Goal: Task Accomplishment & Management: Use online tool/utility

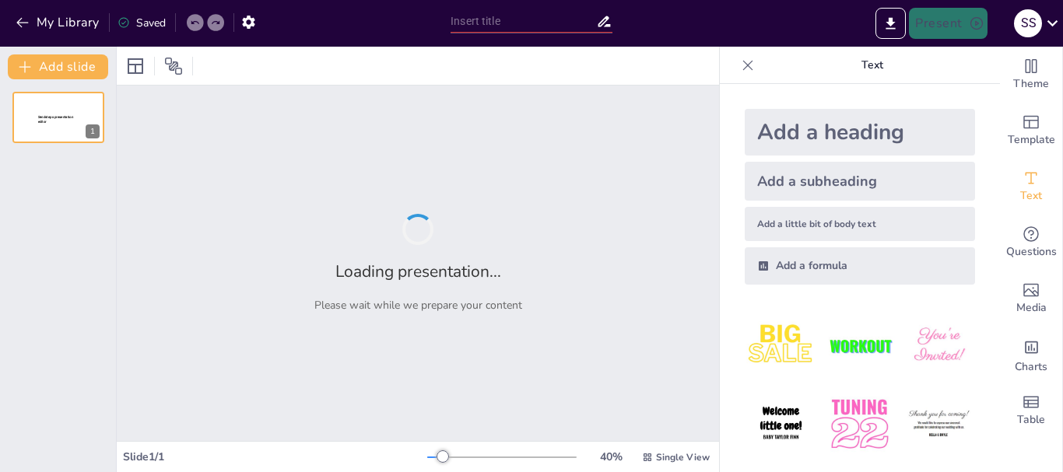
type input "Anatomía del Corazón: Estructura y Función de la Gran Bomba Vital"
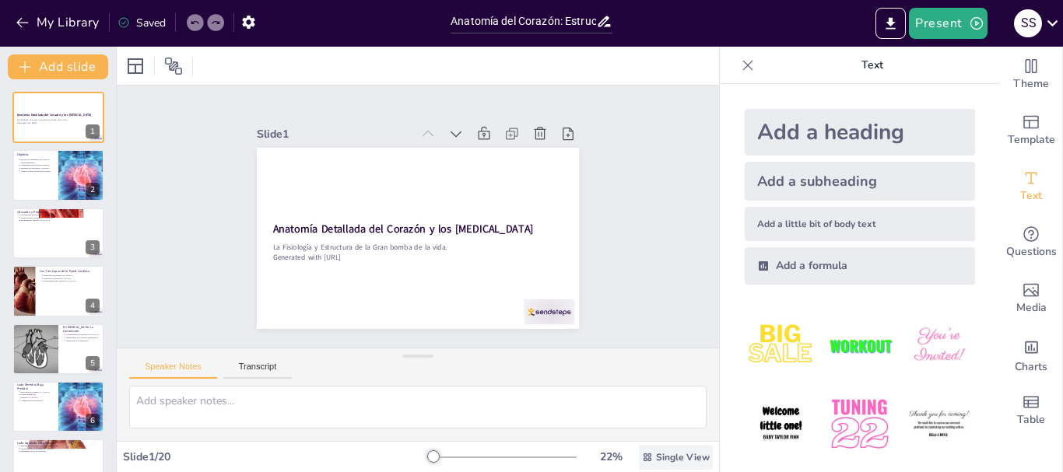
click at [642, 453] on icon at bounding box center [647, 457] width 11 height 11
click at [636, 321] on div "Slide 1 Anatomía Detallada del Corazón y los [MEDICAL_DATA] La Fisiología y Est…" at bounding box center [418, 216] width 435 height 654
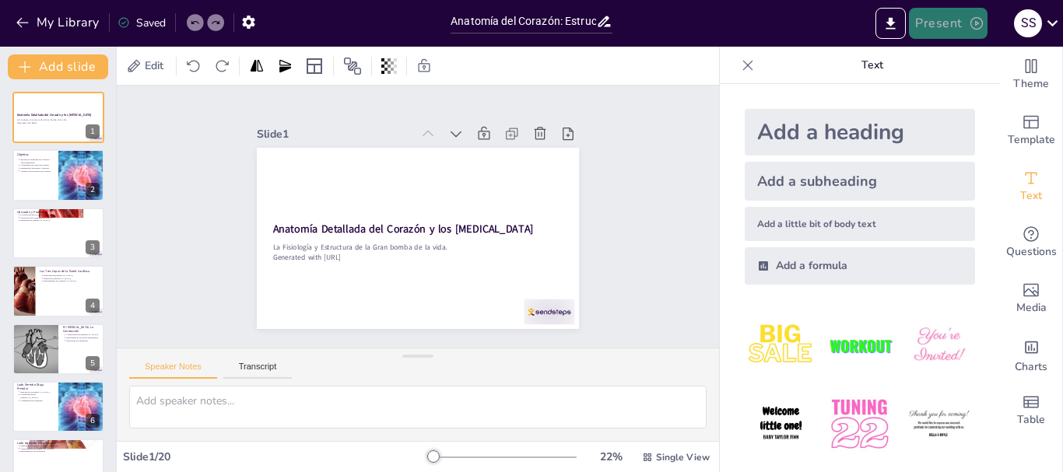
click at [938, 19] on button "Present" at bounding box center [948, 23] width 78 height 31
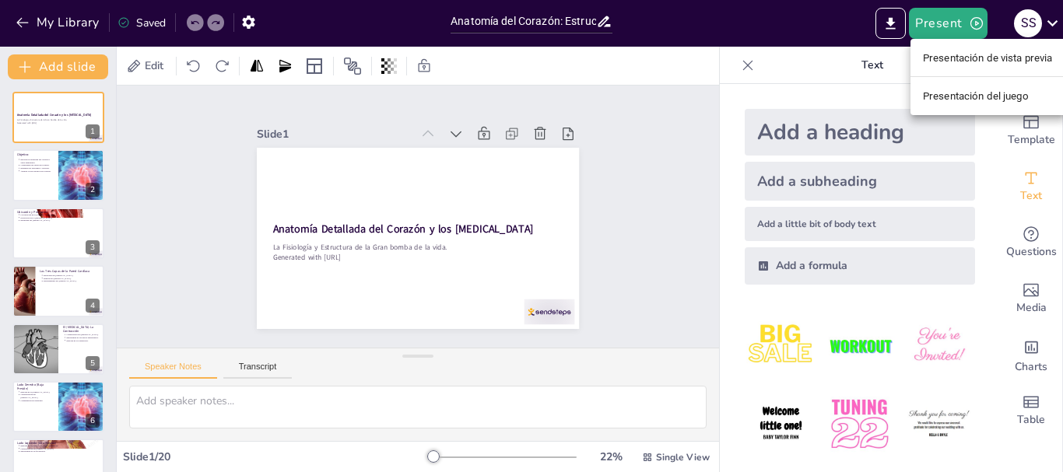
click at [965, 54] on font "Presentación de vista previa" at bounding box center [988, 58] width 130 height 12
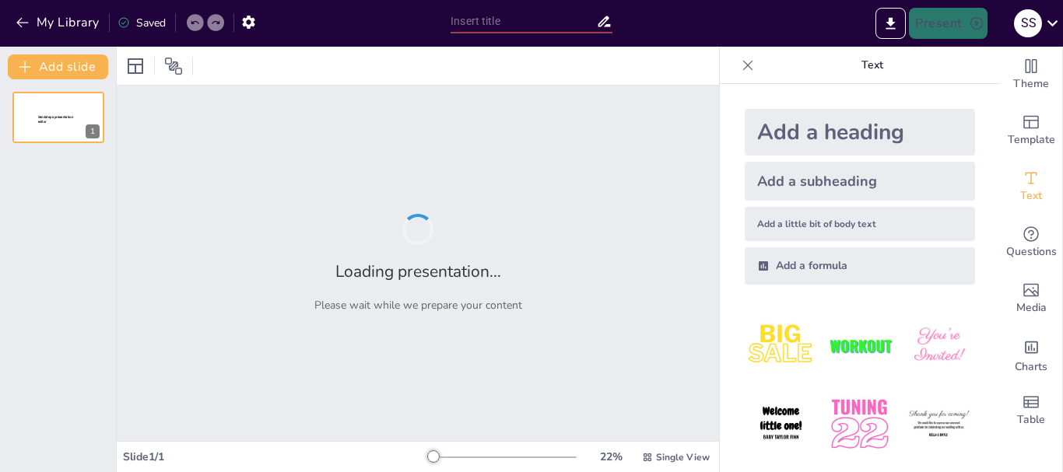
type input "Anatomía del Corazón: Estructura y Función de la Gran Bomba Vital"
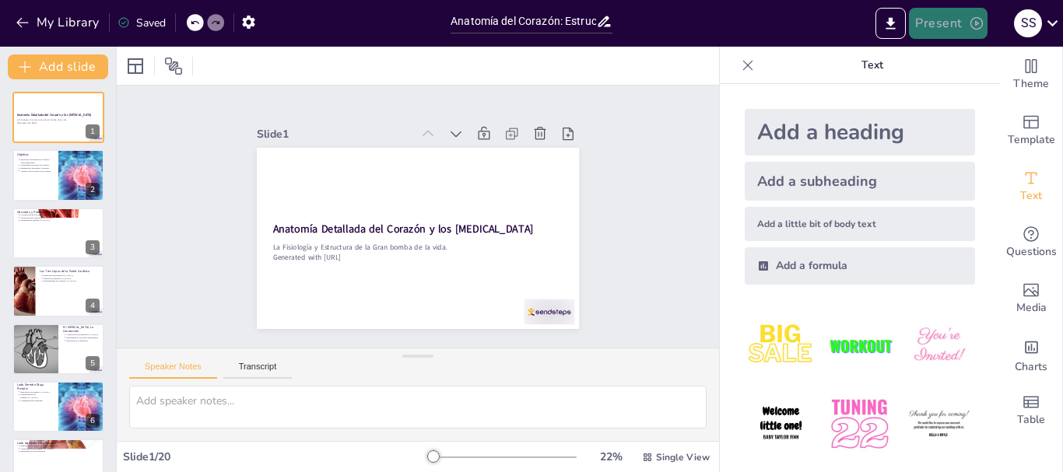
click at [948, 21] on button "Present" at bounding box center [948, 23] width 78 height 31
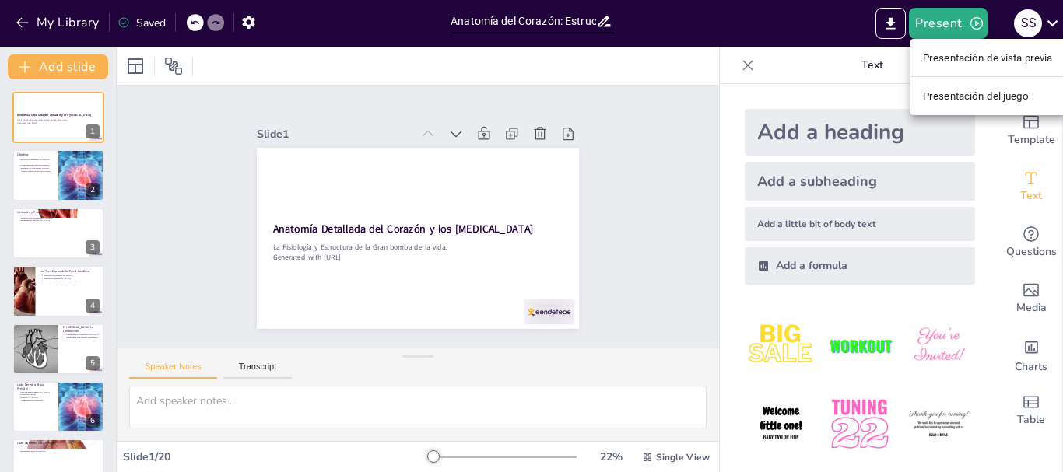
click at [958, 58] on font "Presentación de vista previa" at bounding box center [988, 58] width 130 height 12
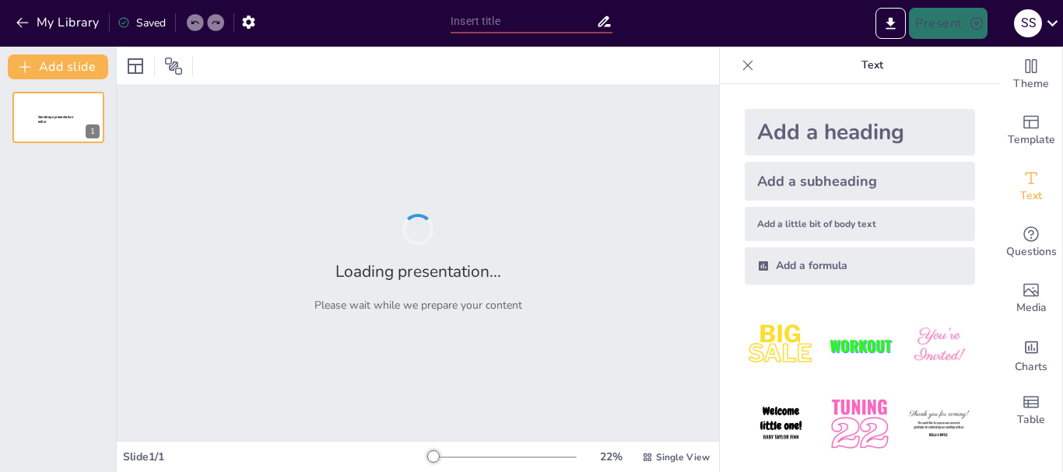
type input "Anatomía del Corazón: Estructura y Función de la Gran Bomba Vital"
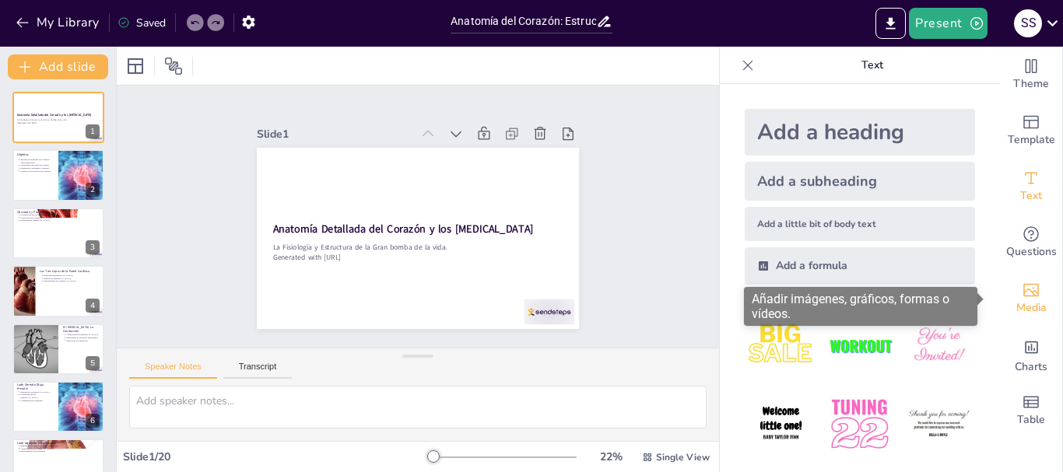
click at [1024, 293] on icon "Add images, graphics, shapes or video" at bounding box center [1032, 290] width 16 height 13
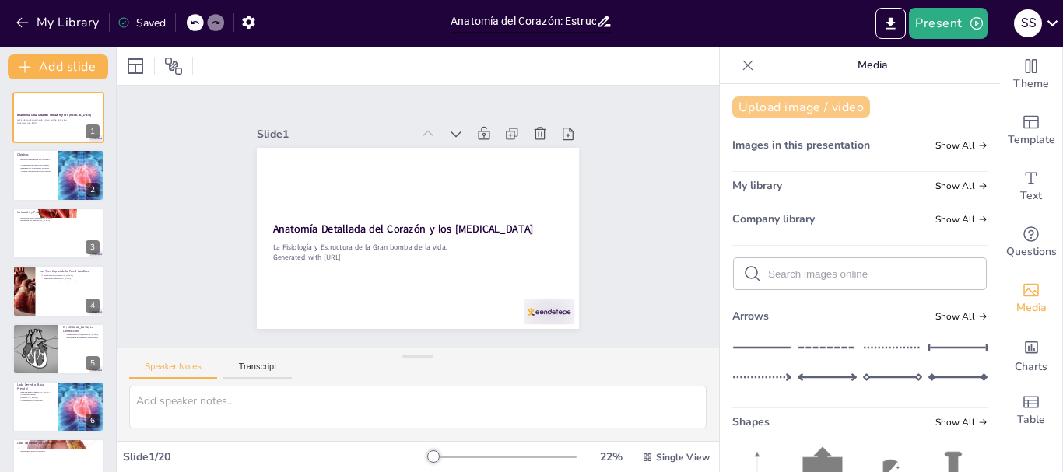
click at [820, 104] on button "Upload image / video" at bounding box center [801, 108] width 138 height 22
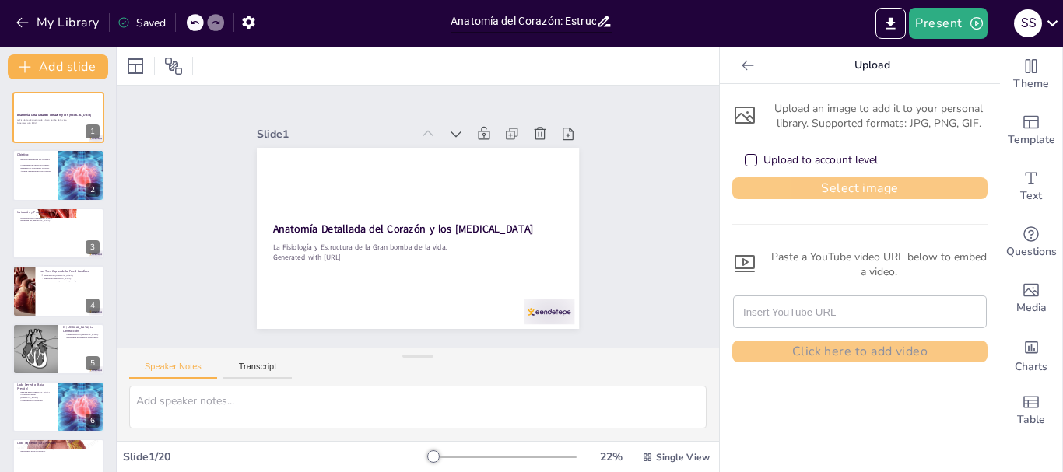
click at [834, 188] on button "Select image" at bounding box center [859, 188] width 255 height 22
click at [862, 187] on button "Select image" at bounding box center [859, 188] width 255 height 22
click at [827, 188] on button "Select image" at bounding box center [859, 188] width 255 height 22
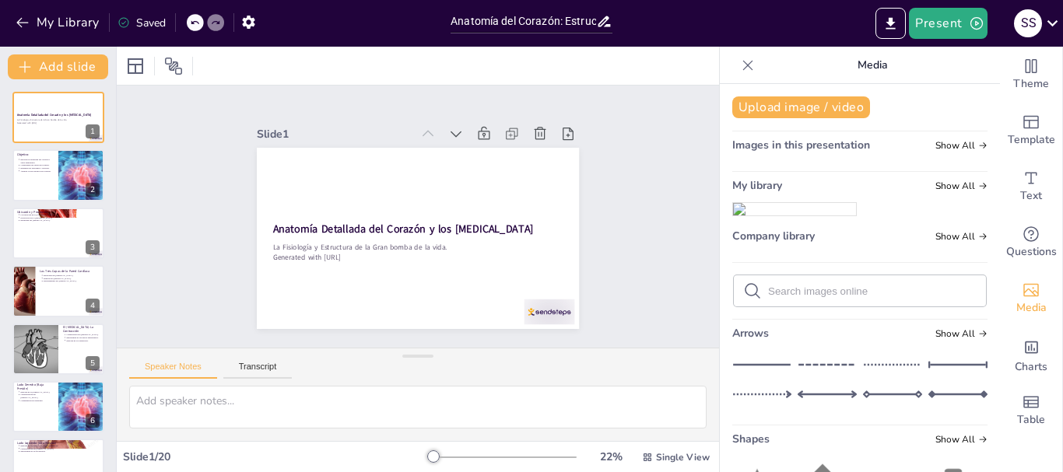
scroll to position [78, 0]
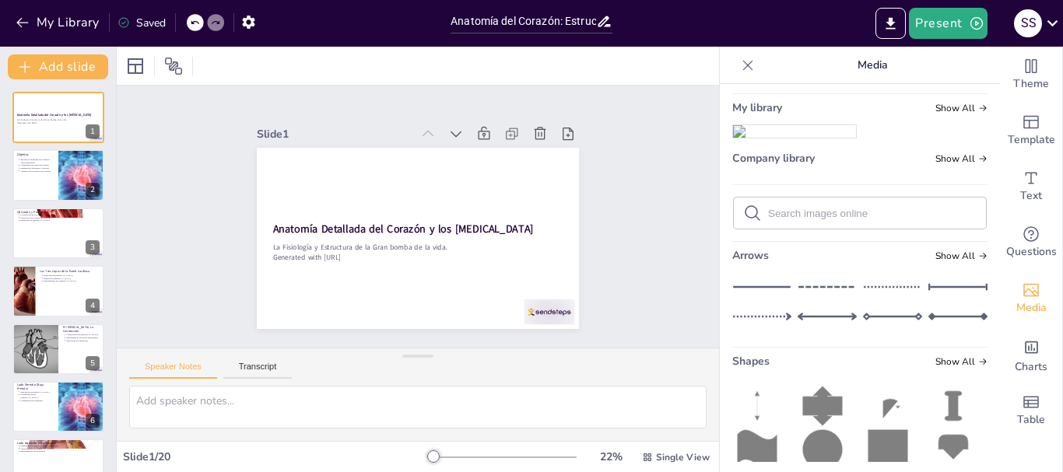
click at [796, 138] on img at bounding box center [794, 131] width 123 height 12
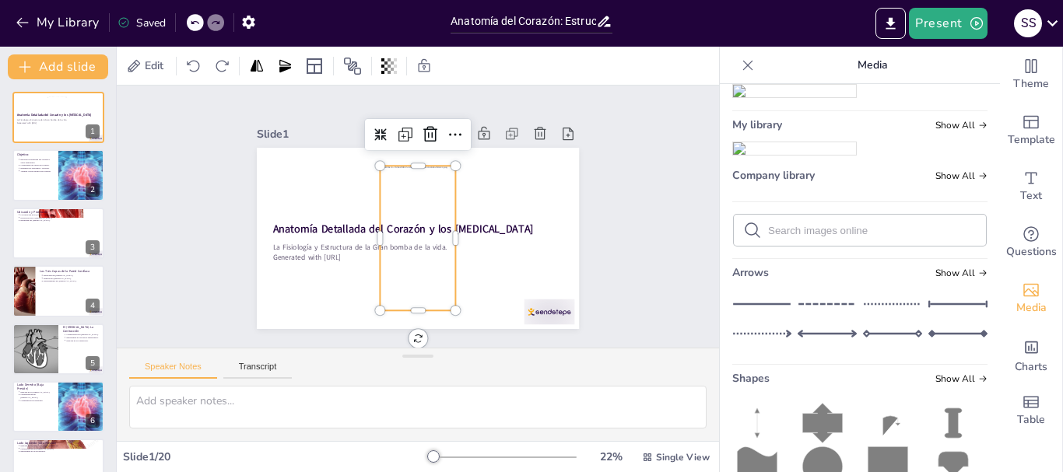
scroll to position [311, 0]
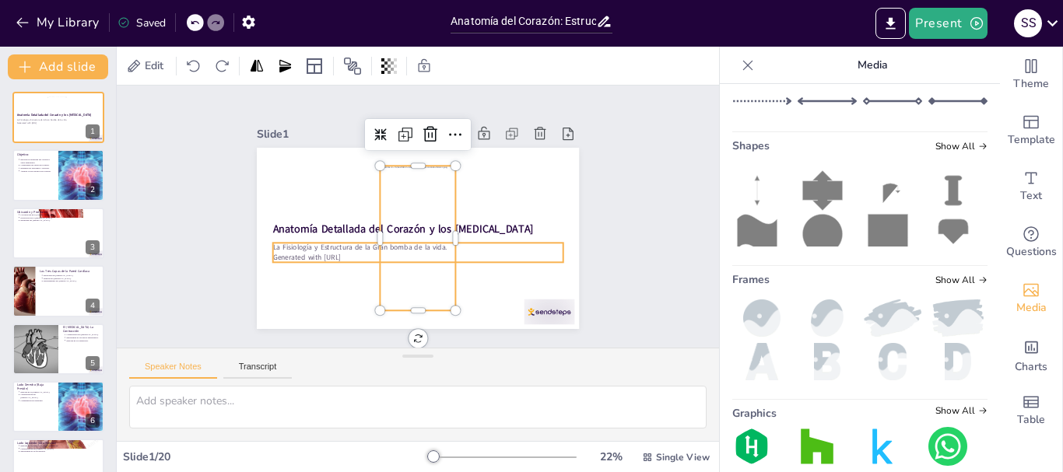
click at [493, 248] on p "Generated with [URL]" at bounding box center [409, 257] width 286 height 70
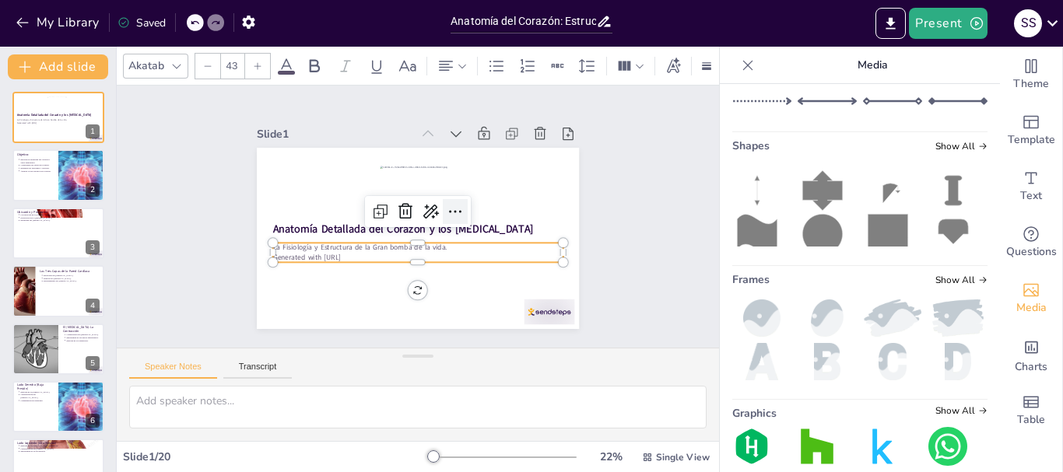
click at [447, 209] on icon at bounding box center [455, 220] width 22 height 22
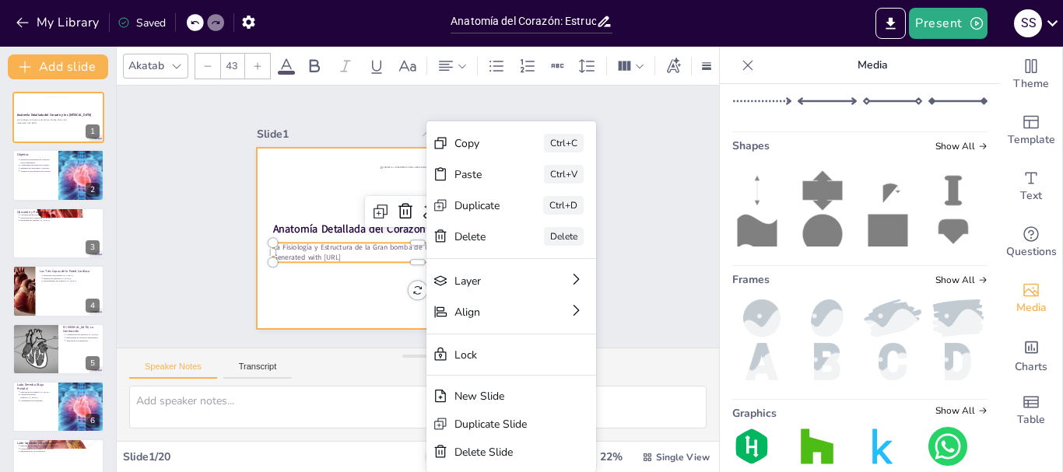
click at [303, 161] on div at bounding box center [411, 237] width 363 height 272
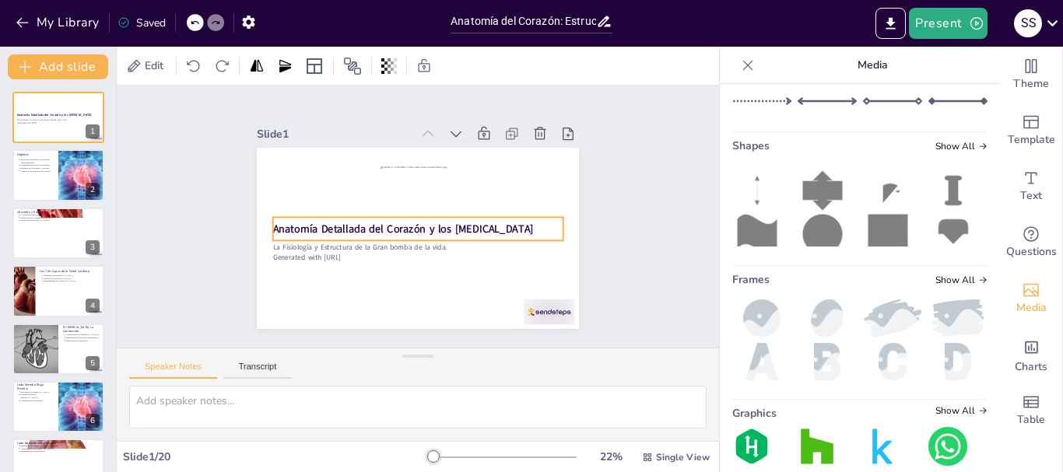
click at [337, 224] on strong "Anatomía Detallada del Corazón y los [MEDICAL_DATA]" at bounding box center [402, 227] width 261 height 42
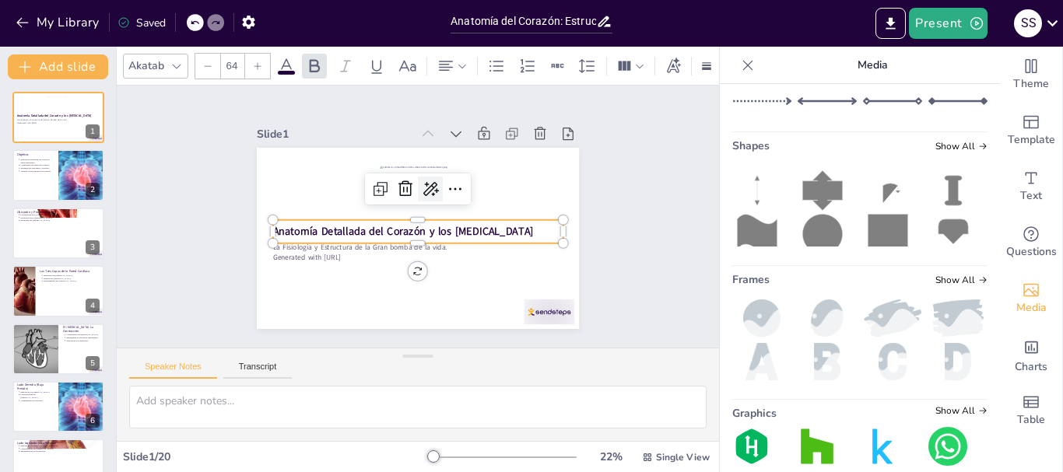
click at [427, 182] on icon at bounding box center [438, 193] width 23 height 23
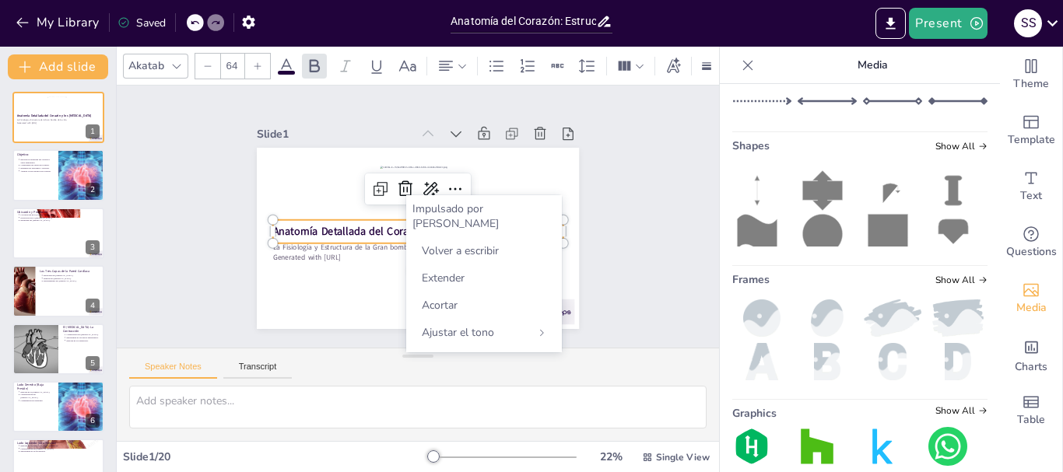
click at [456, 208] on font "Impulsado por IA" at bounding box center [456, 217] width 86 height 30
click at [458, 210] on font "Impulsado por IA" at bounding box center [456, 217] width 86 height 30
click at [339, 176] on div at bounding box center [418, 238] width 322 height 181
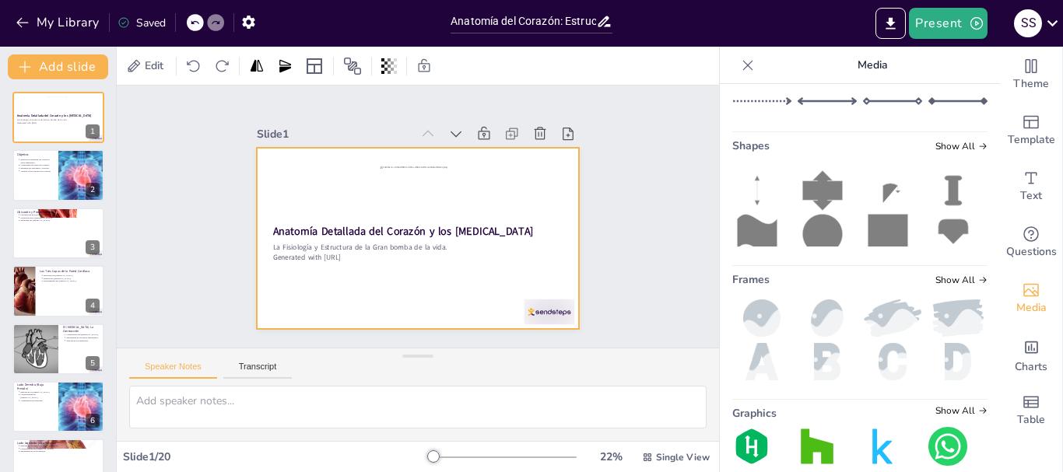
click at [337, 174] on div at bounding box center [415, 239] width 339 height 214
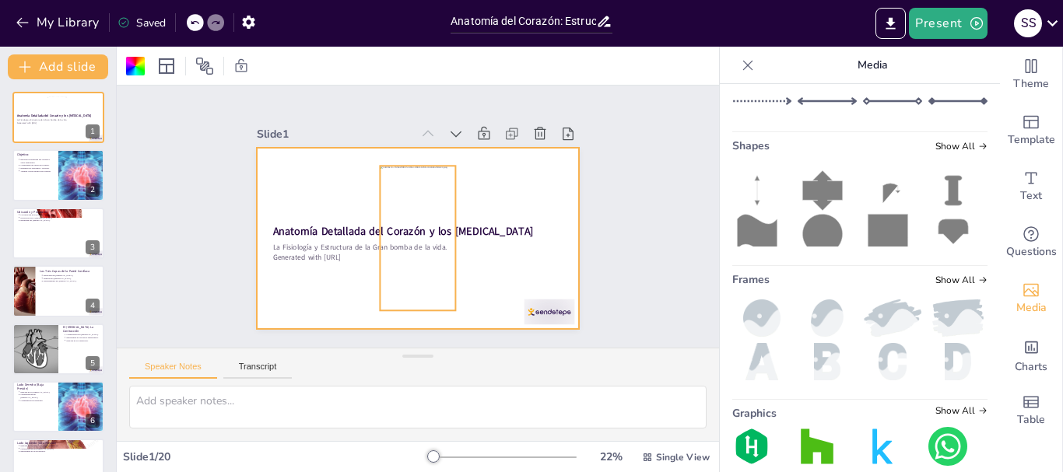
click at [399, 191] on div at bounding box center [413, 239] width 104 height 158
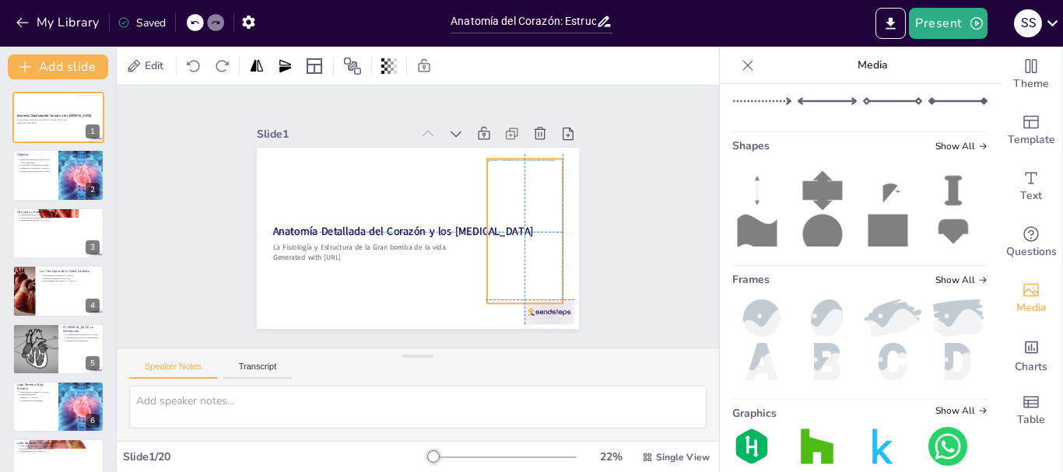
drag, startPoint x: 399, startPoint y: 191, endPoint x: 505, endPoint y: 179, distance: 106.5
click at [505, 179] on div at bounding box center [523, 243] width 90 height 153
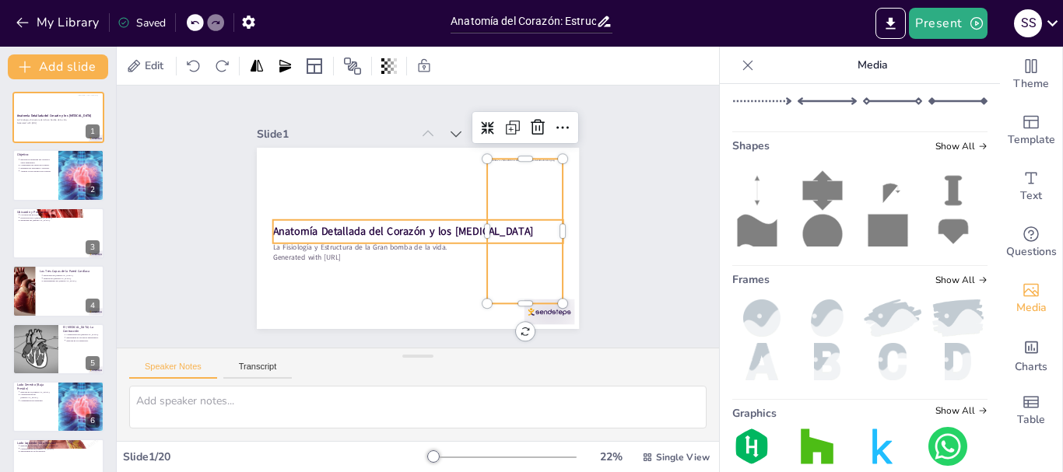
click at [412, 224] on strong "Anatomía Detallada del Corazón y los [MEDICAL_DATA]" at bounding box center [403, 231] width 261 height 15
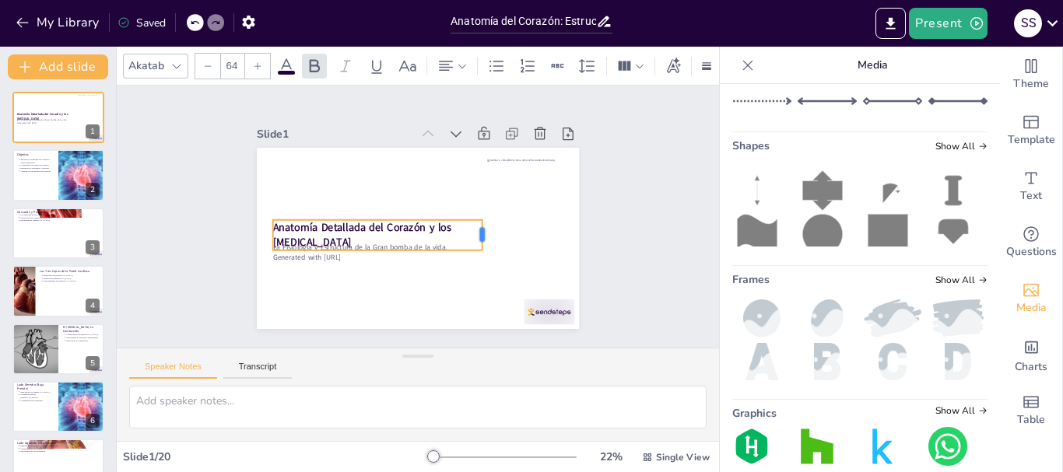
drag, startPoint x: 551, startPoint y: 223, endPoint x: 470, endPoint y: 235, distance: 81.9
click at [423, 281] on div at bounding box center [407, 289] width 31 height 16
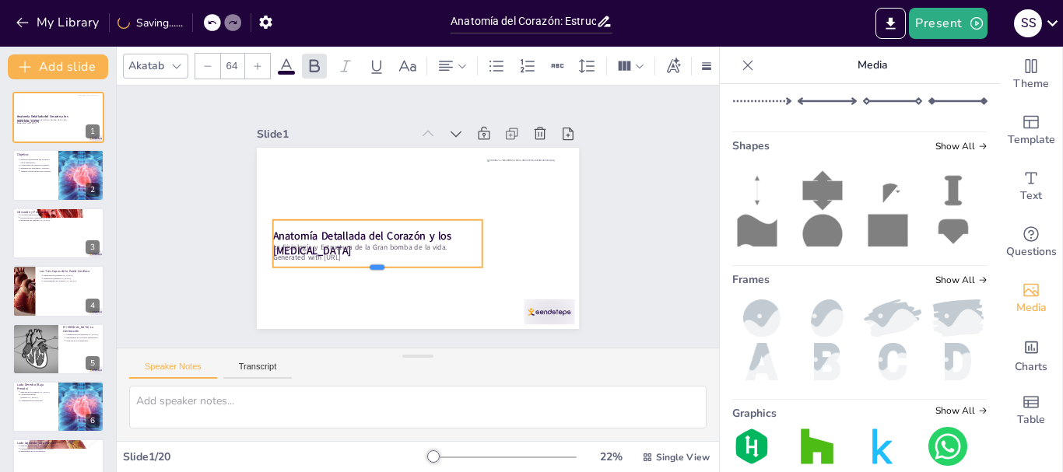
drag, startPoint x: 368, startPoint y: 244, endPoint x: 365, endPoint y: 261, distance: 17.4
click at [365, 261] on div at bounding box center [371, 269] width 209 height 34
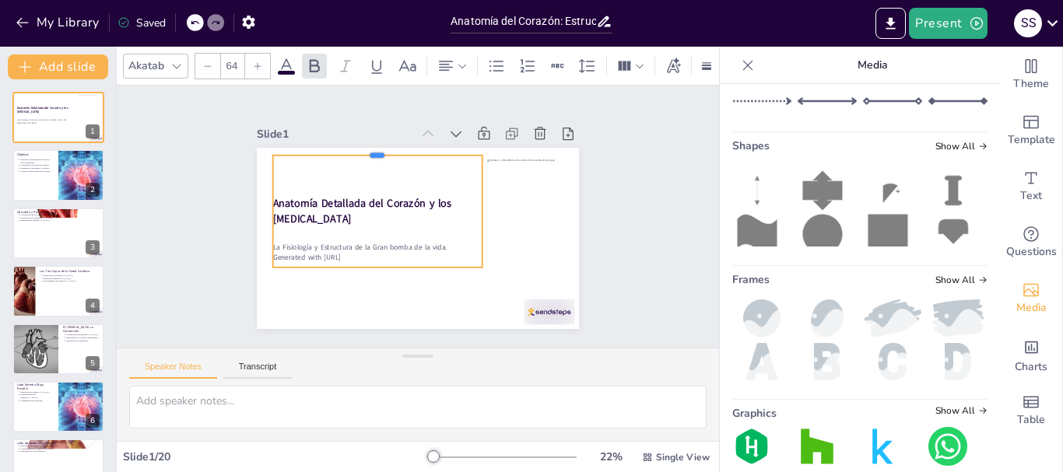
drag, startPoint x: 367, startPoint y: 213, endPoint x: 388, endPoint y: 146, distance: 70.2
click at [388, 146] on div at bounding box center [384, 145] width 209 height 34
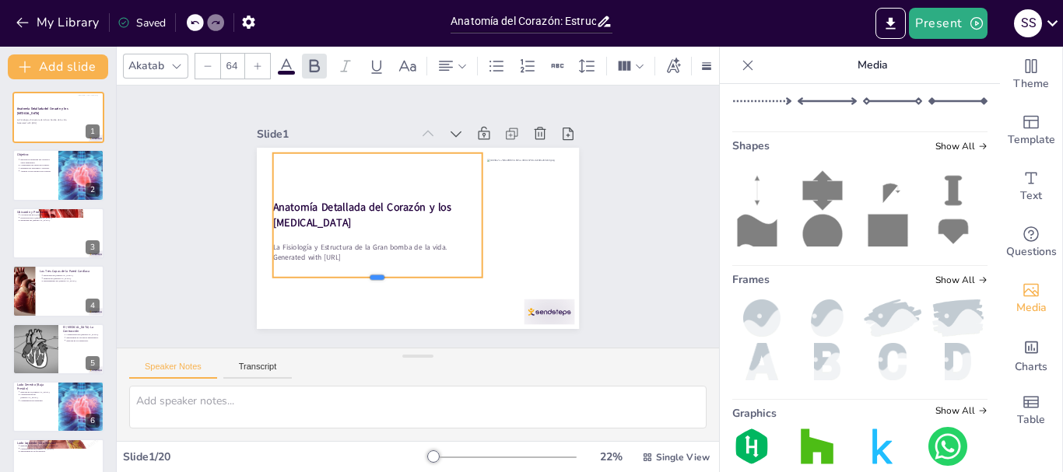
click at [366, 273] on div at bounding box center [370, 279] width 209 height 34
click at [603, 224] on div "Slide 1 Anatomía Detallada del Corazón y los [MEDICAL_DATA] La Fisiología y Est…" at bounding box center [417, 216] width 431 height 267
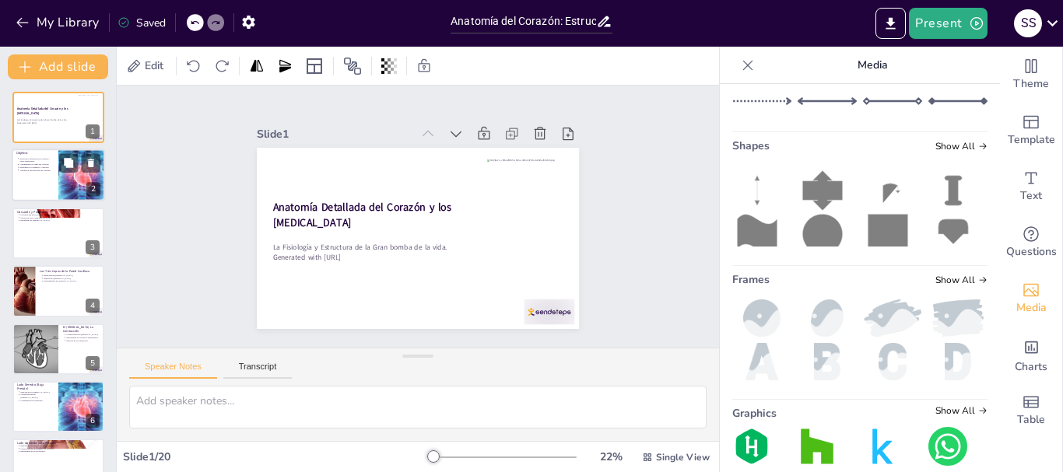
click at [38, 186] on div at bounding box center [58, 175] width 93 height 53
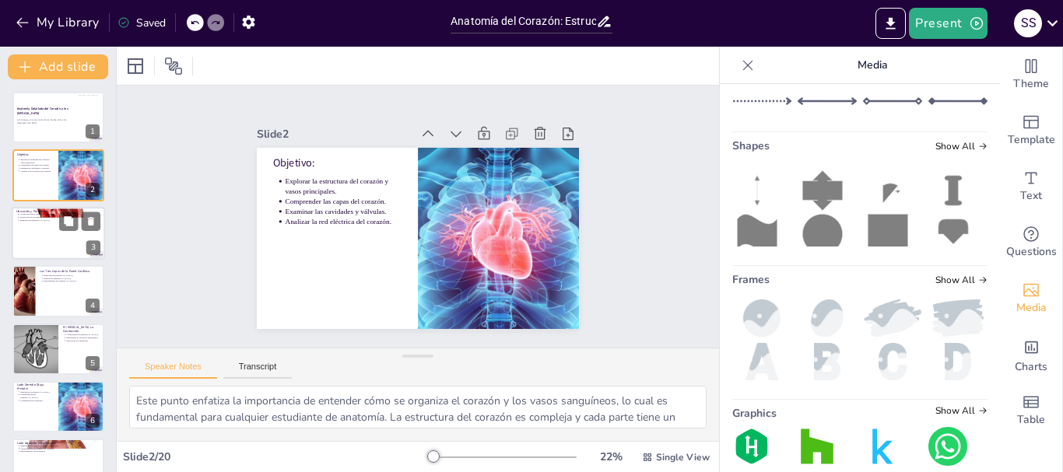
click at [58, 237] on div at bounding box center [58, 233] width 93 height 53
type textarea "La ubicación del corazón en el [MEDICAL_DATA] es crucial para su función, ya qu…"
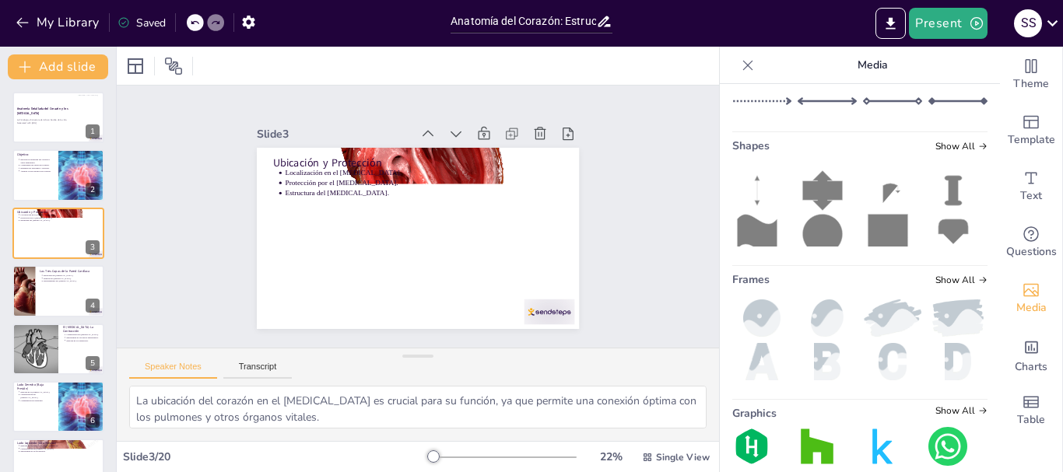
click at [740, 64] on icon at bounding box center [748, 66] width 16 height 16
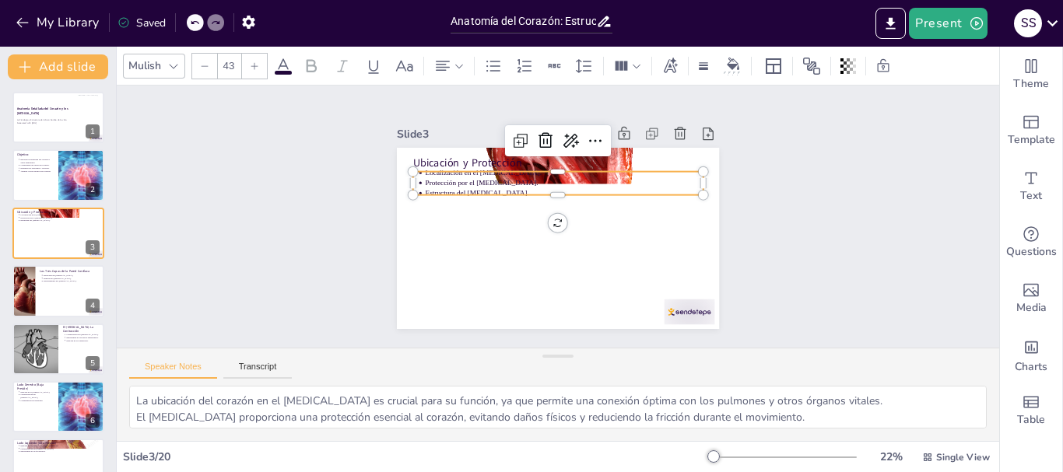
click at [424, 191] on div "Ubicación y Protección Localización en el mediastino. Protección por el pericar…" at bounding box center [558, 238] width 322 height 181
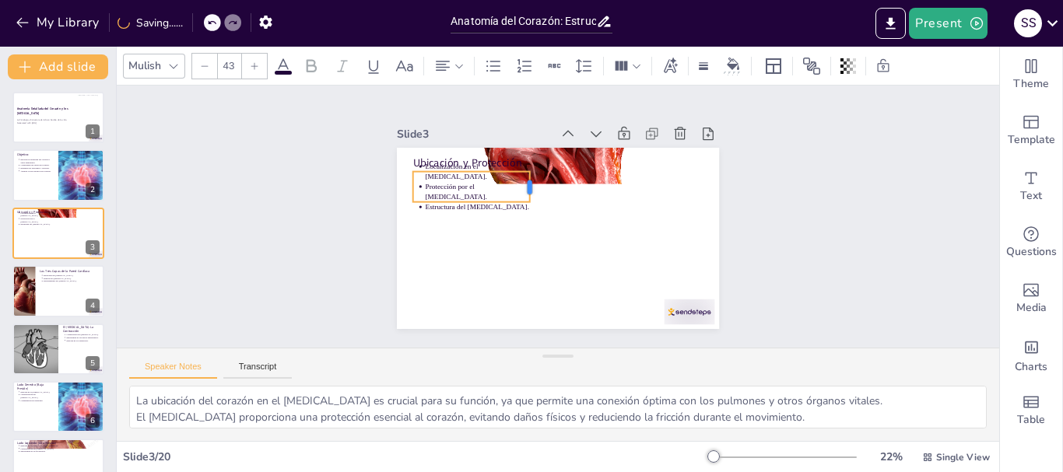
drag, startPoint x: 694, startPoint y: 177, endPoint x: 520, endPoint y: 307, distance: 216.9
click at [520, 307] on div "Ubicación y Protección Localización en el mediastino. Protección por el pericar…" at bounding box center [555, 239] width 339 height 214
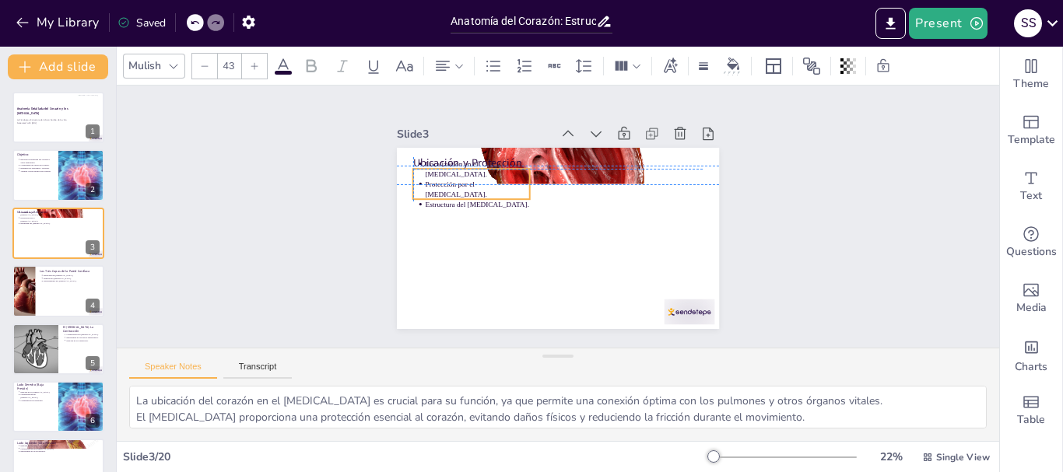
click at [458, 165] on div "Ubicación y Protección Localización en el mediastino. Protección por el pericar…" at bounding box center [565, 148] width 321 height 33
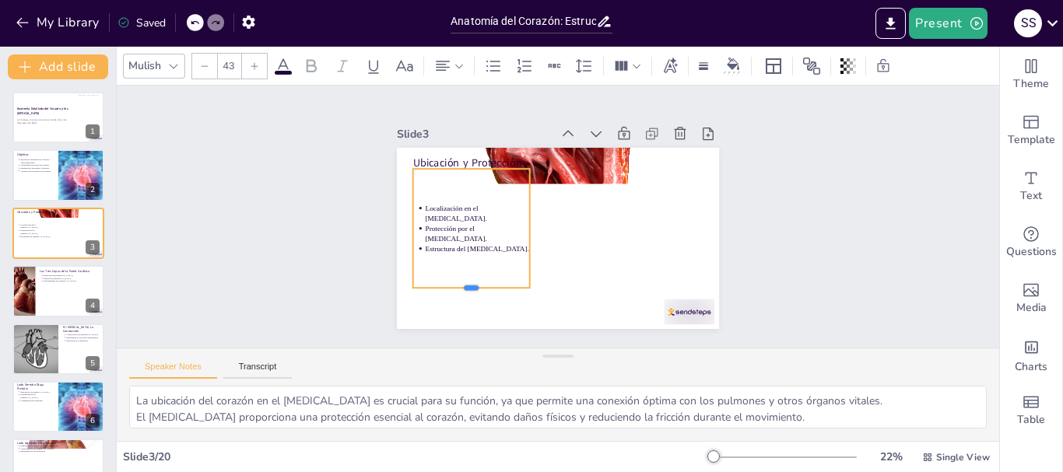
click at [463, 283] on div at bounding box center [464, 284] width 118 height 25
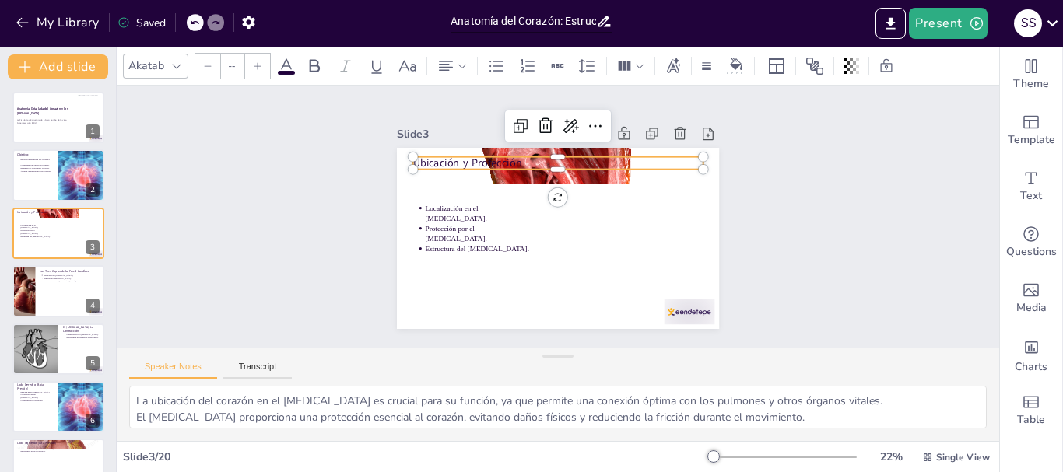
type input "64"
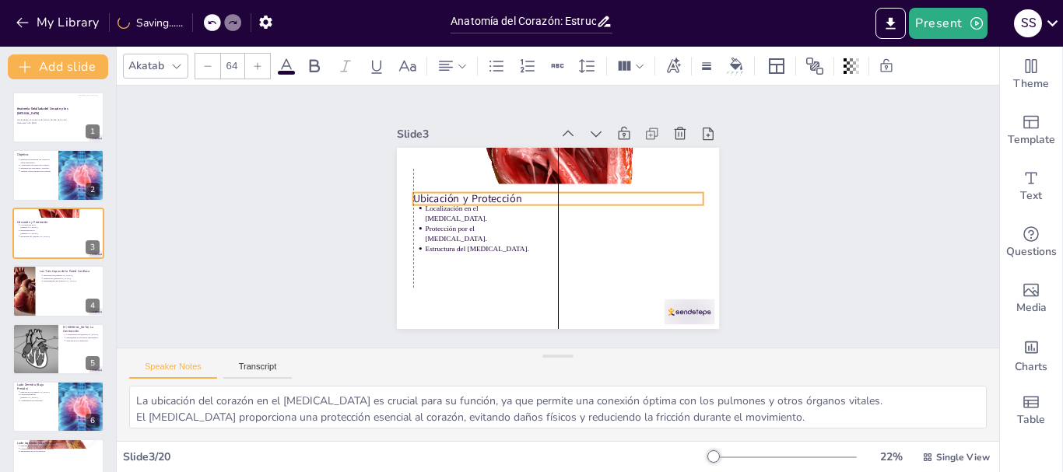
drag, startPoint x: 465, startPoint y: 156, endPoint x: 465, endPoint y: 191, distance: 35.8
click at [465, 191] on div "Ubicación y Protección Localización en el mediastino. Protección por el pericar…" at bounding box center [579, 151] width 307 height 100
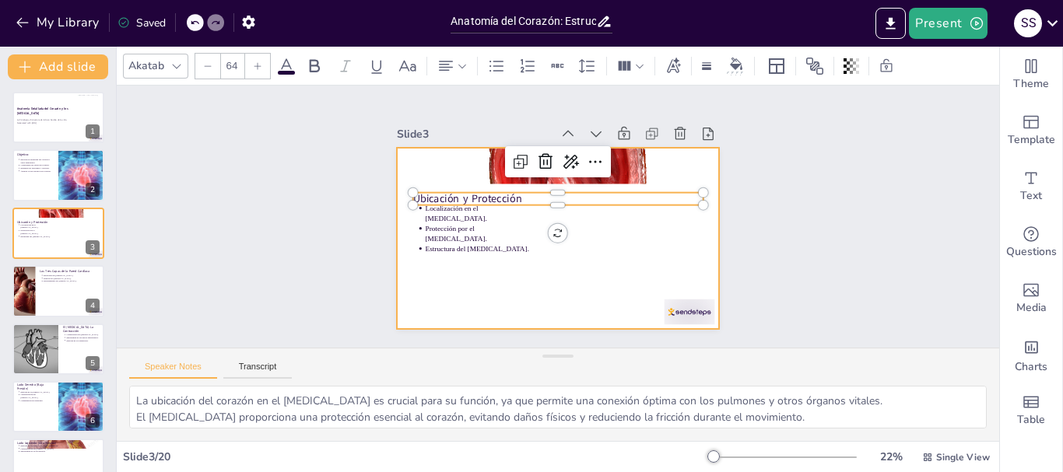
click at [578, 283] on div at bounding box center [555, 239] width 339 height 214
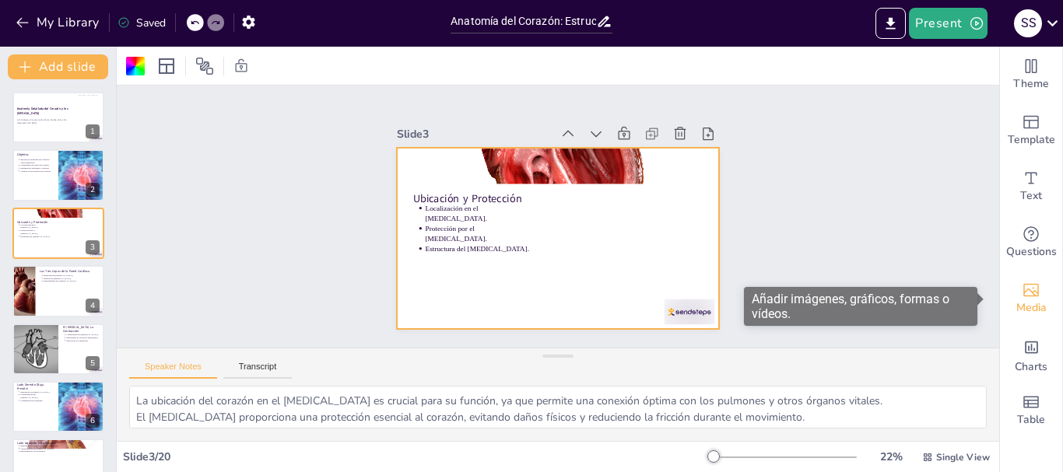
click at [1015, 279] on div "Media" at bounding box center [1031, 299] width 62 height 56
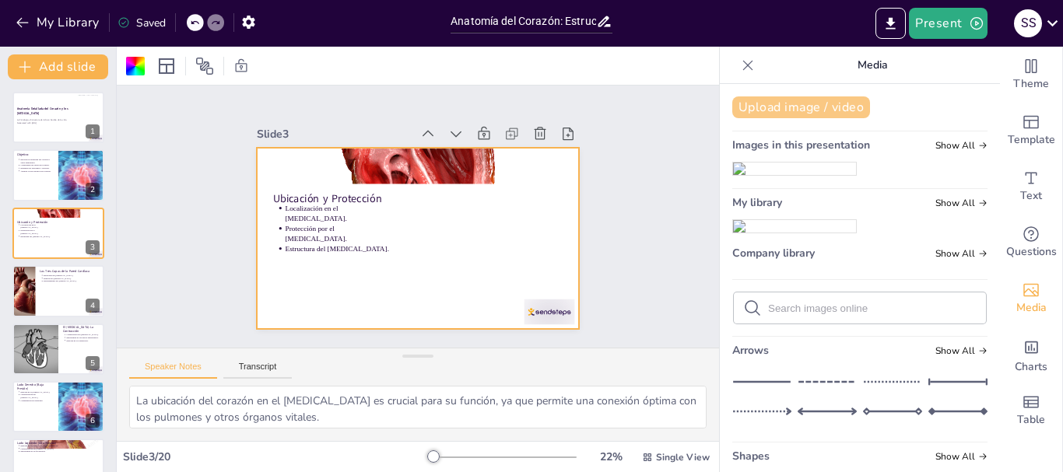
click at [790, 105] on button "Upload image / video" at bounding box center [801, 108] width 138 height 22
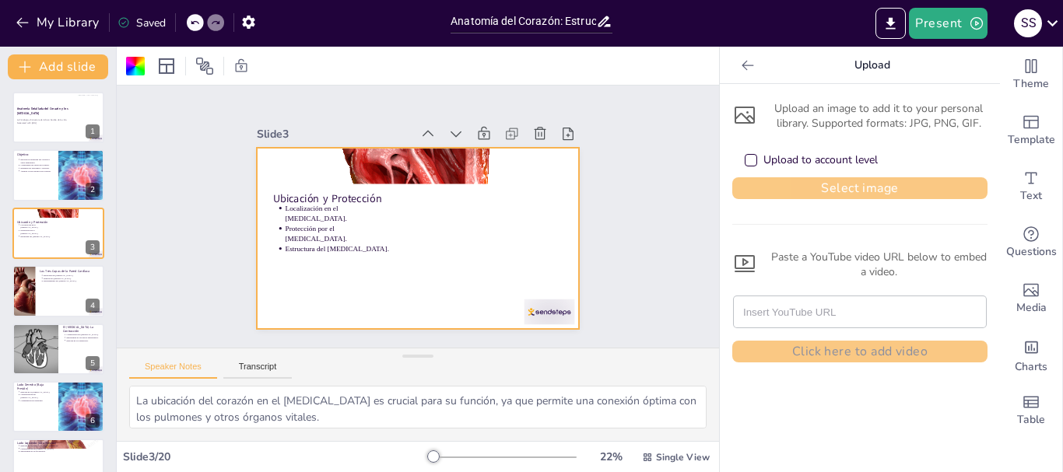
click at [813, 184] on button "Select image" at bounding box center [859, 188] width 255 height 22
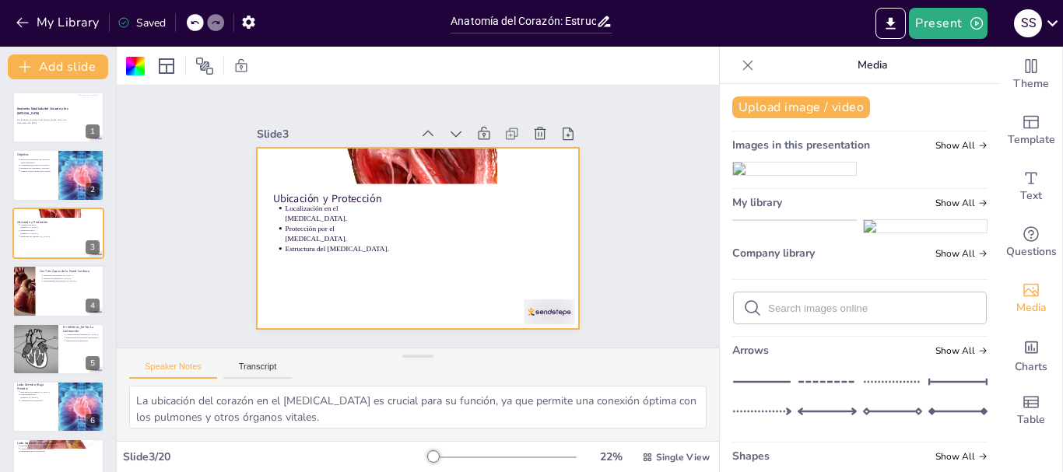
scroll to position [78, 0]
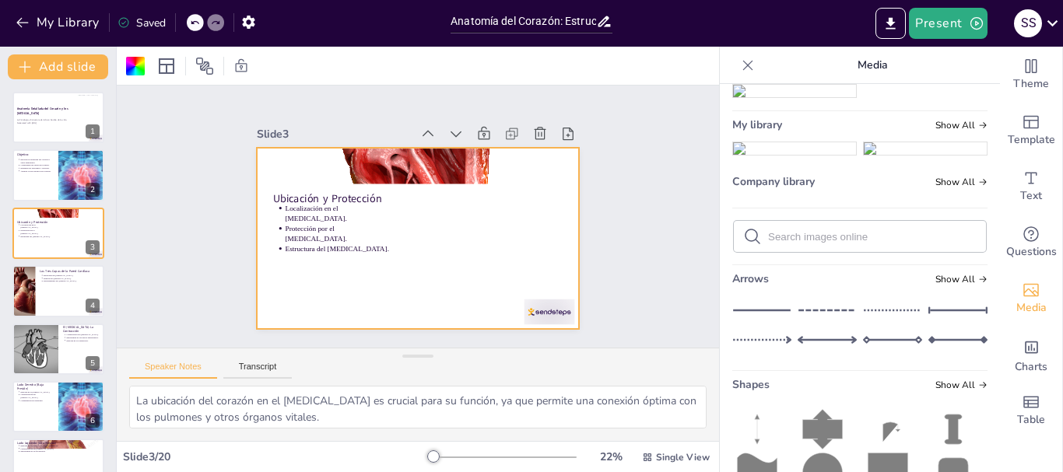
click at [789, 155] on img at bounding box center [794, 148] width 123 height 12
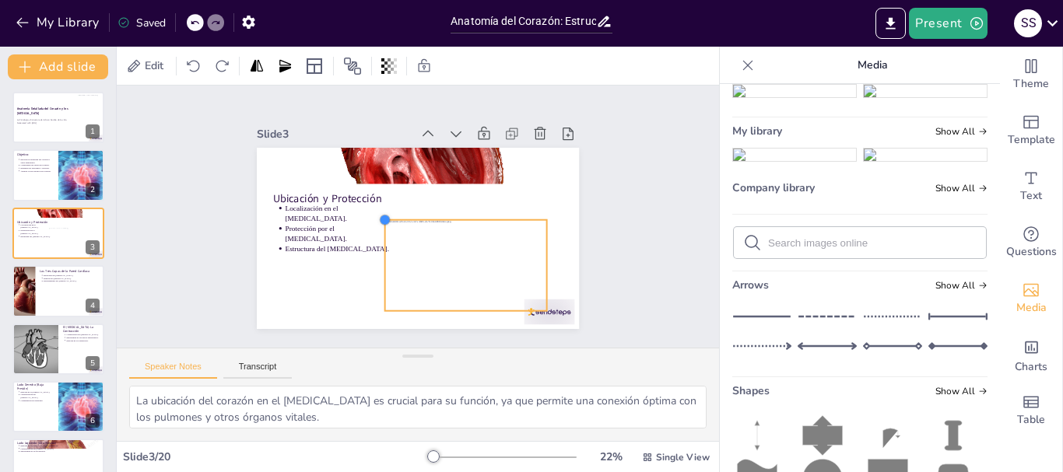
drag, startPoint x: 311, startPoint y: 175, endPoint x: 400, endPoint y: 213, distance: 97.3
click at [400, 213] on div "Ubicación y Protección Localización en el mediastino. Protección por el pericar…" at bounding box center [413, 238] width 353 height 244
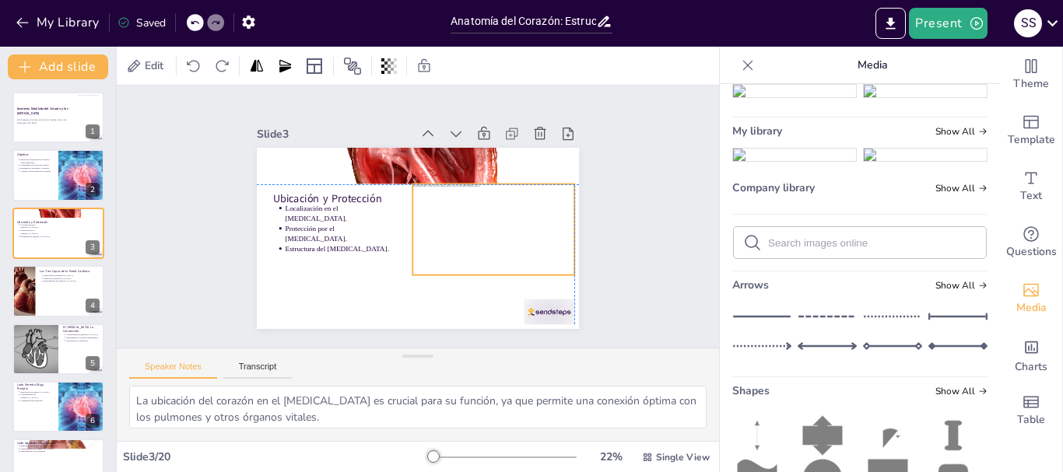
drag, startPoint x: 455, startPoint y: 262, endPoint x: 478, endPoint y: 227, distance: 41.7
click at [478, 227] on div at bounding box center [491, 237] width 170 height 107
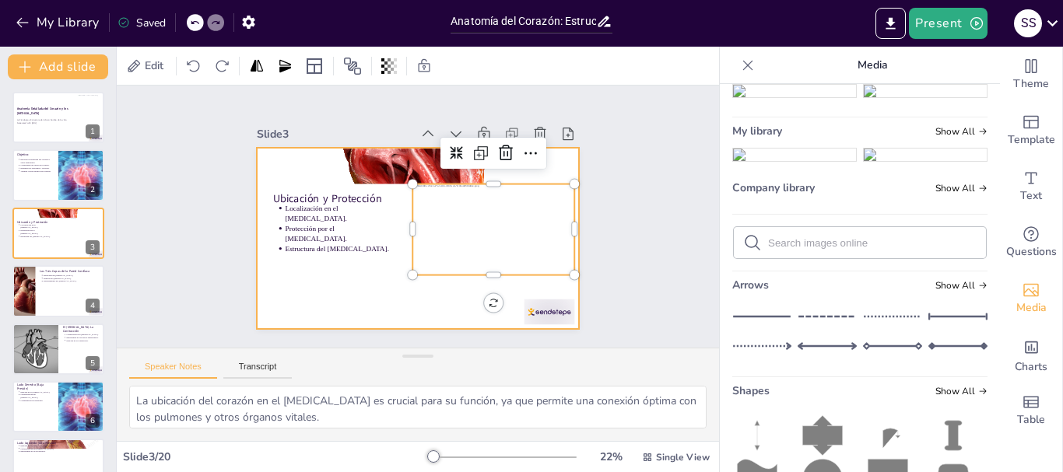
click at [413, 289] on div at bounding box center [413, 238] width 353 height 244
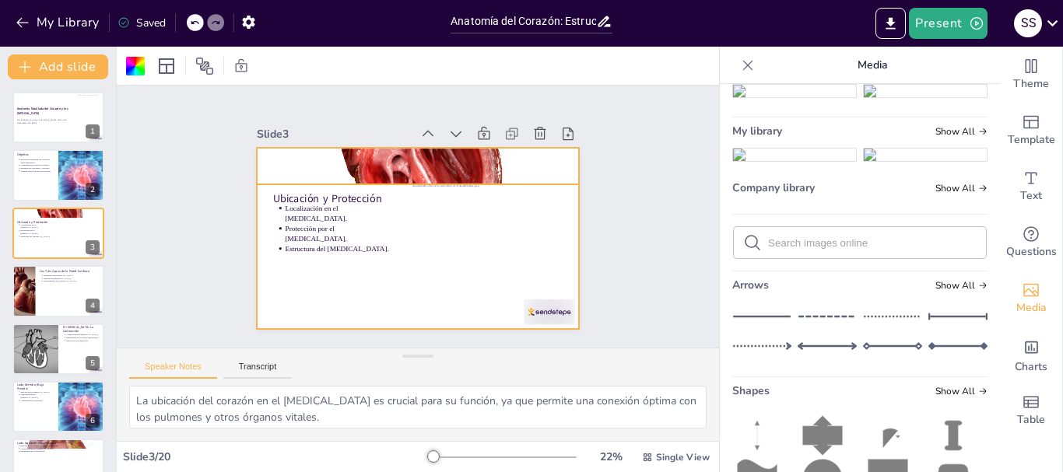
click at [433, 155] on div at bounding box center [424, 167] width 346 height 274
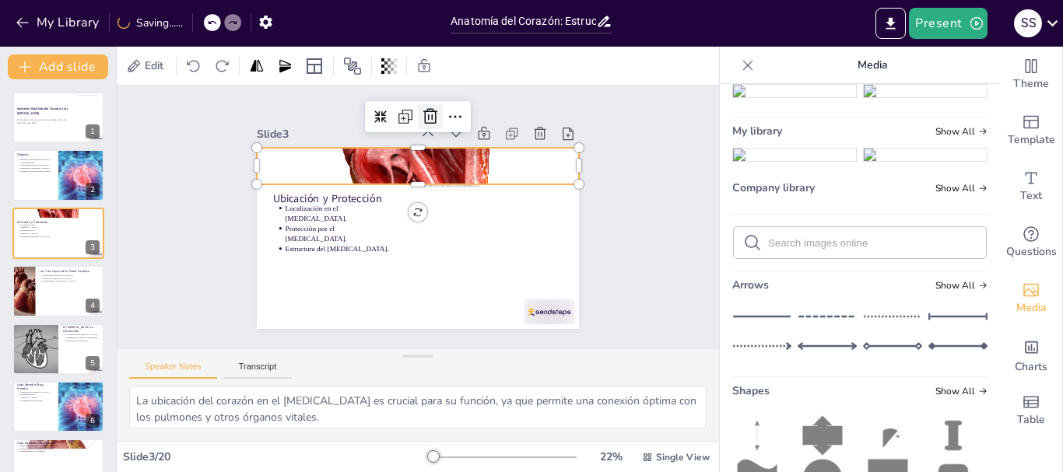
click at [433, 110] on icon at bounding box center [441, 118] width 16 height 16
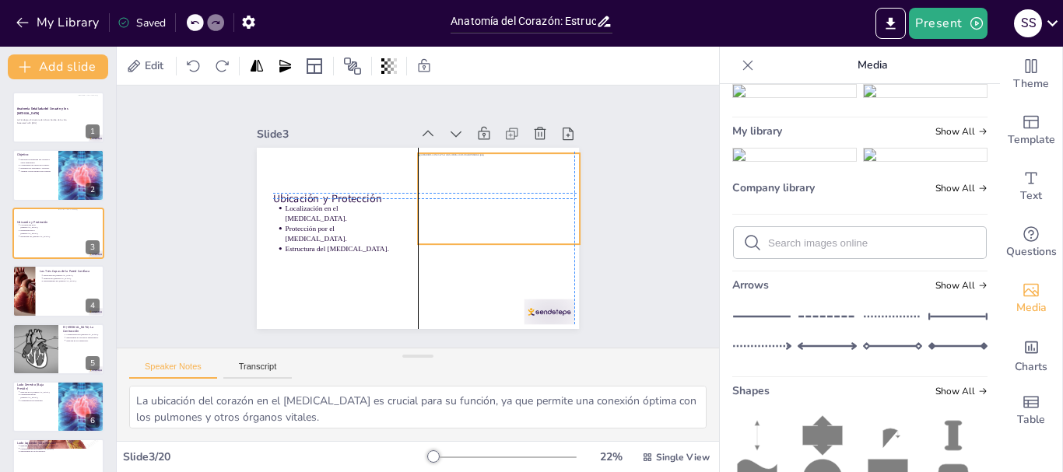
drag, startPoint x: 490, startPoint y: 227, endPoint x: 492, endPoint y: 194, distance: 32.8
click at [492, 194] on div at bounding box center [501, 216] width 177 height 122
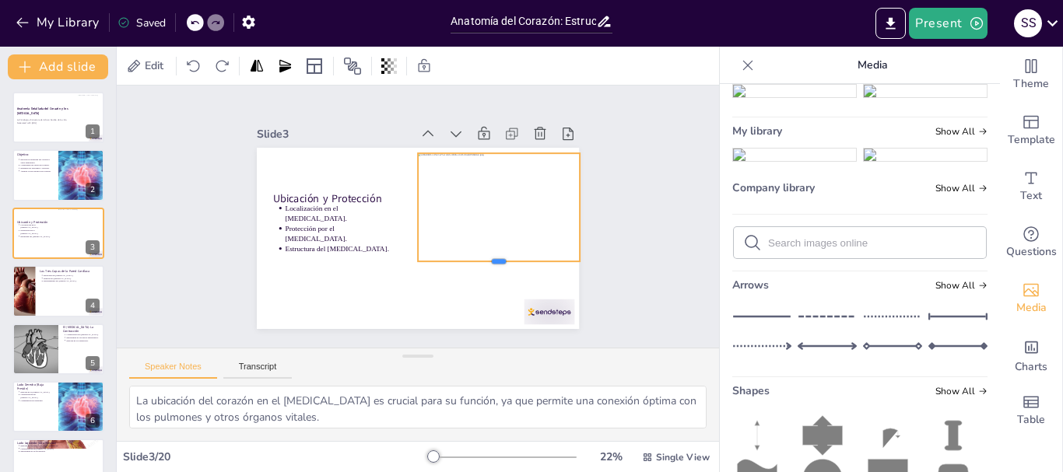
drag, startPoint x: 486, startPoint y: 238, endPoint x: 487, endPoint y: 221, distance: 17.1
click at [474, 260] on div at bounding box center [486, 283] width 161 height 46
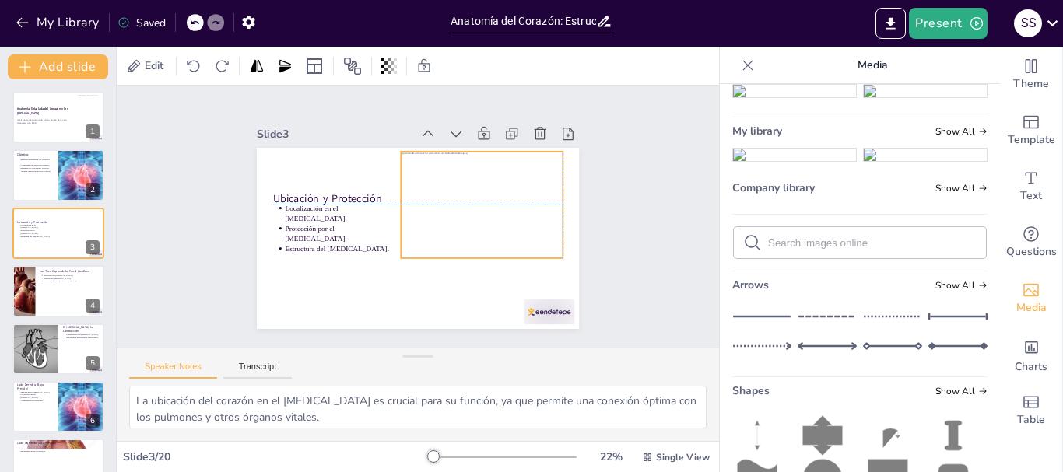
drag, startPoint x: 487, startPoint y: 221, endPoint x: 473, endPoint y: 221, distance: 14.0
click at [473, 221] on div at bounding box center [486, 226] width 195 height 154
drag, startPoint x: 392, startPoint y: 255, endPoint x: 378, endPoint y: 262, distance: 15.0
click at [378, 262] on div at bounding box center [378, 259] width 15 height 15
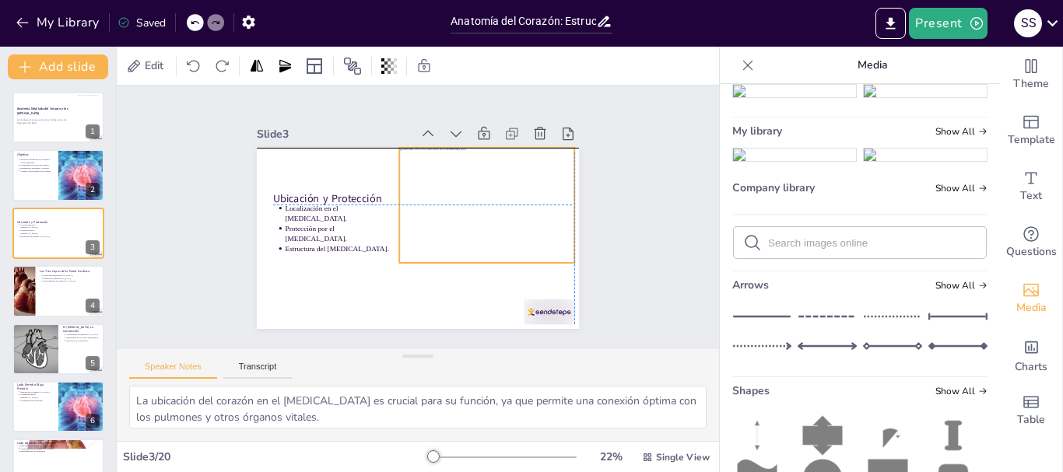
drag, startPoint x: 485, startPoint y: 220, endPoint x: 494, endPoint y: 221, distance: 9.4
click at [494, 221] on div at bounding box center [491, 229] width 211 height 167
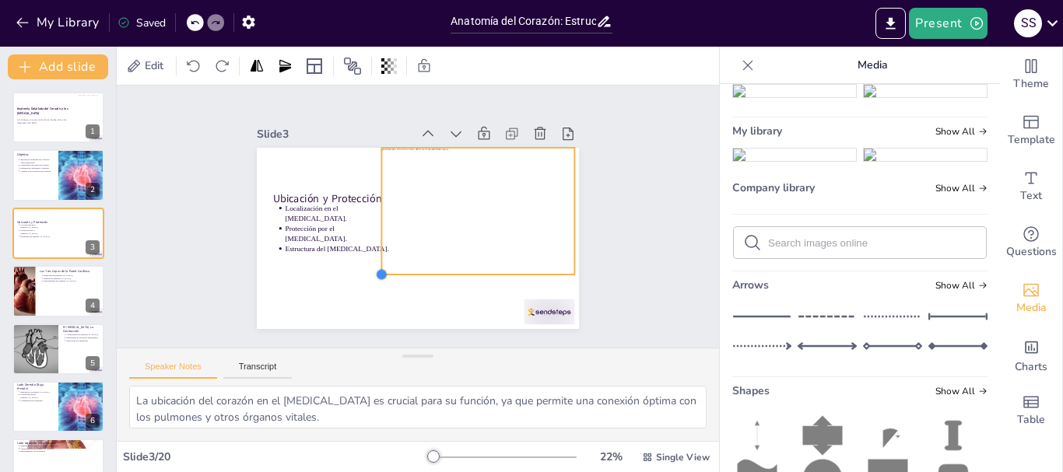
drag, startPoint x: 387, startPoint y: 256, endPoint x: 395, endPoint y: 268, distance: 14.5
click at [395, 268] on div "Ubicación y Protección Localización en el mediastino. Protección por el pericar…" at bounding box center [413, 238] width 353 height 244
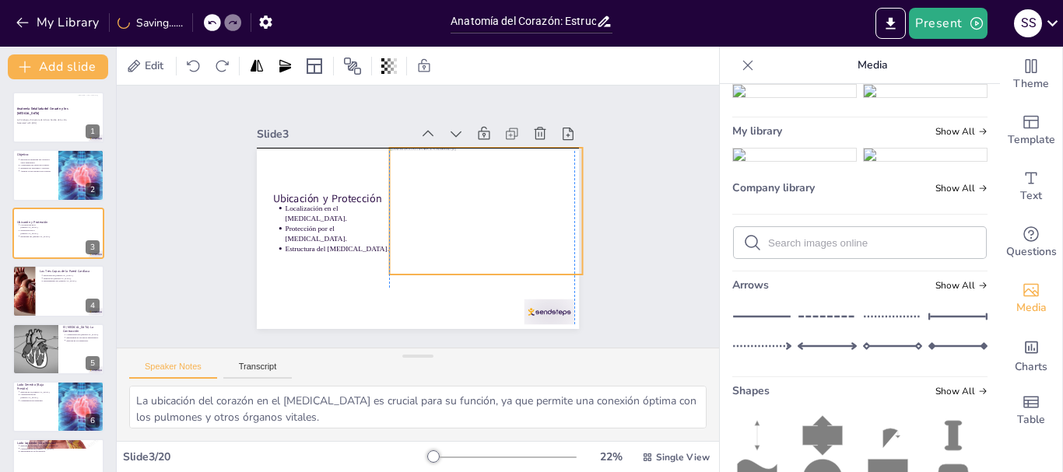
click at [479, 234] on div at bounding box center [492, 219] width 216 height 147
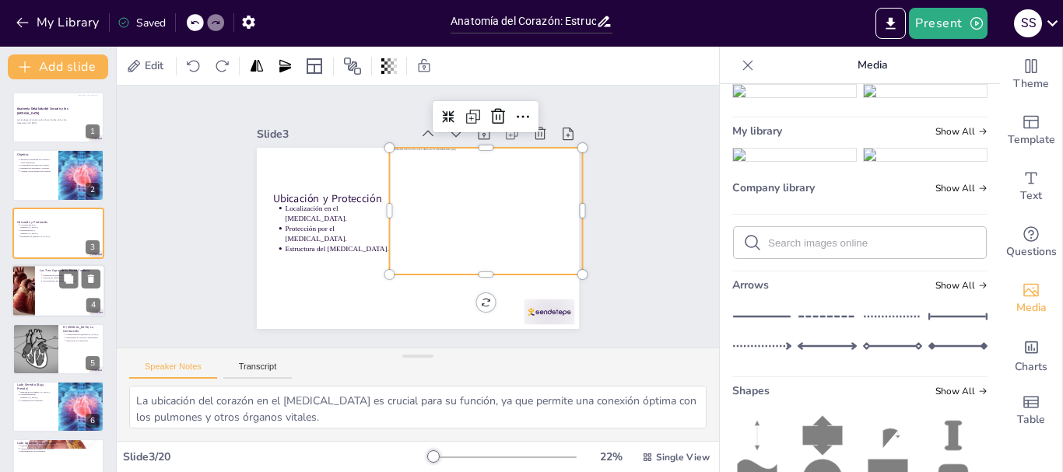
click at [61, 299] on div at bounding box center [58, 291] width 93 height 53
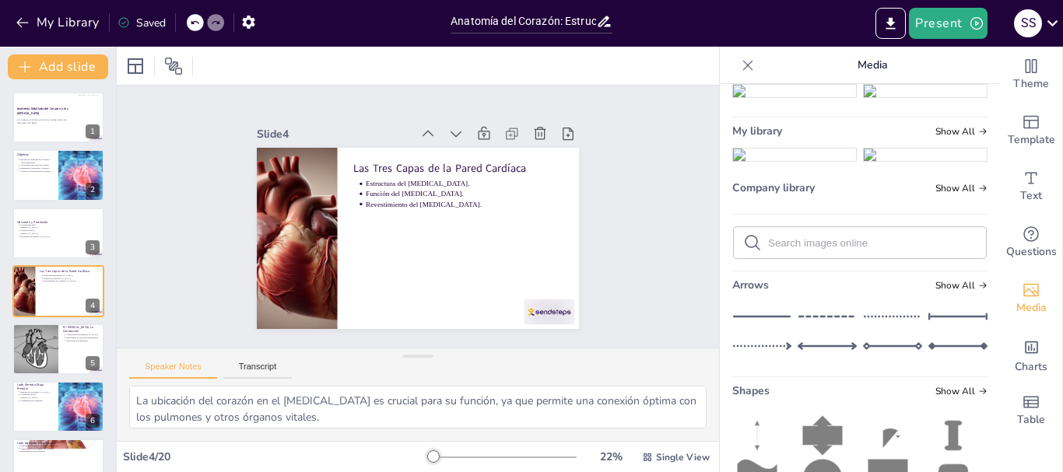
type textarea "El [MEDICAL_DATA] juega un papel importante en la protección del corazón y en l…"
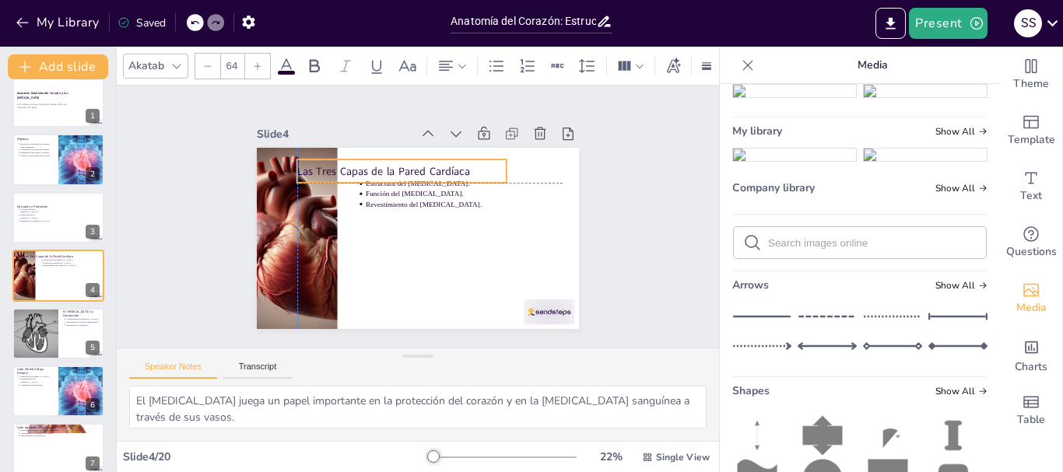
drag, startPoint x: 446, startPoint y: 167, endPoint x: 497, endPoint y: 162, distance: 50.8
click at [446, 166] on p "Las Tres Capas de la Pared Cardíaca" at bounding box center [416, 168] width 204 height 79
drag, startPoint x: 450, startPoint y: 162, endPoint x: 521, endPoint y: 160, distance: 70.9
click at [521, 160] on p "Las Tres Capas de la Pared Cardíaca" at bounding box center [467, 180] width 208 height 58
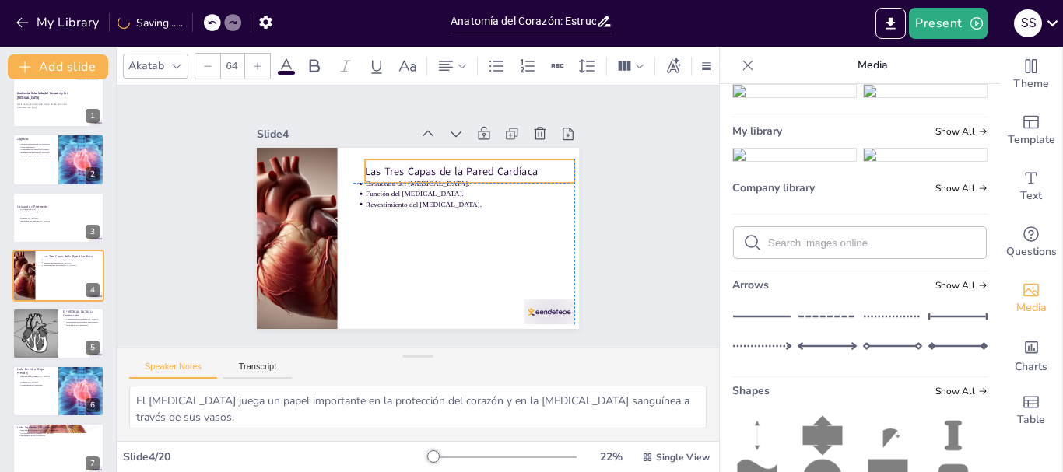
click at [529, 164] on p "Las Tres Capas de la Pared Cardíaca" at bounding box center [478, 183] width 208 height 58
click at [497, 153] on div at bounding box center [475, 159] width 209 height 34
drag, startPoint x: 536, startPoint y: 162, endPoint x: 526, endPoint y: 163, distance: 9.4
click at [526, 163] on p "Las Tres Capas de la Pared Cardíaca" at bounding box center [463, 175] width 210 height 37
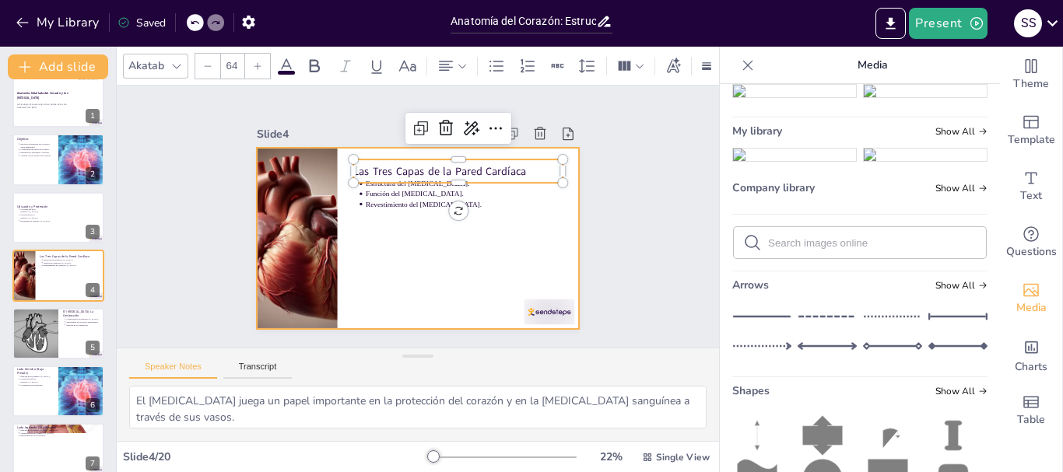
click at [437, 255] on div at bounding box center [409, 236] width 368 height 297
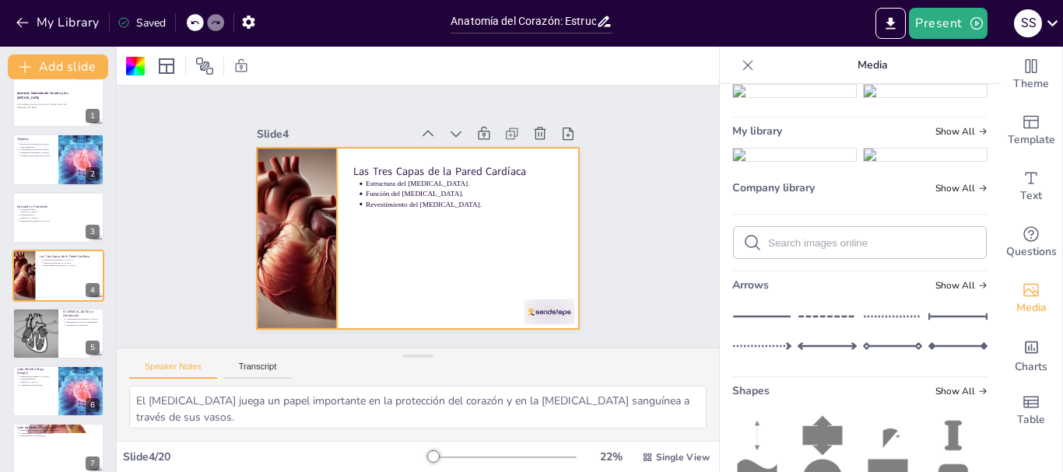
click at [318, 215] on div at bounding box center [295, 213] width 348 height 244
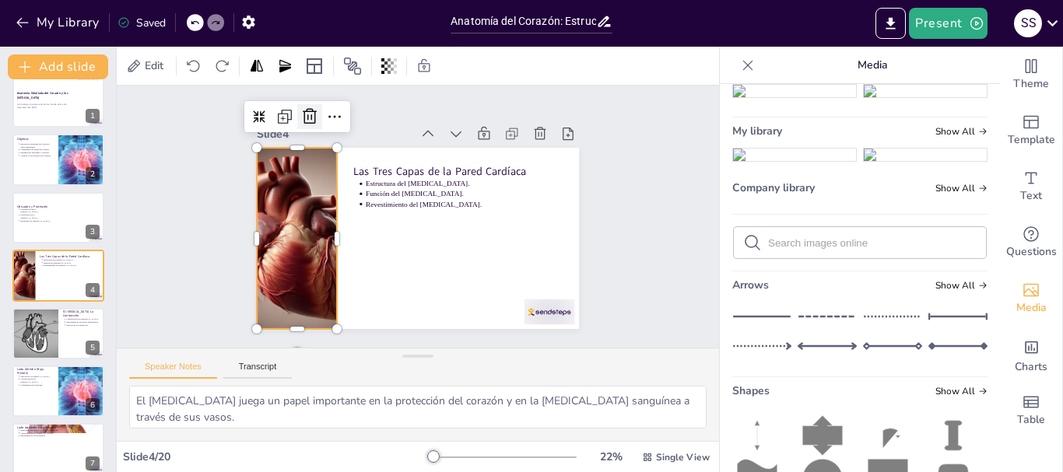
click at [321, 107] on icon at bounding box center [332, 97] width 22 height 22
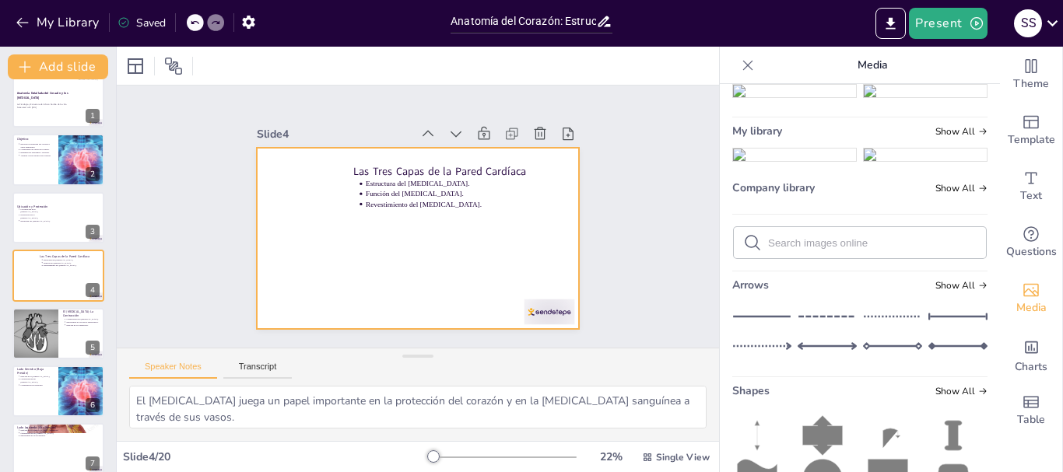
click at [384, 216] on div at bounding box center [415, 239] width 339 height 214
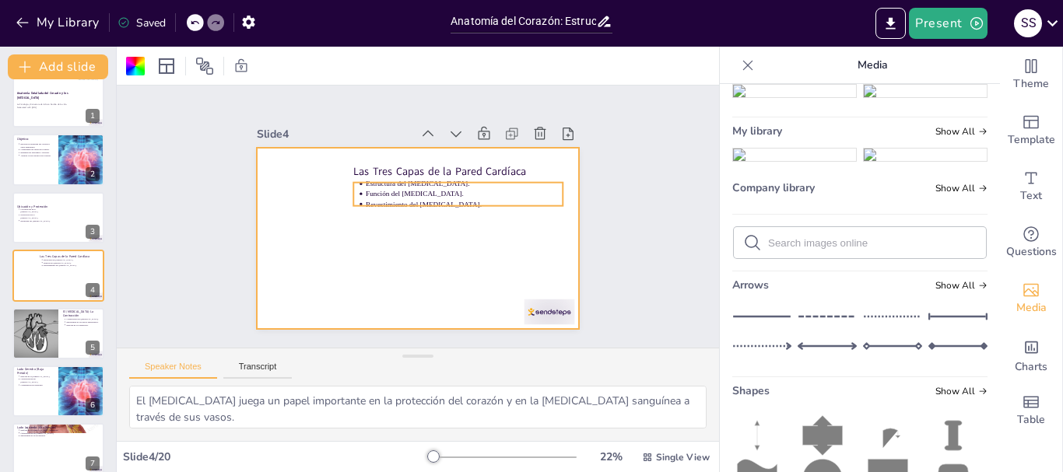
click at [382, 192] on p "Función del [MEDICAL_DATA]." at bounding box center [466, 199] width 197 height 30
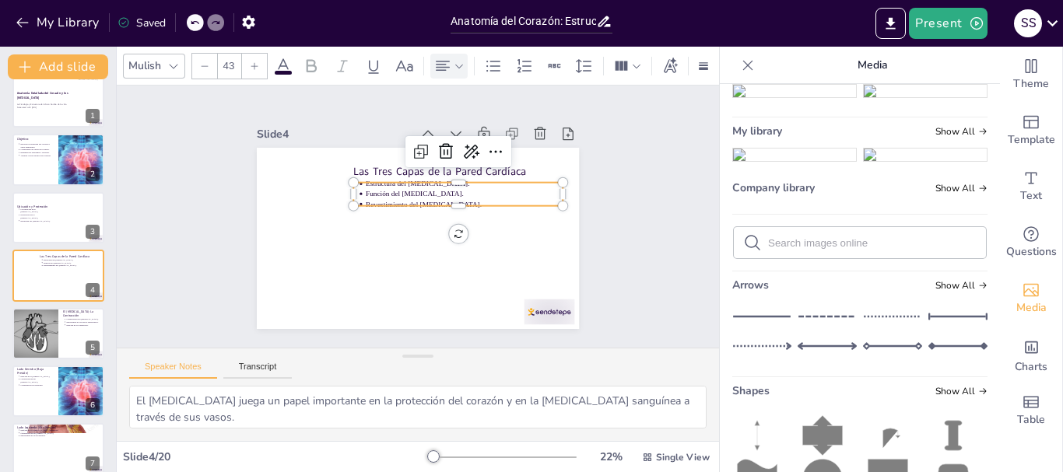
click at [462, 61] on icon at bounding box center [459, 66] width 11 height 11
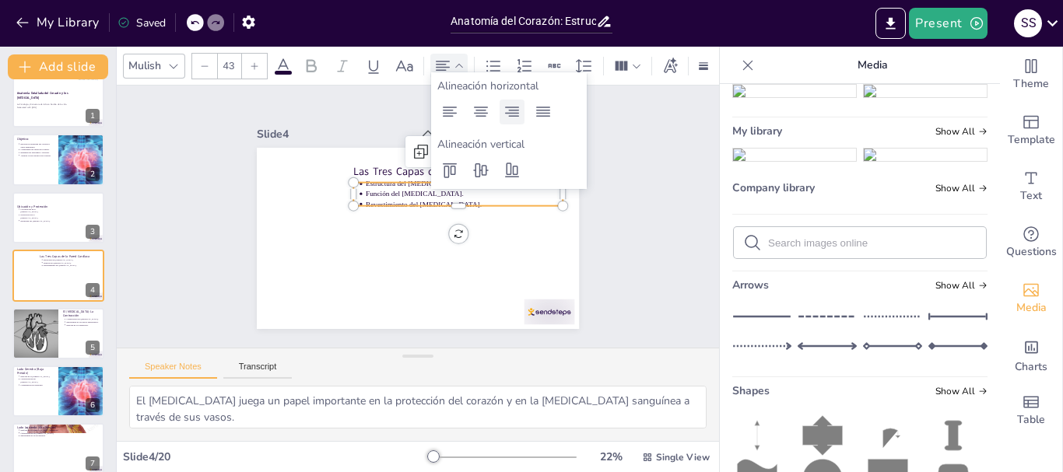
click at [510, 111] on icon at bounding box center [512, 112] width 19 height 19
type input "--"
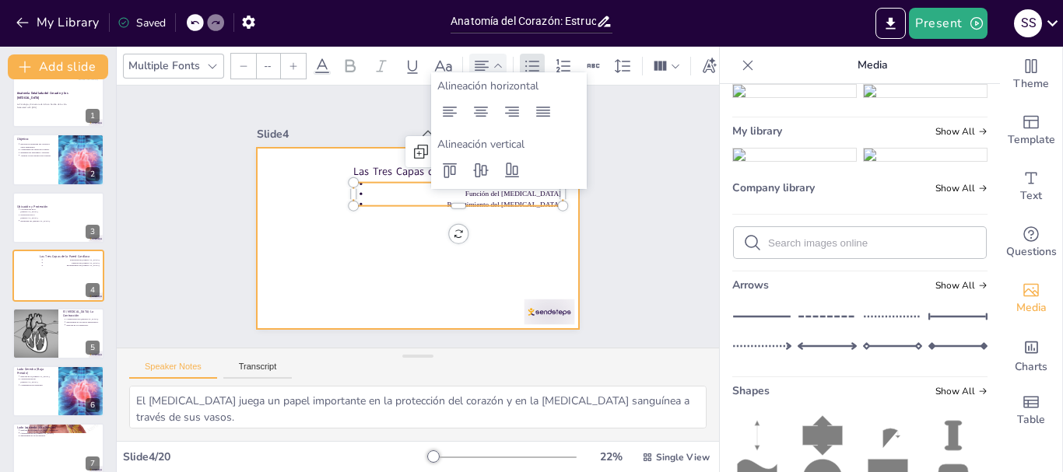
click at [451, 260] on div at bounding box center [413, 238] width 353 height 244
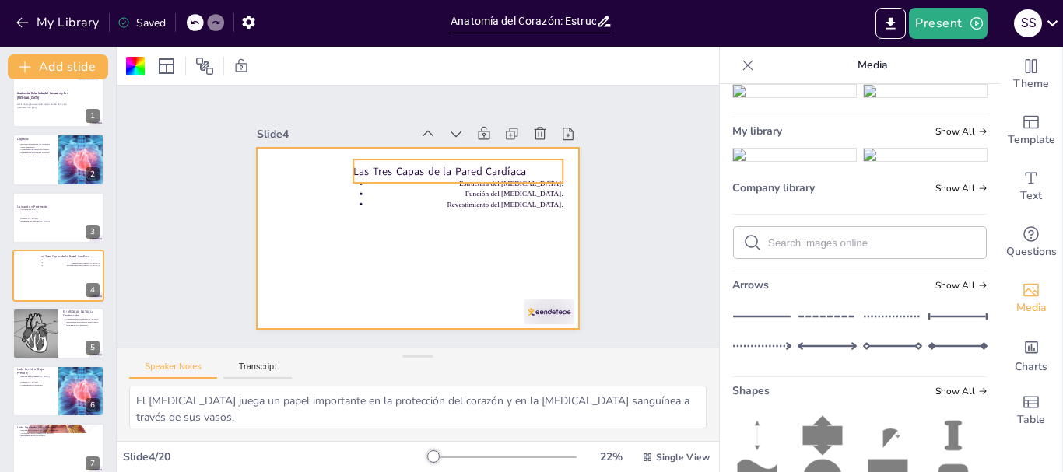
click at [465, 164] on p "Las Tres Capas de la Pared Cardíaca" at bounding box center [457, 170] width 209 height 15
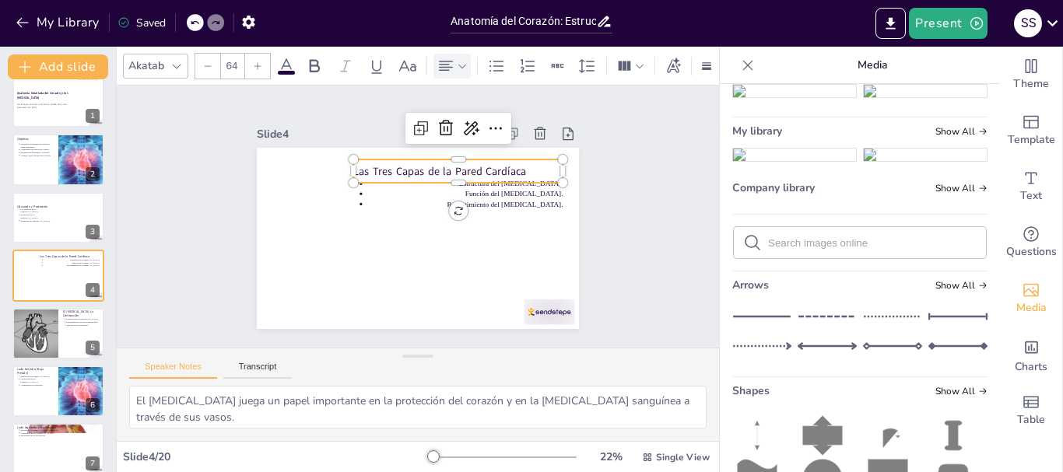
click at [462, 65] on icon at bounding box center [462, 66] width 11 height 11
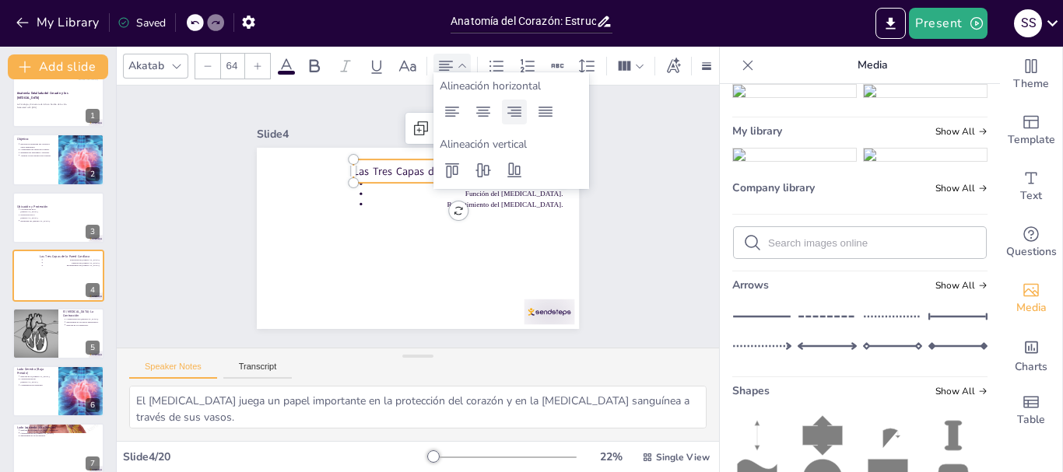
click at [517, 113] on icon at bounding box center [515, 112] width 14 height 10
click at [481, 253] on div at bounding box center [415, 239] width 339 height 214
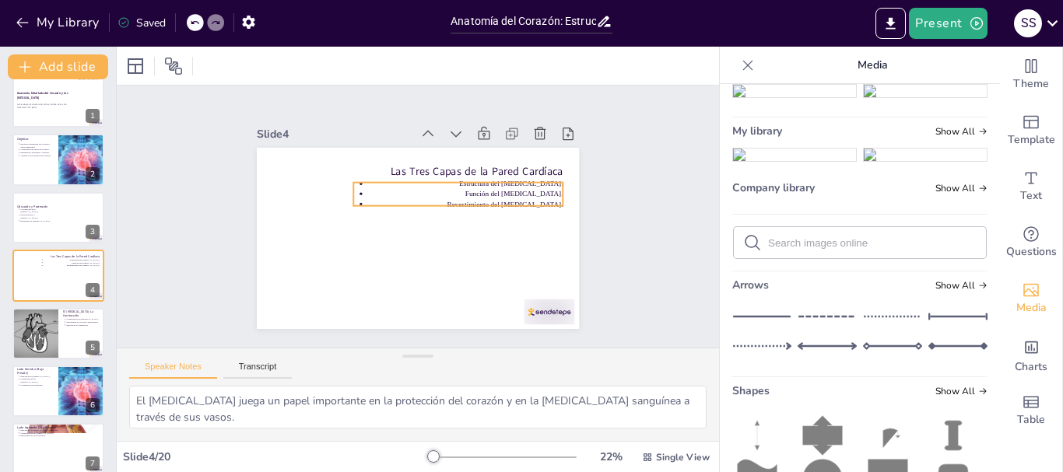
click at [373, 181] on p "Estructura del [MEDICAL_DATA]." at bounding box center [470, 194] width 195 height 51
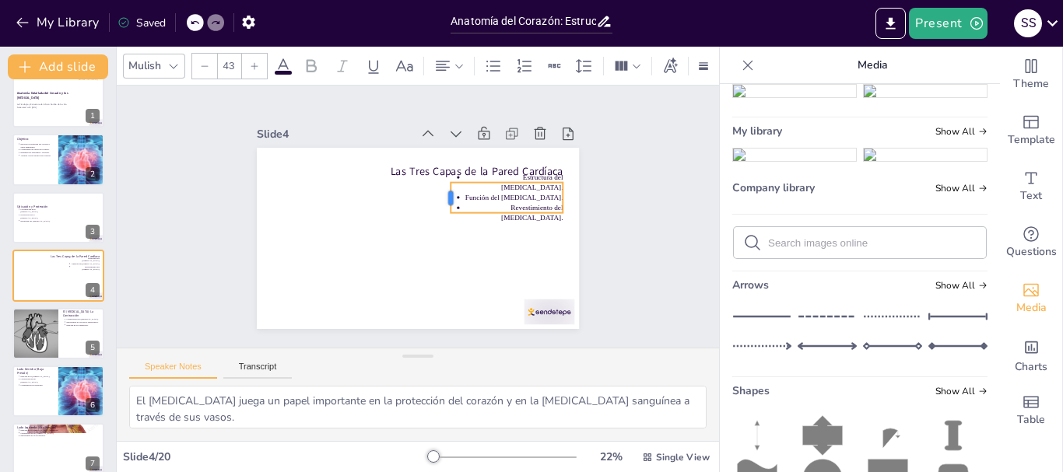
drag, startPoint x: 341, startPoint y: 187, endPoint x: 438, endPoint y: 181, distance: 97.5
click at [438, 181] on div "Las Tres Capas de la Pared Cardíaca Estructura del epicardio. Función del mioca…" at bounding box center [413, 238] width 353 height 244
click at [494, 245] on div at bounding box center [411, 237] width 363 height 272
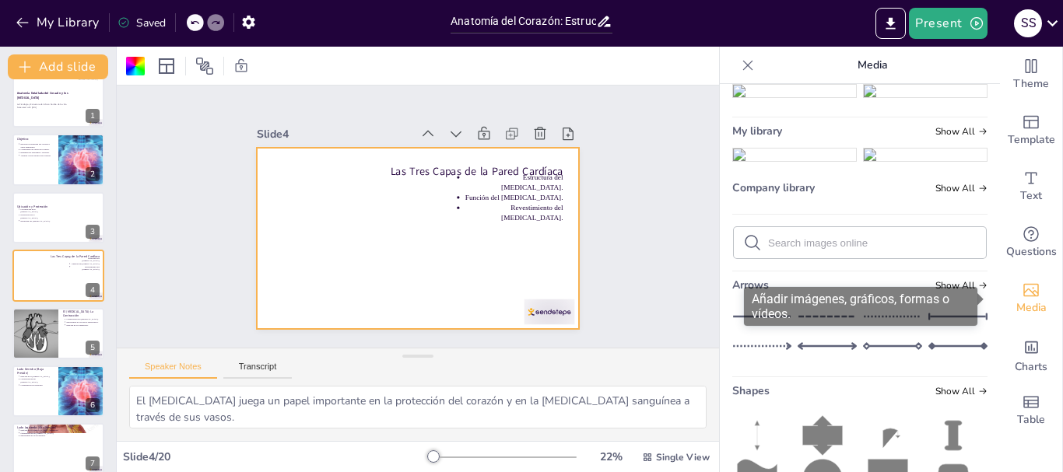
click at [1024, 293] on icon "Add images, graphics, shapes or video" at bounding box center [1032, 290] width 16 height 13
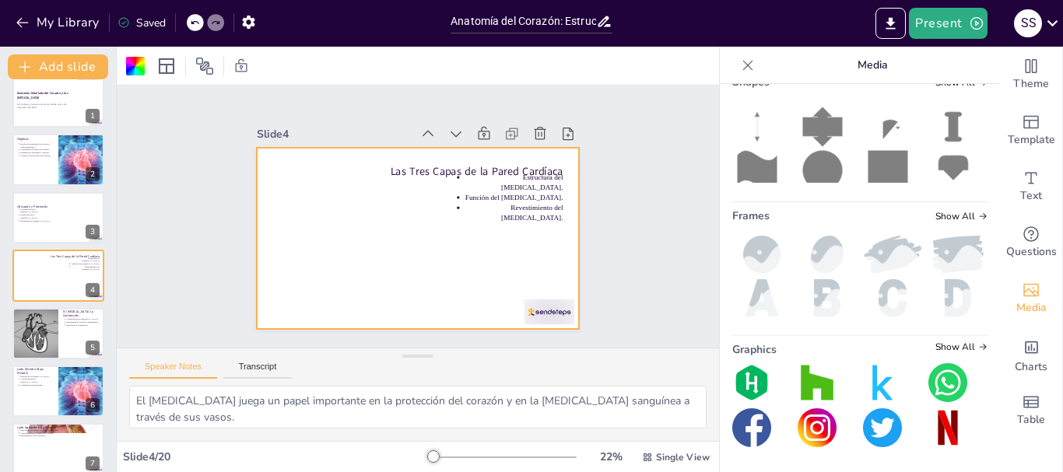
scroll to position [78, 0]
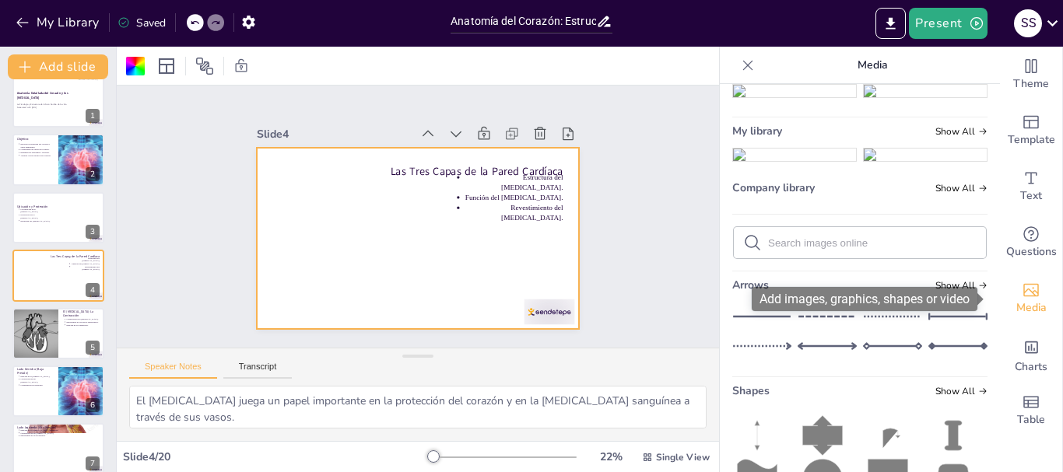
click at [1024, 285] on icon "Add images, graphics, shapes or video" at bounding box center [1032, 290] width 16 height 13
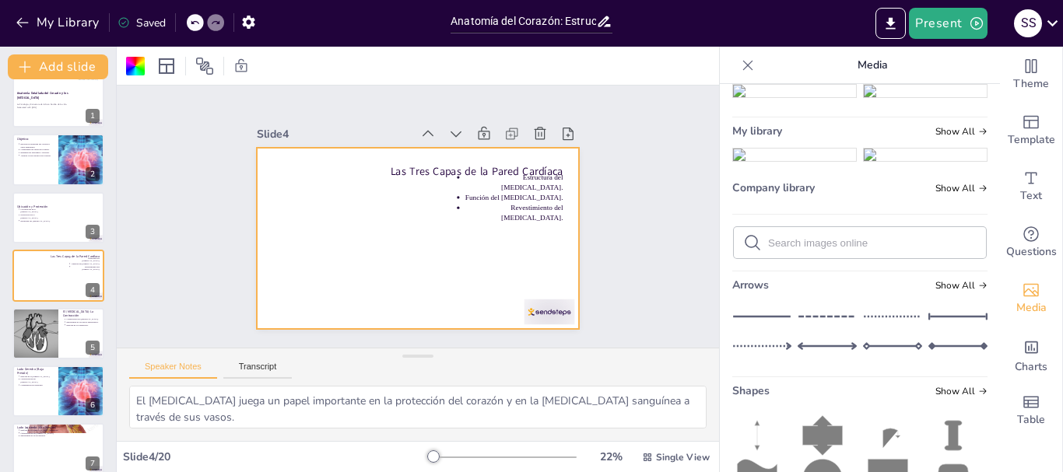
scroll to position [0, 0]
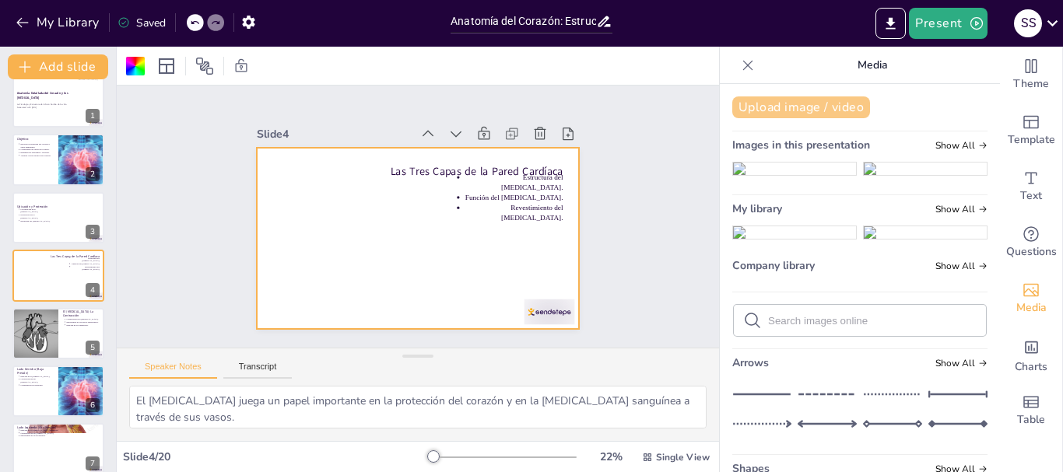
click at [767, 102] on button "Upload image / video" at bounding box center [801, 108] width 138 height 22
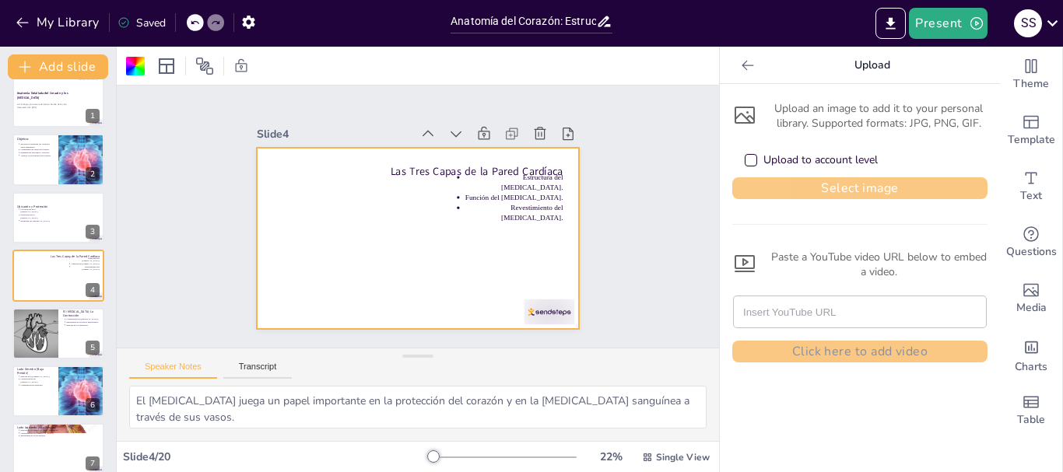
click at [814, 184] on button "Select image" at bounding box center [859, 188] width 255 height 22
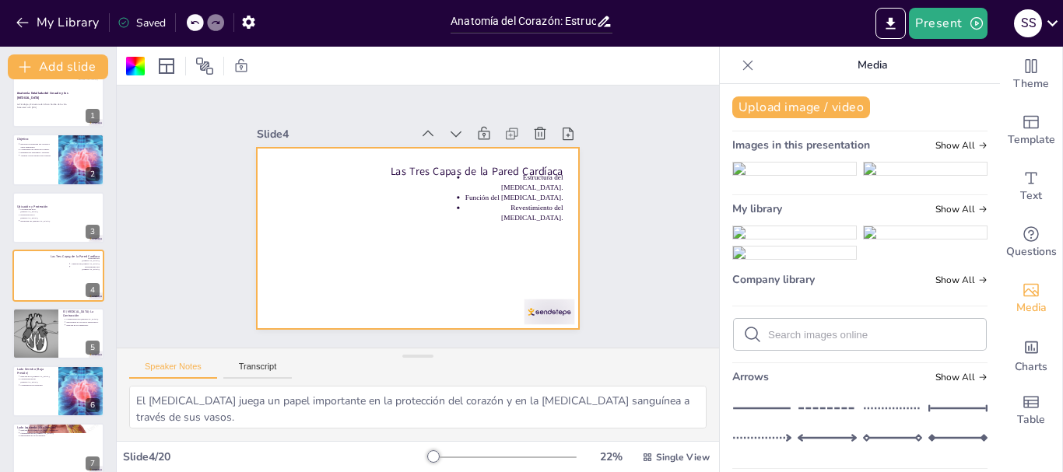
click at [764, 239] on img at bounding box center [794, 233] width 123 height 12
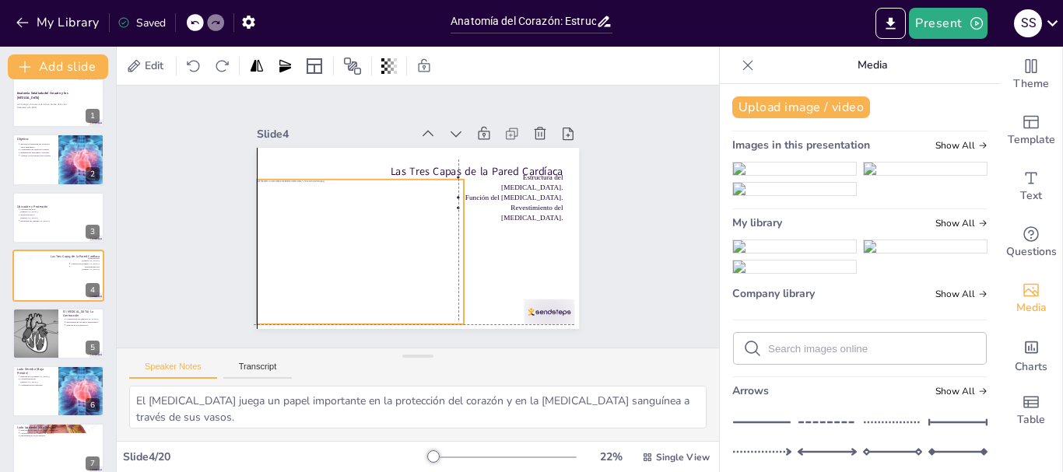
drag, startPoint x: 444, startPoint y: 222, endPoint x: 383, endPoint y: 231, distance: 61.4
click at [383, 231] on div at bounding box center [357, 246] width 221 height 166
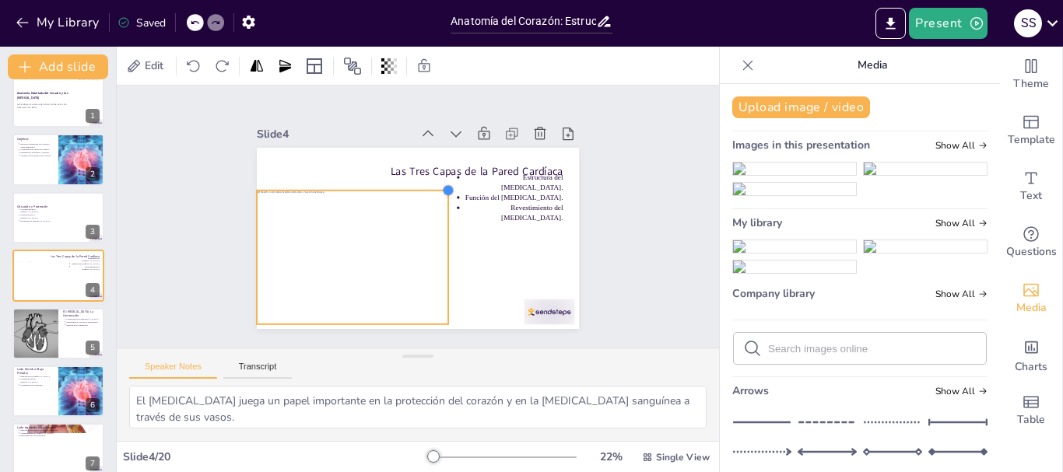
drag, startPoint x: 451, startPoint y: 176, endPoint x: 435, endPoint y: 191, distance: 21.5
click at [445, 191] on div at bounding box center [452, 197] width 15 height 15
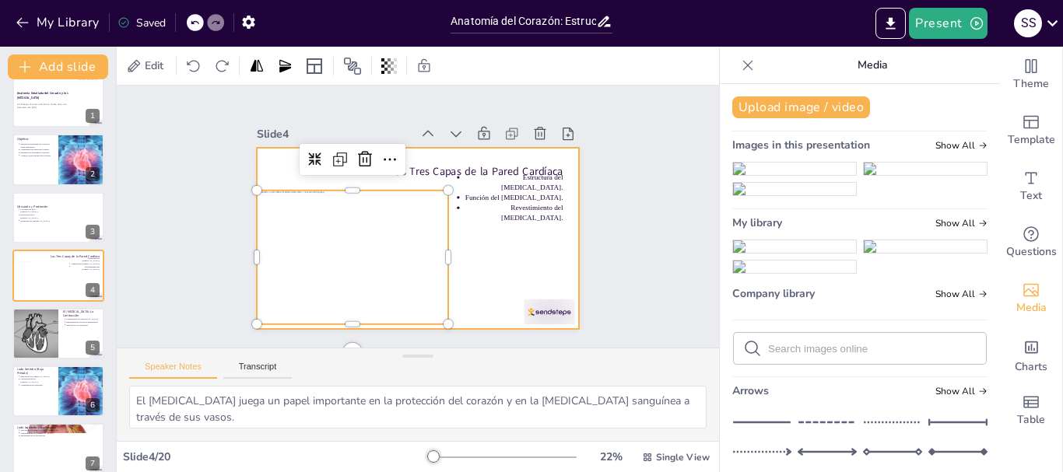
click at [515, 254] on div at bounding box center [411, 237] width 363 height 272
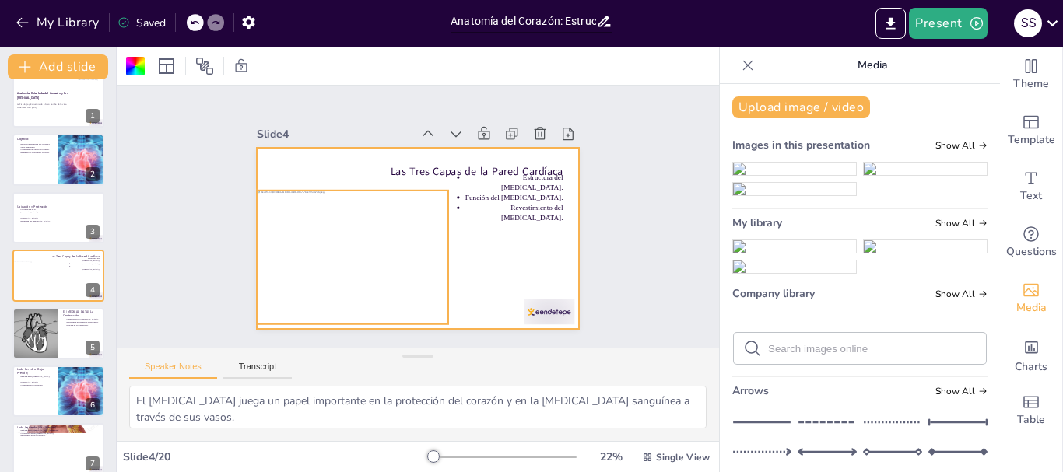
click at [332, 293] on div at bounding box center [345, 243] width 215 height 171
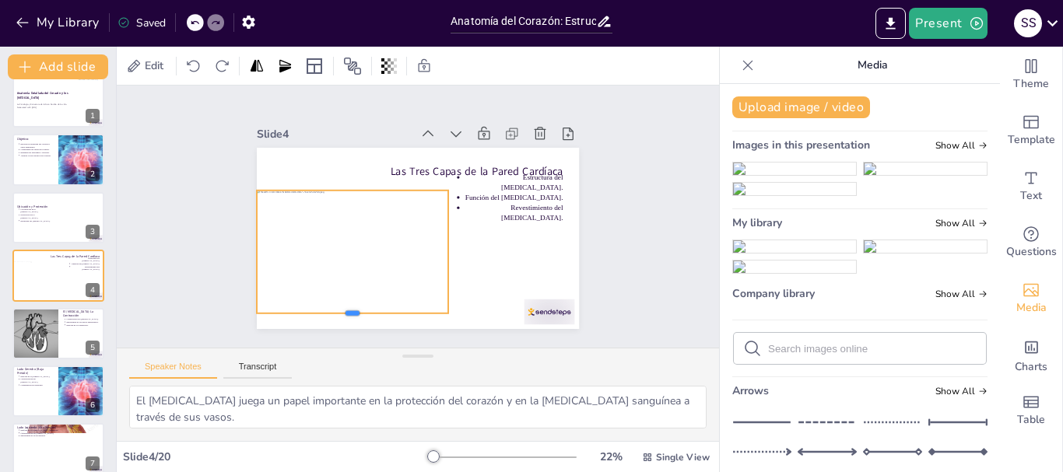
drag, startPoint x: 342, startPoint y: 319, endPoint x: 351, endPoint y: 308, distance: 14.4
click at [351, 308] on div at bounding box center [324, 294] width 186 height 71
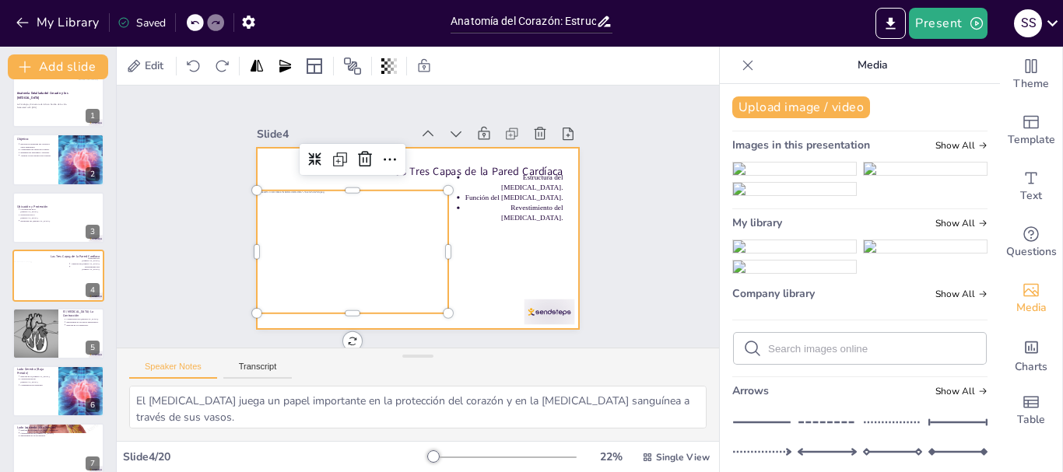
click at [468, 273] on div at bounding box center [411, 237] width 363 height 272
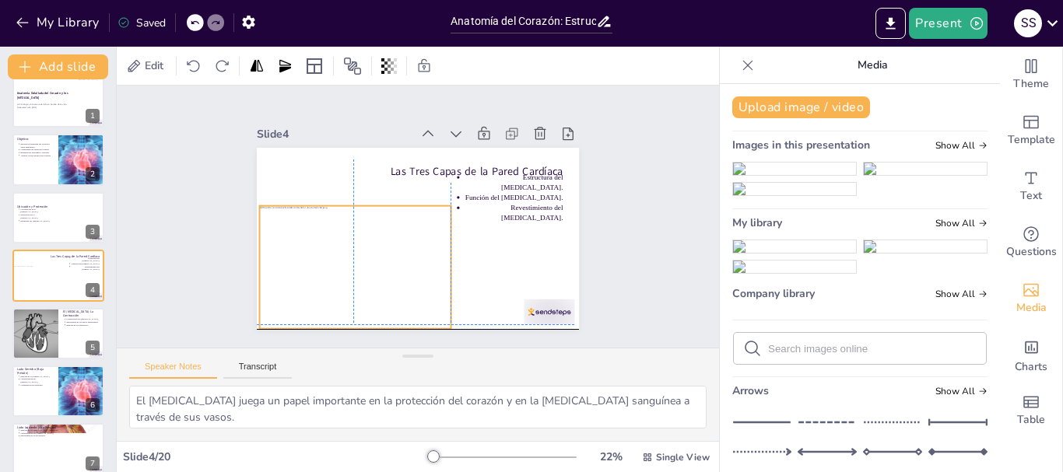
click at [369, 275] on div at bounding box center [344, 259] width 215 height 171
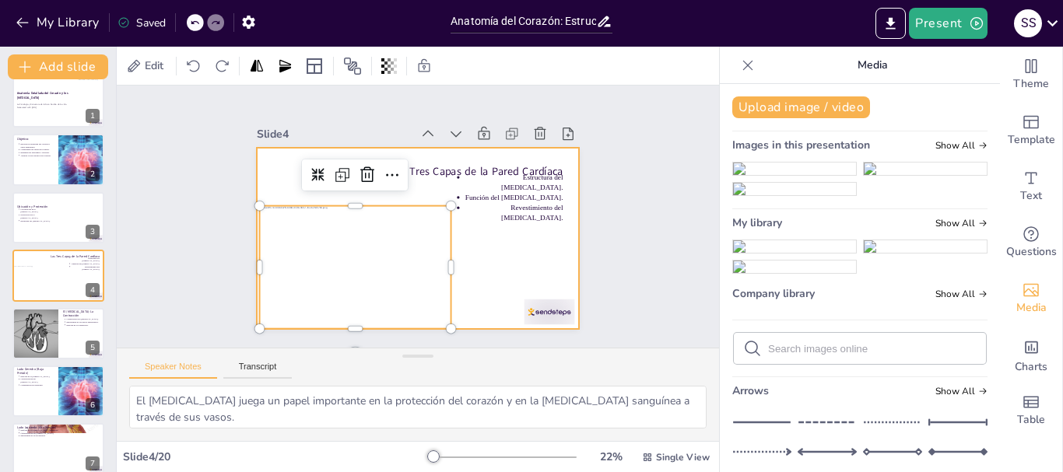
click at [483, 272] on div at bounding box center [413, 238] width 353 height 244
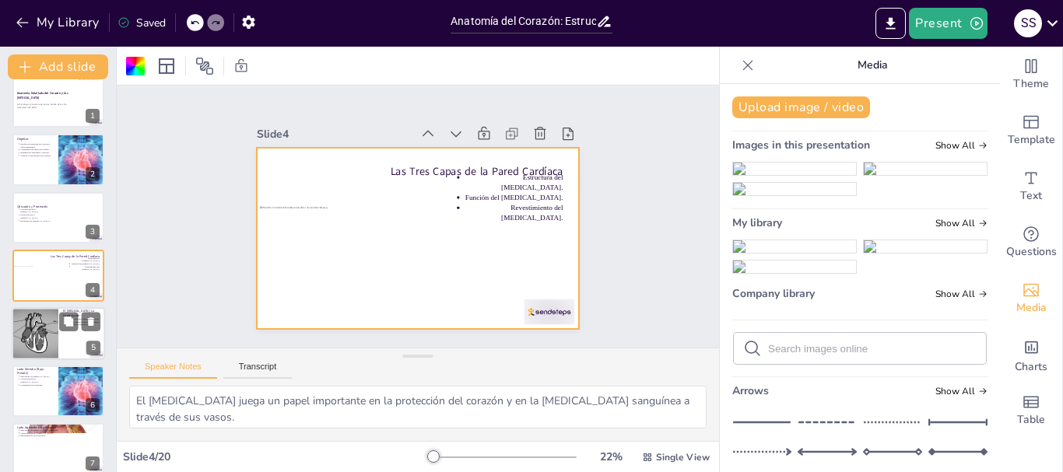
click at [68, 333] on div at bounding box center [58, 333] width 93 height 53
type textarea "La composición del [MEDICAL_DATA] es clave para su función, ya que las células …"
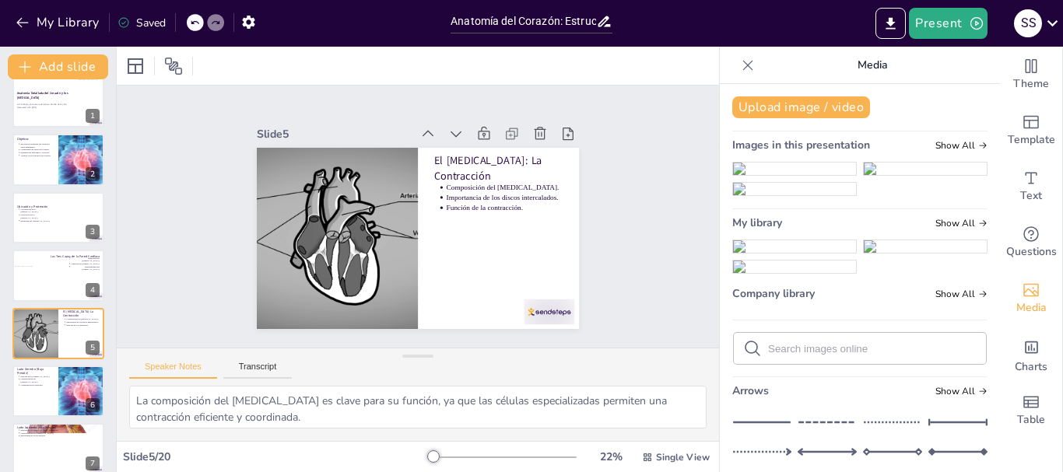
scroll to position [73, 0]
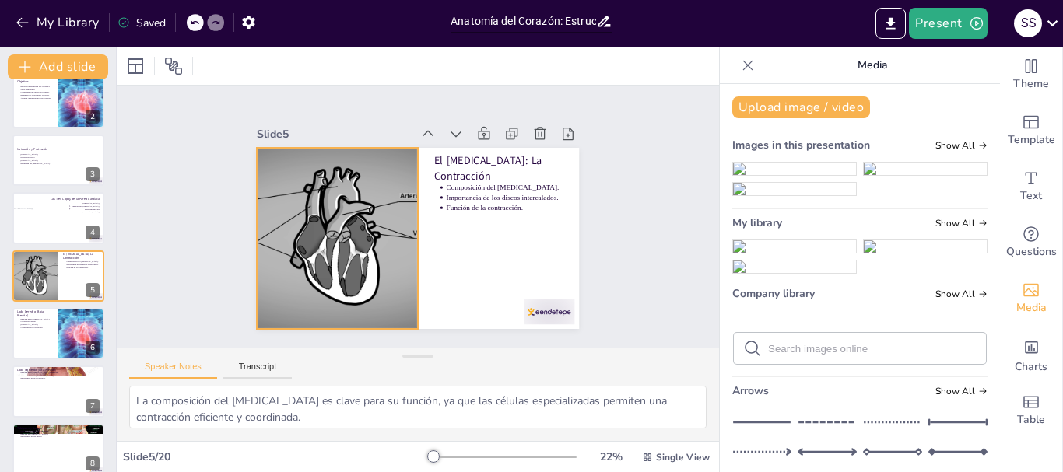
click at [374, 165] on div at bounding box center [336, 230] width 346 height 215
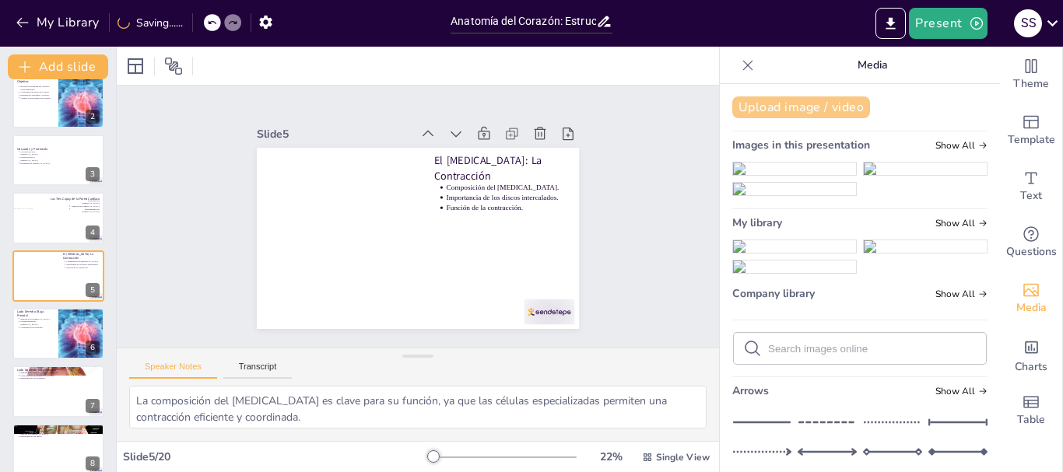
click at [770, 108] on button "Upload image / video" at bounding box center [801, 108] width 138 height 22
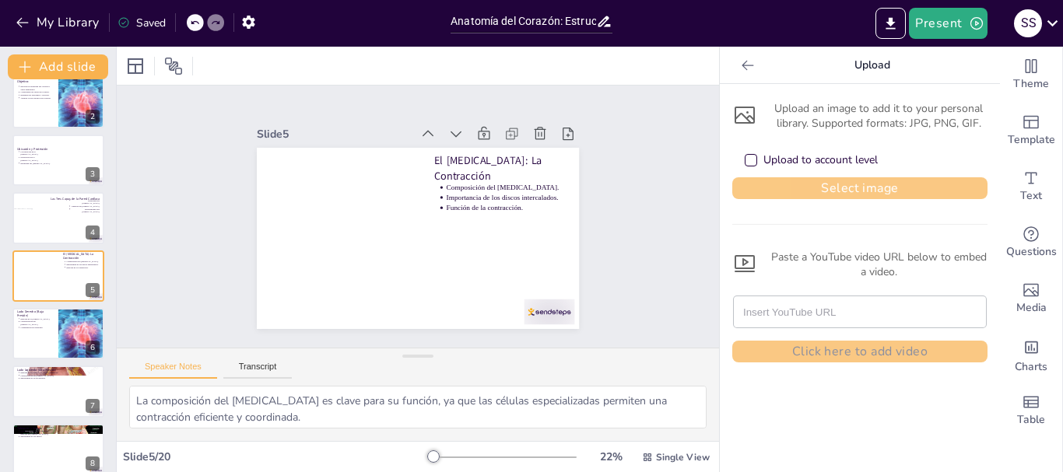
click at [848, 190] on button "Select image" at bounding box center [859, 188] width 255 height 22
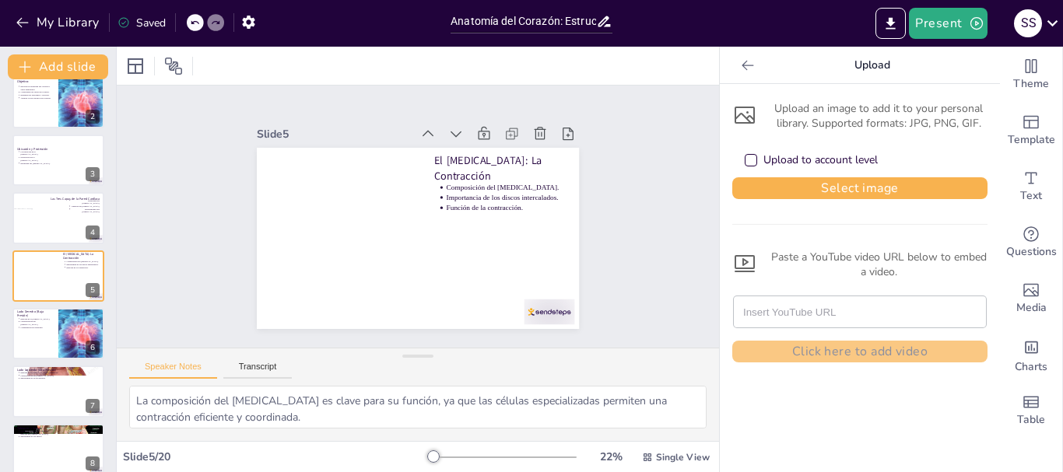
click at [848, 320] on input "text" at bounding box center [860, 312] width 234 height 31
paste input "https://makeagif.com/gif/anatomia-del-corazon-3-MziVYX"
type input "https://makeagif.com/gif/anatomia-del-corazon-3-MziVYX"
click at [840, 251] on div "Paste a YouTube video URL below to embed a video." at bounding box center [859, 265] width 255 height 30
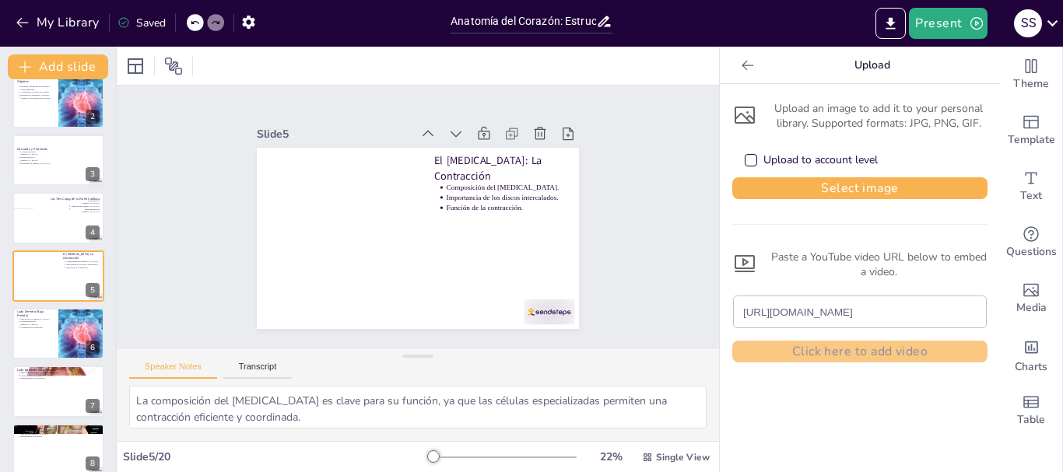
click at [732, 262] on icon at bounding box center [744, 263] width 25 height 25
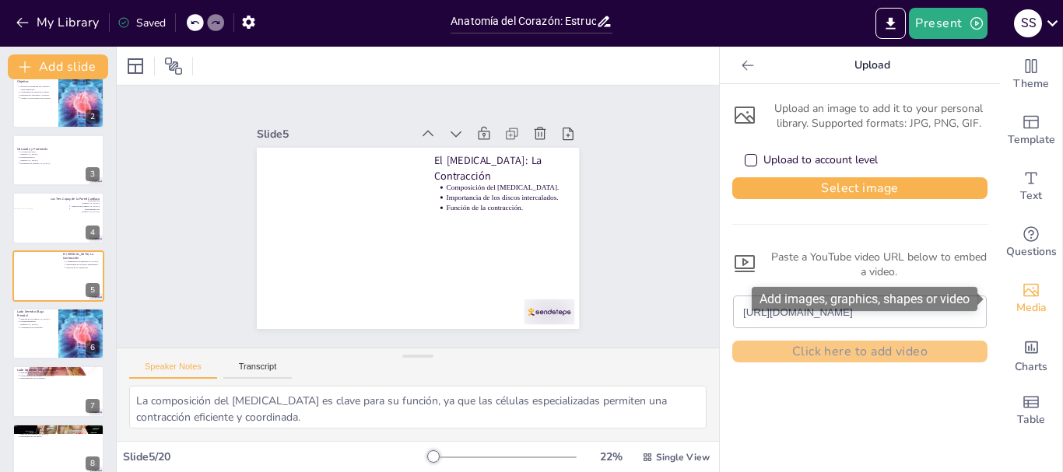
click at [1025, 292] on icon "Add images, graphics, shapes or video" at bounding box center [1032, 290] width 16 height 13
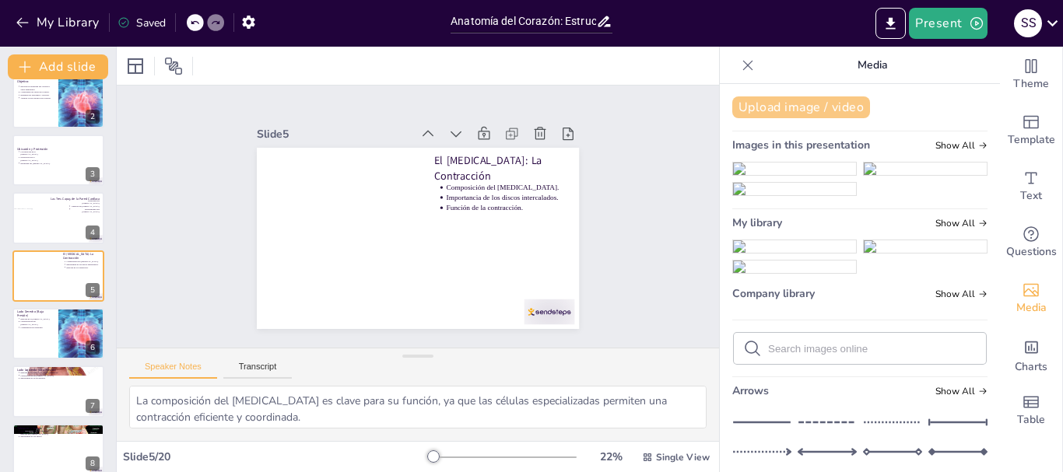
click at [796, 108] on button "Upload image / video" at bounding box center [801, 108] width 138 height 22
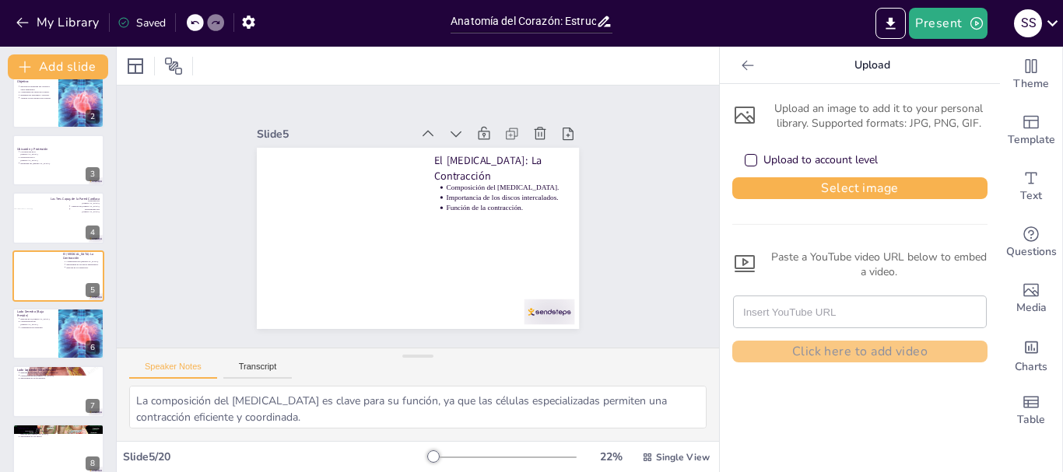
paste input "https://makeagif.com/gif/anatomia-del-corazon-3-MziVYX"
type input "https://makeagif.com/gif/anatomia-del-corazon-3-MziVYX"
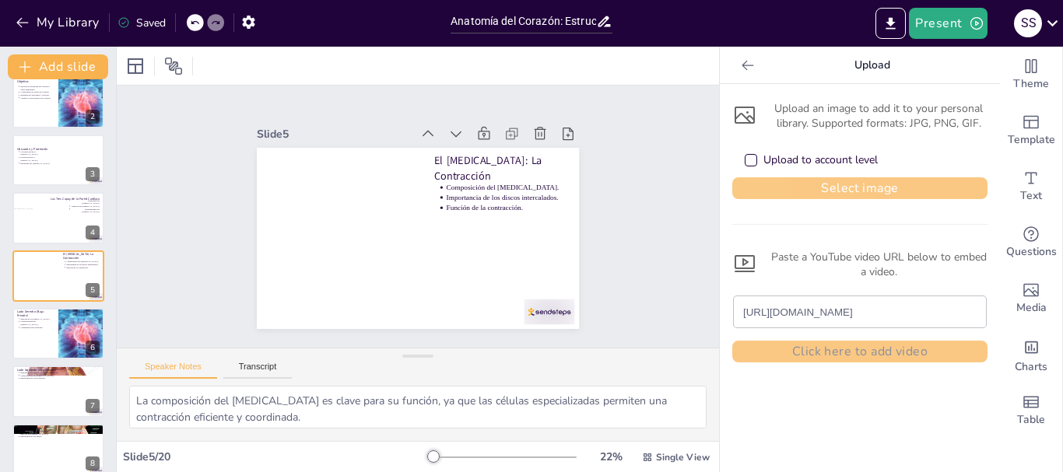
click at [789, 187] on button "Select image" at bounding box center [859, 188] width 255 height 22
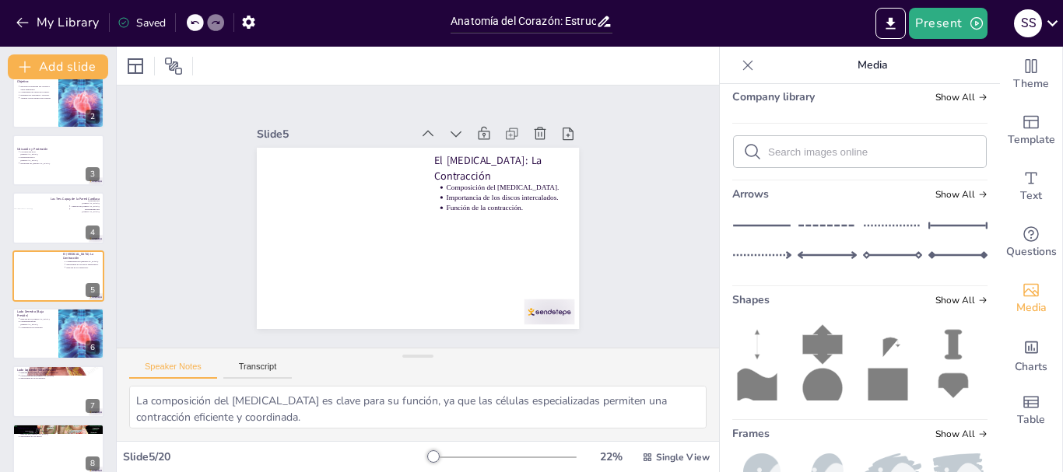
scroll to position [234, 0]
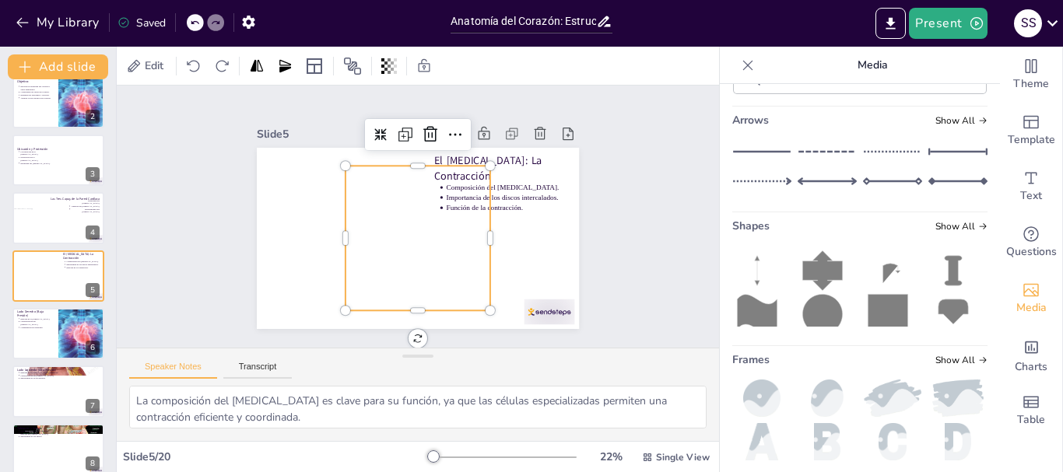
scroll to position [269, 0]
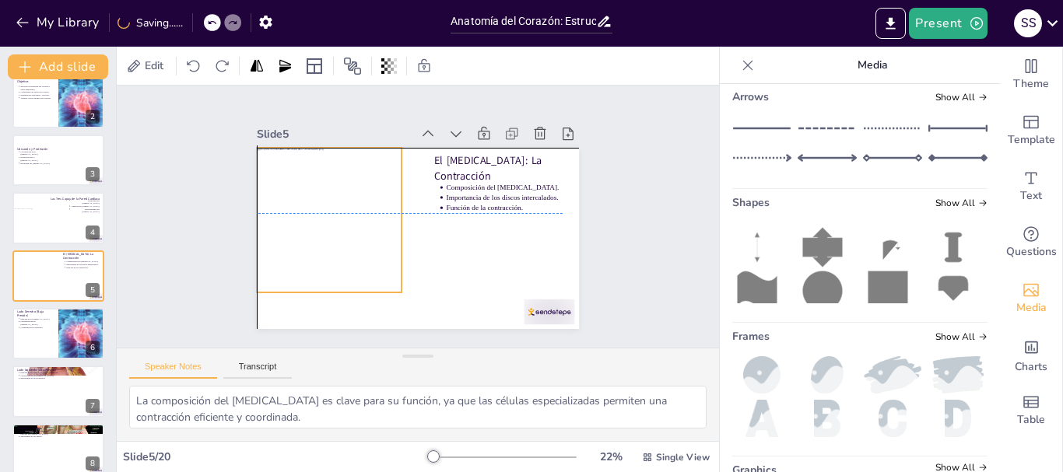
drag, startPoint x: 384, startPoint y: 224, endPoint x: 350, endPoint y: 203, distance: 39.5
click at [350, 203] on div at bounding box center [329, 220] width 145 height 145
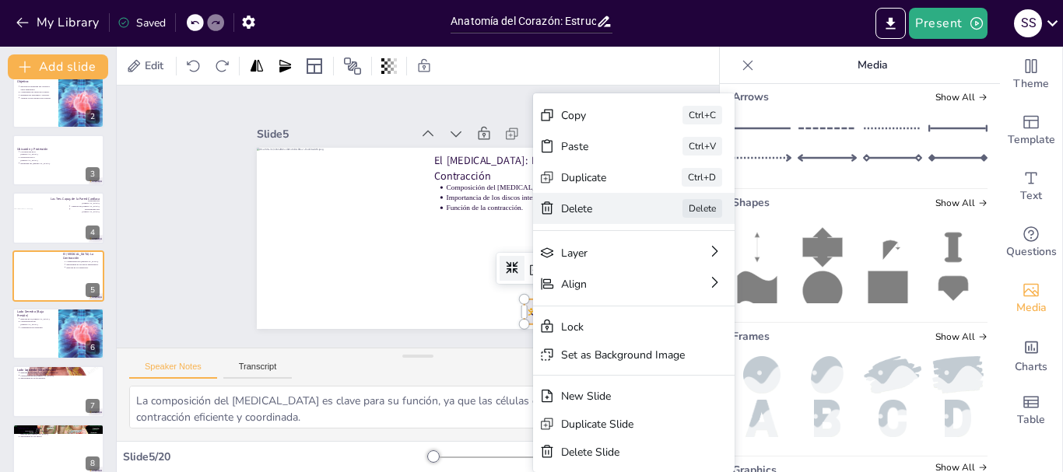
click at [655, 339] on div "Delete" at bounding box center [694, 354] width 79 height 30
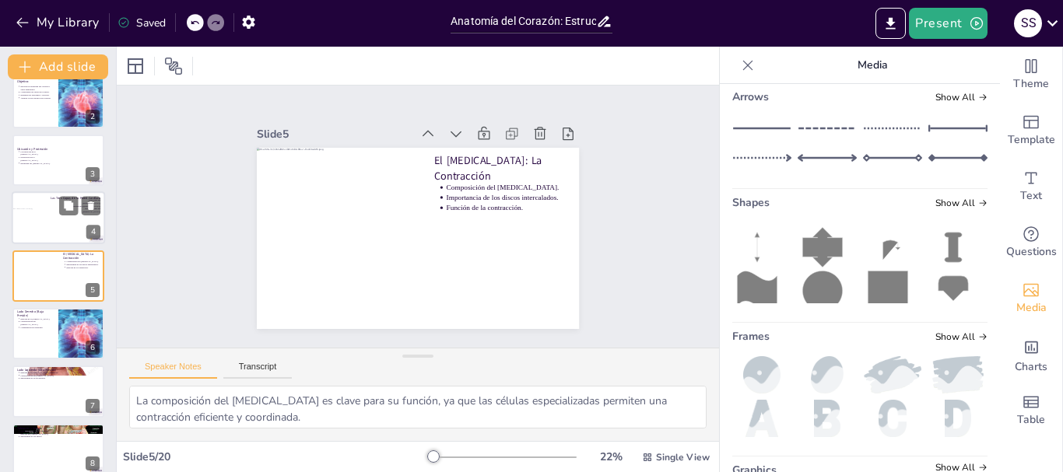
click at [72, 223] on div at bounding box center [58, 217] width 93 height 53
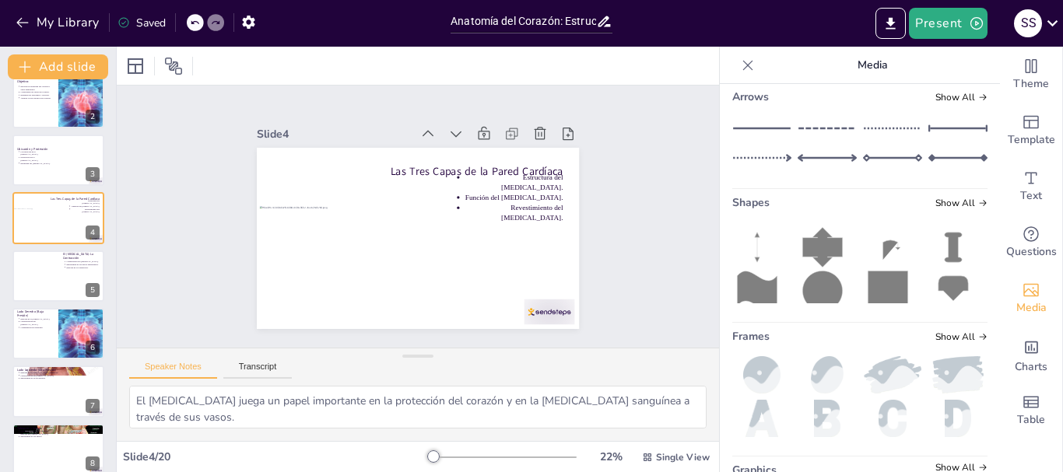
scroll to position [16, 0]
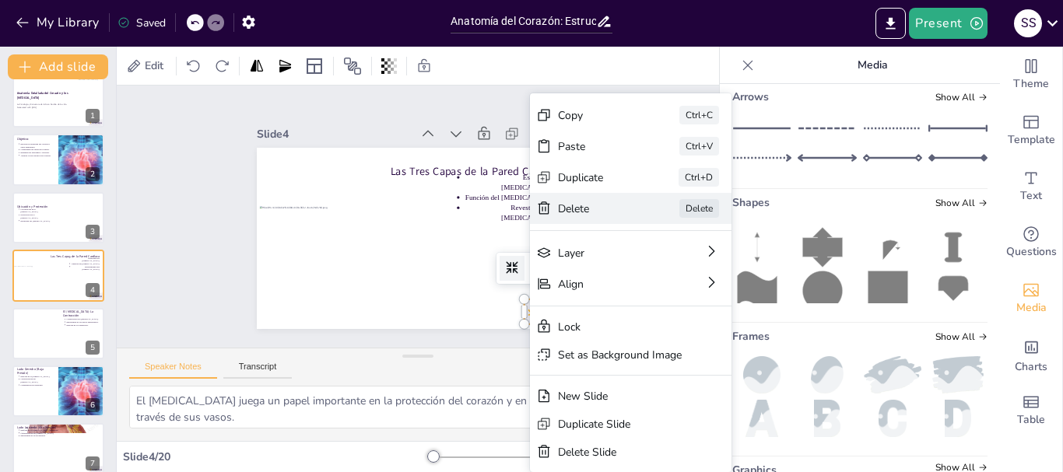
click at [652, 339] on div "Delete" at bounding box center [691, 354] width 79 height 30
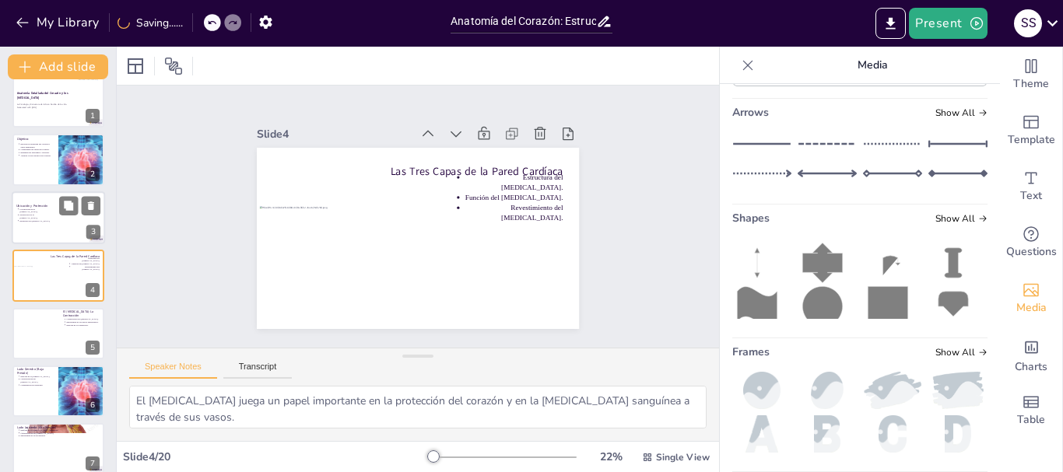
click at [30, 195] on div at bounding box center [58, 217] width 93 height 53
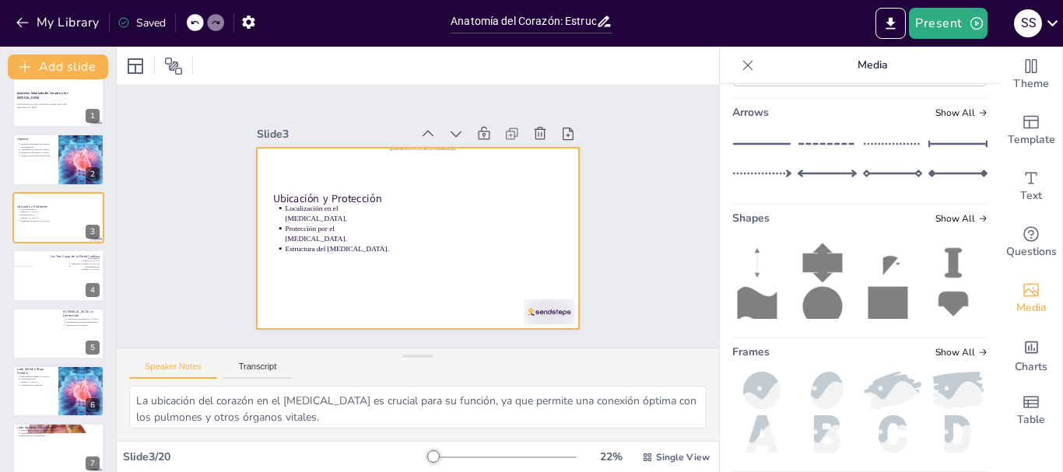
scroll to position [0, 0]
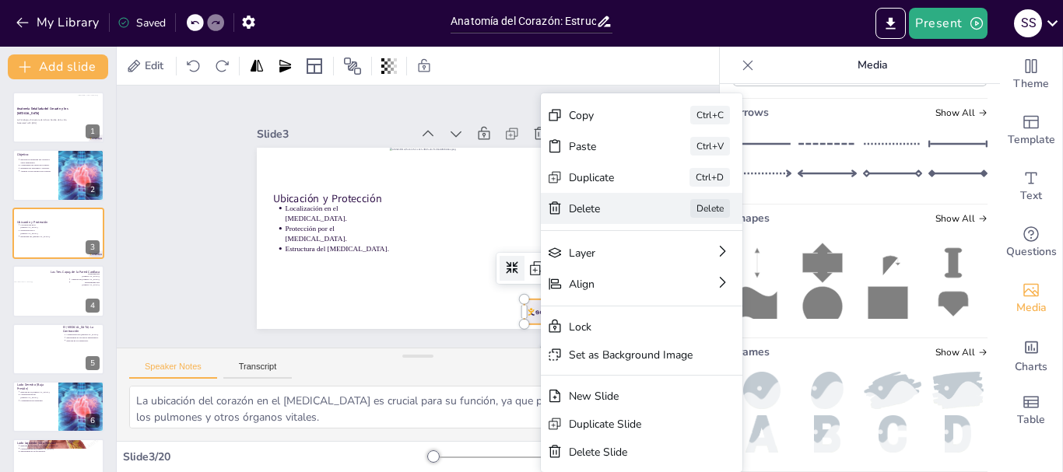
click at [662, 341] on div "Delete" at bounding box center [701, 356] width 79 height 30
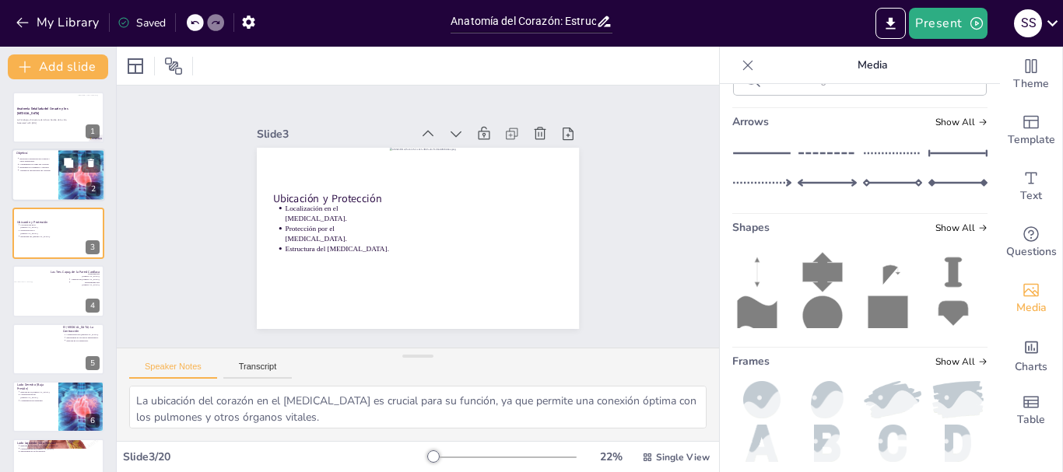
click at [37, 191] on div at bounding box center [58, 175] width 93 height 53
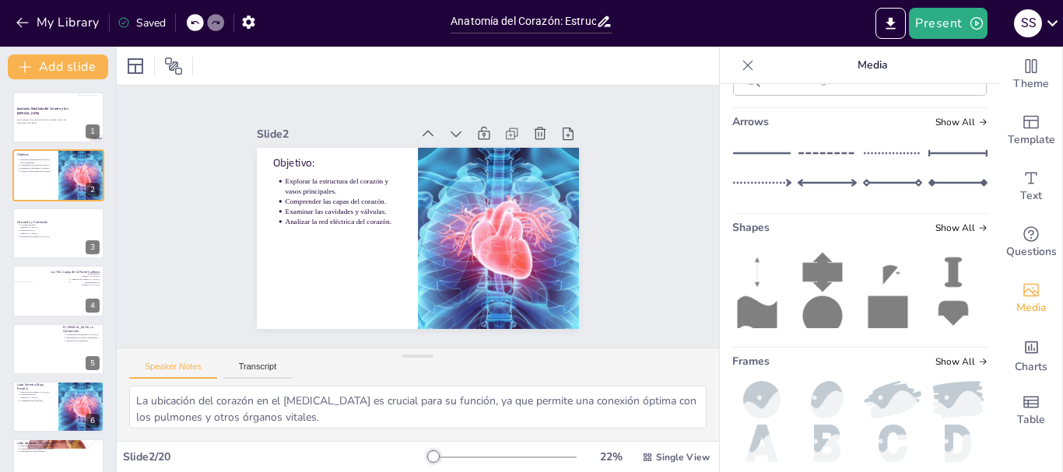
type textarea "Este punto enfatiza la importancia de entender cómo se organiza el corazón y lo…"
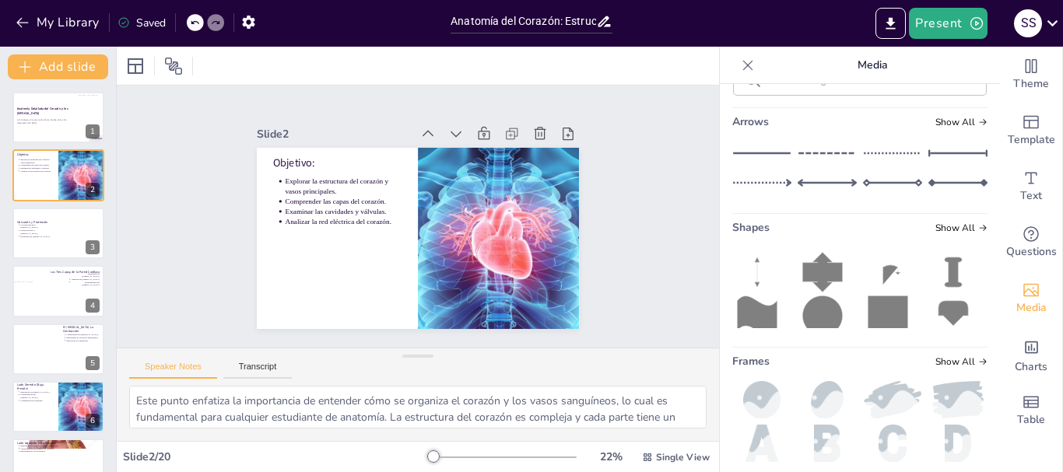
click at [49, 131] on div at bounding box center [58, 117] width 92 height 51
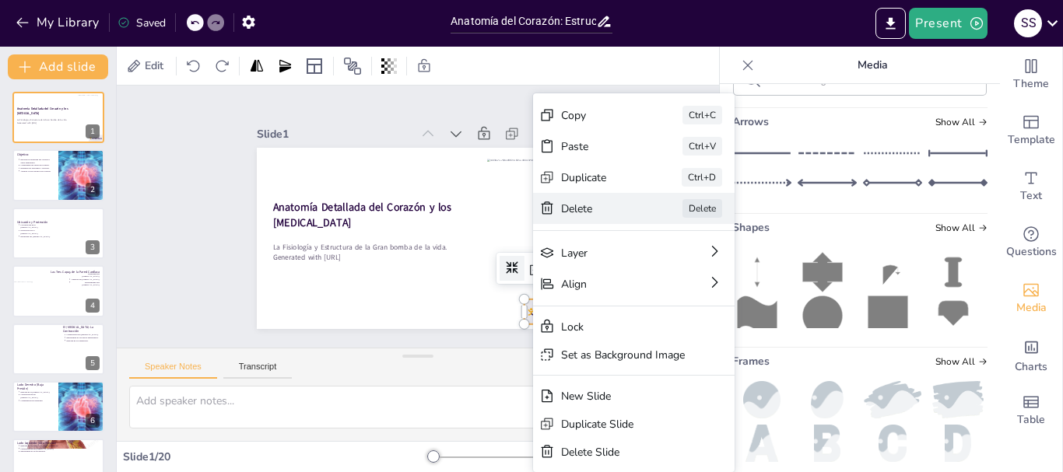
click at [601, 407] on div "Delete" at bounding box center [638, 432] width 75 height 51
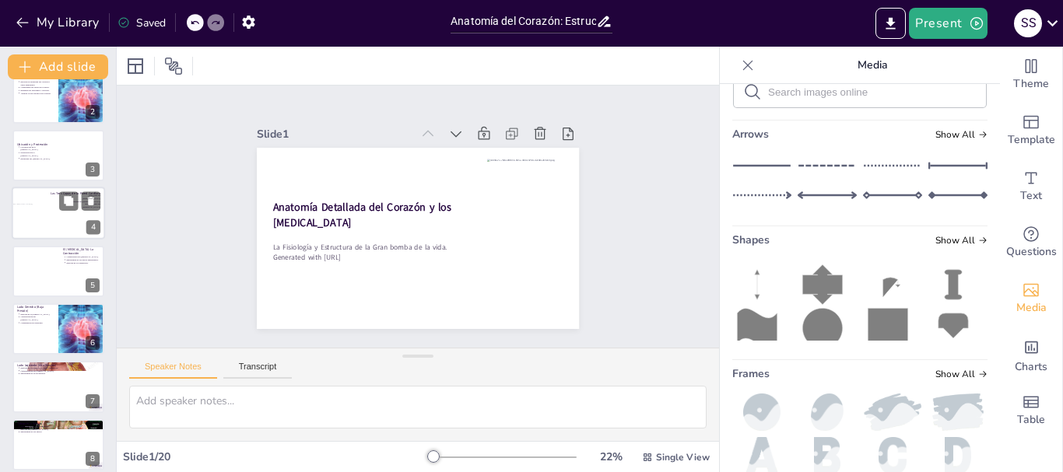
scroll to position [156, 0]
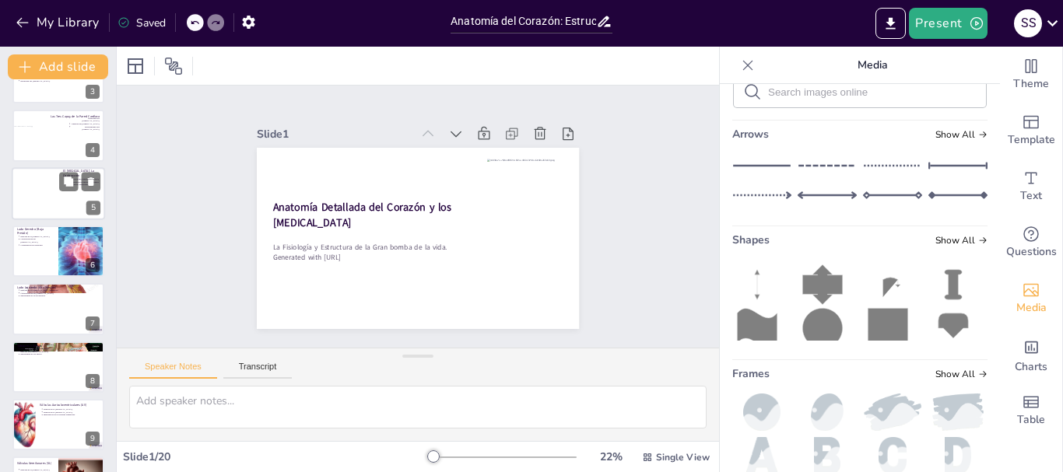
click at [66, 207] on div at bounding box center [58, 193] width 93 height 53
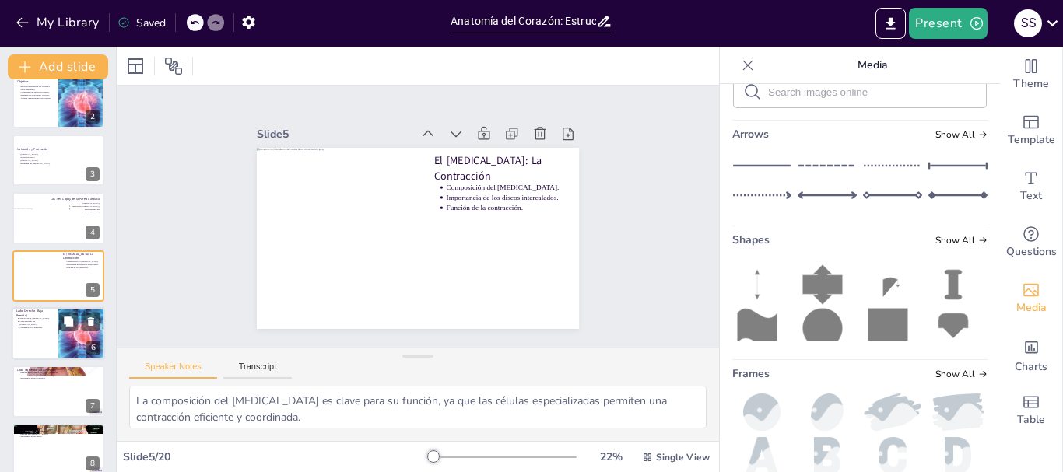
click at [38, 344] on div at bounding box center [58, 333] width 93 height 53
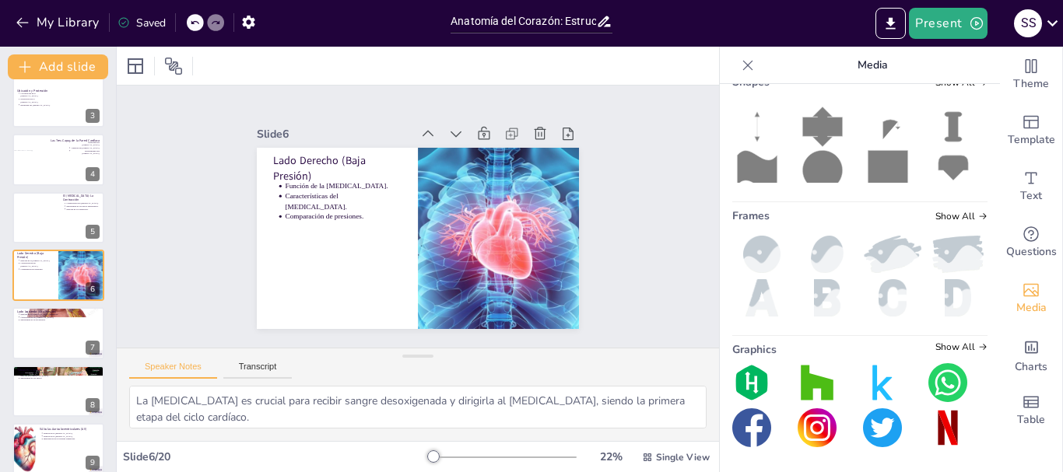
scroll to position [269, 0]
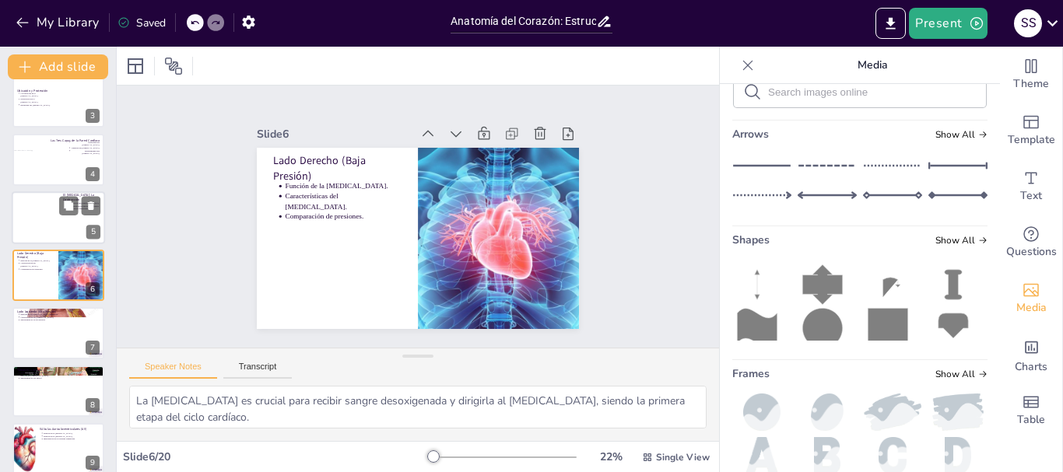
click at [66, 224] on div at bounding box center [58, 217] width 93 height 53
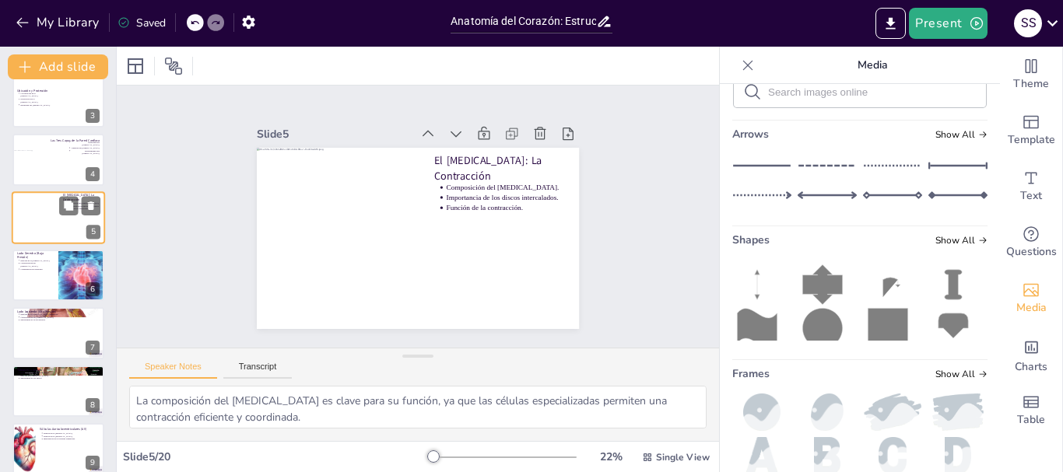
scroll to position [73, 0]
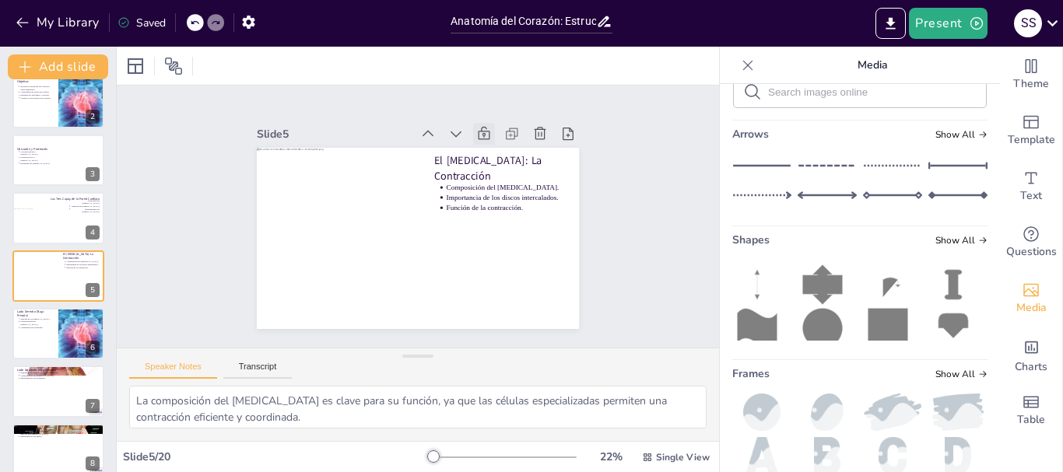
click at [486, 133] on icon at bounding box center [492, 140] width 13 height 14
click at [78, 225] on div at bounding box center [58, 217] width 93 height 53
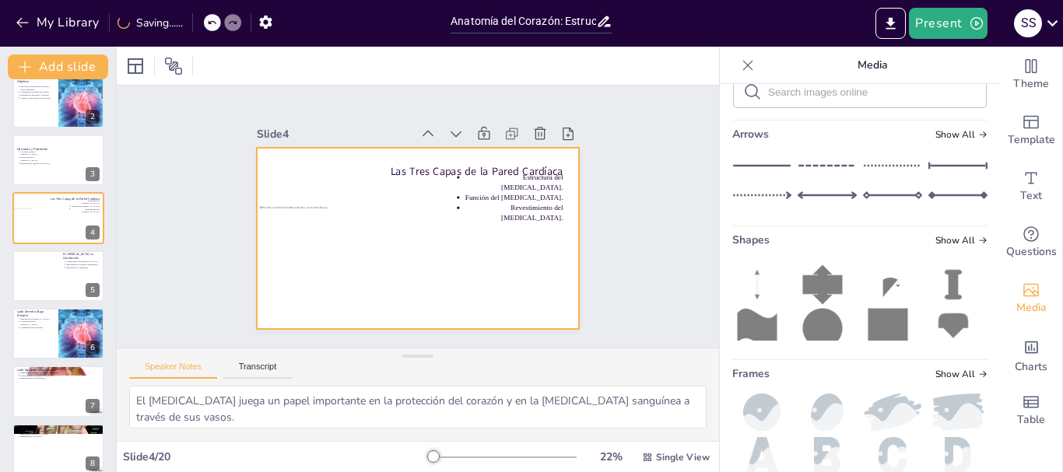
scroll to position [16, 0]
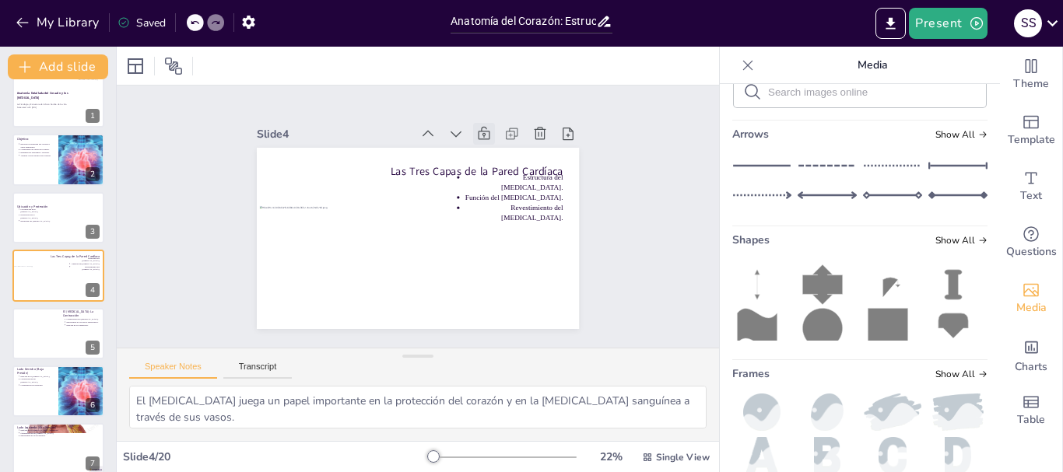
click at [491, 140] on icon at bounding box center [500, 149] width 19 height 19
click at [42, 199] on div "Localización en el mediastino. Protección por el pericardio. Estructura del per…" at bounding box center [33, 215] width 34 height 34
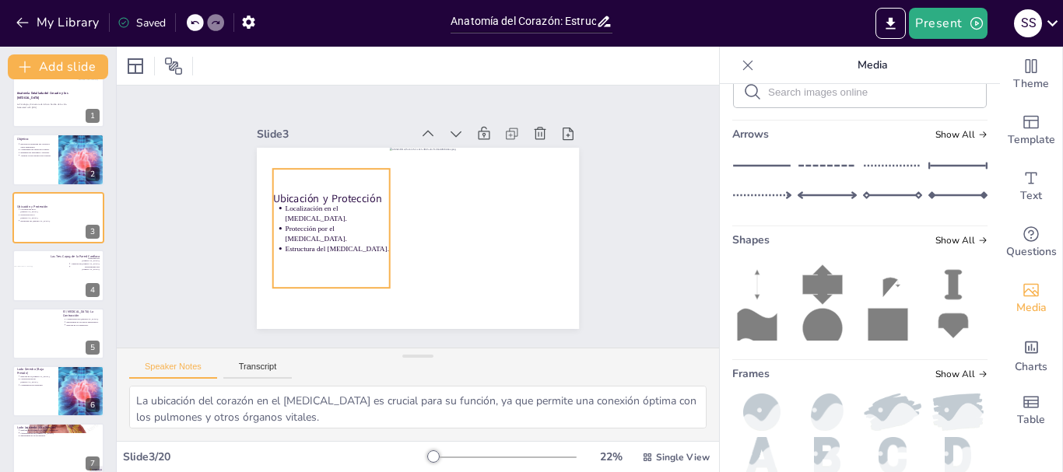
scroll to position [0, 0]
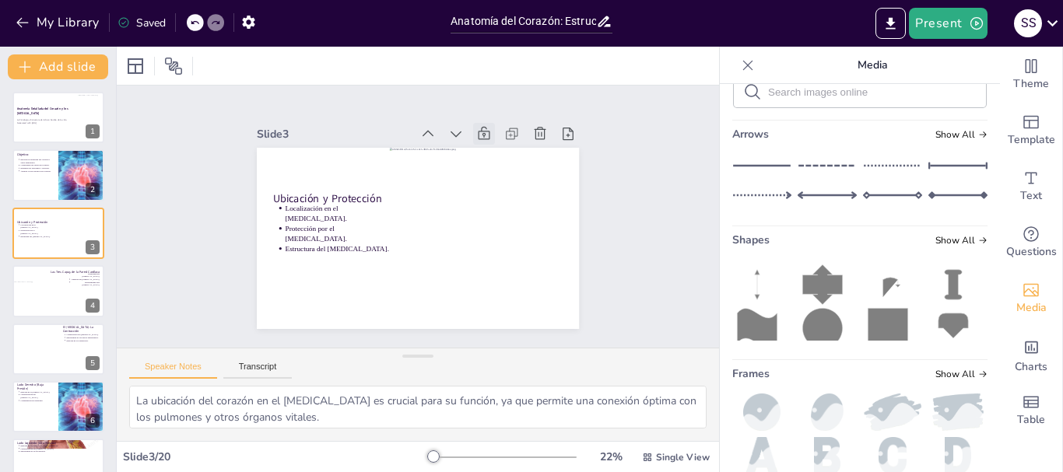
click at [502, 158] on icon at bounding box center [512, 168] width 20 height 20
click at [50, 194] on div at bounding box center [58, 175] width 93 height 53
type textarea "Este punto enfatiza la importancia de entender cómo se organiza el corazón y lo…"
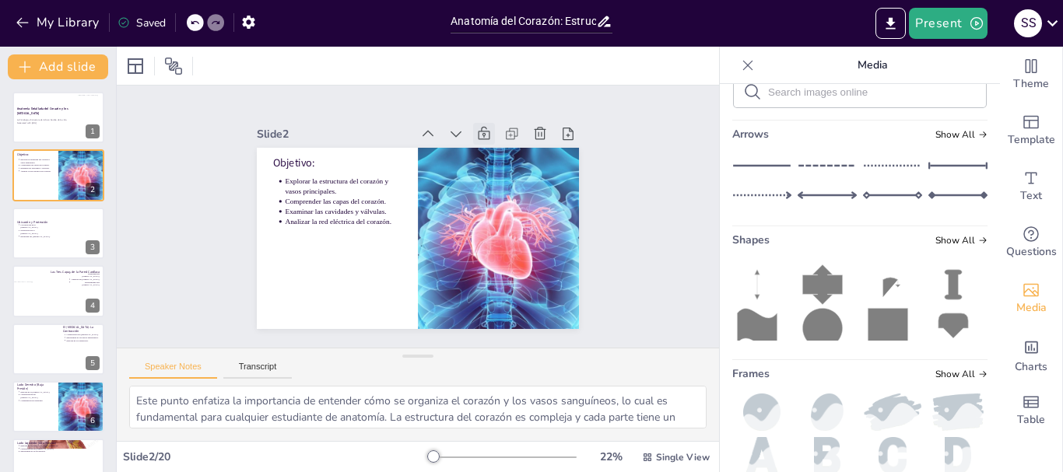
click at [491, 140] on icon at bounding box center [500, 149] width 19 height 19
click at [59, 129] on div at bounding box center [58, 117] width 93 height 53
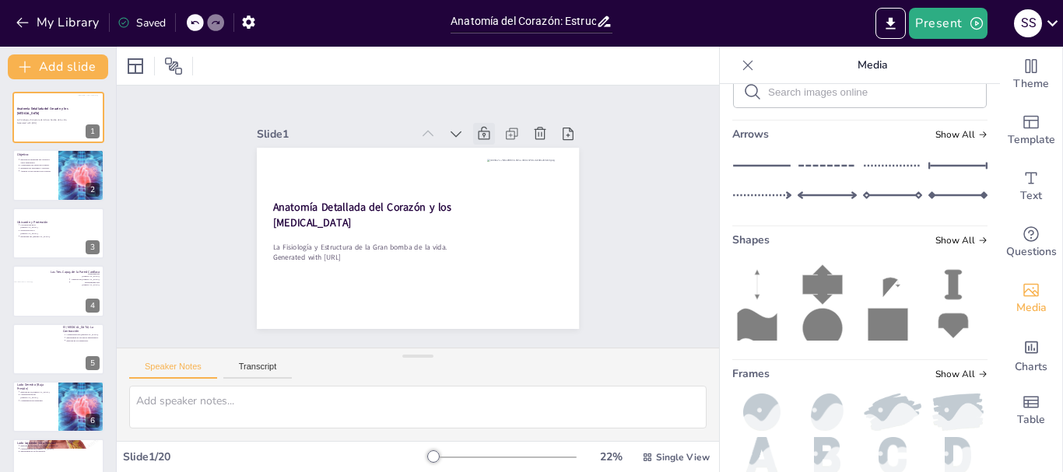
click at [484, 133] on icon at bounding box center [492, 141] width 17 height 17
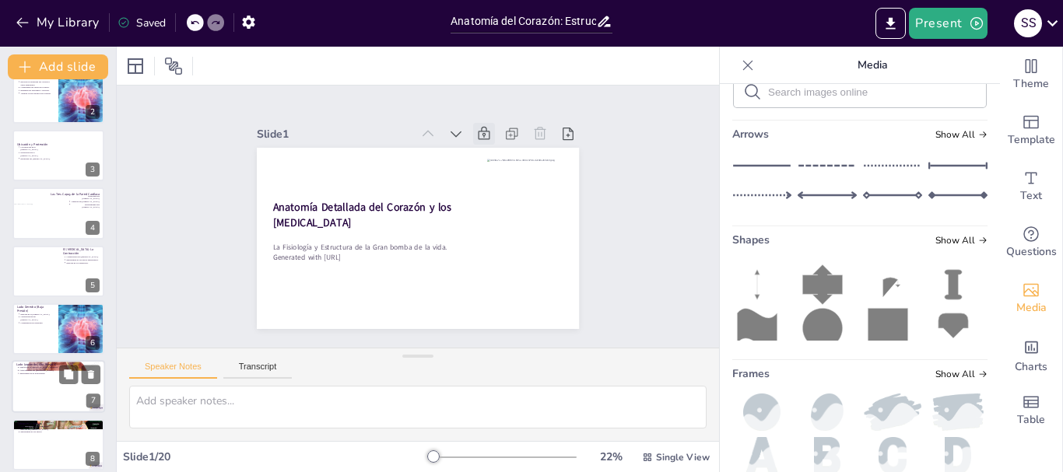
scroll to position [156, 0]
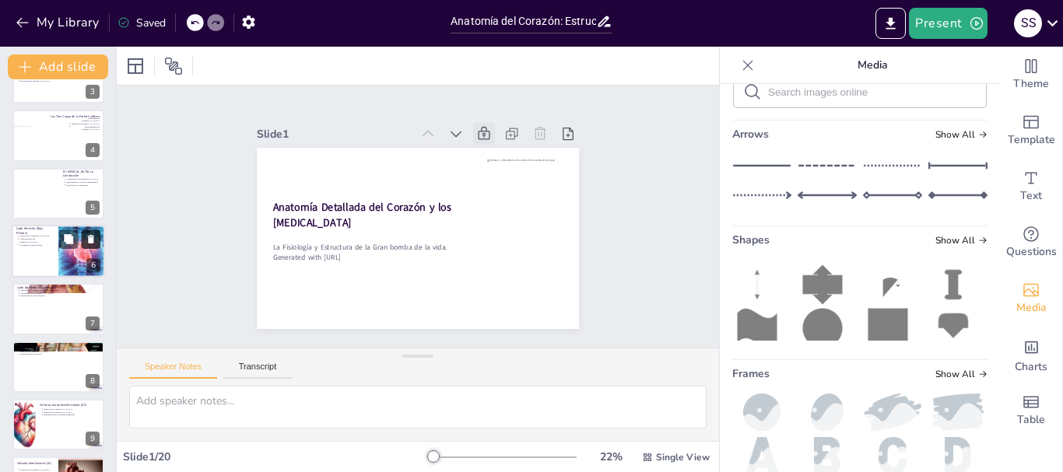
click at [48, 255] on div at bounding box center [58, 251] width 93 height 53
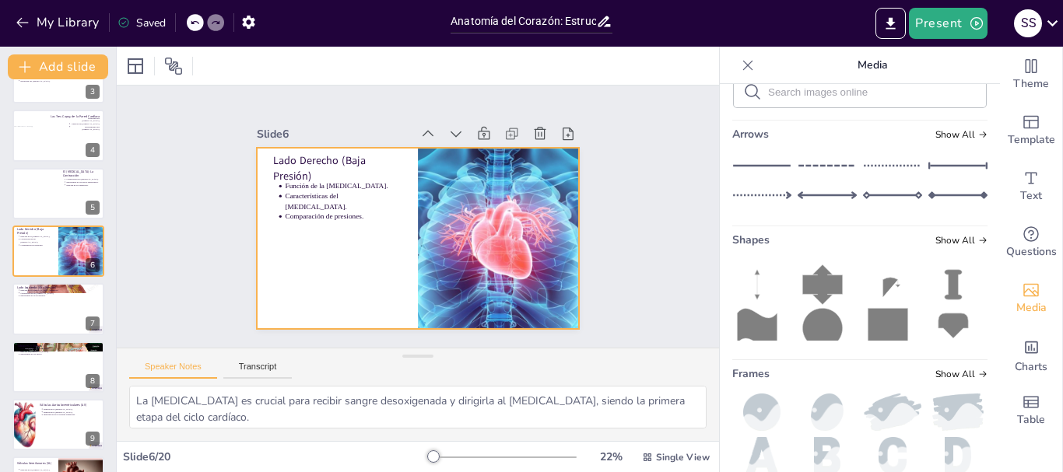
scroll to position [132, 0]
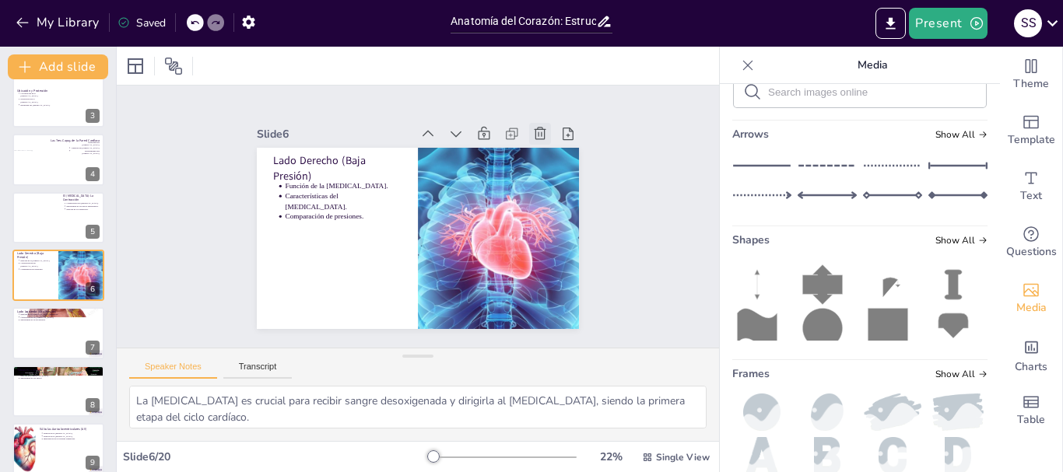
click at [539, 139] on icon at bounding box center [547, 147] width 17 height 17
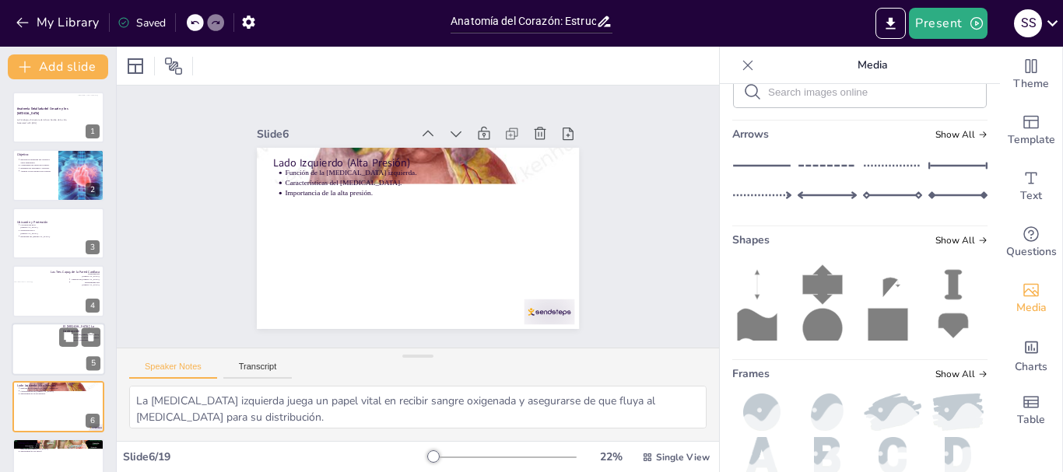
scroll to position [156, 0]
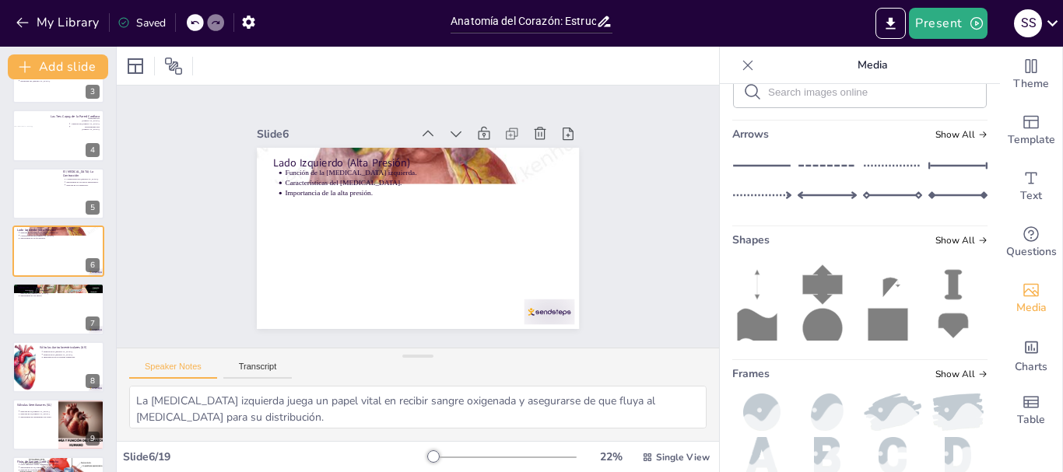
click at [192, 18] on icon at bounding box center [194, 22] width 9 height 9
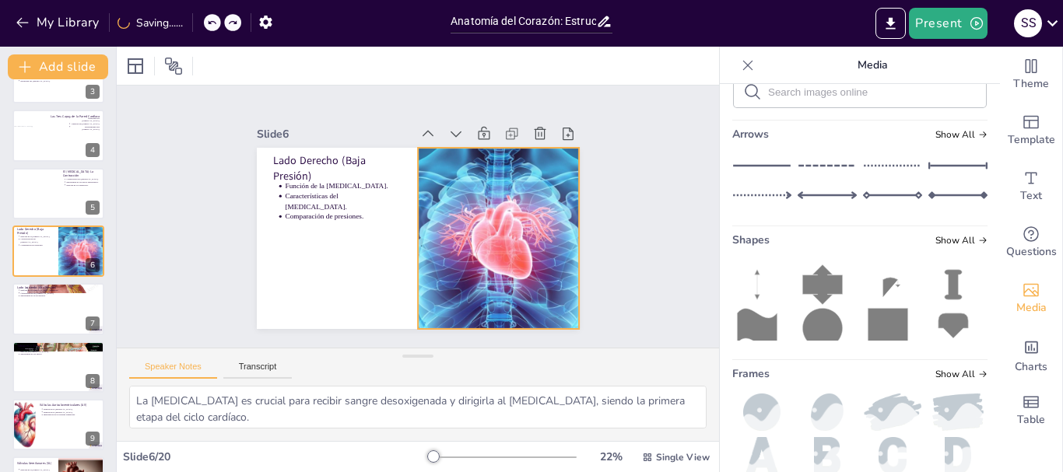
click at [496, 240] on div at bounding box center [496, 247] width 340 height 214
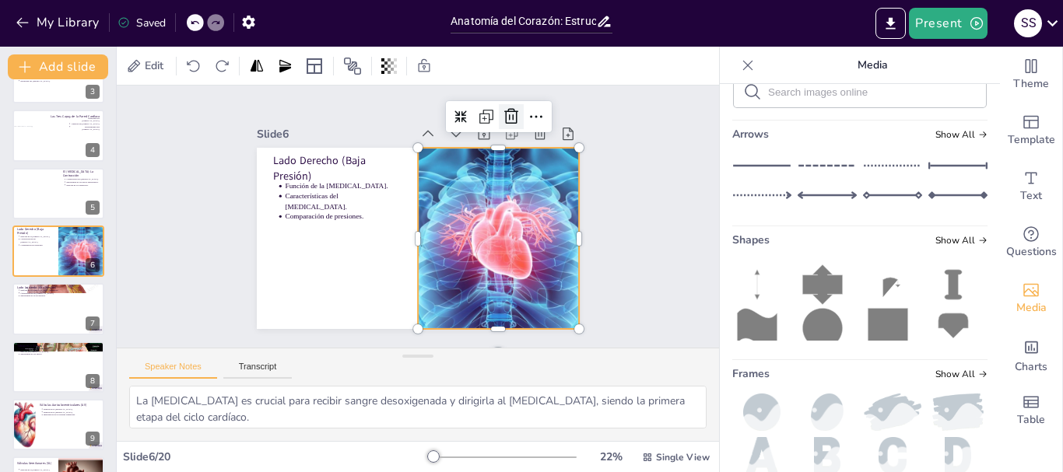
click at [522, 129] on icon at bounding box center [530, 138] width 17 height 18
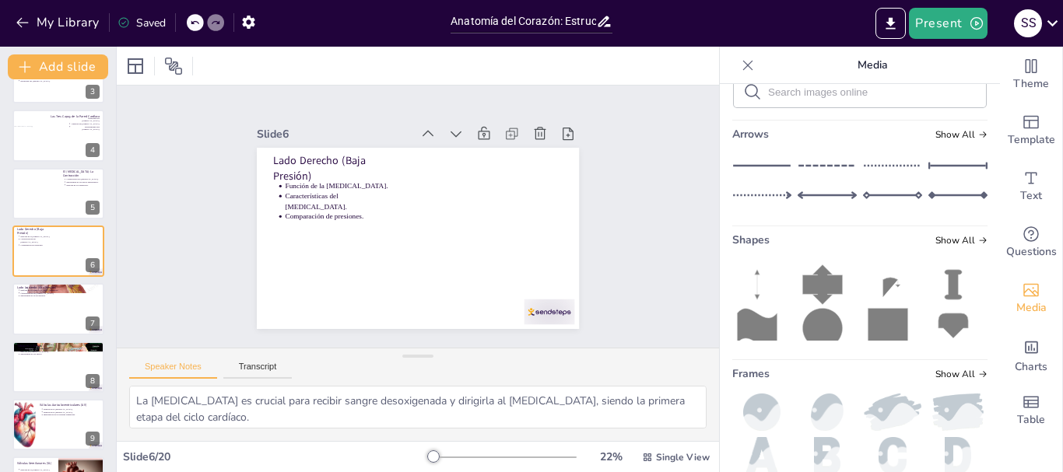
scroll to position [0, 0]
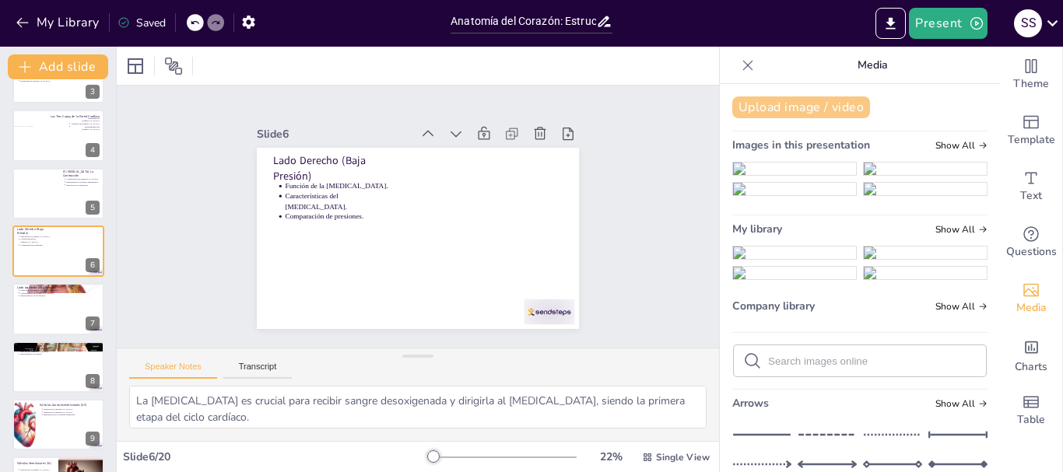
click at [813, 104] on button "Upload image / video" at bounding box center [801, 108] width 138 height 22
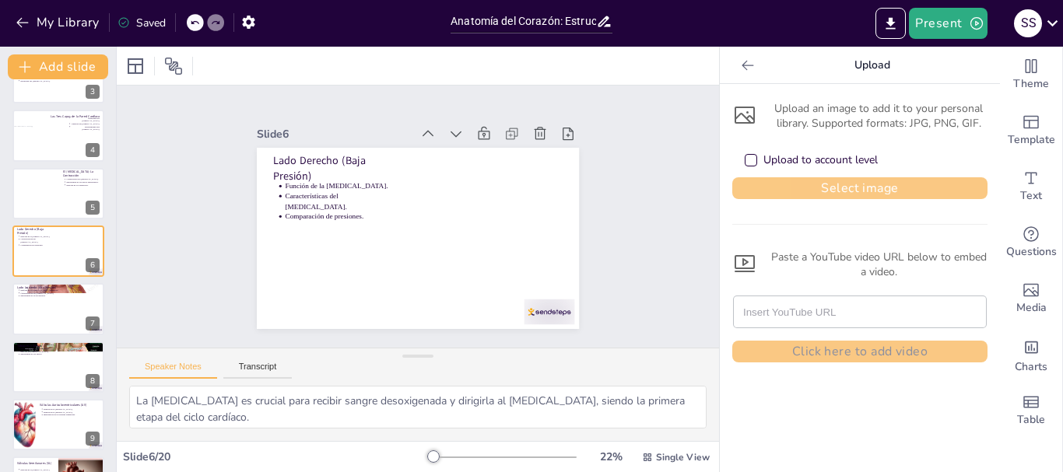
click at [801, 188] on button "Select image" at bounding box center [859, 188] width 255 height 22
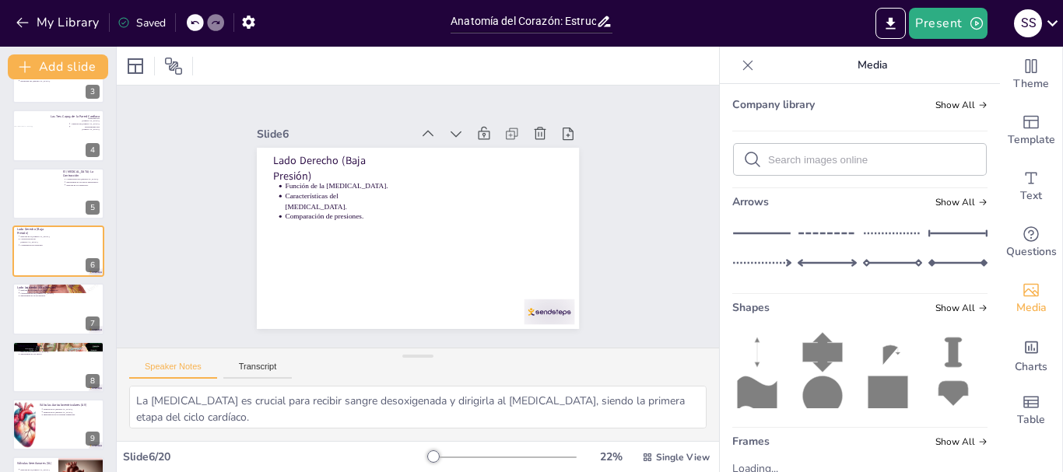
scroll to position [234, 0]
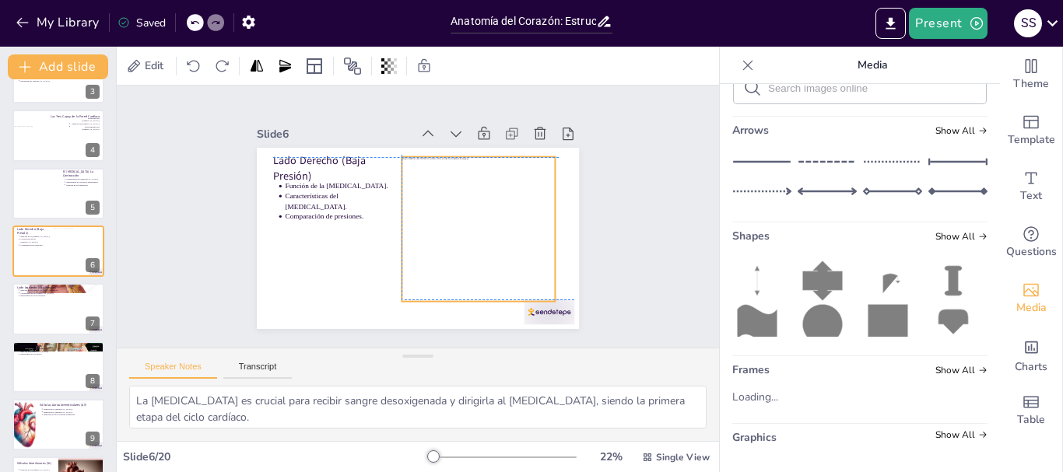
drag, startPoint x: 417, startPoint y: 213, endPoint x: 523, endPoint y: 346, distance: 170.1
click at [485, 193] on div at bounding box center [477, 236] width 168 height 160
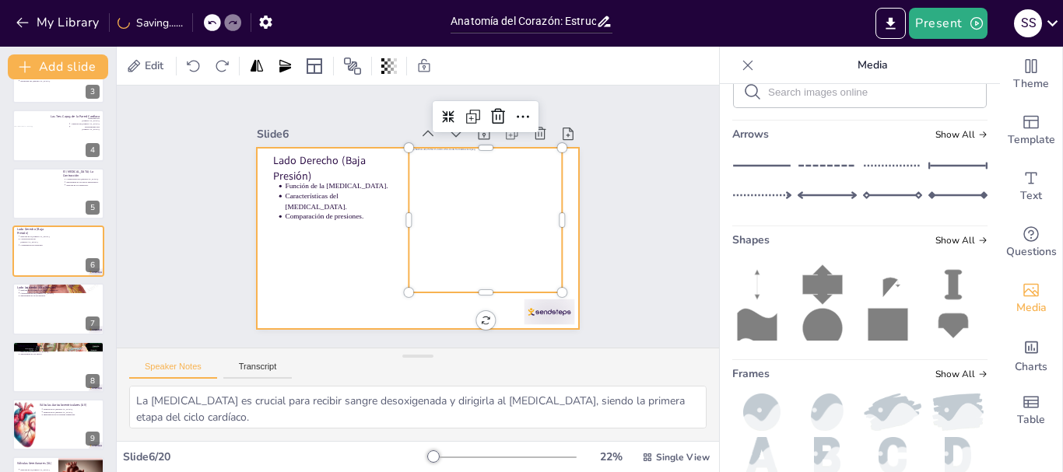
scroll to position [227, 0]
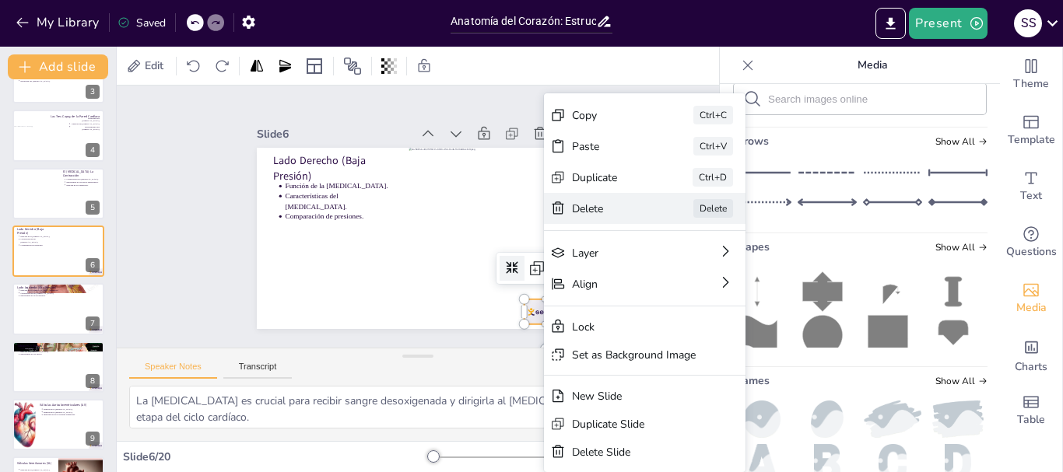
click at [666, 342] on div "Delete" at bounding box center [705, 357] width 79 height 30
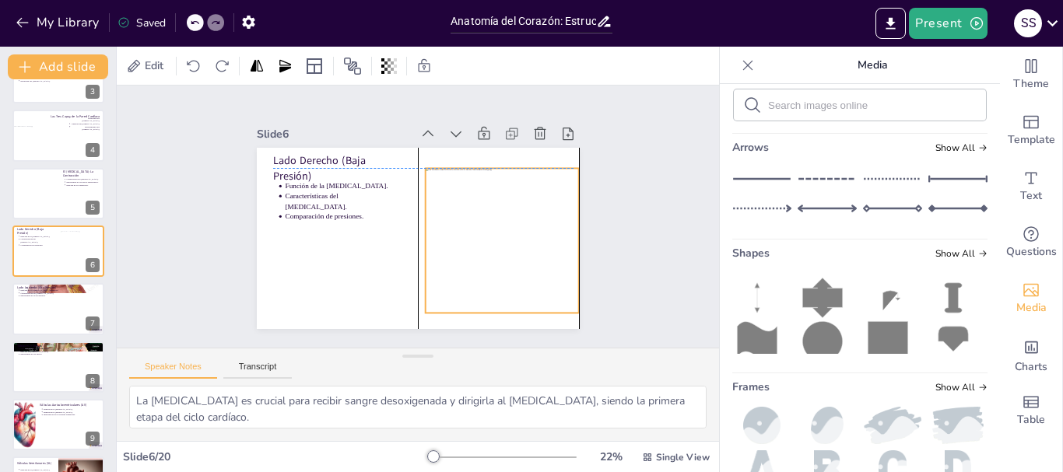
drag, startPoint x: 478, startPoint y: 212, endPoint x: 489, endPoint y: 231, distance: 22.3
click at [489, 231] on div at bounding box center [496, 258] width 181 height 174
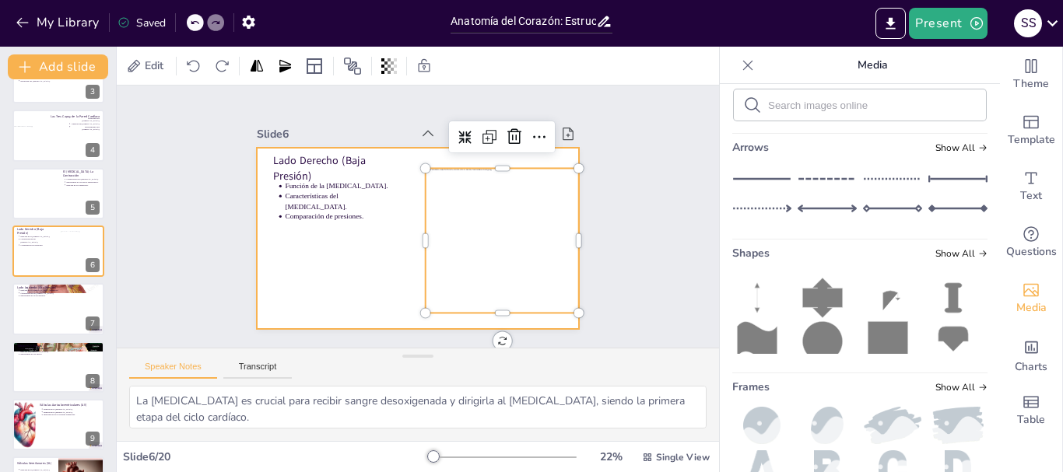
click at [349, 274] on div at bounding box center [413, 238] width 353 height 244
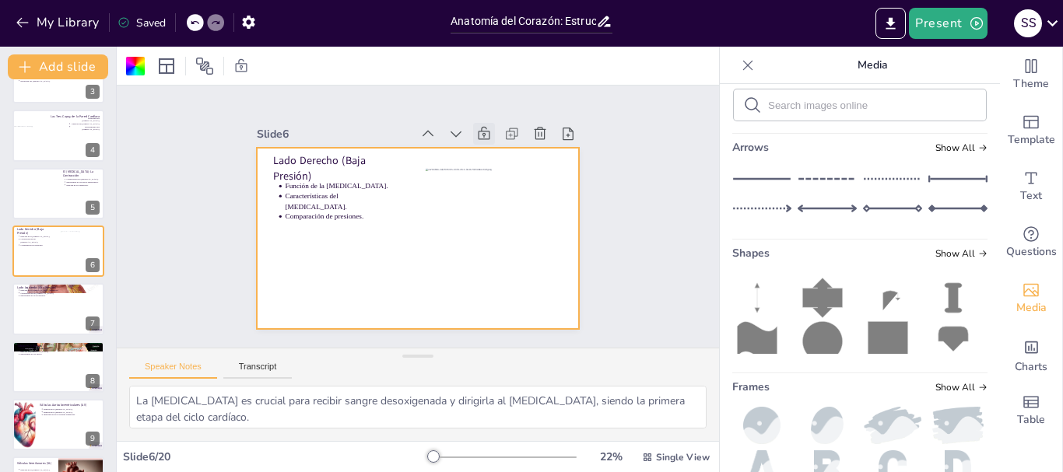
click at [497, 149] on icon at bounding box center [506, 158] width 19 height 19
click at [60, 314] on div at bounding box center [58, 309] width 93 height 53
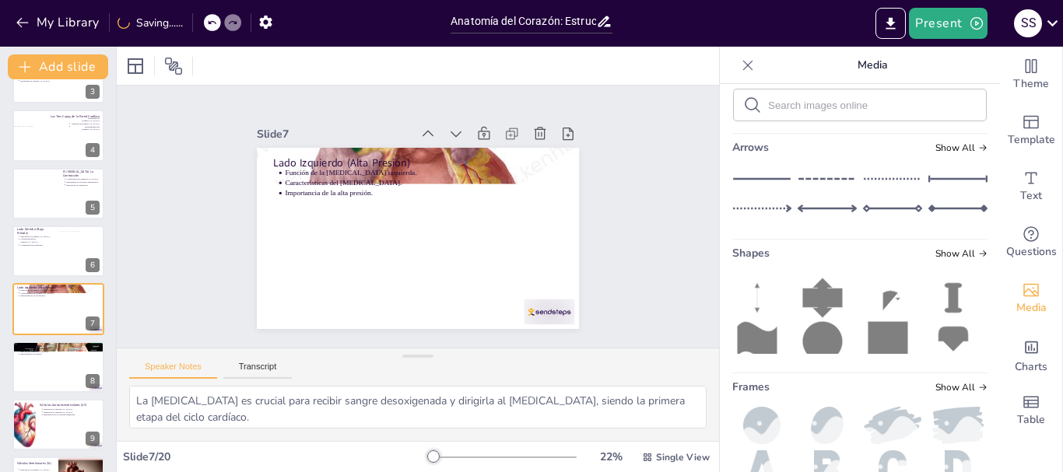
type textarea "La [MEDICAL_DATA] izquierda juega un papel vital en recibir sangre oxigenada y …"
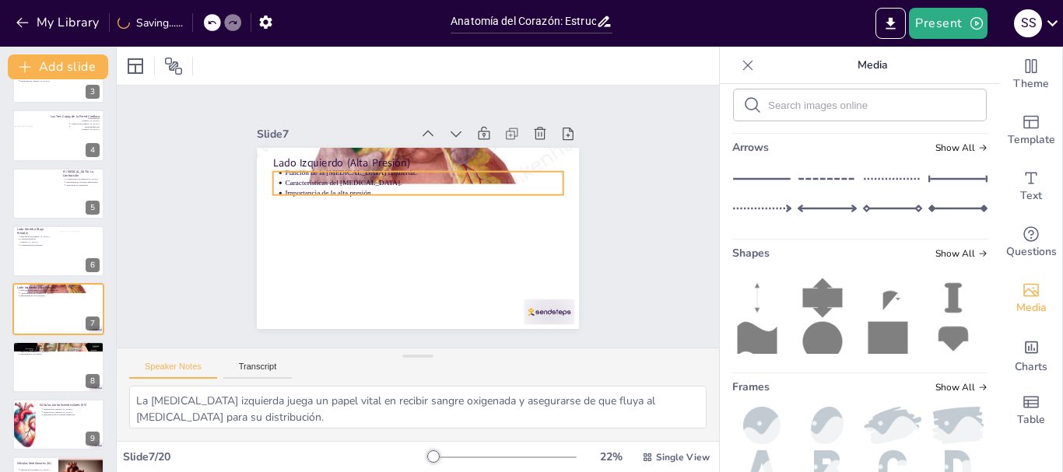
scroll to position [189, 0]
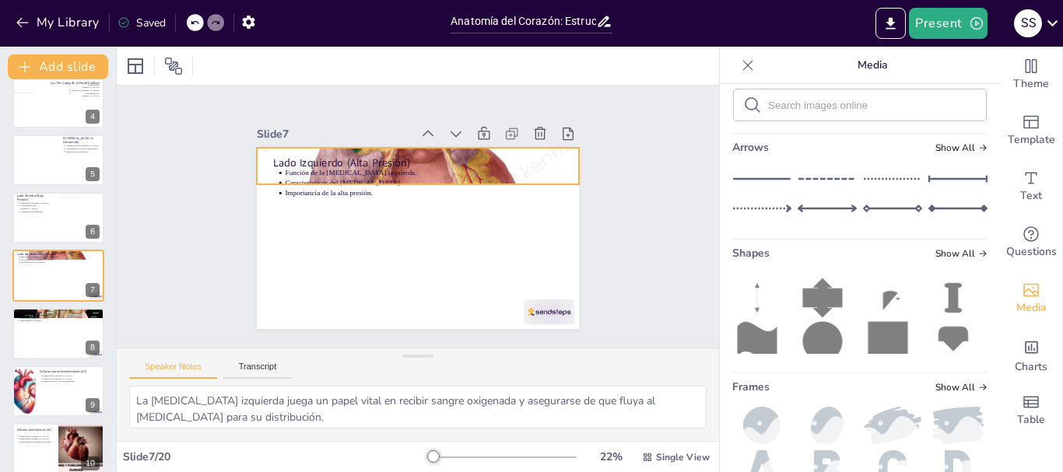
click at [508, 146] on div at bounding box center [433, 169] width 406 height 406
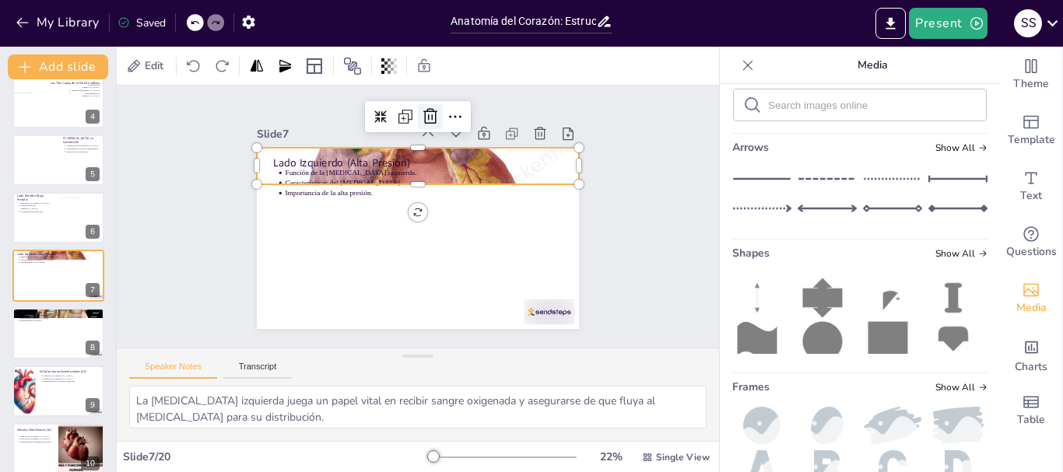
click at [443, 113] on icon at bounding box center [451, 121] width 17 height 18
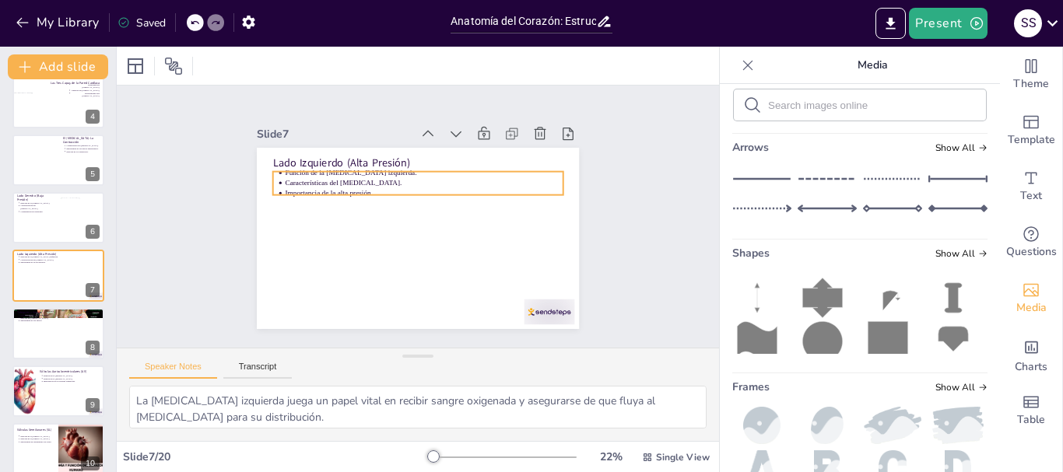
click at [327, 174] on p "Características del [MEDICAL_DATA]." at bounding box center [427, 183] width 277 height 39
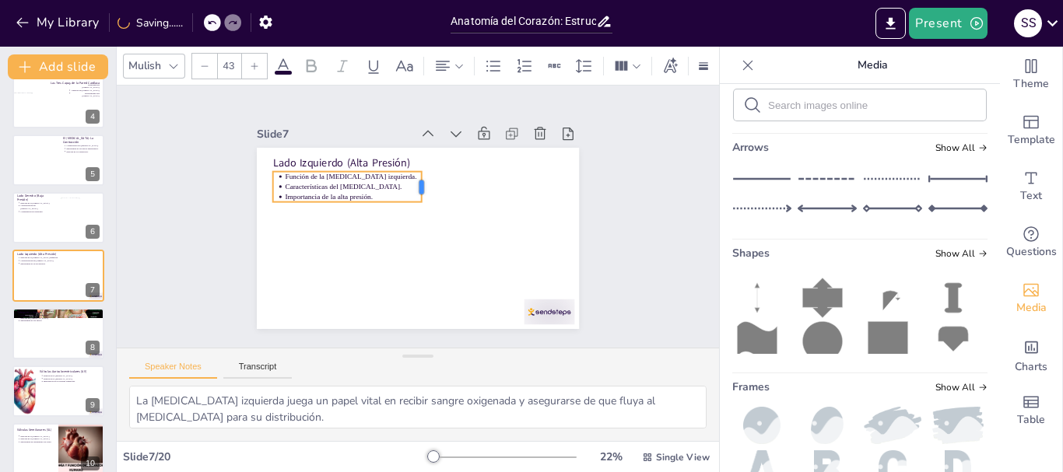
drag, startPoint x: 553, startPoint y: 175, endPoint x: 411, endPoint y: 216, distance: 148.3
click at [411, 216] on div "Lado Izquierdo (Alta Presión) Función de la aurícula izquierda. Características…" at bounding box center [411, 237] width 363 height 272
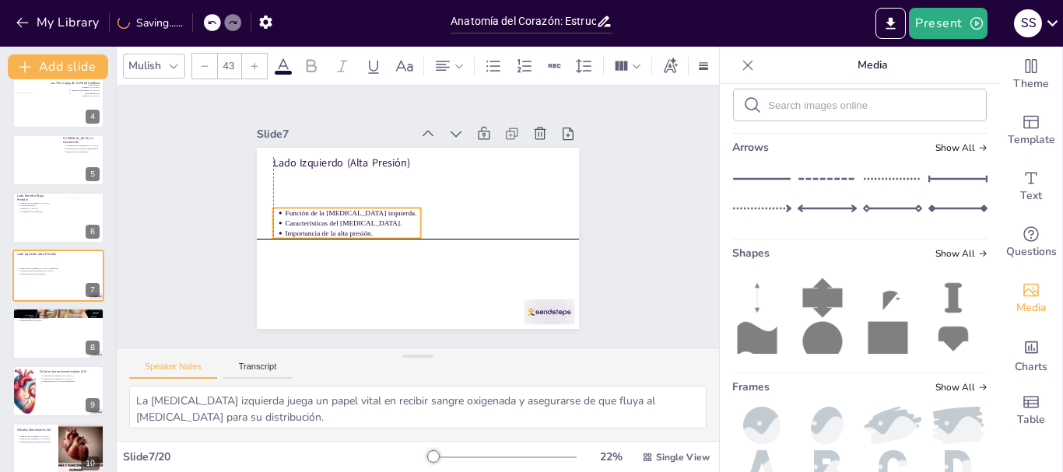
drag, startPoint x: 362, startPoint y: 178, endPoint x: 358, endPoint y: 213, distance: 34.5
click at [358, 213] on p "Características del [MEDICAL_DATA]." at bounding box center [353, 210] width 135 height 38
click at [380, 153] on p "Lado Izquierdo (Alta Presión)" at bounding box center [434, 166] width 281 height 104
click at [415, 157] on p "Lado Izquierdo (Alta Presión)" at bounding box center [424, 163] width 290 height 45
type input "64"
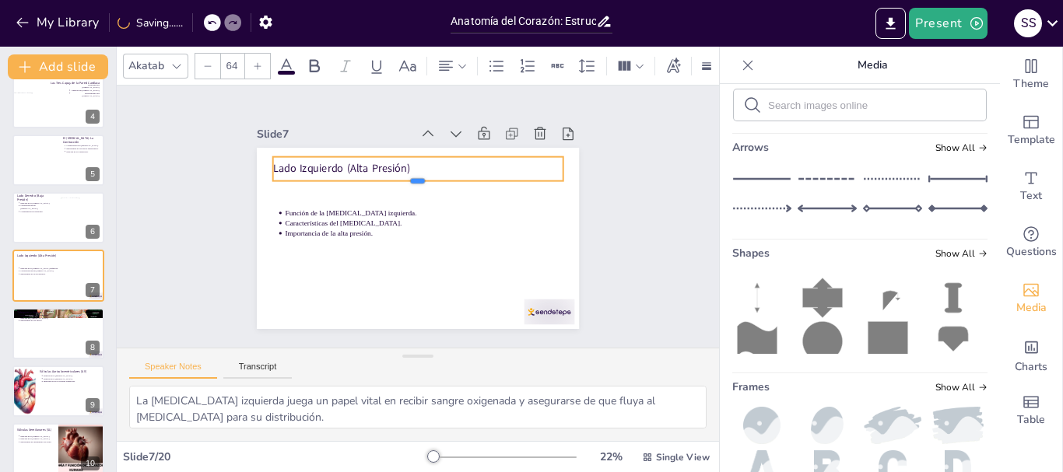
drag, startPoint x: 408, startPoint y: 163, endPoint x: 408, endPoint y: 175, distance: 11.7
click at [408, 175] on div at bounding box center [421, 187] width 290 height 43
drag, startPoint x: 526, startPoint y: 166, endPoint x: 417, endPoint y: 166, distance: 109.0
click at [434, 166] on div at bounding box center [442, 173] width 17 height 26
drag, startPoint x: 359, startPoint y: 149, endPoint x: 361, endPoint y: 161, distance: 11.9
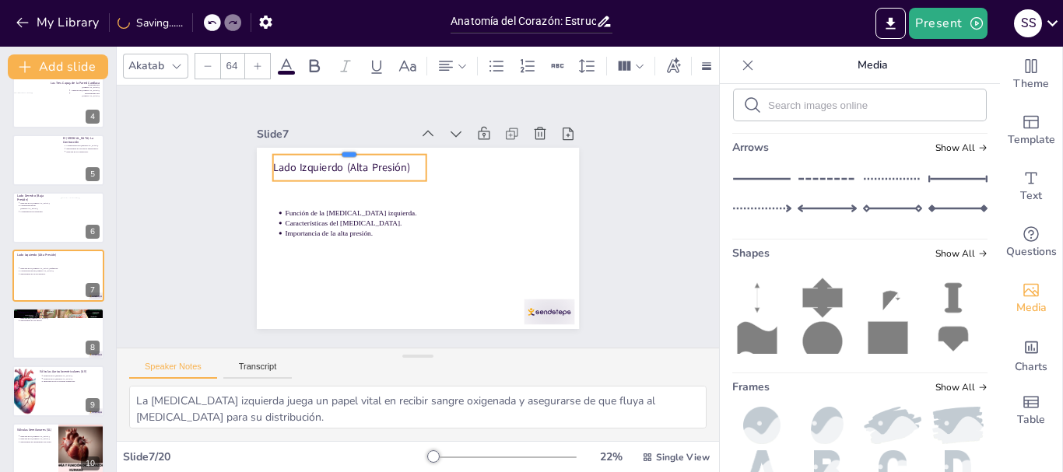
click at [367, 146] on div at bounding box center [365, 136] width 153 height 44
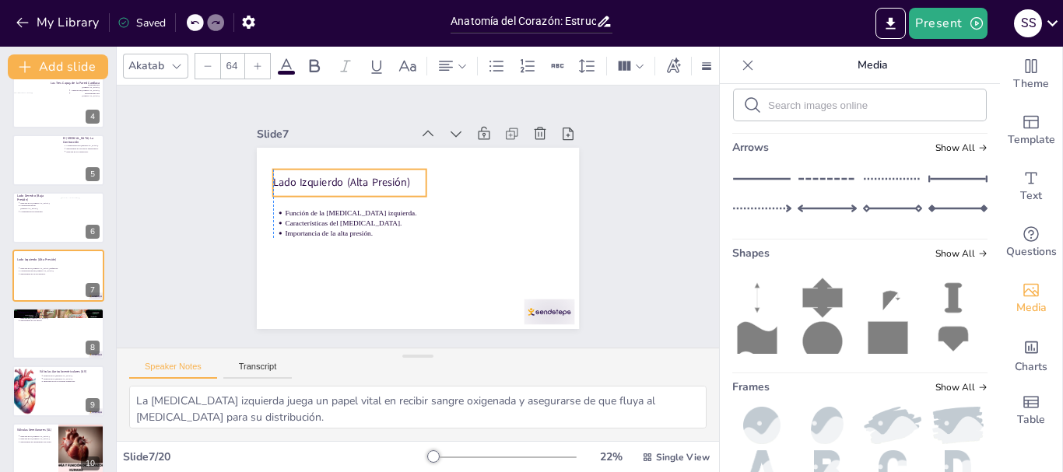
drag, startPoint x: 361, startPoint y: 161, endPoint x: 360, endPoint y: 175, distance: 14.1
click at [360, 175] on p "Lado Izquierdo (Alta Presión)" at bounding box center [358, 169] width 153 height 47
click at [455, 202] on div at bounding box center [413, 238] width 353 height 244
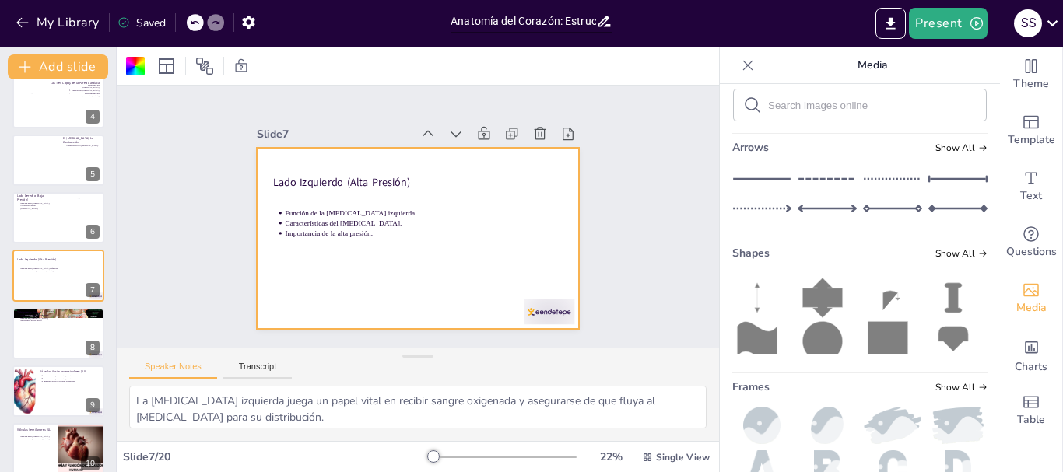
scroll to position [0, 0]
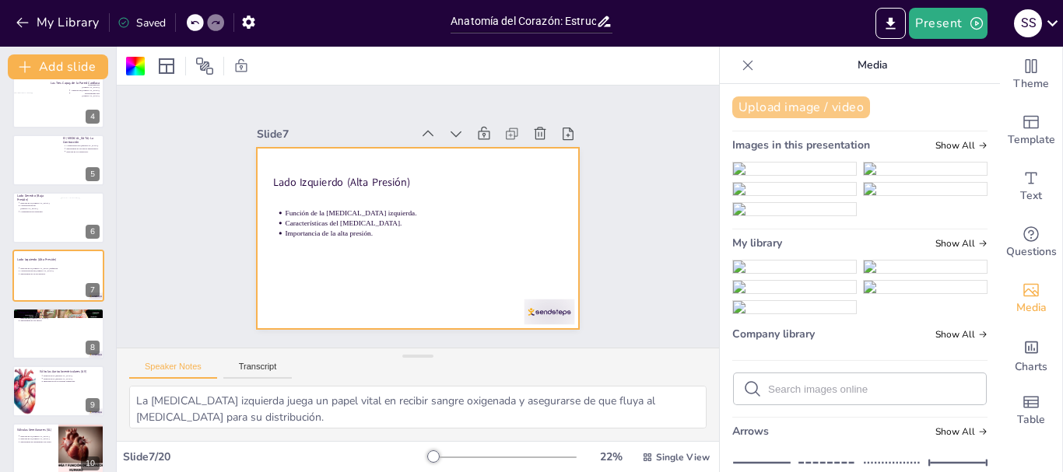
click at [807, 97] on button "Upload image / video" at bounding box center [801, 108] width 138 height 22
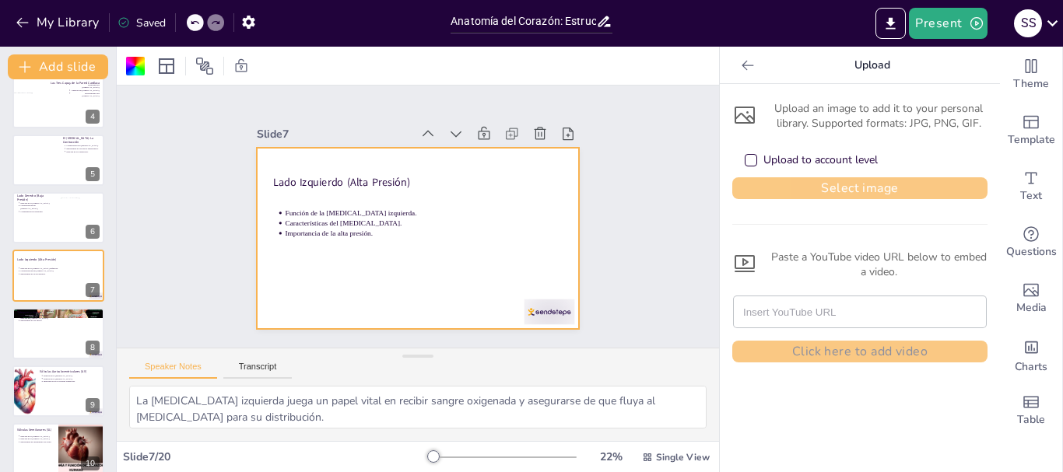
click at [843, 183] on button "Select image" at bounding box center [859, 188] width 255 height 22
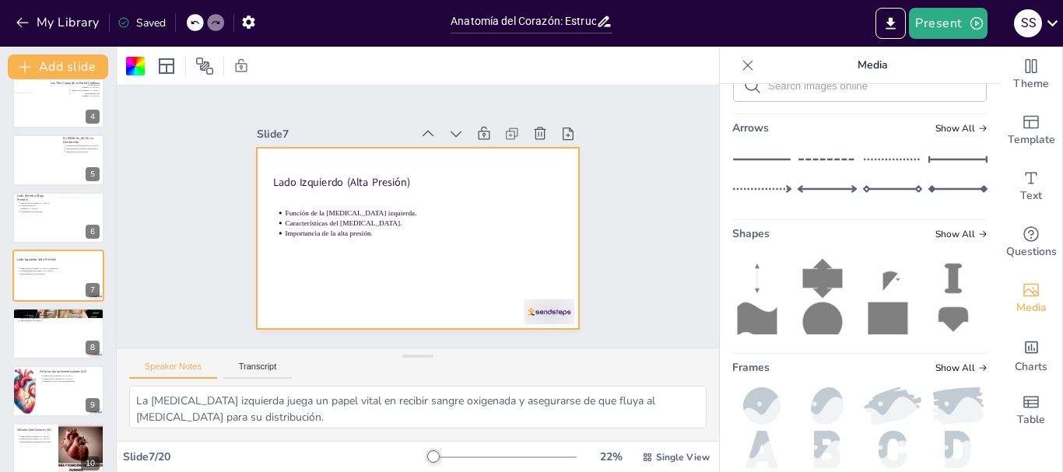
scroll to position [311, 0]
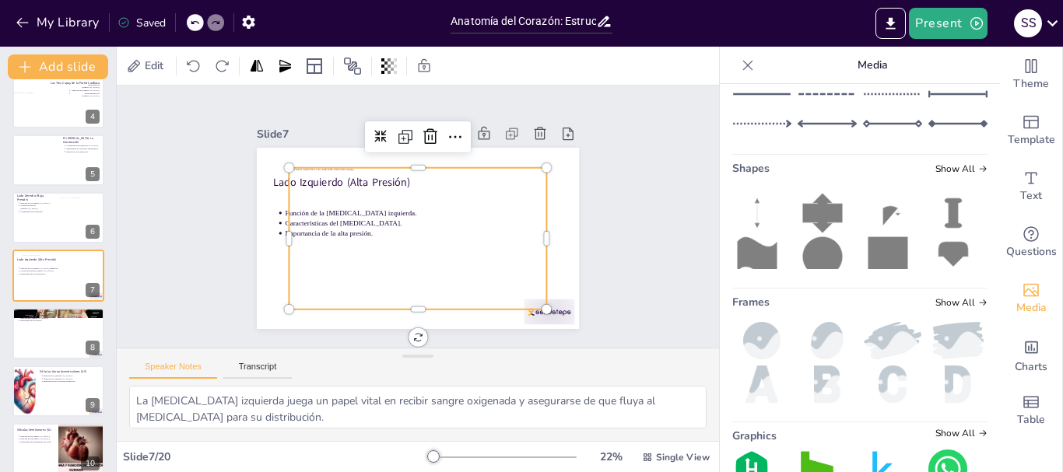
scroll to position [265, 0]
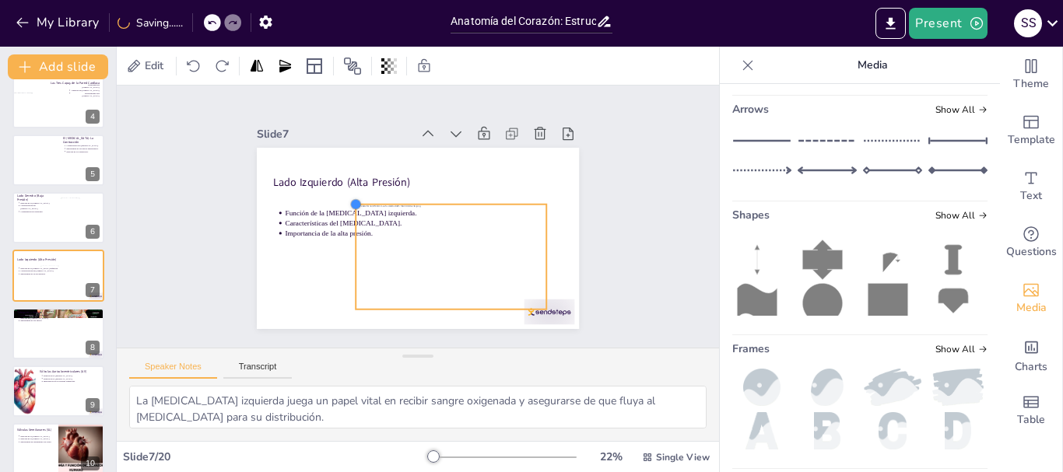
drag, startPoint x: 280, startPoint y: 163, endPoint x: 445, endPoint y: 233, distance: 179.3
click at [435, 199] on div "Lado Izquierdo (Alta Presión) Función de la aurícula izquierda. Características…" at bounding box center [409, 236] width 368 height 297
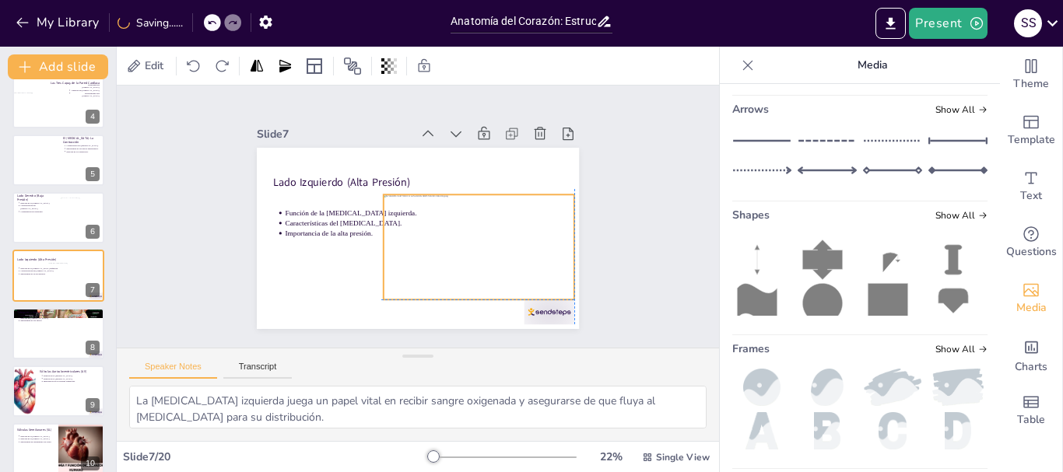
drag, startPoint x: 465, startPoint y: 237, endPoint x: 472, endPoint y: 222, distance: 17.4
click at [472, 222] on div at bounding box center [471, 259] width 209 height 142
drag, startPoint x: 372, startPoint y: 192, endPoint x: 397, endPoint y: 205, distance: 28.2
click at [402, 205] on div at bounding box center [409, 205] width 15 height 15
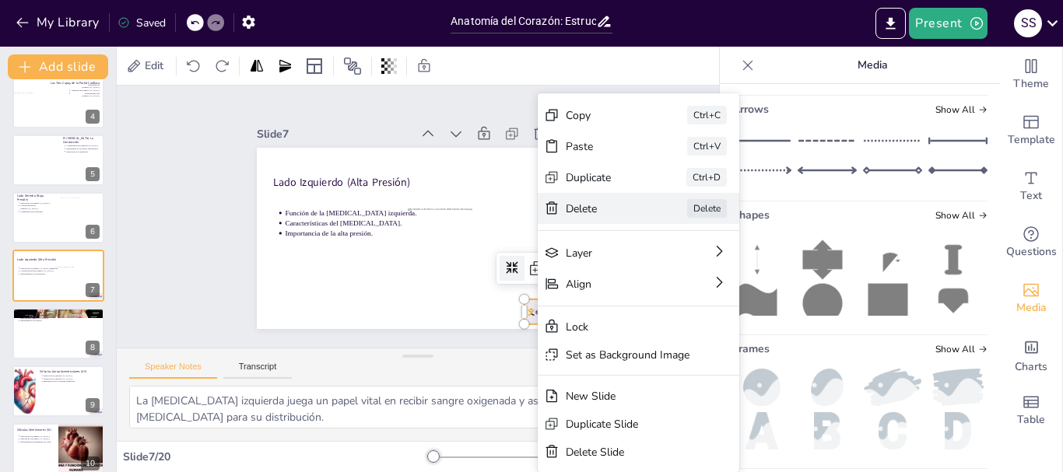
click at [659, 340] on div "Delete" at bounding box center [698, 355] width 79 height 30
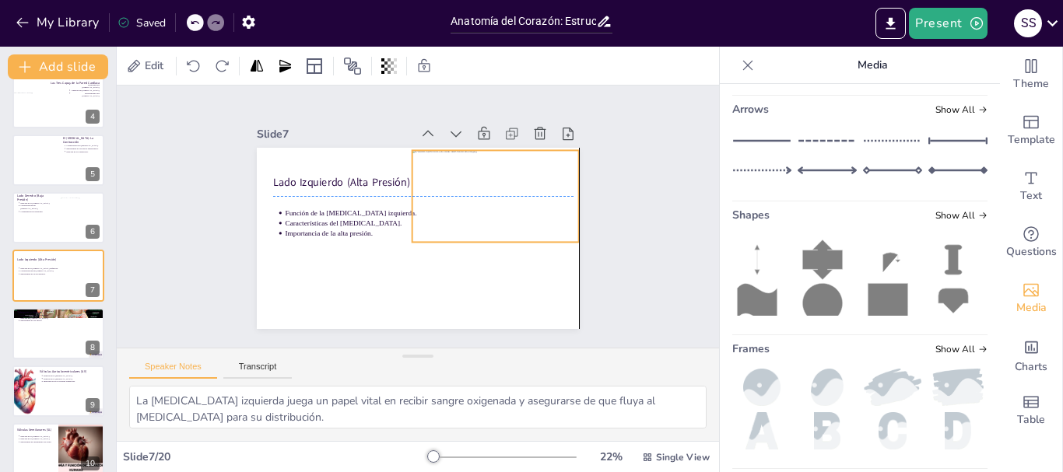
drag, startPoint x: 529, startPoint y: 243, endPoint x: 529, endPoint y: 184, distance: 58.4
click at [484, 209] on div at bounding box center [430, 297] width 108 height 176
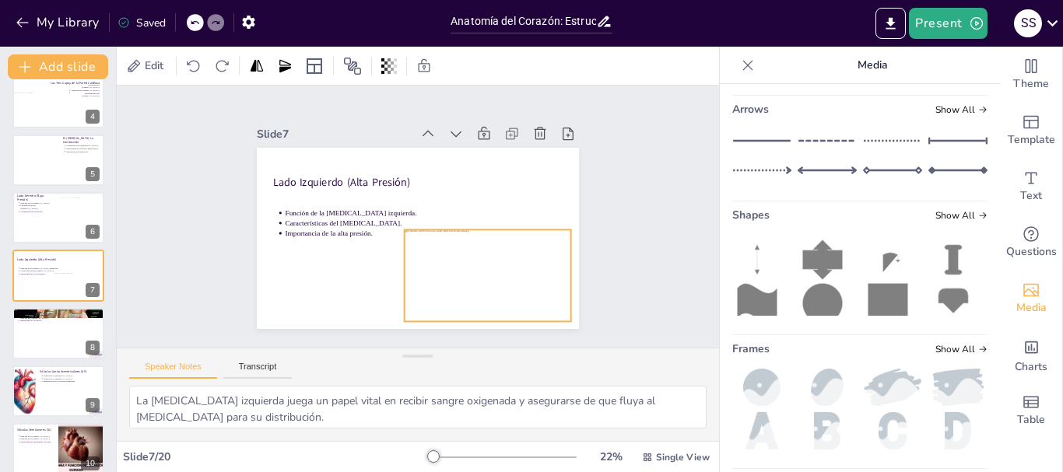
drag, startPoint x: 498, startPoint y: 202, endPoint x: 490, endPoint y: 282, distance: 79.8
click at [490, 282] on div at bounding box center [474, 289] width 182 height 125
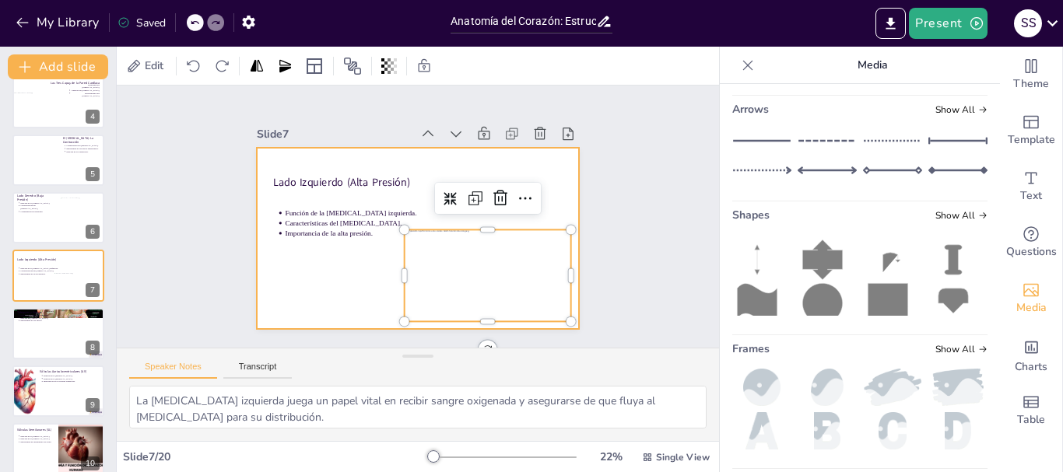
click at [337, 265] on div at bounding box center [413, 238] width 353 height 244
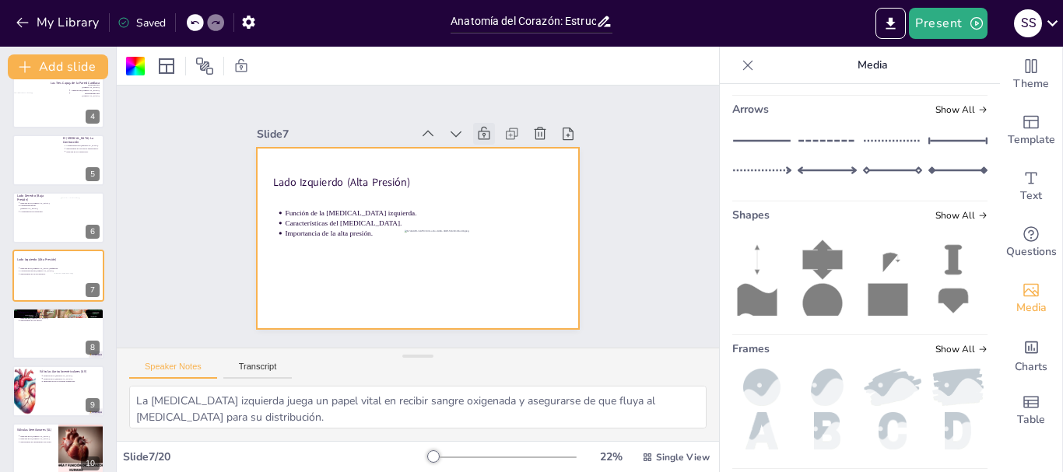
click at [491, 140] on icon at bounding box center [500, 149] width 19 height 19
click at [61, 335] on div at bounding box center [58, 333] width 92 height 51
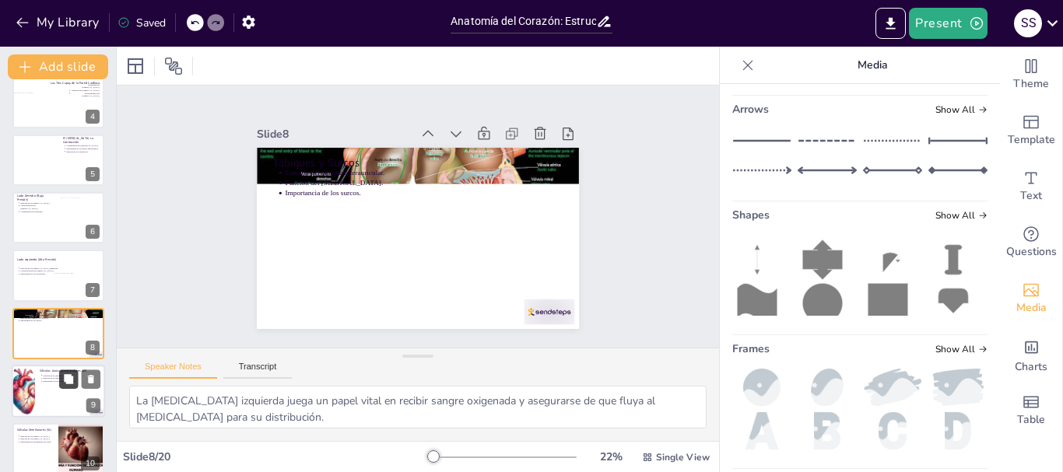
type textarea "El tabique interauricular es crucial para evitar la mezcla de sangre oxigenada …"
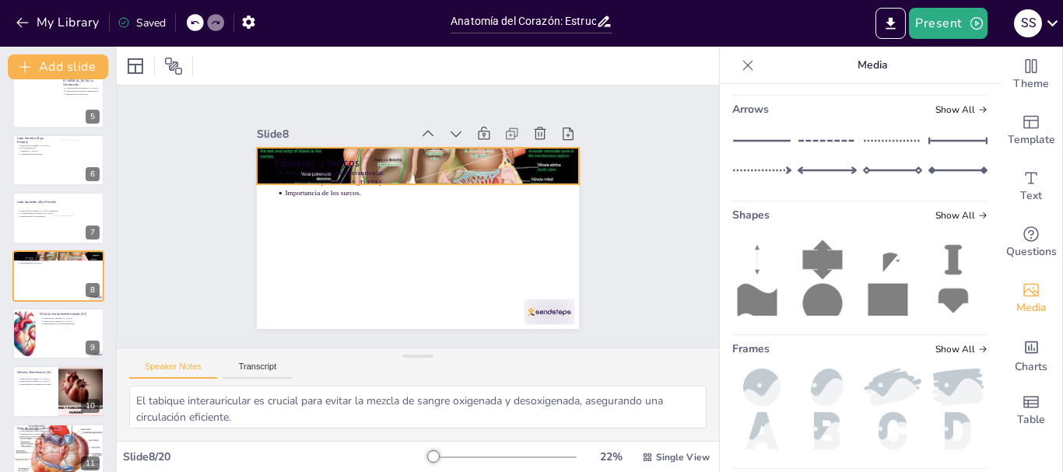
click at [497, 148] on div at bounding box center [451, 179] width 409 height 405
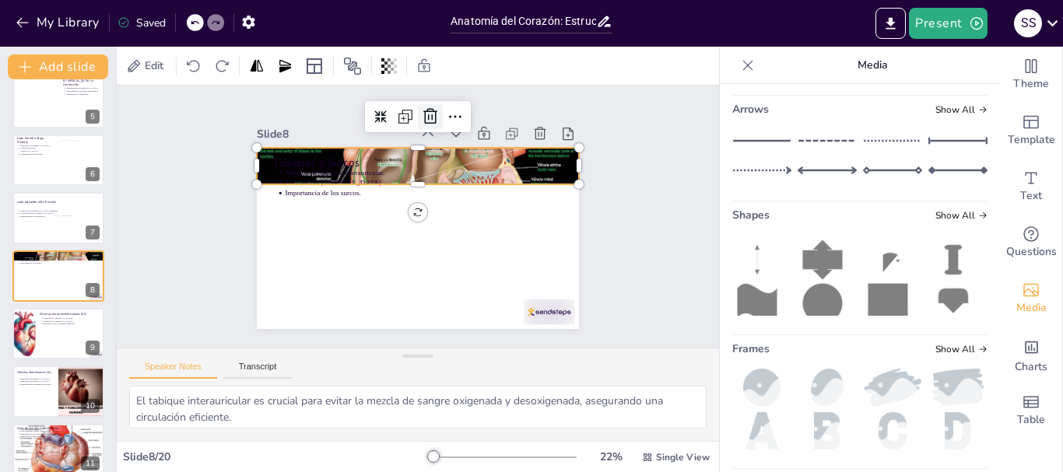
click at [443, 112] on icon at bounding box center [451, 121] width 17 height 18
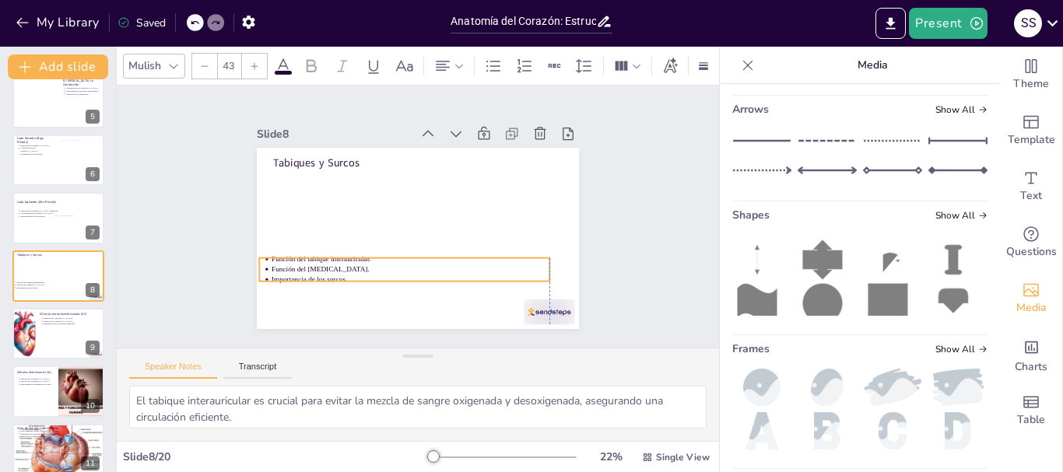
drag, startPoint x: 285, startPoint y: 172, endPoint x: 274, endPoint y: 258, distance: 87.1
click at [306, 258] on p "Función del [MEDICAL_DATA]." at bounding box center [367, 232] width 122 height 258
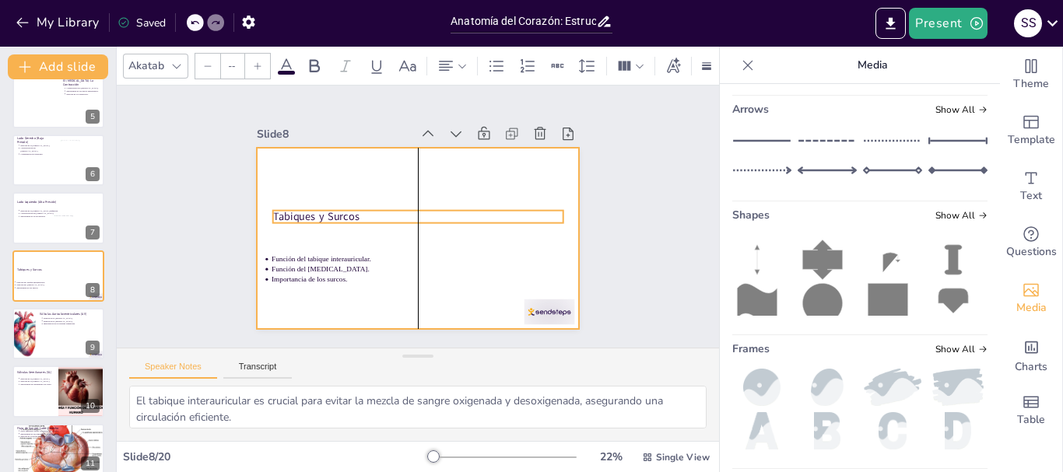
type input "64"
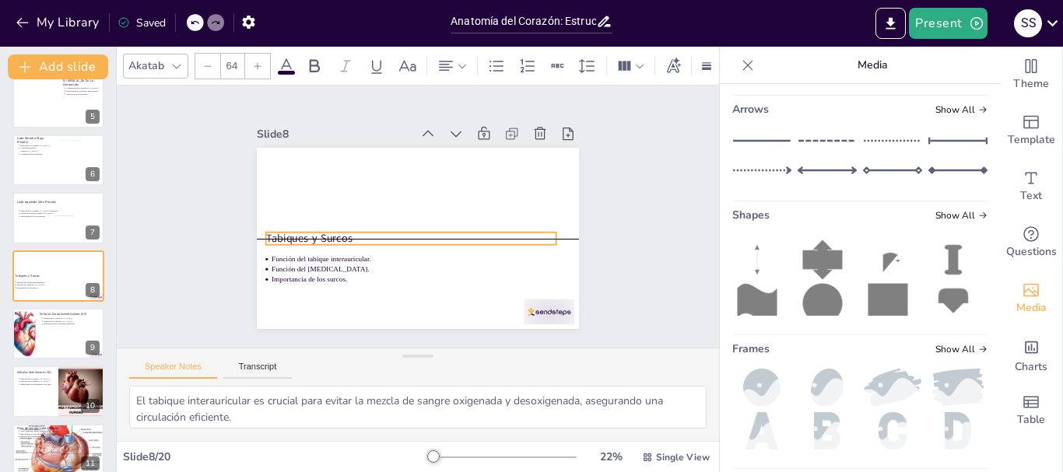
drag, startPoint x: 272, startPoint y: 156, endPoint x: 265, endPoint y: 231, distance: 75.1
click at [265, 231] on p "Tabiques y Surcos" at bounding box center [406, 236] width 287 height 75
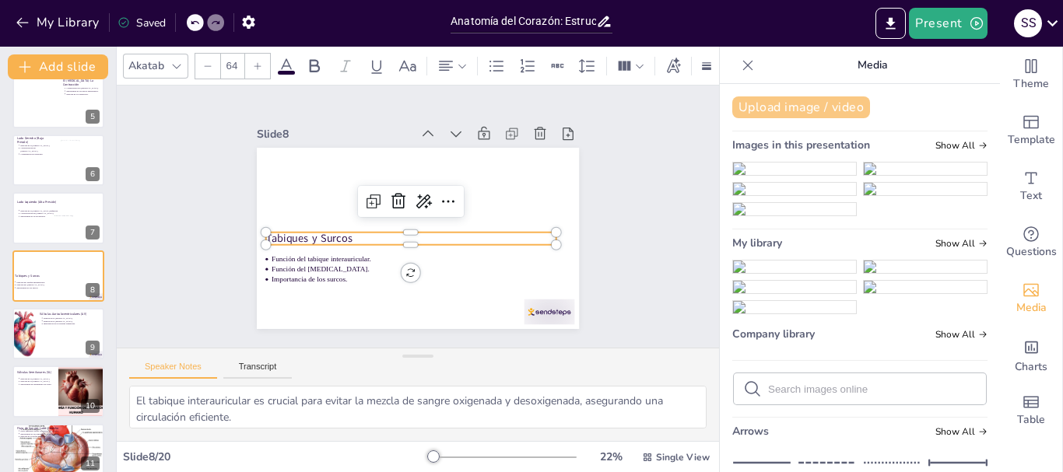
click at [787, 104] on button "Upload image / video" at bounding box center [801, 108] width 138 height 22
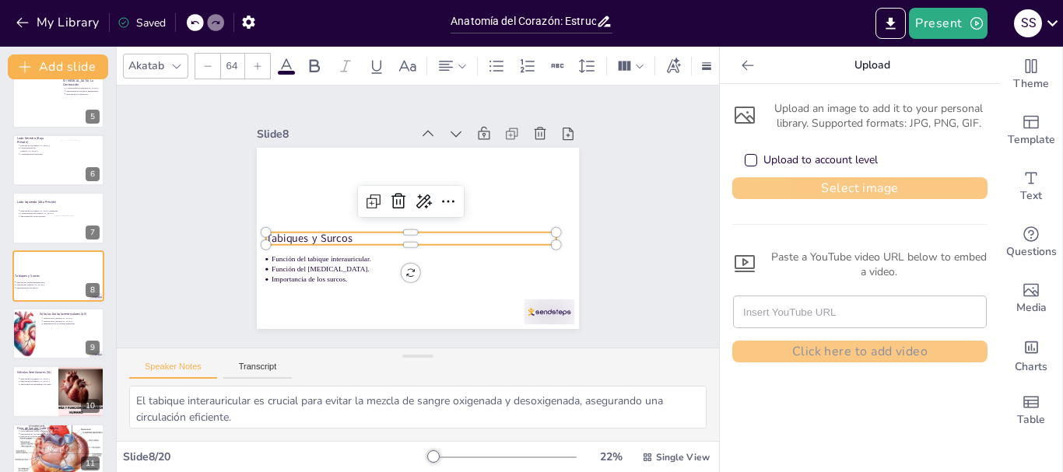
click at [862, 181] on button "Select image" at bounding box center [859, 188] width 255 height 22
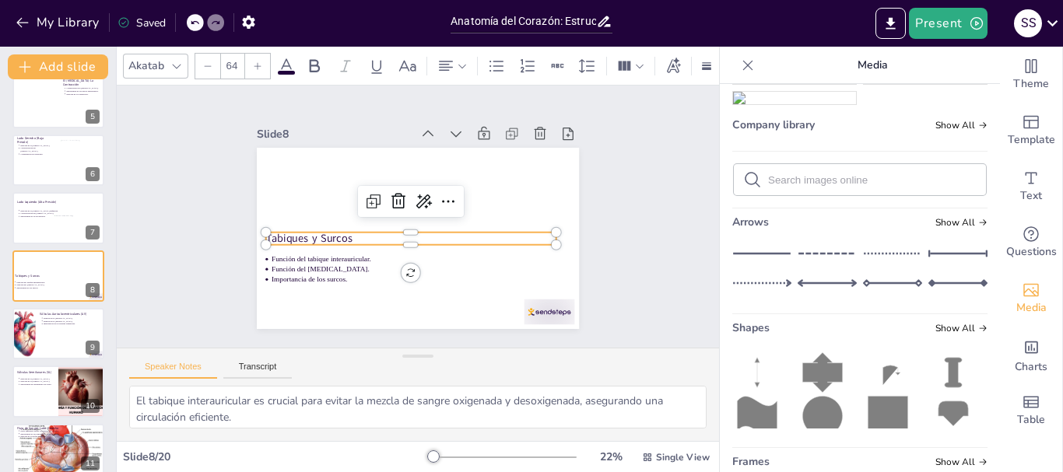
scroll to position [234, 0]
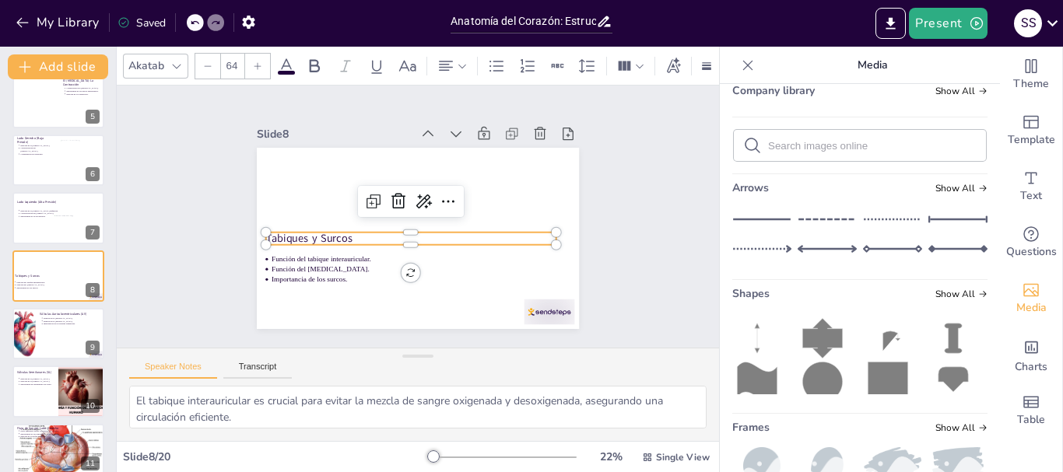
click at [783, 30] on img at bounding box center [794, 23] width 123 height 12
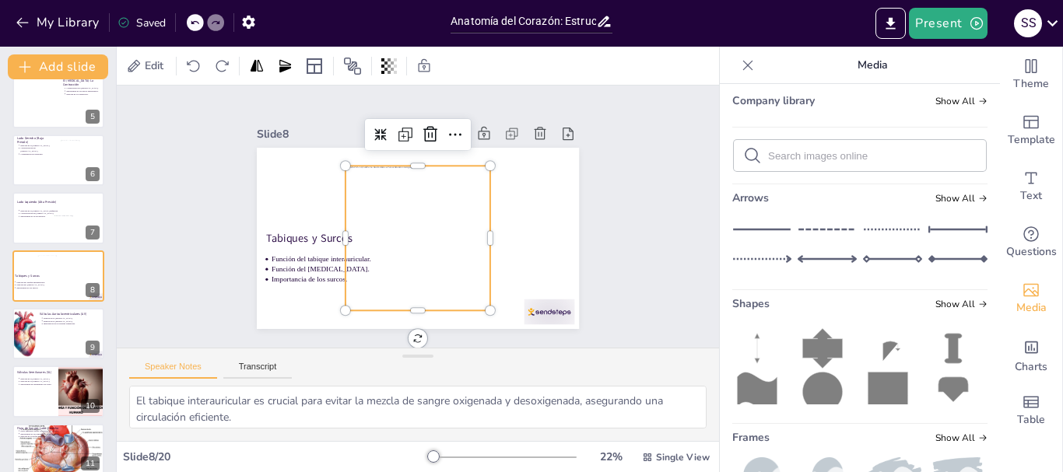
scroll to position [287, 0]
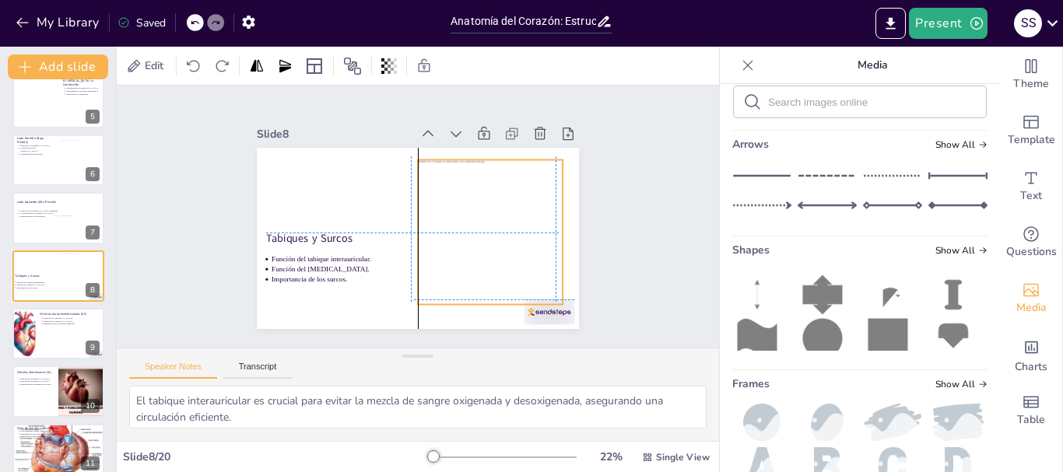
drag, startPoint x: 389, startPoint y: 213, endPoint x: 458, endPoint y: 203, distance: 69.1
click at [458, 203] on div at bounding box center [485, 247] width 172 height 172
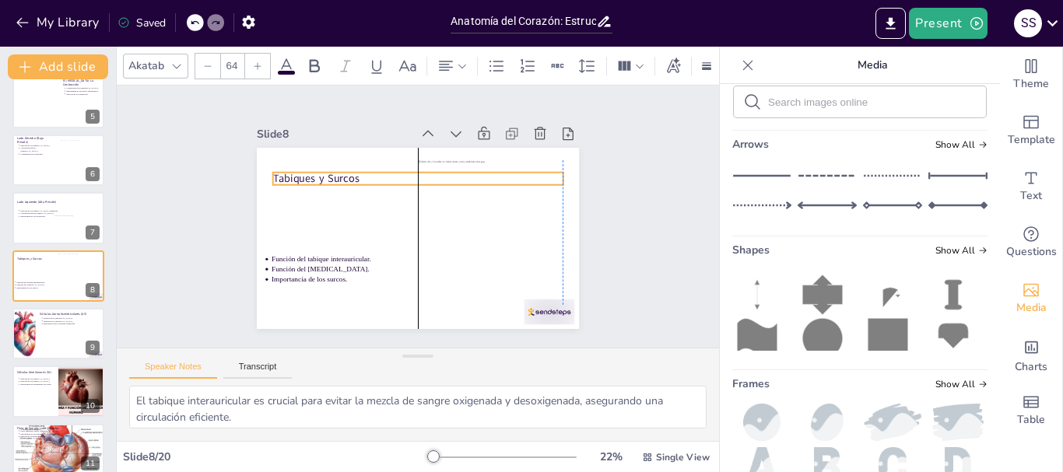
drag, startPoint x: 312, startPoint y: 234, endPoint x: 318, endPoint y: 177, distance: 57.9
click at [318, 177] on p "Tabiques y Surcos" at bounding box center [422, 178] width 290 height 45
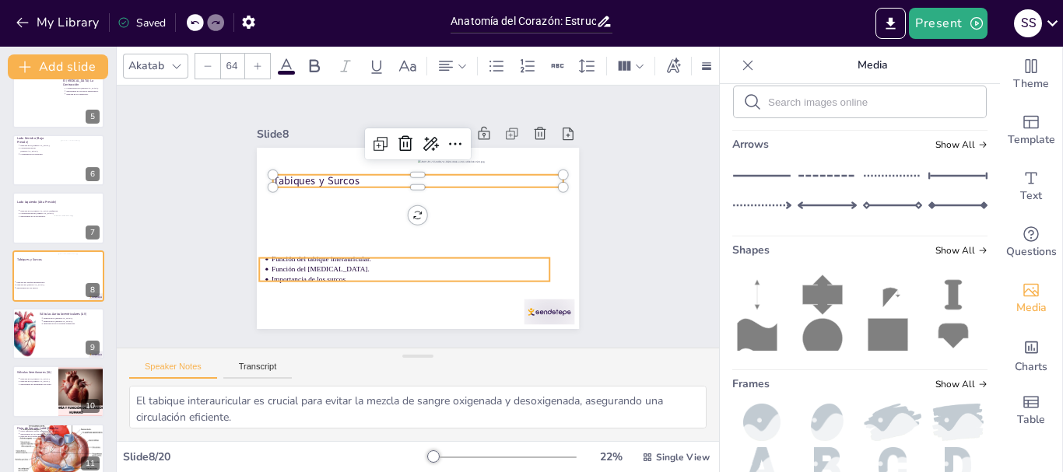
click at [310, 251] on p "Función del tabique interauricular." at bounding box center [406, 258] width 277 height 39
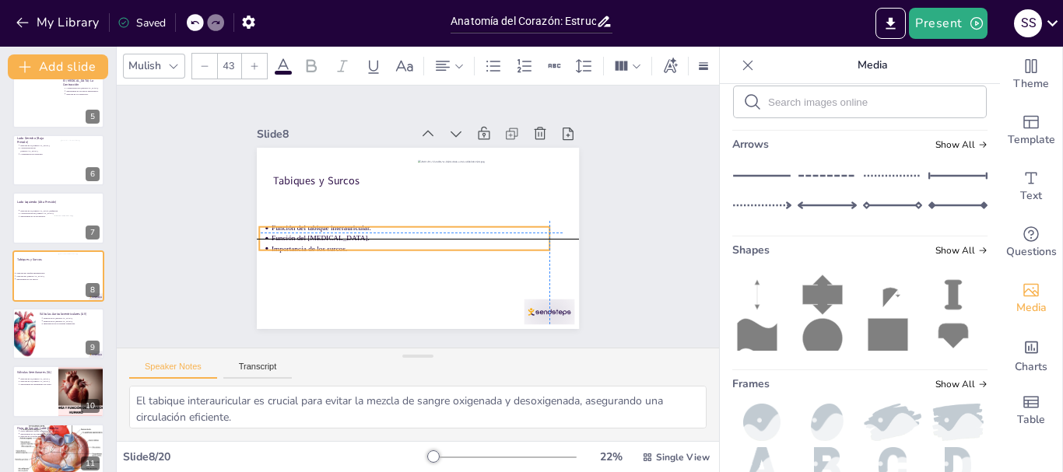
drag, startPoint x: 308, startPoint y: 257, endPoint x: 310, endPoint y: 220, distance: 37.4
click at [310, 223] on p "Función del tabique interauricular." at bounding box center [411, 228] width 278 height 10
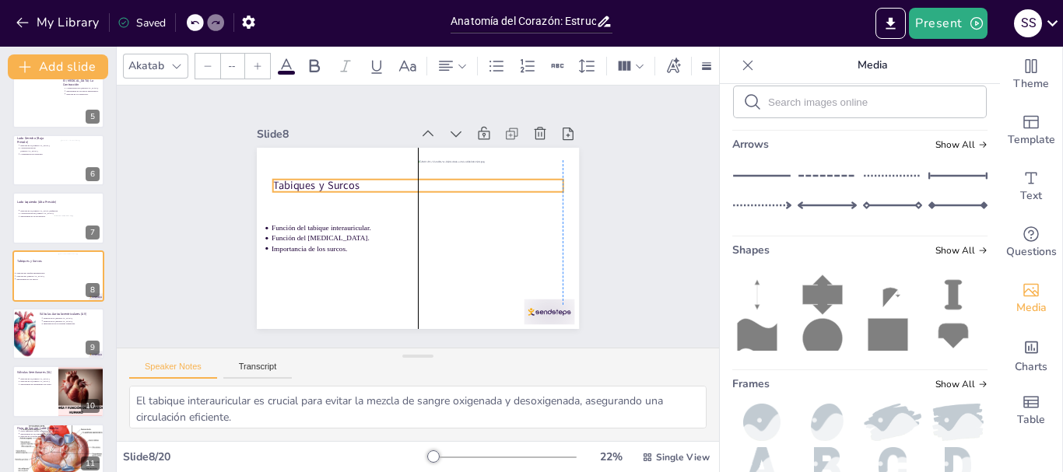
type input "64"
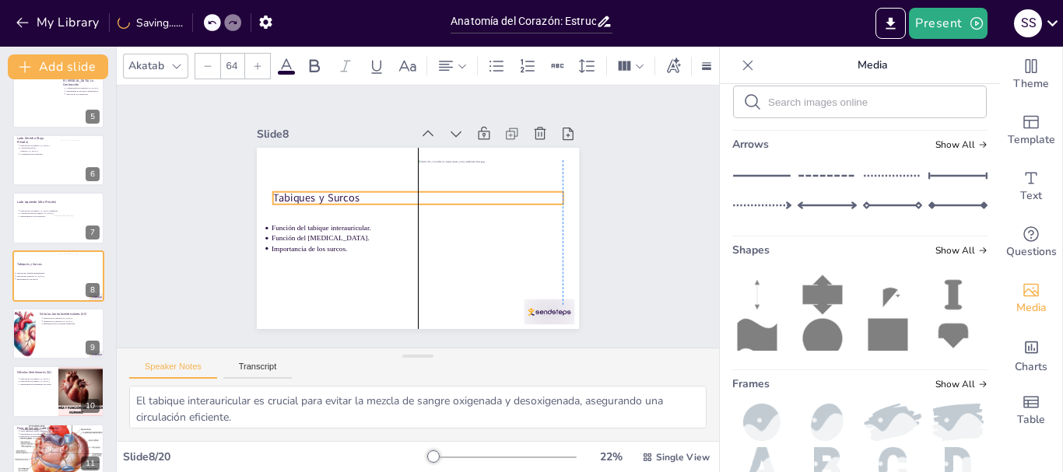
drag, startPoint x: 314, startPoint y: 175, endPoint x: 310, endPoint y: 192, distance: 17.8
click at [310, 192] on p "Tabiques y Surcos" at bounding box center [420, 198] width 290 height 45
click at [484, 132] on icon at bounding box center [492, 140] width 17 height 17
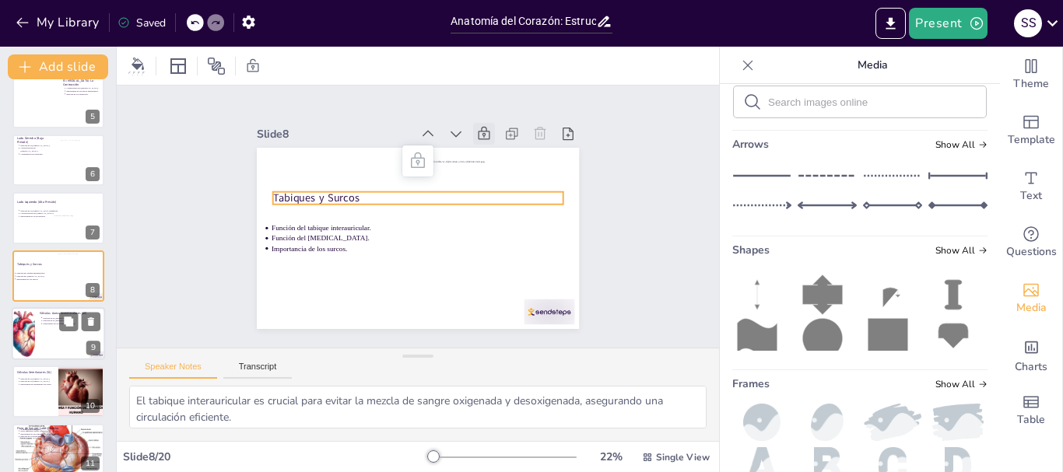
click at [66, 333] on div at bounding box center [58, 333] width 93 height 53
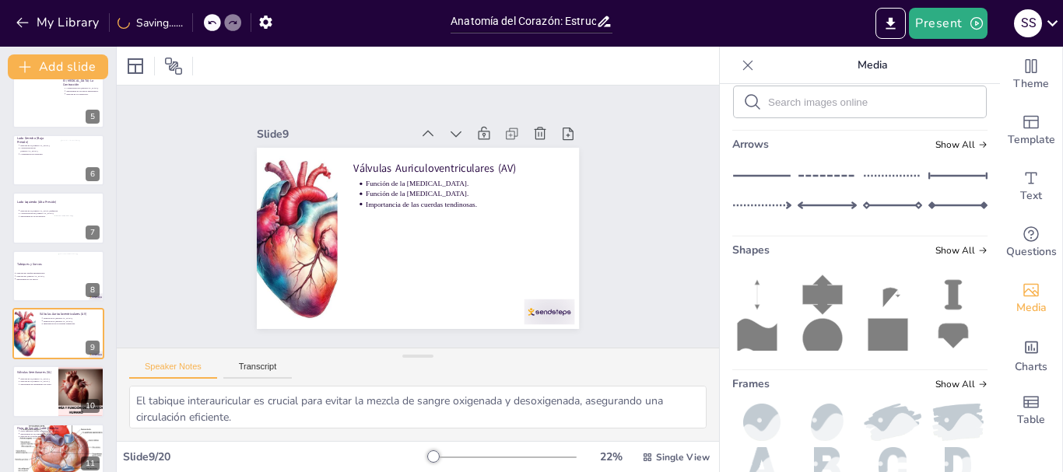
type textarea "La [MEDICAL_DATA] es fundamental para permitir el flujo unidireccional de sangr…"
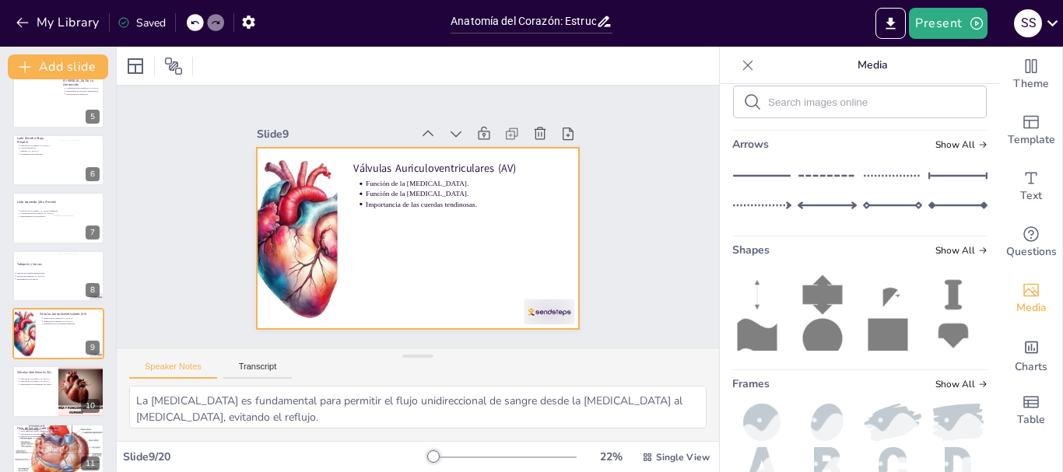
scroll to position [305, 0]
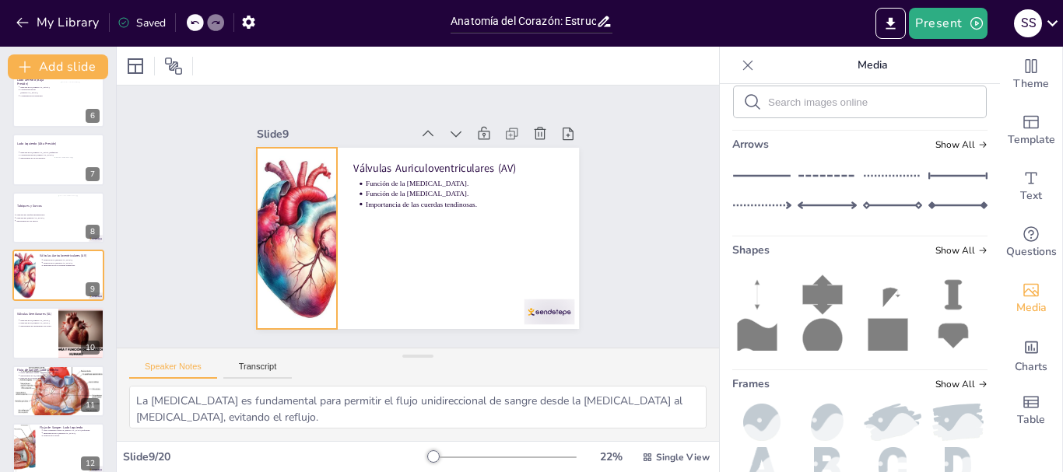
click at [258, 231] on div at bounding box center [295, 225] width 290 height 209
click at [321, 107] on icon at bounding box center [332, 97] width 22 height 22
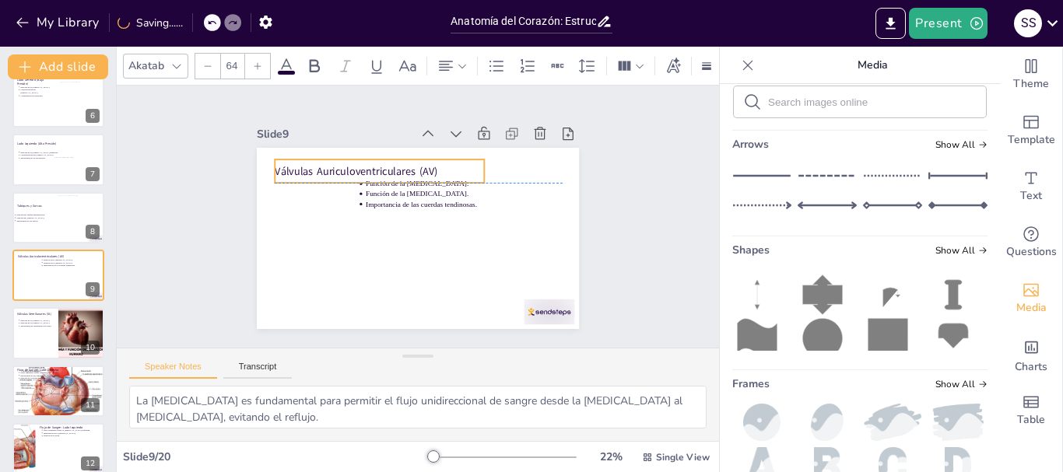
drag, startPoint x: 426, startPoint y: 160, endPoint x: 347, endPoint y: 163, distance: 78.7
click at [347, 163] on p "Válvulas Auriculoventriculares (AV)" at bounding box center [390, 164] width 208 height 58
click at [380, 197] on p "Importancia de las cuerdas tendinosas." at bounding box center [465, 209] width 197 height 30
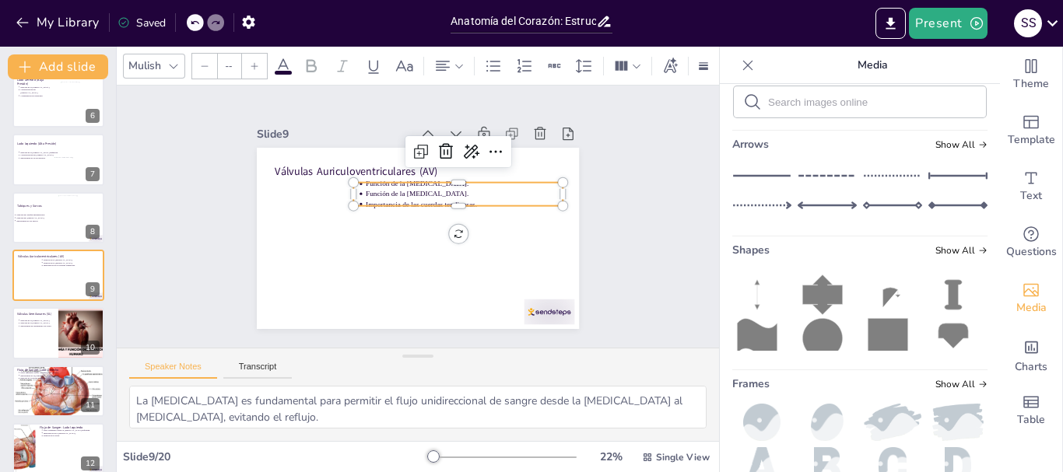
type input "43"
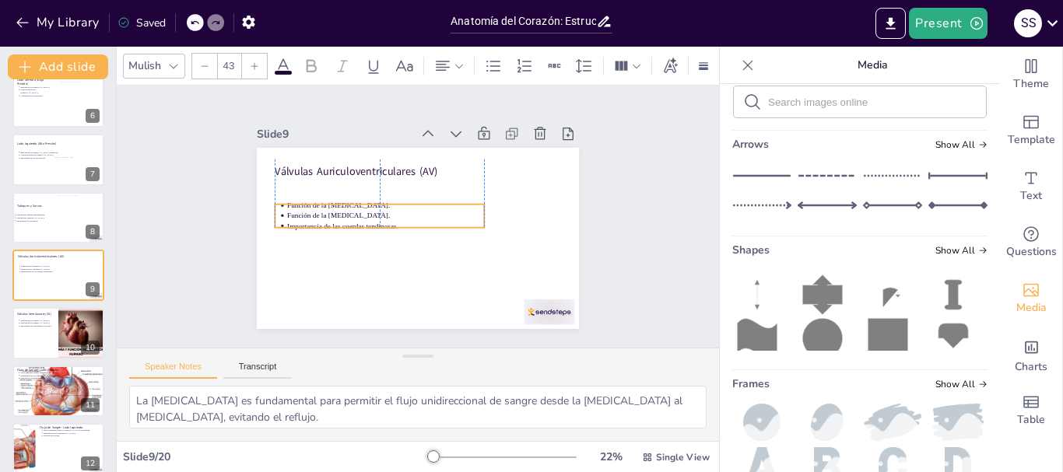
drag, startPoint x: 393, startPoint y: 190, endPoint x: 314, endPoint y: 212, distance: 82.3
click at [314, 212] on p "Función de la [MEDICAL_DATA]." at bounding box center [386, 209] width 195 height 51
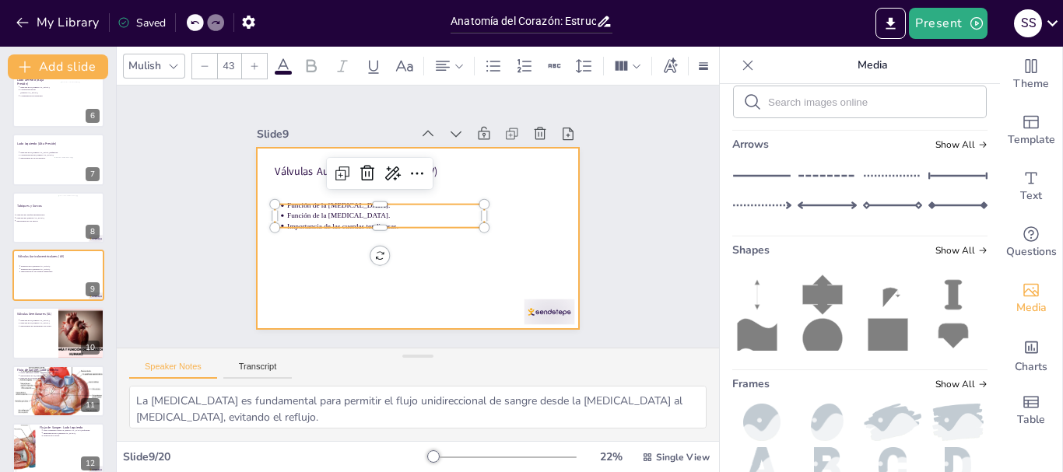
click at [532, 222] on div at bounding box center [413, 238] width 353 height 244
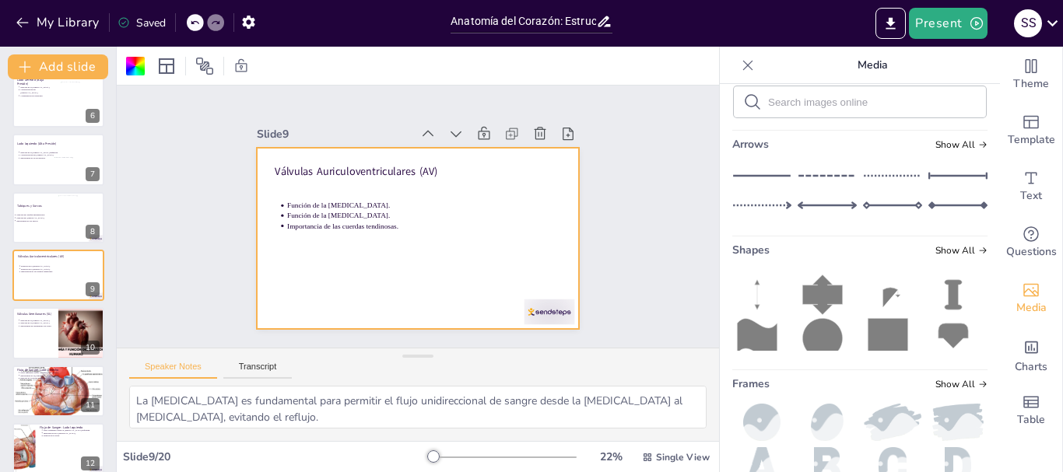
click at [425, 211] on p "Función de la [MEDICAL_DATA]." at bounding box center [386, 209] width 195 height 51
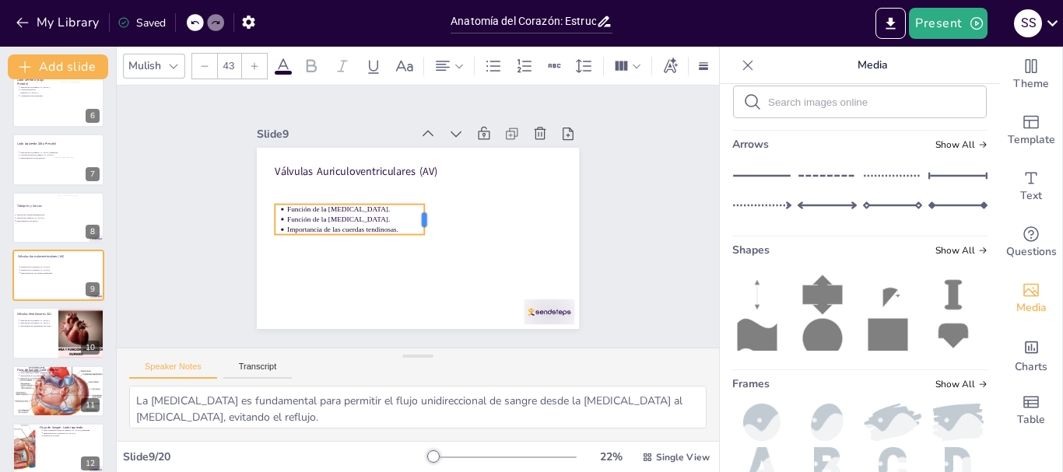
drag, startPoint x: 472, startPoint y: 210, endPoint x: 413, endPoint y: 216, distance: 60.3
click at [420, 216] on div at bounding box center [429, 222] width 19 height 33
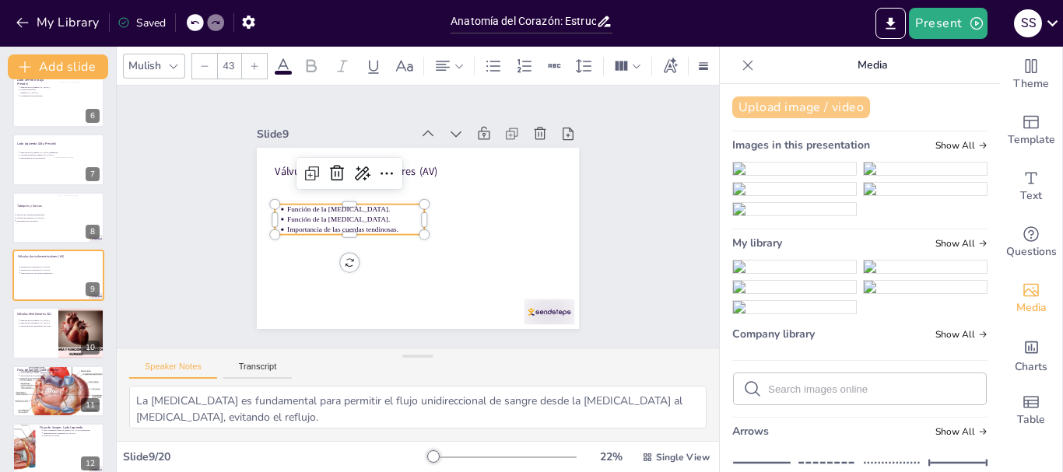
click at [785, 104] on button "Upload image / video" at bounding box center [801, 108] width 138 height 22
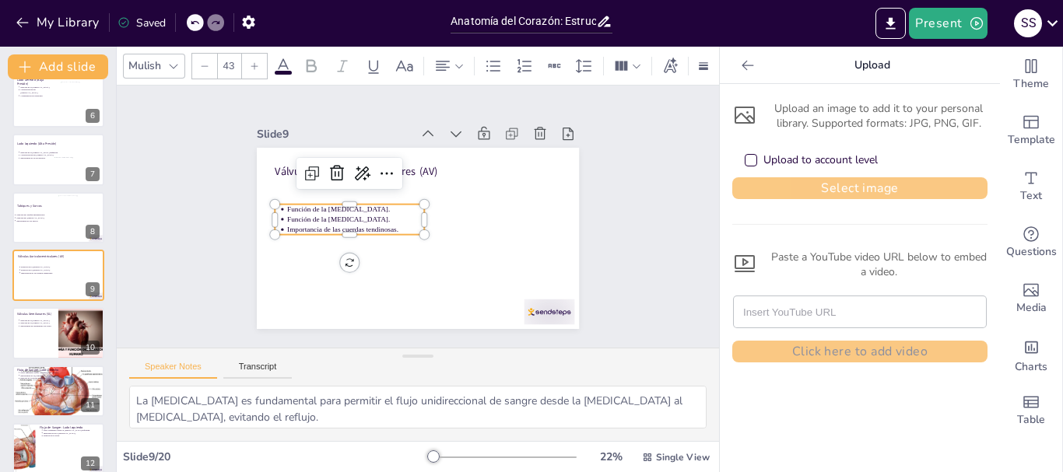
click at [883, 188] on button "Select image" at bounding box center [859, 188] width 255 height 22
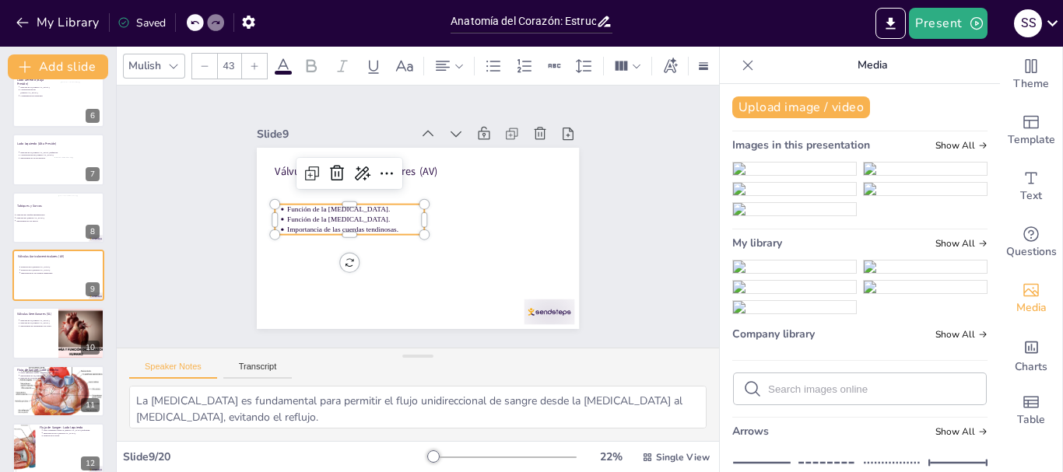
click at [779, 175] on img at bounding box center [794, 169] width 123 height 12
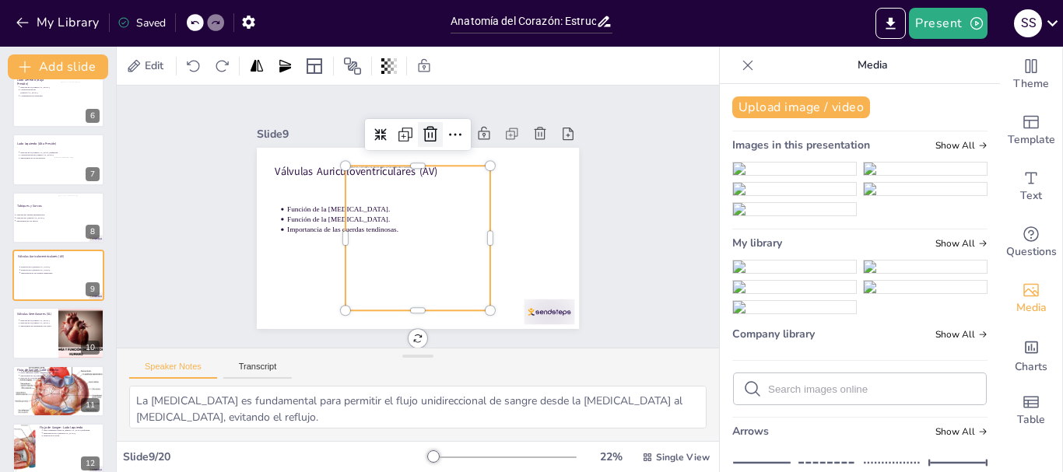
click at [429, 132] on icon at bounding box center [439, 136] width 20 height 20
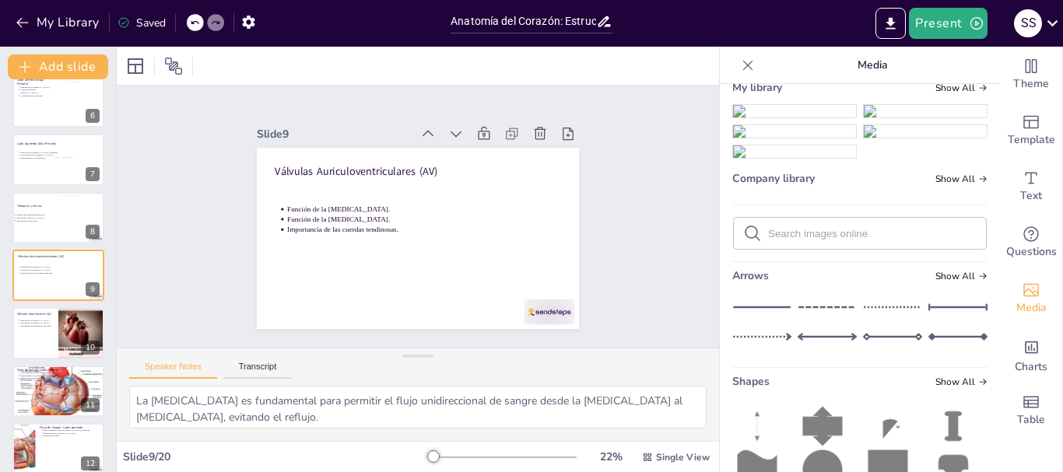
scroll to position [234, 0]
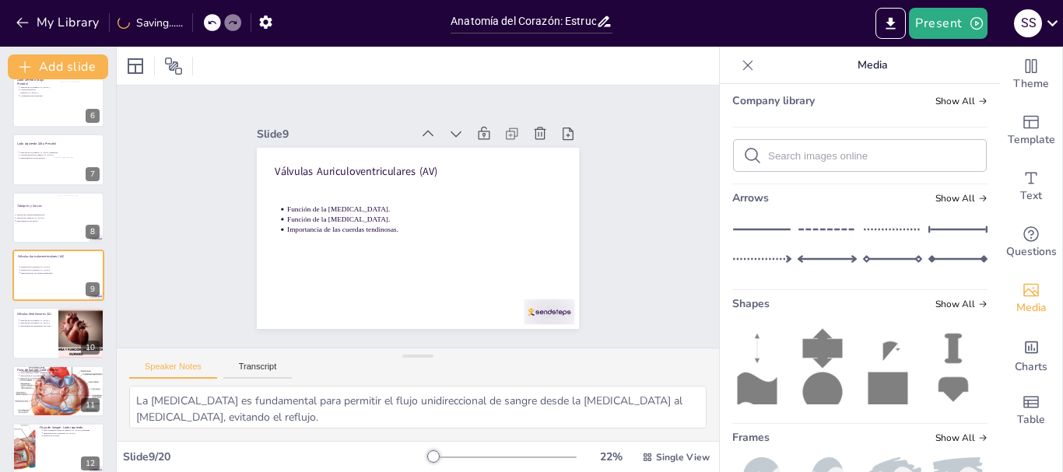
click at [783, 40] on img at bounding box center [794, 33] width 123 height 12
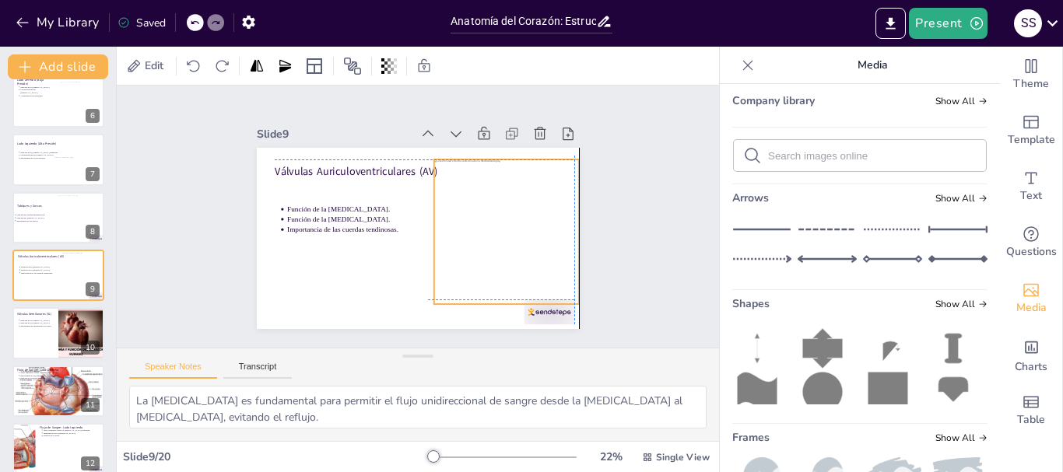
drag, startPoint x: 424, startPoint y: 201, endPoint x: 507, endPoint y: 191, distance: 83.1
click at [507, 191] on div at bounding box center [505, 242] width 160 height 160
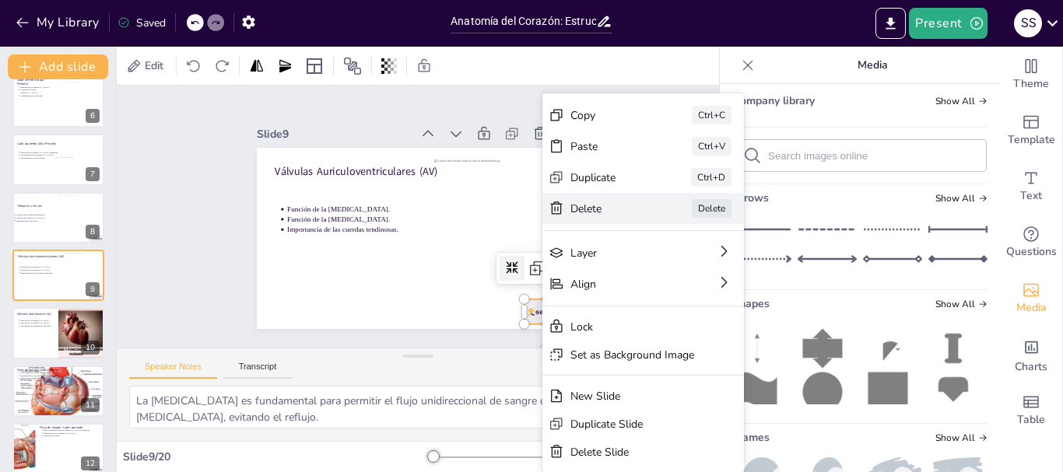
click at [677, 314] on div "Delete" at bounding box center [716, 325] width 79 height 23
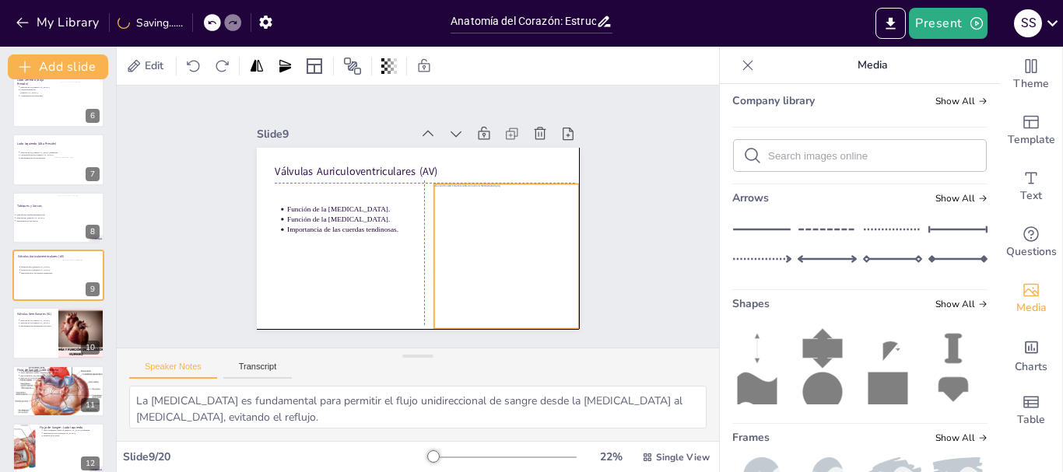
drag, startPoint x: 509, startPoint y: 212, endPoint x: 504, endPoint y: 235, distance: 24.0
click at [504, 235] on div at bounding box center [502, 266] width 160 height 160
click at [359, 270] on div at bounding box center [415, 239] width 339 height 214
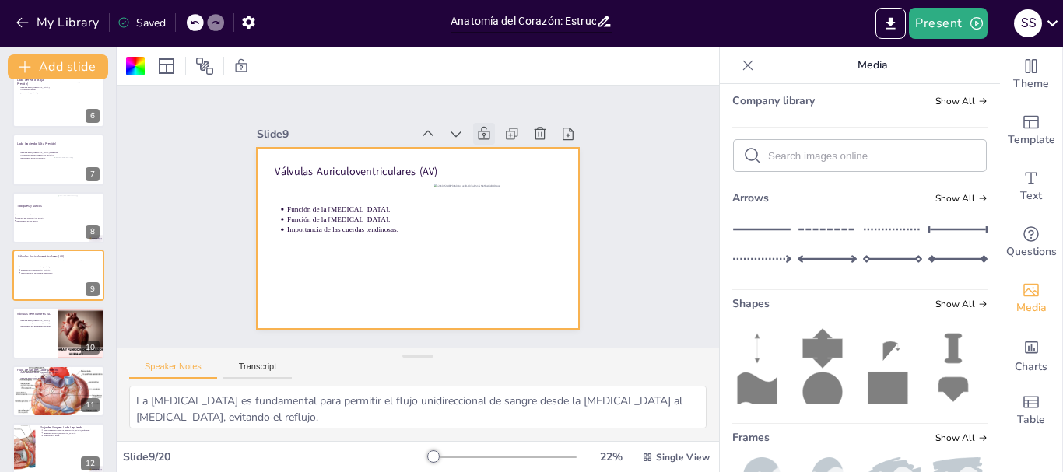
click at [493, 141] on icon at bounding box center [500, 149] width 14 height 16
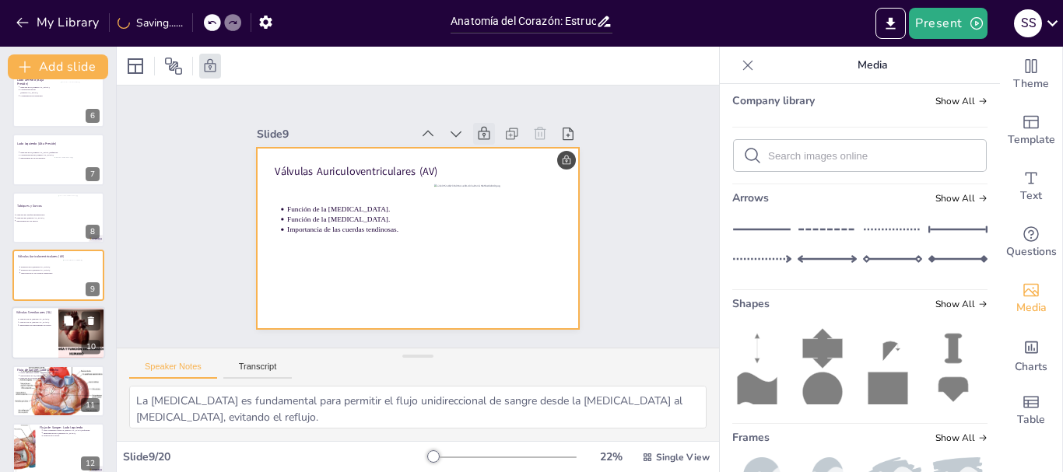
scroll to position [383, 0]
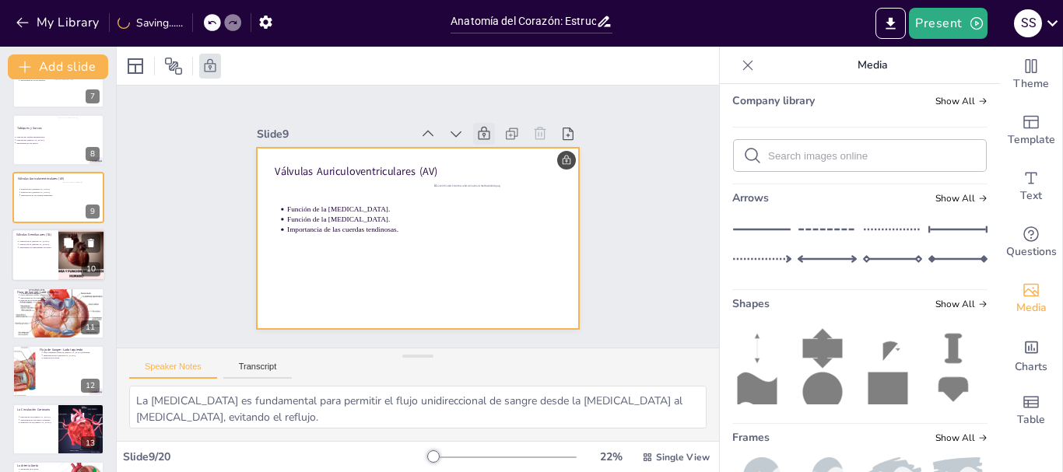
click at [29, 255] on div at bounding box center [58, 256] width 93 height 53
type textarea "La [MEDICAL_DATA] es crucial para permitir que la sangre oxigenada fluya desde …"
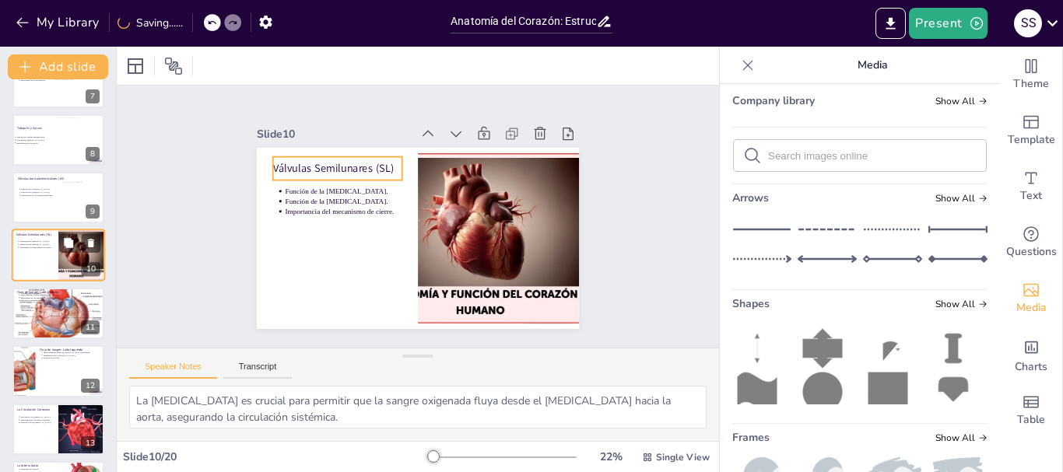
scroll to position [363, 0]
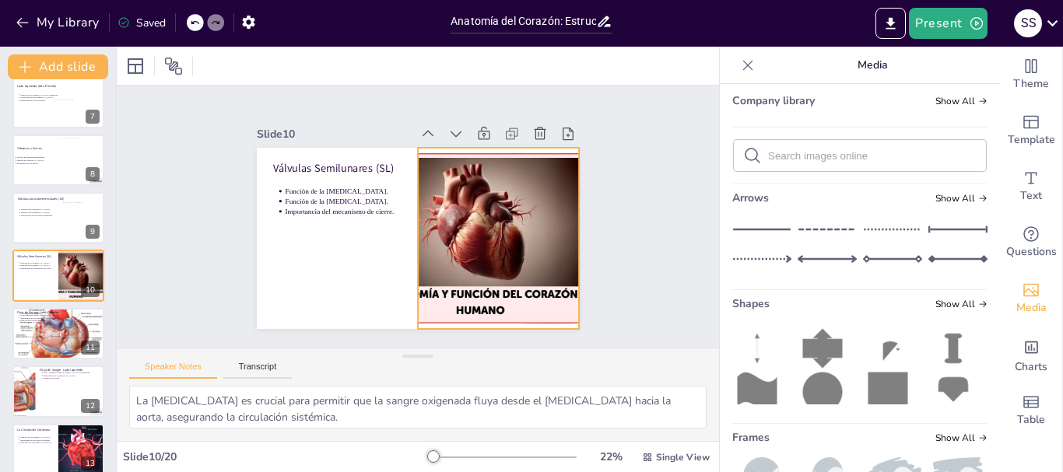
click at [474, 248] on div at bounding box center [495, 246] width 550 height 237
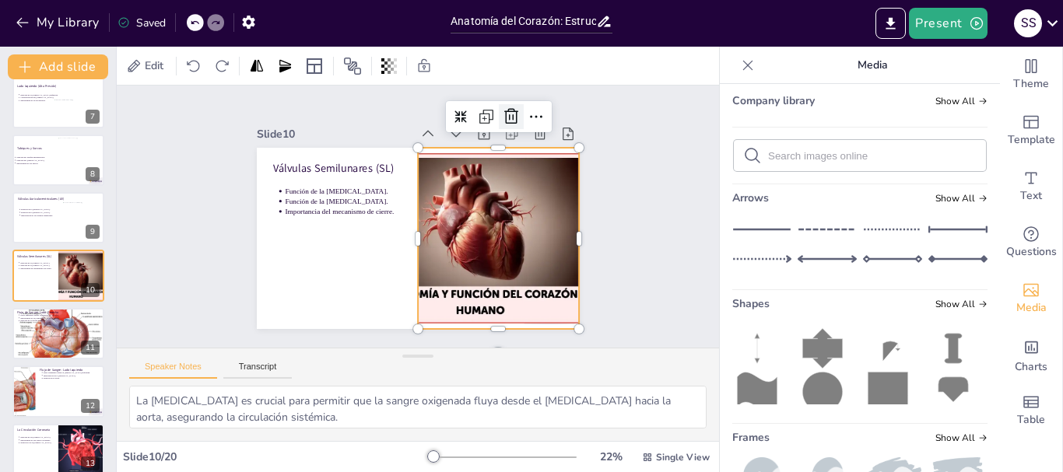
click at [518, 127] on icon at bounding box center [529, 138] width 22 height 22
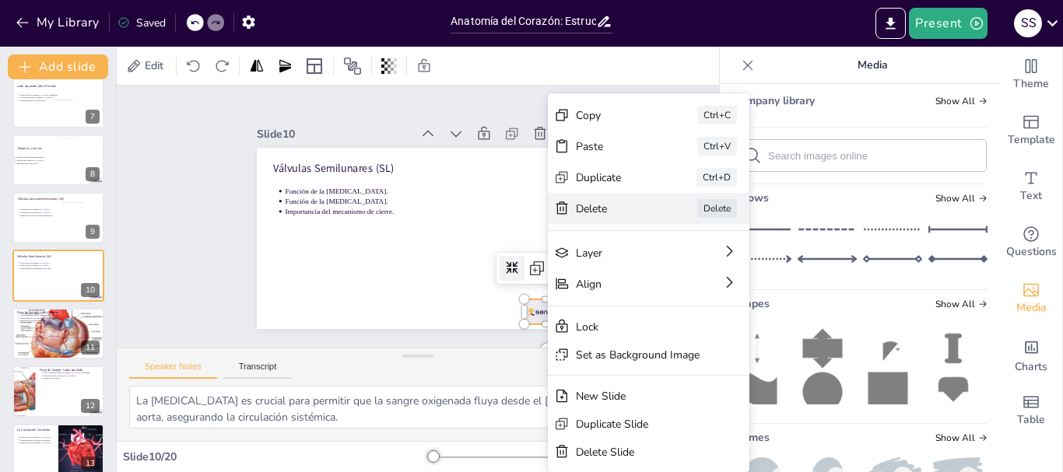
click at [683, 315] on div "Delete" at bounding box center [722, 326] width 79 height 23
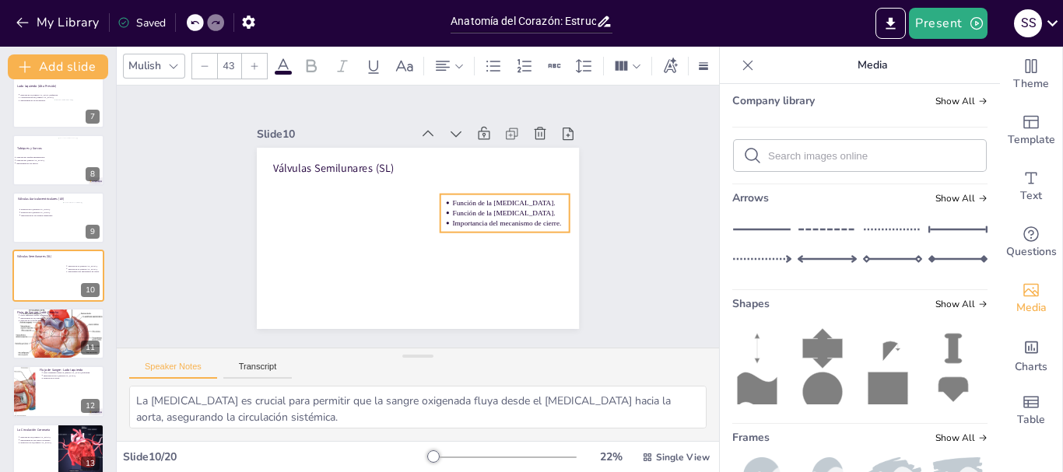
drag, startPoint x: 301, startPoint y: 191, endPoint x: 469, endPoint y: 202, distance: 167.8
click at [469, 216] on p "Función de la [MEDICAL_DATA]." at bounding box center [509, 233] width 116 height 34
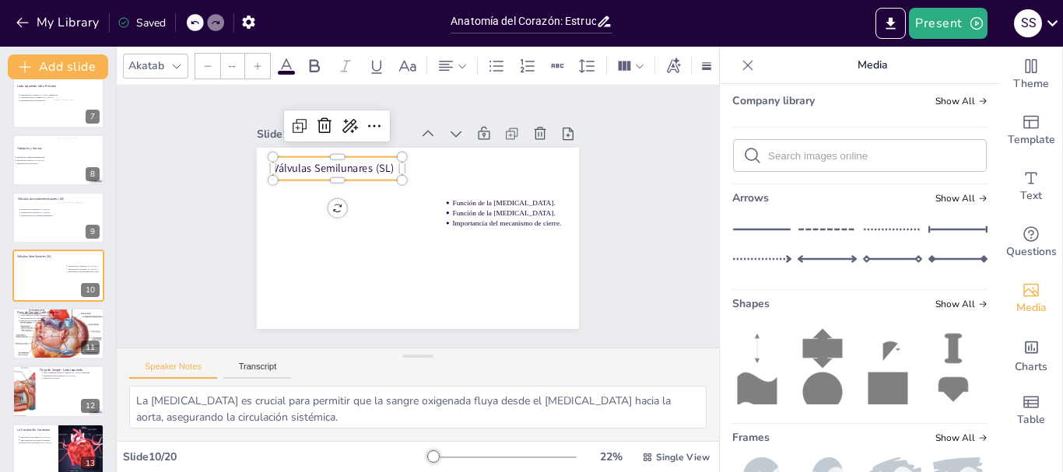
type input "64"
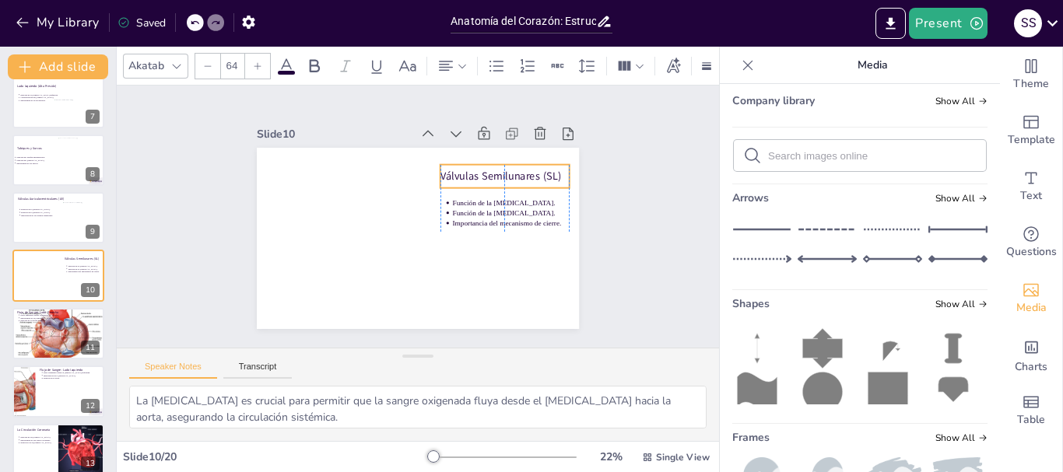
drag, startPoint x: 347, startPoint y: 165, endPoint x: 515, endPoint y: 173, distance: 168.3
click at [515, 178] on p "Válvulas Semilunares (SL)" at bounding box center [513, 205] width 128 height 54
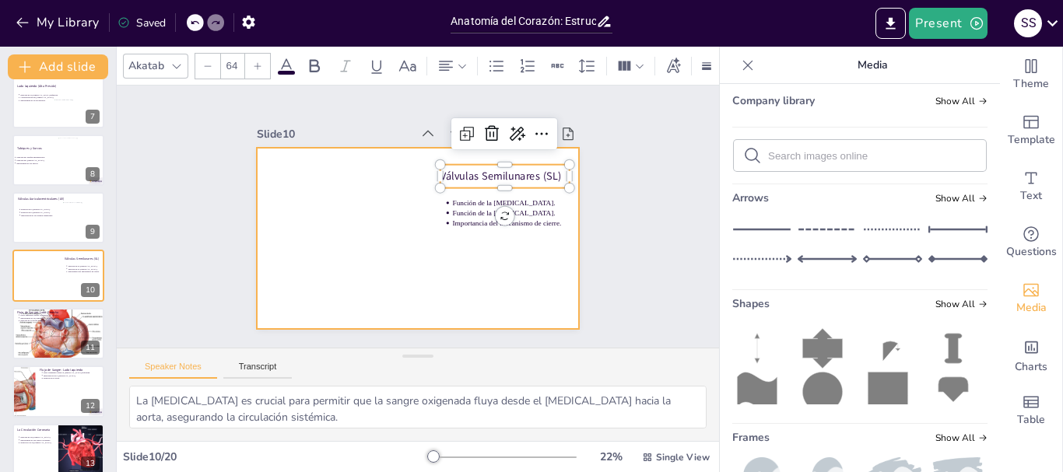
click at [326, 215] on div at bounding box center [407, 235] width 370 height 318
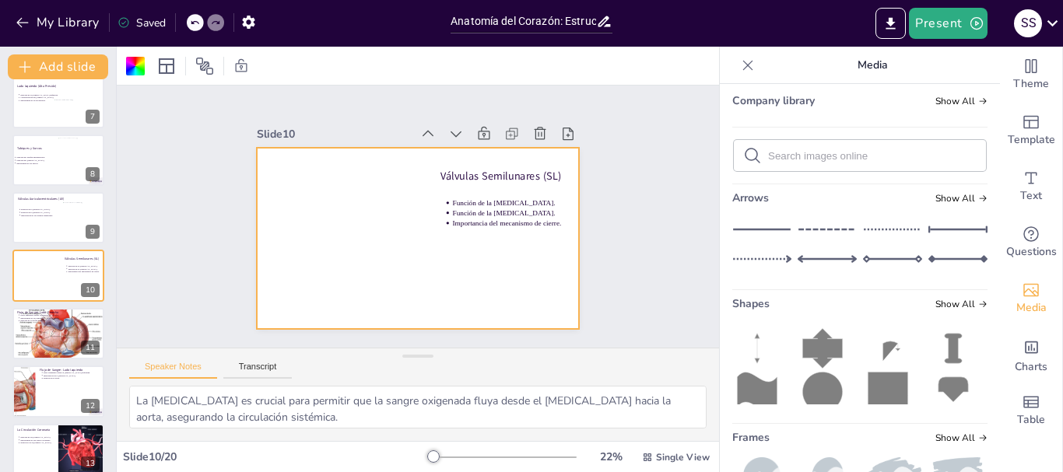
scroll to position [0, 0]
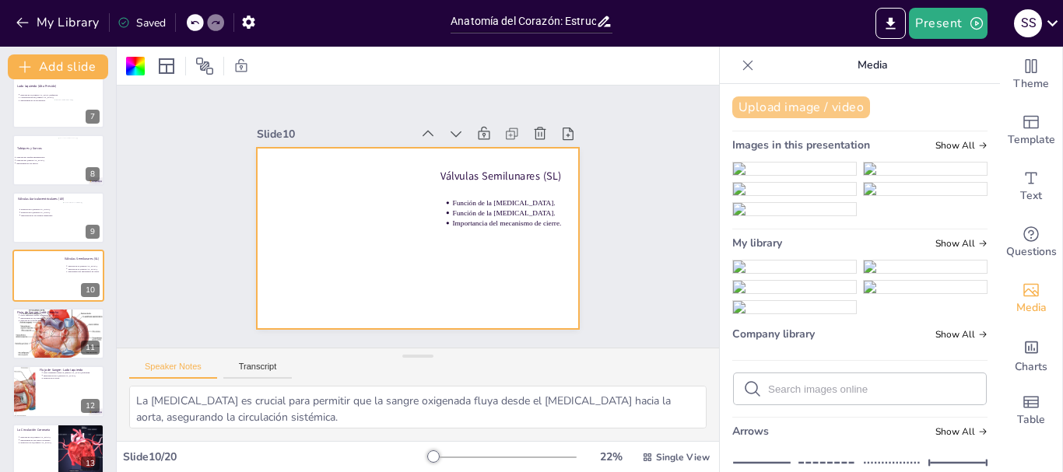
click at [786, 102] on button "Upload image / video" at bounding box center [801, 108] width 138 height 22
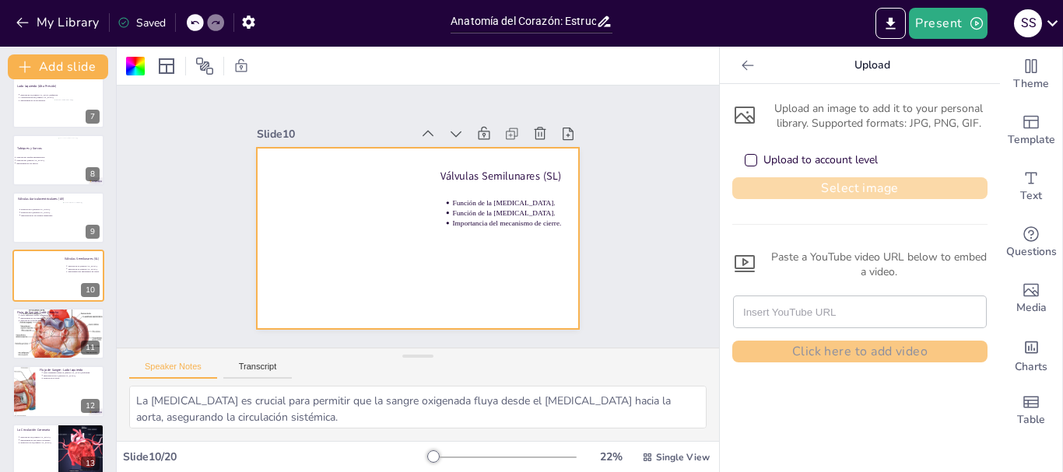
click at [821, 184] on button "Select image" at bounding box center [859, 188] width 255 height 22
click at [816, 188] on button "Select image" at bounding box center [859, 188] width 255 height 22
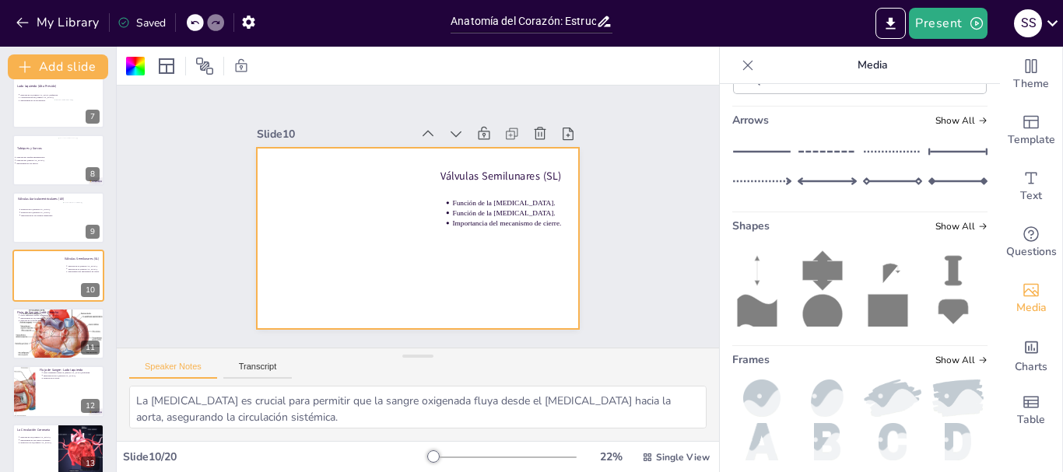
scroll to position [389, 0]
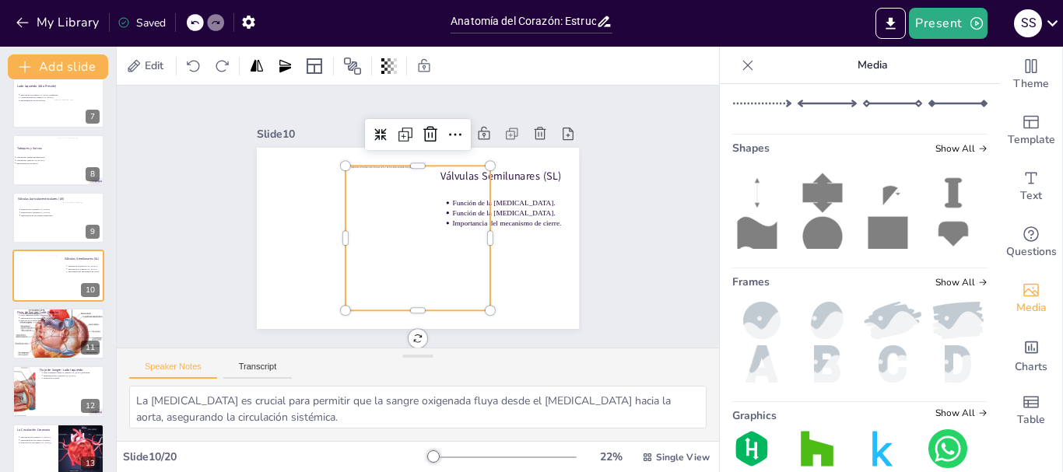
scroll to position [396, 0]
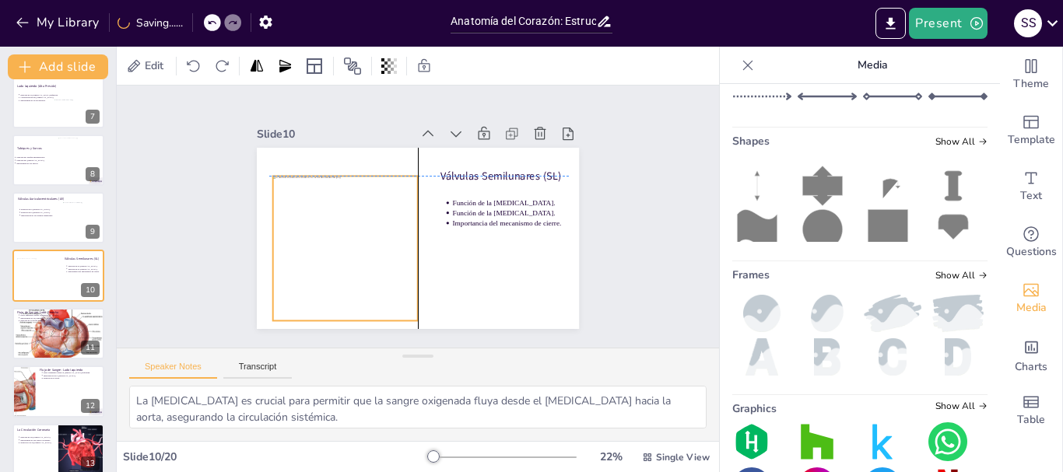
drag, startPoint x: 319, startPoint y: 234, endPoint x: 314, endPoint y: 248, distance: 15.5
click at [314, 248] on div at bounding box center [341, 233] width 172 height 172
click at [491, 140] on icon at bounding box center [500, 149] width 19 height 19
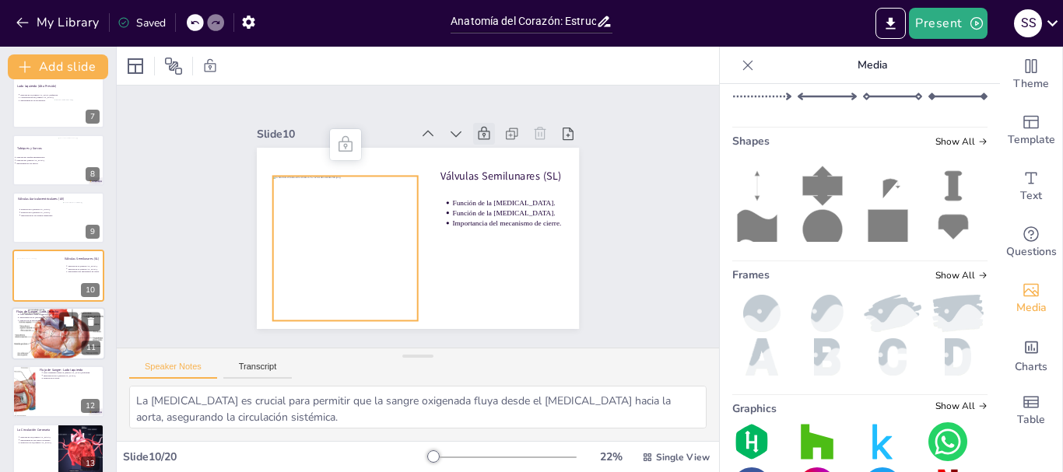
click at [51, 334] on div at bounding box center [58, 334] width 93 height 68
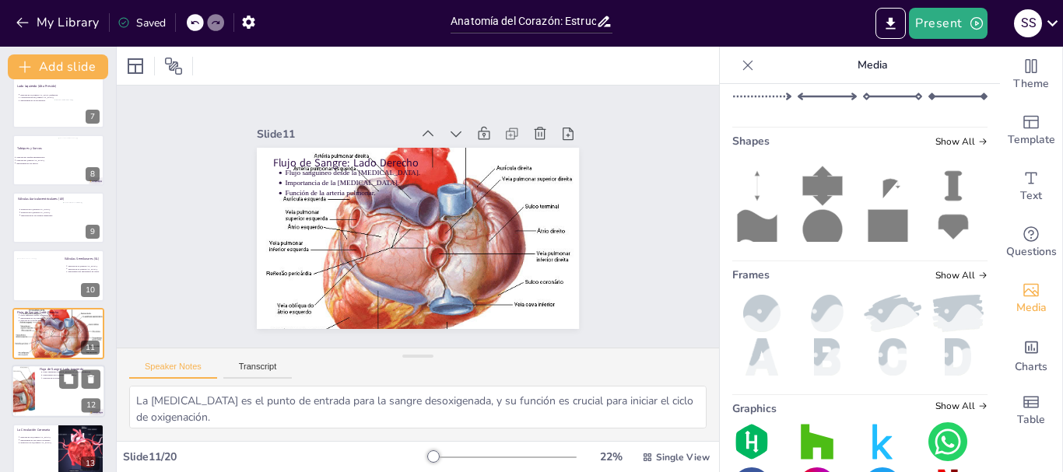
scroll to position [420, 0]
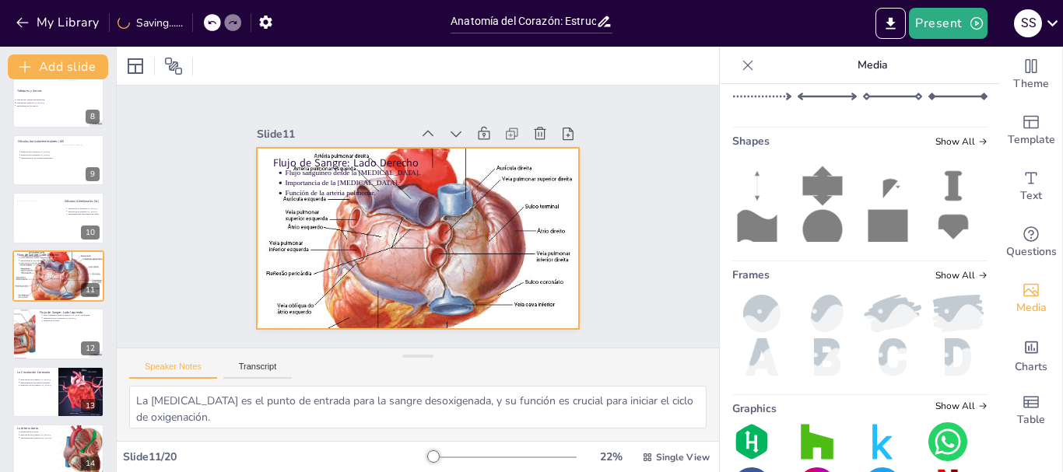
click at [497, 244] on div at bounding box center [411, 237] width 380 height 325
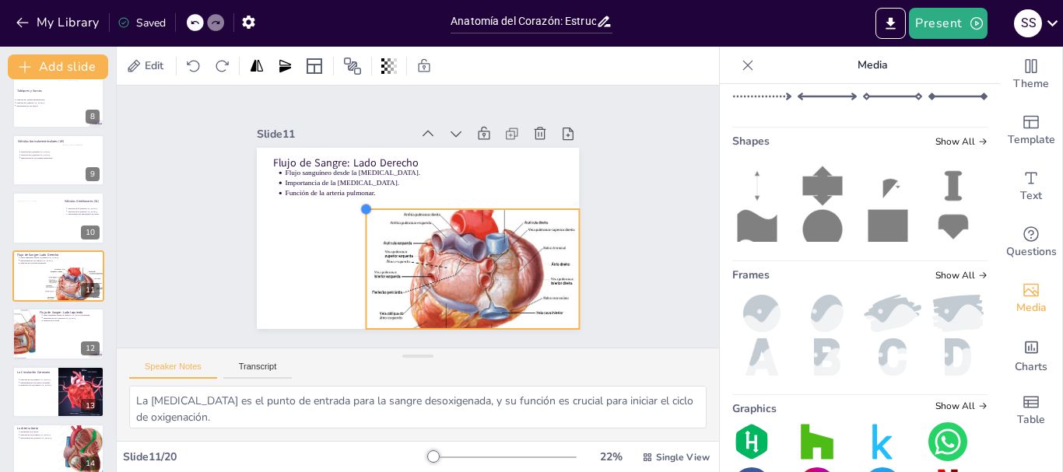
drag, startPoint x: 244, startPoint y: 141, endPoint x: 414, endPoint y: 202, distance: 181.2
click at [414, 202] on div "Flujo de Sangre: Lado Derecho Flujo sanguíneo desde la aurícula derecha. Import…" at bounding box center [413, 238] width 353 height 244
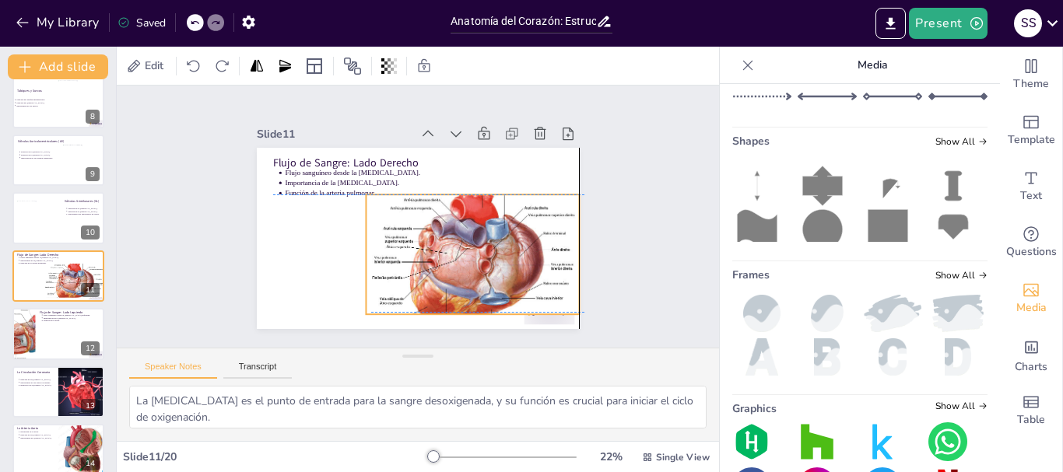
drag, startPoint x: 439, startPoint y: 252, endPoint x: 444, endPoint y: 237, distance: 15.8
click at [444, 237] on div at bounding box center [463, 266] width 241 height 198
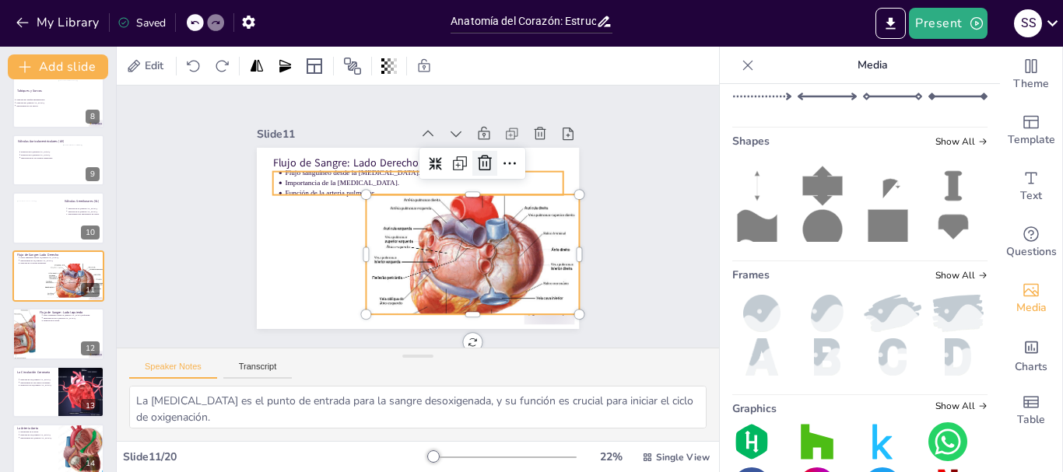
click at [483, 167] on icon at bounding box center [494, 178] width 22 height 22
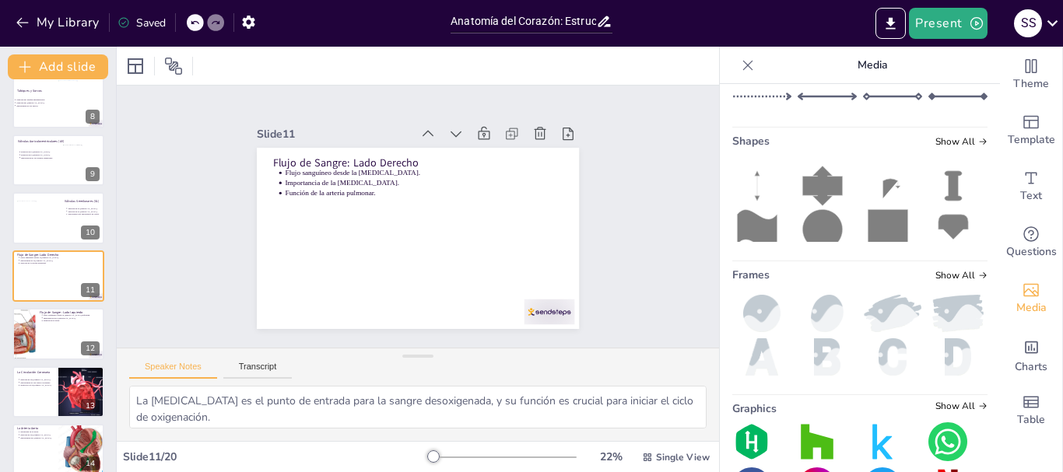
scroll to position [7, 0]
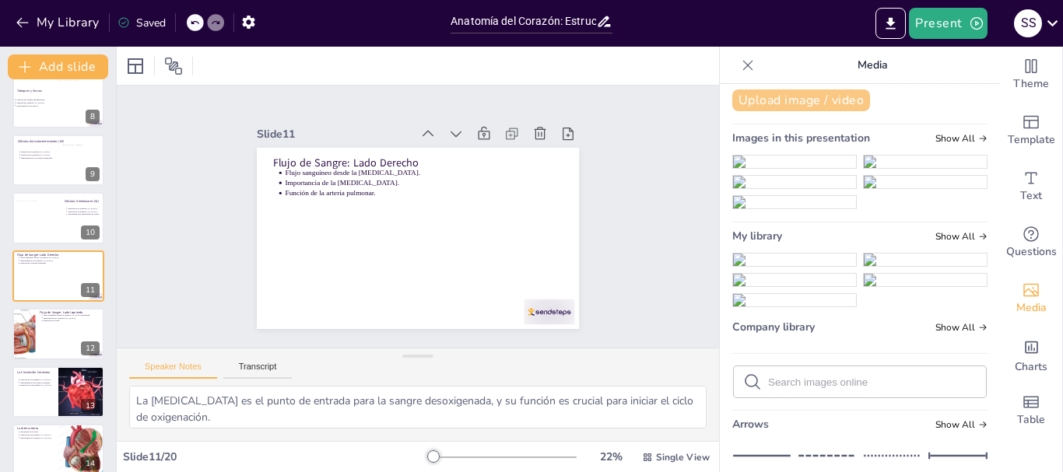
click at [782, 97] on button "Upload image / video" at bounding box center [801, 101] width 138 height 22
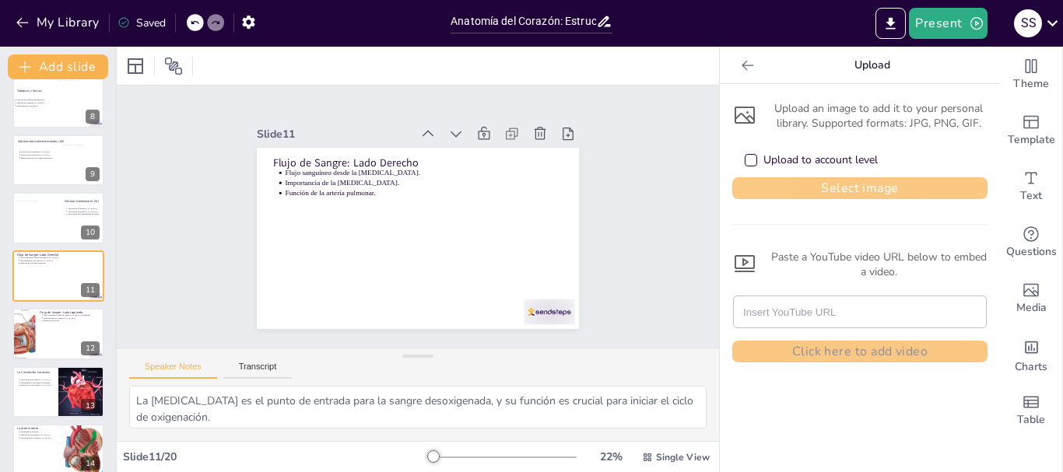
click at [803, 188] on button "Select image" at bounding box center [859, 188] width 255 height 22
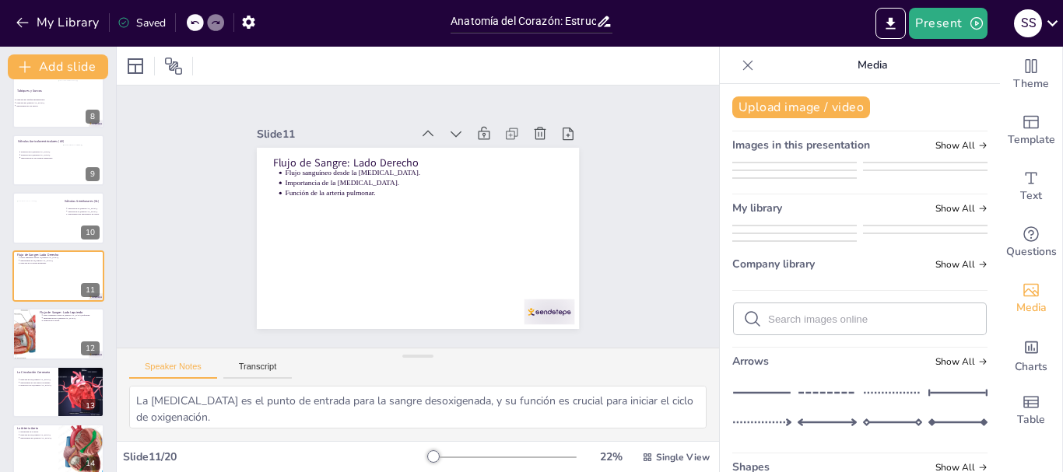
scroll to position [234, 0]
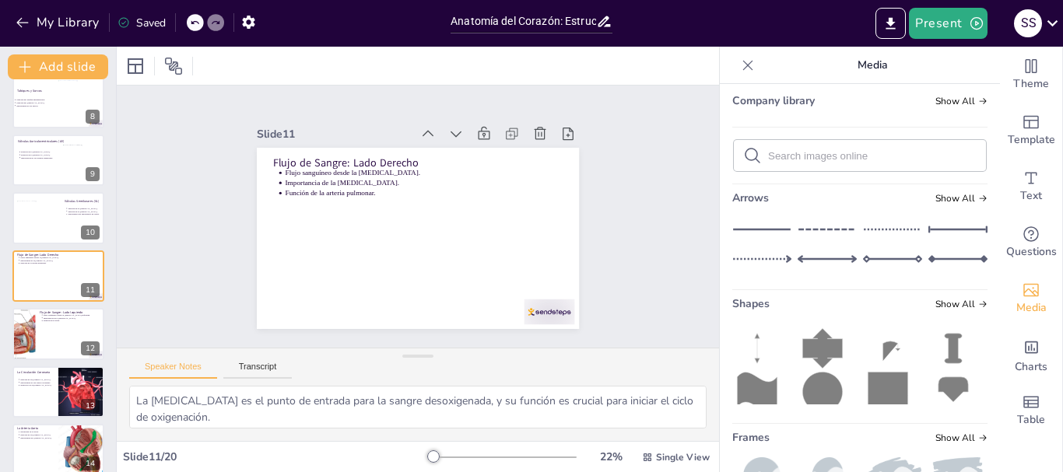
click at [785, 40] on img at bounding box center [794, 33] width 123 height 12
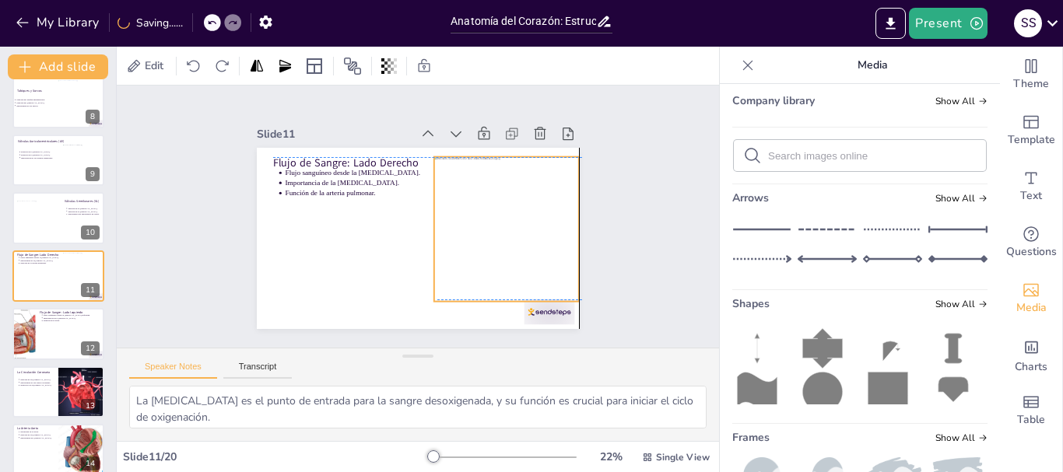
drag, startPoint x: 416, startPoint y: 198, endPoint x: 508, endPoint y: 188, distance: 92.4
click at [508, 188] on div at bounding box center [482, 279] width 202 height 202
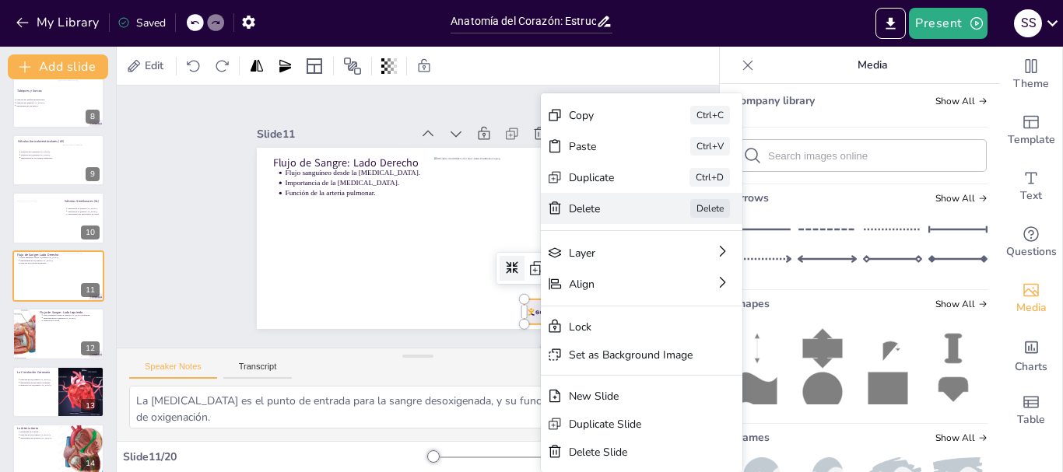
click at [662, 341] on div "Delete" at bounding box center [701, 356] width 79 height 30
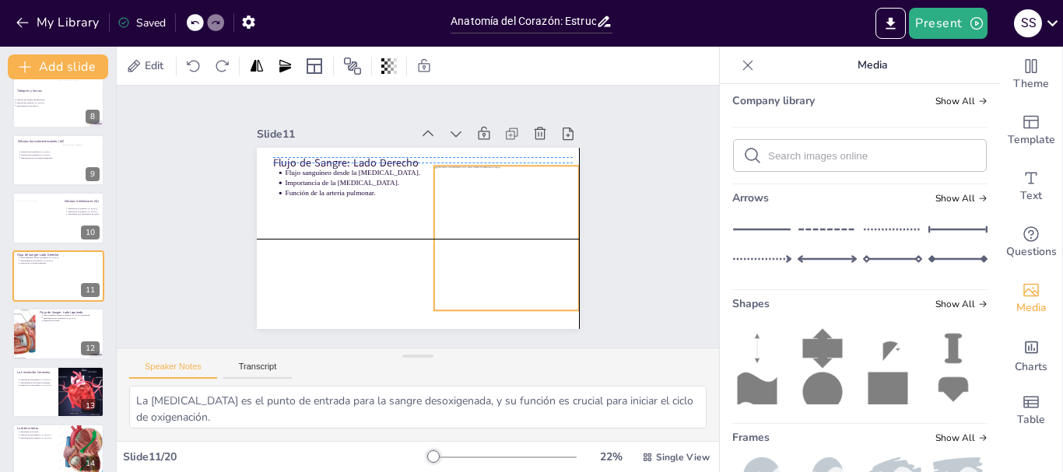
click at [462, 206] on div at bounding box center [495, 265] width 183 height 183
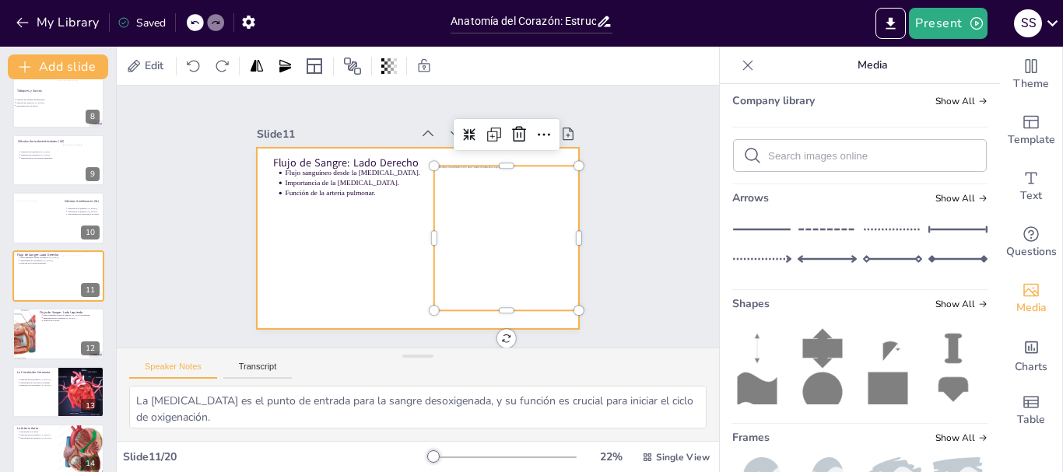
click at [351, 258] on div at bounding box center [409, 236] width 368 height 297
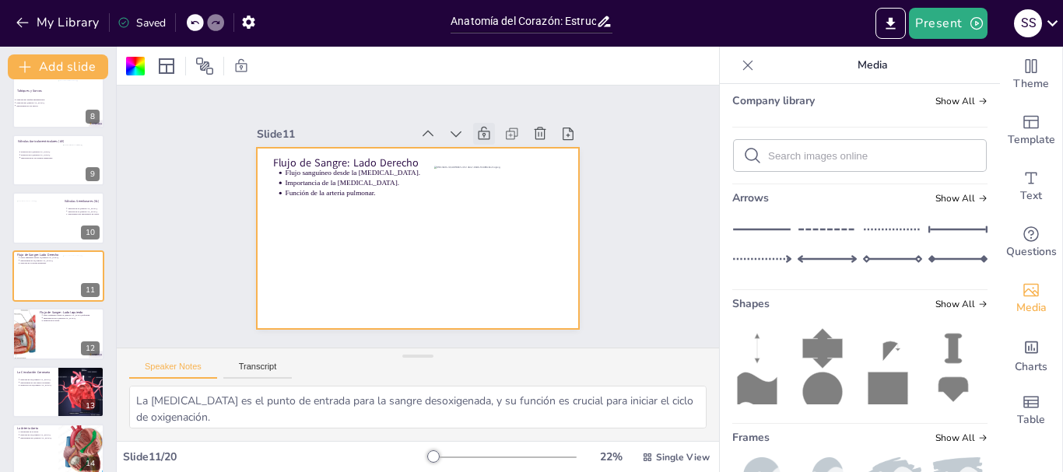
click at [486, 133] on icon at bounding box center [492, 140] width 13 height 14
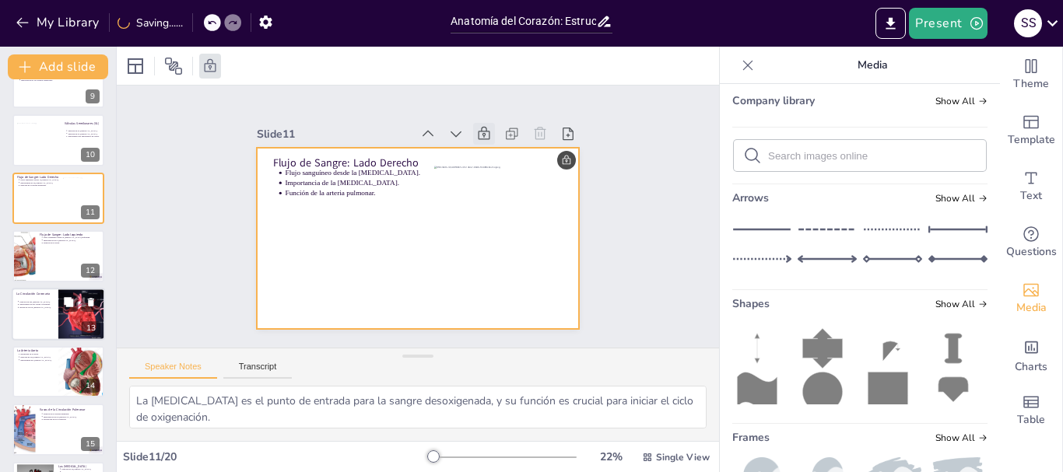
click at [44, 320] on div at bounding box center [58, 314] width 93 height 53
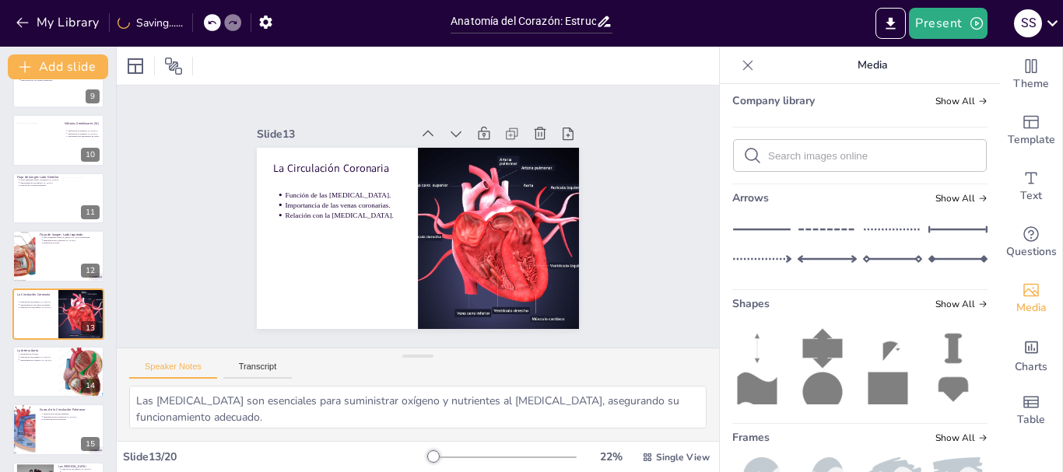
scroll to position [536, 0]
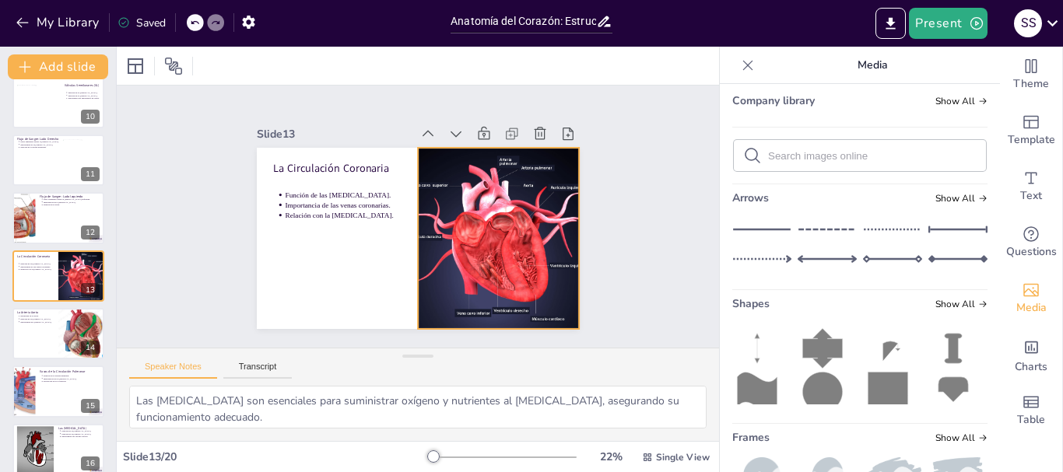
click at [471, 191] on div at bounding box center [492, 254] width 215 height 215
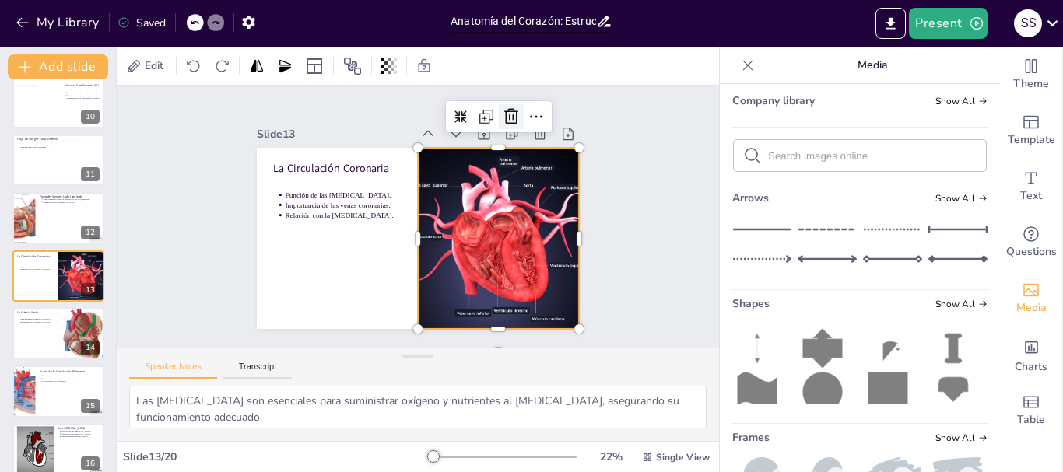
click at [518, 127] on icon at bounding box center [529, 138] width 22 height 22
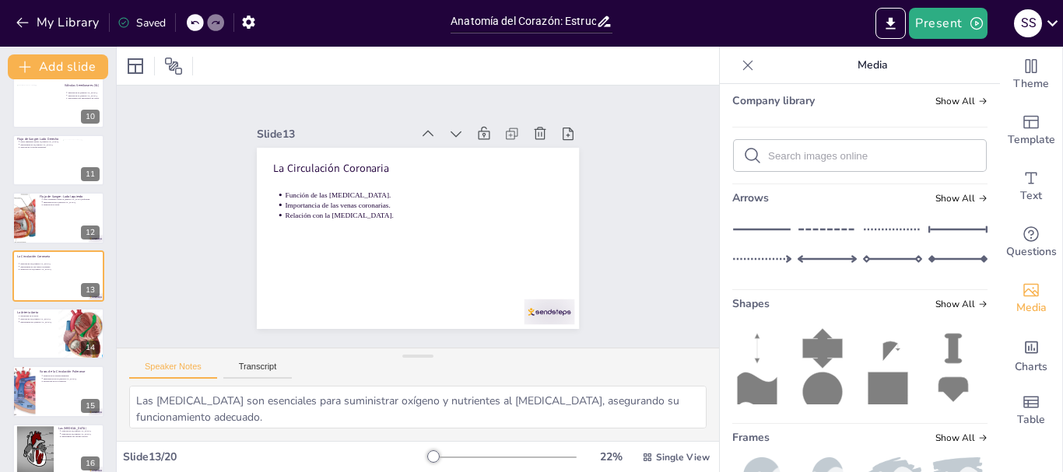
scroll to position [0, 0]
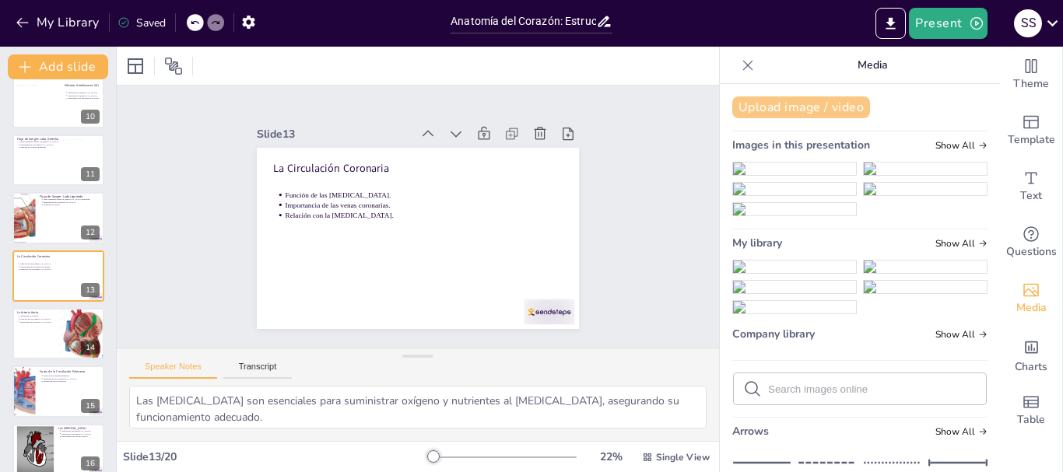
click at [813, 99] on button "Upload image / video" at bounding box center [801, 108] width 138 height 22
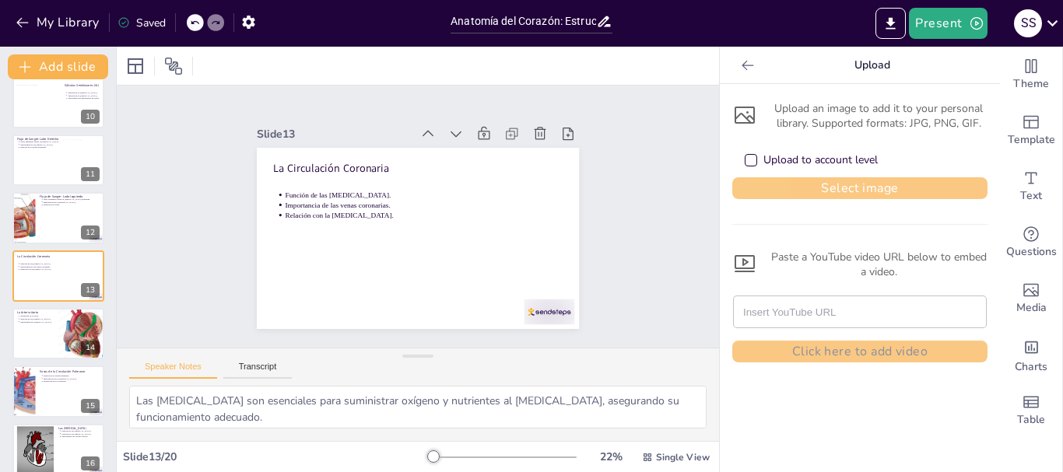
click at [828, 188] on button "Select image" at bounding box center [859, 188] width 255 height 22
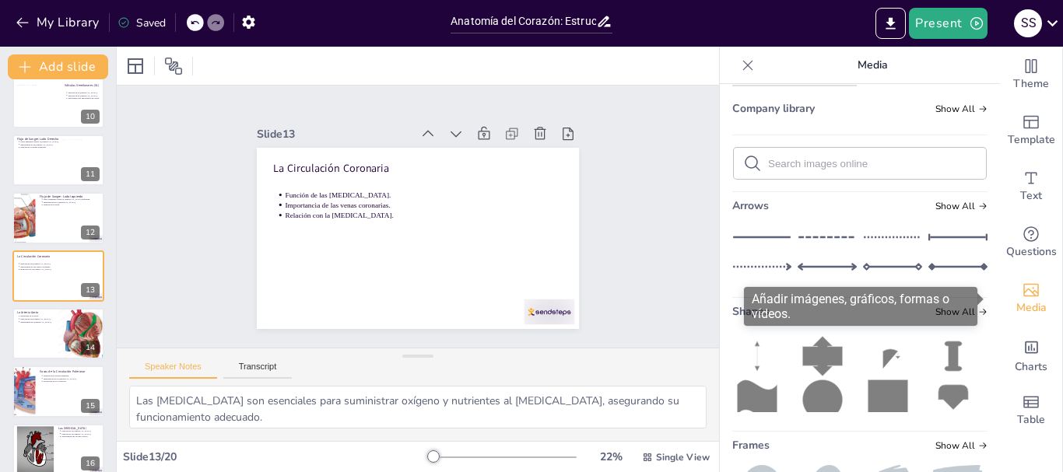
scroll to position [234, 0]
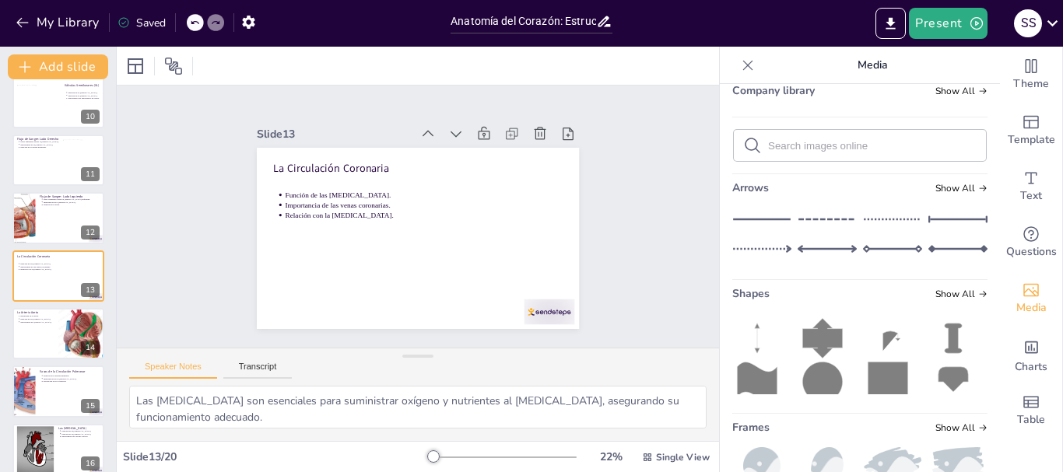
drag, startPoint x: 804, startPoint y: 368, endPoint x: 795, endPoint y: 373, distance: 10.4
click at [799, 30] on img at bounding box center [794, 23] width 123 height 12
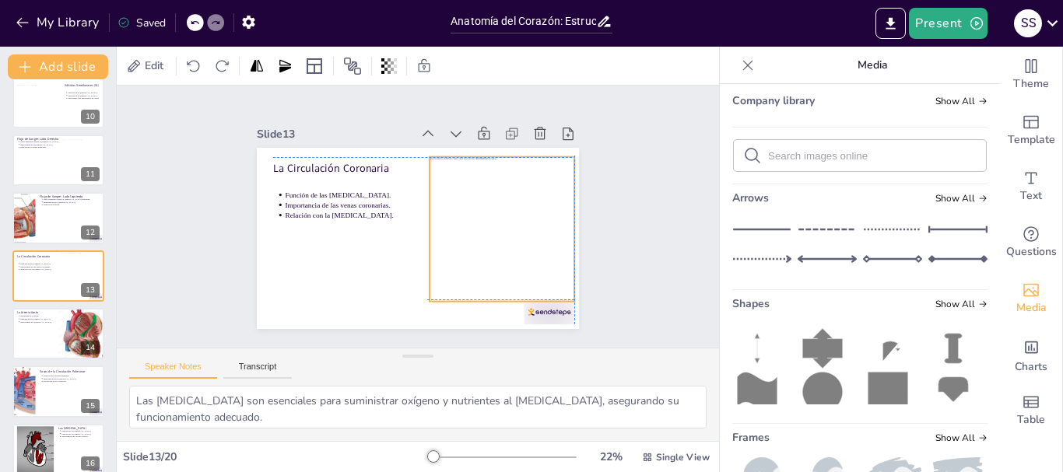
drag, startPoint x: 417, startPoint y: 234, endPoint x: 525, endPoint y: 213, distance: 109.6
click at [525, 213] on div at bounding box center [489, 262] width 191 height 191
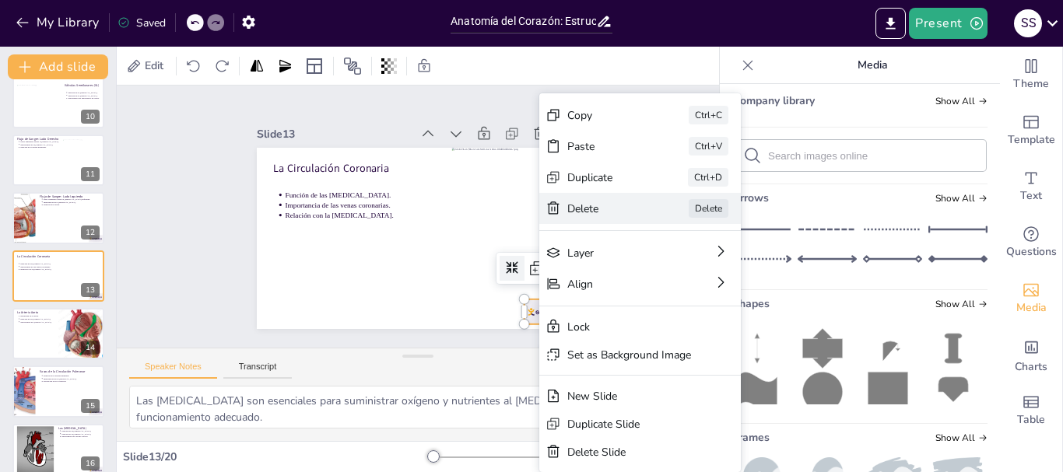
click at [627, 389] on div "Delete" at bounding box center [665, 411] width 77 height 45
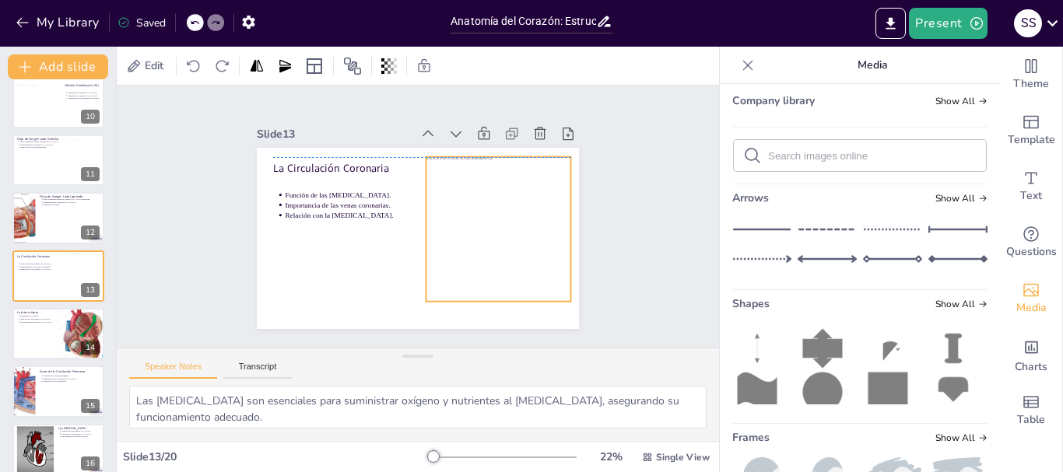
click at [428, 235] on div at bounding box center [342, 187] width 172 height 172
click at [343, 114] on div "Slide 1 Anatomía Detallada del Corazón y los [MEDICAL_DATA] La Fisiología y Est…" at bounding box center [418, 217] width 376 height 314
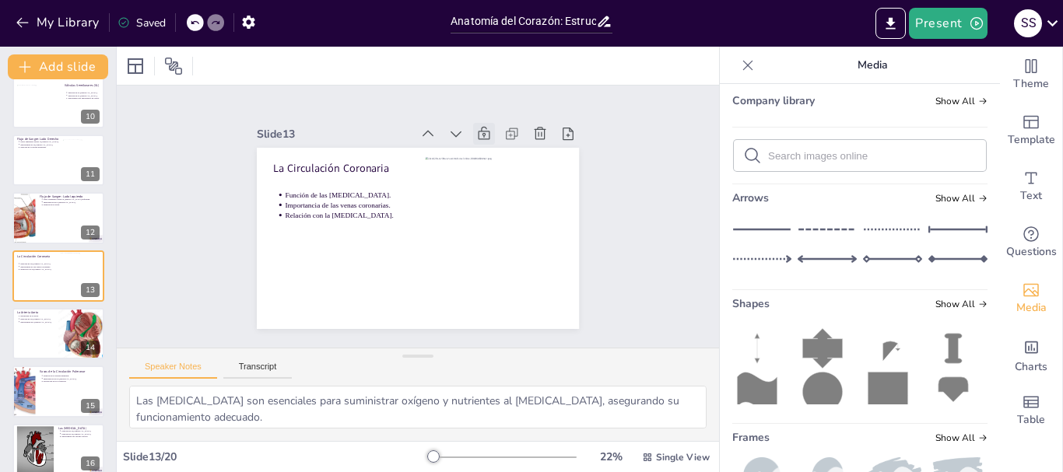
click at [486, 133] on icon at bounding box center [492, 140] width 13 height 14
click at [28, 342] on div at bounding box center [58, 333] width 93 height 53
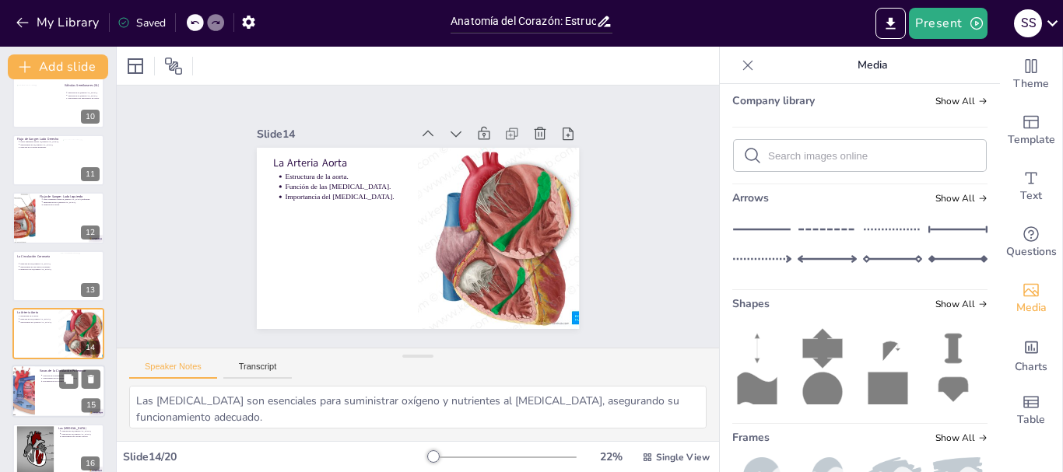
type textarea "La estructura de la aorta es vital para su función, ya que debe soportar alta p…"
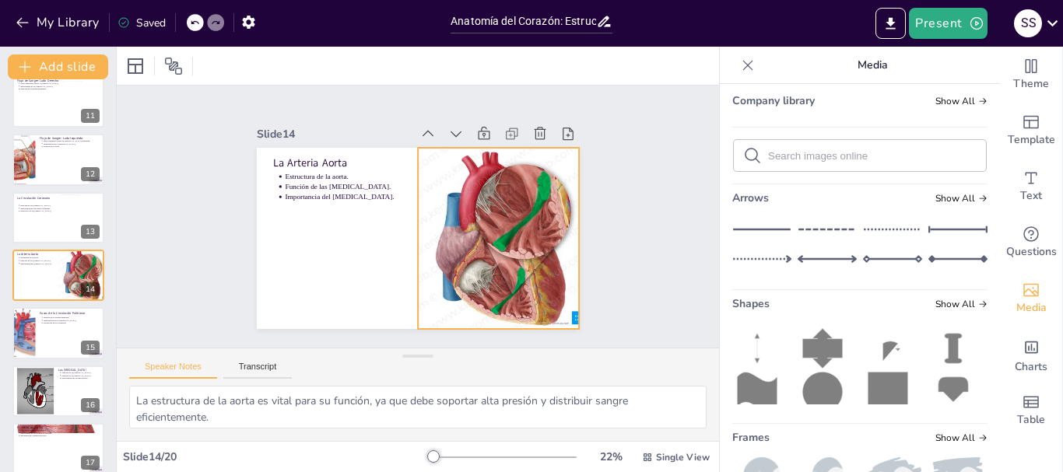
click at [472, 191] on div at bounding box center [344, 254] width 256 height 256
click at [518, 127] on icon at bounding box center [529, 138] width 22 height 22
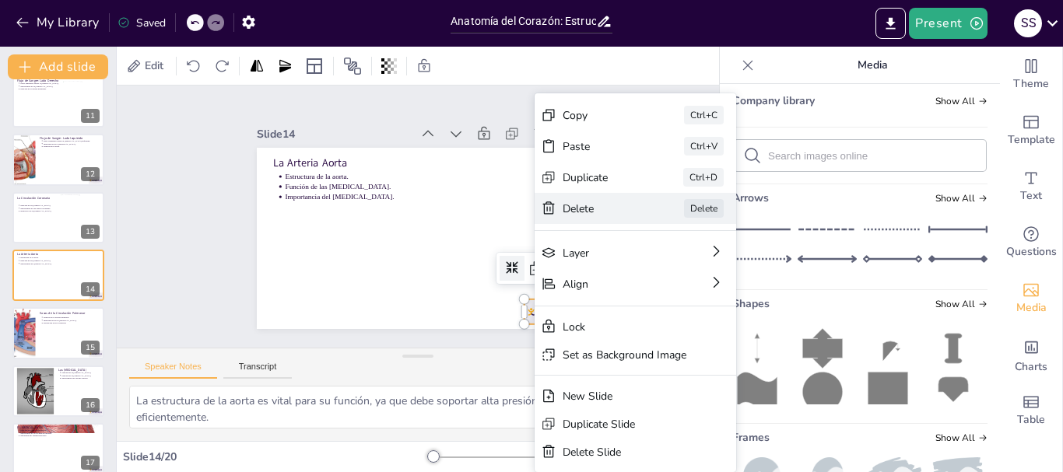
click at [656, 339] on div "Delete" at bounding box center [695, 354] width 79 height 30
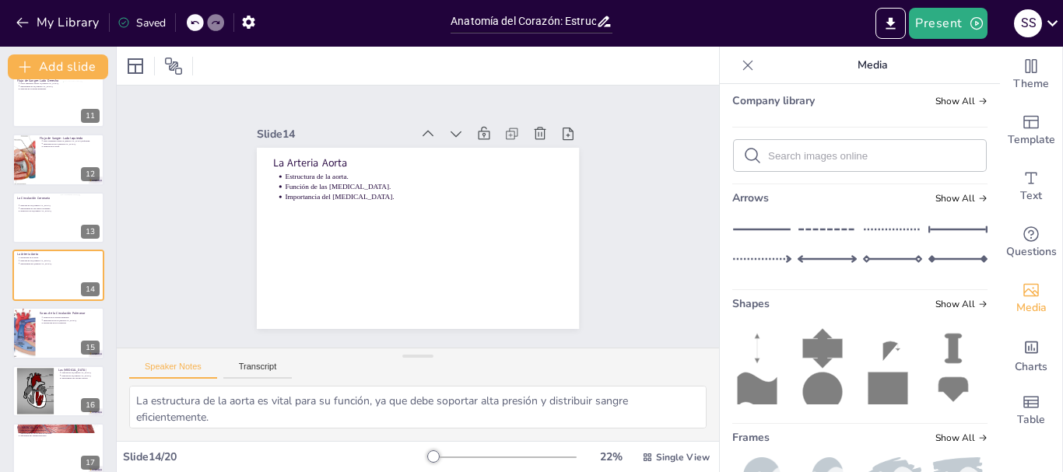
scroll to position [0, 0]
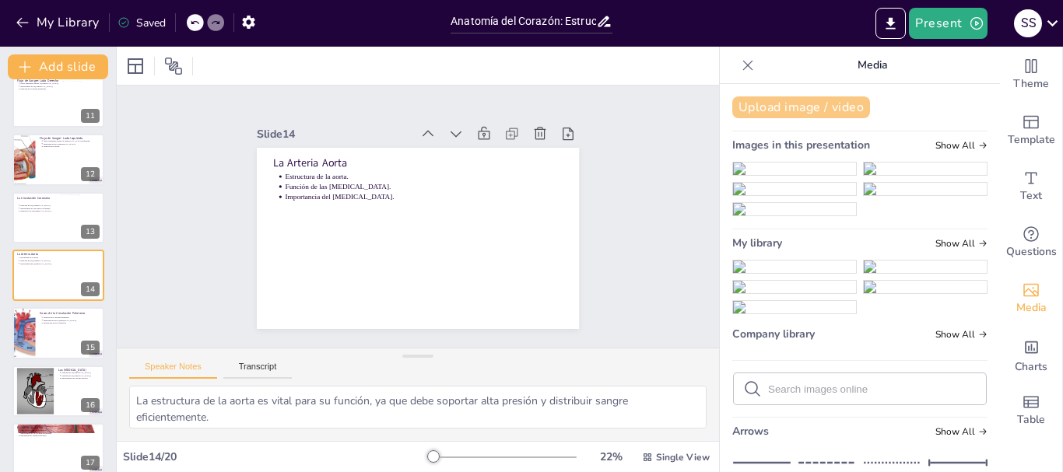
click at [793, 102] on button "Upload image / video" at bounding box center [801, 108] width 138 height 22
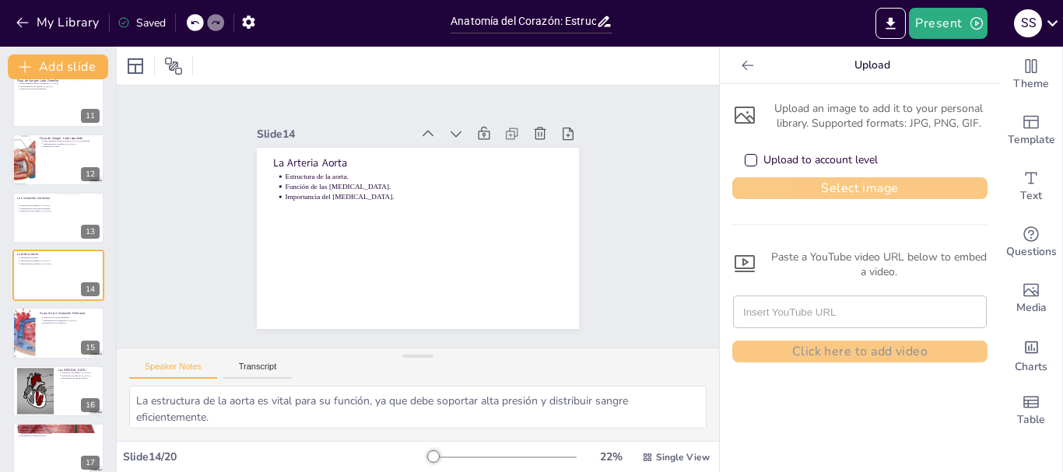
click at [776, 191] on button "Select image" at bounding box center [859, 188] width 255 height 22
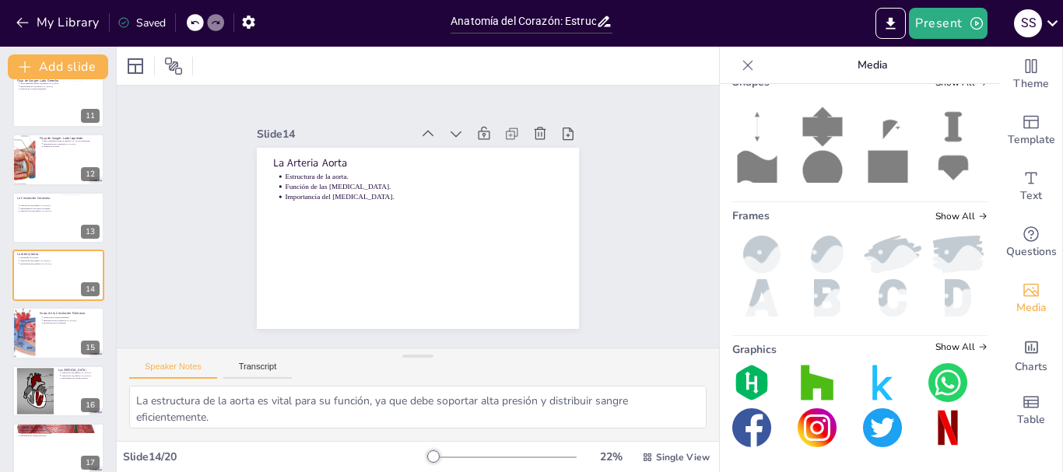
scroll to position [389, 0]
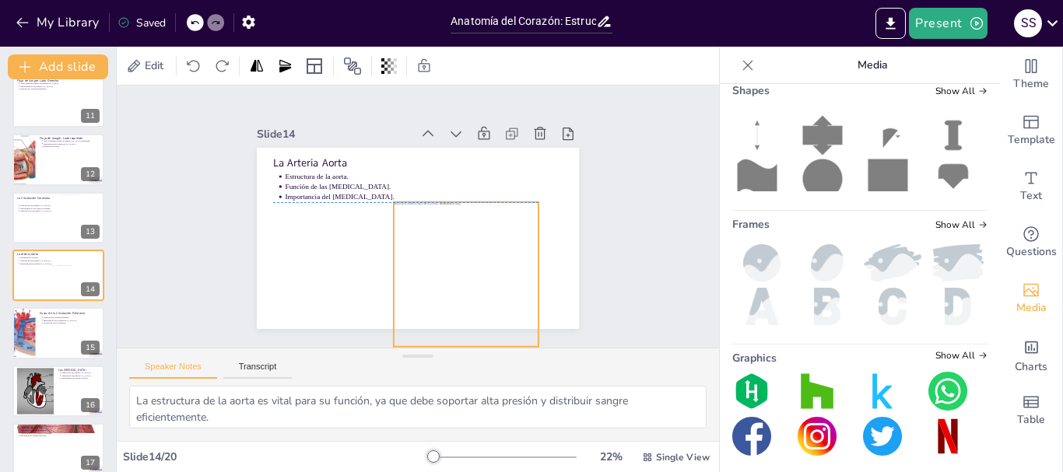
drag, startPoint x: 373, startPoint y: 205, endPoint x: 314, endPoint y: 191, distance: 60.8
click at [386, 265] on div at bounding box center [446, 286] width 183 height 183
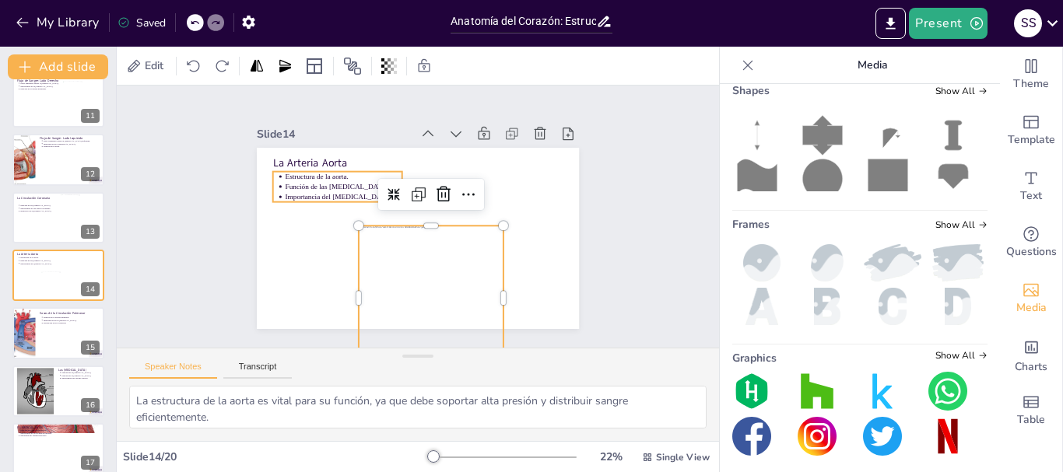
click at [314, 181] on p "Función de las [MEDICAL_DATA]." at bounding box center [351, 172] width 116 height 34
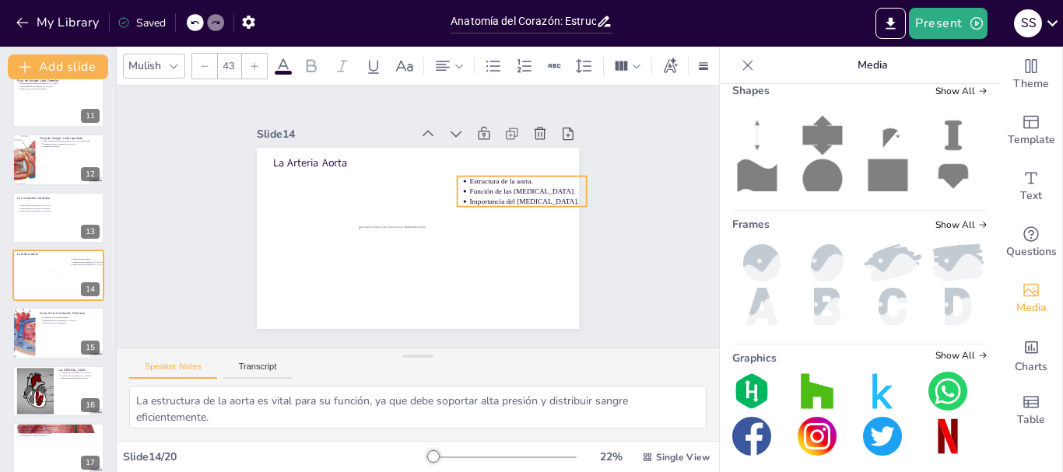
drag, startPoint x: 314, startPoint y: 181, endPoint x: 498, endPoint y: 185, distance: 184.5
click at [498, 192] on p "Función de las [MEDICAL_DATA]." at bounding box center [530, 203] width 117 height 23
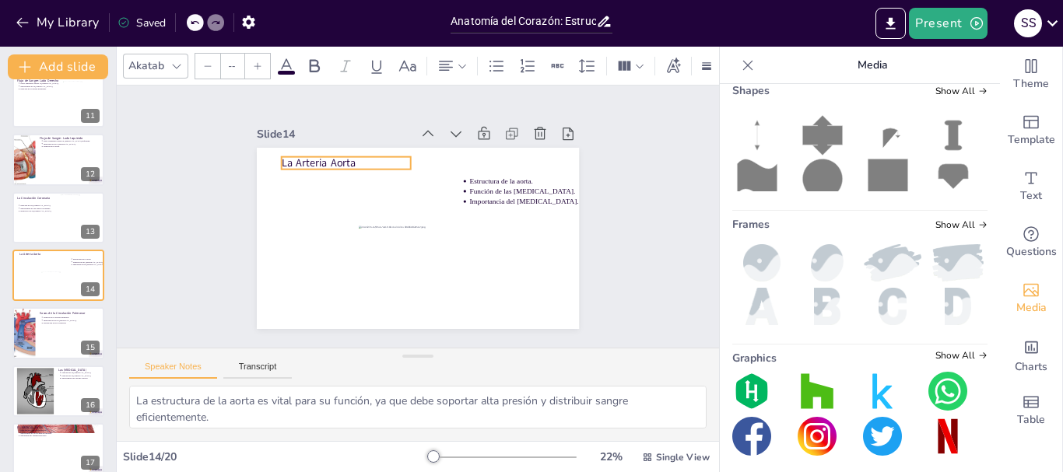
type input "64"
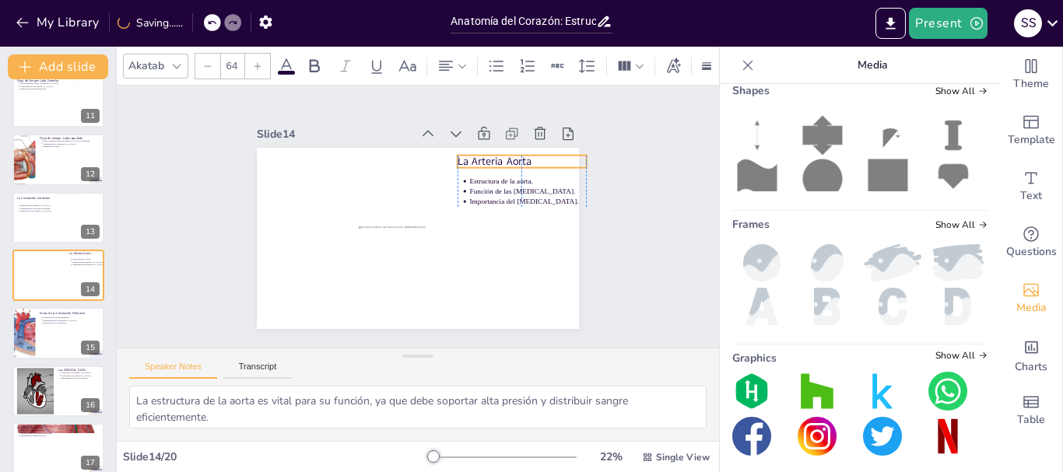
drag, startPoint x: 305, startPoint y: 154, endPoint x: 486, endPoint y: 153, distance: 181.4
click at [486, 163] on p "La Arteria Aorta" at bounding box center [530, 183] width 129 height 41
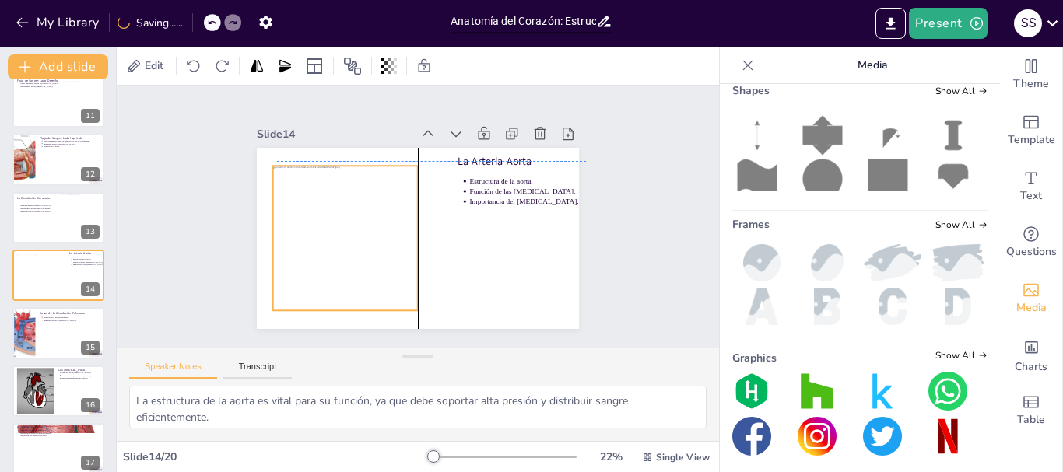
drag, startPoint x: 454, startPoint y: 262, endPoint x: 372, endPoint y: 195, distance: 105.2
click at [372, 195] on div at bounding box center [345, 238] width 145 height 145
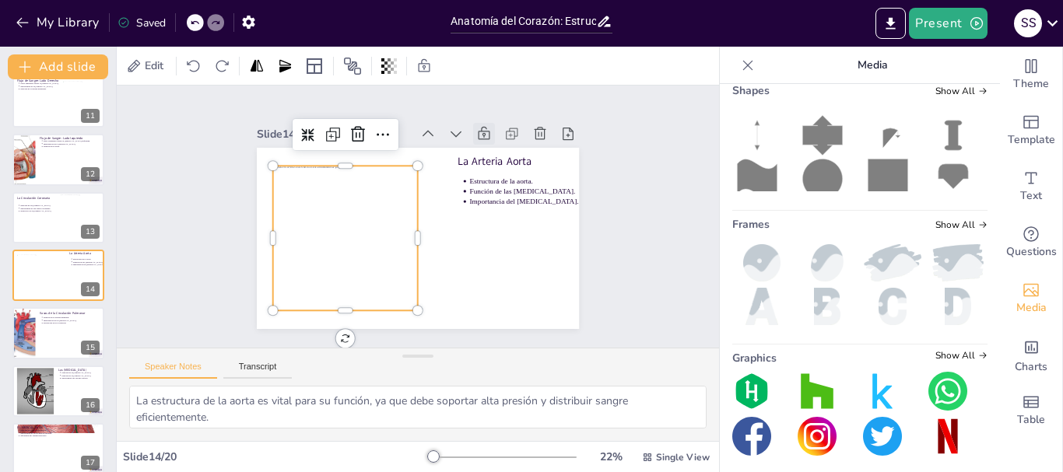
click at [490, 140] on icon at bounding box center [499, 149] width 19 height 19
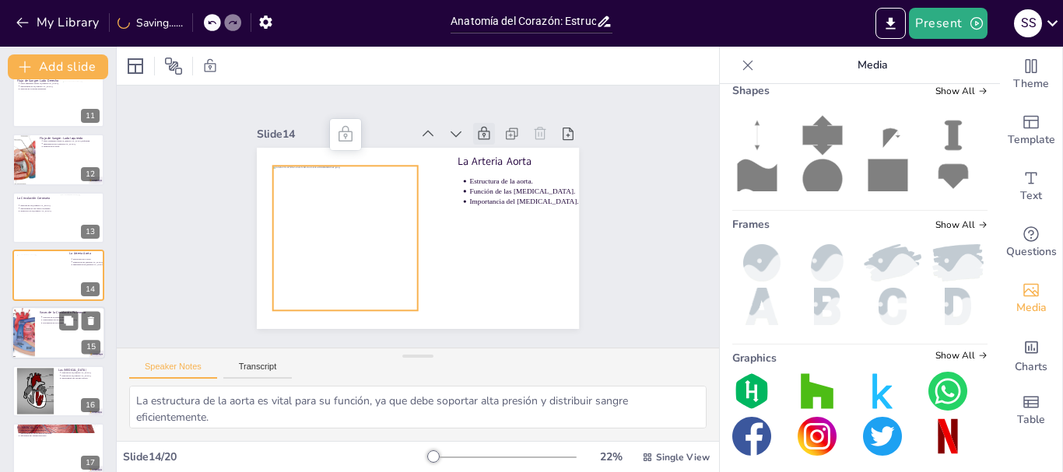
click at [60, 335] on div at bounding box center [58, 333] width 93 height 53
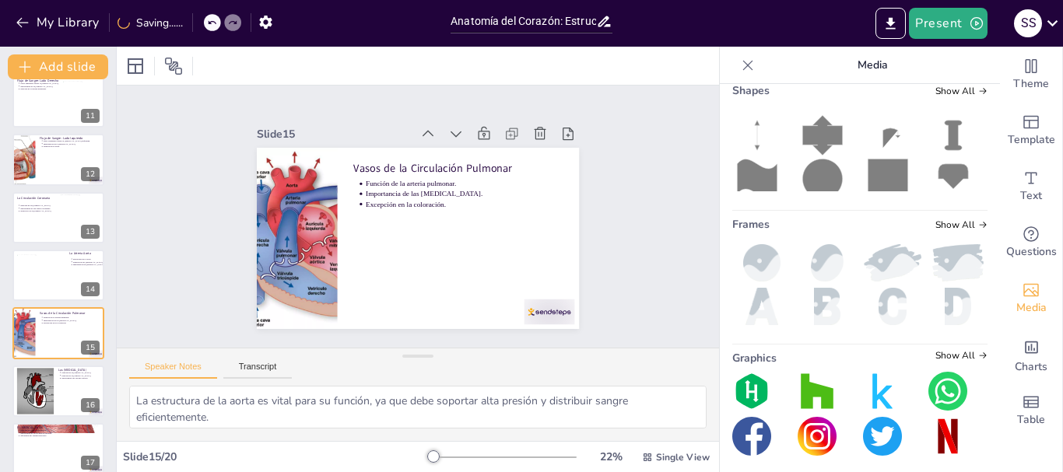
type textarea "La arteria pulmonar es vital porque es la responsable de llevar sangre desoxige…"
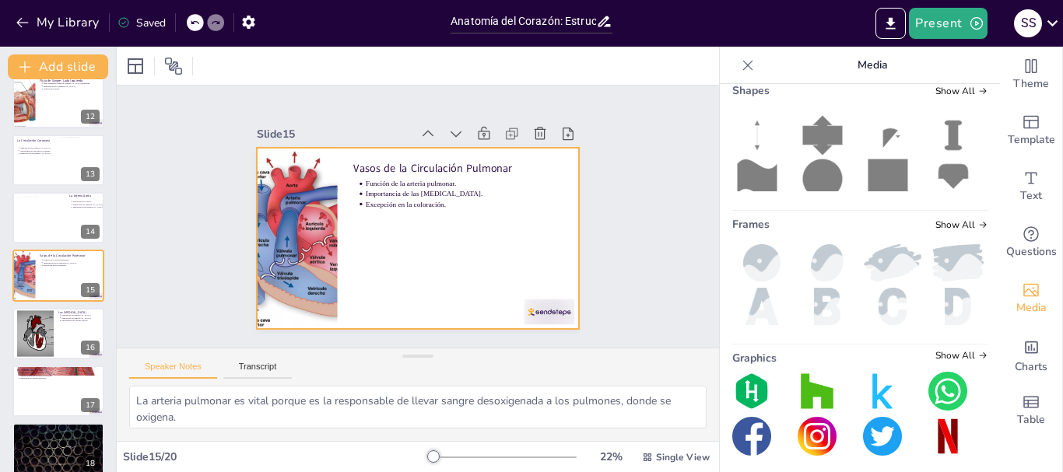
click at [264, 220] on div at bounding box center [295, 225] width 259 height 205
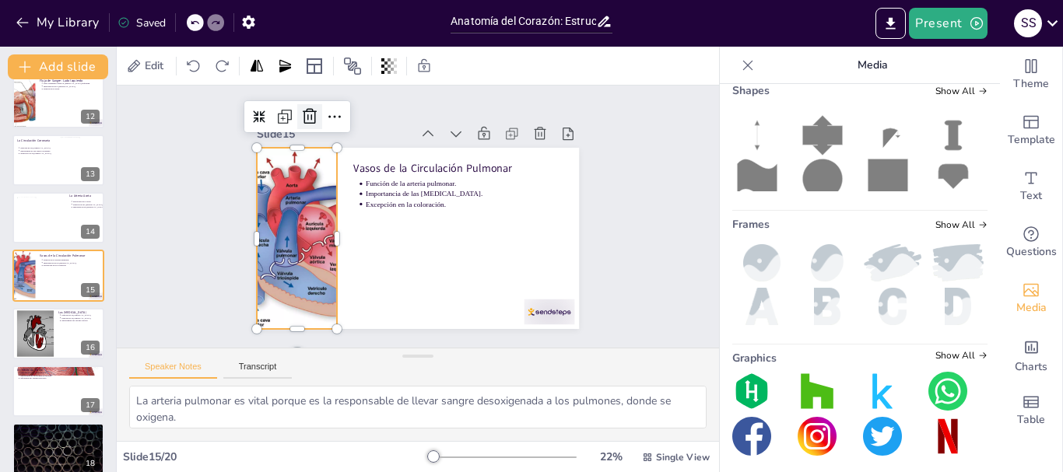
click at [485, 99] on icon at bounding box center [494, 90] width 18 height 17
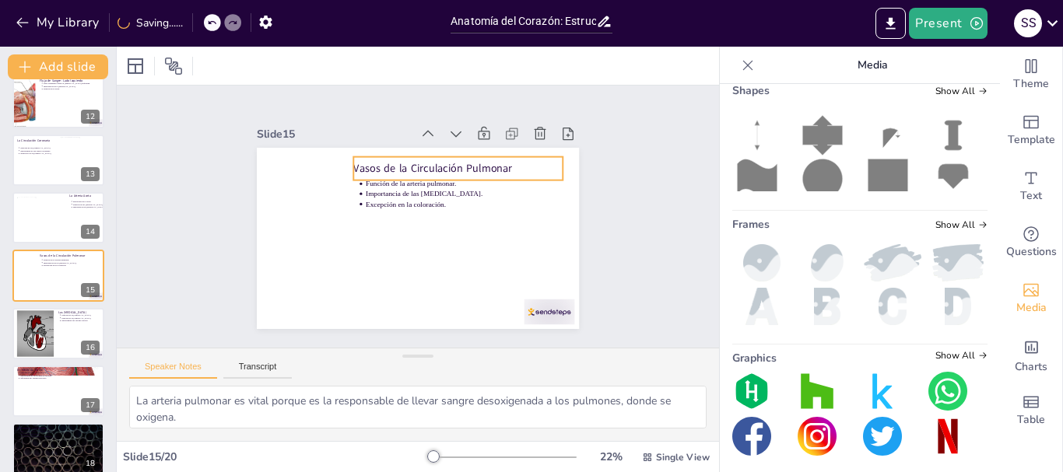
click at [455, 167] on p "Vasos de la Circulación Pulmonar" at bounding box center [468, 178] width 208 height 58
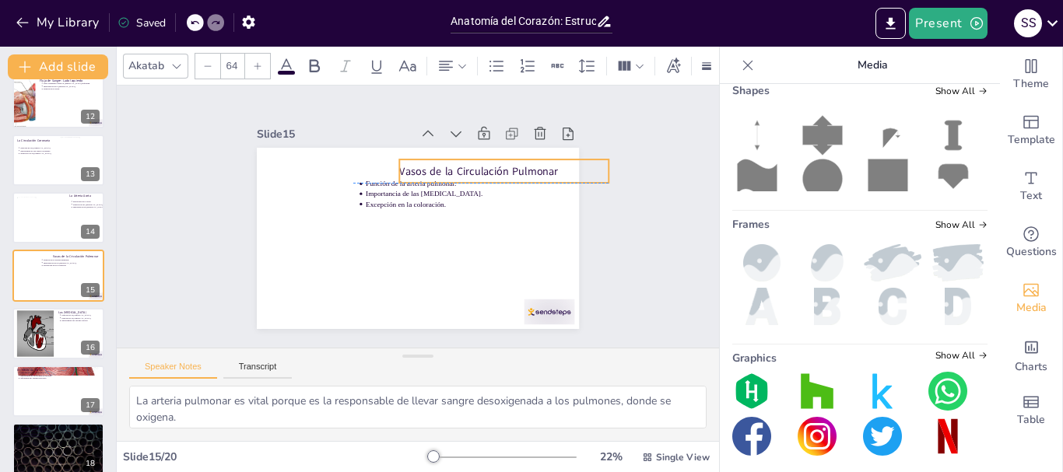
drag, startPoint x: 458, startPoint y: 162, endPoint x: 504, endPoint y: 163, distance: 45.9
click at [504, 163] on p "Vasos de la Circulación Pulmonar" at bounding box center [515, 209] width 198 height 99
click at [378, 183] on p "Importancia de las [MEDICAL_DATA]." at bounding box center [470, 215] width 184 height 90
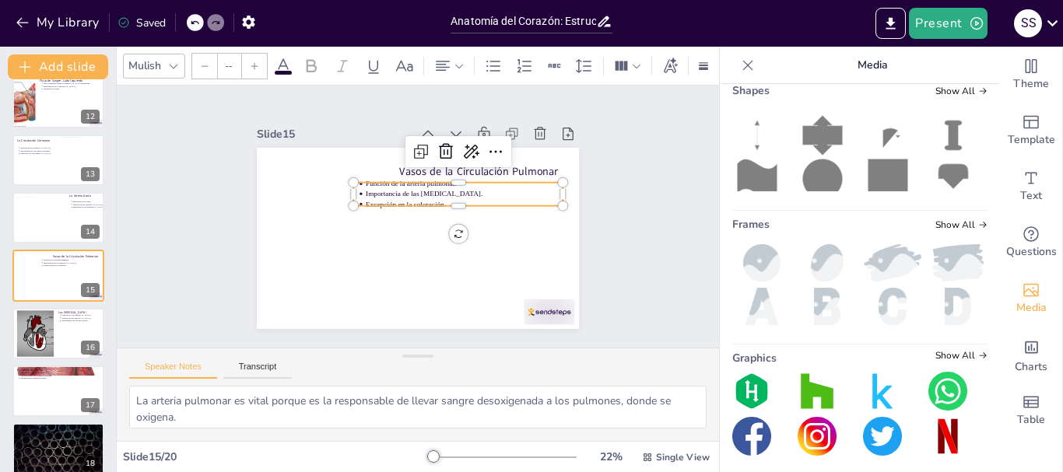
type input "43"
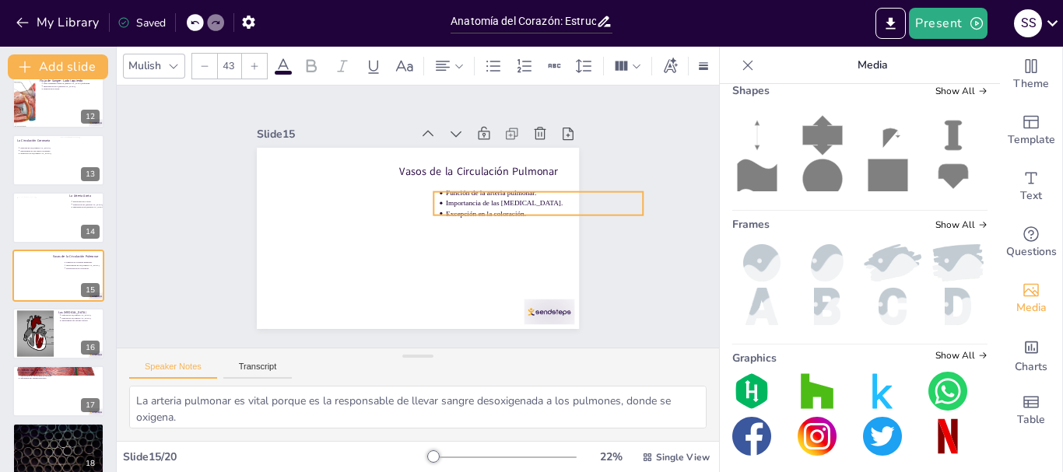
drag, startPoint x: 364, startPoint y: 186, endPoint x: 444, endPoint y: 195, distance: 80.7
click at [447, 205] on p "Importancia de las [MEDICAL_DATA]." at bounding box center [544, 230] width 195 height 51
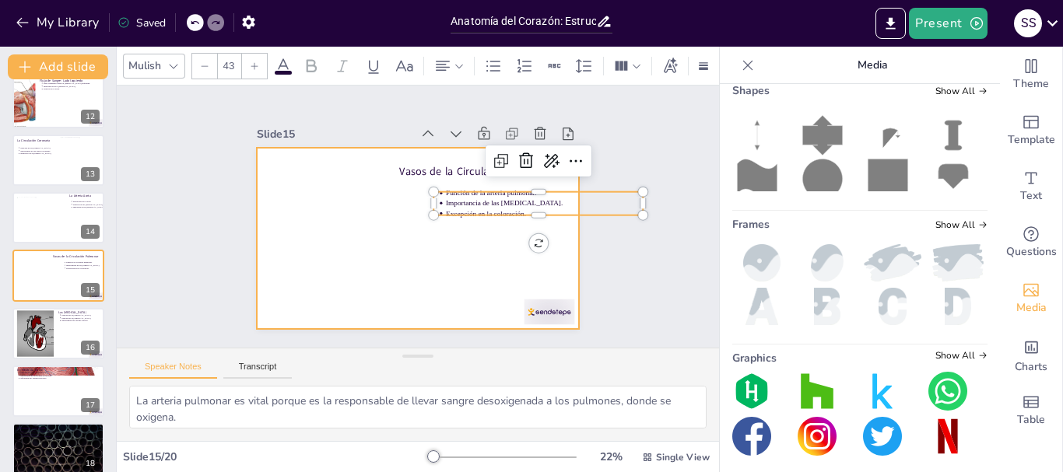
click at [312, 215] on div at bounding box center [411, 237] width 363 height 272
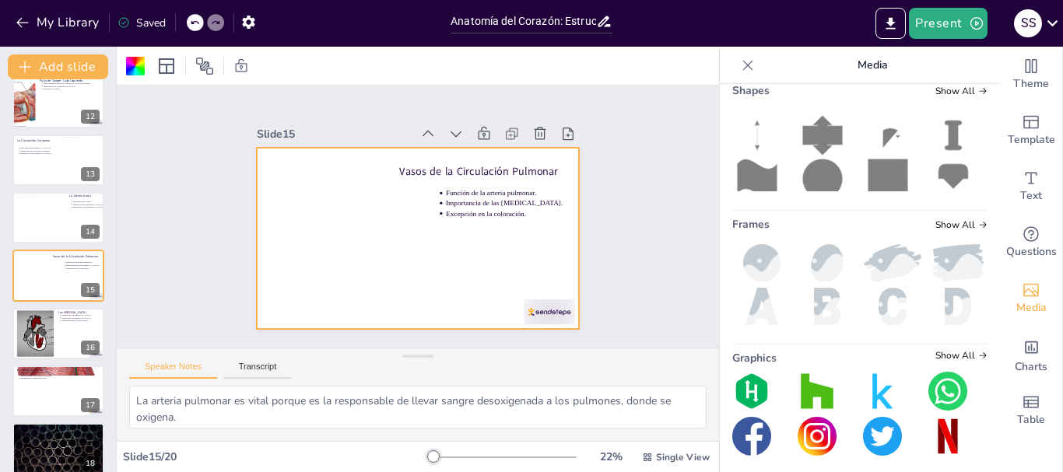
scroll to position [0, 0]
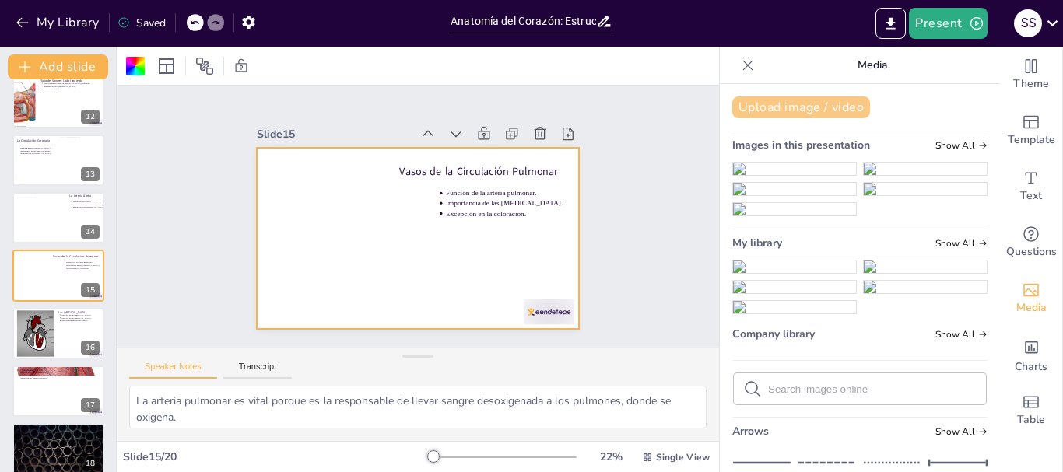
click at [784, 106] on button "Upload image / video" at bounding box center [801, 108] width 138 height 22
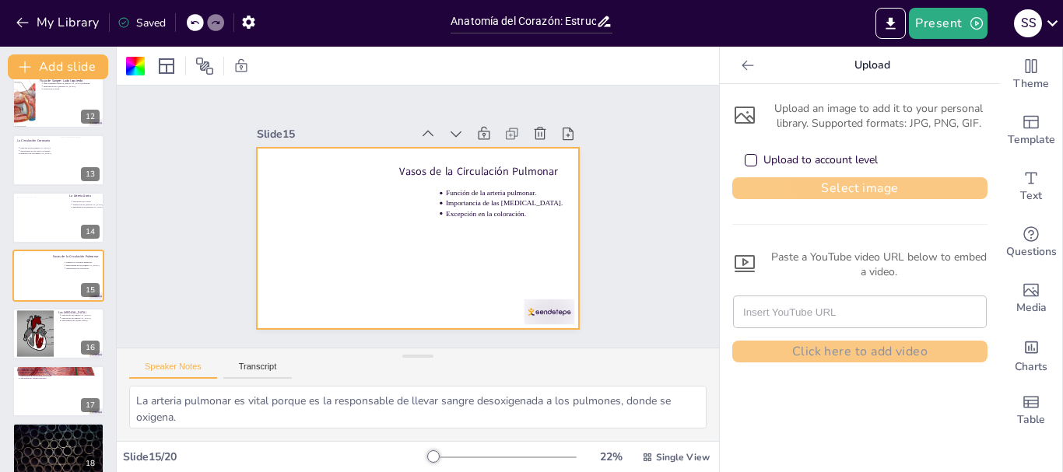
click at [792, 188] on button "Select image" at bounding box center [859, 188] width 255 height 22
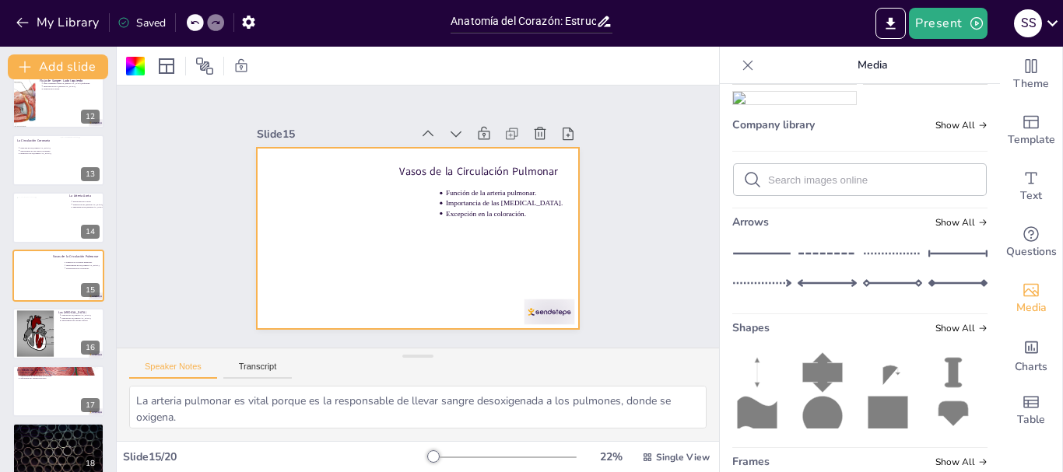
scroll to position [234, 0]
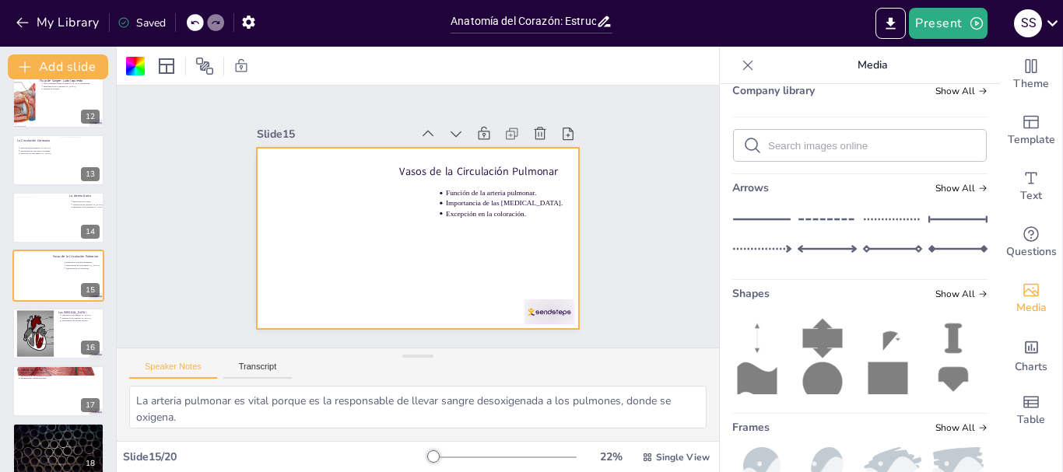
drag, startPoint x: 777, startPoint y: 369, endPoint x: 732, endPoint y: 327, distance: 61.1
click at [777, 30] on img at bounding box center [794, 23] width 123 height 12
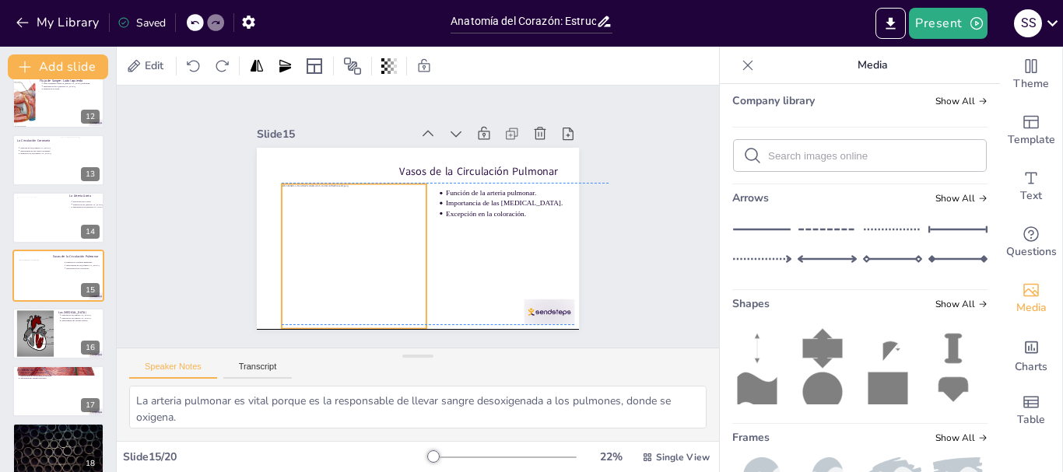
drag, startPoint x: 425, startPoint y: 227, endPoint x: 364, endPoint y: 242, distance: 63.2
click at [397, 242] on div at bounding box center [492, 206] width 191 height 191
drag, startPoint x: 349, startPoint y: 221, endPoint x: 337, endPoint y: 220, distance: 12.6
click at [337, 220] on div at bounding box center [339, 241] width 172 height 172
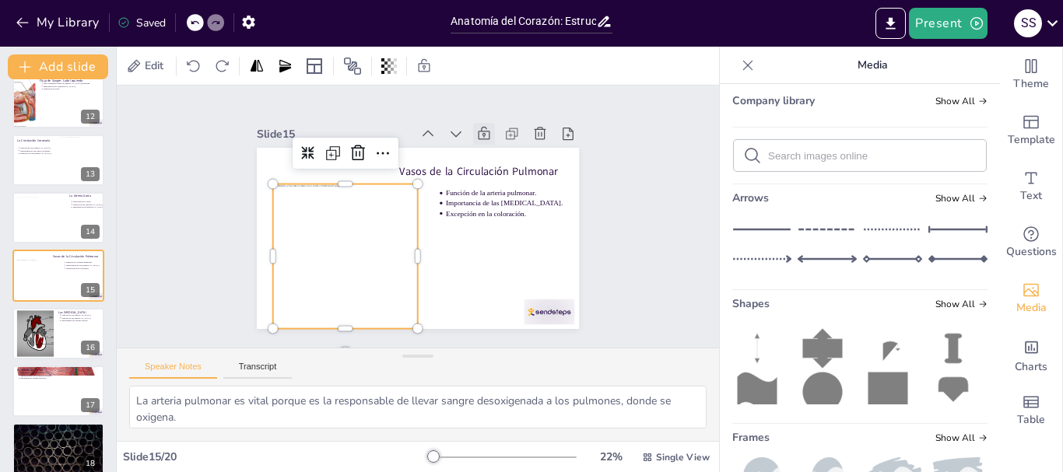
click at [504, 159] on icon at bounding box center [512, 167] width 16 height 17
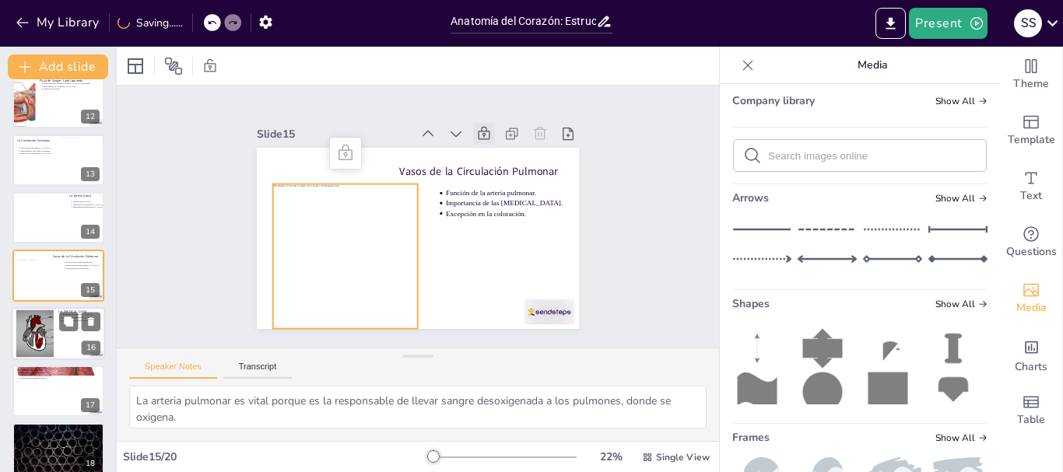
click at [65, 349] on div at bounding box center [58, 333] width 93 height 53
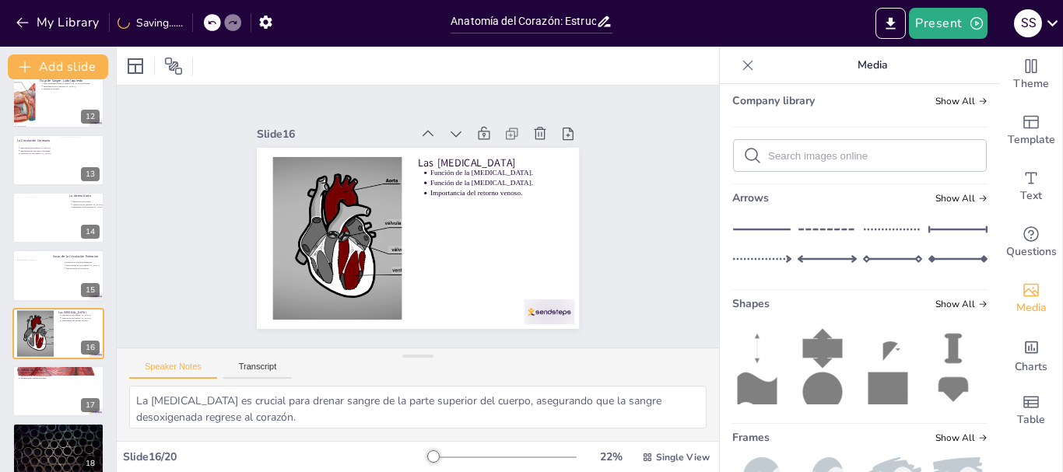
scroll to position [710, 0]
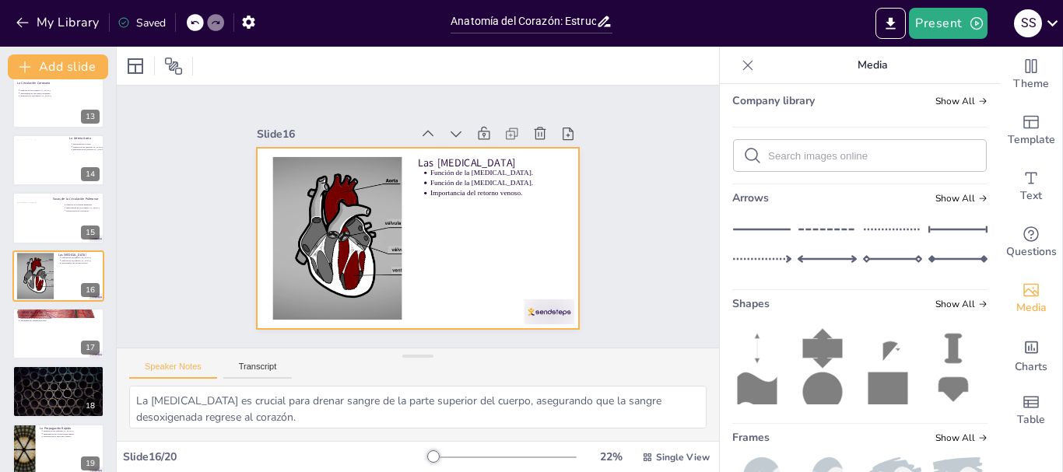
click at [355, 227] on div at bounding box center [334, 221] width 321 height 220
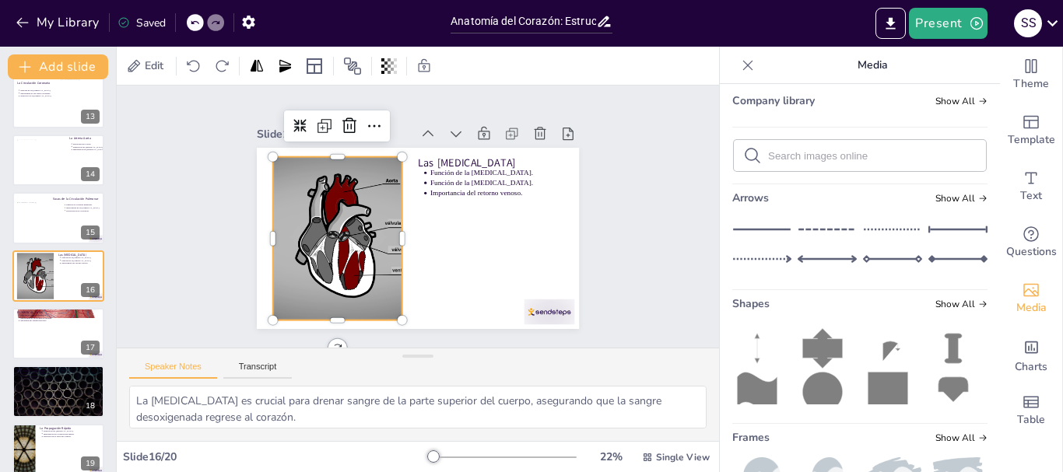
click at [335, 204] on div at bounding box center [335, 213] width 330 height 246
click at [372, 118] on icon at bounding box center [381, 109] width 18 height 19
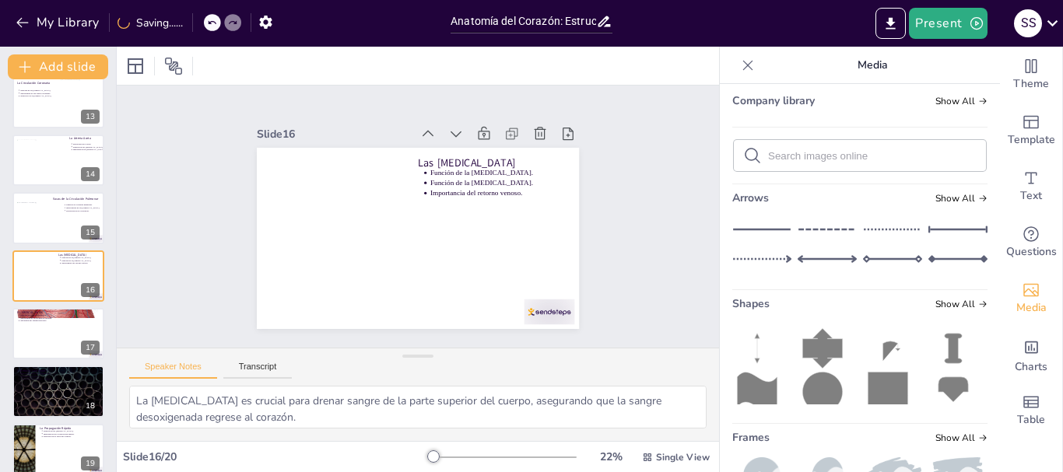
scroll to position [0, 0]
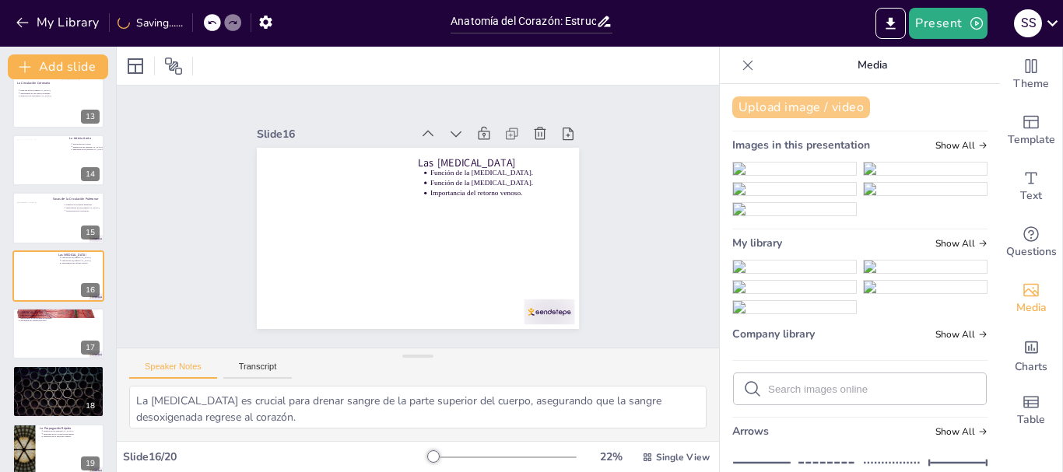
click at [807, 104] on button "Upload image / video" at bounding box center [801, 108] width 138 height 22
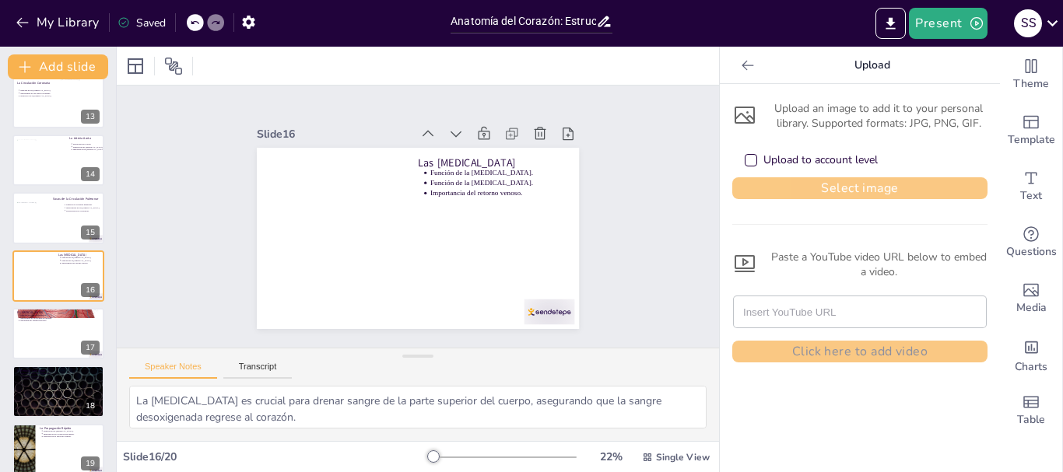
click at [785, 178] on button "Select image" at bounding box center [859, 188] width 255 height 22
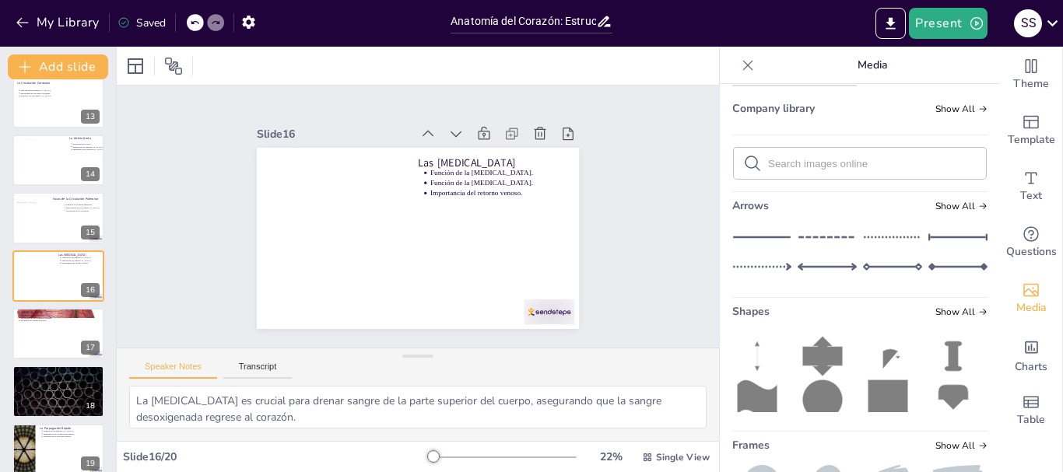
scroll to position [311, 0]
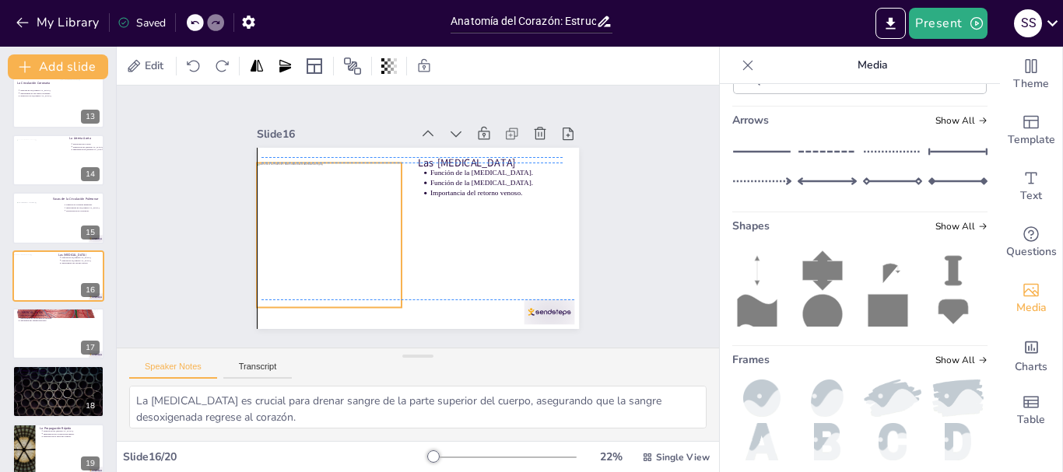
drag, startPoint x: 427, startPoint y: 231, endPoint x: 345, endPoint y: 224, distance: 82.0
click at [345, 224] on div at bounding box center [328, 226] width 160 height 160
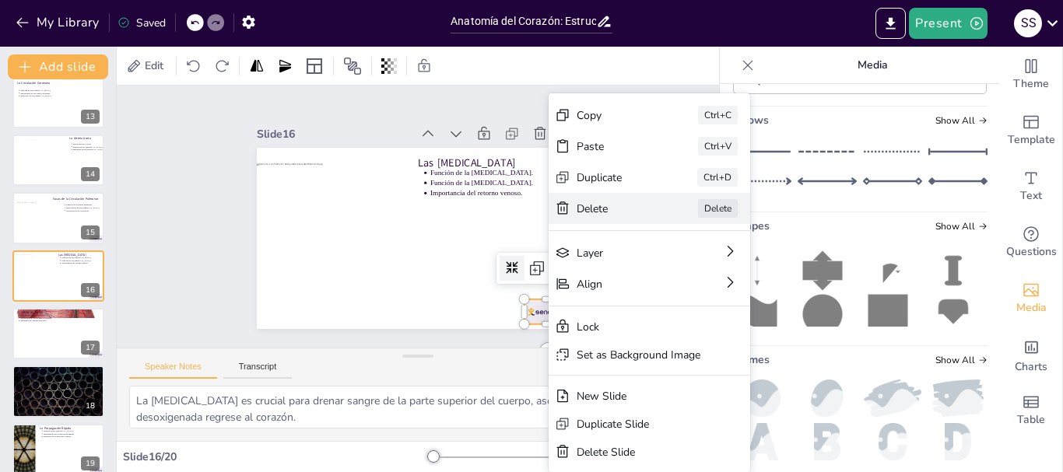
click at [654, 369] on div "Delete" at bounding box center [693, 388] width 79 height 38
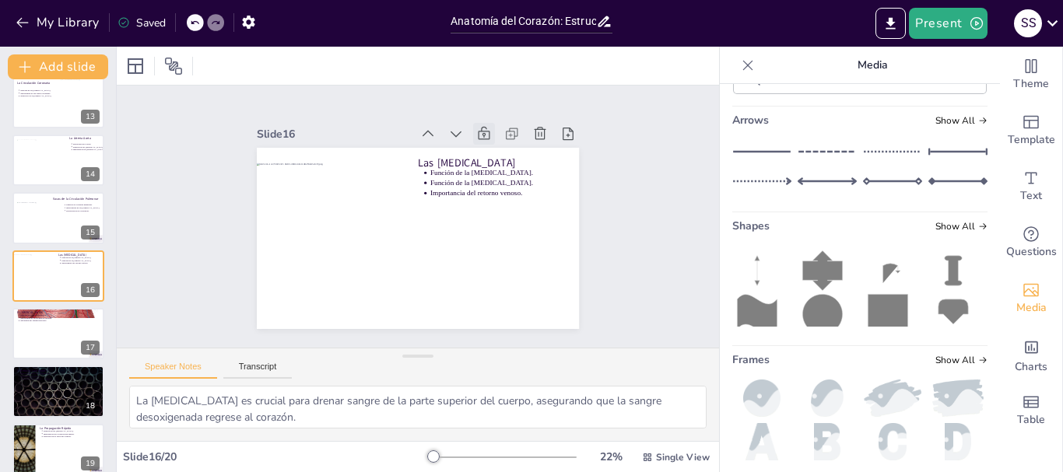
click at [484, 132] on icon at bounding box center [492, 140] width 17 height 17
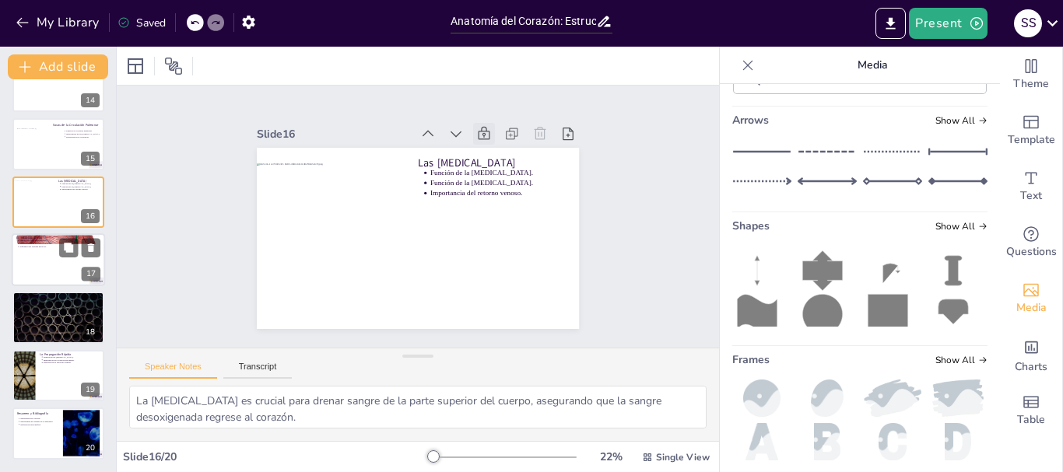
click at [34, 252] on div at bounding box center [58, 260] width 93 height 53
type textarea "El nodo sinoauricular es esencial para iniciar el ciclo cardíaco, actuando como…"
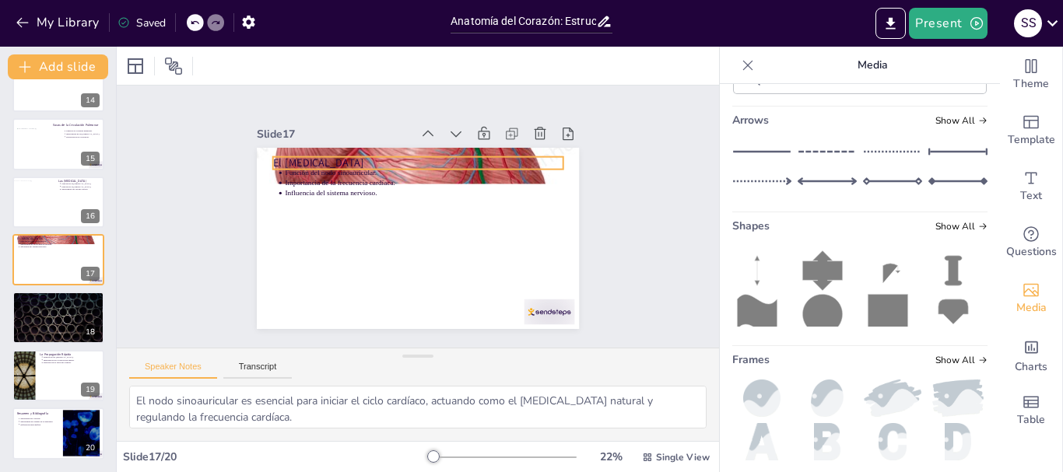
scroll to position [768, 0]
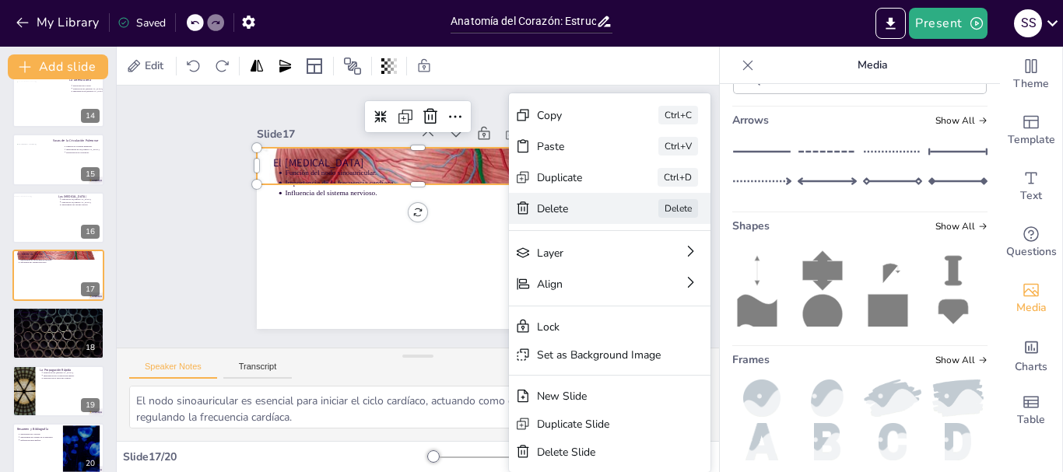
click at [644, 311] on div "Delete" at bounding box center [683, 322] width 79 height 23
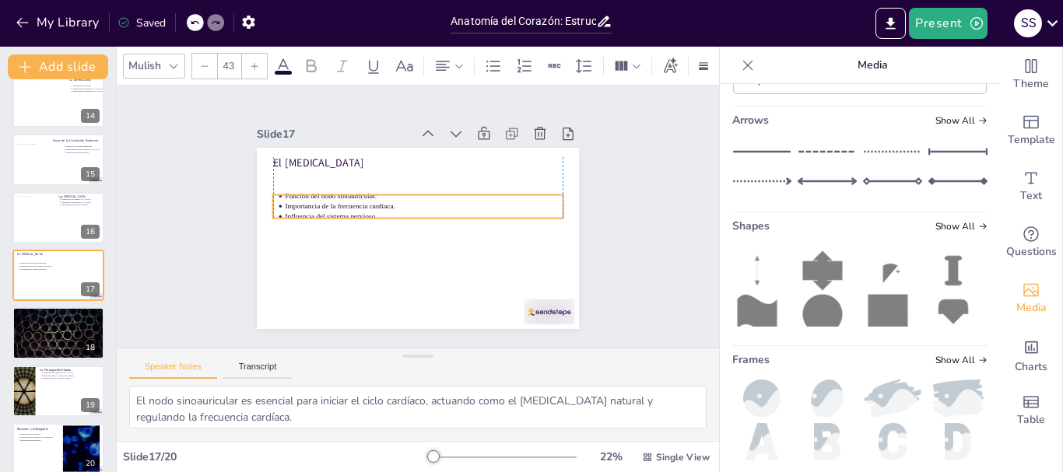
drag, startPoint x: 299, startPoint y: 167, endPoint x: 298, endPoint y: 191, distance: 23.4
click at [298, 191] on p "Función del nodo sinoauricular." at bounding box center [425, 196] width 277 height 39
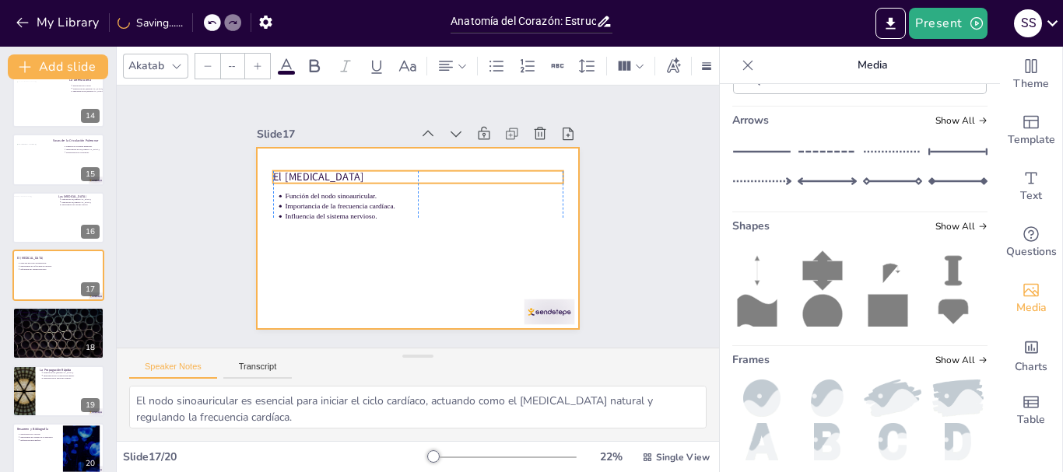
type input "64"
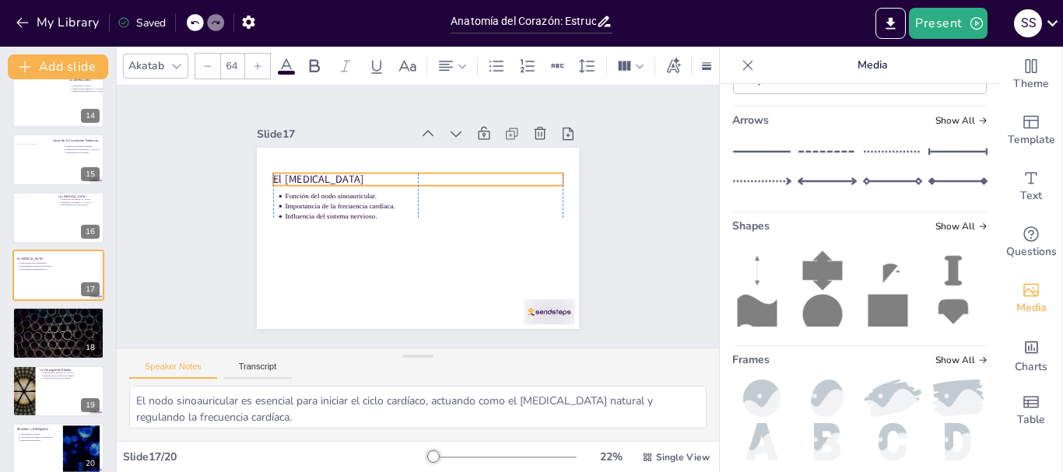
drag, startPoint x: 303, startPoint y: 158, endPoint x: 304, endPoint y: 170, distance: 11.7
click at [303, 174] on p "El [MEDICAL_DATA]" at bounding box center [422, 179] width 290 height 45
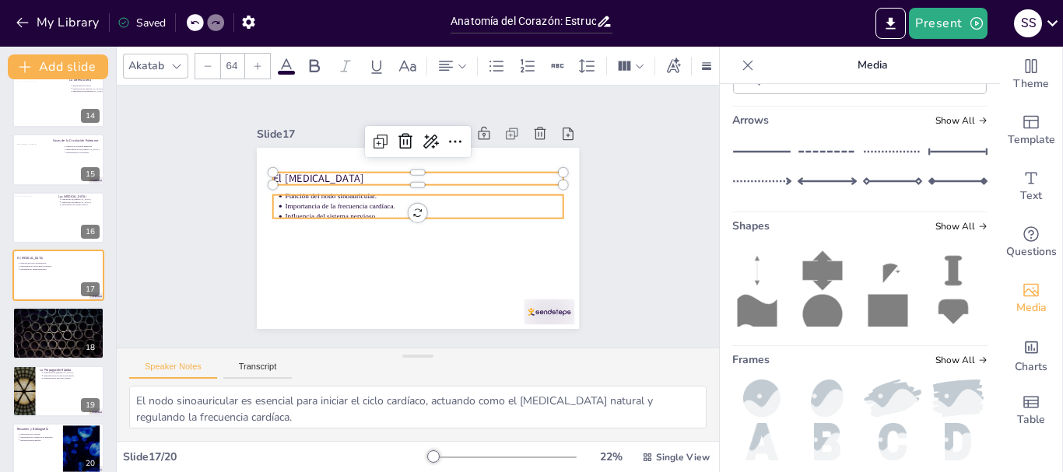
click at [440, 247] on div at bounding box center [413, 238] width 353 height 244
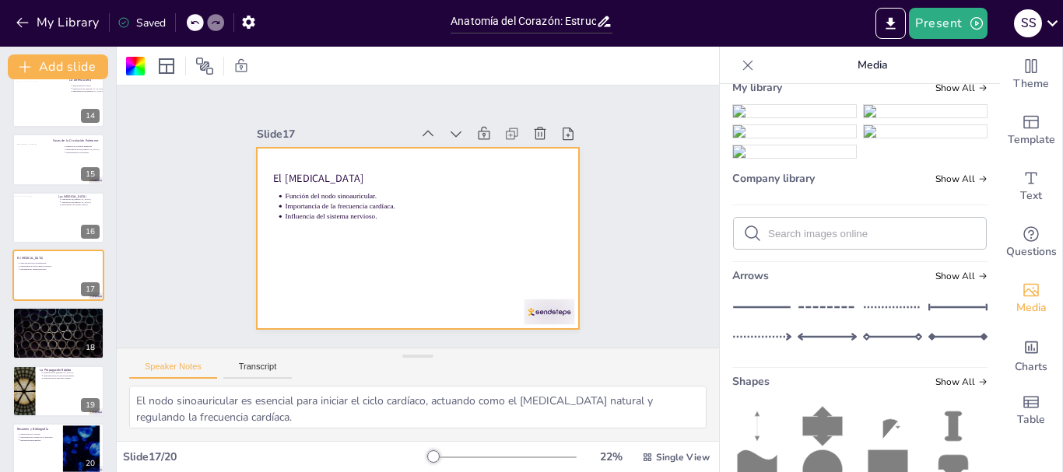
scroll to position [0, 0]
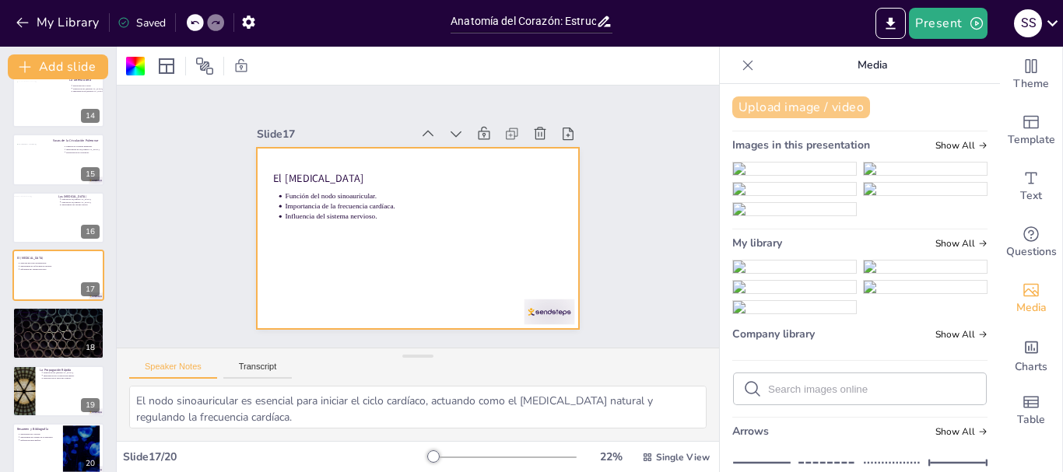
click at [803, 102] on button "Upload image / video" at bounding box center [801, 108] width 138 height 22
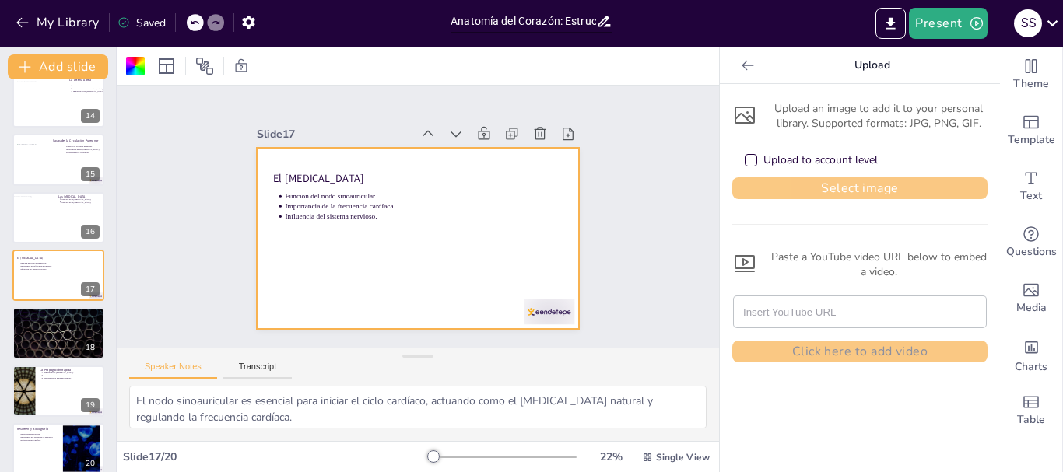
click at [810, 181] on button "Select image" at bounding box center [859, 188] width 255 height 22
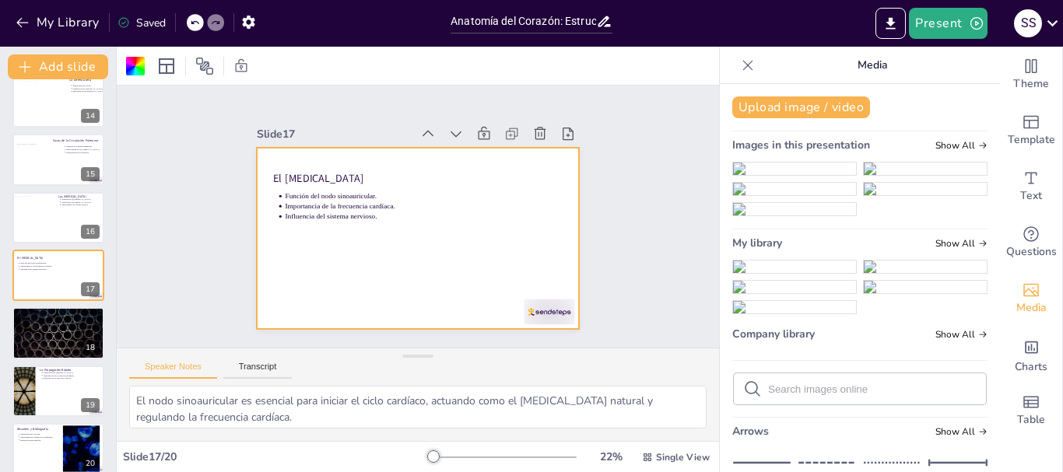
click at [781, 175] on img at bounding box center [794, 169] width 123 height 12
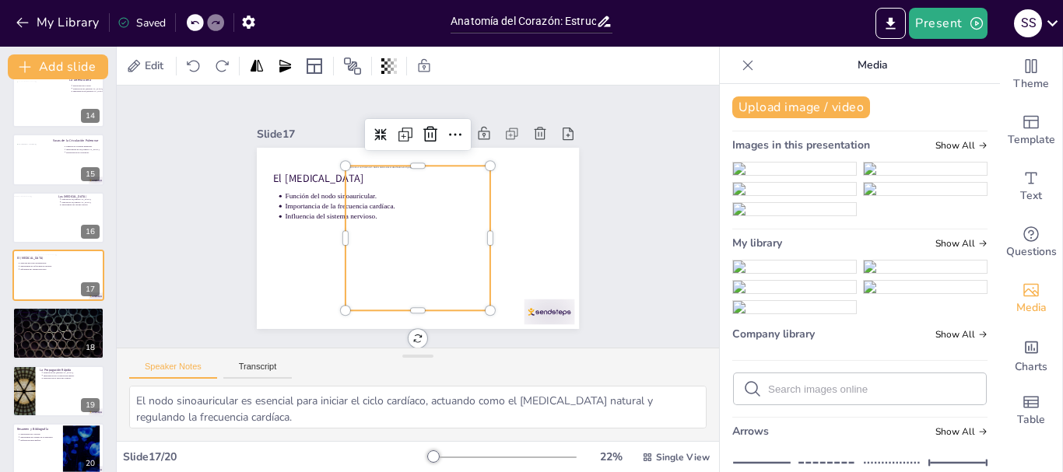
click at [439, 130] on icon at bounding box center [447, 139] width 17 height 18
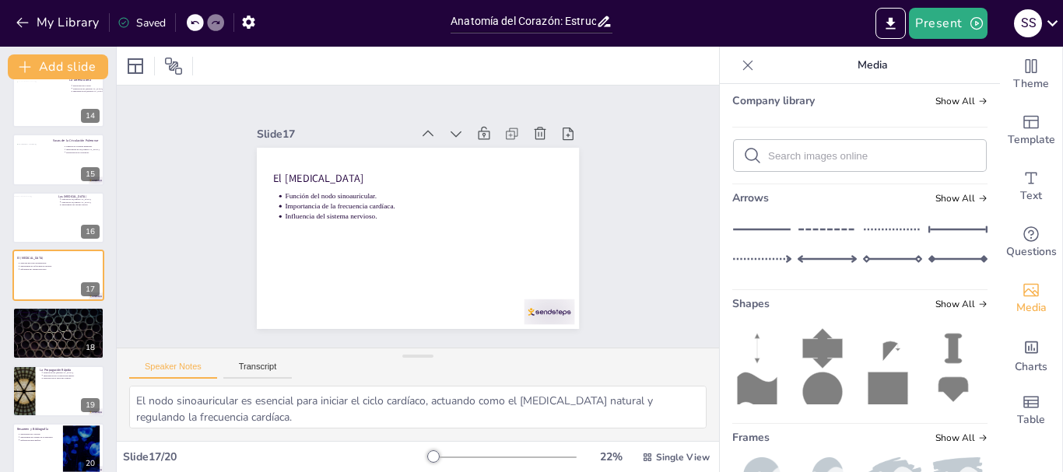
scroll to position [311, 0]
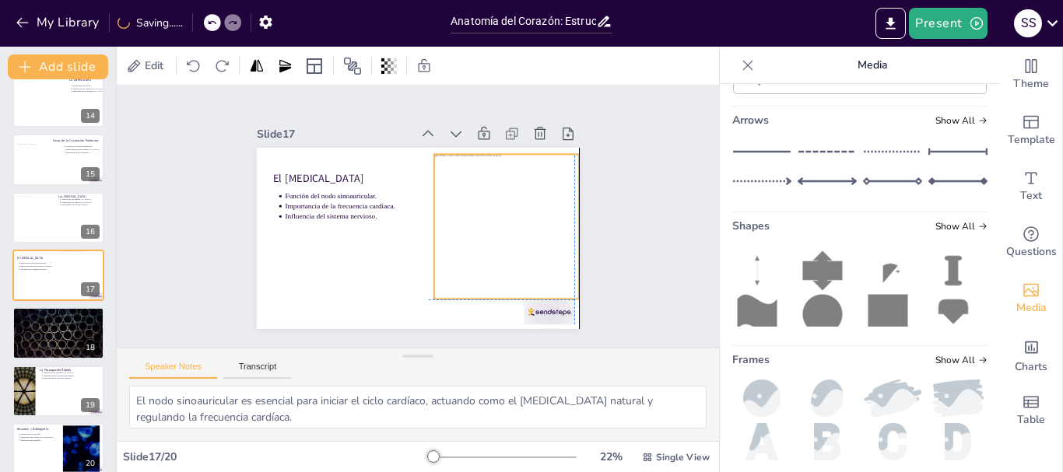
drag, startPoint x: 426, startPoint y: 203, endPoint x: 509, endPoint y: 193, distance: 83.9
click at [509, 193] on div at bounding box center [502, 245] width 172 height 172
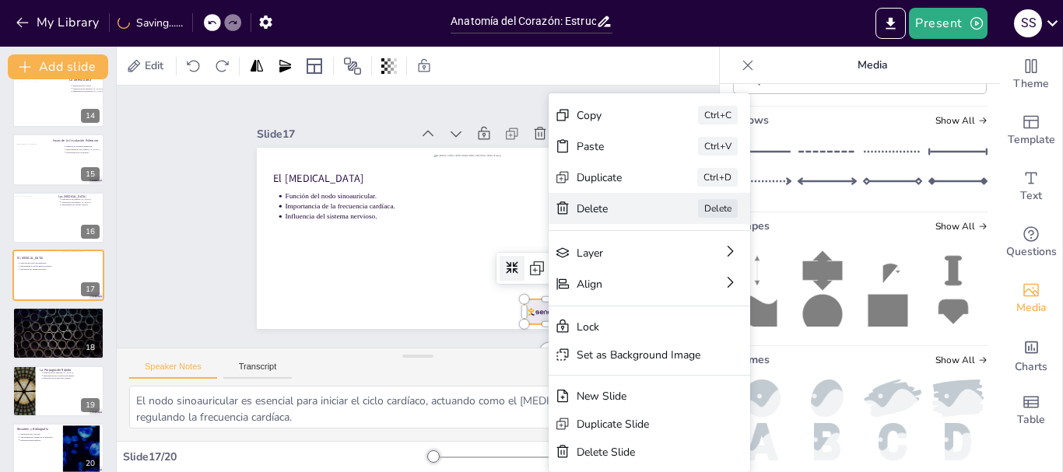
click at [694, 287] on div "Delete" at bounding box center [733, 294] width 78 height 15
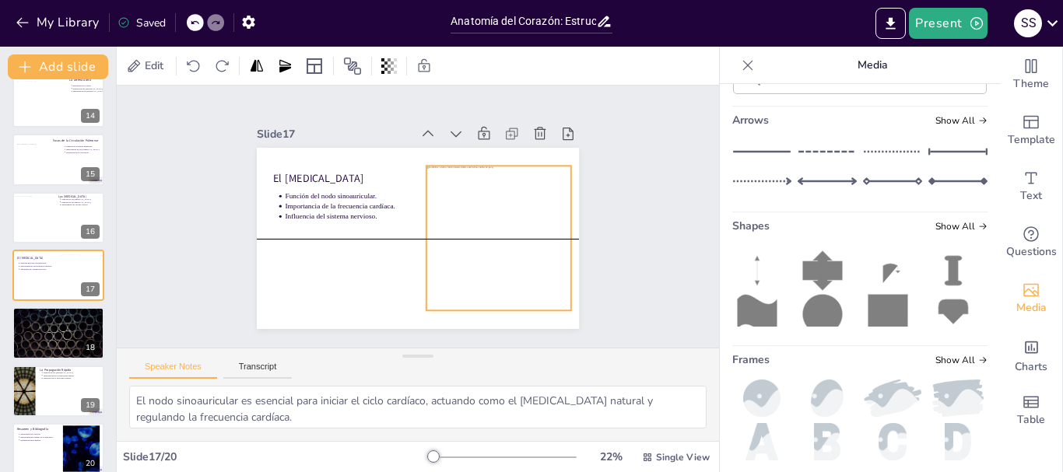
drag, startPoint x: 623, startPoint y: 210, endPoint x: 504, endPoint y: 226, distance: 119.3
click at [504, 226] on div at bounding box center [496, 247] width 160 height 160
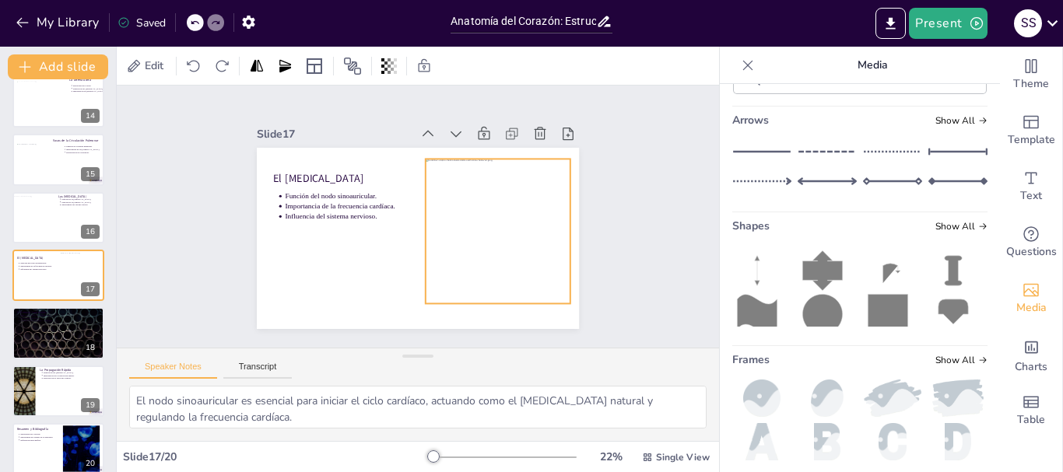
click at [505, 226] on div at bounding box center [496, 240] width 160 height 160
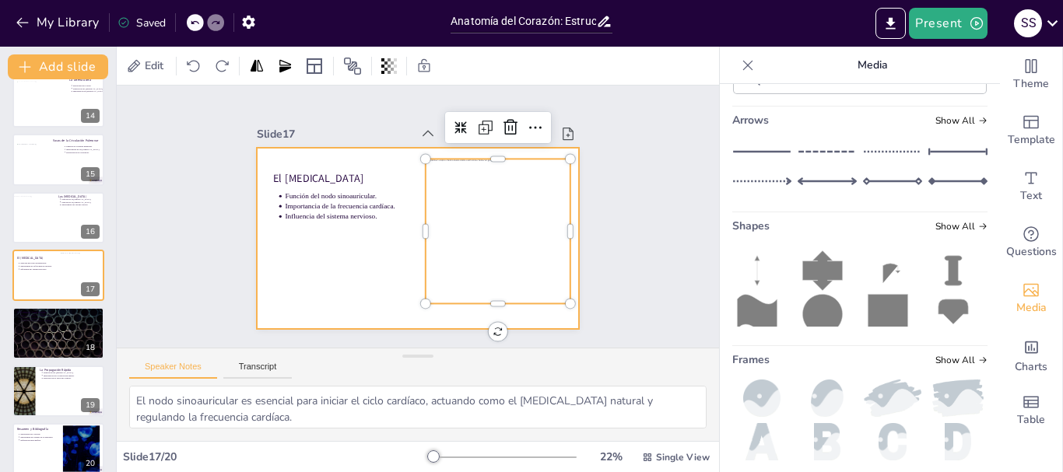
click at [330, 252] on div at bounding box center [415, 239] width 339 height 214
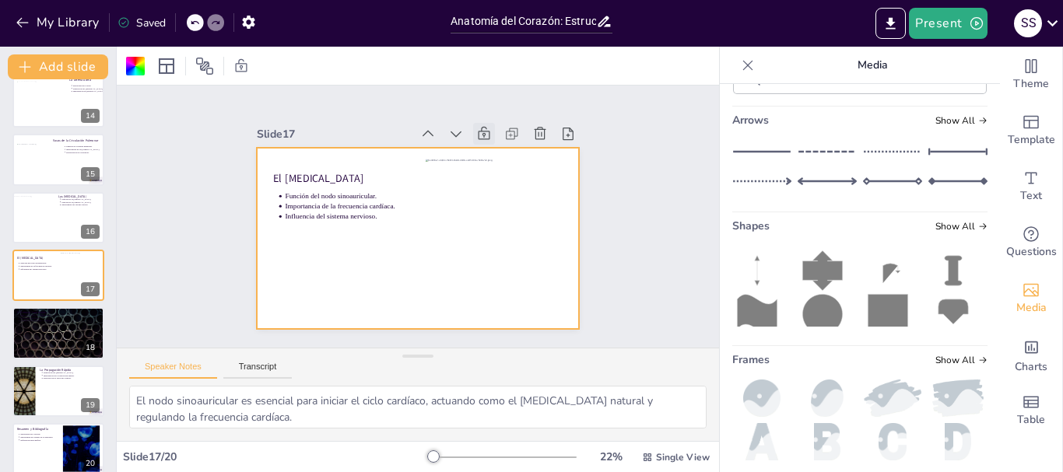
click at [491, 140] on icon at bounding box center [500, 149] width 19 height 19
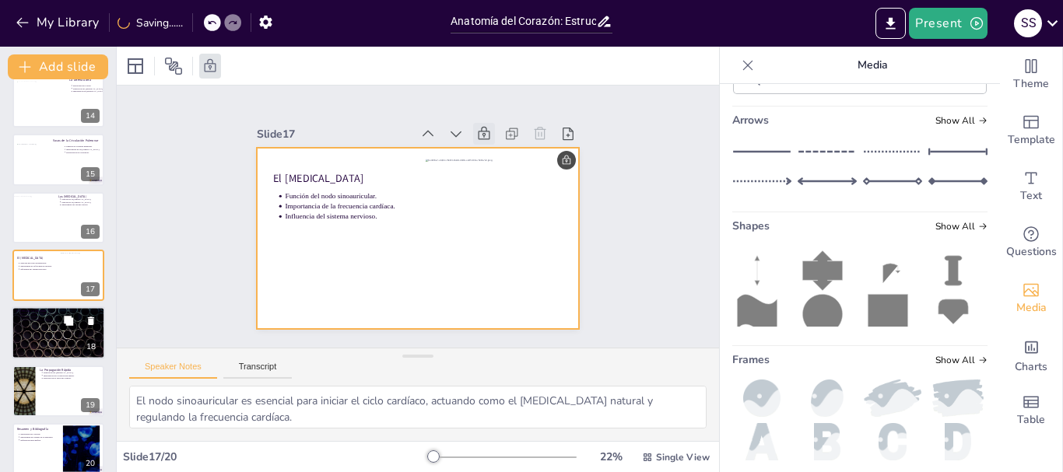
click at [65, 333] on div at bounding box center [58, 333] width 93 height 53
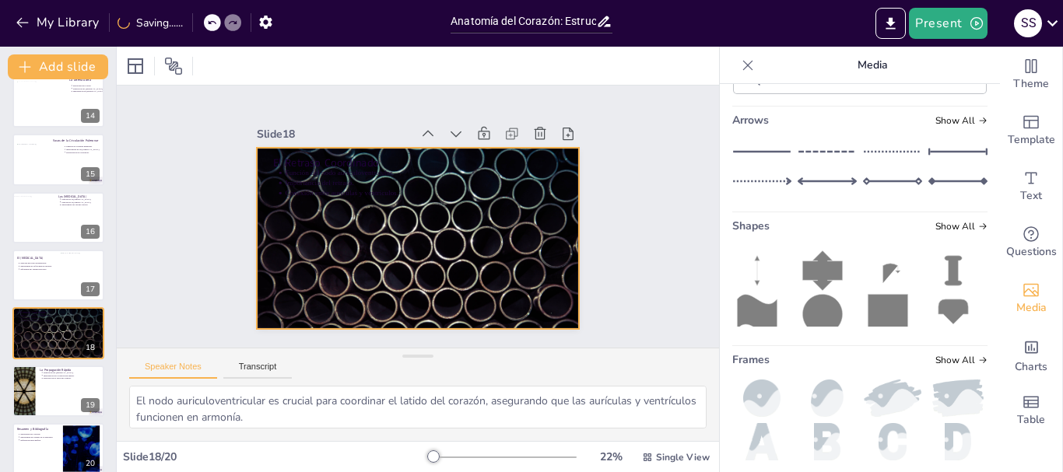
scroll to position [784, 0]
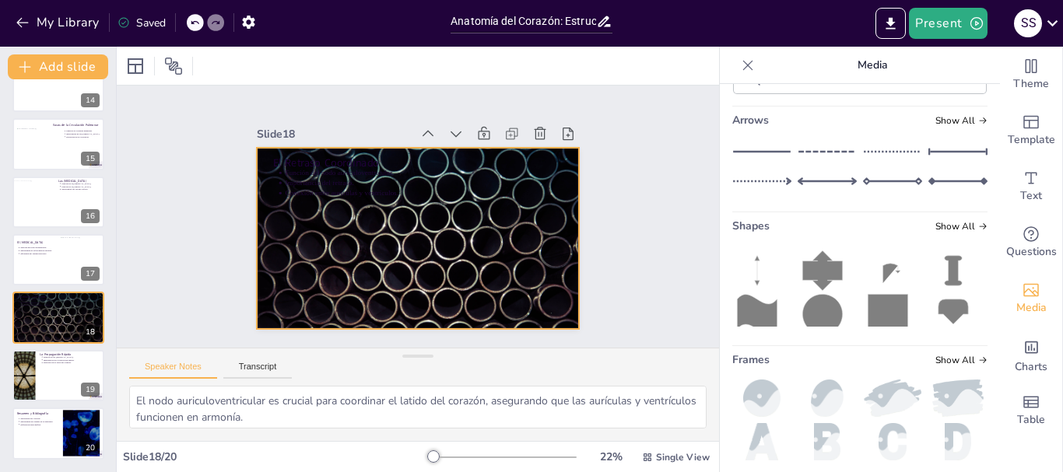
click at [454, 235] on div at bounding box center [415, 239] width 339 height 214
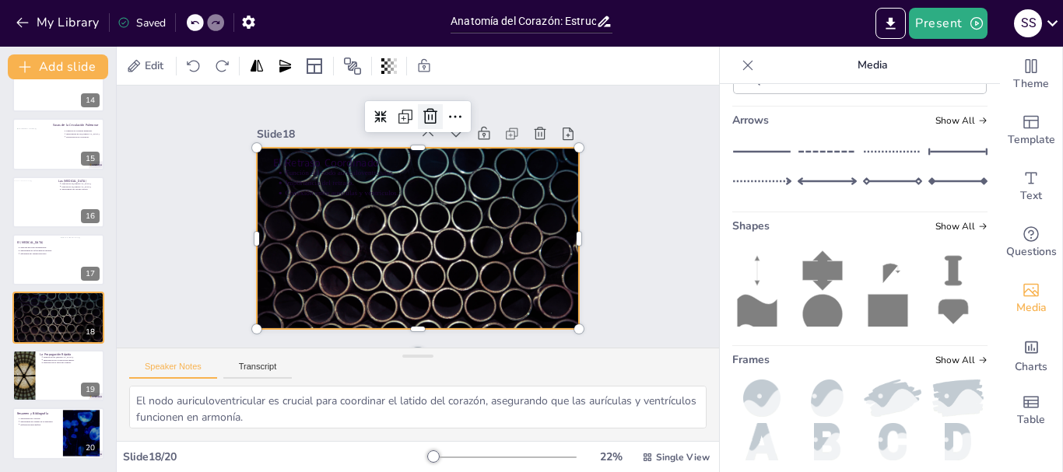
click at [458, 118] on icon at bounding box center [470, 130] width 25 height 25
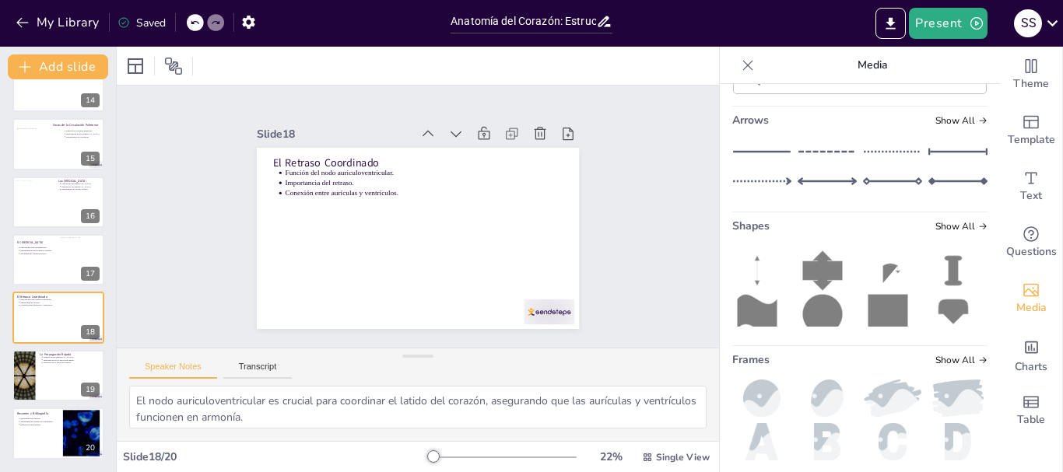
scroll to position [0, 0]
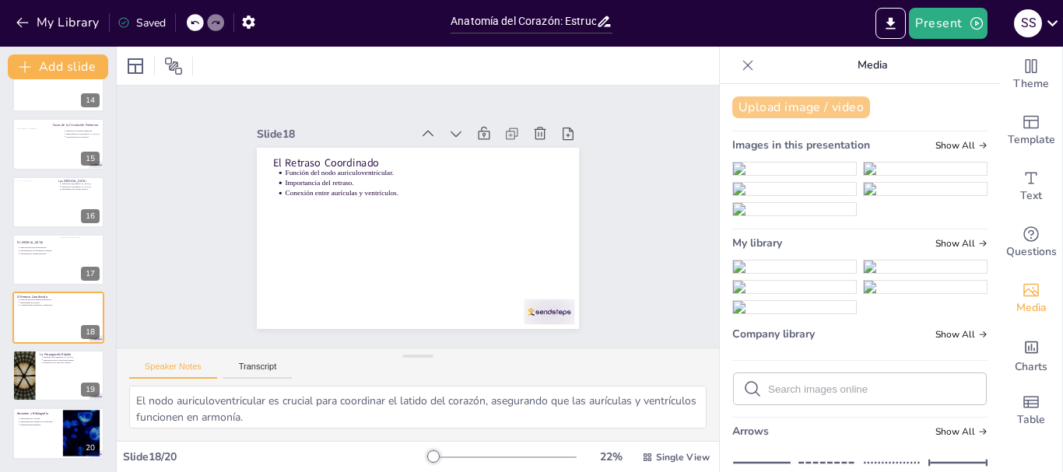
click at [792, 107] on button "Upload image / video" at bounding box center [801, 108] width 138 height 22
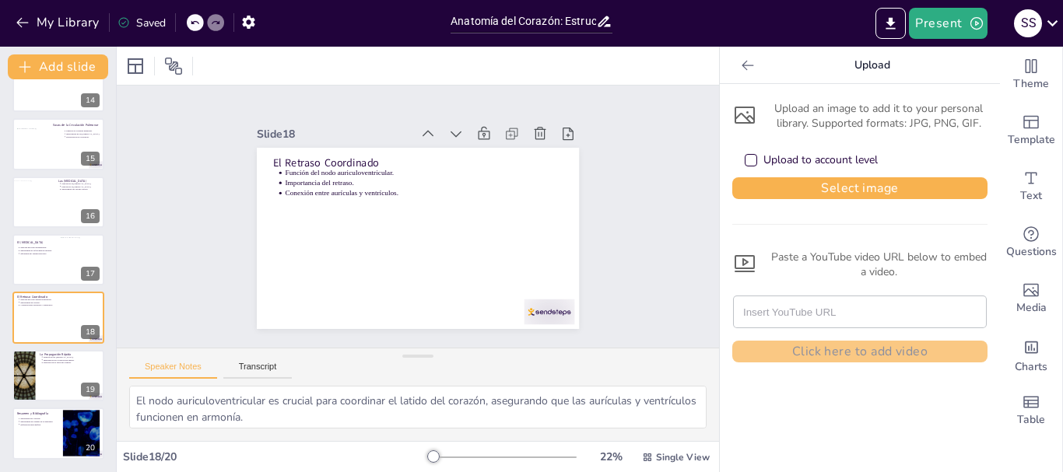
click at [793, 191] on button "Select image" at bounding box center [859, 188] width 255 height 22
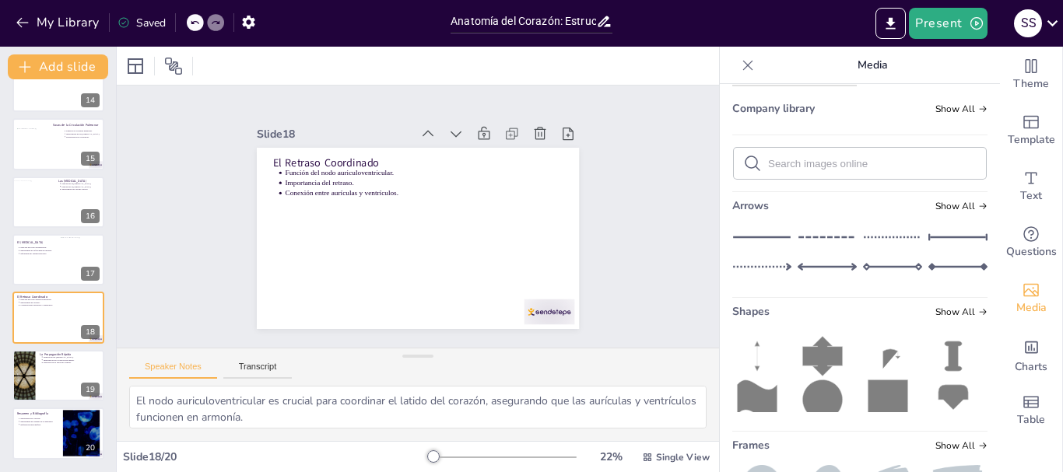
scroll to position [234, 0]
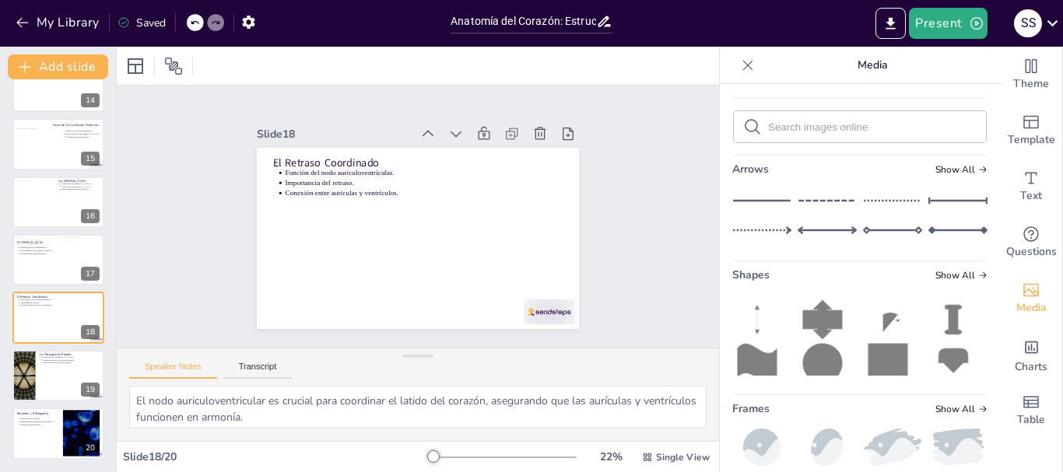
click at [784, 11] on img at bounding box center [794, 11] width 123 height 0
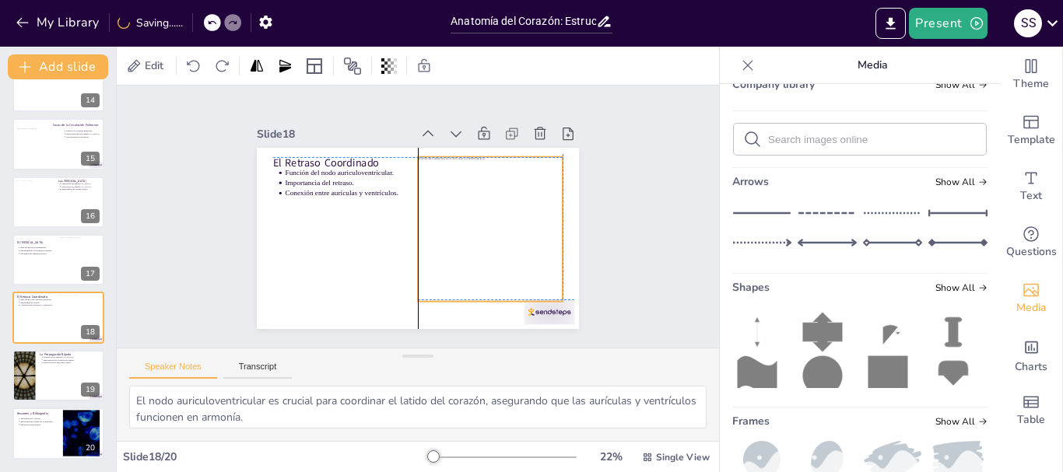
drag, startPoint x: 420, startPoint y: 209, endPoint x: 492, endPoint y: 198, distance: 73.3
click at [492, 198] on div at bounding box center [486, 244] width 172 height 172
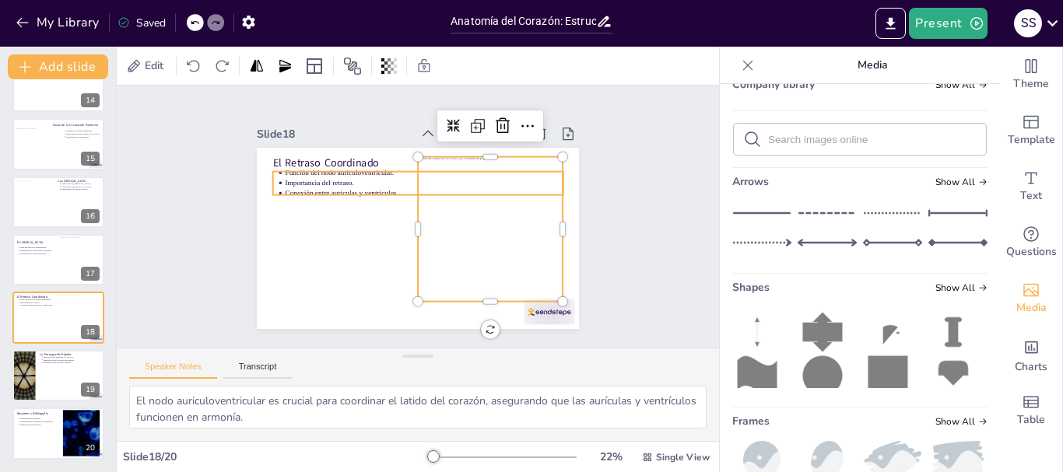
click at [325, 233] on div at bounding box center [395, 216] width 181 height 322
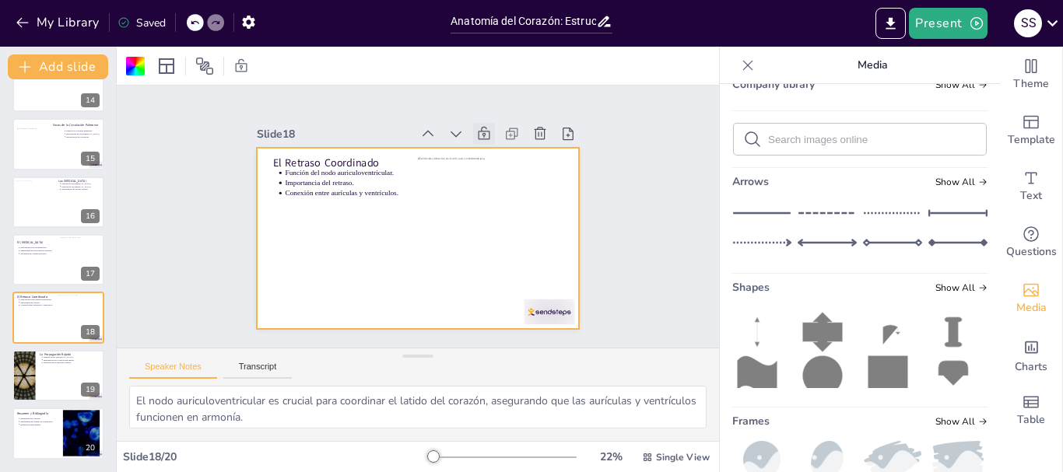
click at [499, 149] on icon at bounding box center [506, 157] width 15 height 16
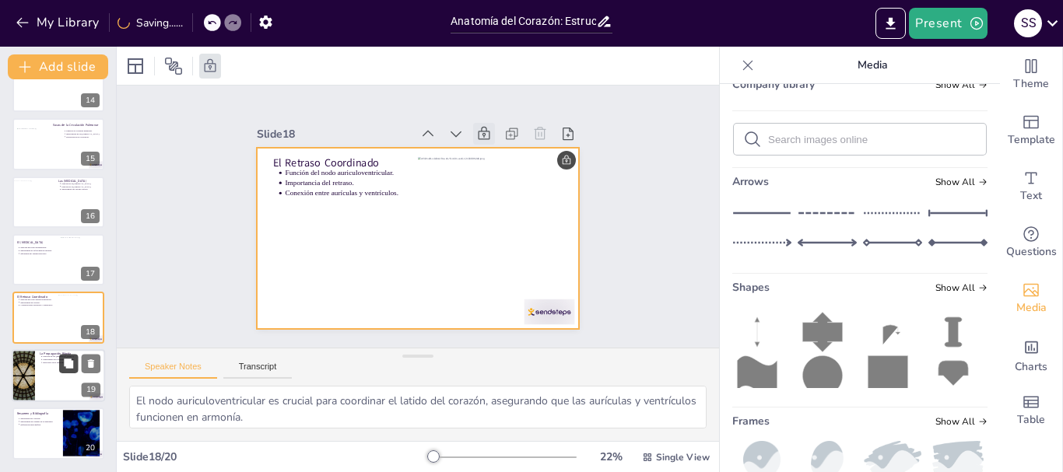
click at [59, 367] on button at bounding box center [68, 363] width 19 height 19
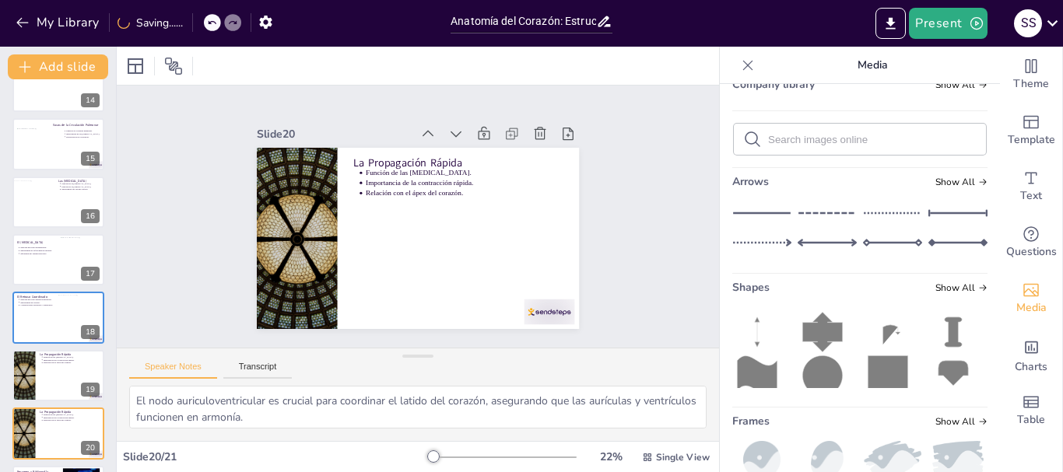
type textarea "Las [MEDICAL_DATA] son esenciales para la rápida propagación del impulso eléctr…"
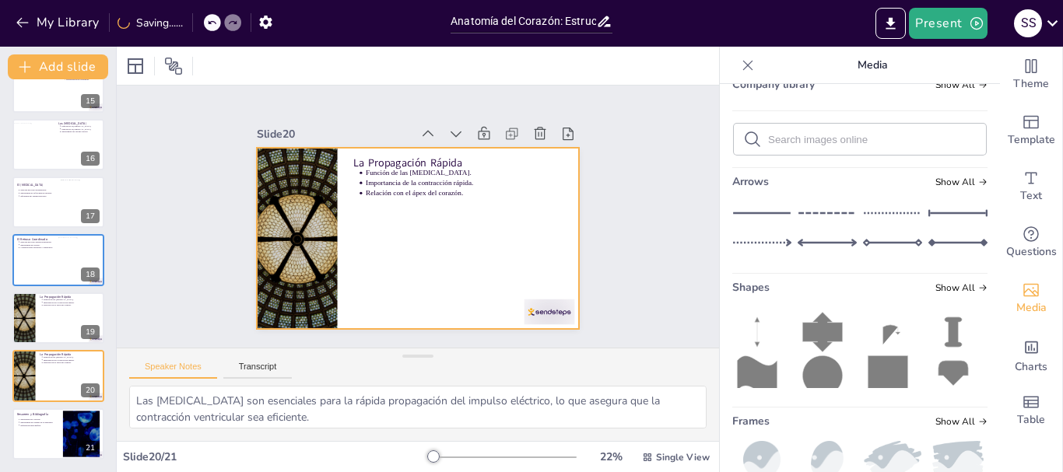
click at [295, 205] on div at bounding box center [296, 200] width 363 height 272
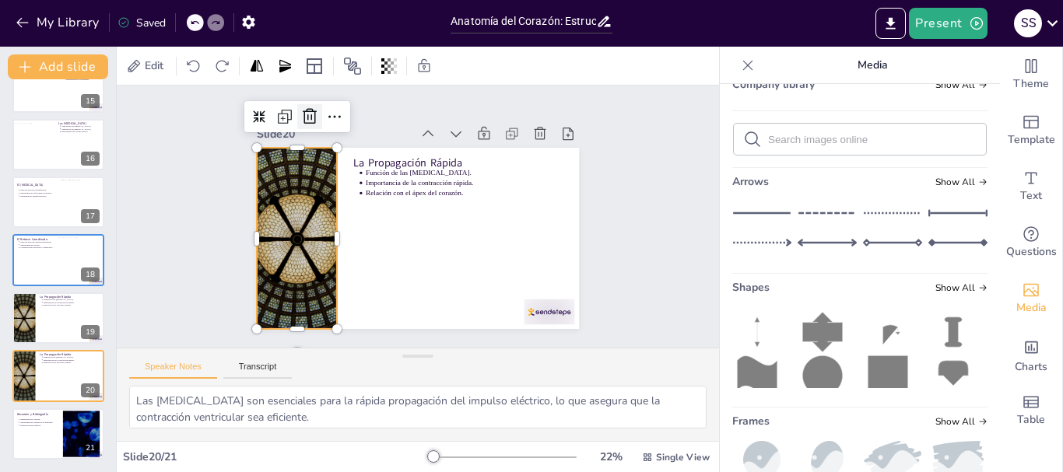
click at [337, 97] on icon at bounding box center [346, 87] width 18 height 19
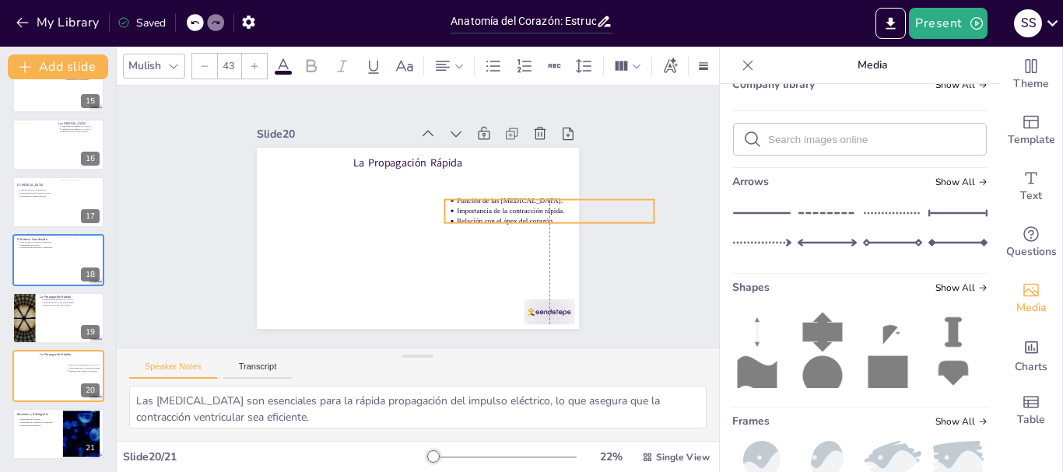
drag, startPoint x: 374, startPoint y: 167, endPoint x: 414, endPoint y: 159, distance: 40.5
click at [467, 200] on p "Función de las [MEDICAL_DATA]." at bounding box center [556, 215] width 197 height 31
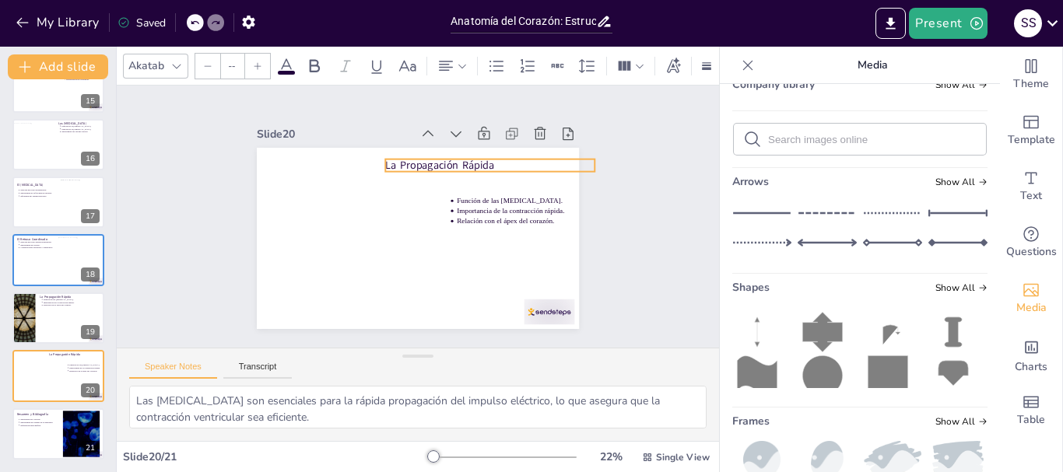
type input "64"
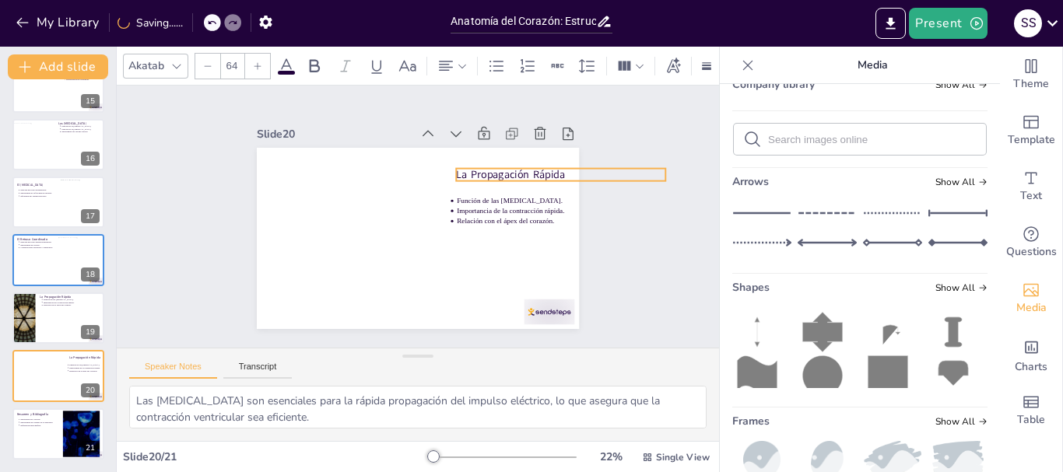
drag, startPoint x: 413, startPoint y: 158, endPoint x: 516, endPoint y: 170, distance: 103.4
click at [516, 176] on p "La Propagación Rápida" at bounding box center [566, 205] width 208 height 58
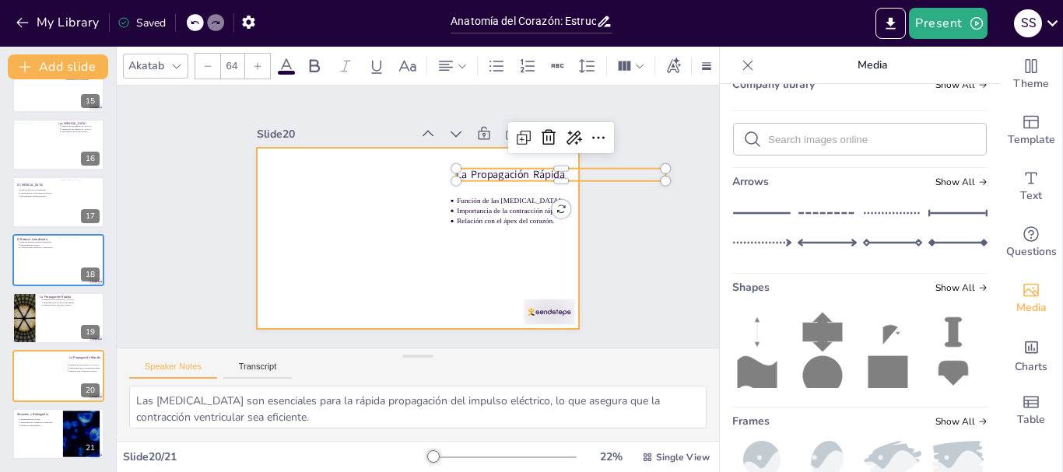
click at [283, 195] on div at bounding box center [418, 238] width 322 height 181
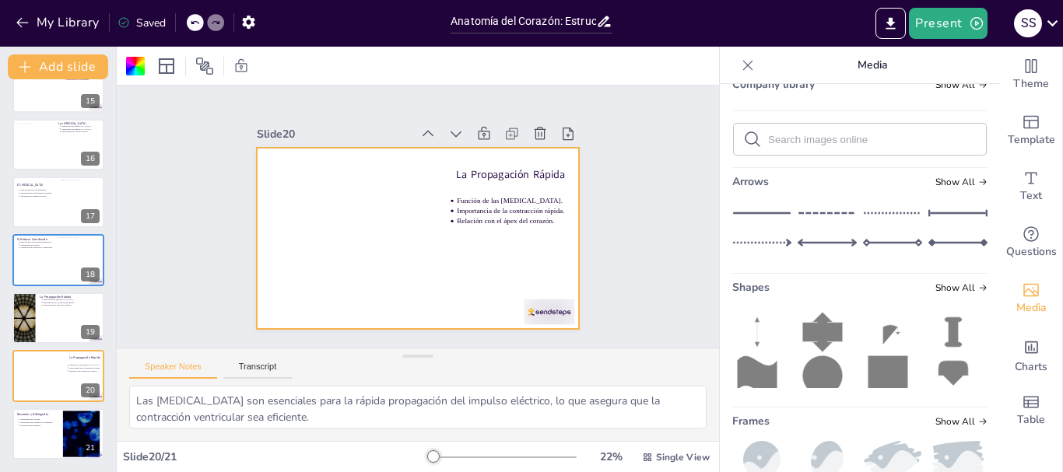
scroll to position [0, 0]
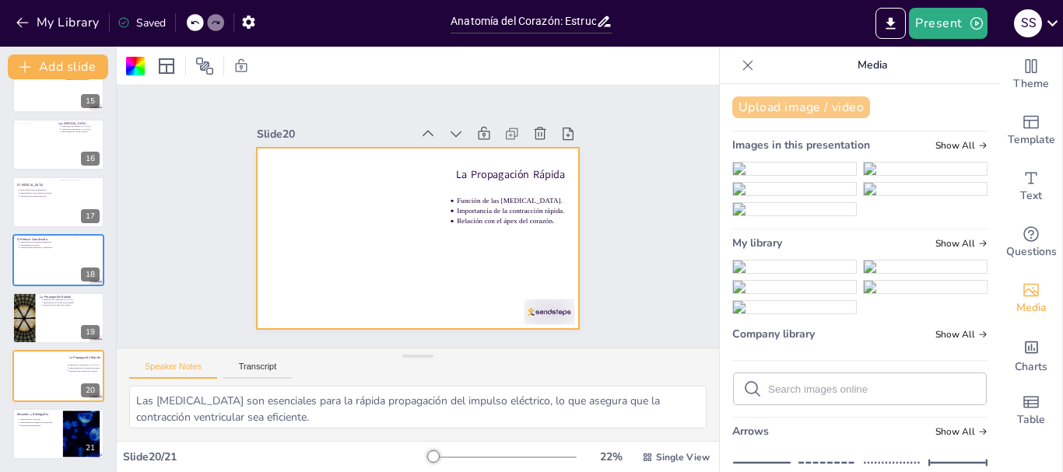
click at [792, 104] on button "Upload image / video" at bounding box center [801, 108] width 138 height 22
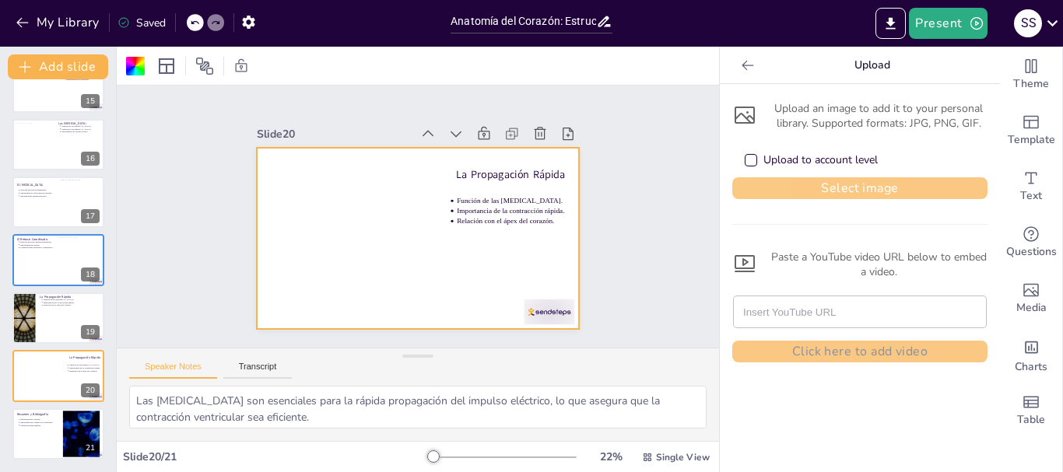
click at [827, 180] on button "Select image" at bounding box center [859, 188] width 255 height 22
click at [820, 184] on button "Select image" at bounding box center [859, 188] width 255 height 22
click at [859, 188] on button "Select image" at bounding box center [859, 188] width 255 height 22
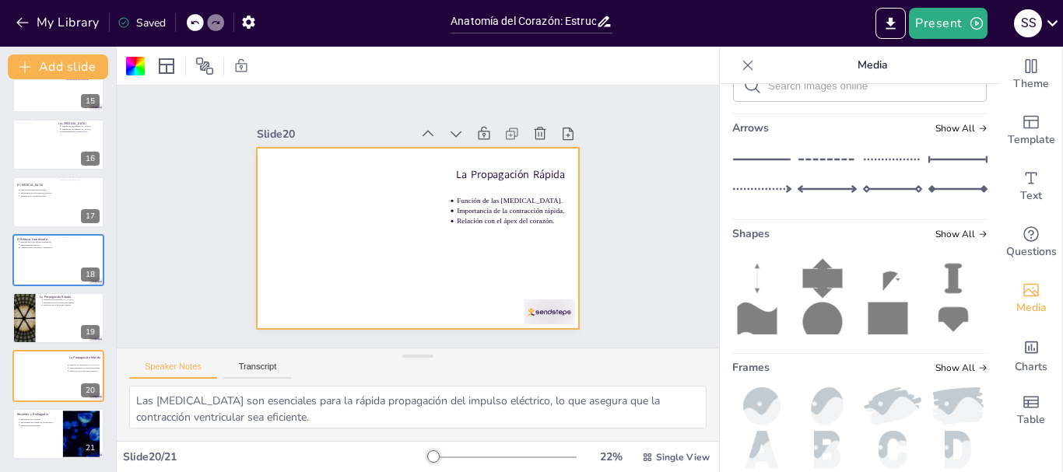
scroll to position [311, 0]
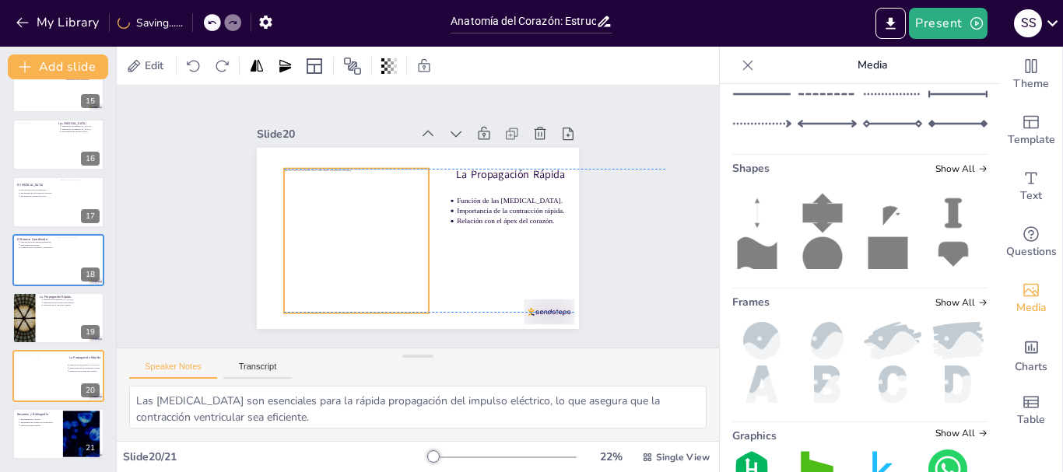
drag, startPoint x: 407, startPoint y: 206, endPoint x: 346, endPoint y: 203, distance: 61.6
click at [346, 203] on div at bounding box center [353, 207] width 198 height 198
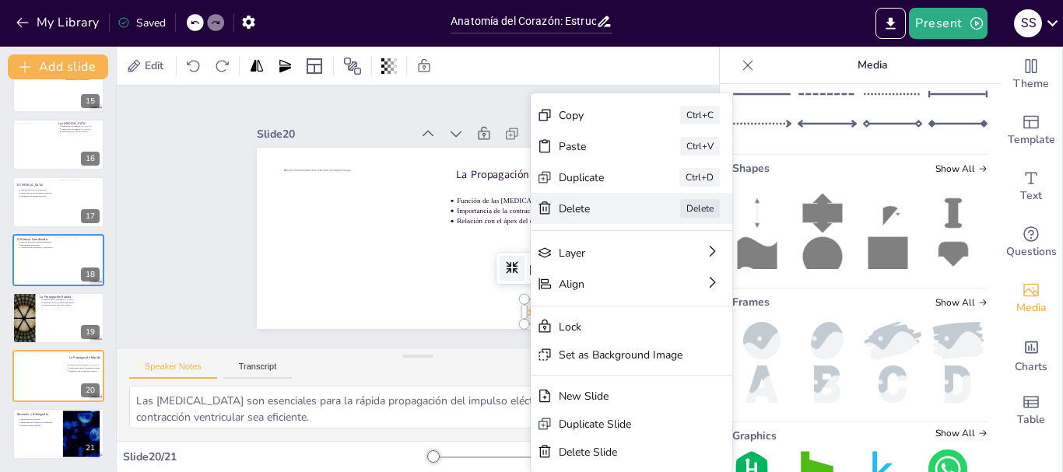
click at [652, 339] on div "Delete" at bounding box center [691, 354] width 79 height 30
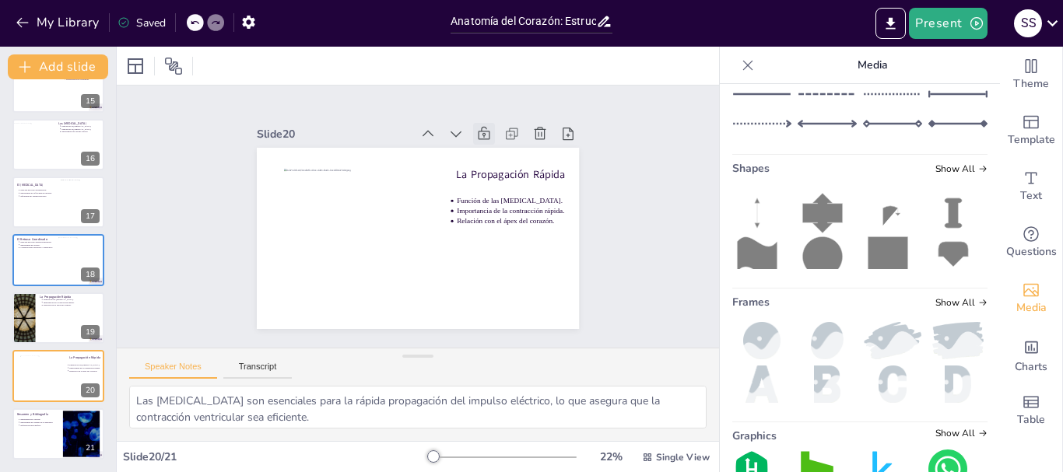
click at [484, 132] on icon at bounding box center [492, 140] width 17 height 17
click at [46, 313] on div at bounding box center [58, 318] width 93 height 53
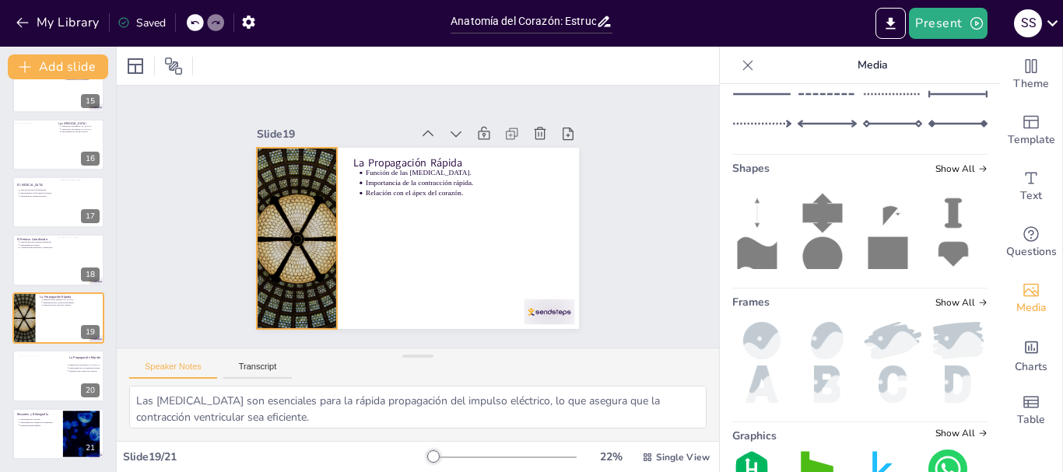
click at [282, 258] on div at bounding box center [294, 213] width 353 height 244
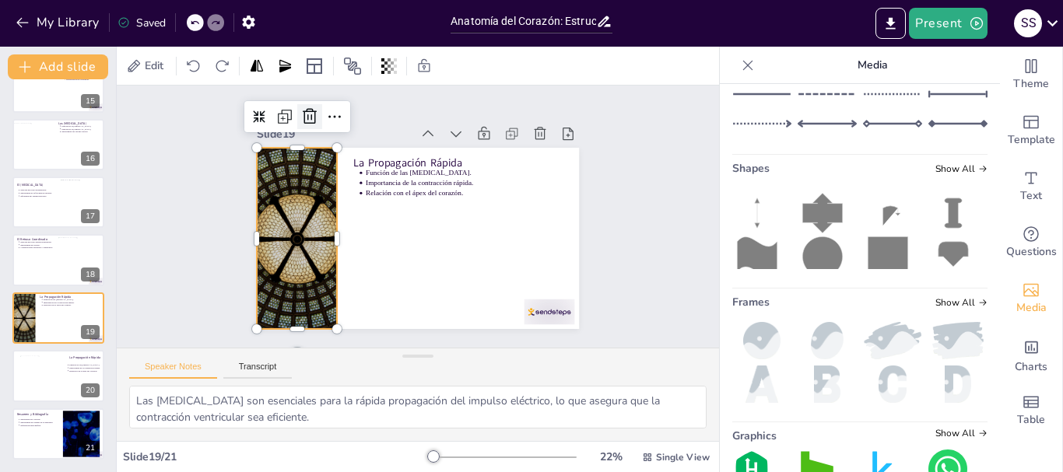
click at [321, 107] on icon at bounding box center [332, 97] width 22 height 22
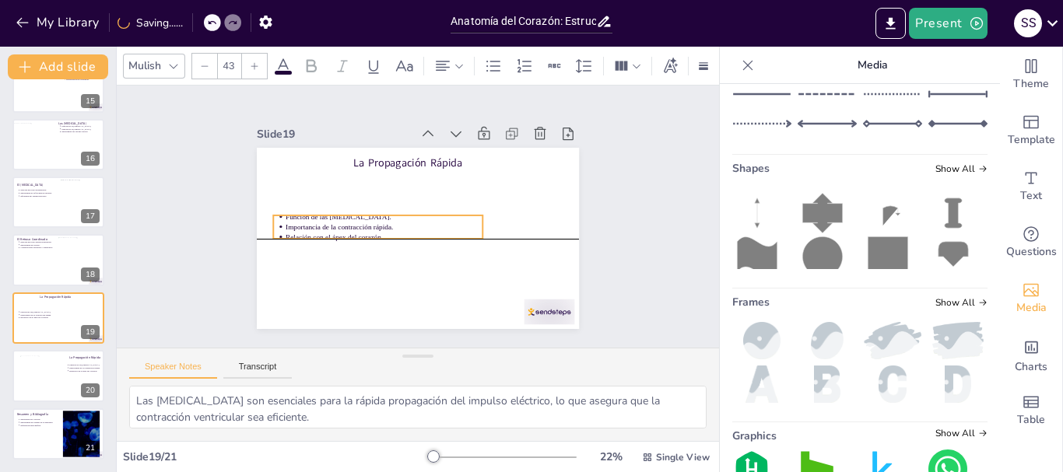
drag, startPoint x: 349, startPoint y: 185, endPoint x: 298, endPoint y: 220, distance: 61.1
click at [350, 220] on p "Importancia de la contracción rápida." at bounding box center [395, 190] width 90 height 184
click at [405, 164] on div at bounding box center [382, 181] width 108 height 42
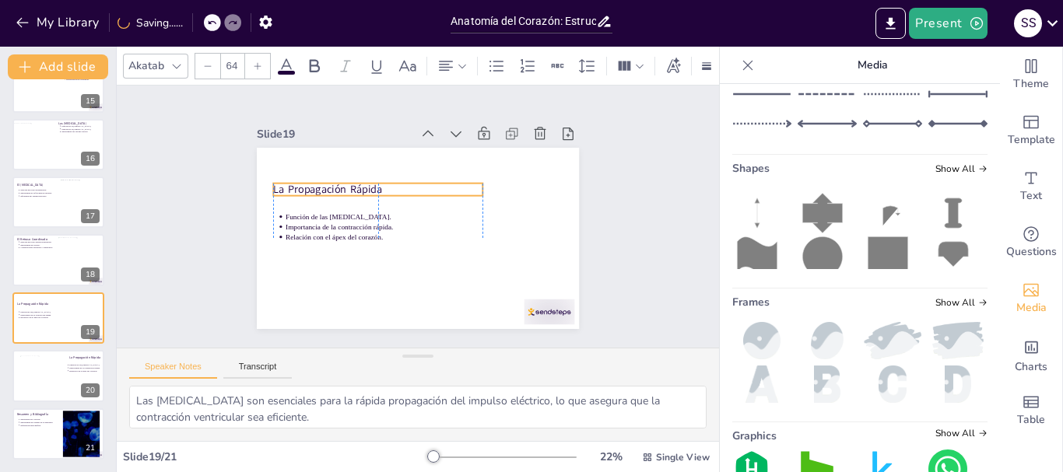
drag, startPoint x: 409, startPoint y: 155, endPoint x: 327, endPoint y: 181, distance: 85.9
click at [327, 181] on p "La Propagación Rápida" at bounding box center [385, 182] width 208 height 58
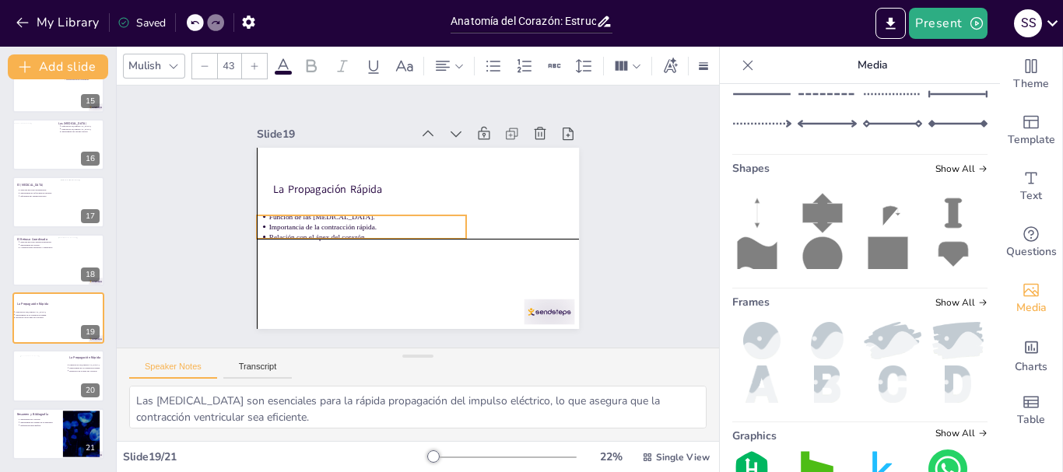
click at [302, 215] on ul "Función de las fibras de Purkinje. Importancia de la contracción rápida. Relaci…" at bounding box center [360, 214] width 211 height 73
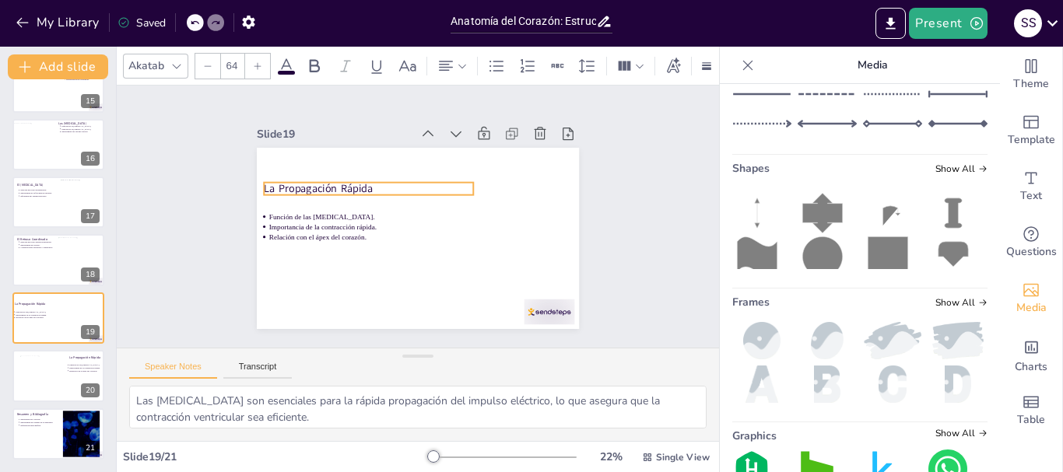
click at [278, 182] on p "La Propagación Rápida" at bounding box center [380, 174] width 204 height 79
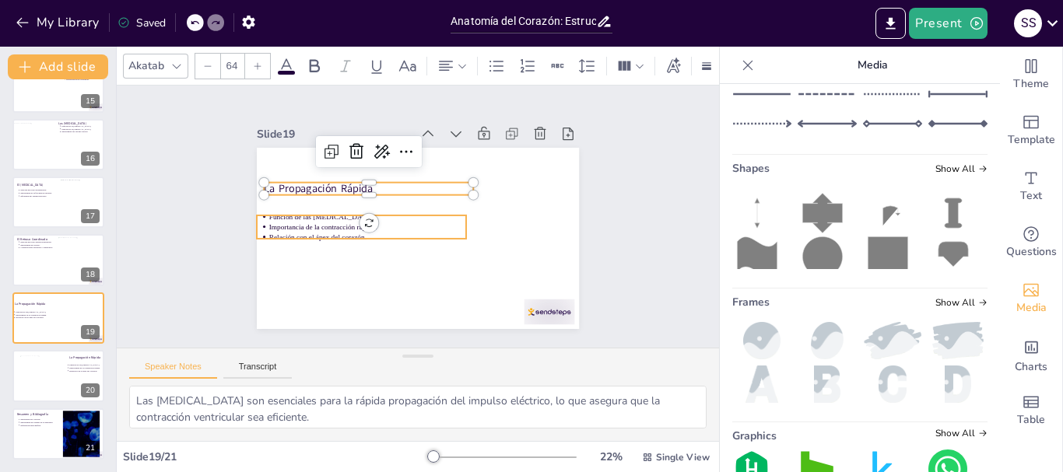
click at [395, 236] on p "Relación con el ápex del corazón." at bounding box center [364, 226] width 195 height 51
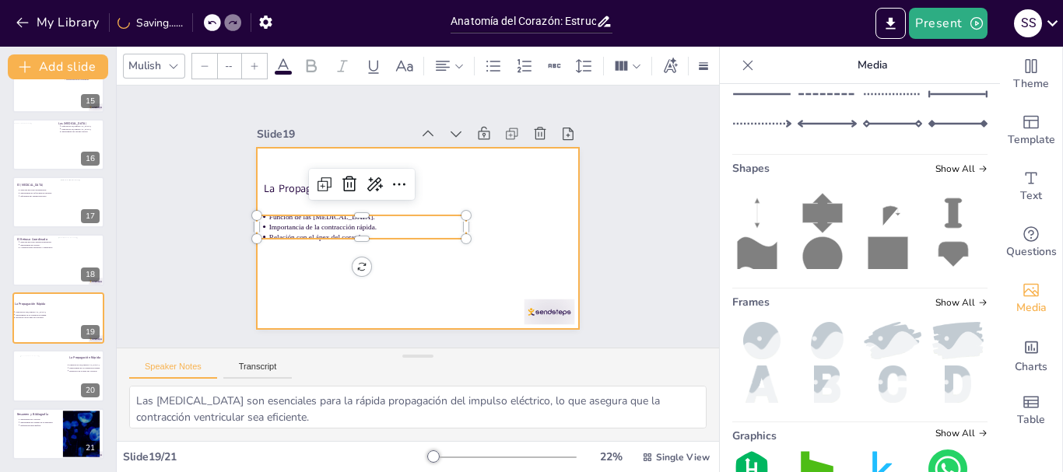
type input "43"
click at [412, 275] on div at bounding box center [409, 236] width 368 height 297
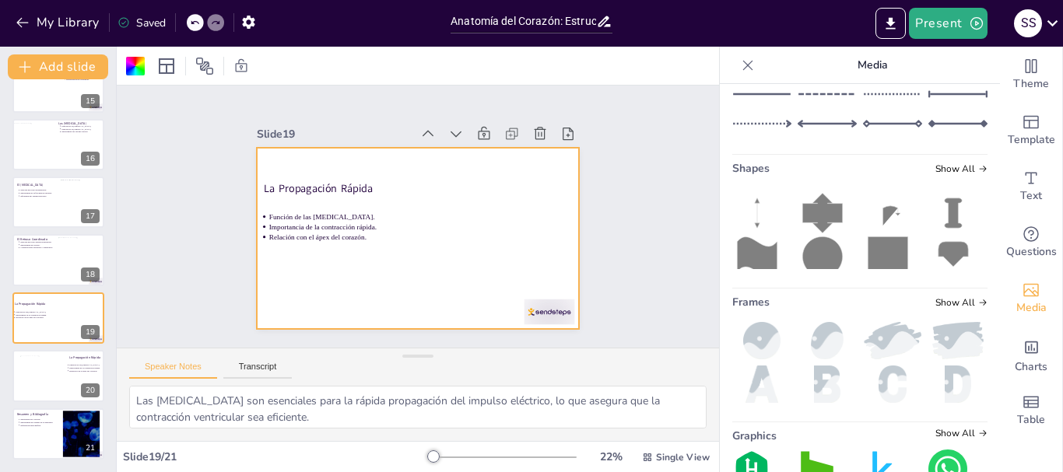
scroll to position [0, 0]
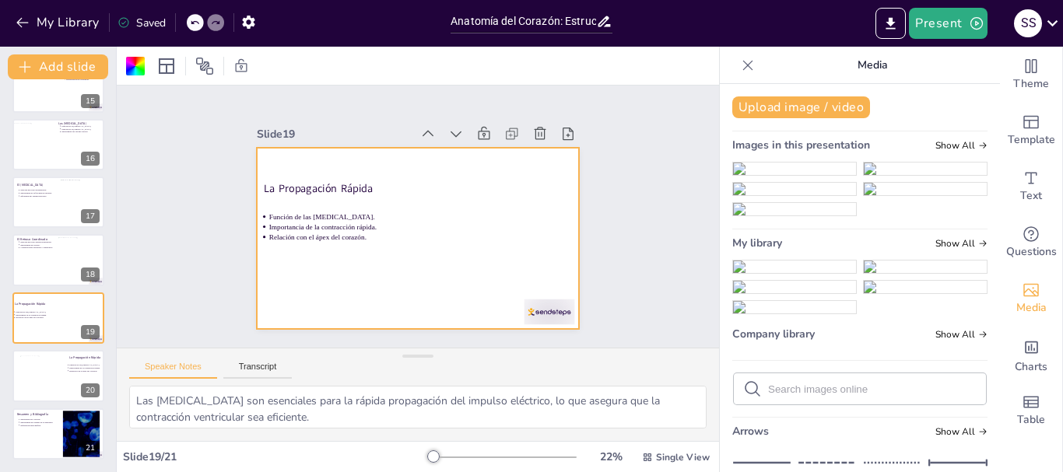
click at [803, 95] on div "Upload image / video Images in this presentation Show All My library Show All C…" at bounding box center [860, 278] width 280 height 388
click at [798, 107] on button "Upload image / video" at bounding box center [801, 108] width 138 height 22
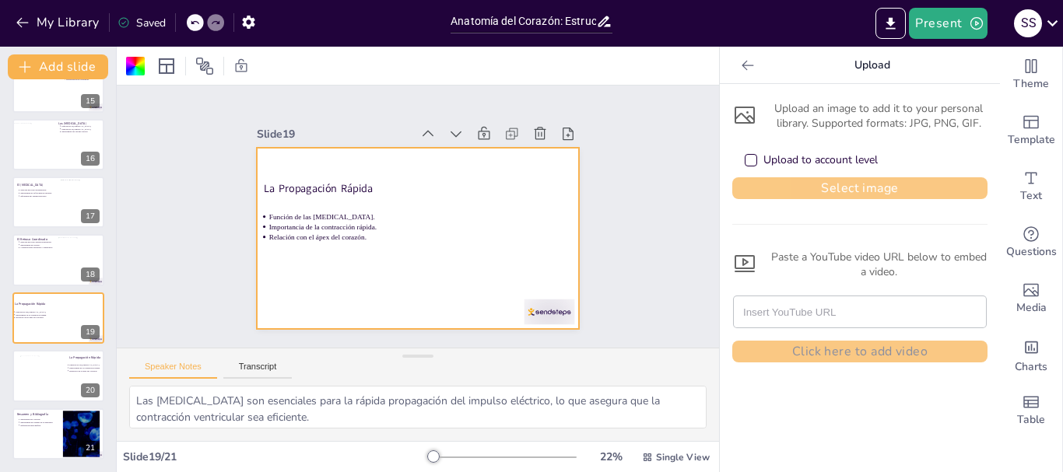
click at [806, 191] on button "Select image" at bounding box center [859, 188] width 255 height 22
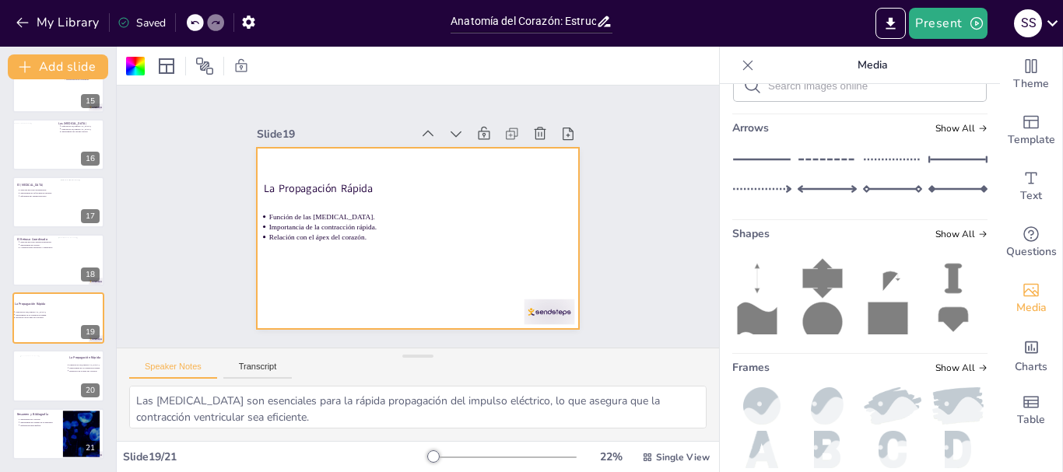
scroll to position [311, 0]
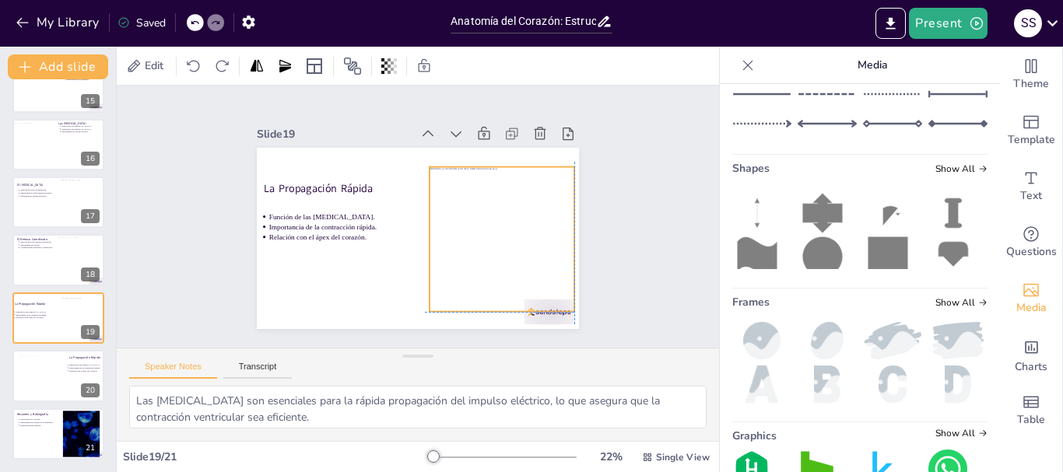
drag, startPoint x: 422, startPoint y: 224, endPoint x: 501, endPoint y: 220, distance: 79.5
click at [501, 220] on div at bounding box center [502, 239] width 145 height 145
click at [349, 114] on div "Slide 1 Anatomía Detallada del Corazón y los [MEDICAL_DATA] La Fisiología y Est…" at bounding box center [418, 217] width 344 height 258
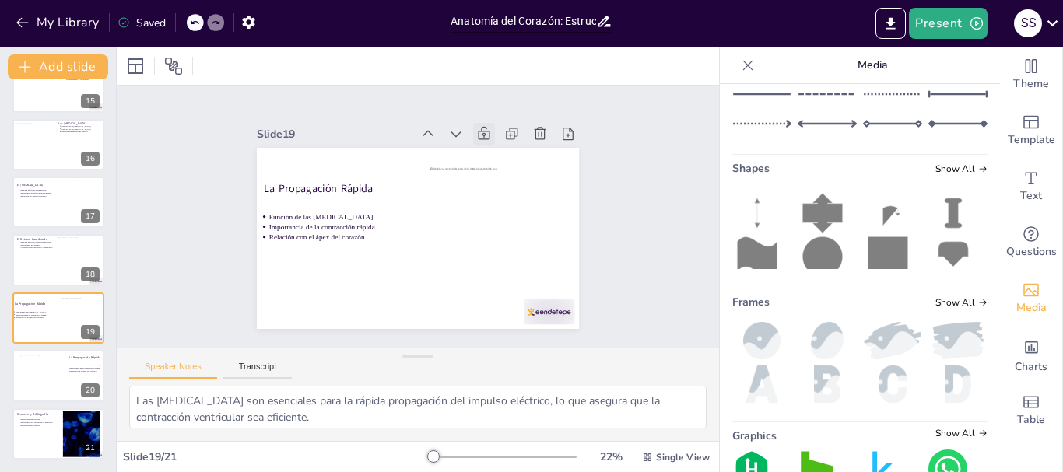
click at [486, 133] on icon at bounding box center [492, 140] width 13 height 14
click at [42, 435] on div at bounding box center [58, 434] width 92 height 51
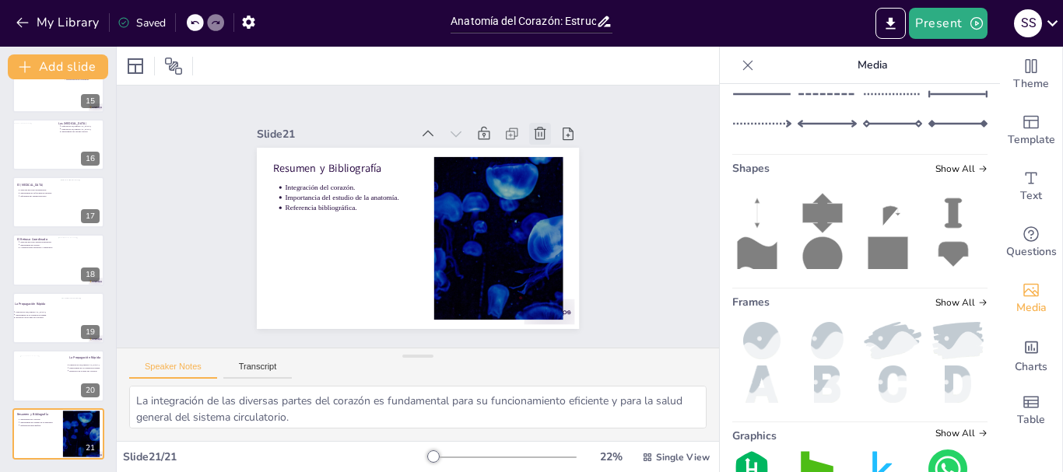
click at [539, 139] on icon at bounding box center [547, 147] width 17 height 17
type textarea "Las [MEDICAL_DATA] son esenciales para la rápida propagación del impulso eléctr…"
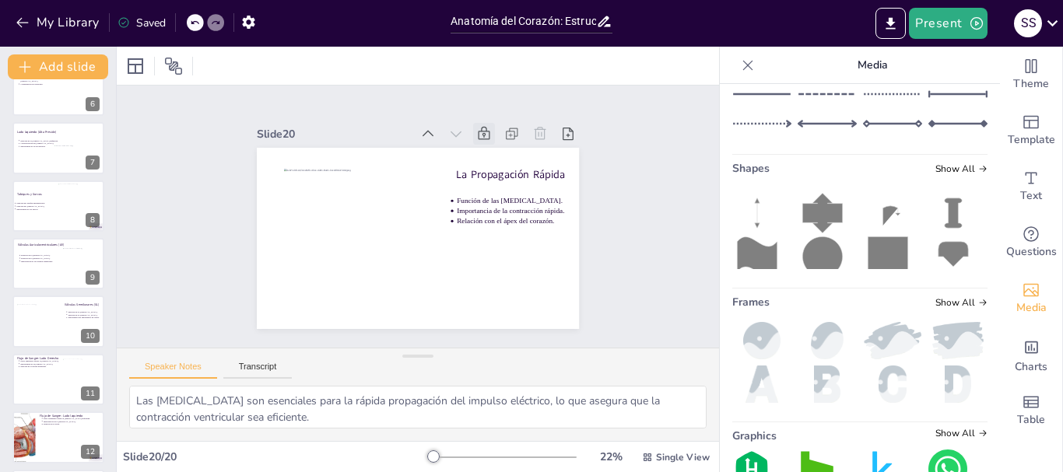
scroll to position [0, 0]
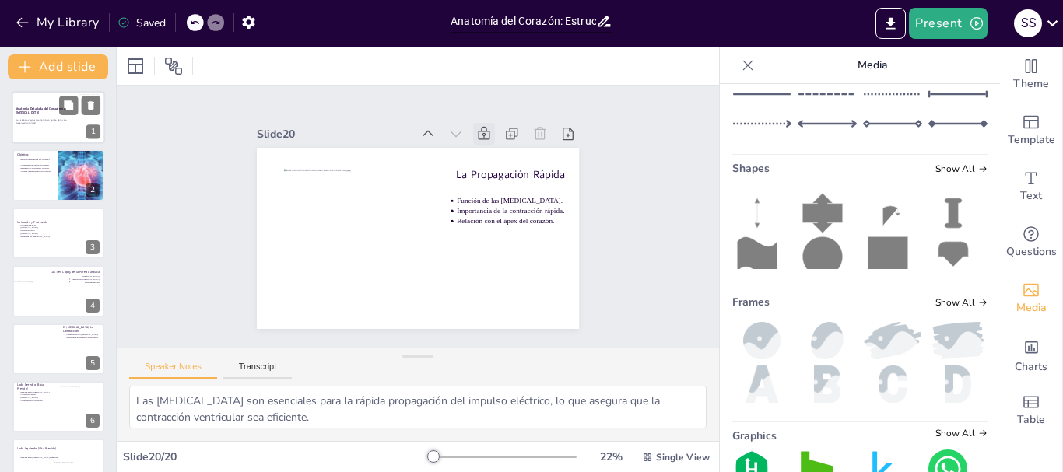
click at [46, 132] on div at bounding box center [58, 117] width 93 height 53
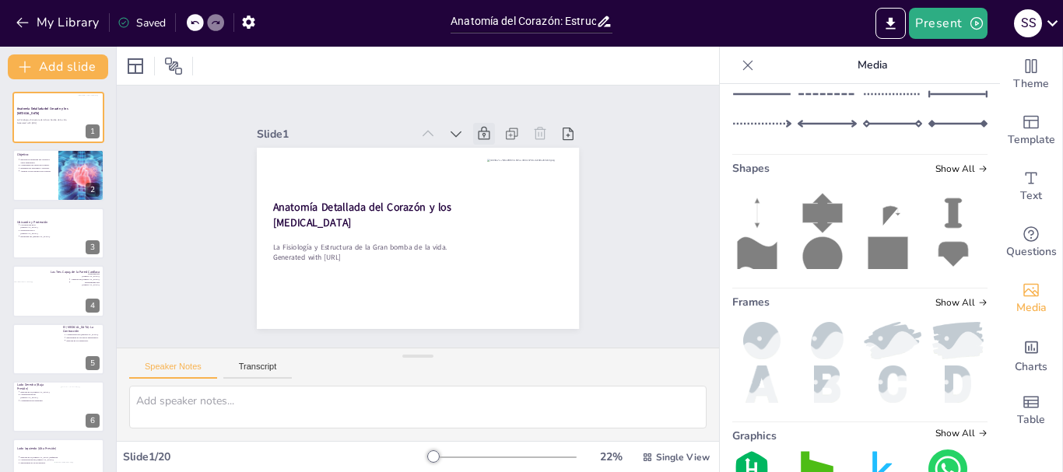
click at [198, 20] on icon at bounding box center [194, 22] width 9 height 9
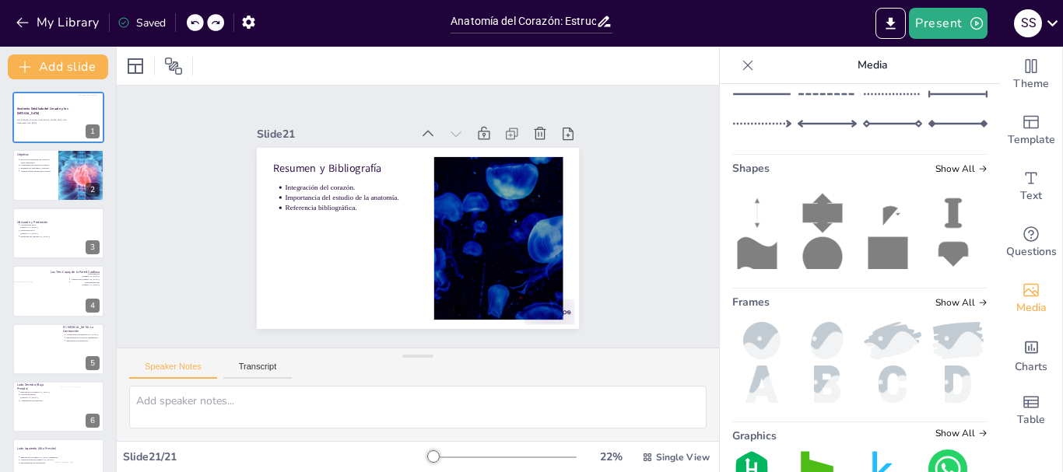
type textarea "La integración de las diversas partes del corazón es fundamental para su funcio…"
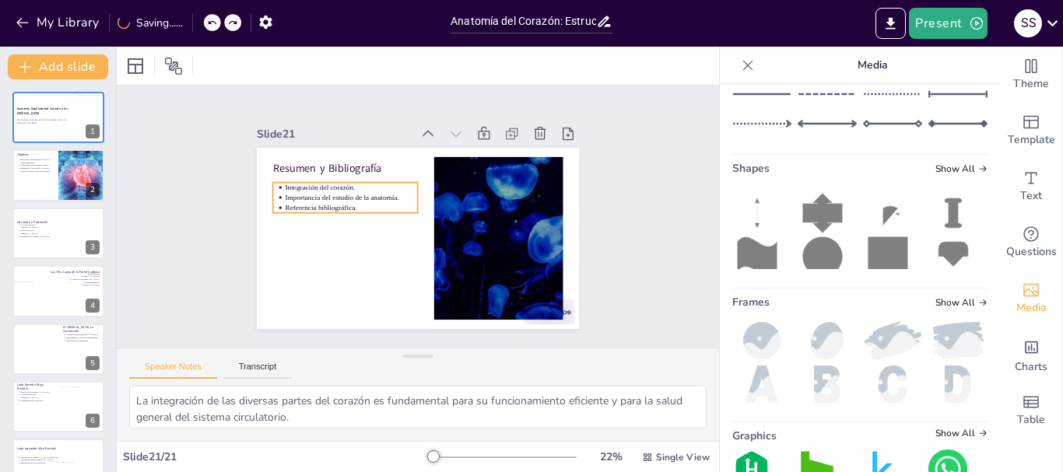
click at [352, 203] on p "Referencia bibliográfica." at bounding box center [351, 208] width 133 height 10
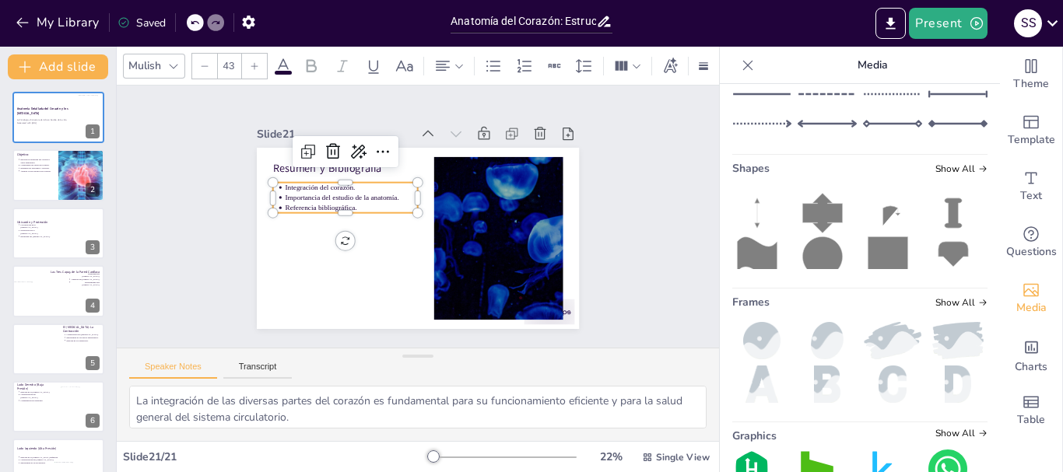
click at [351, 201] on p "Referencia bibliográfica." at bounding box center [360, 181] width 125 height 63
click at [353, 203] on p "Referencia bibliográfica." at bounding box center [352, 201] width 133 height 24
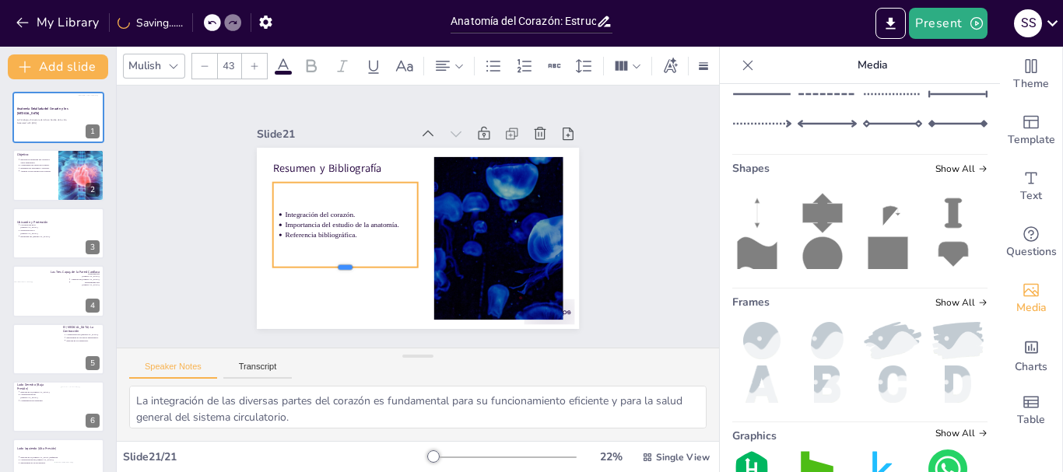
drag, startPoint x: 336, startPoint y: 207, endPoint x: 339, endPoint y: 262, distance: 54.5
click at [339, 262] on div at bounding box center [325, 220] width 125 height 95
click at [361, 231] on p "Referencia bibliográfica." at bounding box center [349, 220] width 132 height 37
click at [362, 226] on p "Referencia bibliográfica." at bounding box center [351, 200] width 120 height 76
click at [359, 227] on p "Referencia bibliográfica." at bounding box center [348, 213] width 129 height 51
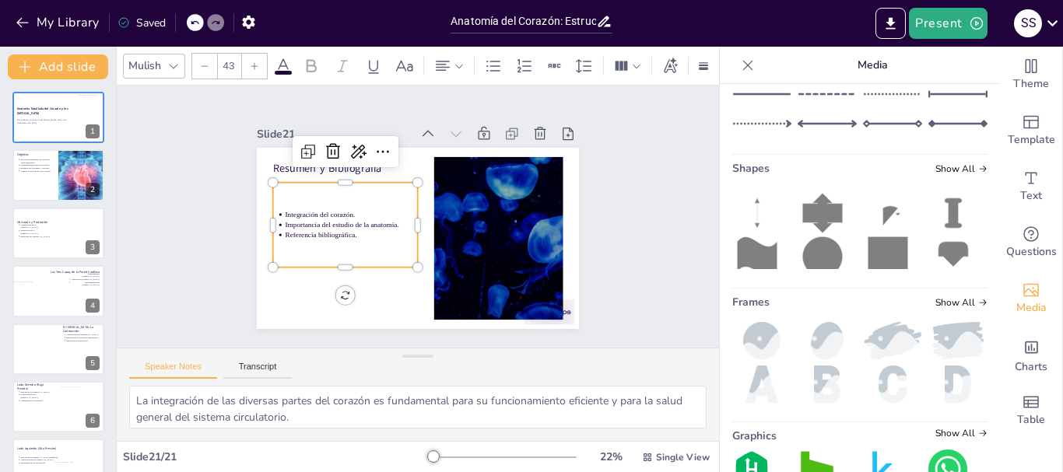
click at [359, 227] on p "Referencia bibliográfica." at bounding box center [349, 228] width 133 height 24
click at [353, 227] on p "Referencia bibliográfica." at bounding box center [373, 163] width 63 height 125
click at [354, 230] on p "Referencia bibliográfica." at bounding box center [348, 213] width 129 height 51
click at [380, 144] on icon at bounding box center [390, 148] width 20 height 20
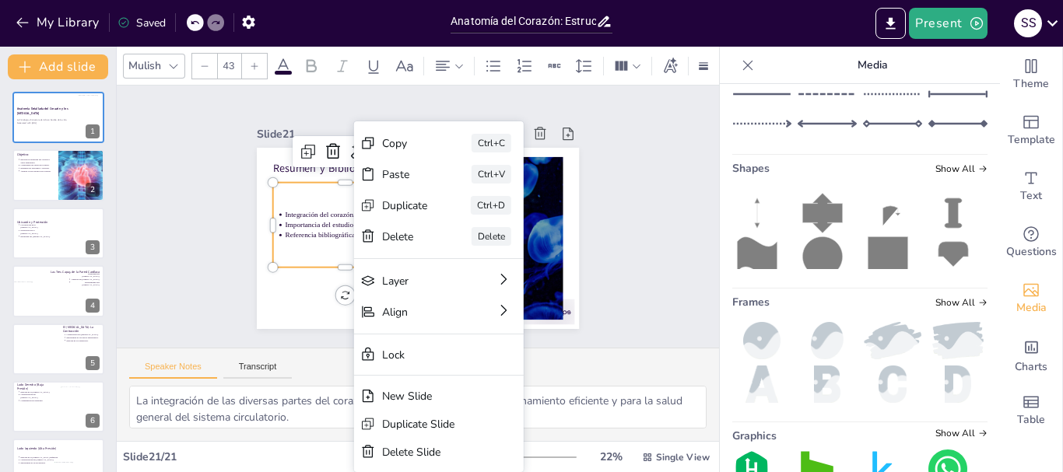
click at [329, 251] on div "Integración del corazón. Importancia del estudio de la anatomía. Referencia bib…" at bounding box center [345, 225] width 145 height 85
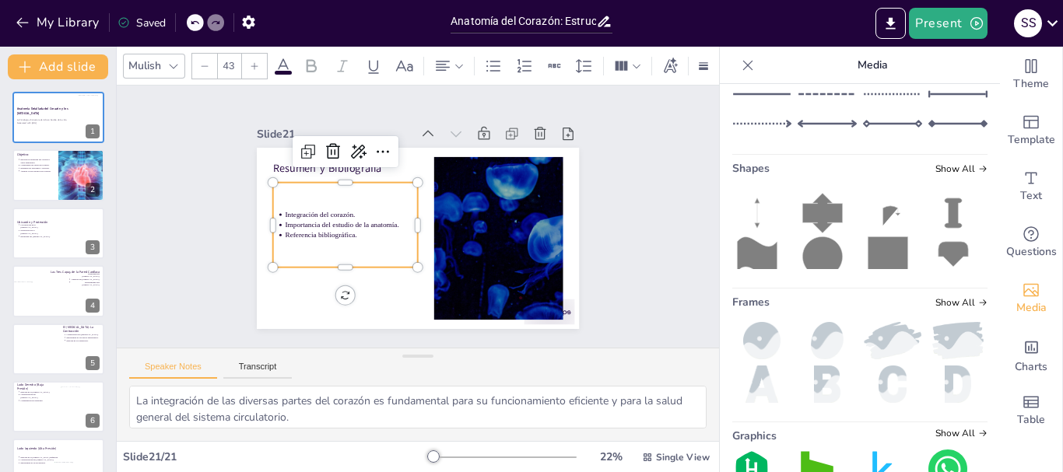
click at [290, 249] on div "Integración del corazón. Importancia del estudio de la anatomía. Referencia bib…" at bounding box center [345, 217] width 153 height 100
click at [290, 249] on div "Integración del corazón. Importancia del estudio de la anatomía. Referencia bib…" at bounding box center [345, 209] width 160 height 113
click at [304, 249] on div "Integración del corazón. Importancia del estudio de la anatomía. Referencia bib…" at bounding box center [345, 217] width 153 height 100
click at [286, 248] on div "Integración del corazón. Importancia del estudio de la anatomía. Referencia bib…" at bounding box center [345, 217] width 153 height 100
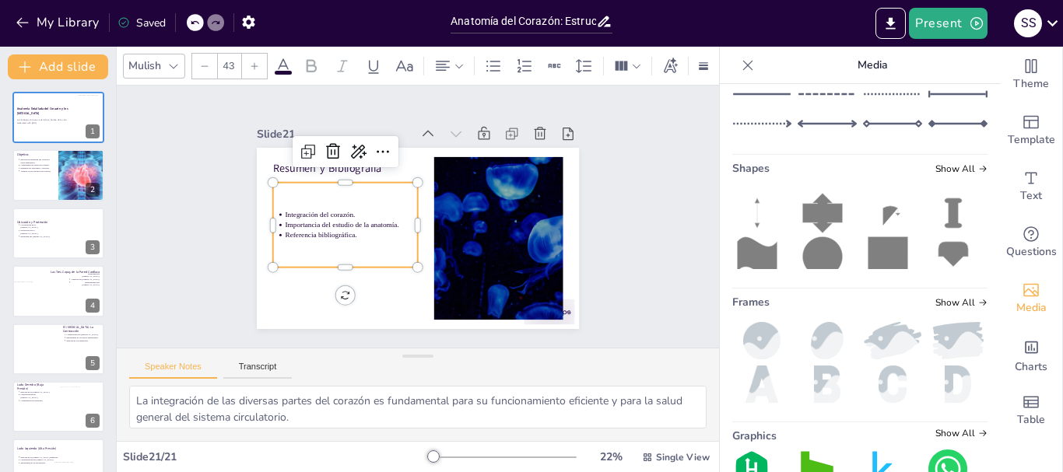
click at [286, 248] on div "Integración del corazón. Importancia del estudio de la anatomía. Referencia bib…" at bounding box center [347, 201] width 164 height 125
click at [286, 248] on div "Integración del corazón. Importancia del estudio de la anatomía. Referencia bib…" at bounding box center [345, 217] width 153 height 100
click at [381, 239] on div "Integración del corazón. Importancia del estudio de la anatomía. Referencia bib…" at bounding box center [461, 157] width 160 height 164
click at [357, 231] on p "Referencia bibliográfica." at bounding box center [349, 228] width 133 height 24
click at [241, 162] on div "Slide 1 Anatomía Detallada del Corazón y los [MEDICAL_DATA] La Fisiología y Est…" at bounding box center [417, 217] width 459 height 340
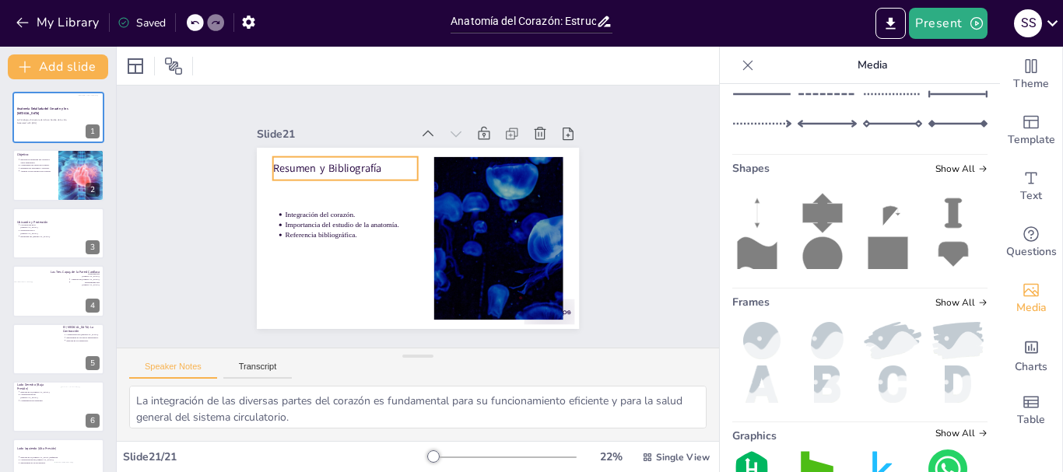
click at [321, 167] on p "Resumen y Bibliografía" at bounding box center [351, 161] width 146 height 30
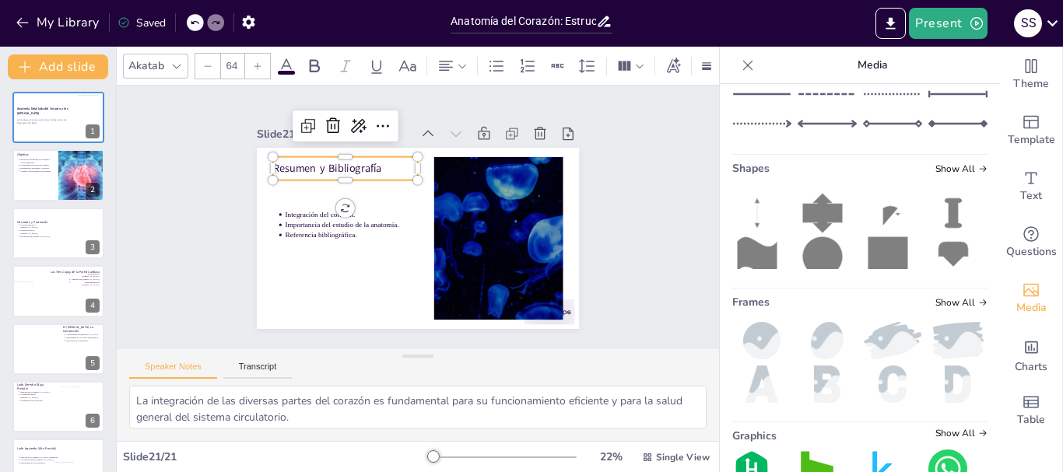
click at [458, 164] on p "Resumen y Bibliografía" at bounding box center [465, 144] width 15 height 145
click at [316, 162] on p "Resumen y Bibliografía" at bounding box center [345, 168] width 145 height 15
click at [316, 162] on p "Resumen y Bibliografía" at bounding box center [351, 161] width 146 height 30
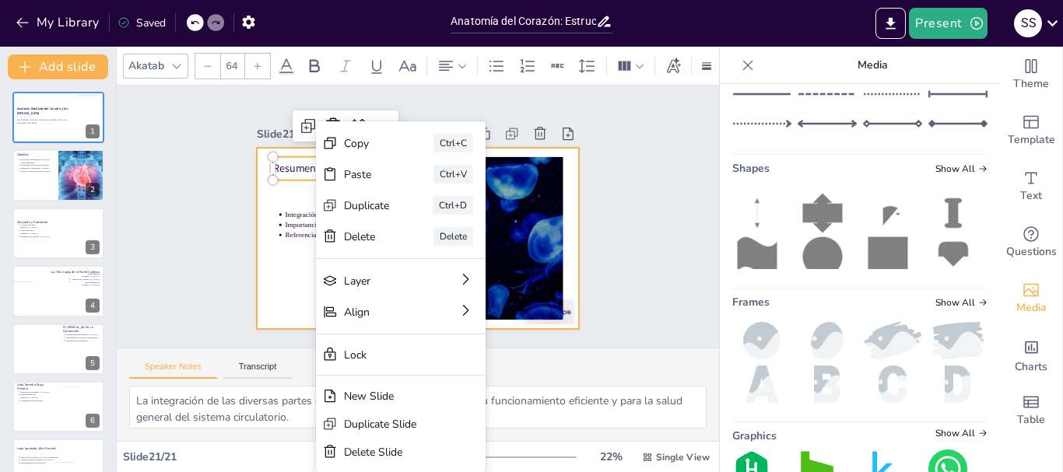
click at [293, 279] on div at bounding box center [415, 239] width 339 height 214
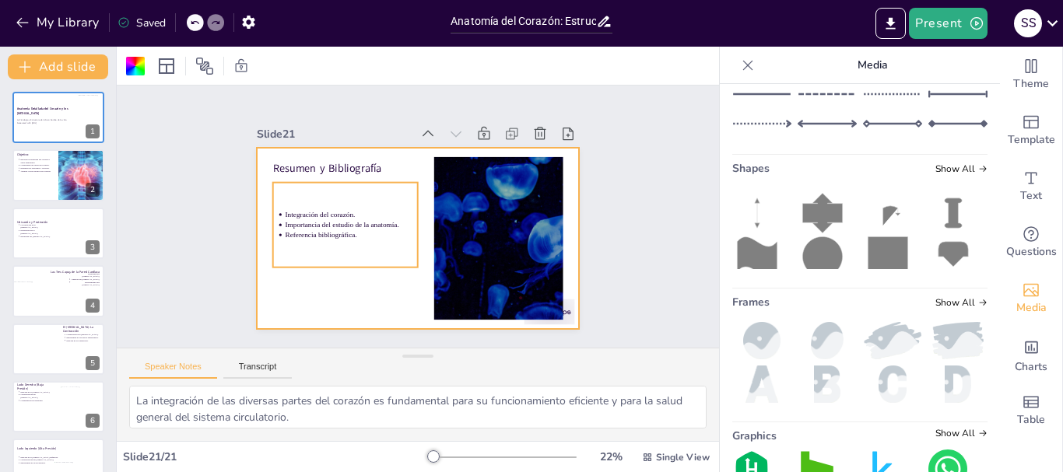
click at [378, 220] on p "Importancia del estudio de la anatomía." at bounding box center [396, 153] width 37 height 132
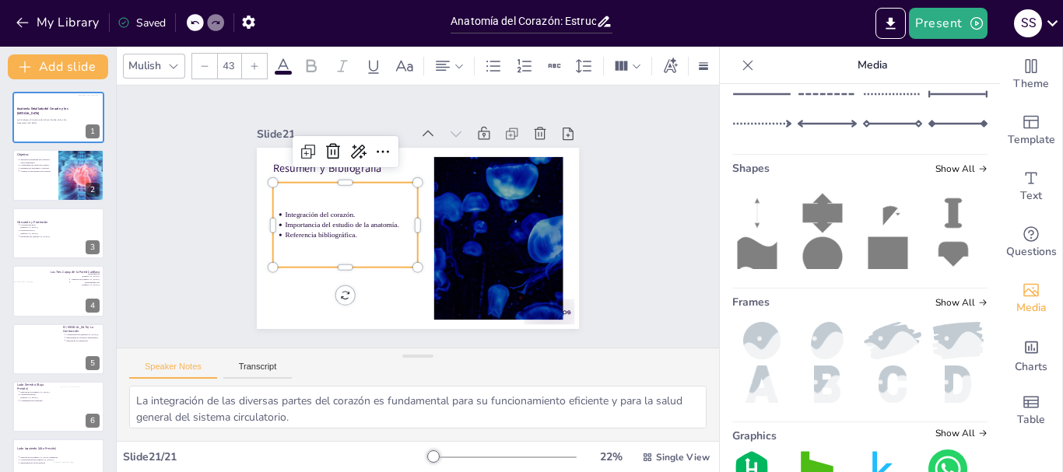
click at [335, 223] on p "Importancia del estudio de la anatomía." at bounding box center [352, 210] width 132 height 37
click at [335, 230] on p "Referencia bibliográfica." at bounding box center [354, 192] width 114 height 86
click at [479, 206] on icon at bounding box center [492, 219] width 26 height 26
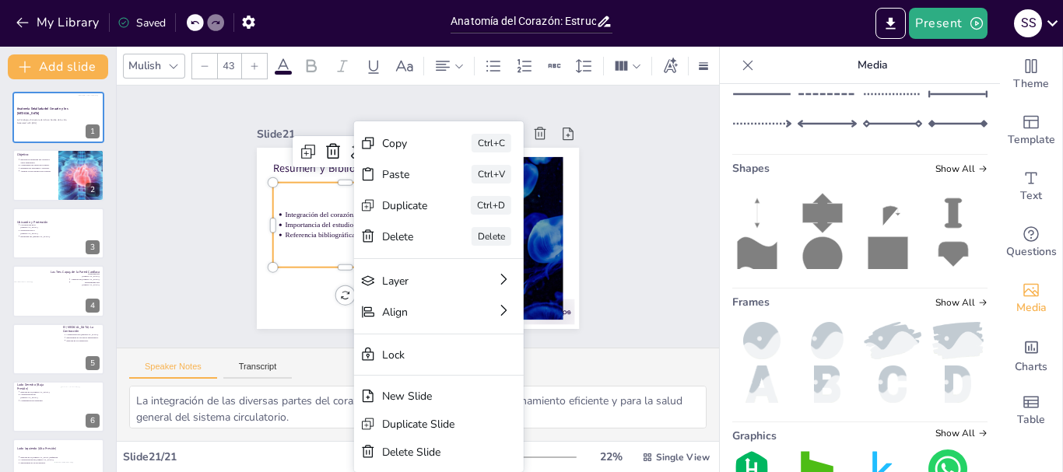
click at [314, 250] on div "Integración del corazón. Importancia del estudio de la anatomía. Referencia bib…" at bounding box center [345, 217] width 153 height 100
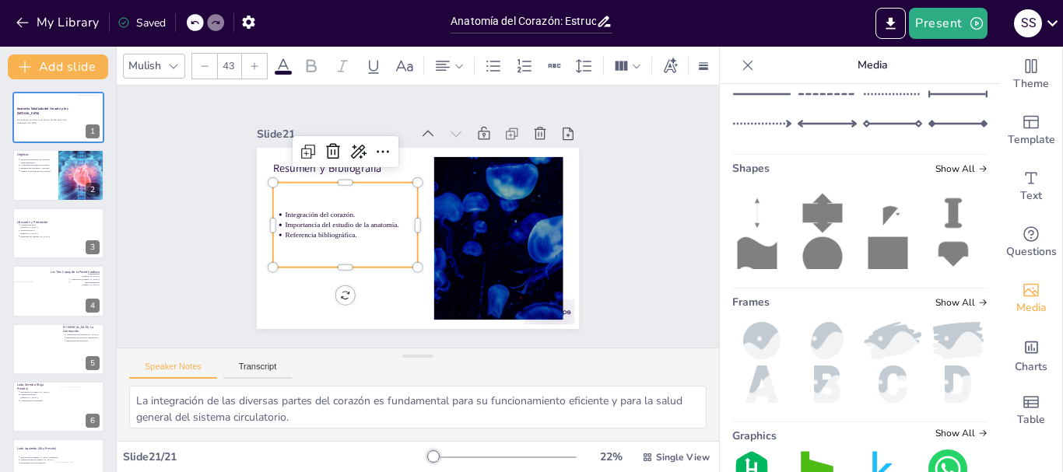
click at [321, 234] on p "Referencia bibliográfica." at bounding box center [349, 228] width 133 height 24
click at [334, 227] on p "Referencia bibliográfica." at bounding box center [349, 228] width 133 height 24
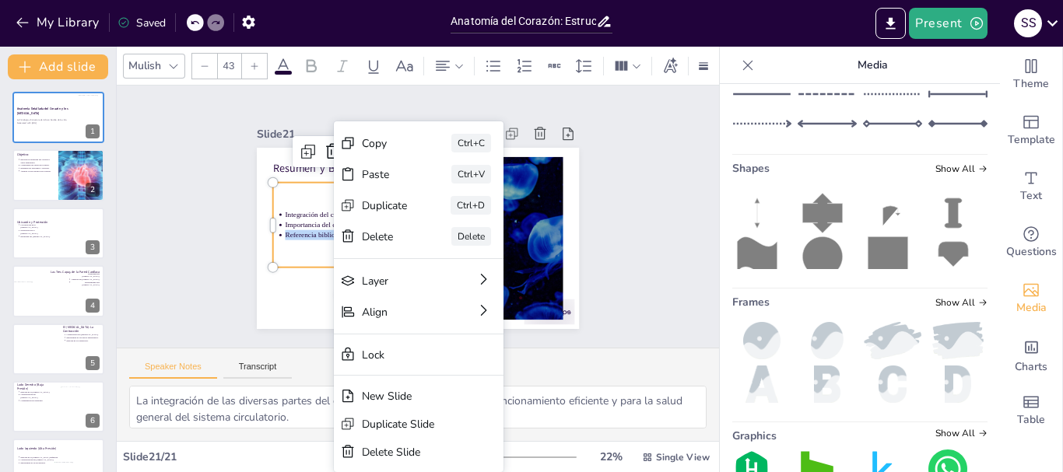
click at [317, 242] on div at bounding box center [402, 231] width 350 height 361
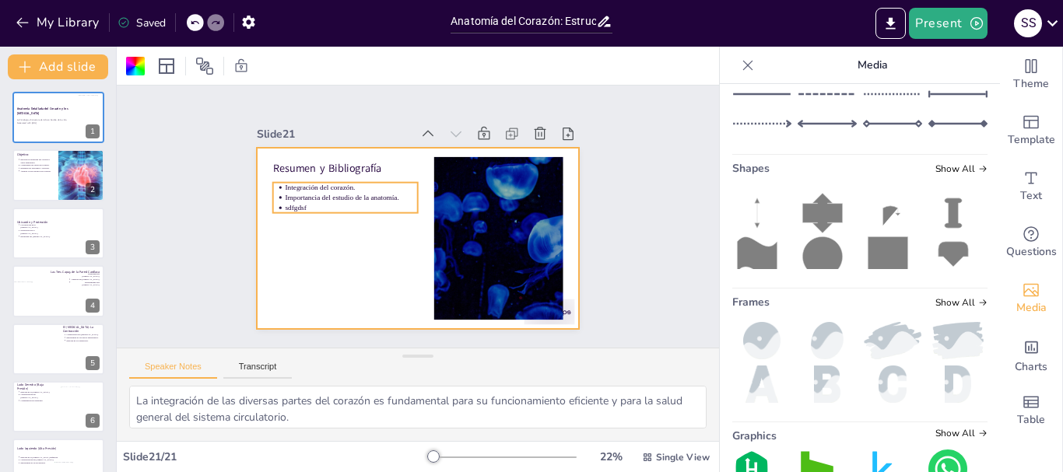
click at [310, 203] on p "sdfgdsf" at bounding box center [355, 194] width 132 height 37
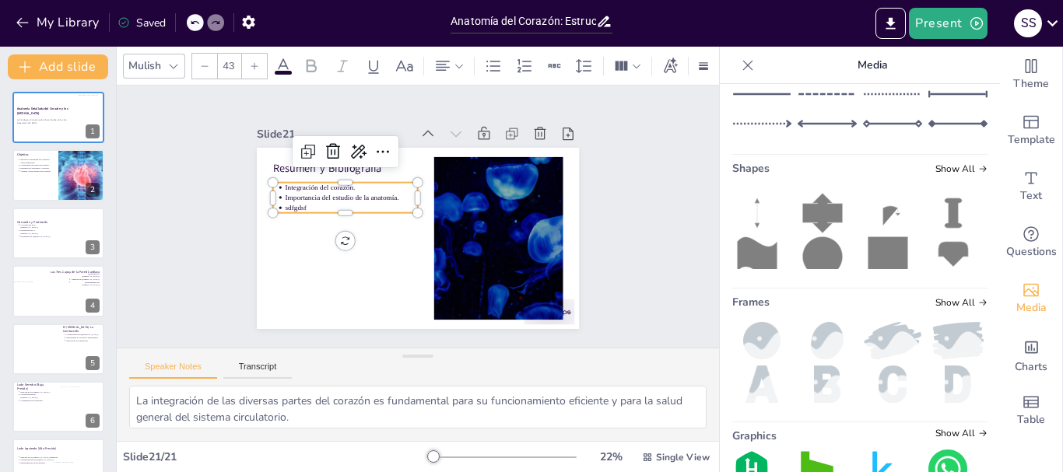
click at [293, 201] on p "sdfgdsf" at bounding box center [355, 194] width 132 height 37
click at [305, 201] on p "sdfgdsf" at bounding box center [365, 177] width 120 height 76
click at [413, 212] on p "Manual de Anatomía:" at bounding box center [461, 167] width 97 height 106
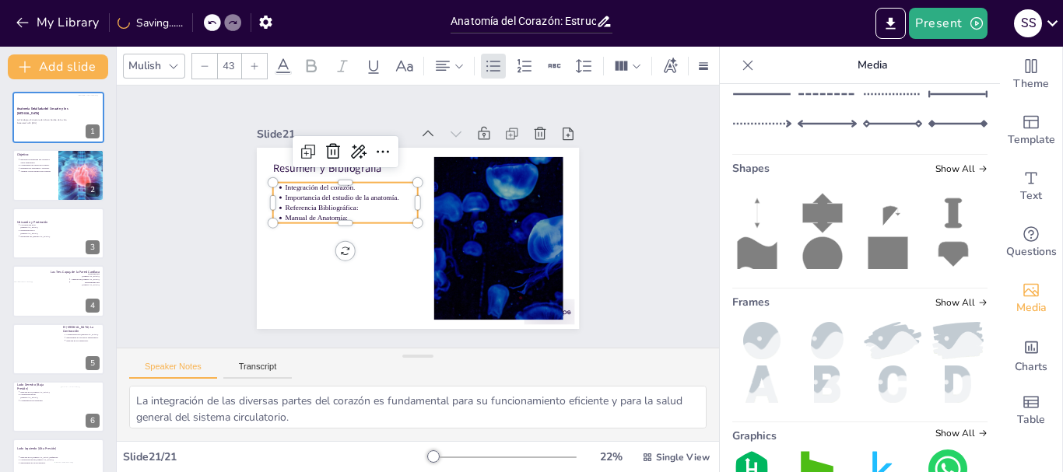
click at [346, 212] on p "Manual de Anatomía:" at bounding box center [352, 203] width 132 height 37
click at [333, 216] on p "Manual de Anatomía:" at bounding box center [360, 185] width 120 height 76
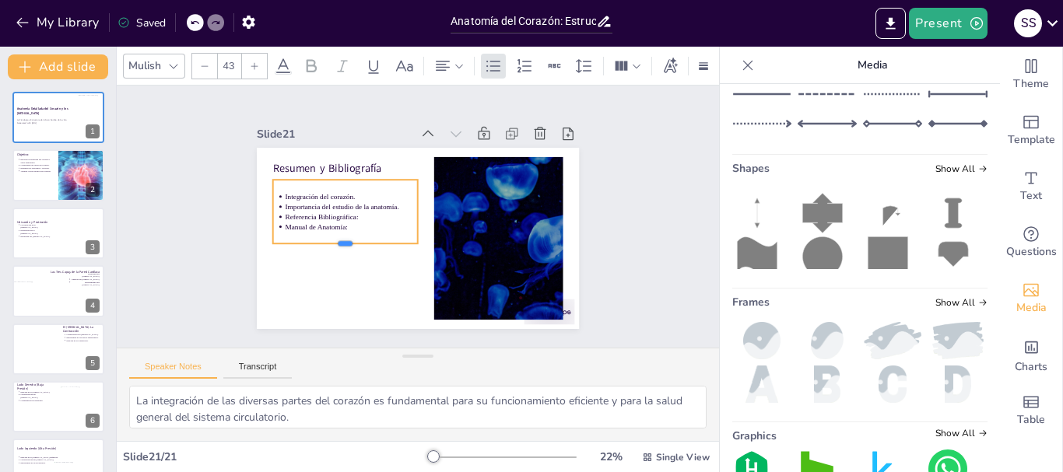
drag, startPoint x: 333, startPoint y: 217, endPoint x: 335, endPoint y: 255, distance: 37.4
click at [335, 255] on div at bounding box center [340, 234] width 145 height 42
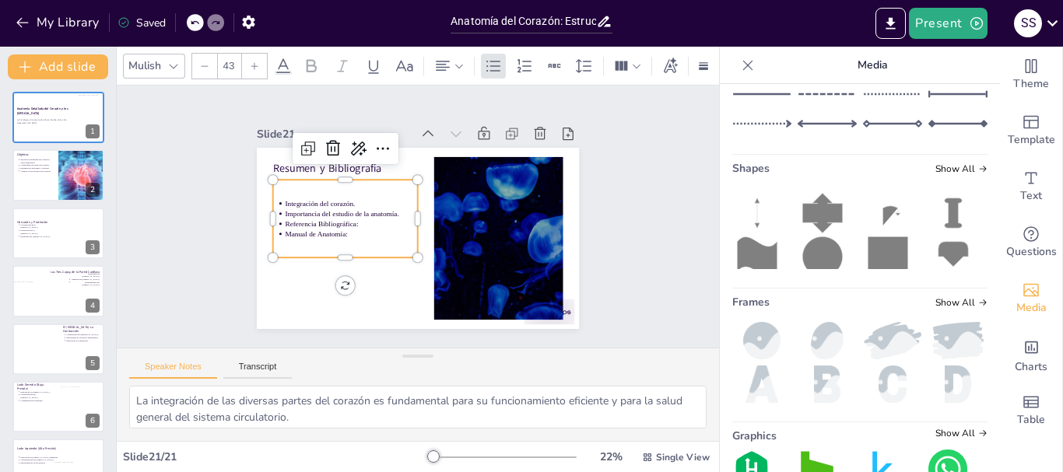
click at [334, 226] on p "Manual de Anatomía:" at bounding box center [349, 219] width 132 height 37
click at [337, 225] on p "Manual de Anatomía:" at bounding box center [349, 219] width 132 height 37
click at [337, 227] on p "Manual de Anatomía:" at bounding box center [349, 213] width 129 height 51
click at [337, 227] on p "Manual de Anatomía:" at bounding box center [349, 227] width 133 height 24
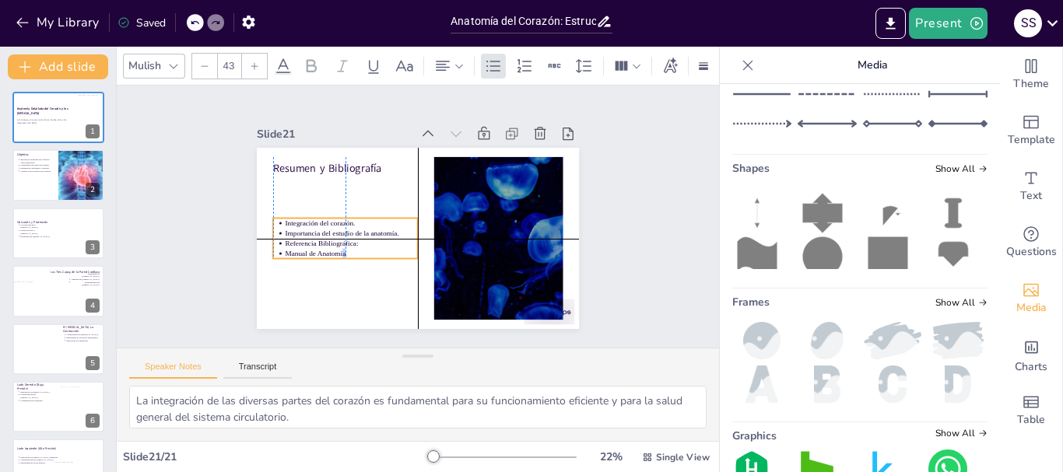
drag, startPoint x: 332, startPoint y: 214, endPoint x: 328, endPoint y: 294, distance: 80.3
click at [328, 294] on div "Resumen y Bibliografía Integración del corazón. Importancia del estudio de la a…" at bounding box center [411, 237] width 363 height 272
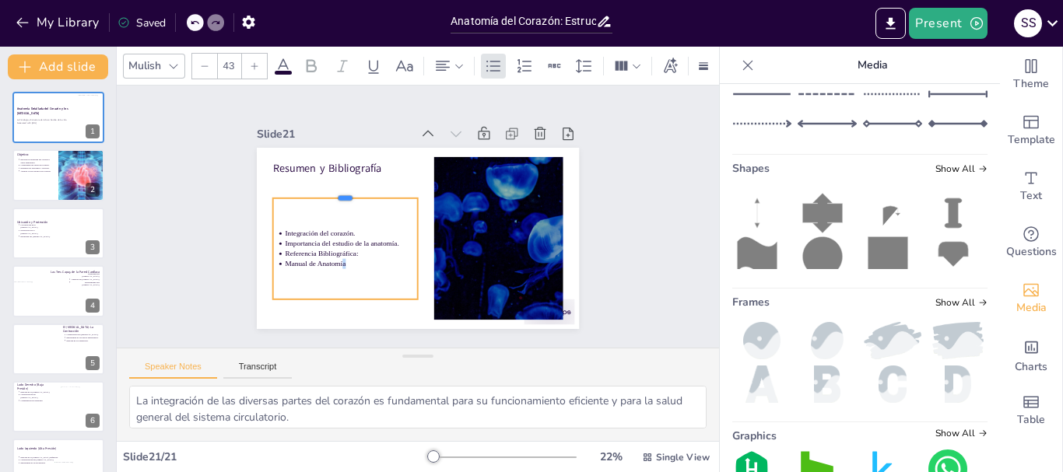
drag, startPoint x: 334, startPoint y: 250, endPoint x: 344, endPoint y: 189, distance: 61.6
click at [429, 189] on div at bounding box center [491, 194] width 125 height 96
click at [373, 195] on p "Manual de Anatomía" at bounding box center [411, 136] width 76 height 120
click at [334, 258] on p "Manual de Anatomía" at bounding box center [340, 241] width 129 height 51
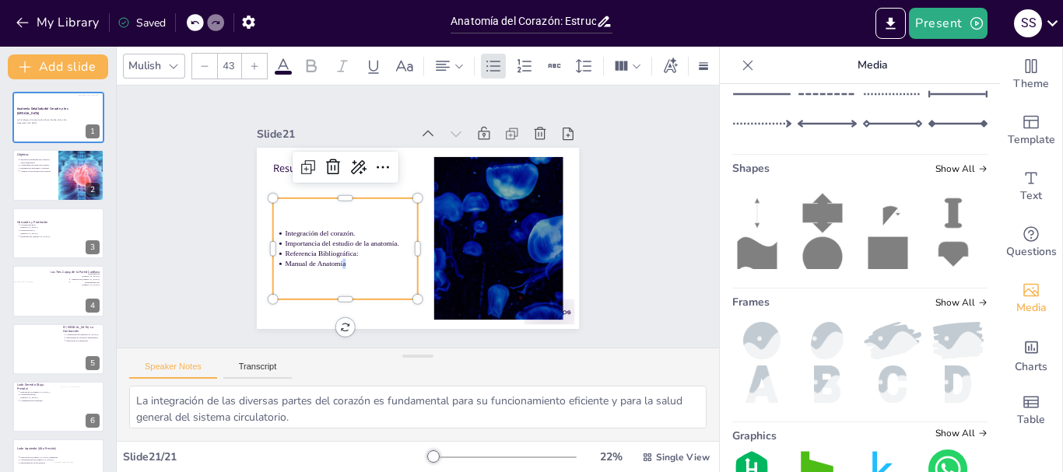
click at [334, 258] on p "Manual de Anatomía" at bounding box center [346, 257] width 133 height 24
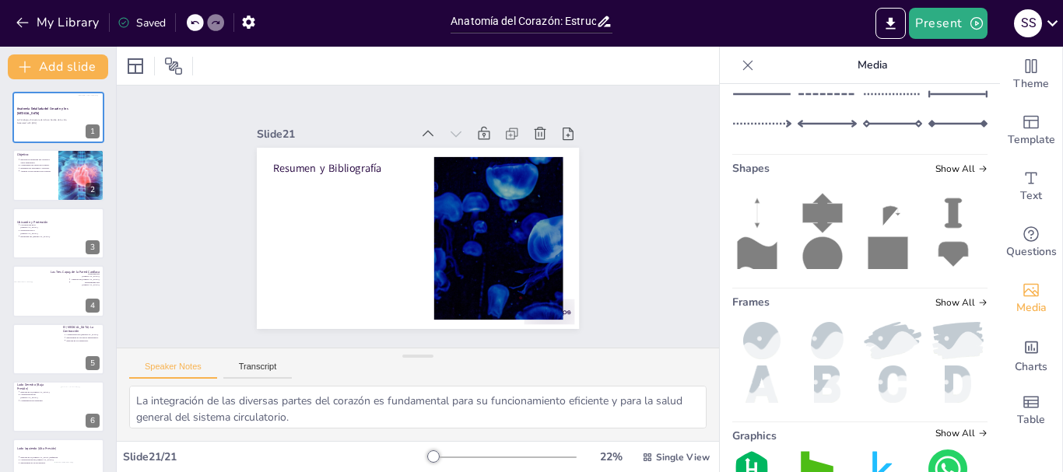
click at [198, 23] on icon at bounding box center [195, 23] width 8 height 4
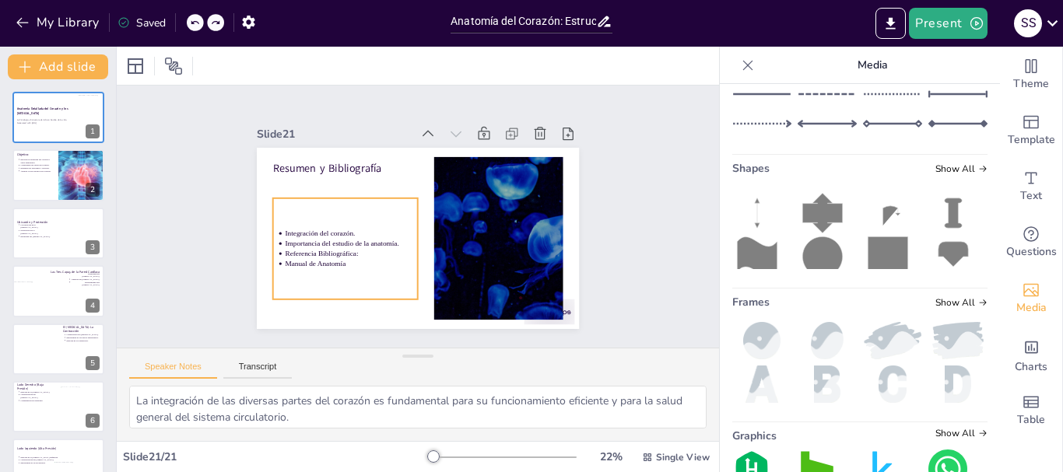
click at [327, 258] on p "Manual de Anatomía" at bounding box center [343, 248] width 132 height 37
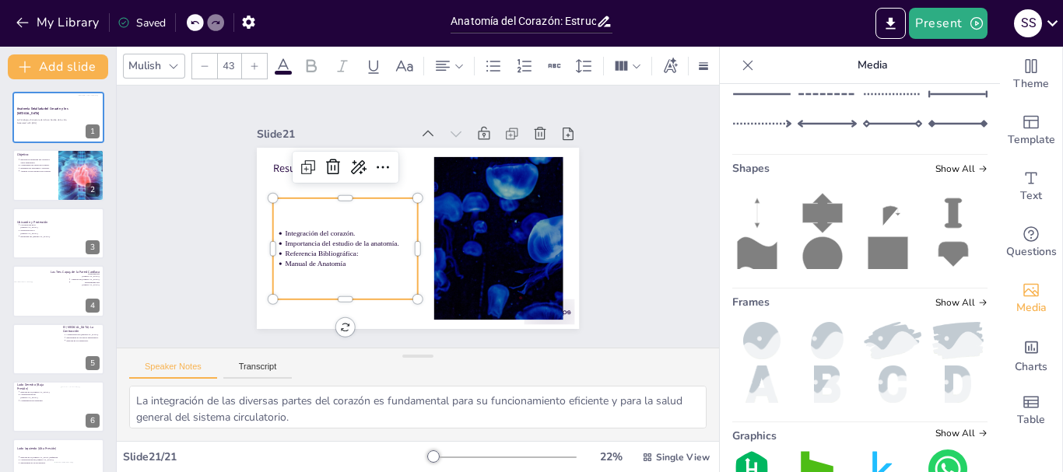
click at [327, 258] on p "Manual de Anatomía" at bounding box center [346, 257] width 133 height 24
click at [330, 259] on p "Manual de Anatomía" at bounding box center [338, 233] width 125 height 63
click at [330, 259] on p "Manual de Anatomía" at bounding box center [346, 257] width 133 height 24
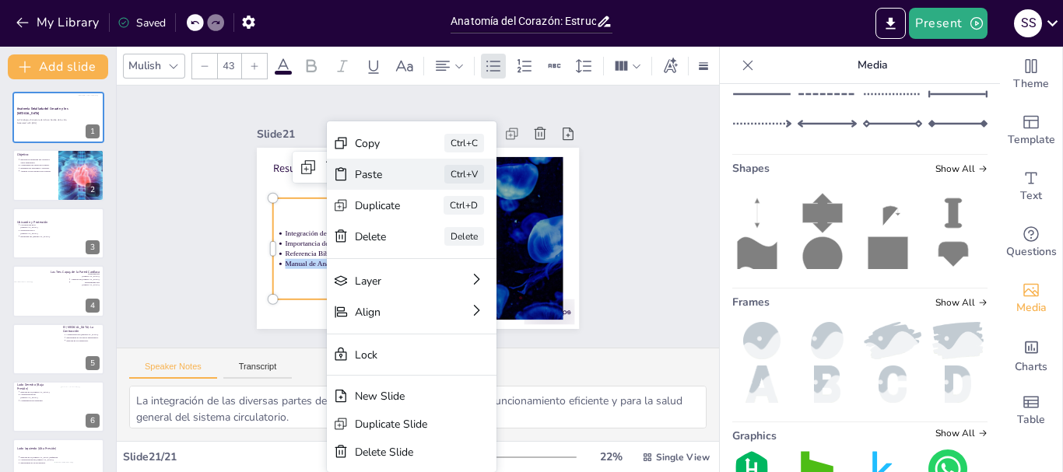
click at [355, 238] on div "Paste" at bounding box center [343, 261] width 36 height 47
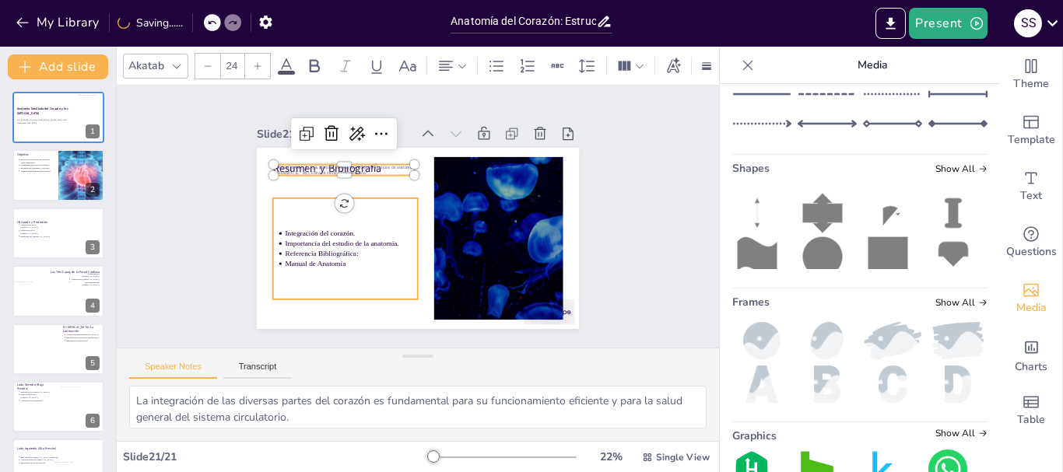
click at [332, 258] on p "Manual de Anatomía" at bounding box center [336, 216] width 114 height 86
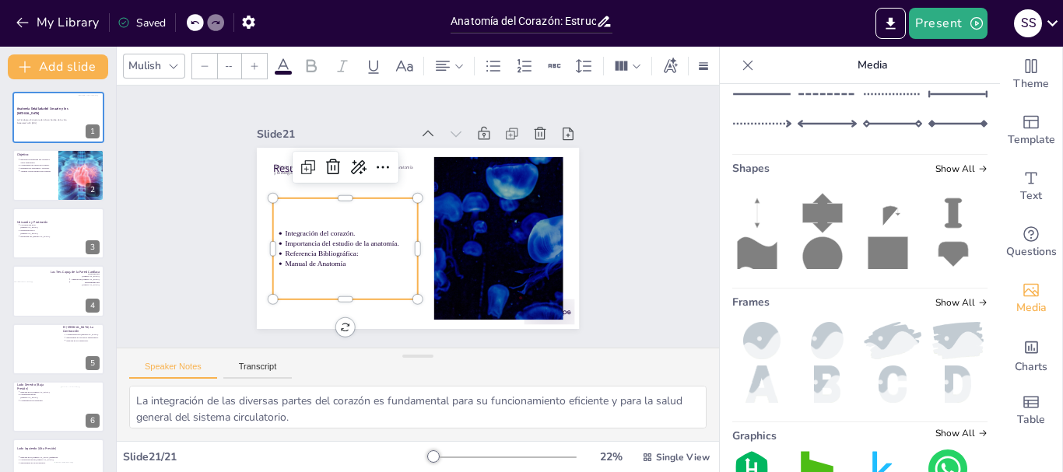
type input "43"
click at [321, 255] on p "Manual de Anatomía" at bounding box center [343, 248] width 132 height 37
click at [321, 255] on p "Manual de Anatomía" at bounding box center [340, 241] width 129 height 51
click at [321, 259] on p "Manual de Anatomía" at bounding box center [343, 248] width 132 height 37
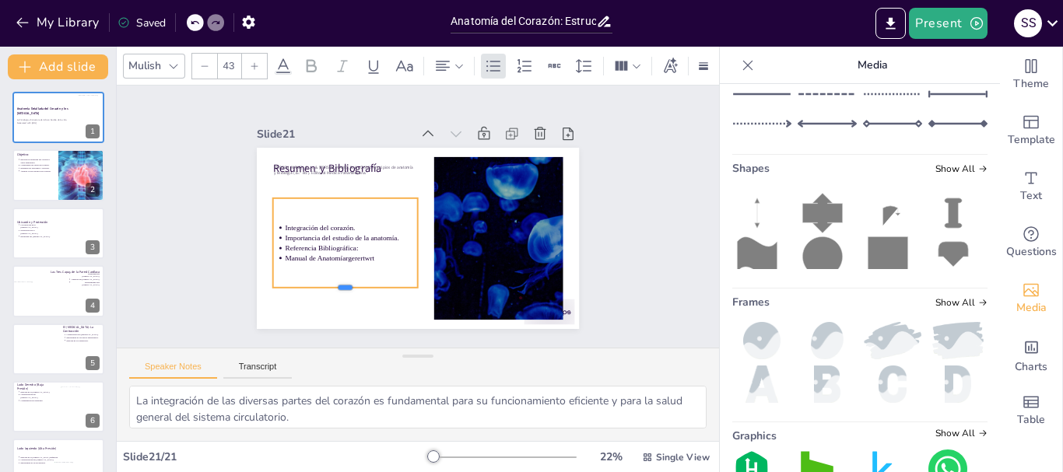
drag, startPoint x: 335, startPoint y: 236, endPoint x: 334, endPoint y: 296, distance: 60.0
click at [334, 289] on div at bounding box center [317, 246] width 132 height 83
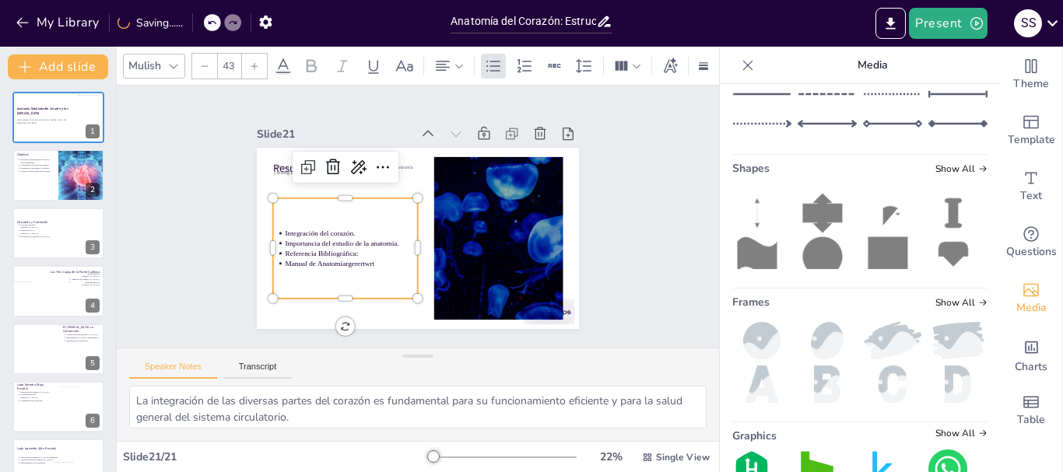
click at [367, 233] on p "Manual de Anatomíargerertwrt" at bounding box center [353, 168] width 51 height 129
click at [379, 189] on p "Manual de Anatomíargerertwrt" at bounding box center [427, 136] width 97 height 106
click at [358, 256] on p "Manual de Anatomíargerertwrt" at bounding box center [343, 248] width 132 height 37
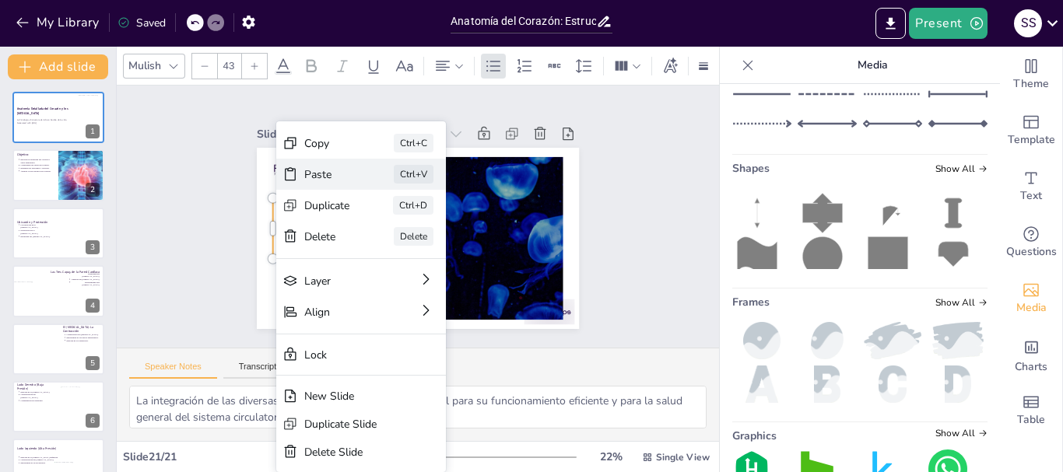
click at [410, 252] on div "Paste" at bounding box center [434, 264] width 48 height 24
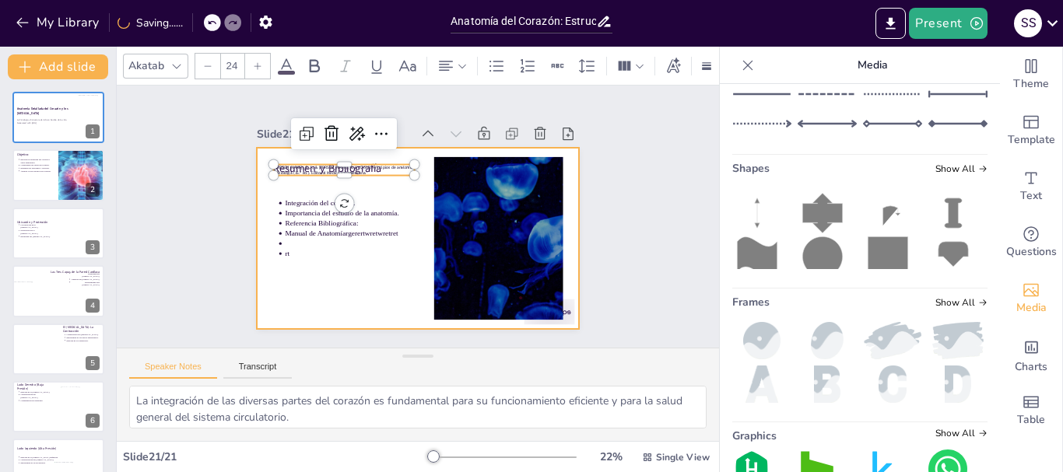
click at [378, 206] on p "rt" at bounding box center [403, 141] width 51 height 129
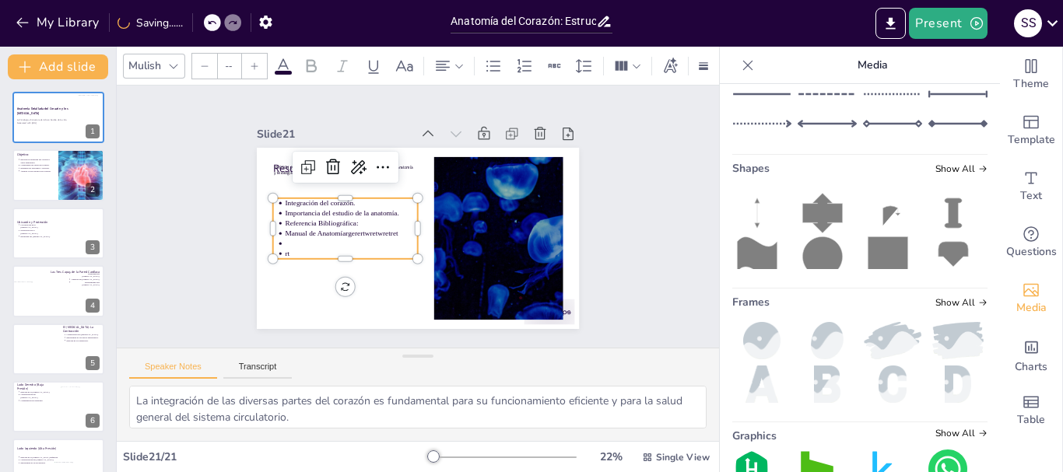
type input "43"
click at [284, 246] on p "rt" at bounding box center [345, 238] width 132 height 37
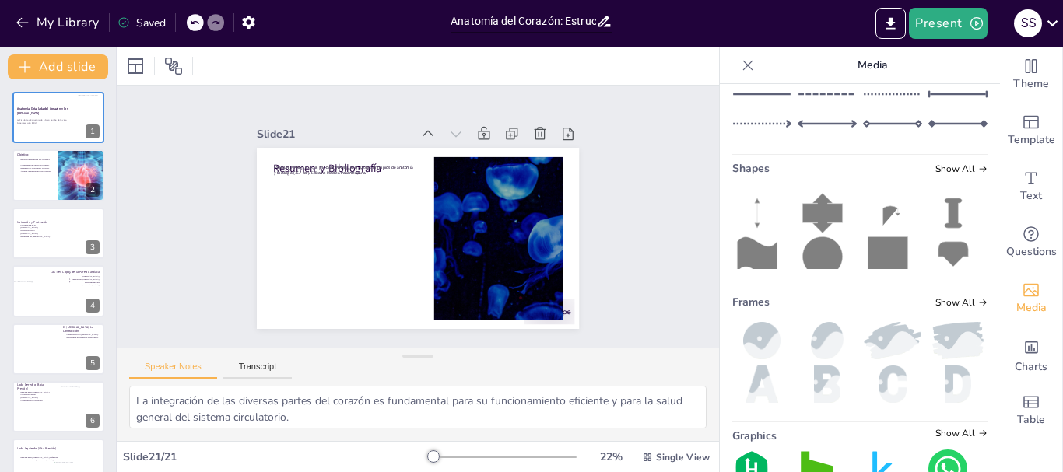
click at [188, 20] on div at bounding box center [195, 22] width 17 height 17
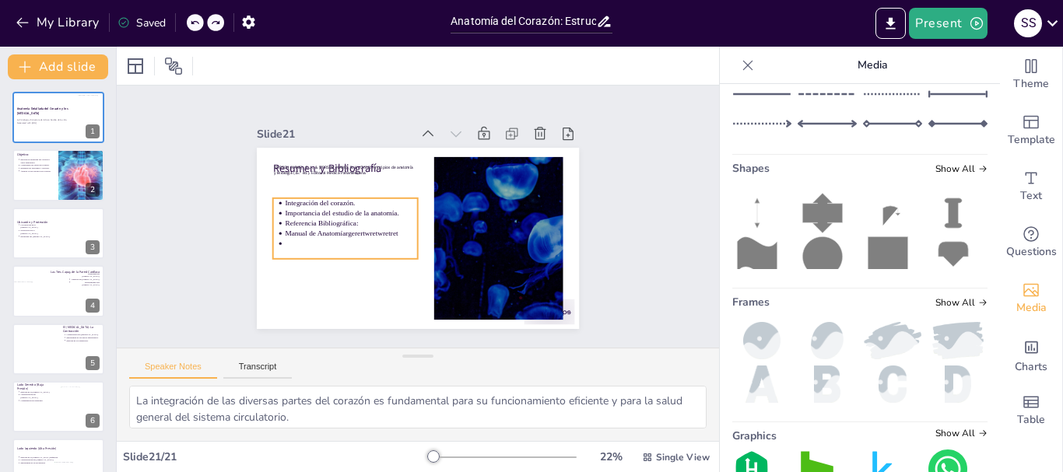
click at [369, 224] on p "Manual de Anatomíargerertwretwretret" at bounding box center [349, 219] width 132 height 37
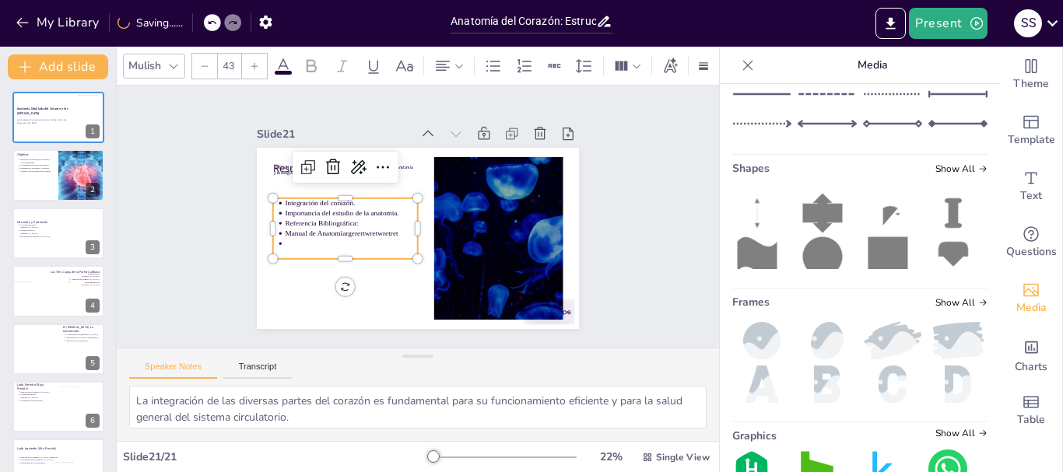
click at [371, 223] on p "Manual de Anatomíargerertwretwretret" at bounding box center [381, 158] width 51 height 129
click at [371, 227] on p "Manual de Anatomíargerertwretwretret" at bounding box center [349, 227] width 133 height 24
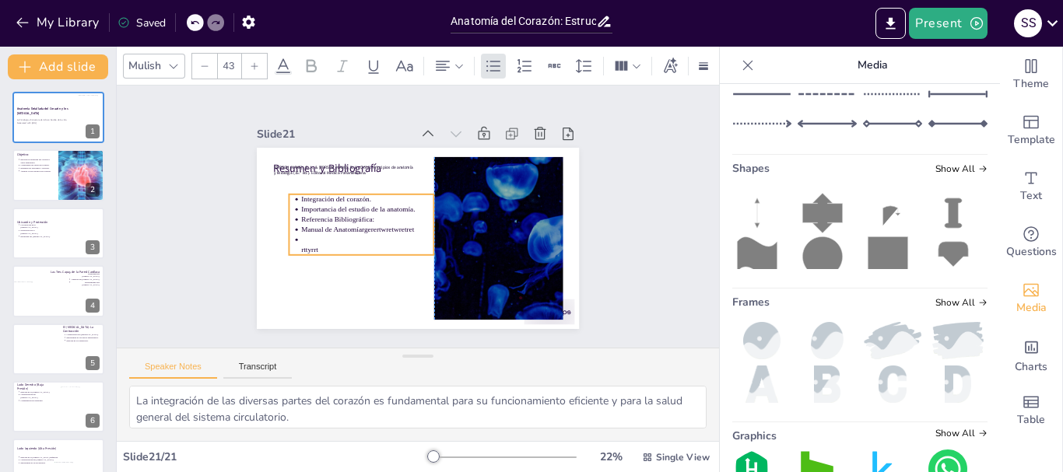
drag, startPoint x: 271, startPoint y: 229, endPoint x: 289, endPoint y: 225, distance: 18.3
click at [289, 225] on ul "Integración del corazón. Importancia del estudio de la anatomía. Referencia Bib…" at bounding box center [361, 219] width 151 height 76
drag, startPoint x: 318, startPoint y: 216, endPoint x: 297, endPoint y: 214, distance: 21.1
click at [297, 214] on p "Referencia Bibliográfica:" at bounding box center [357, 190] width 125 height 63
click at [379, 224] on p "Manual de Anatomíargerertwretwretret" at bounding box center [351, 221] width 133 height 24
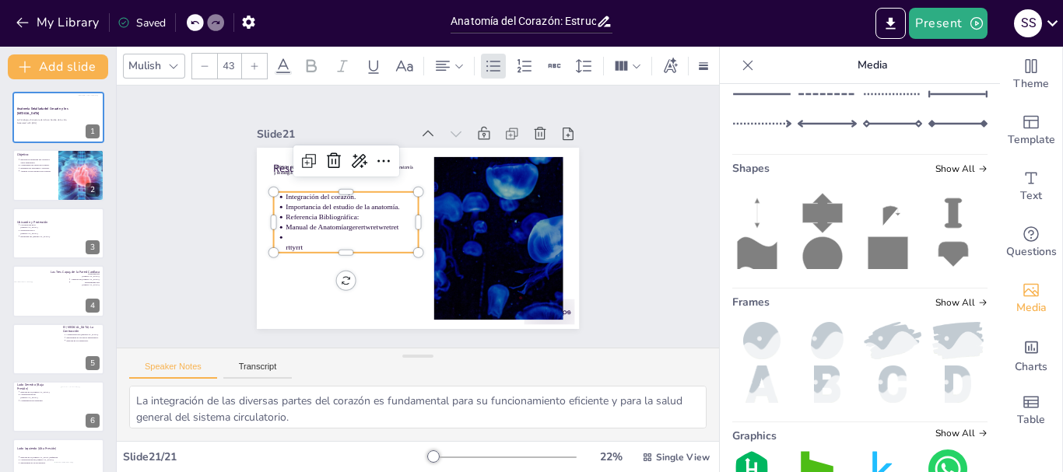
click at [385, 222] on p "Manual de Anatomíargerertwretwretret" at bounding box center [352, 213] width 132 height 37
click at [385, 222] on p "Manual de Anatomíargerertwretwretret" at bounding box center [351, 206] width 129 height 51
click at [385, 222] on p "Manual de Anatomíargerertwretwretret" at bounding box center [352, 213] width 132 height 37
click at [385, 222] on p "Manual de Anatomíargerertwretwretret" at bounding box center [351, 221] width 133 height 24
click at [385, 220] on p "Manual de Anatomíargerertwretwretret" at bounding box center [351, 221] width 133 height 24
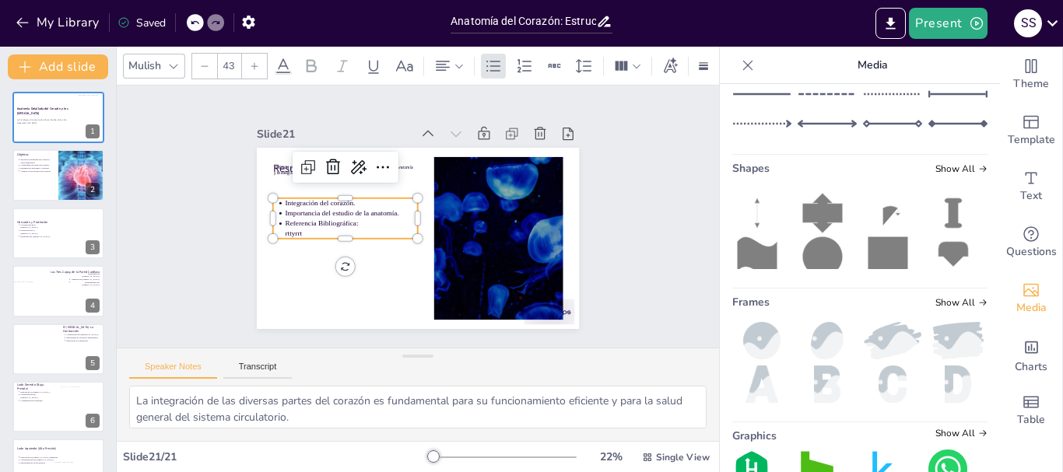
click at [304, 229] on p "rttyrrt" at bounding box center [357, 185] width 106 height 97
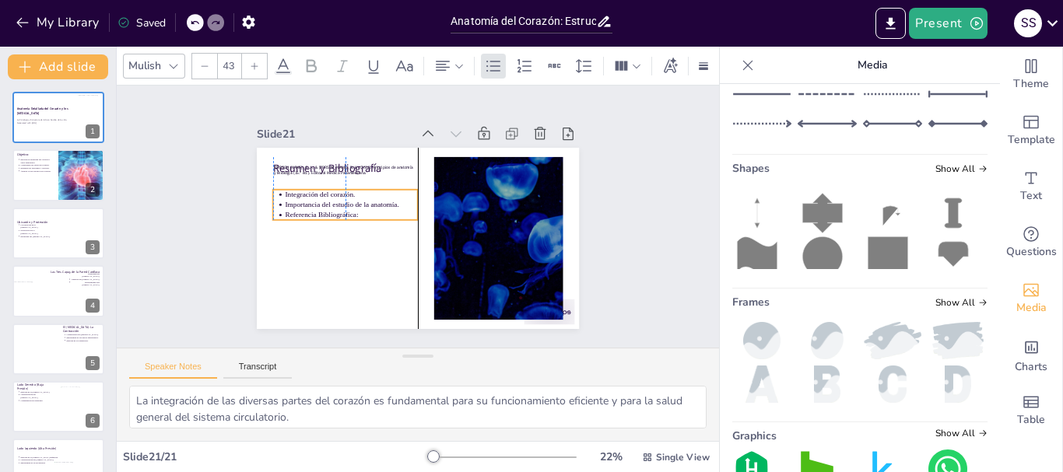
drag, startPoint x: 336, startPoint y: 222, endPoint x: 330, endPoint y: 213, distance: 10.6
click at [330, 213] on p "Referencia Bibliográfica:" at bounding box center [354, 195] width 129 height 51
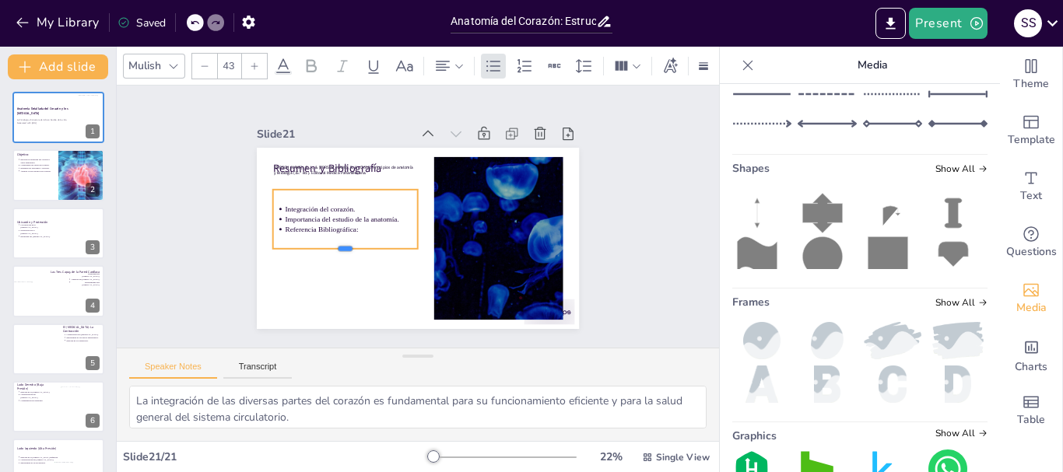
drag, startPoint x: 335, startPoint y: 217, endPoint x: 336, endPoint y: 246, distance: 28.8
click at [336, 246] on div at bounding box center [339, 239] width 145 height 42
click at [348, 227] on p "Referencia Bibliográfica:" at bounding box center [352, 201] width 125 height 63
click at [345, 224] on p "Referencia Bibliográfica:" at bounding box center [350, 215] width 132 height 37
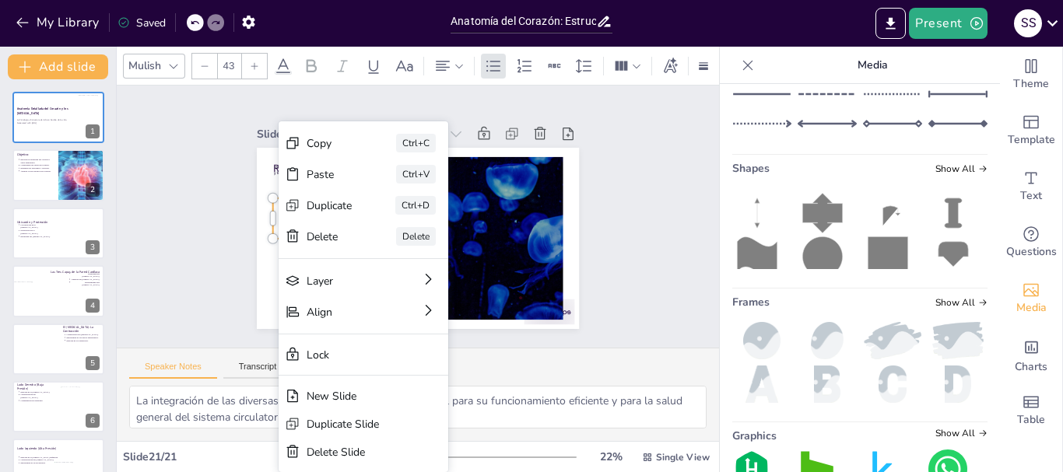
click at [383, 304] on div "Delete Delete" at bounding box center [469, 328] width 172 height 49
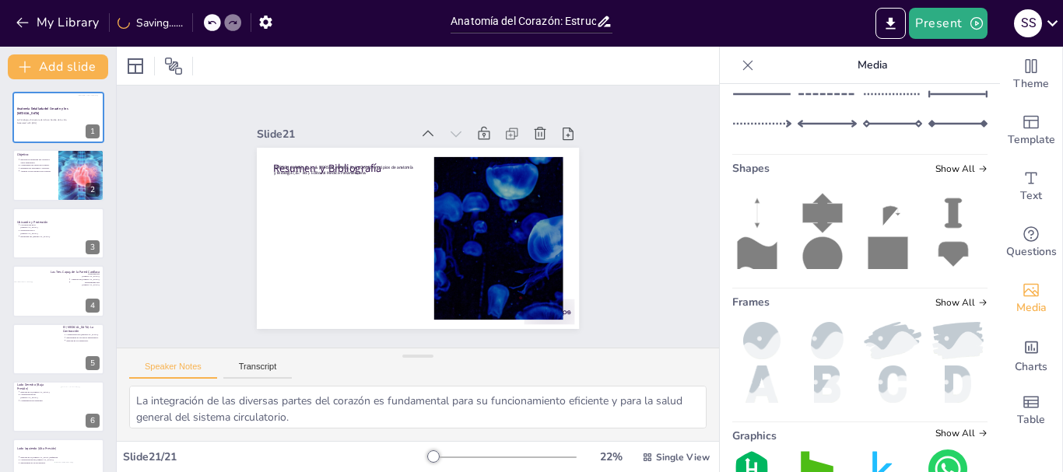
click at [193, 20] on div at bounding box center [192, 22] width 1 height 19
click at [195, 20] on icon at bounding box center [194, 22] width 9 height 9
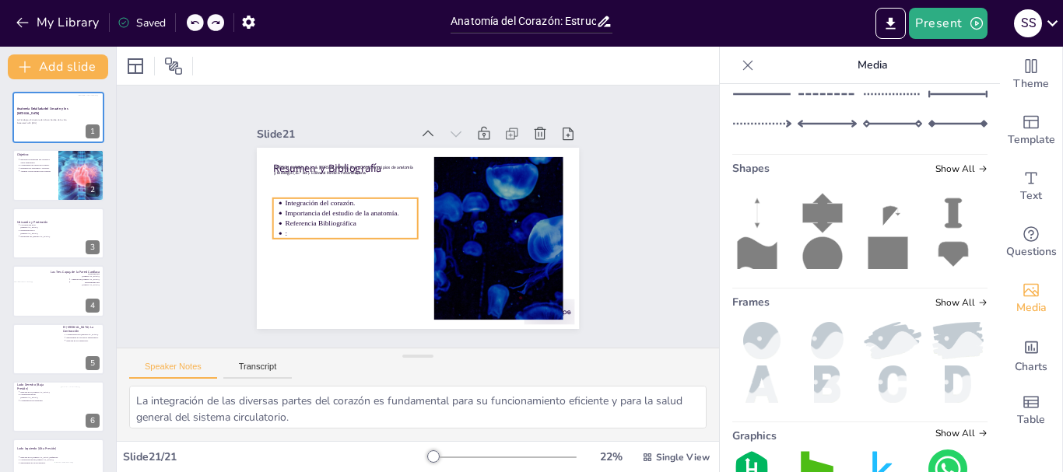
click at [284, 227] on p ":" at bounding box center [349, 227] width 133 height 24
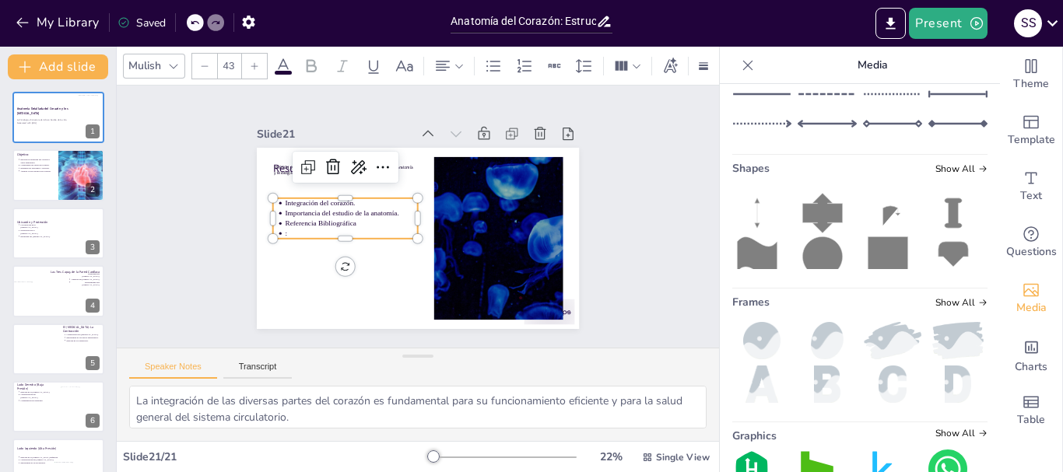
click at [284, 227] on p ":" at bounding box center [349, 219] width 132 height 37
click at [285, 227] on p ":" at bounding box center [349, 212] width 129 height 51
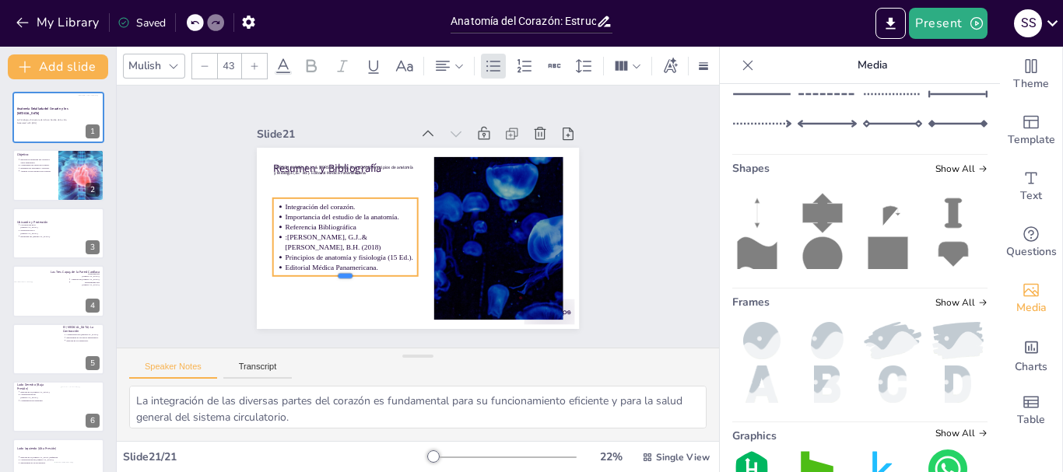
drag, startPoint x: 335, startPoint y: 253, endPoint x: 339, endPoint y: 273, distance: 20.6
click at [339, 273] on div at bounding box center [329, 256] width 142 height 57
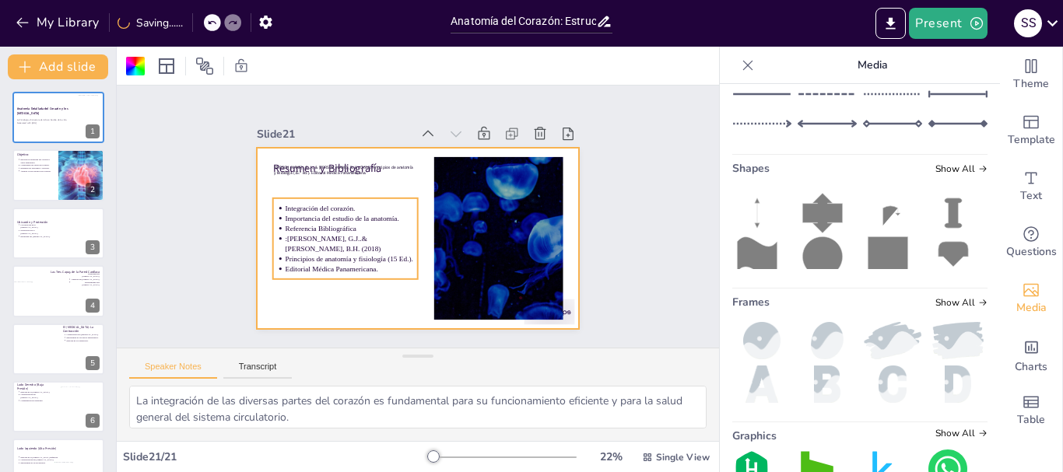
click at [342, 170] on p "Tortora, G. J., & Derrickson, B. H. (2018). Principios de anatomía y fisiología…" at bounding box center [350, 162] width 142 height 26
click at [342, 166] on p "Tortora, G. J., & Derrickson, B. H. (2018). Principios de anatomía y fisiología…" at bounding box center [350, 163] width 142 height 26
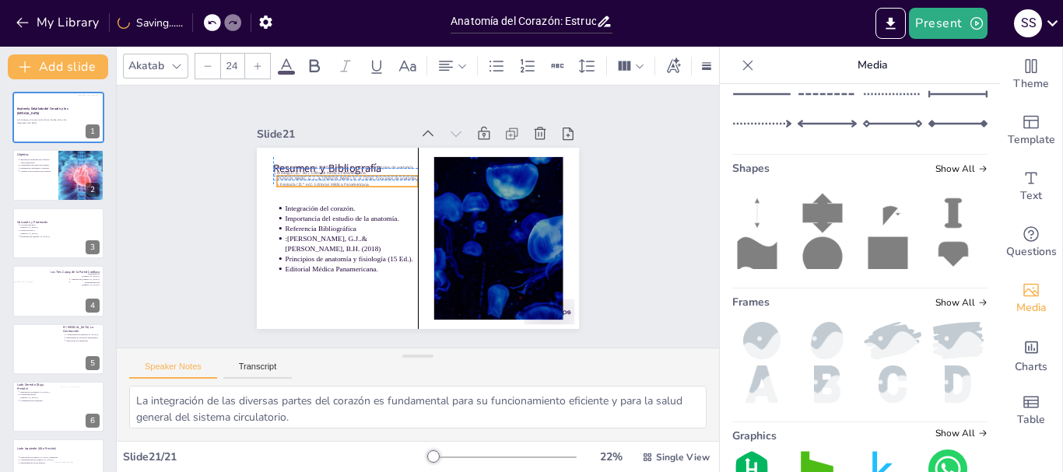
drag, startPoint x: 342, startPoint y: 166, endPoint x: 345, endPoint y: 174, distance: 8.9
click at [345, 174] on p "Tortora, G. J., & Derrickson, B. H. (2018). Principios de anatomía y fisiología…" at bounding box center [352, 174] width 142 height 26
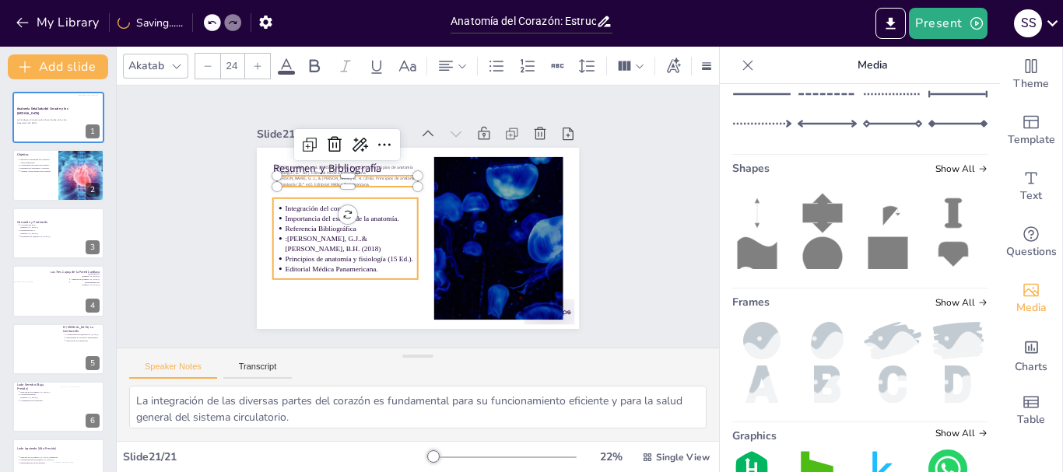
click at [284, 305] on div at bounding box center [413, 238] width 353 height 244
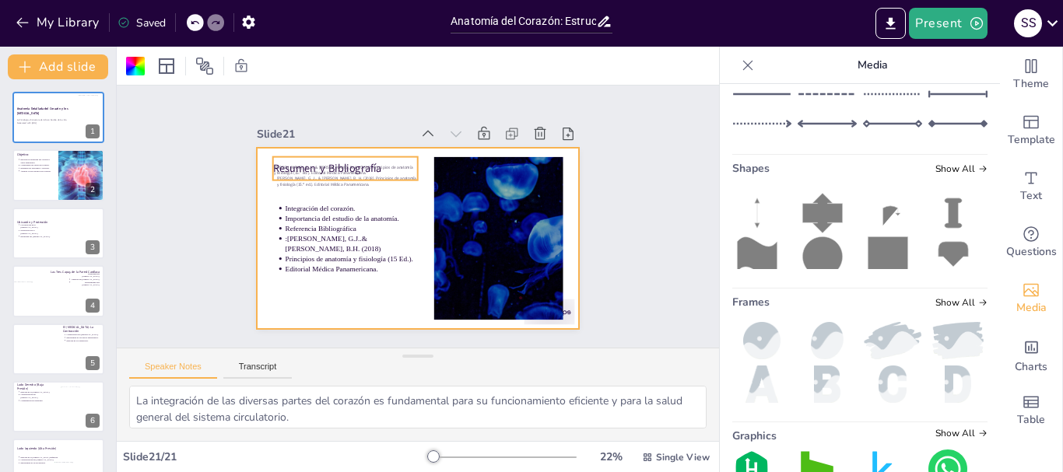
click at [339, 155] on p "Resumen y Bibliografía" at bounding box center [357, 154] width 145 height 45
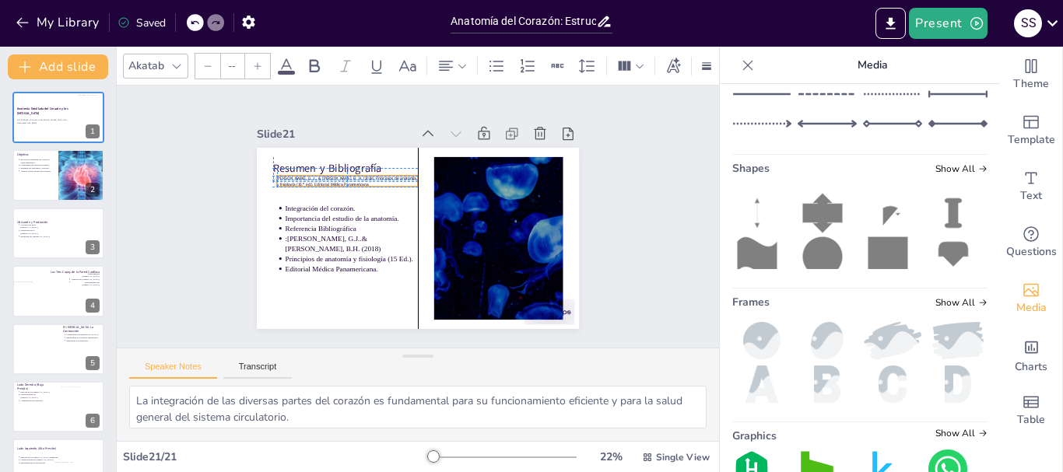
type input "24"
drag, startPoint x: 333, startPoint y: 163, endPoint x: 332, endPoint y: 174, distance: 10.9
click at [332, 148] on div "Resumen y Bibliografía Integración del corazón. Importancia del estudio de la a…" at bounding box center [418, 148] width 322 height 0
click at [367, 131] on icon at bounding box center [380, 118] width 26 height 26
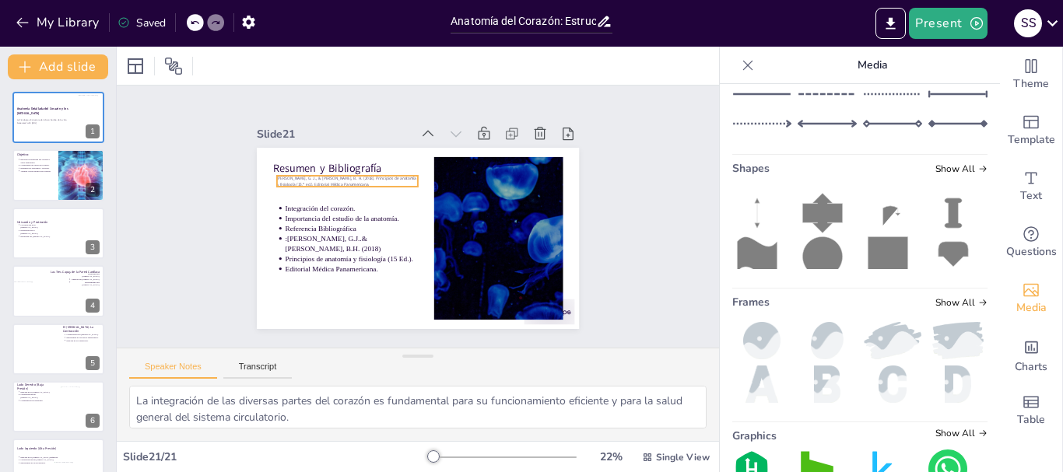
click at [321, 177] on span "Tortora, G. J., & Derrickson, B. H. (2018). Principios de anatomía y fisiología…" at bounding box center [351, 171] width 140 height 21
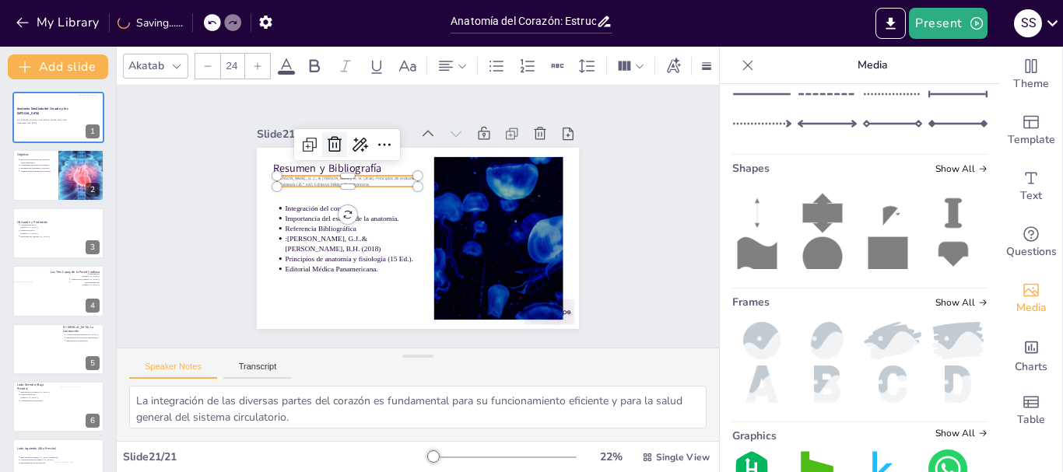
click at [335, 141] on icon at bounding box center [343, 136] width 16 height 16
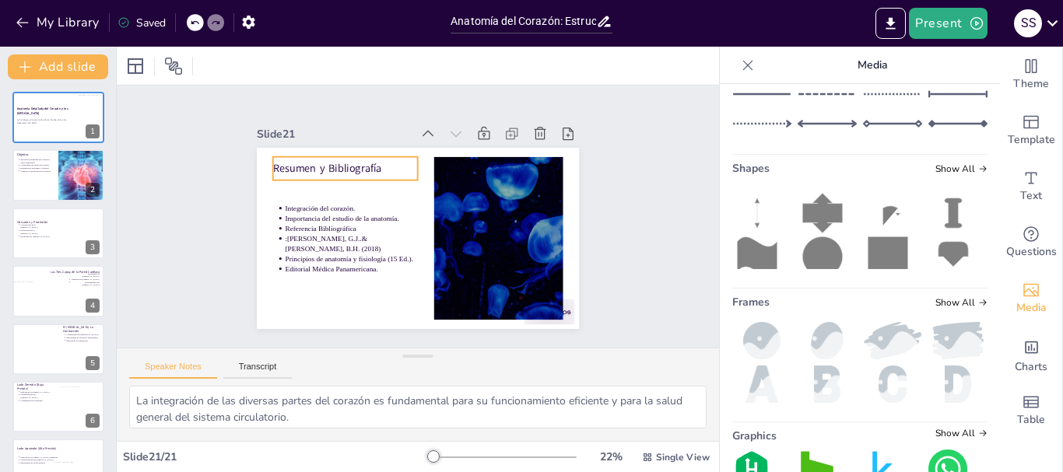
click at [318, 164] on p "Resumen y Bibliografía" at bounding box center [351, 161] width 146 height 30
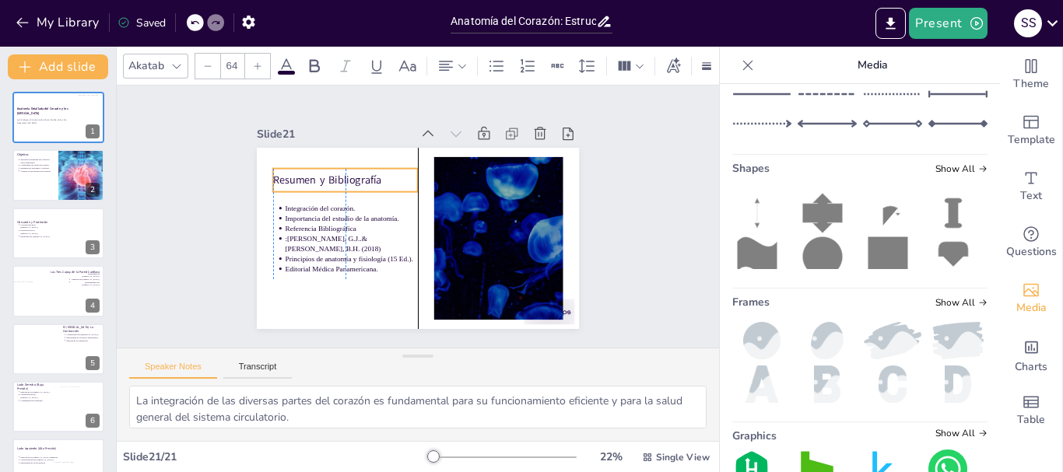
drag, startPoint x: 318, startPoint y: 165, endPoint x: 319, endPoint y: 177, distance: 12.5
click at [319, 177] on p "Resumen y Bibliografía" at bounding box center [366, 154] width 139 height 72
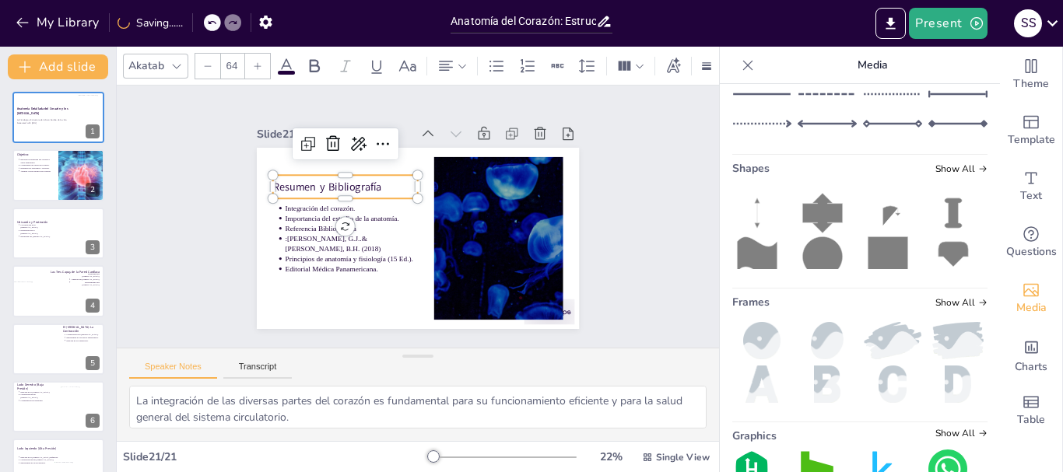
click at [296, 291] on div at bounding box center [415, 239] width 339 height 214
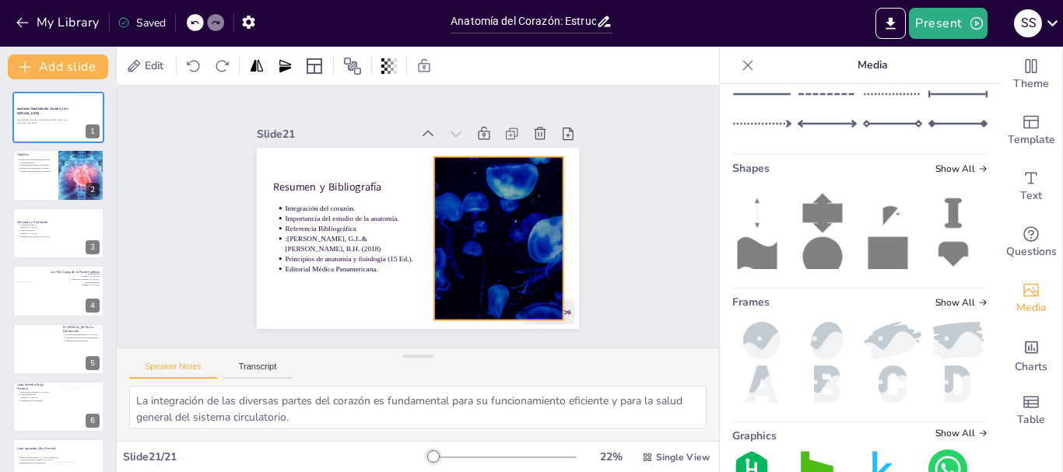
click at [430, 251] on div at bounding box center [492, 255] width 318 height 220
click at [510, 126] on icon at bounding box center [520, 136] width 20 height 20
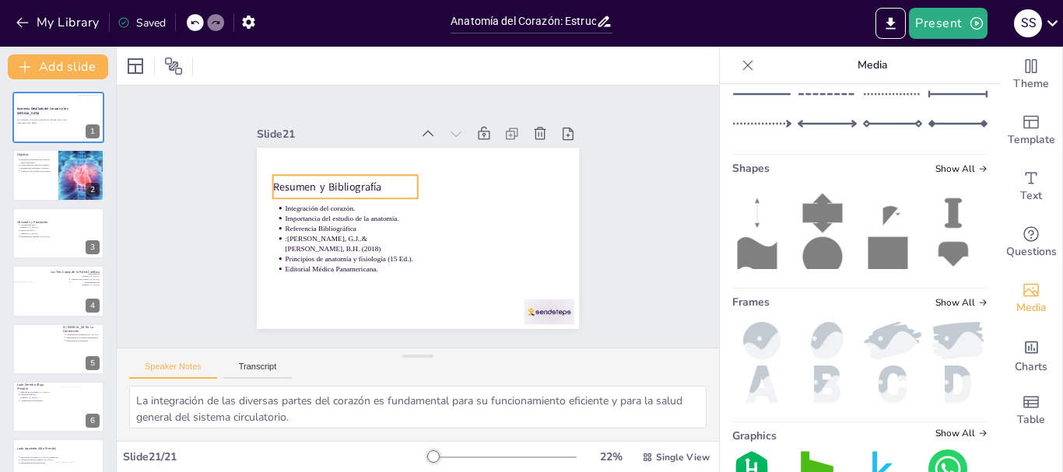
click at [315, 180] on p "Resumen y Bibliografía" at bounding box center [353, 172] width 145 height 45
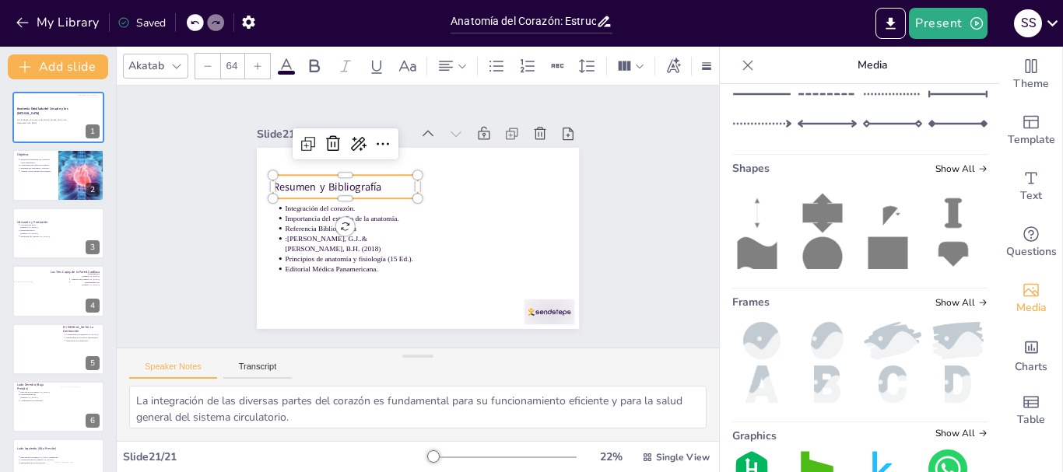
click at [315, 179] on p "Resumen y Bibliografía" at bounding box center [353, 172] width 145 height 45
click at [318, 181] on p "Resumen y Bibliografía" at bounding box center [353, 172] width 145 height 45
click at [318, 181] on p "Resumen y Bibliografía" at bounding box center [349, 179] width 146 height 30
click at [374, 198] on div "Integración del corazón. Importancia del estudio de la anatomía. Referencia Bib…" at bounding box center [343, 232] width 153 height 96
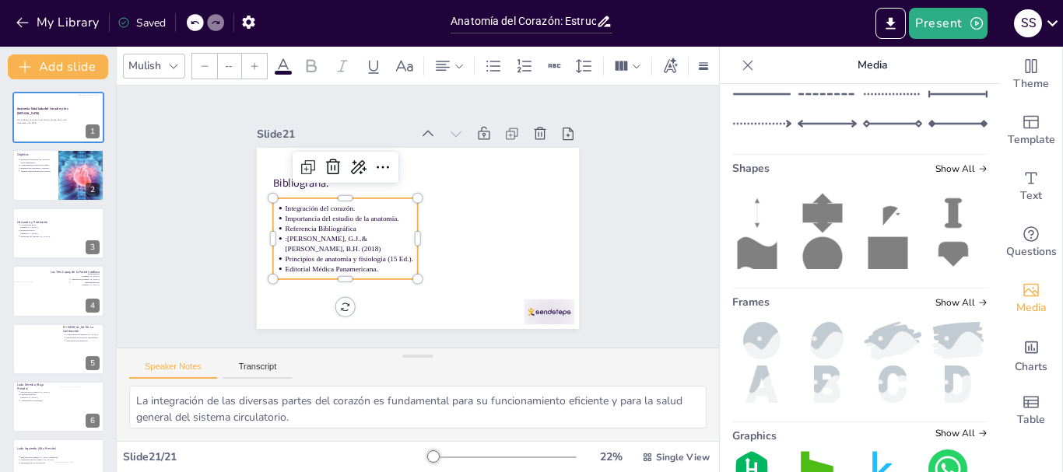
type input "43"
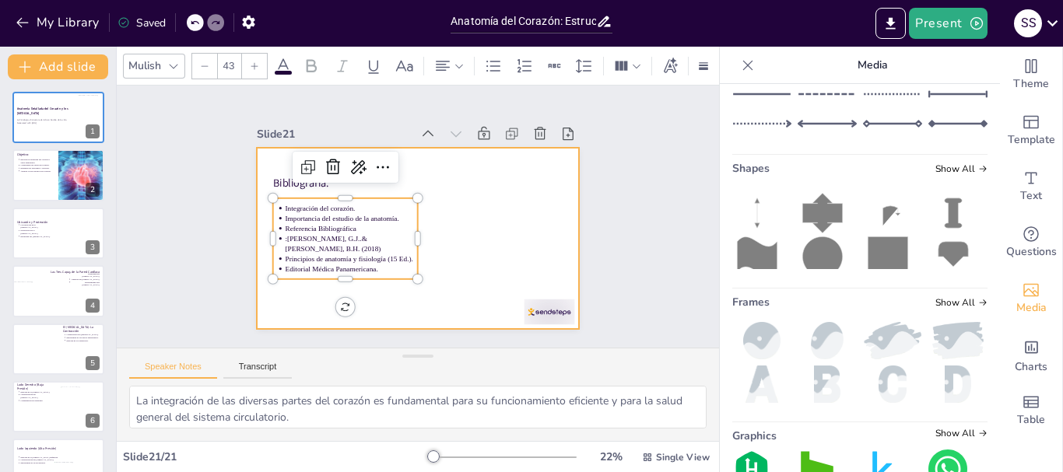
click at [508, 248] on div at bounding box center [413, 238] width 353 height 244
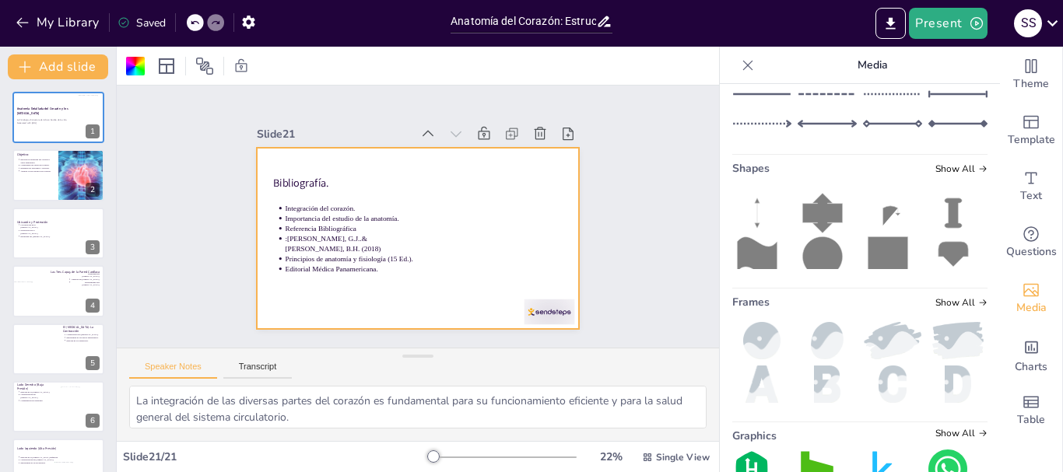
click at [148, 17] on div "Saved" at bounding box center [142, 23] width 48 height 15
click at [159, 20] on div "Saved" at bounding box center [142, 23] width 48 height 15
click at [129, 65] on div at bounding box center [135, 66] width 19 height 19
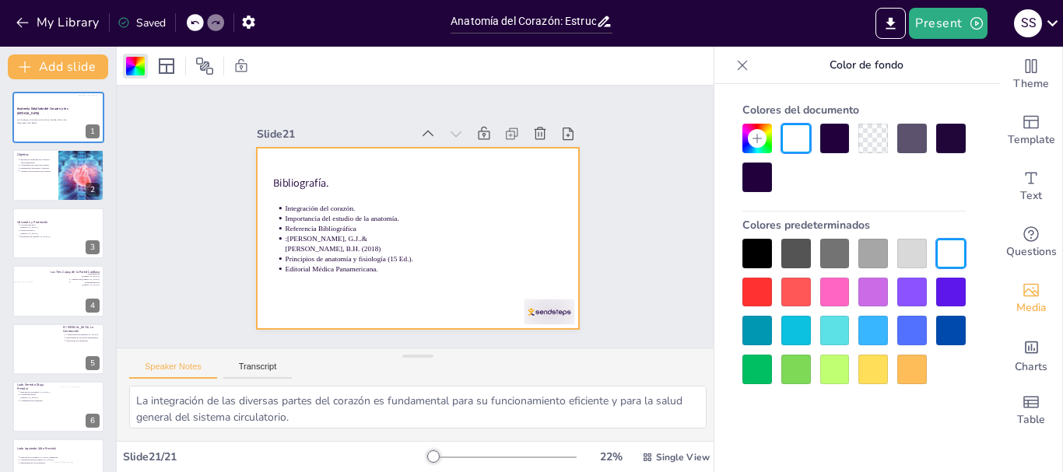
click at [952, 329] on div at bounding box center [951, 331] width 30 height 30
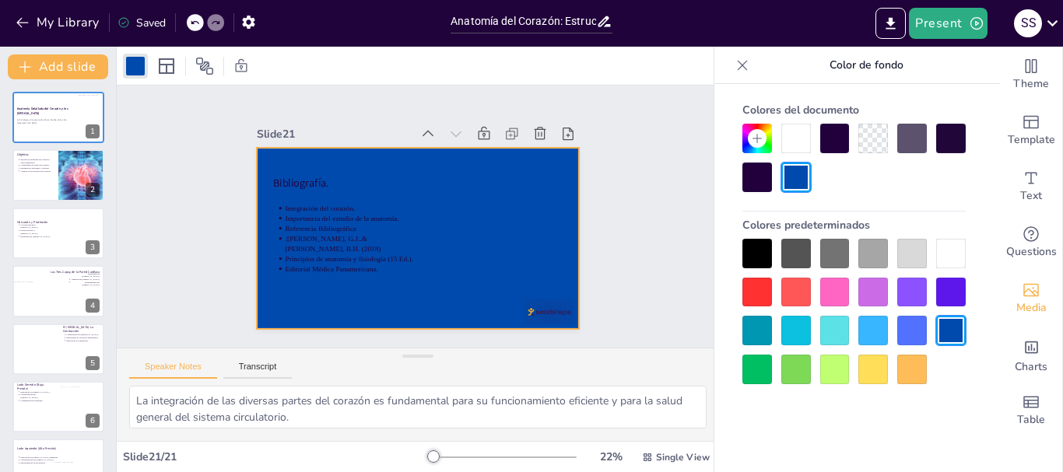
click at [916, 331] on div at bounding box center [912, 331] width 30 height 30
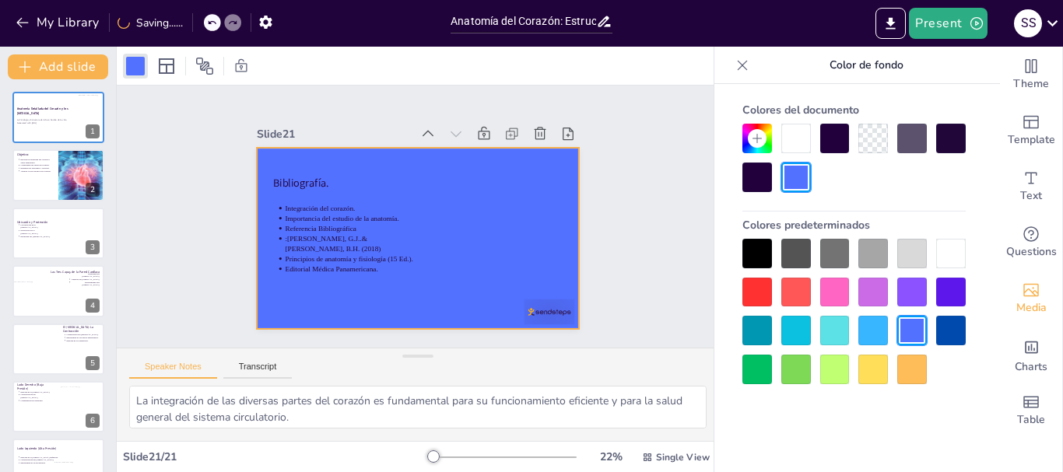
click at [835, 333] on div at bounding box center [835, 331] width 30 height 30
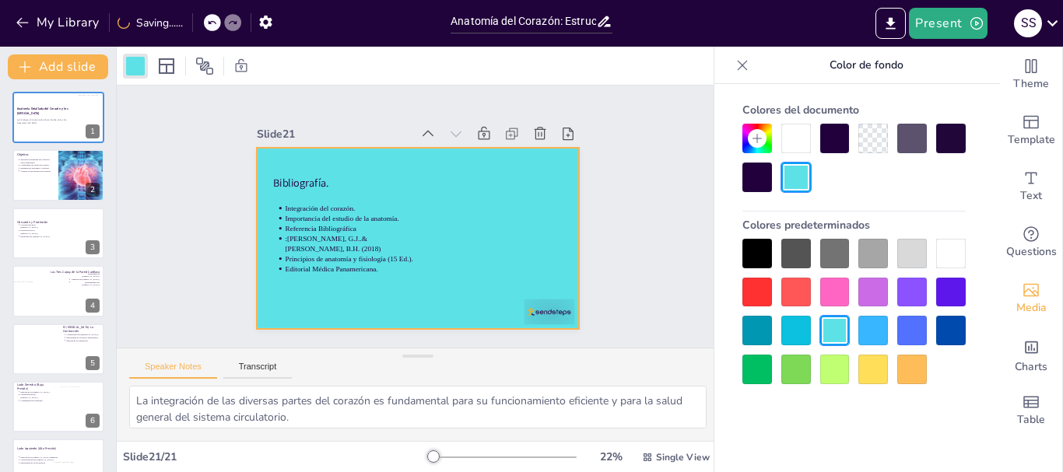
click at [866, 333] on div at bounding box center [874, 331] width 30 height 30
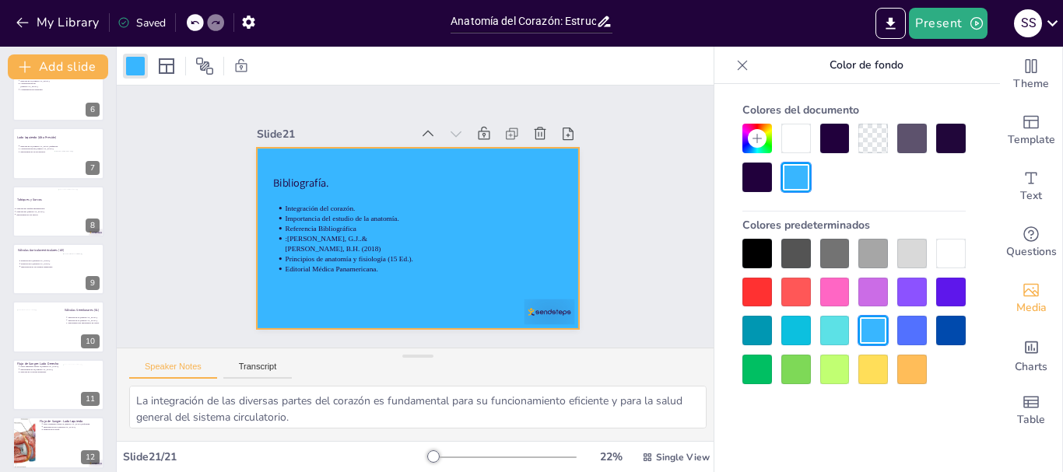
scroll to position [841, 0]
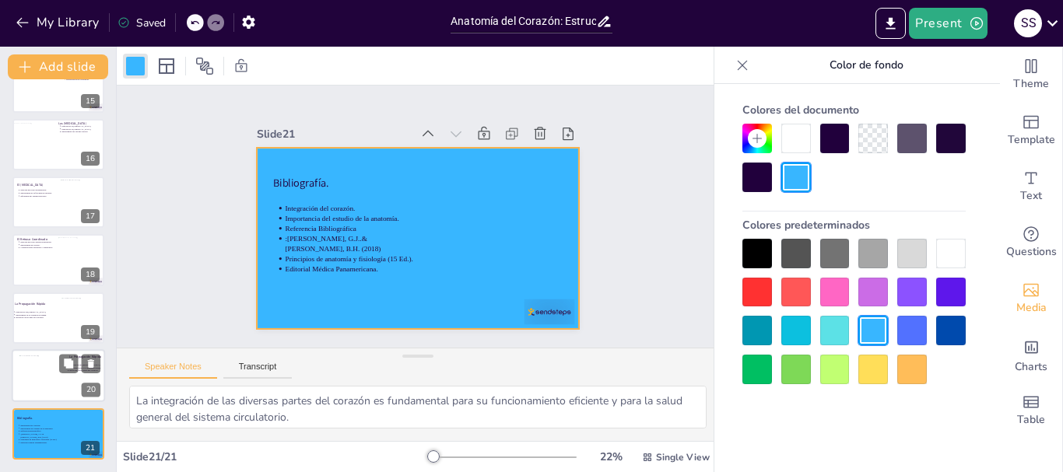
click at [71, 385] on div at bounding box center [58, 375] width 93 height 53
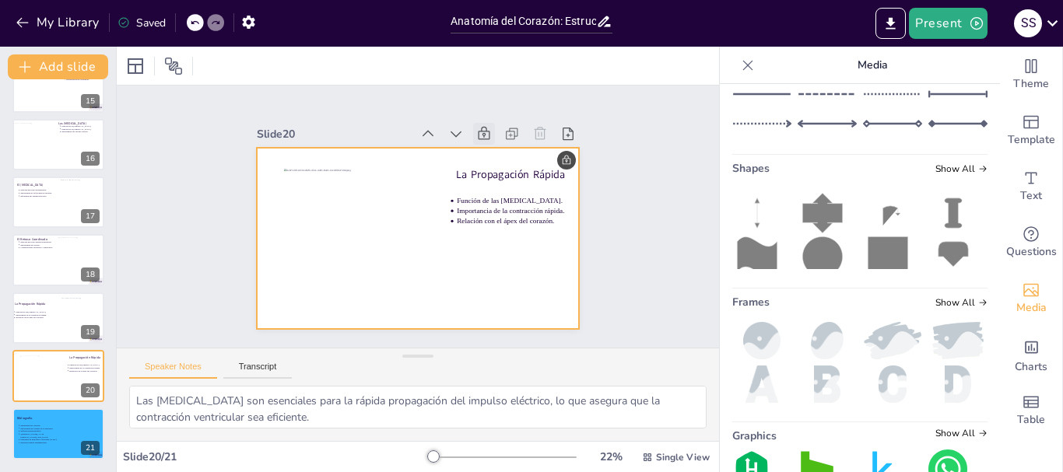
click at [429, 265] on div at bounding box center [409, 236] width 368 height 297
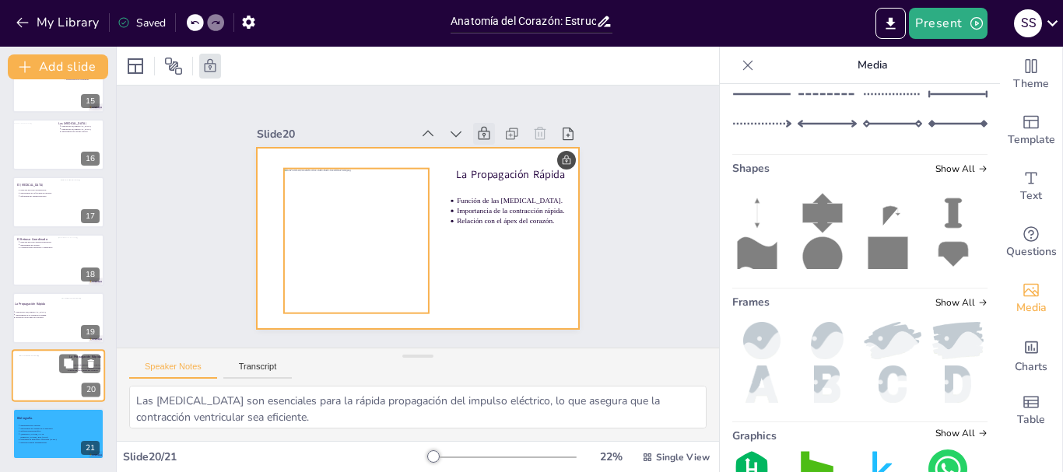
click at [67, 381] on div at bounding box center [58, 375] width 93 height 53
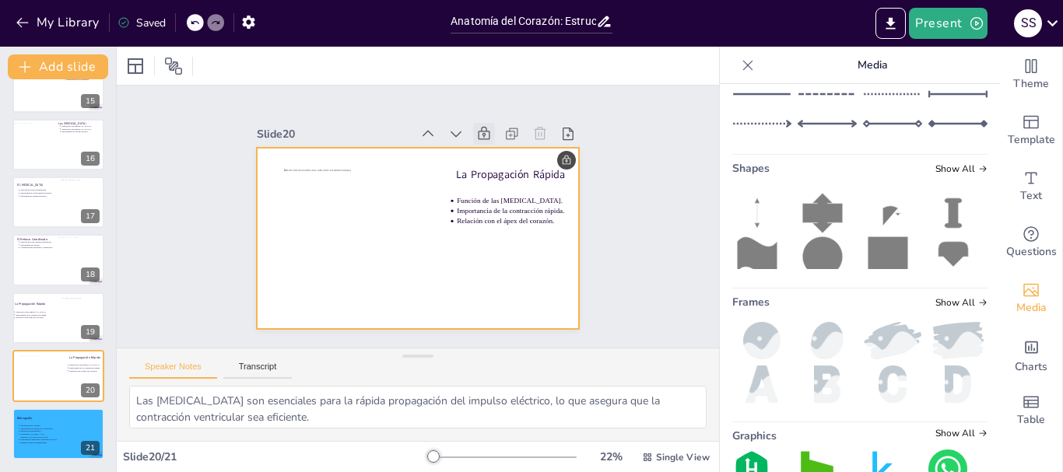
click at [449, 275] on div at bounding box center [405, 199] width 367 height 336
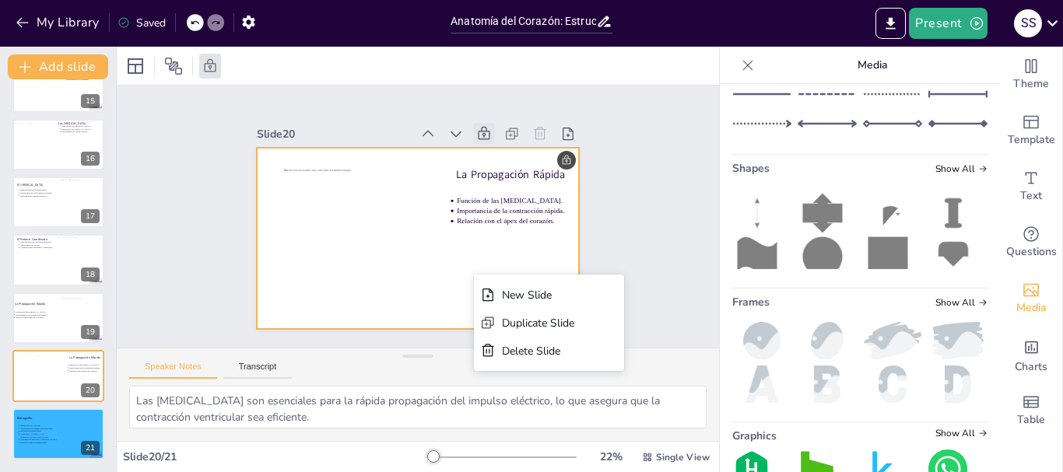
click at [490, 255] on div at bounding box center [402, 231] width 350 height 361
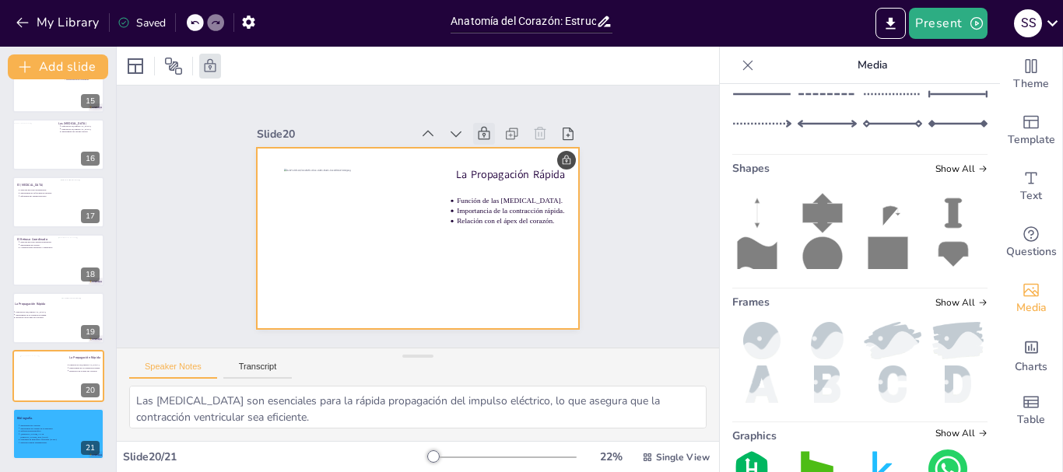
click at [499, 149] on icon at bounding box center [506, 157] width 15 height 16
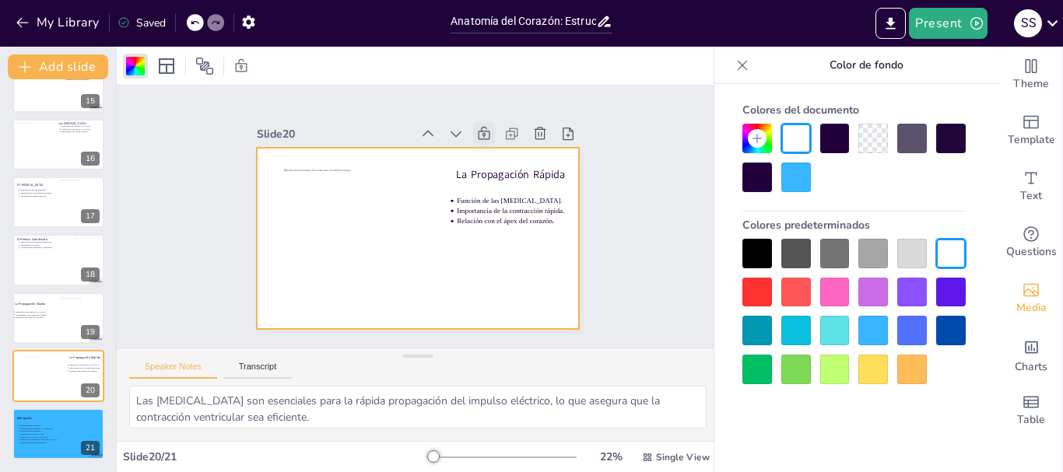
click at [862, 319] on div at bounding box center [874, 331] width 30 height 30
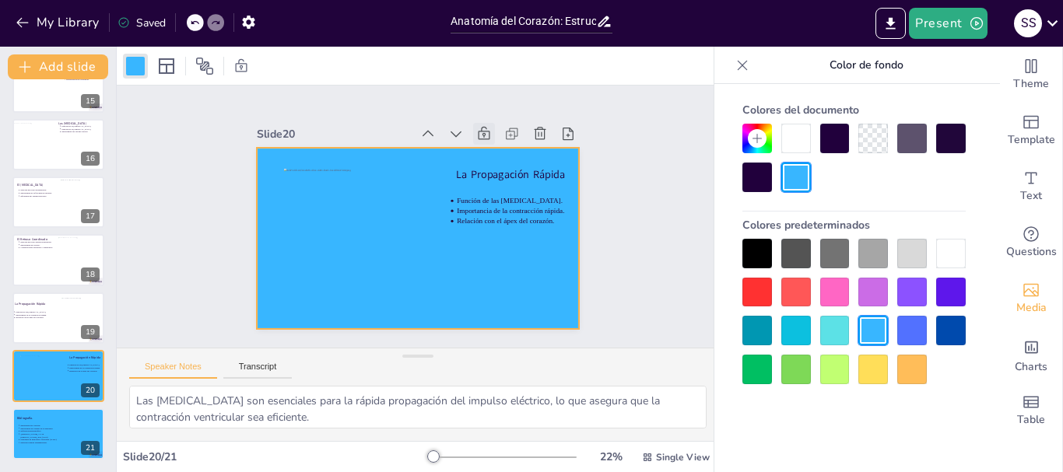
click at [515, 224] on icon at bounding box center [523, 232] width 17 height 16
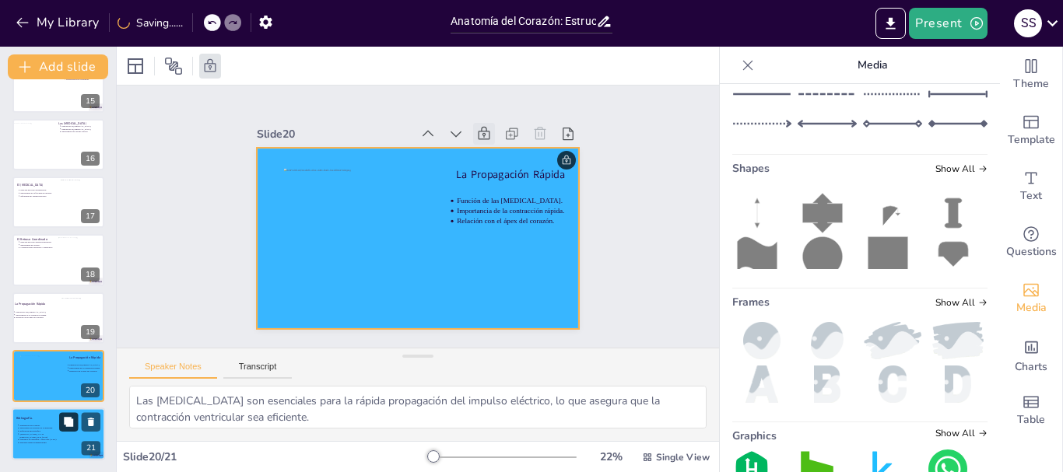
click at [76, 420] on button at bounding box center [68, 422] width 19 height 19
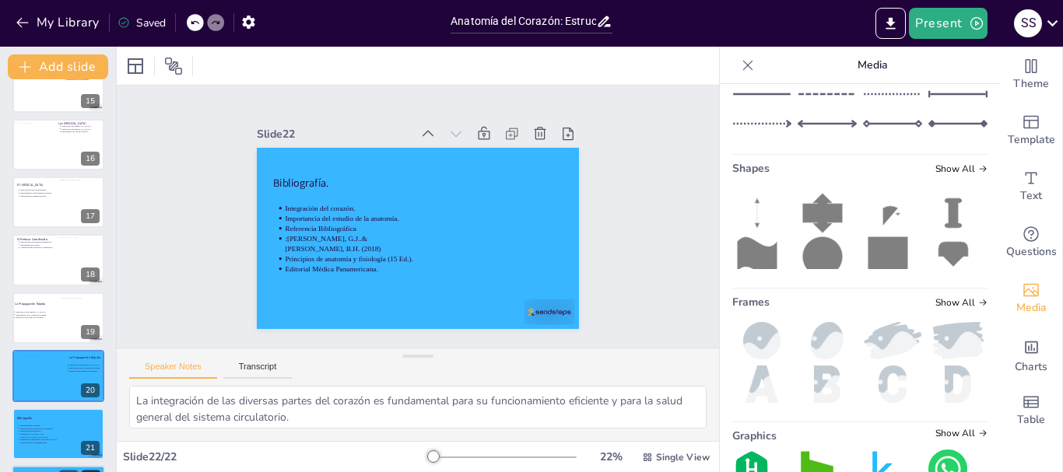
scroll to position [899, 0]
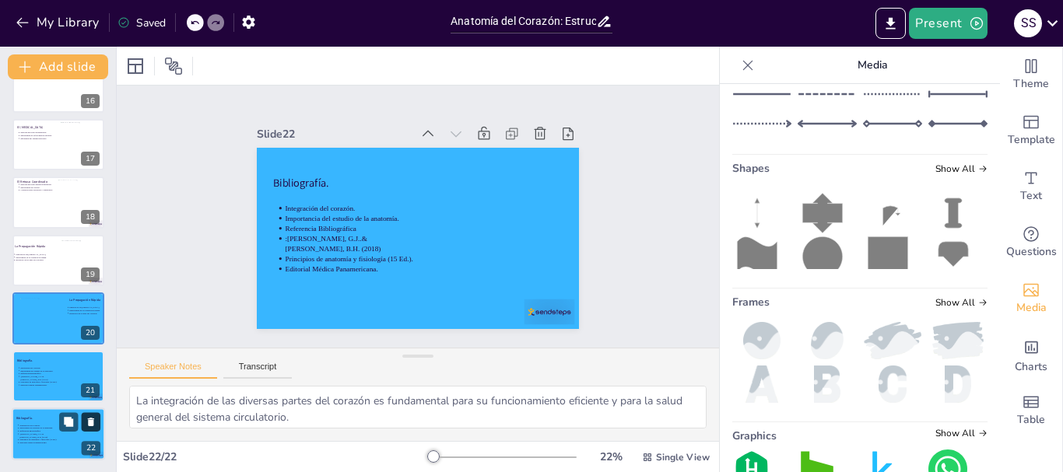
click at [88, 421] on icon at bounding box center [91, 421] width 11 height 11
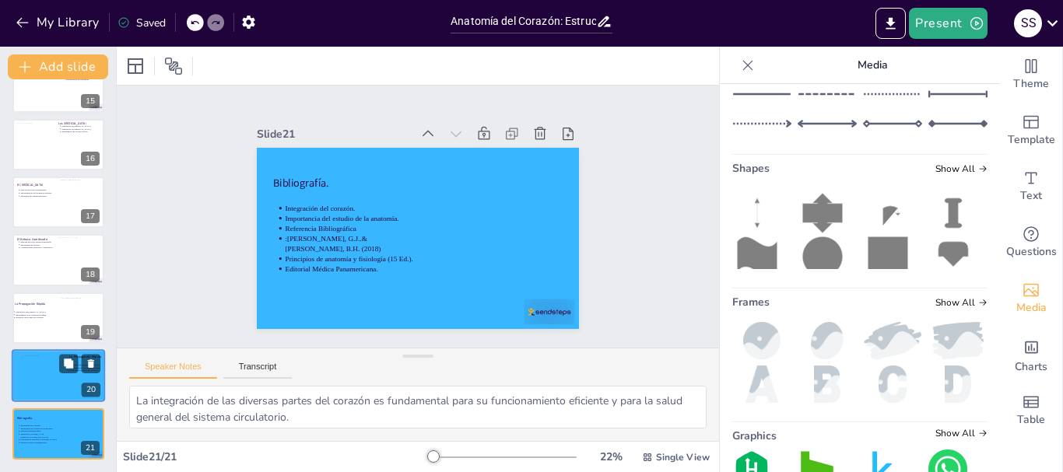
scroll to position [841, 0]
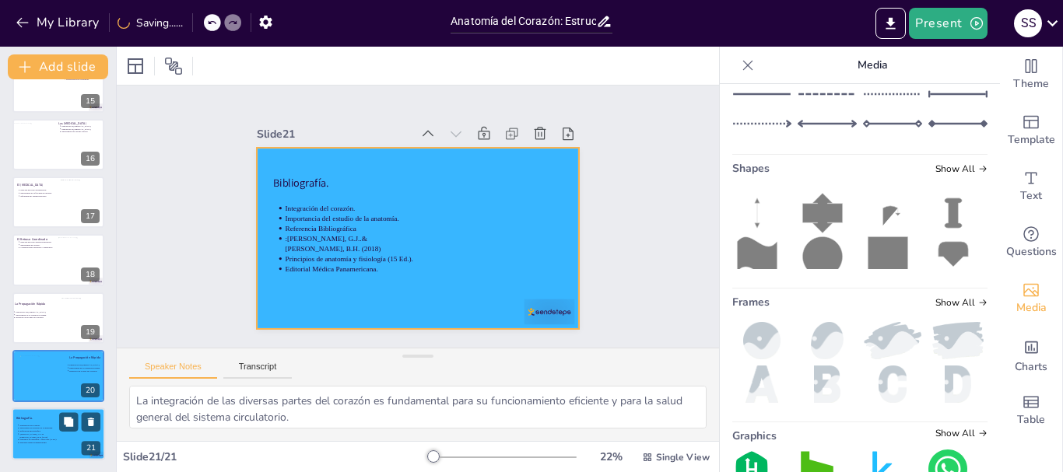
click at [71, 441] on div at bounding box center [58, 434] width 93 height 53
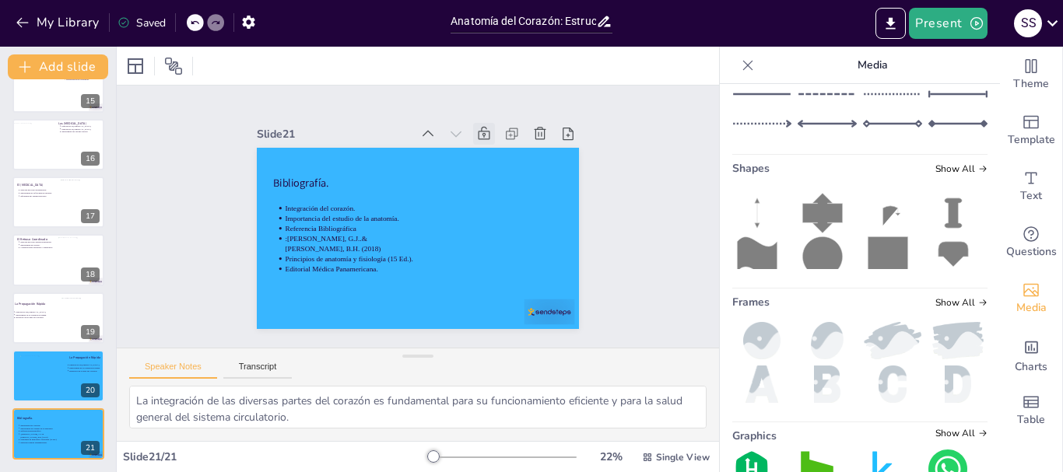
click at [499, 149] on icon at bounding box center [506, 157] width 15 height 16
click at [42, 327] on div at bounding box center [58, 318] width 93 height 53
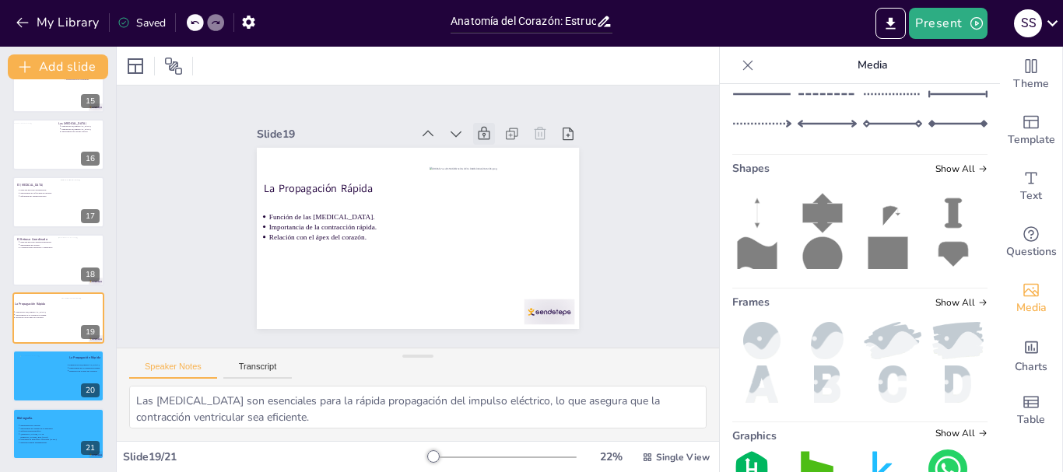
click at [513, 199] on icon at bounding box center [524, 210] width 22 height 22
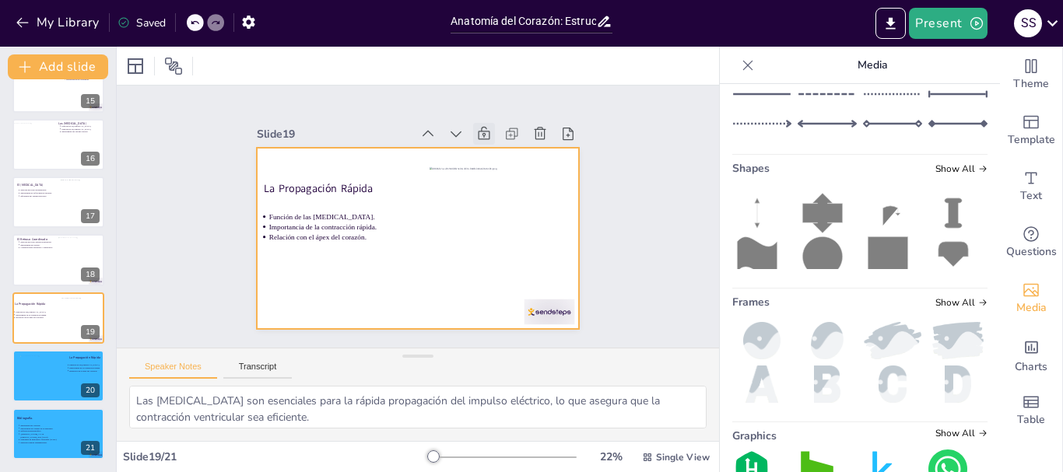
click at [328, 276] on div at bounding box center [413, 238] width 353 height 244
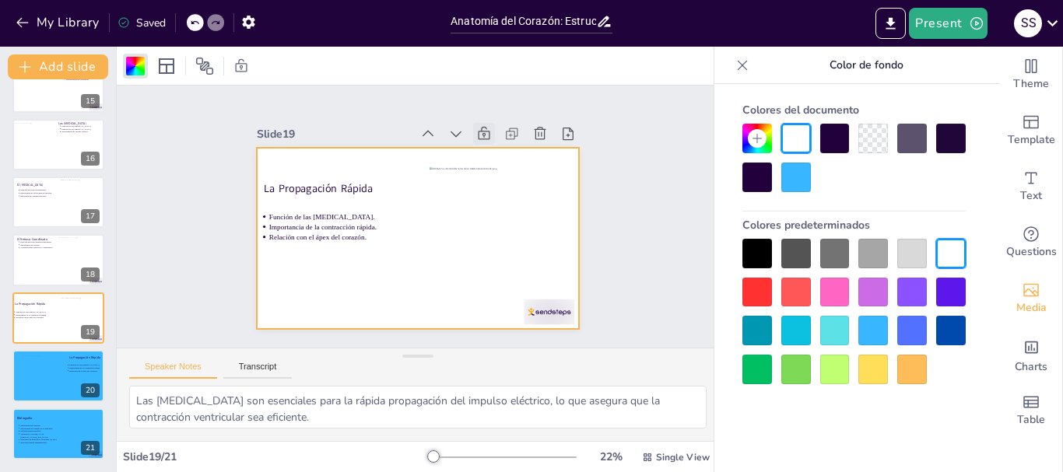
click at [866, 328] on div at bounding box center [874, 331] width 30 height 30
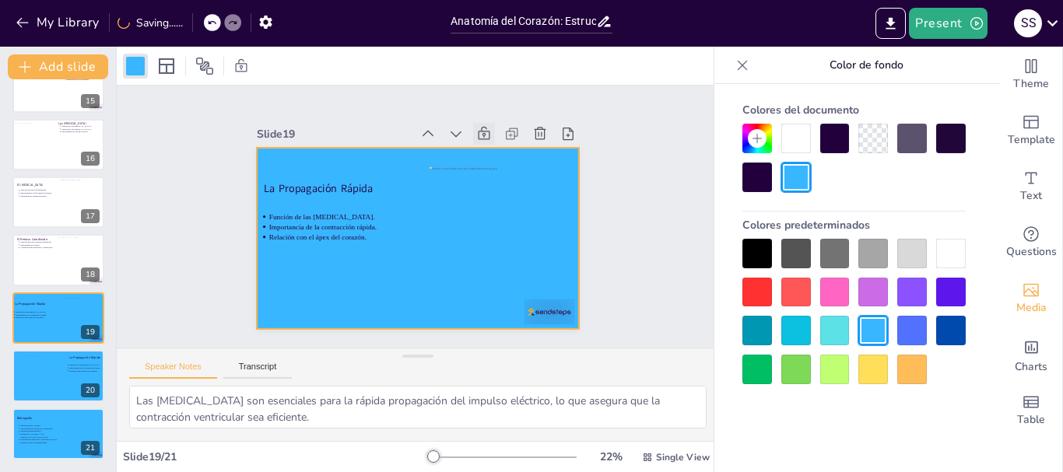
click at [516, 213] on icon at bounding box center [524, 221] width 17 height 17
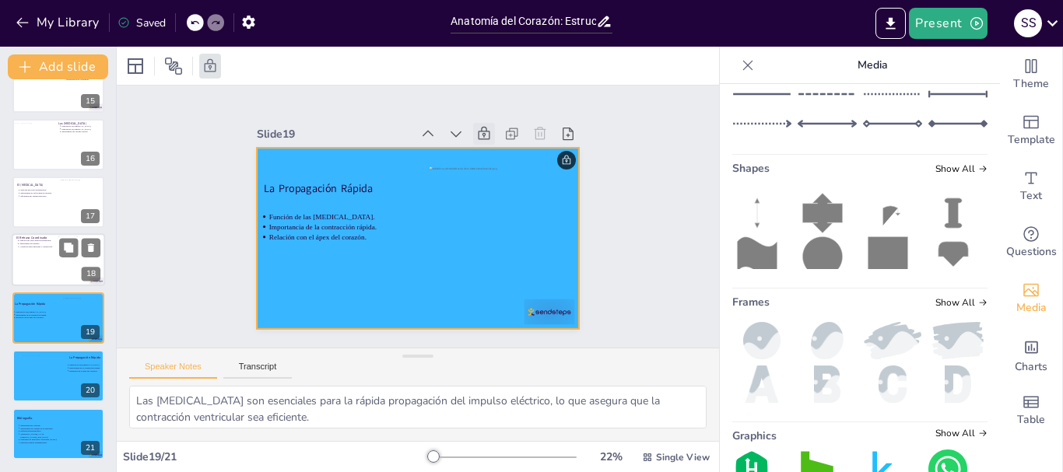
click at [37, 274] on div at bounding box center [58, 260] width 93 height 53
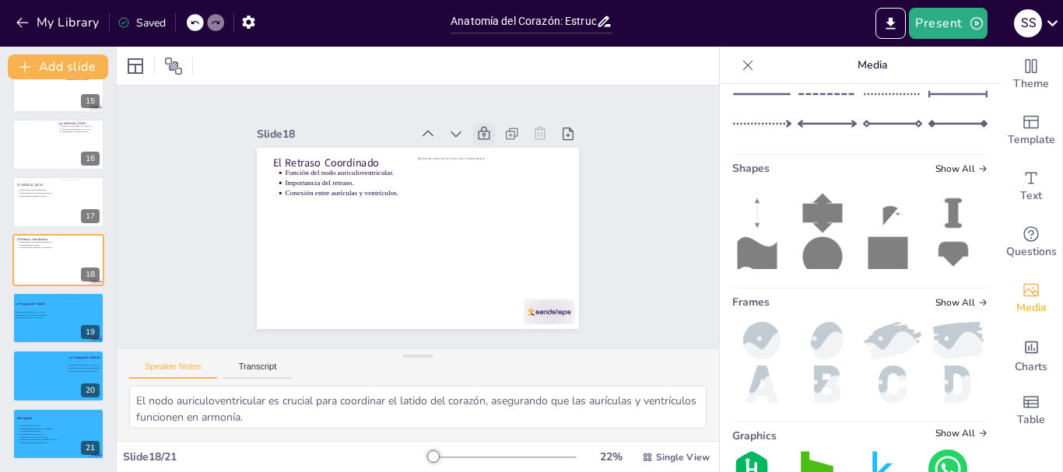
scroll to position [826, 0]
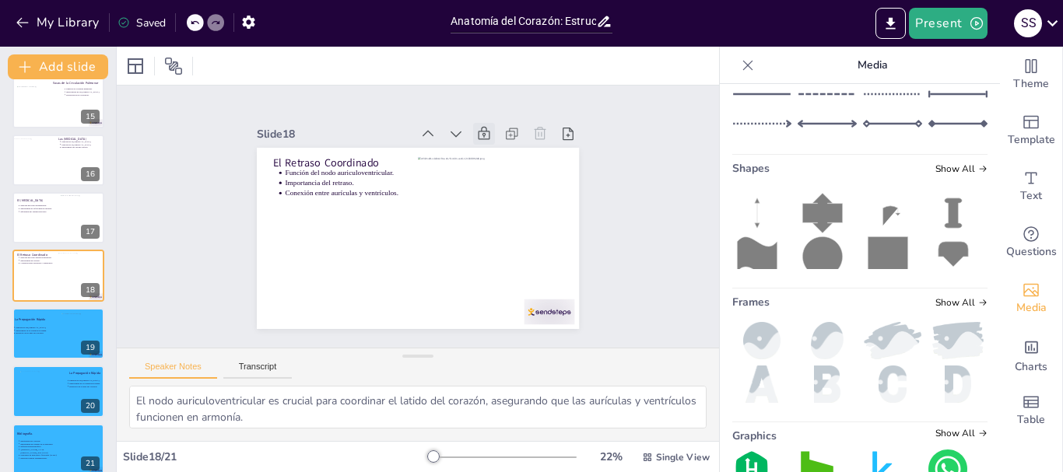
click at [509, 169] on icon at bounding box center [517, 177] width 16 height 17
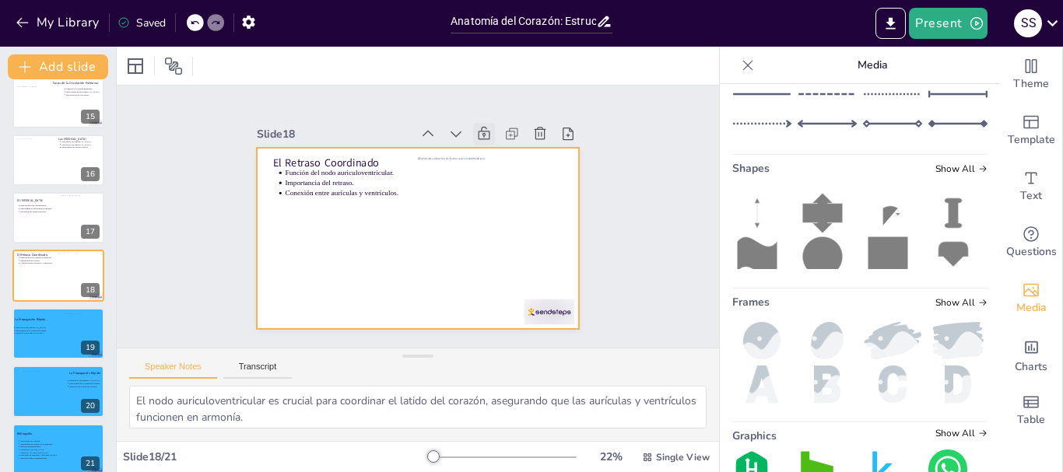
click at [347, 256] on div at bounding box center [409, 236] width 368 height 297
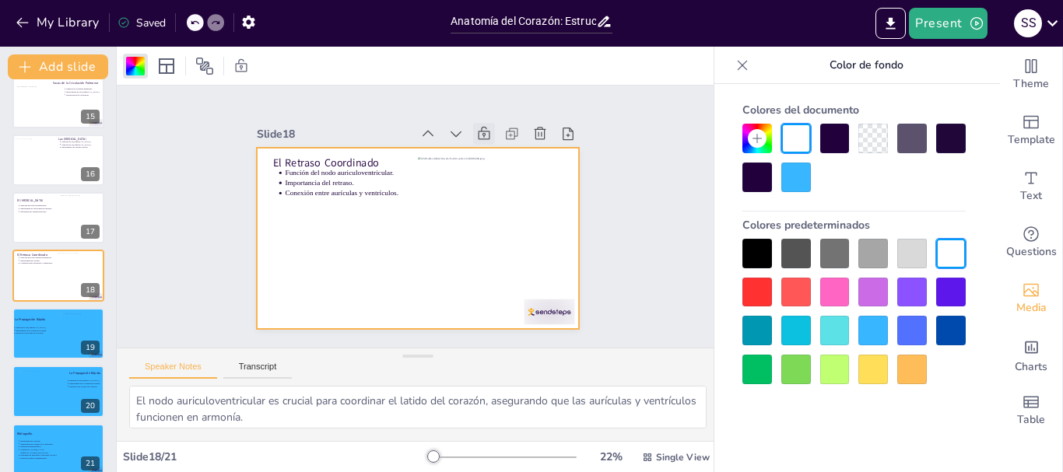
click at [866, 332] on div at bounding box center [874, 331] width 30 height 30
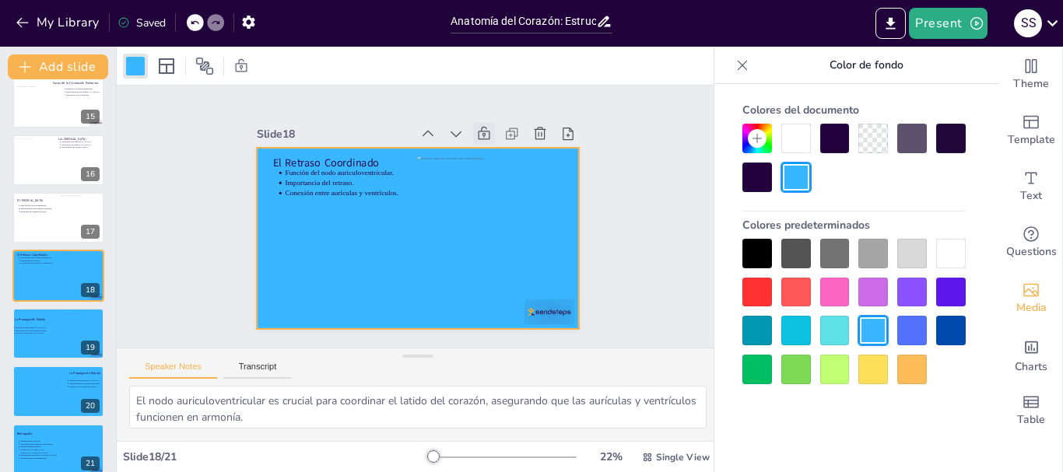
click at [484, 132] on icon at bounding box center [492, 140] width 17 height 17
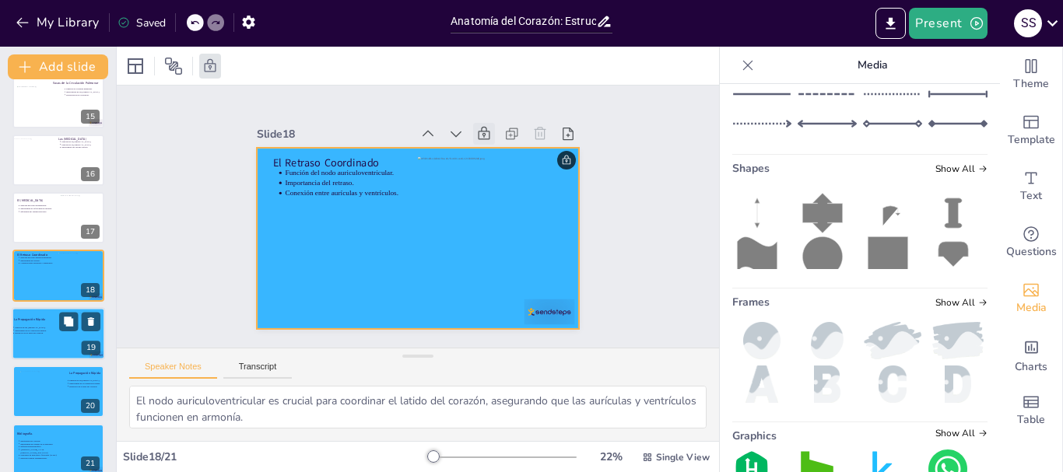
click at [48, 339] on div at bounding box center [58, 333] width 93 height 53
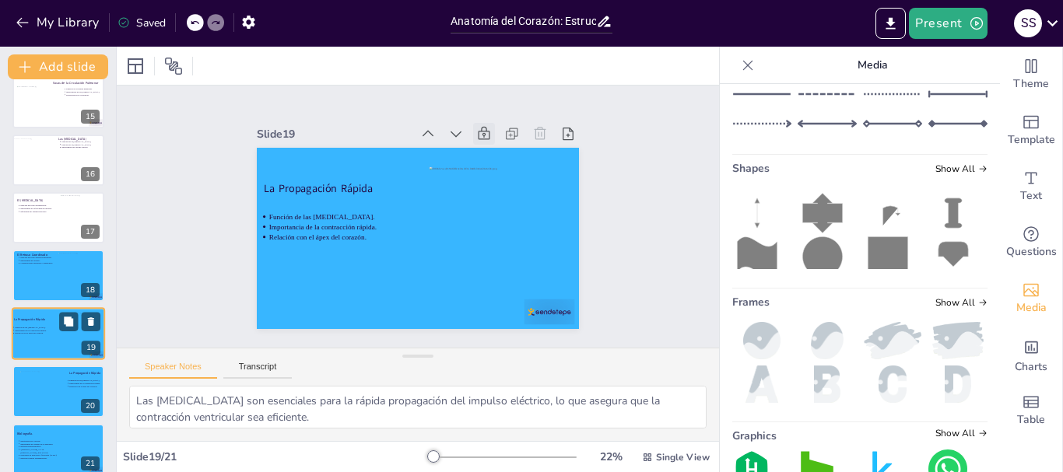
scroll to position [841, 0]
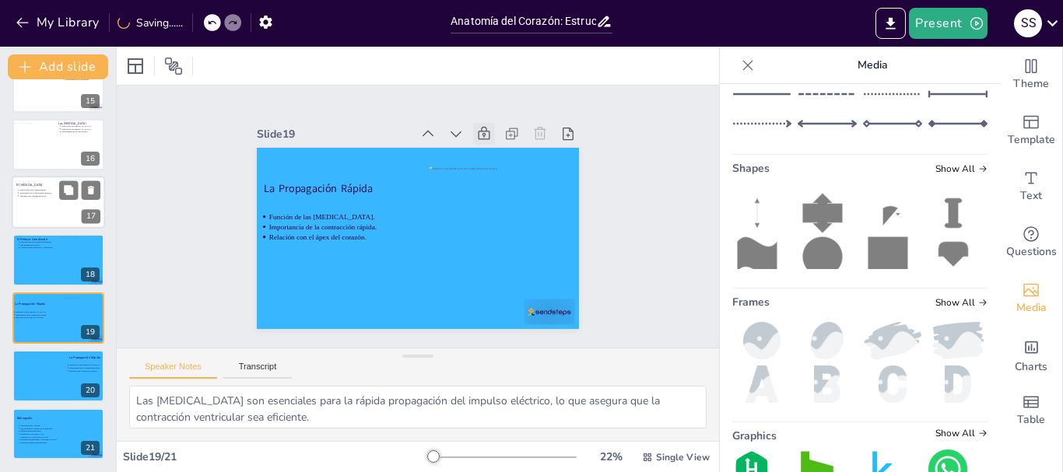
click at [32, 207] on div at bounding box center [58, 202] width 93 height 53
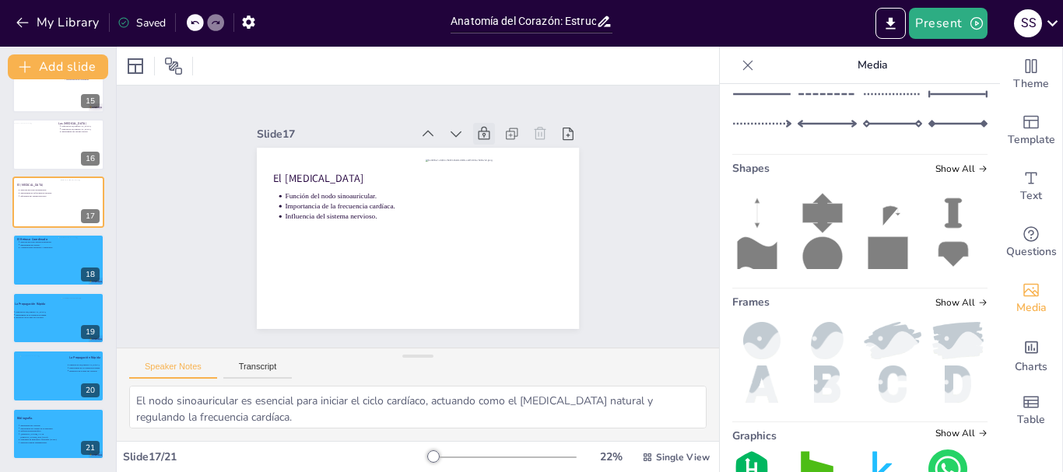
scroll to position [768, 0]
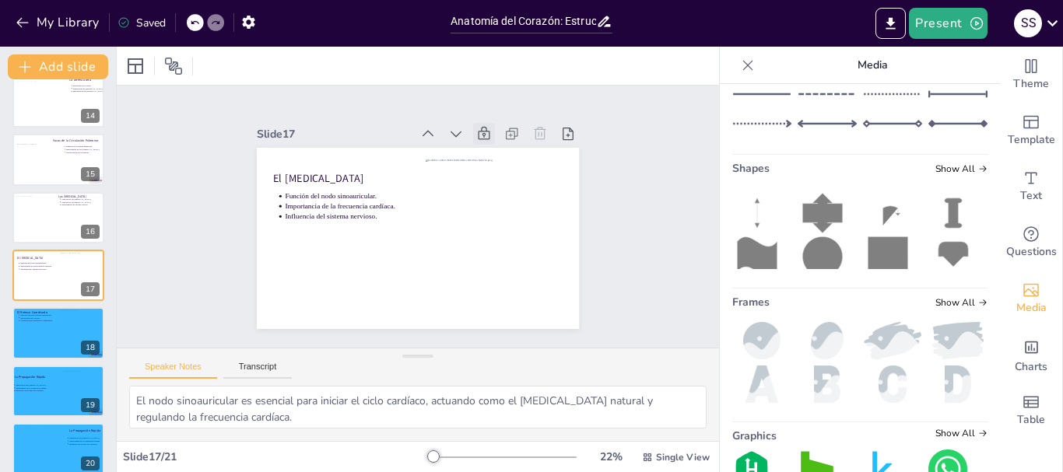
click at [491, 140] on icon at bounding box center [500, 149] width 19 height 19
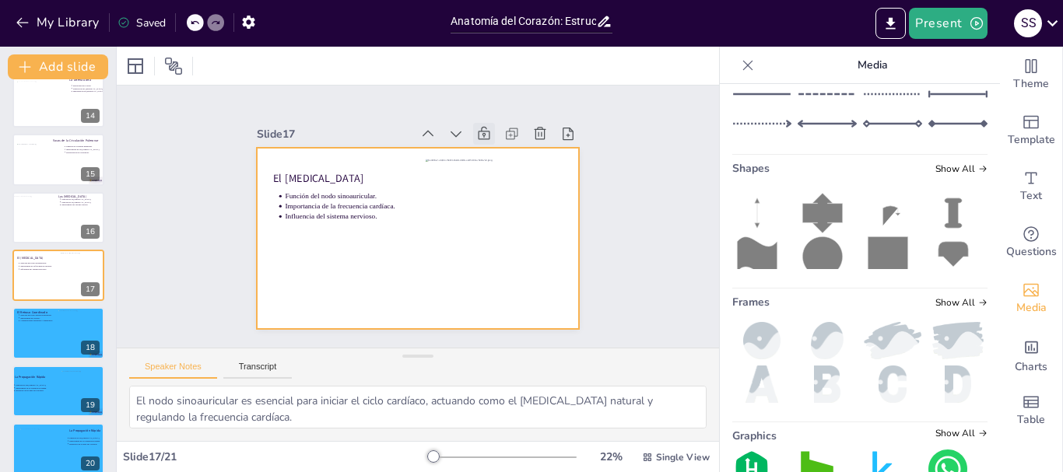
click at [358, 258] on div at bounding box center [413, 238] width 353 height 244
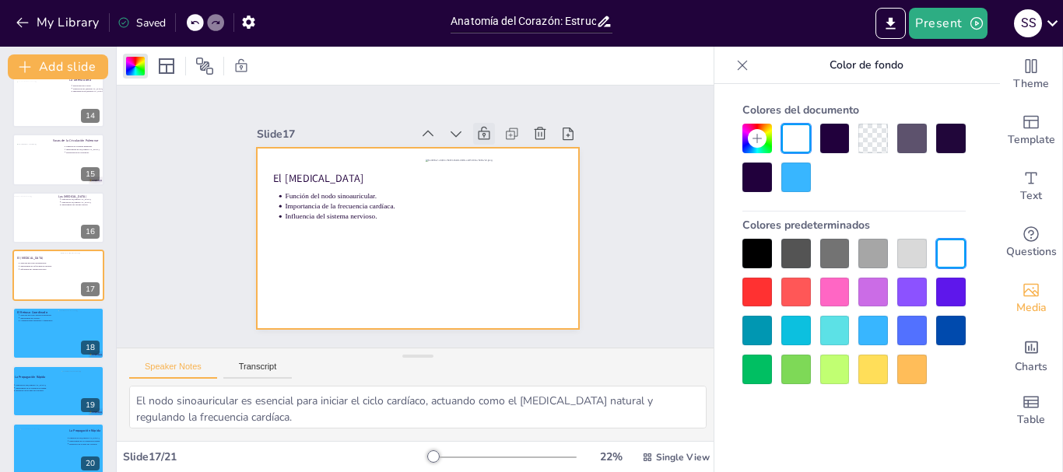
click at [880, 324] on div at bounding box center [874, 331] width 30 height 30
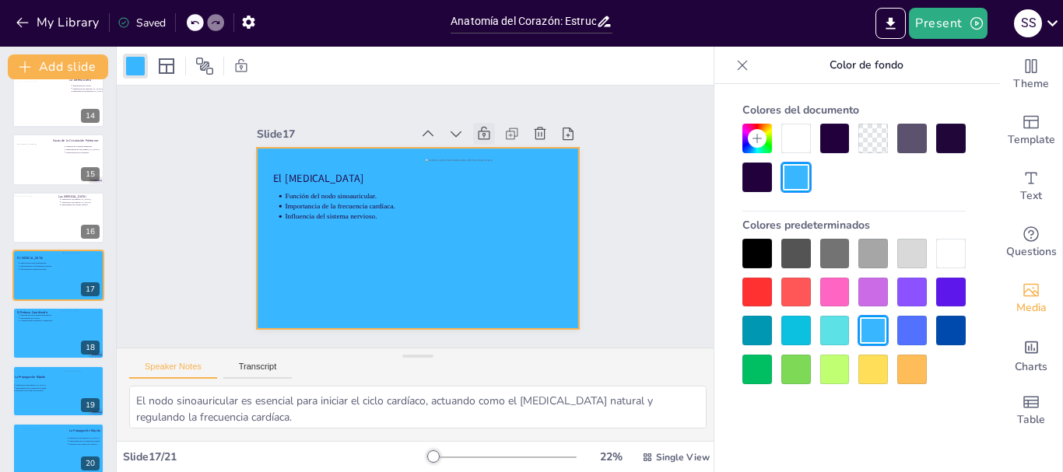
click at [497, 149] on icon at bounding box center [506, 158] width 19 height 19
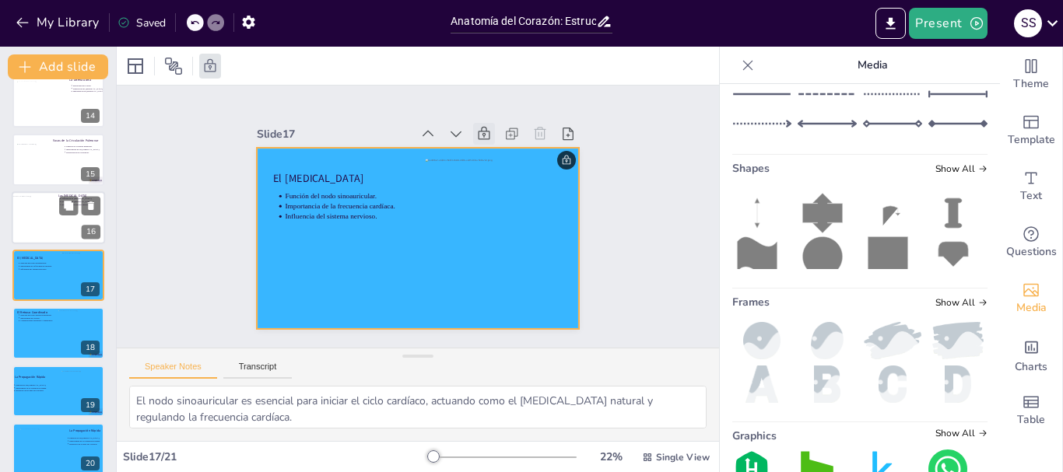
click at [68, 224] on div at bounding box center [58, 217] width 93 height 53
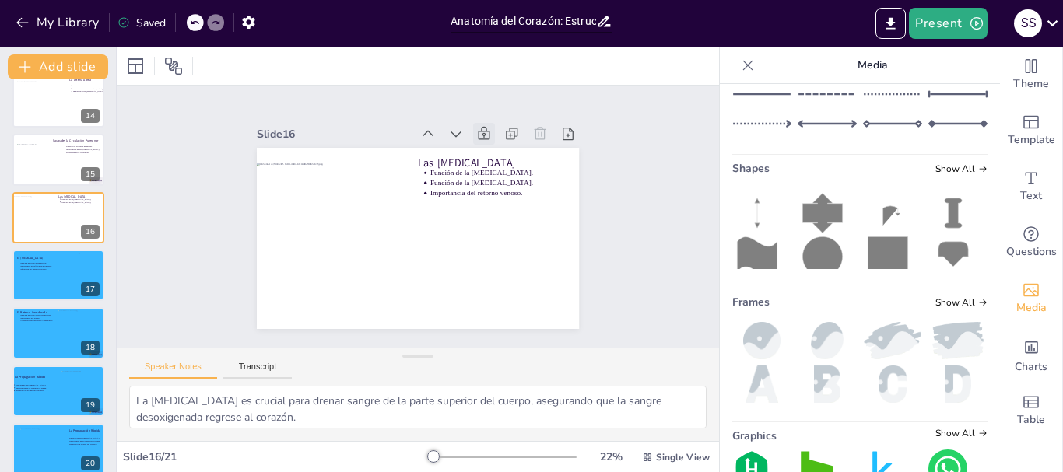
scroll to position [710, 0]
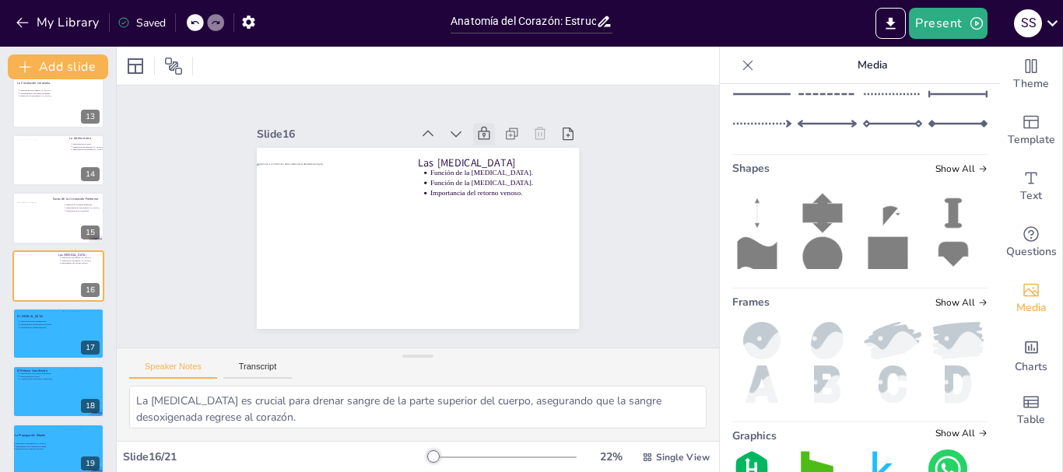
click at [499, 149] on icon at bounding box center [506, 157] width 15 height 16
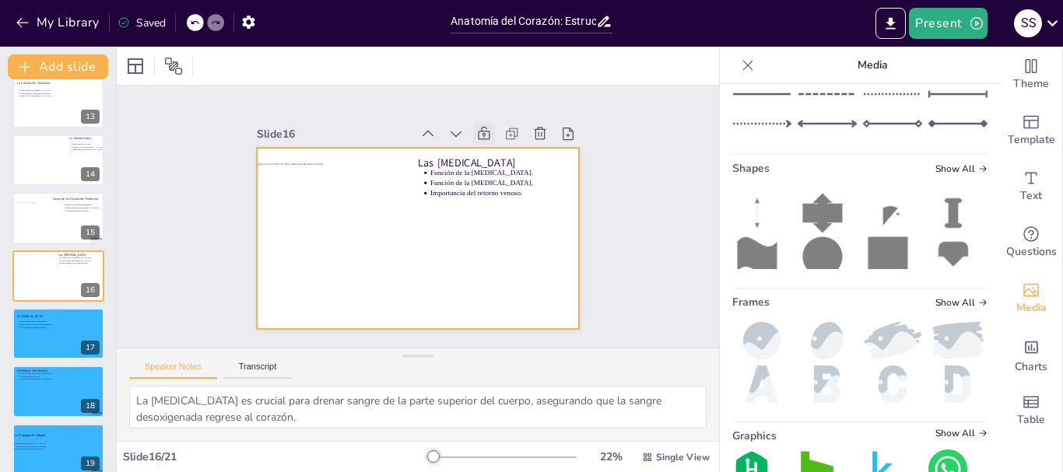
click at [461, 246] on div at bounding box center [411, 237] width 363 height 272
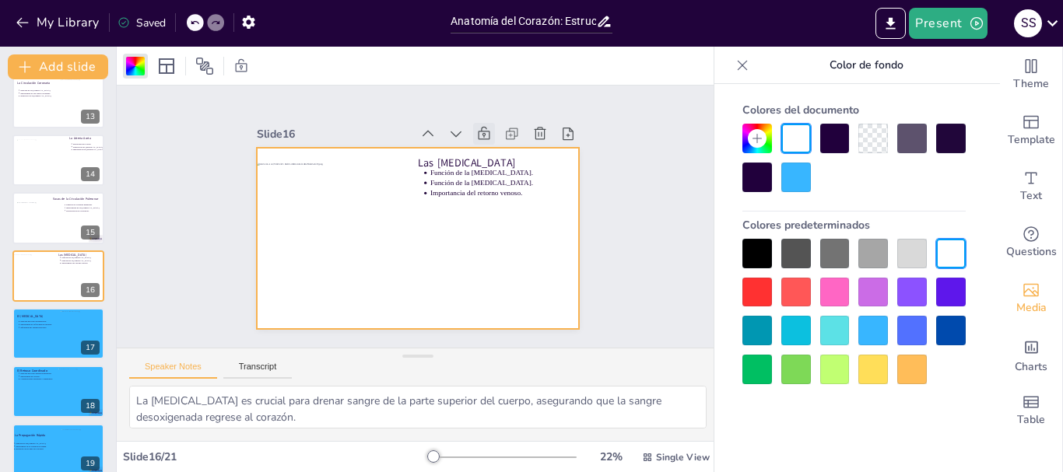
click at [873, 367] on div at bounding box center [874, 370] width 30 height 30
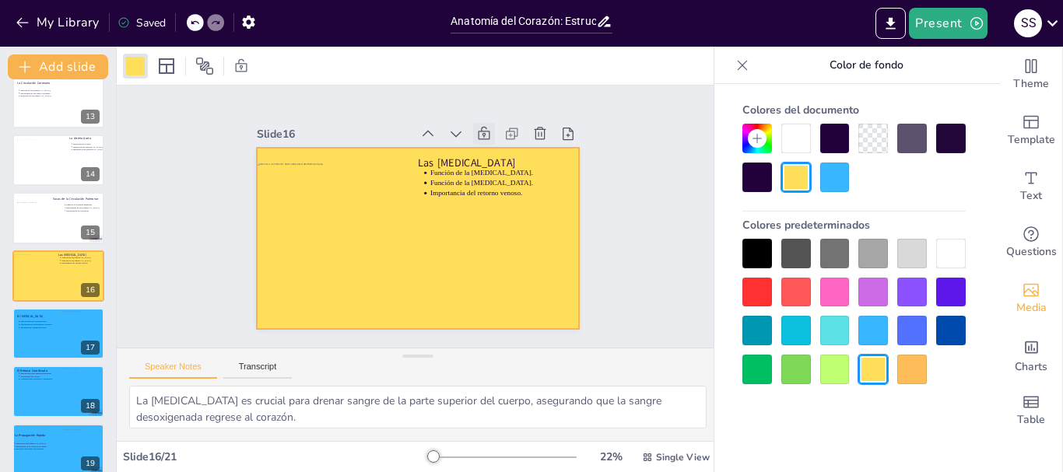
click at [497, 149] on icon at bounding box center [506, 158] width 19 height 19
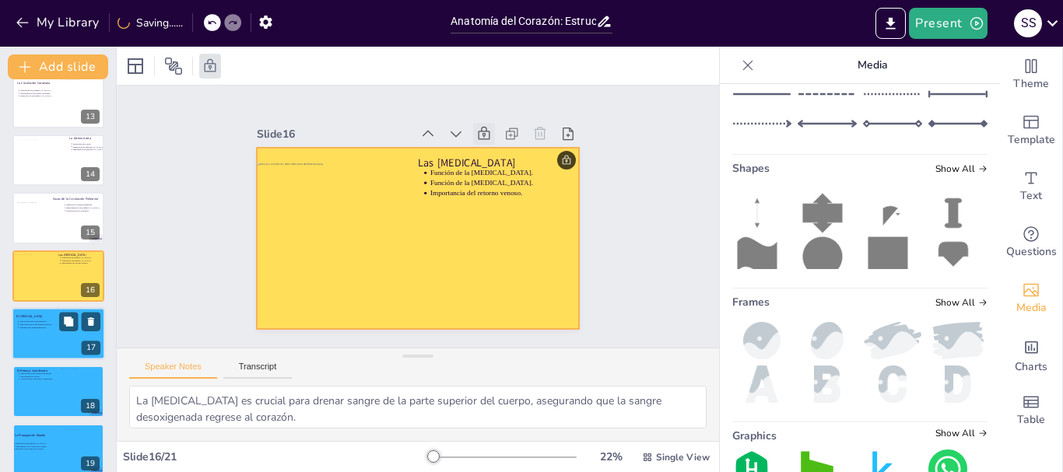
click at [46, 346] on div at bounding box center [58, 333] width 93 height 53
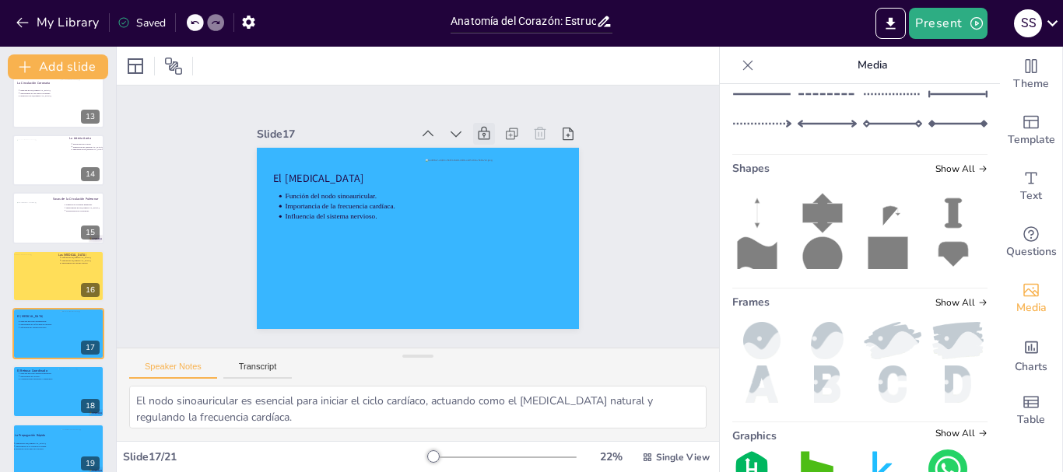
scroll to position [768, 0]
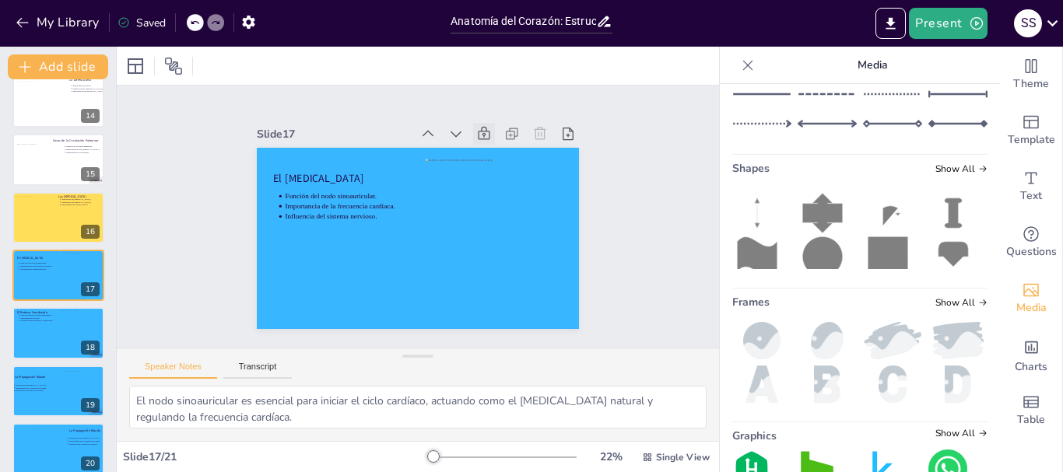
click at [491, 140] on icon at bounding box center [500, 149] width 19 height 19
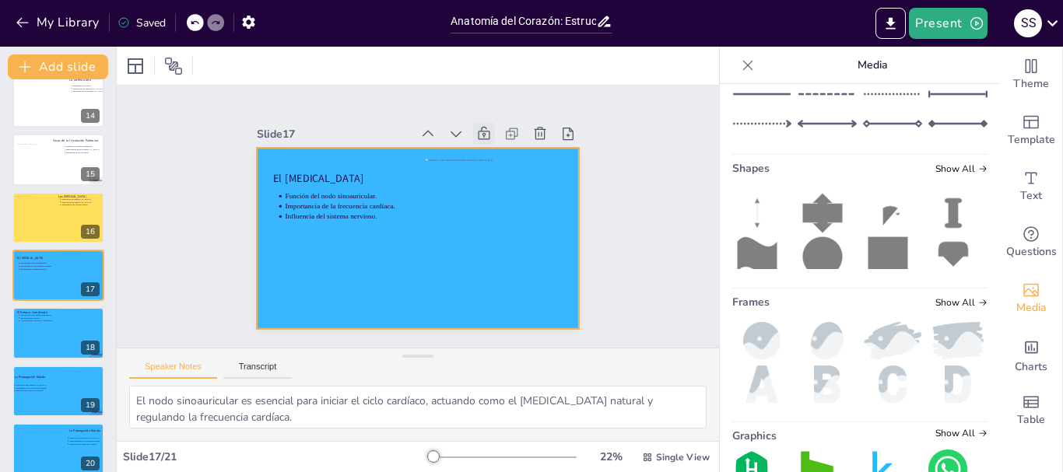
click at [352, 280] on div at bounding box center [415, 239] width 339 height 214
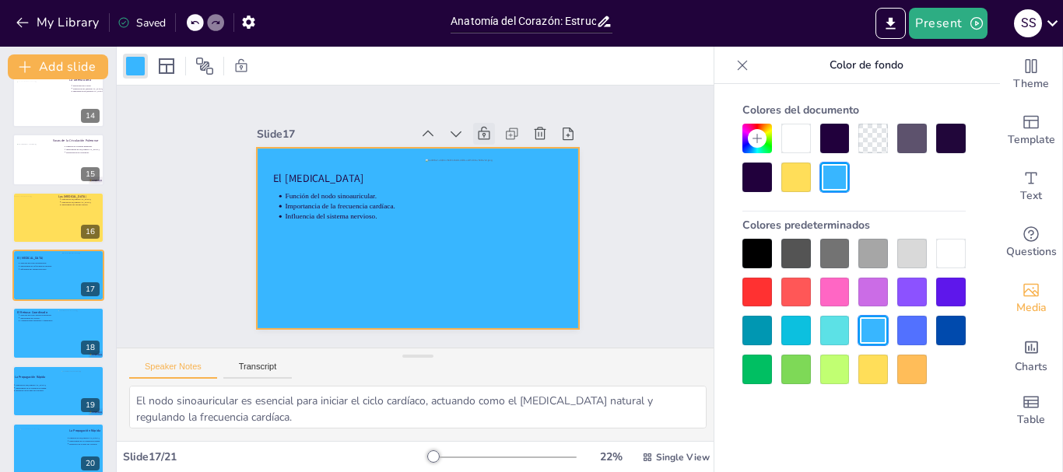
click at [880, 371] on div at bounding box center [874, 370] width 30 height 30
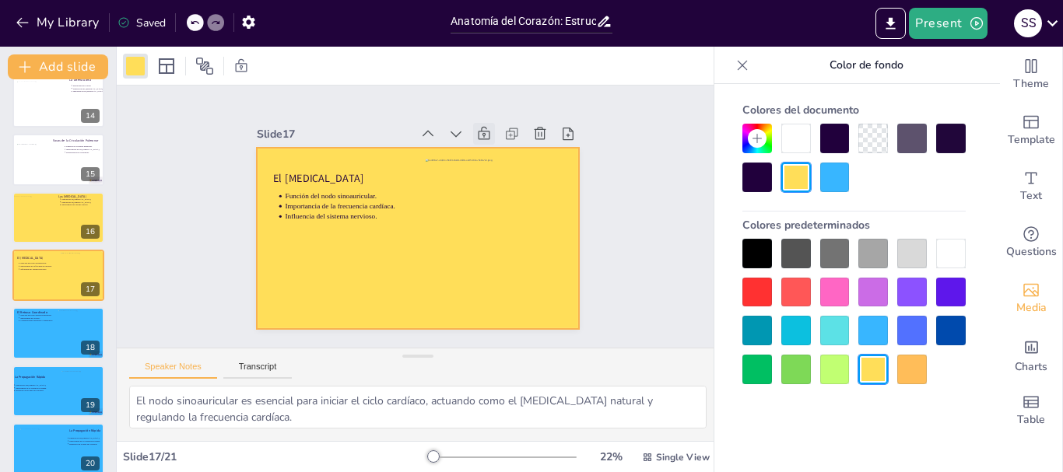
click at [486, 133] on icon at bounding box center [492, 140] width 13 height 14
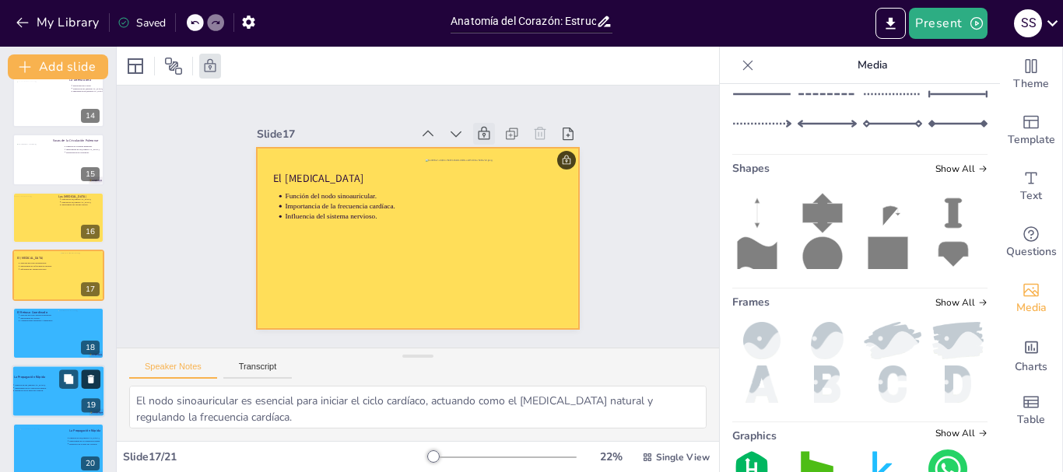
click at [29, 339] on div at bounding box center [58, 332] width 92 height 51
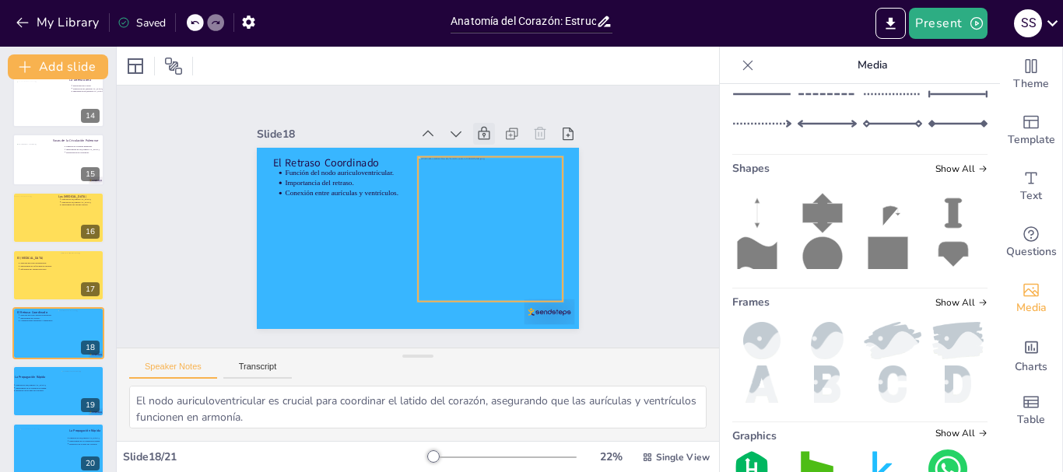
scroll to position [826, 0]
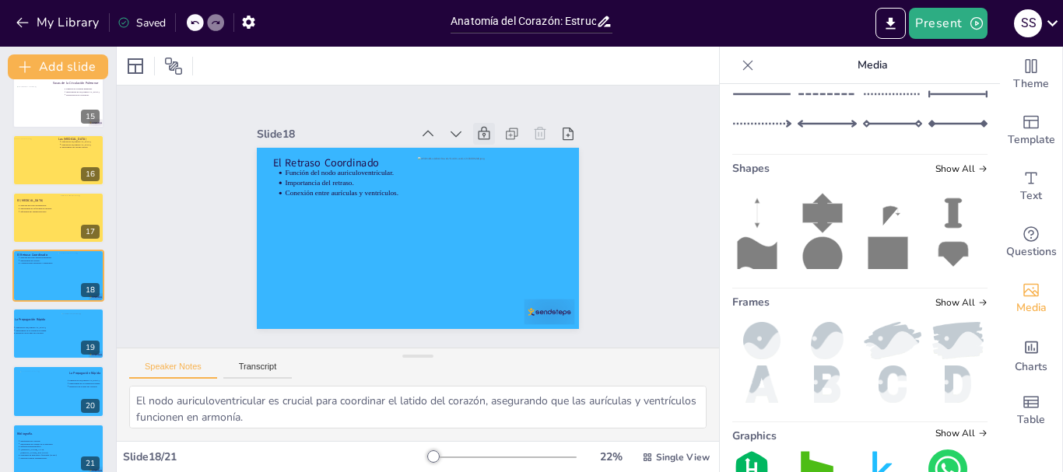
click at [499, 149] on icon at bounding box center [506, 157] width 15 height 16
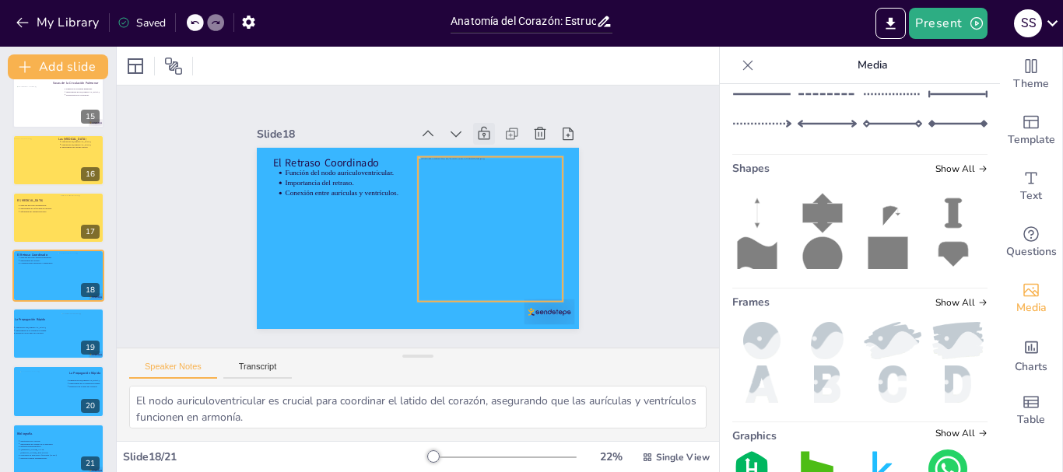
click at [382, 261] on div at bounding box center [402, 231] width 350 height 361
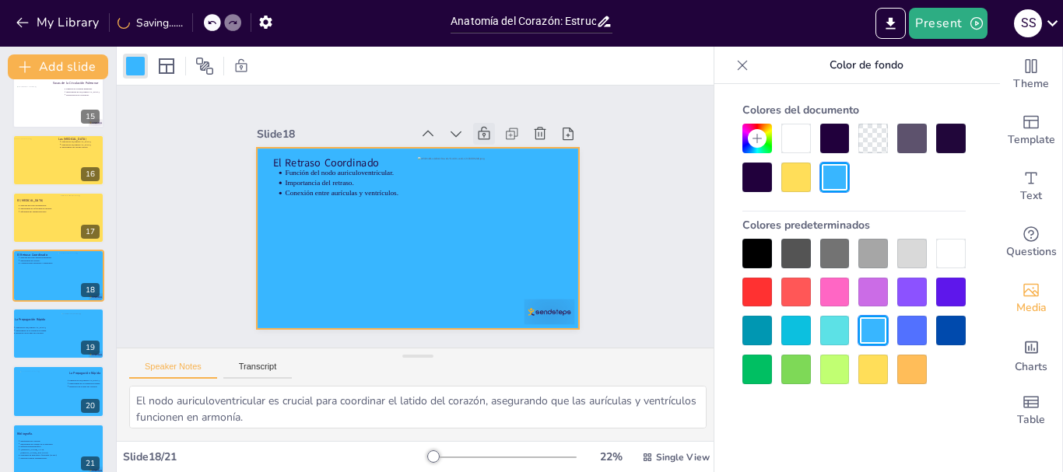
click at [869, 364] on div at bounding box center [874, 370] width 30 height 30
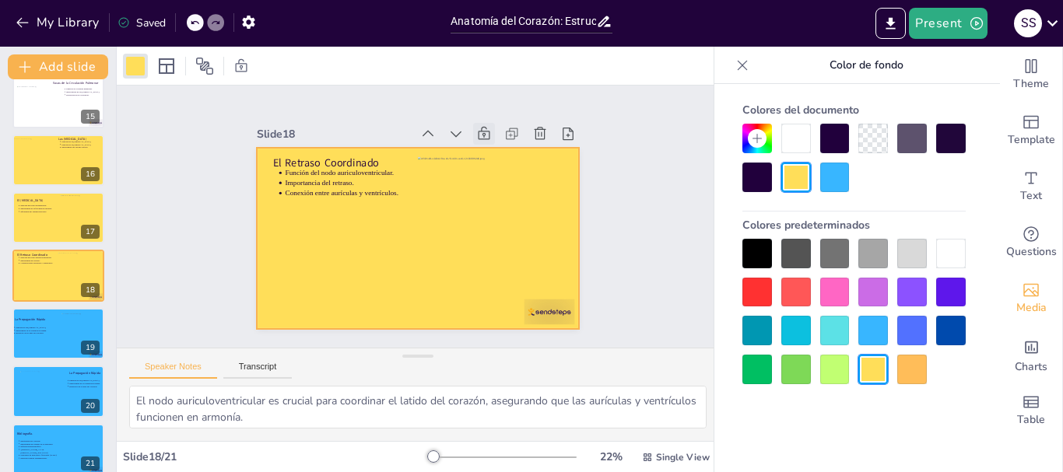
click at [336, 268] on icon at bounding box center [328, 276] width 15 height 16
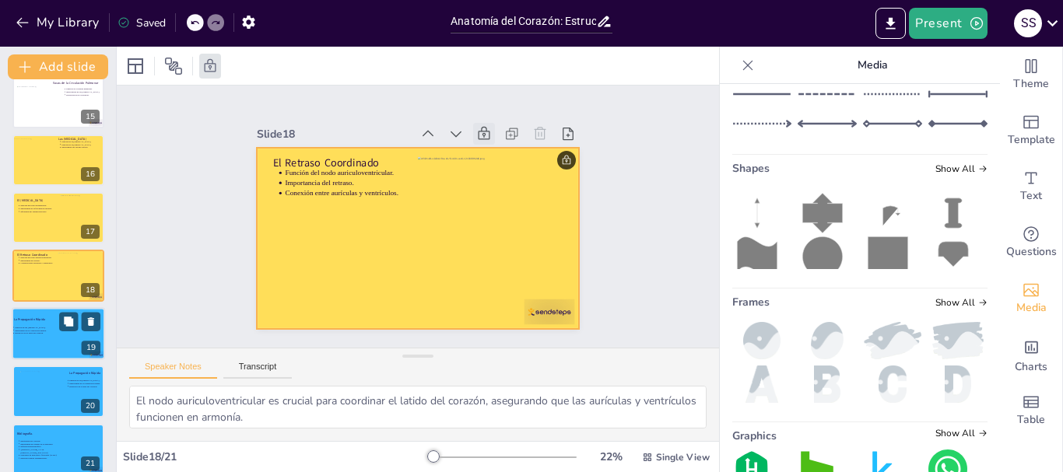
click at [32, 340] on div at bounding box center [58, 333] width 93 height 53
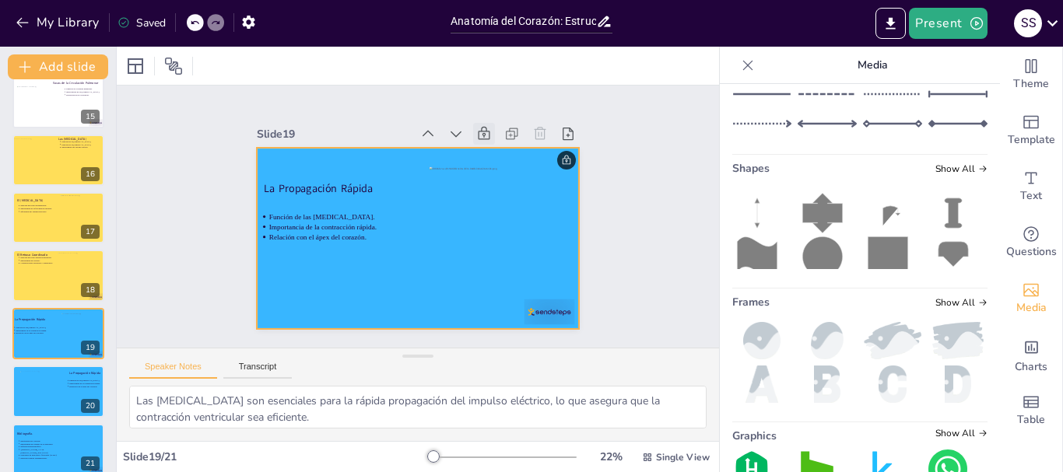
scroll to position [841, 0]
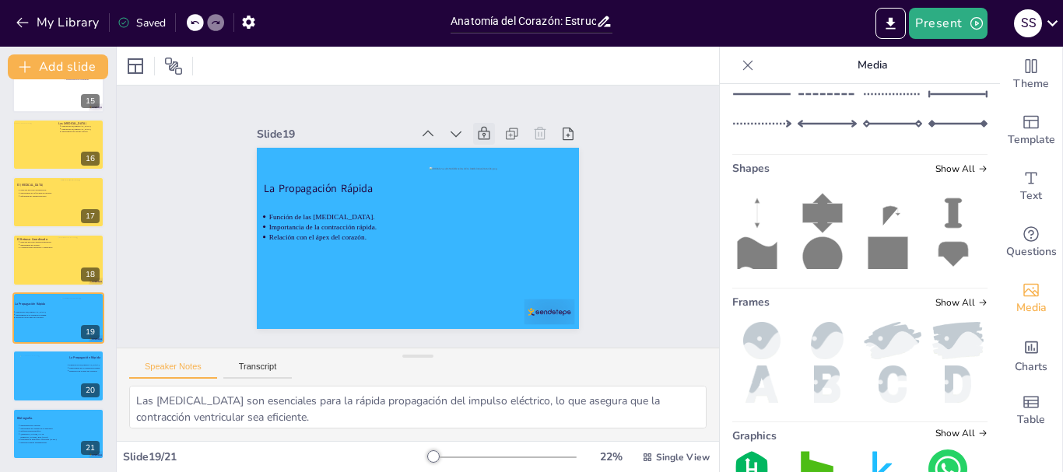
click at [502, 158] on icon at bounding box center [512, 168] width 20 height 20
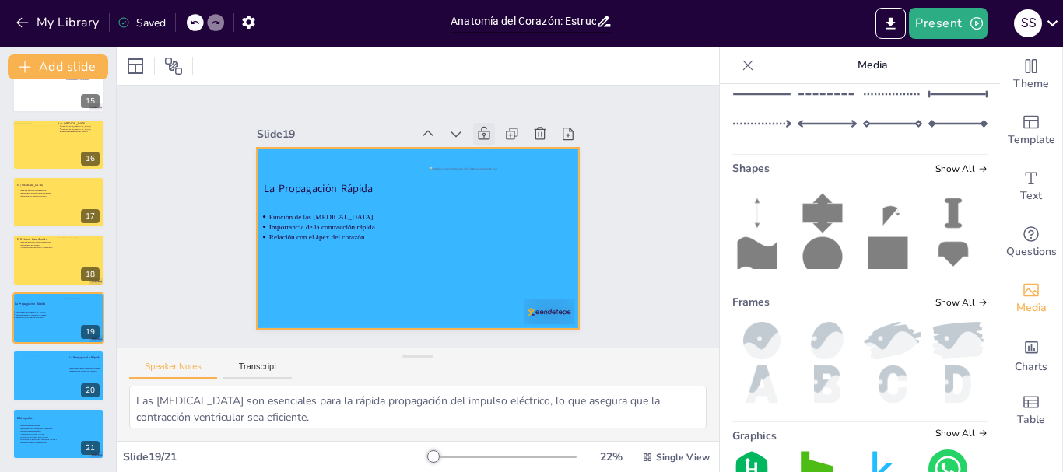
click at [334, 286] on div at bounding box center [409, 236] width 368 height 297
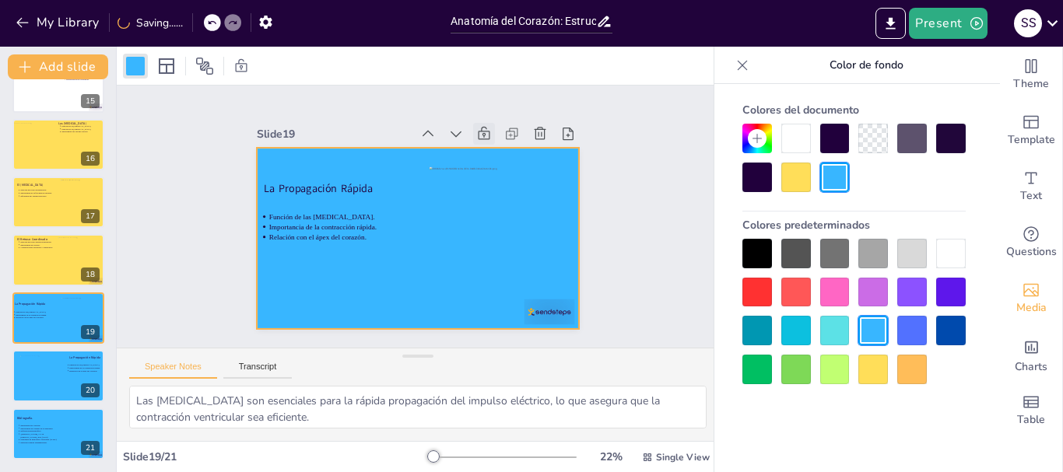
click at [870, 367] on div at bounding box center [874, 370] width 30 height 30
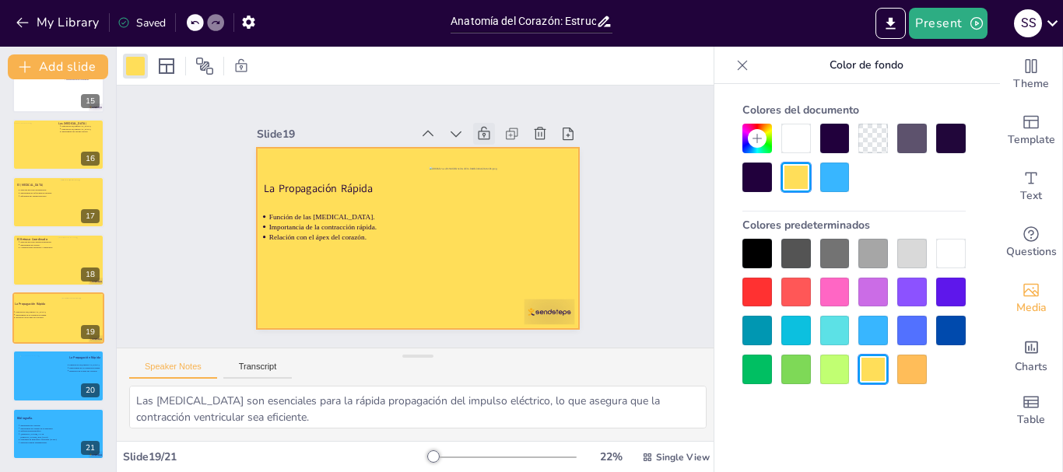
click at [509, 169] on icon at bounding box center [517, 177] width 16 height 17
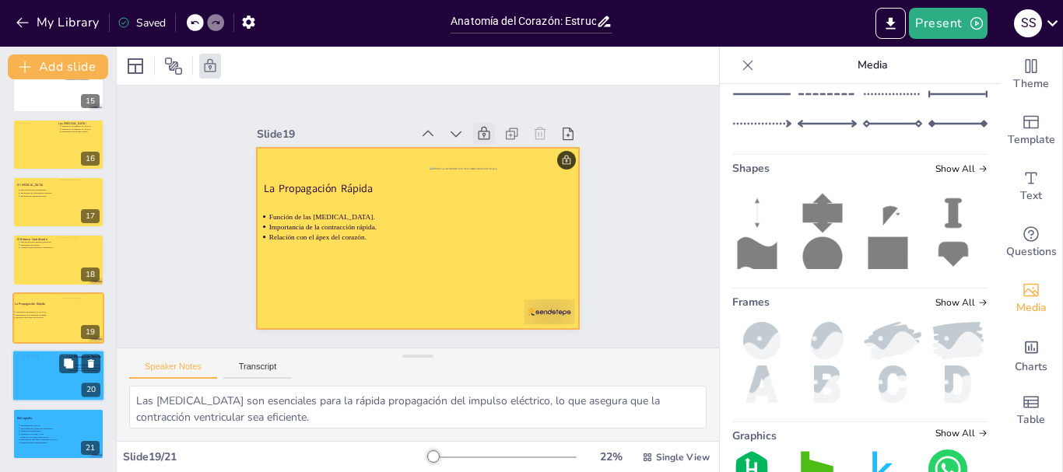
click at [72, 381] on div at bounding box center [58, 375] width 93 height 53
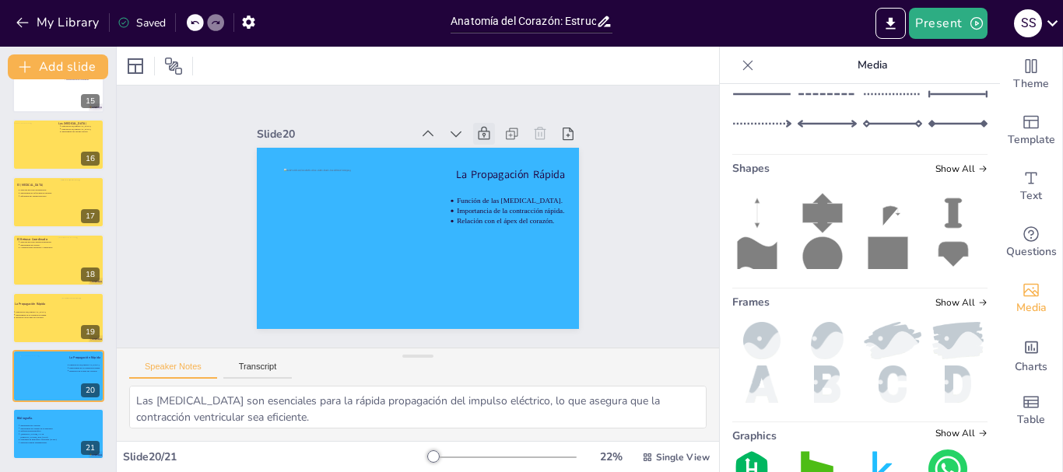
click at [497, 149] on icon at bounding box center [506, 158] width 19 height 19
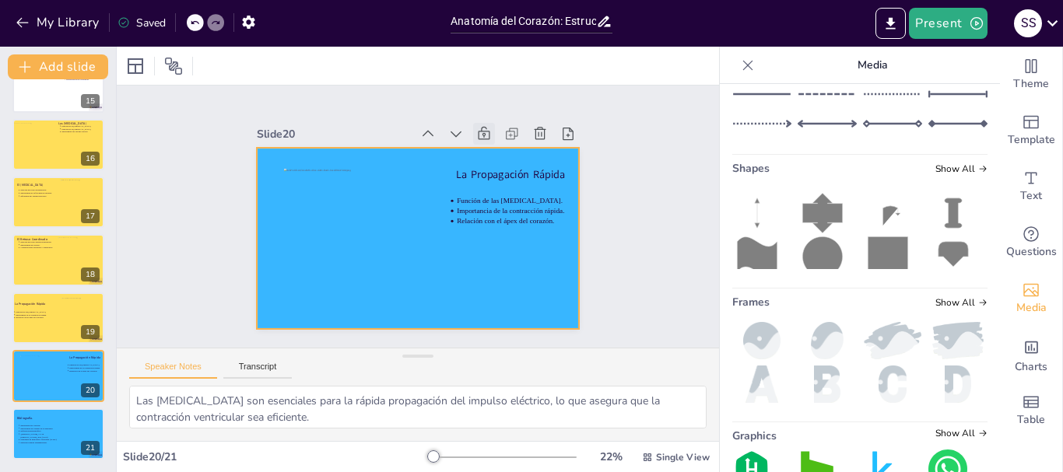
click at [462, 270] on div at bounding box center [405, 234] width 367 height 336
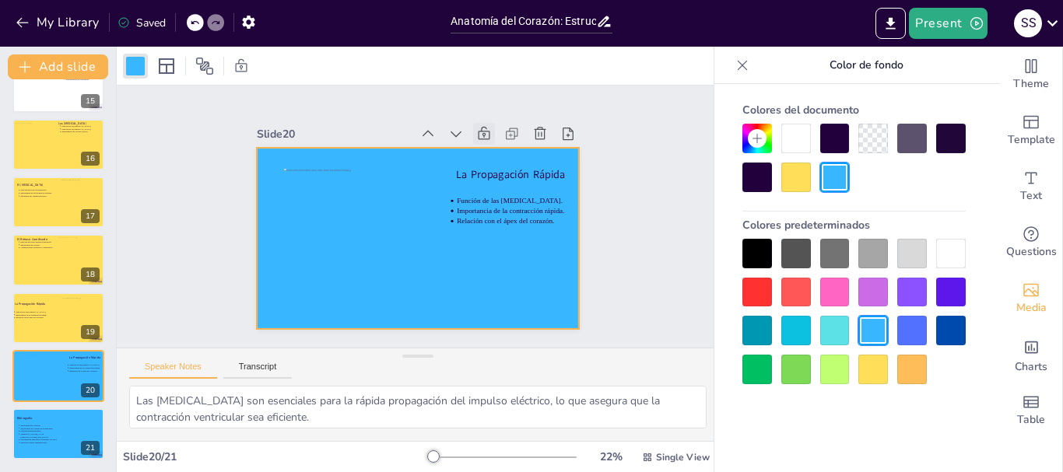
click at [874, 369] on div at bounding box center [874, 370] width 30 height 30
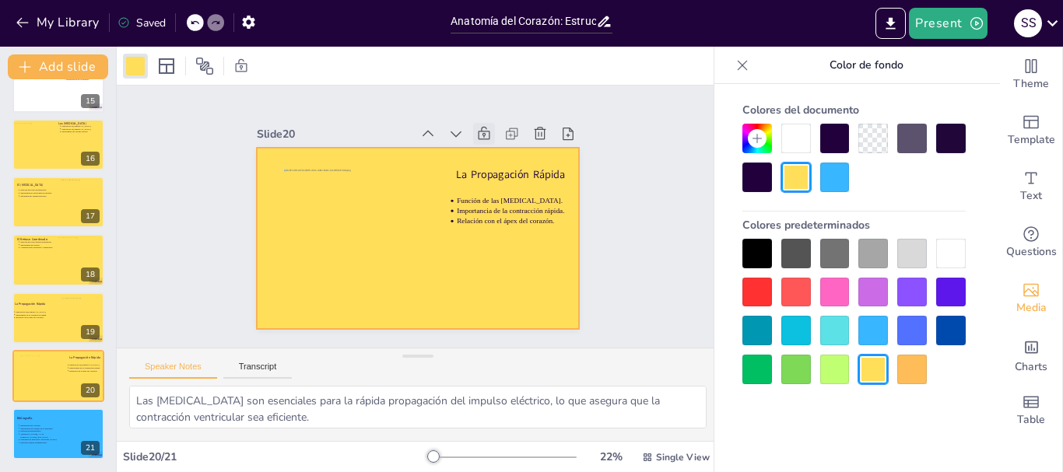
click at [401, 309] on icon at bounding box center [391, 319] width 20 height 20
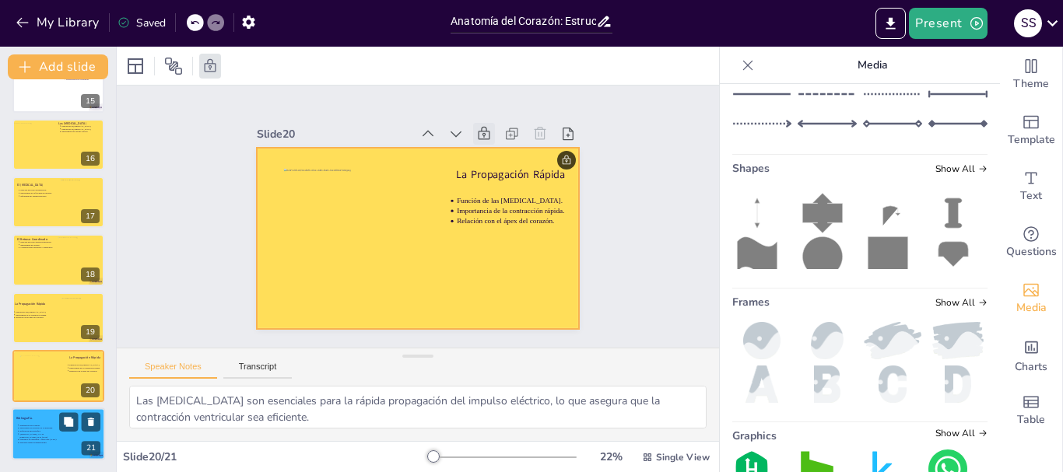
click at [64, 437] on div at bounding box center [58, 434] width 93 height 53
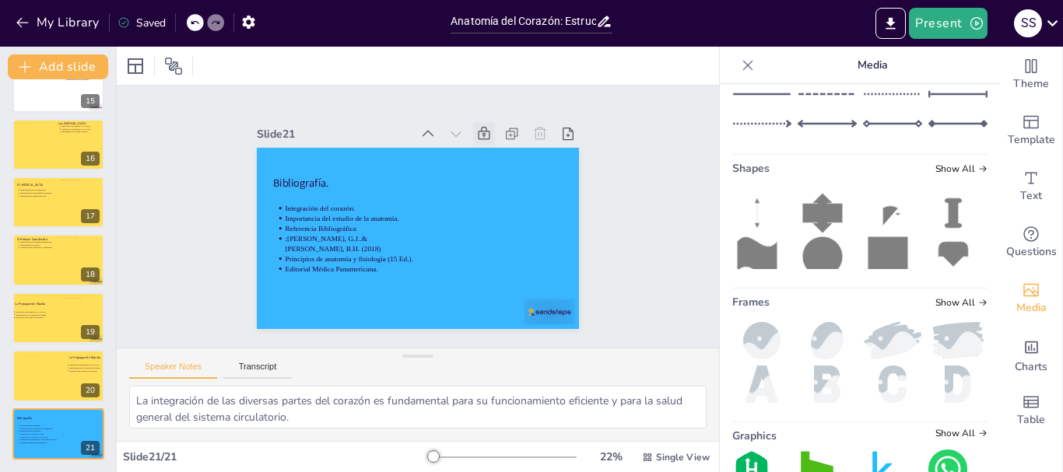
click at [515, 190] on icon at bounding box center [523, 199] width 17 height 18
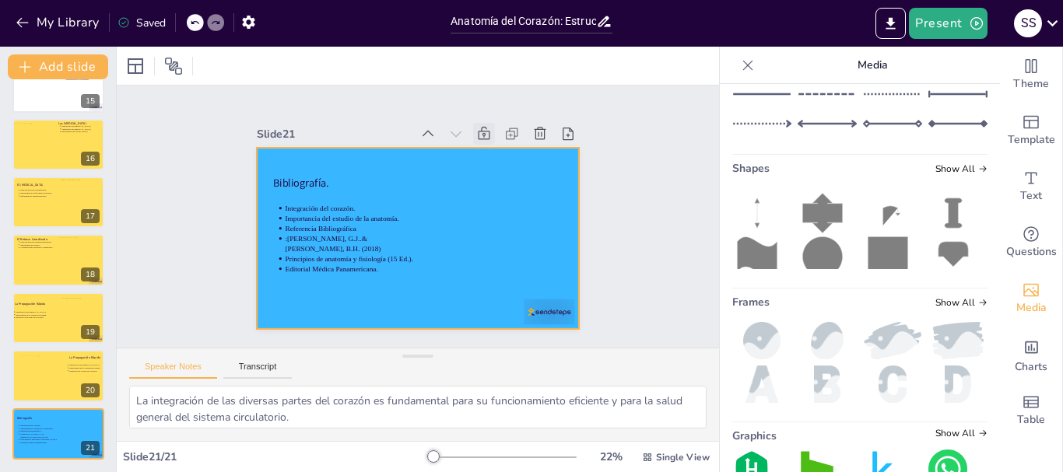
click at [472, 227] on div at bounding box center [411, 237] width 363 height 272
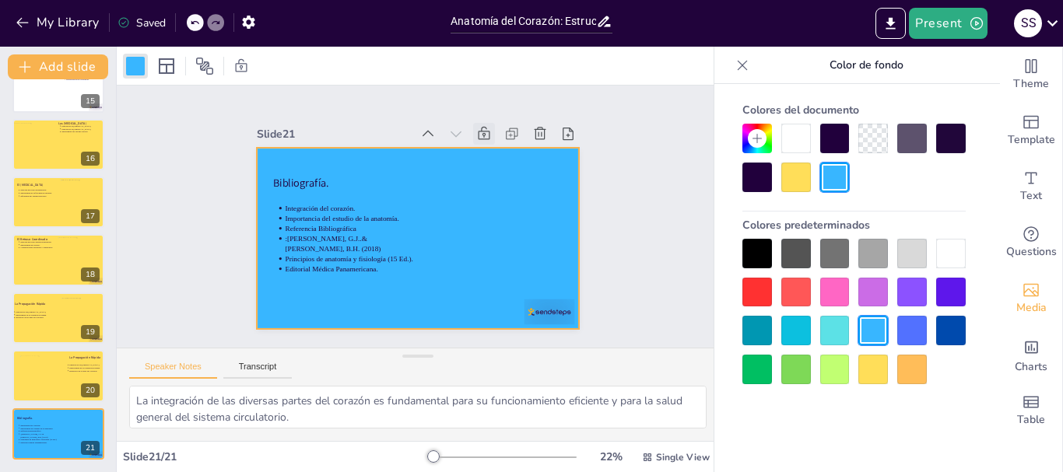
click at [879, 371] on div at bounding box center [874, 370] width 30 height 30
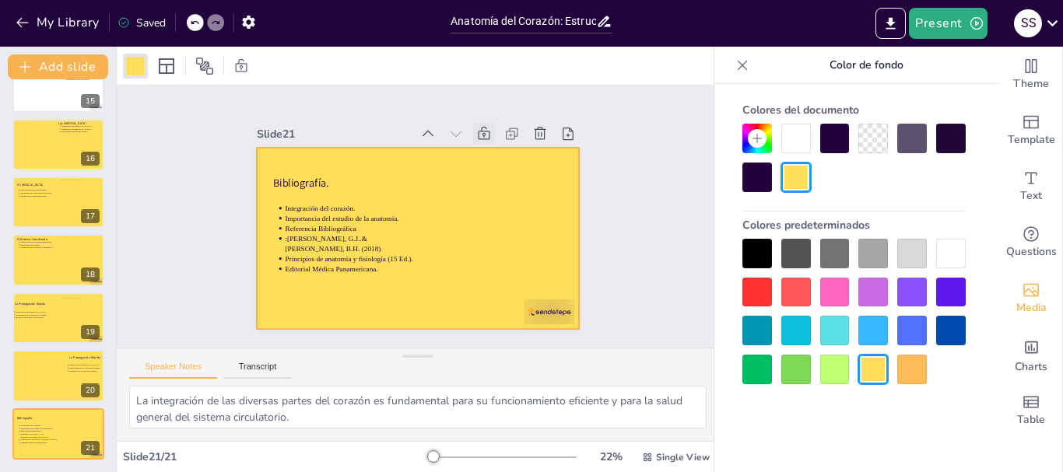
click at [508, 244] on icon at bounding box center [517, 253] width 19 height 19
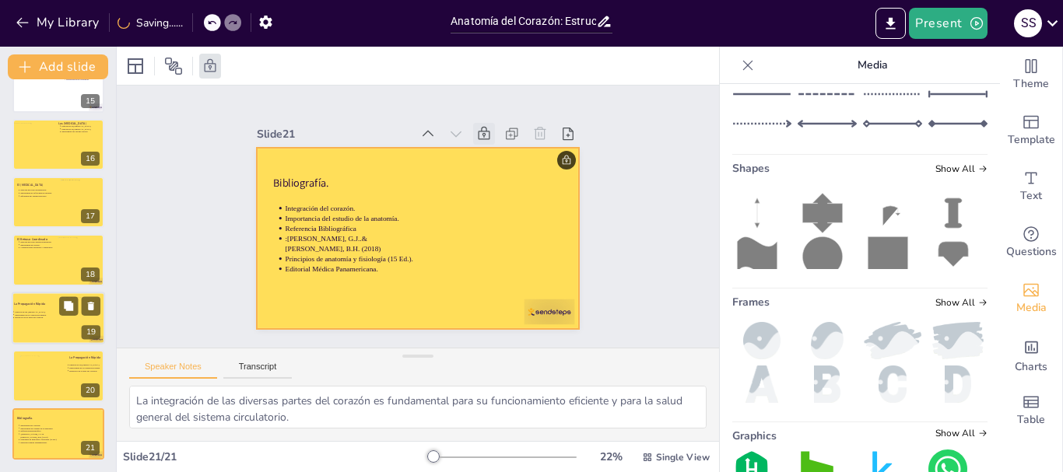
scroll to position [686, 0]
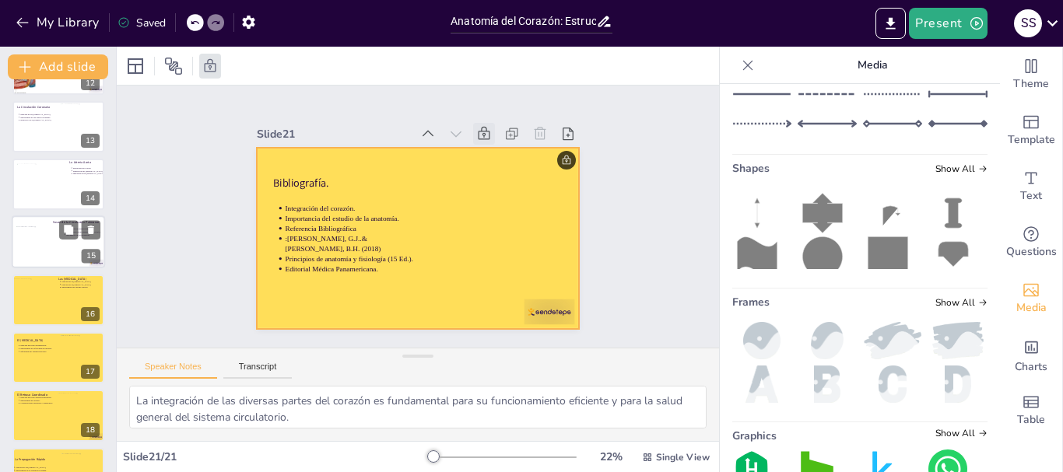
click at [74, 252] on div at bounding box center [58, 242] width 93 height 53
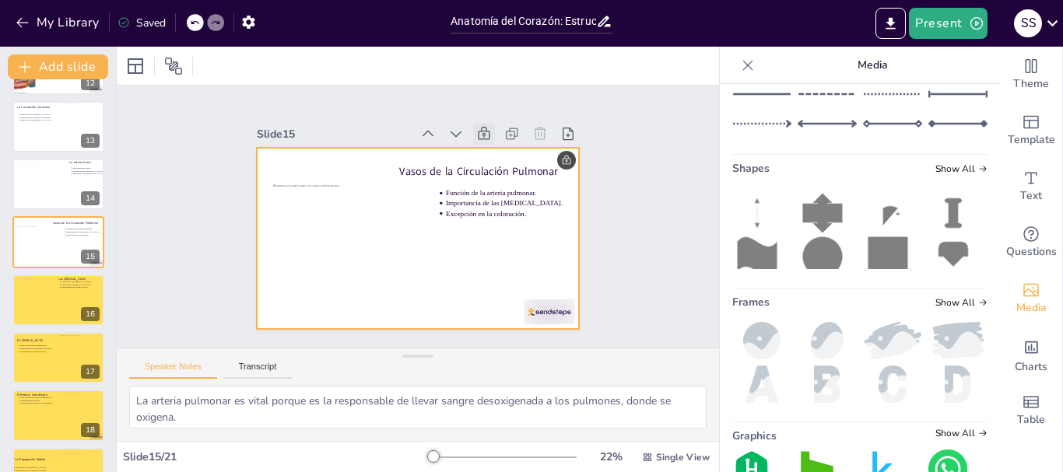
scroll to position [652, 0]
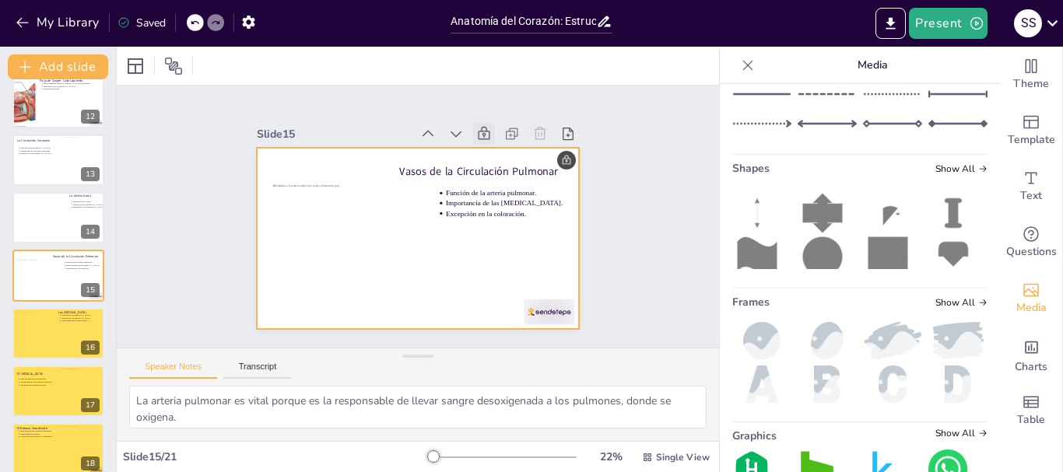
click at [474, 254] on div at bounding box center [409, 236] width 368 height 297
click at [491, 140] on icon at bounding box center [500, 149] width 19 height 19
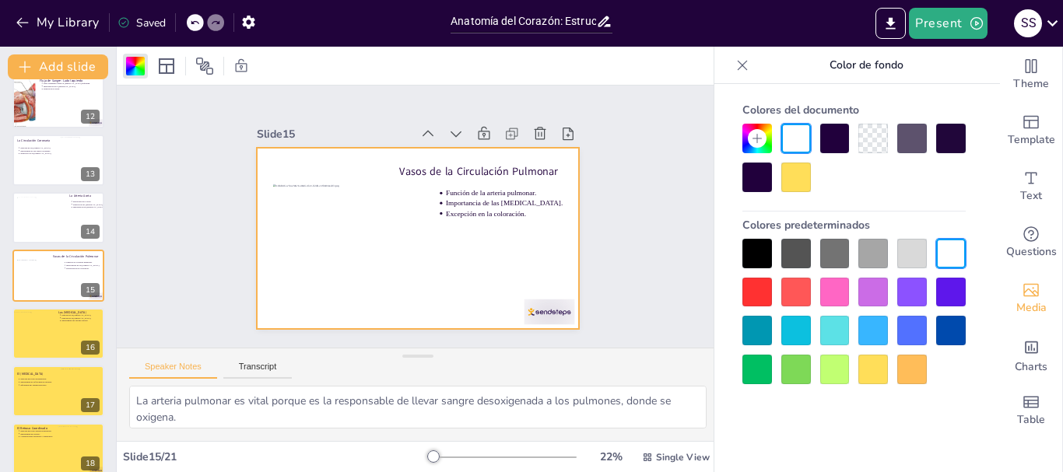
click at [878, 371] on div at bounding box center [874, 370] width 30 height 30
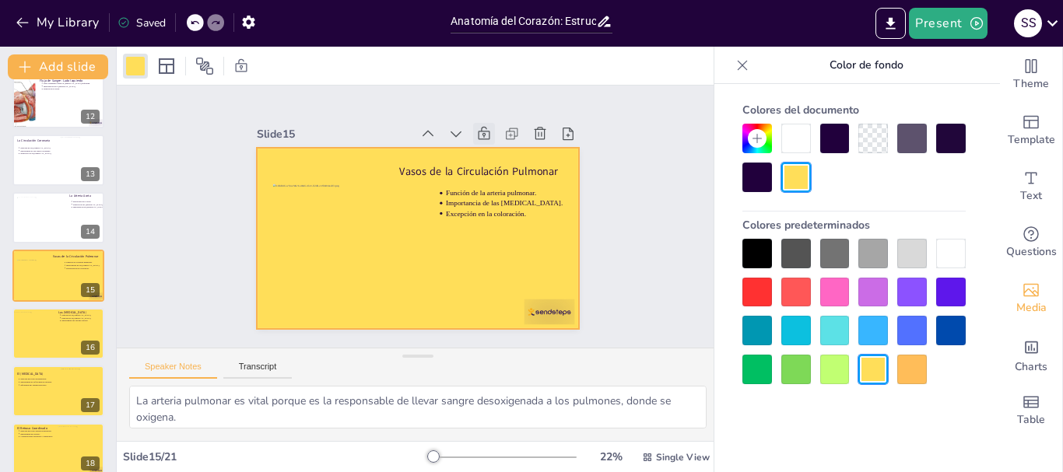
click at [491, 140] on icon at bounding box center [500, 149] width 19 height 19
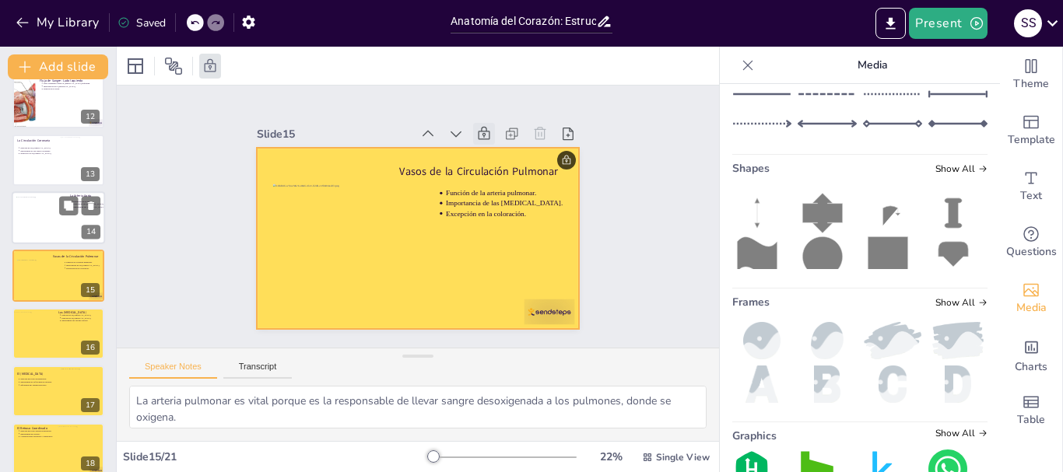
click at [66, 227] on div at bounding box center [58, 217] width 93 height 53
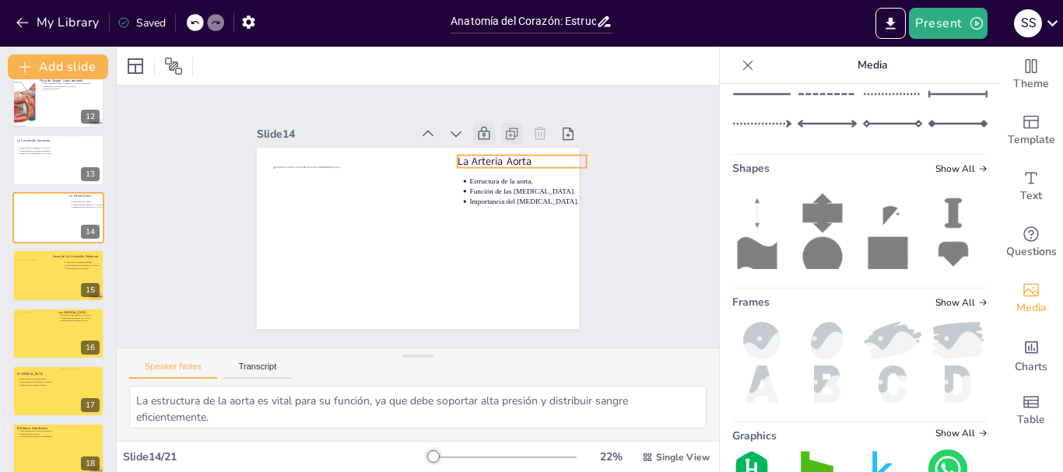
scroll to position [595, 0]
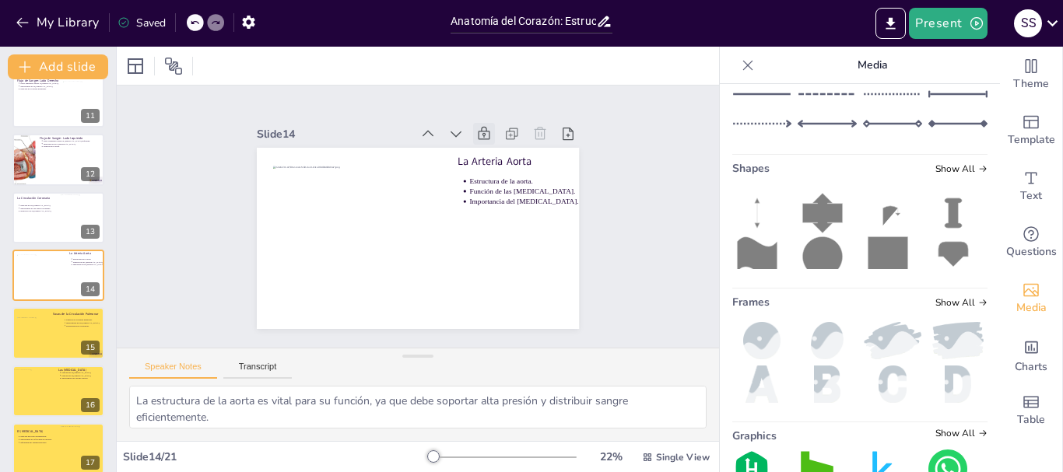
click at [499, 149] on icon at bounding box center [506, 157] width 15 height 16
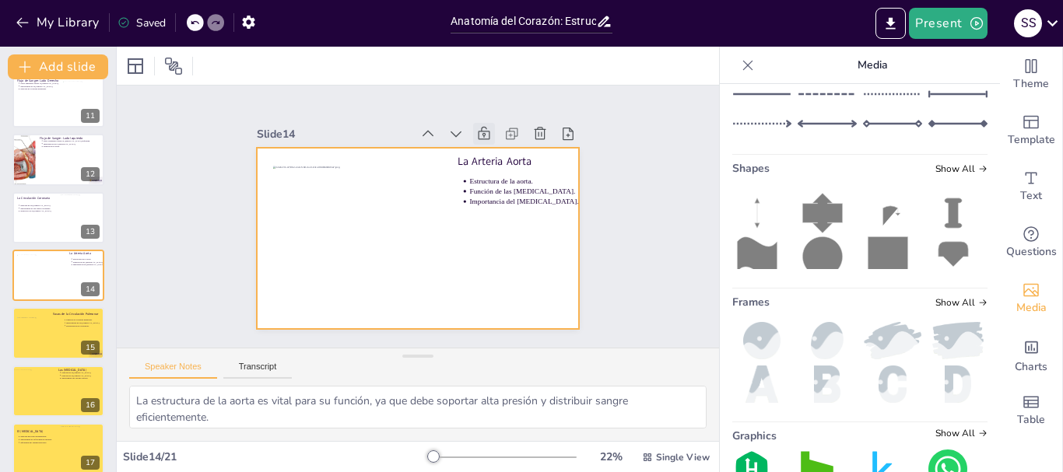
click at [496, 245] on div at bounding box center [409, 236] width 368 height 297
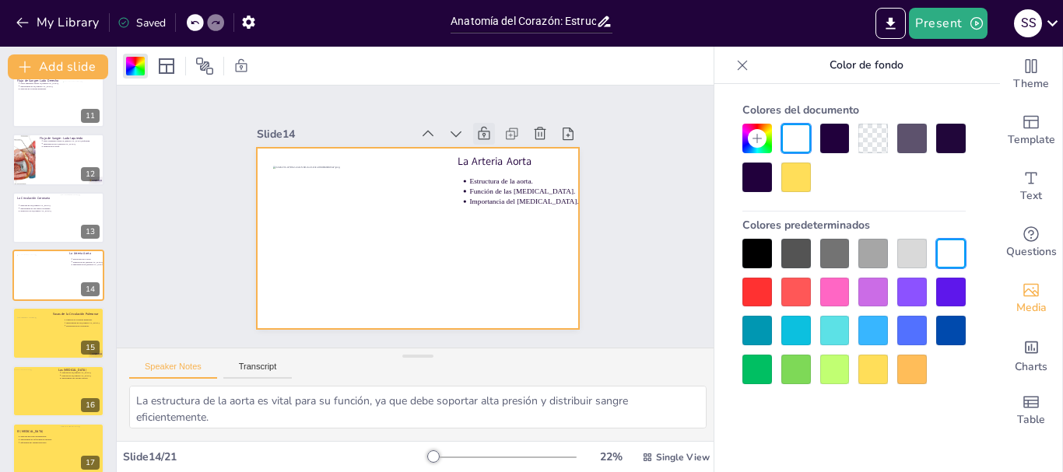
click at [866, 360] on div at bounding box center [874, 370] width 30 height 30
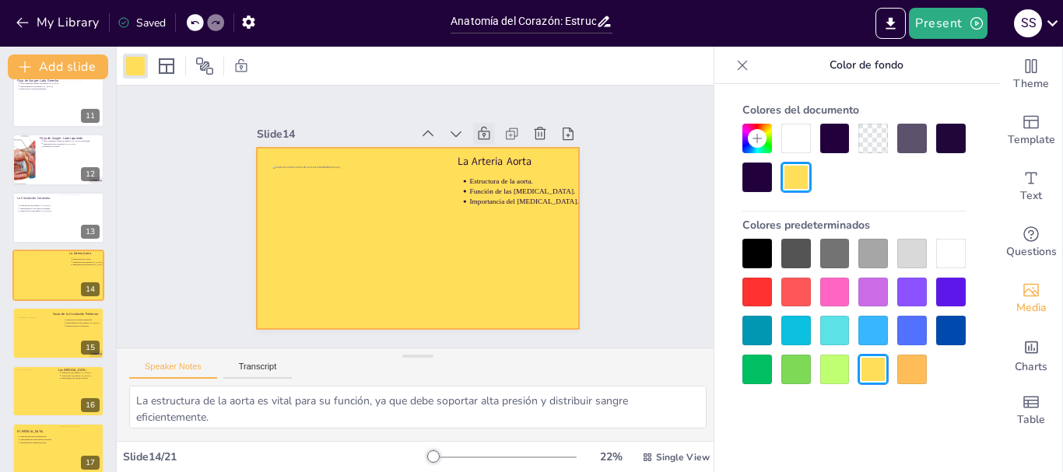
click at [506, 167] on icon at bounding box center [516, 177] width 21 height 21
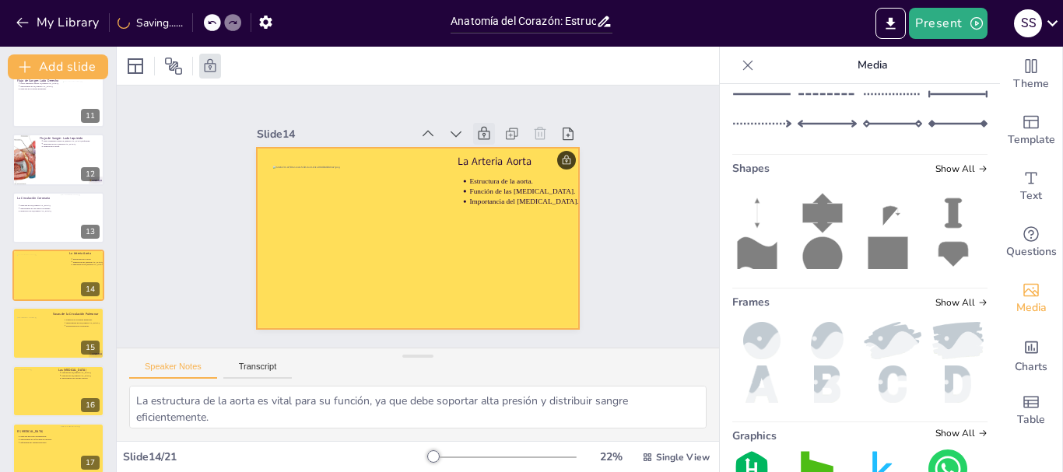
click at [30, 228] on div at bounding box center [58, 217] width 92 height 51
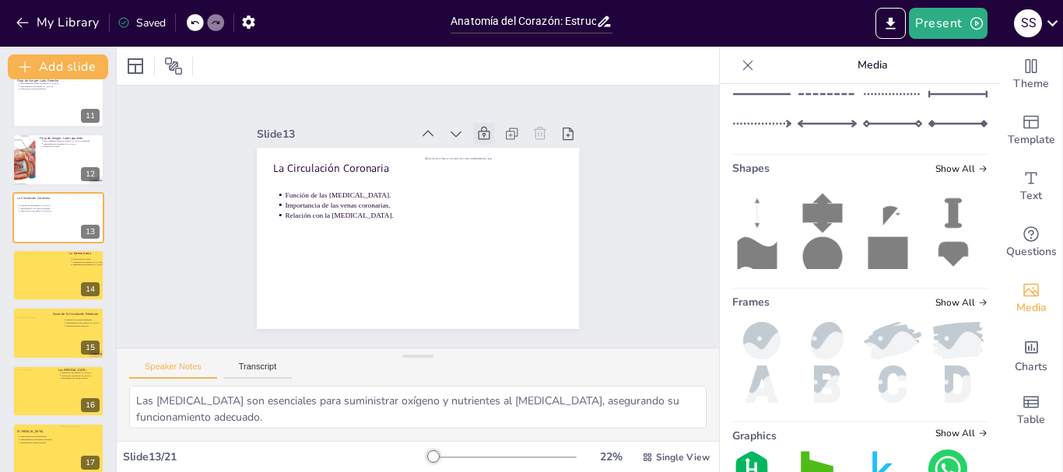
scroll to position [536, 0]
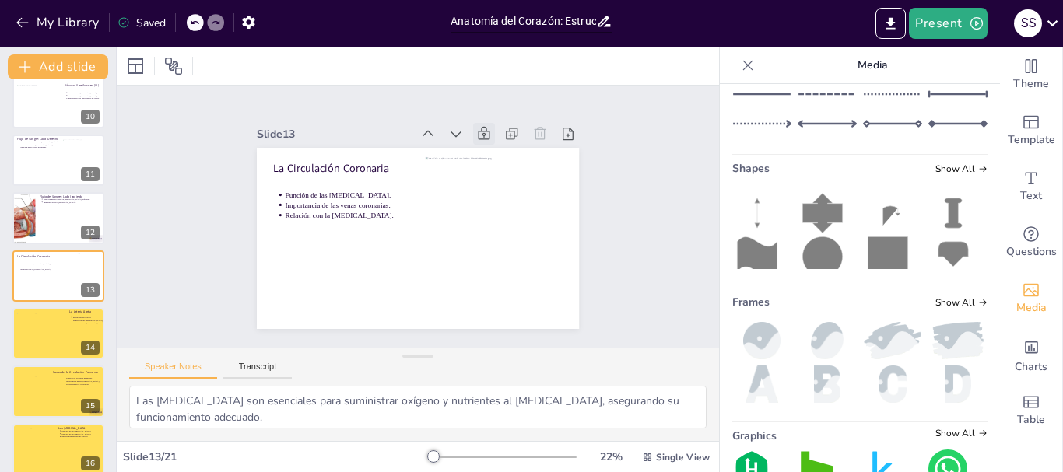
click at [502, 158] on icon at bounding box center [512, 168] width 20 height 20
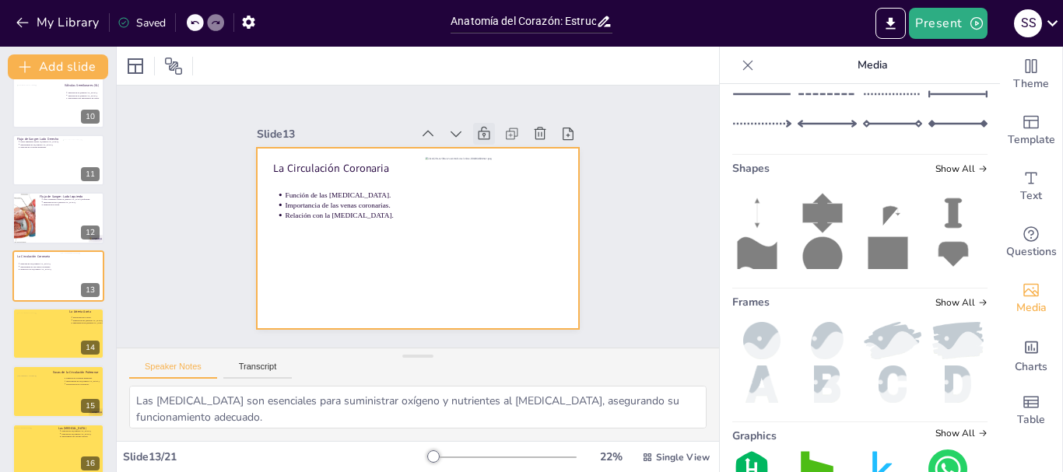
click at [357, 258] on div at bounding box center [409, 236] width 368 height 297
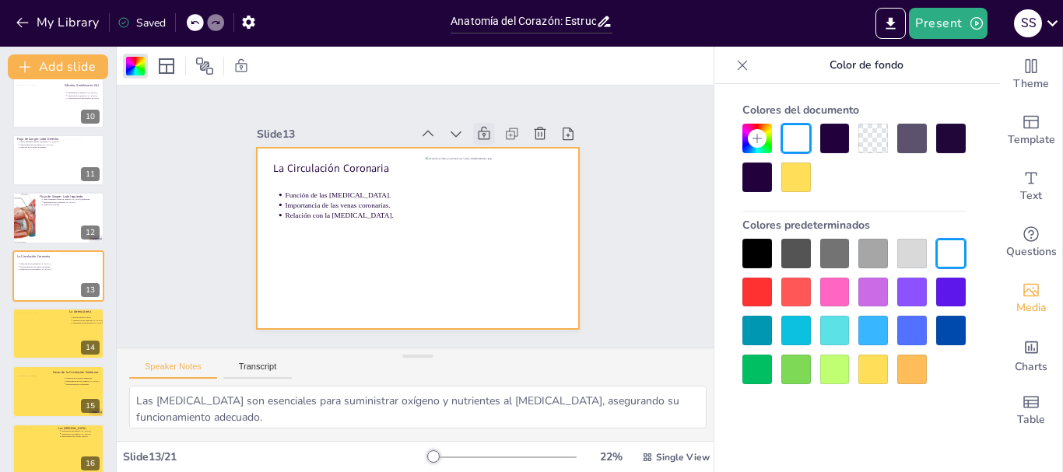
click at [877, 363] on div at bounding box center [874, 370] width 30 height 30
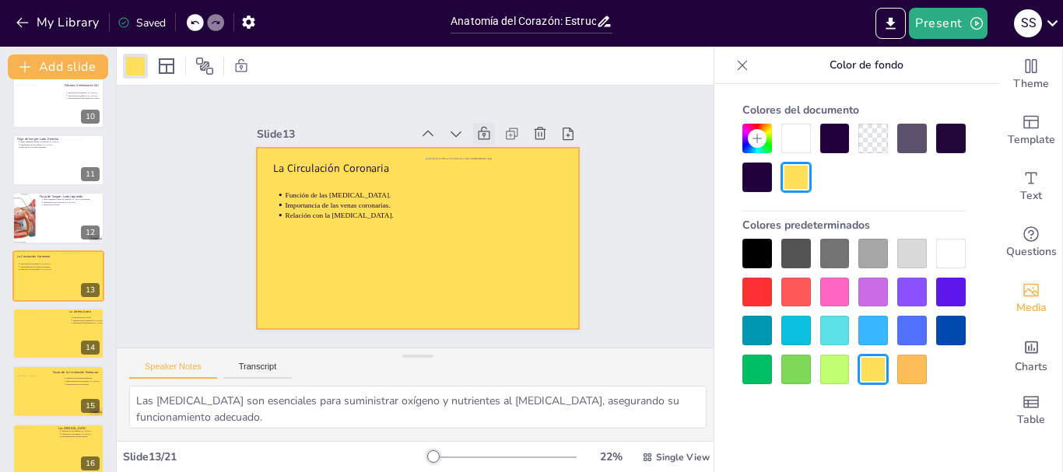
click at [491, 140] on icon at bounding box center [500, 149] width 19 height 19
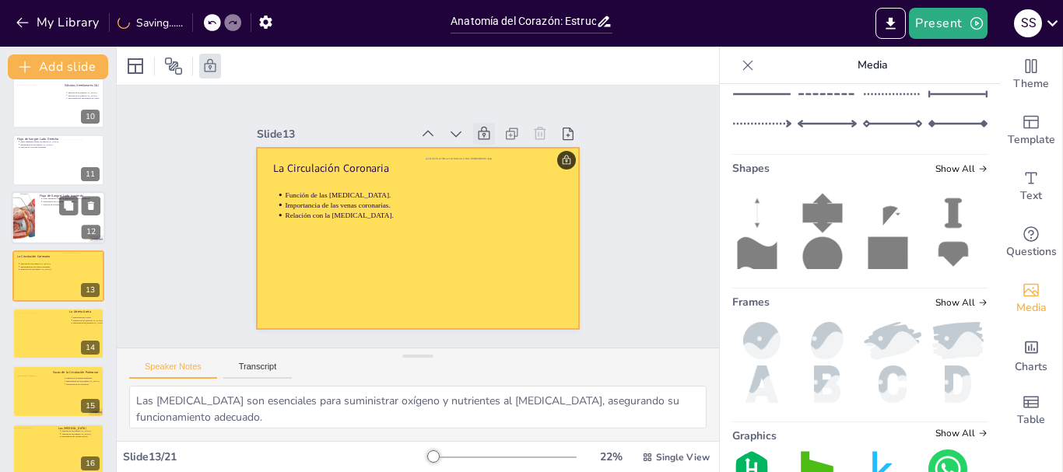
click at [72, 236] on div at bounding box center [58, 217] width 93 height 53
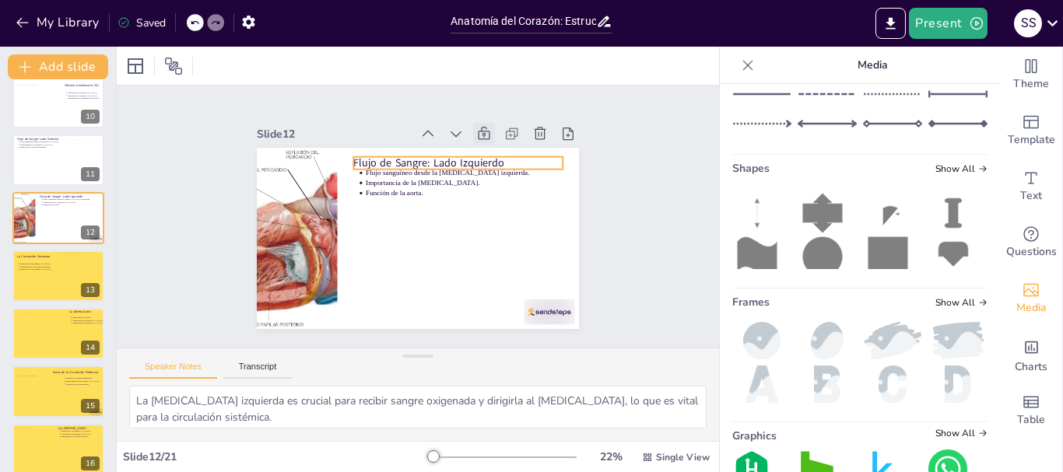
scroll to position [479, 0]
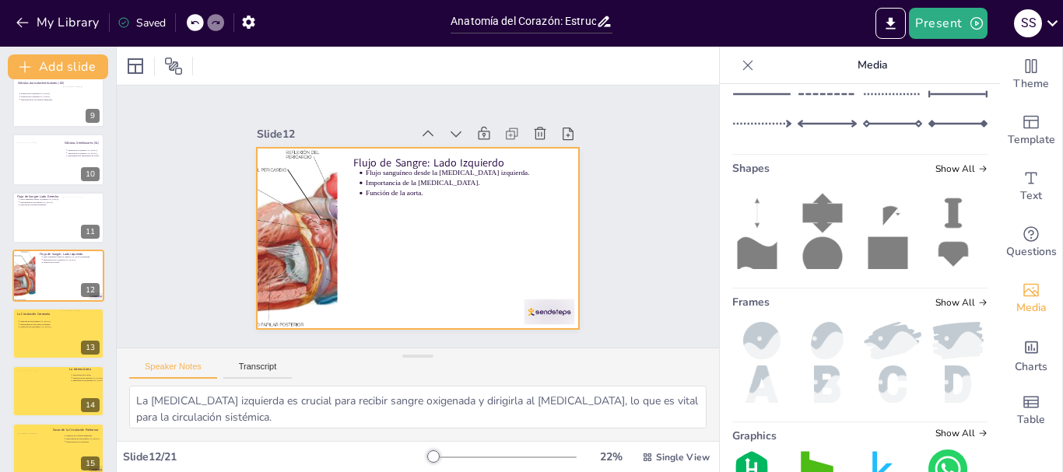
click at [448, 257] on div at bounding box center [411, 237] width 363 height 272
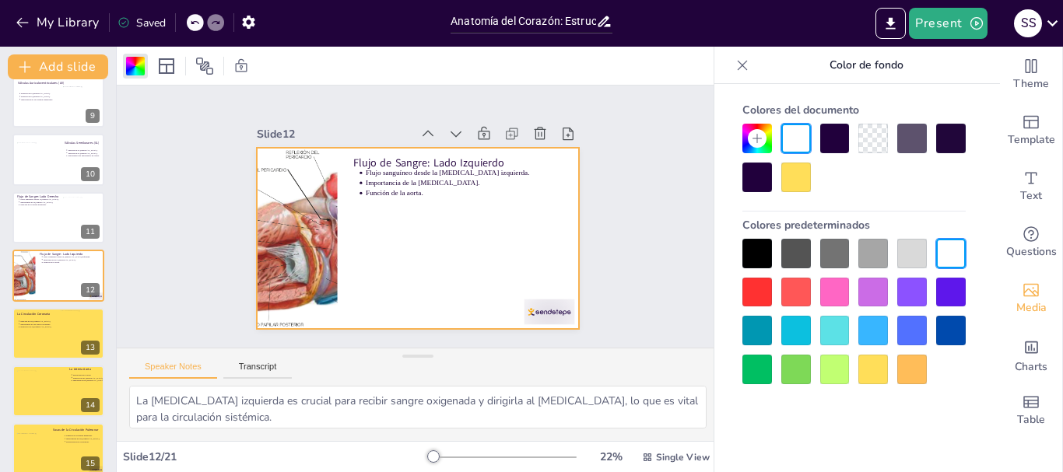
click at [875, 359] on div at bounding box center [874, 370] width 30 height 30
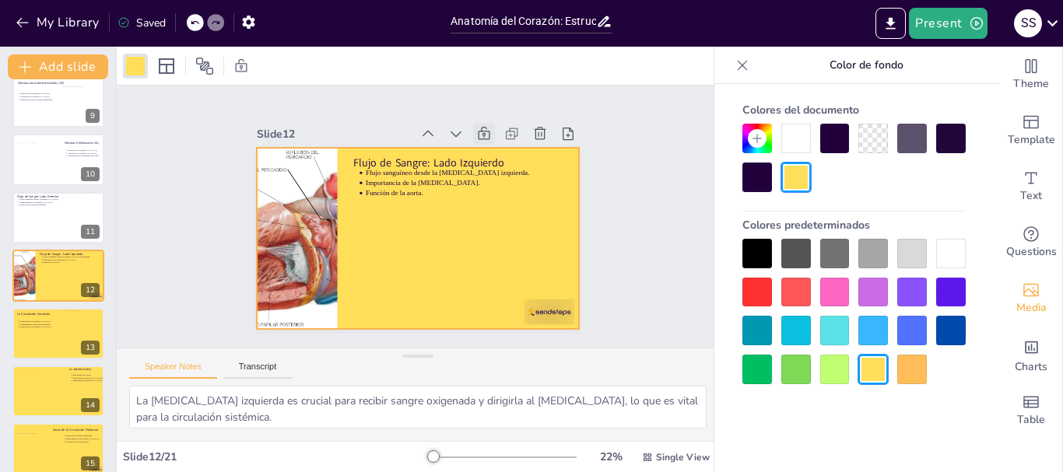
click at [509, 169] on icon at bounding box center [517, 177] width 16 height 17
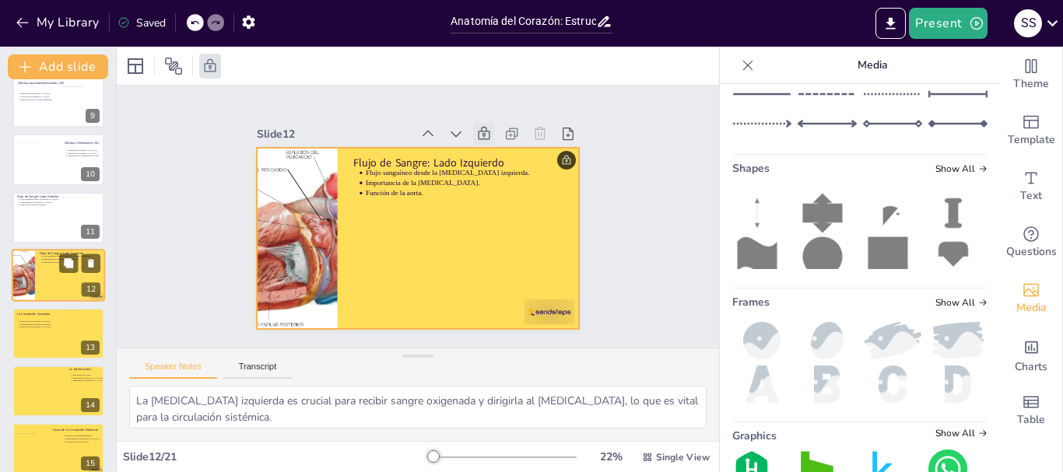
click at [61, 286] on div at bounding box center [58, 275] width 93 height 53
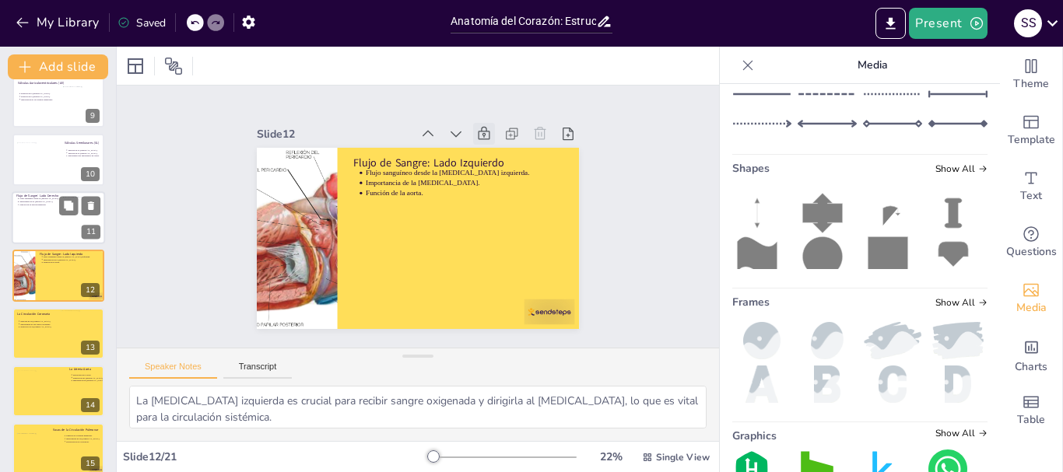
click at [31, 214] on div at bounding box center [58, 217] width 93 height 53
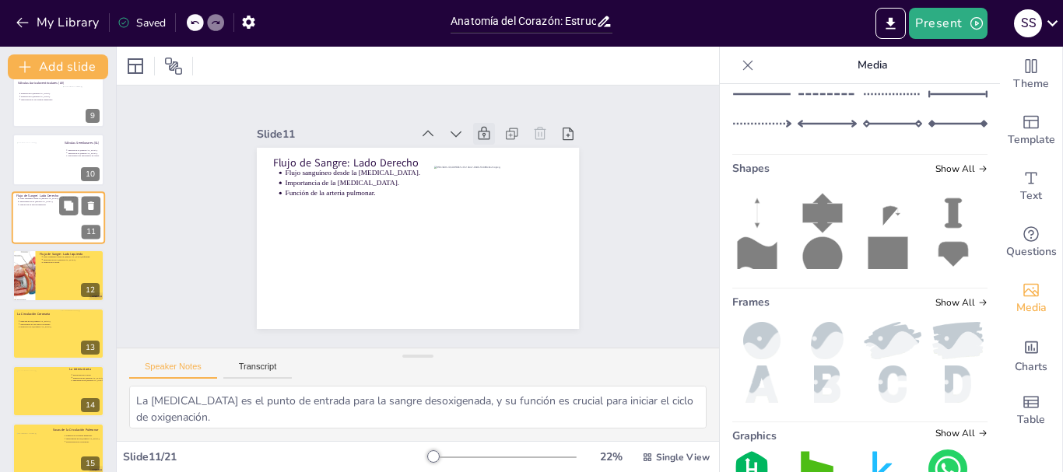
scroll to position [420, 0]
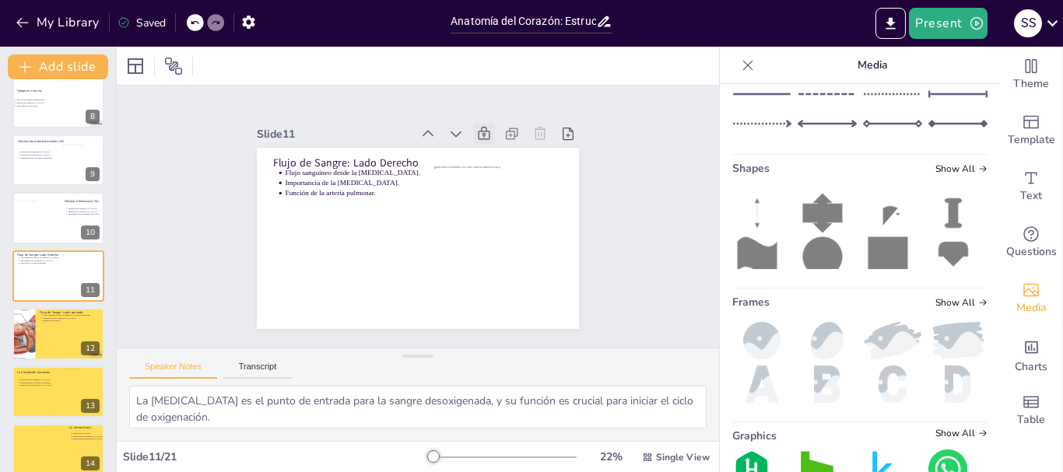
click at [499, 149] on icon at bounding box center [506, 157] width 15 height 16
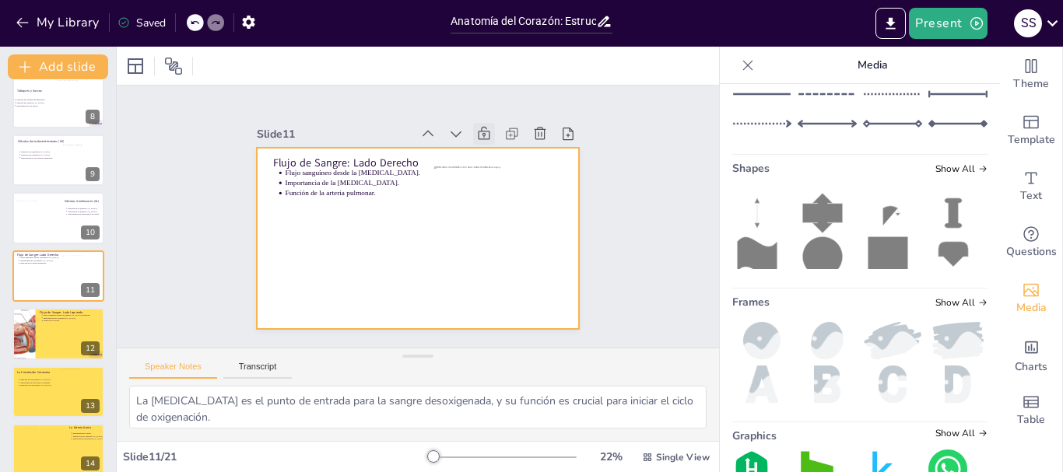
click at [293, 254] on div at bounding box center [409, 236] width 368 height 297
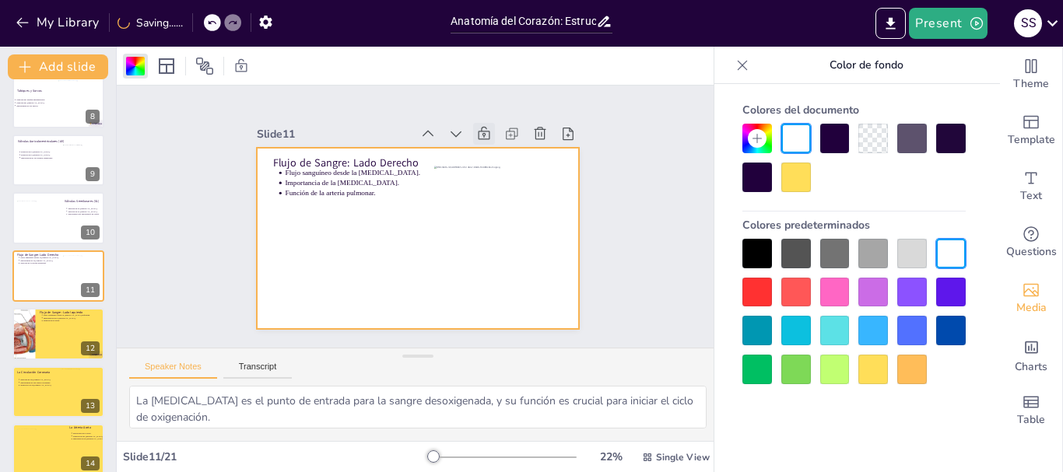
click at [874, 367] on div at bounding box center [874, 370] width 30 height 30
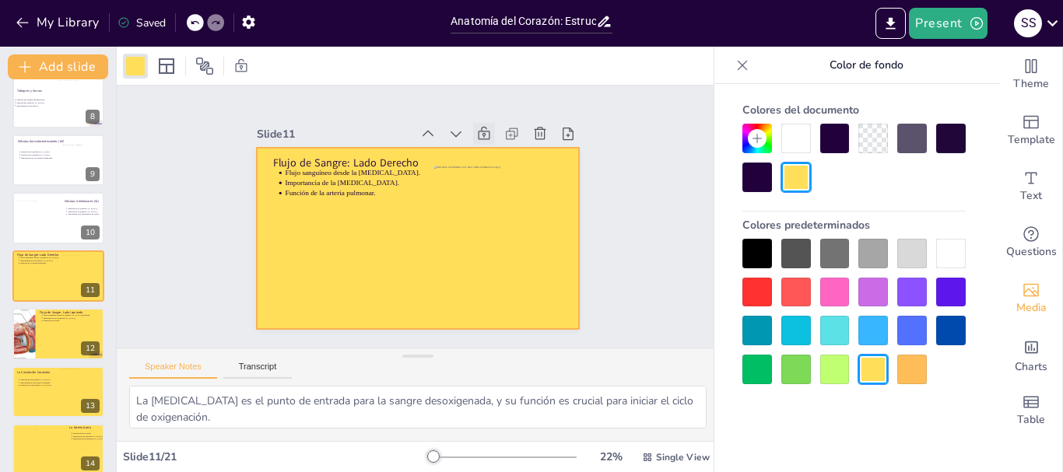
click at [484, 133] on icon at bounding box center [492, 141] width 17 height 17
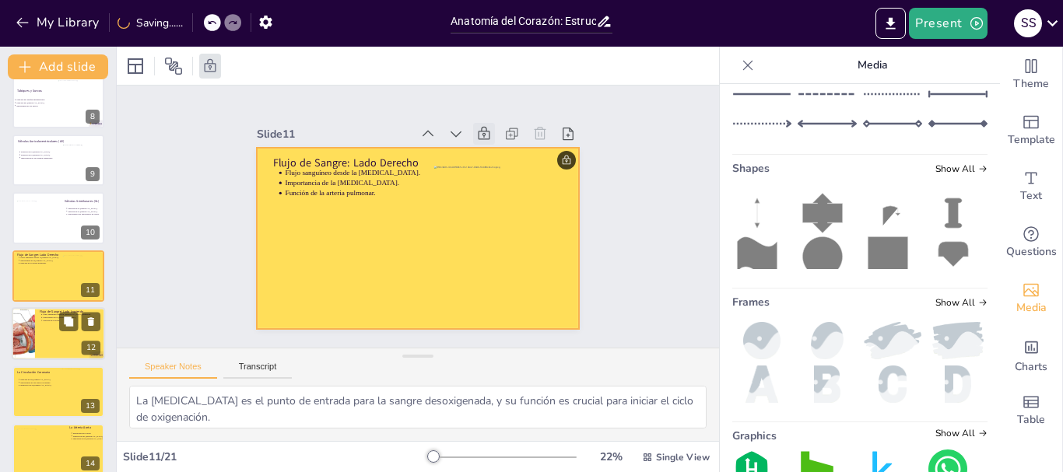
click at [58, 334] on div at bounding box center [58, 333] width 93 height 53
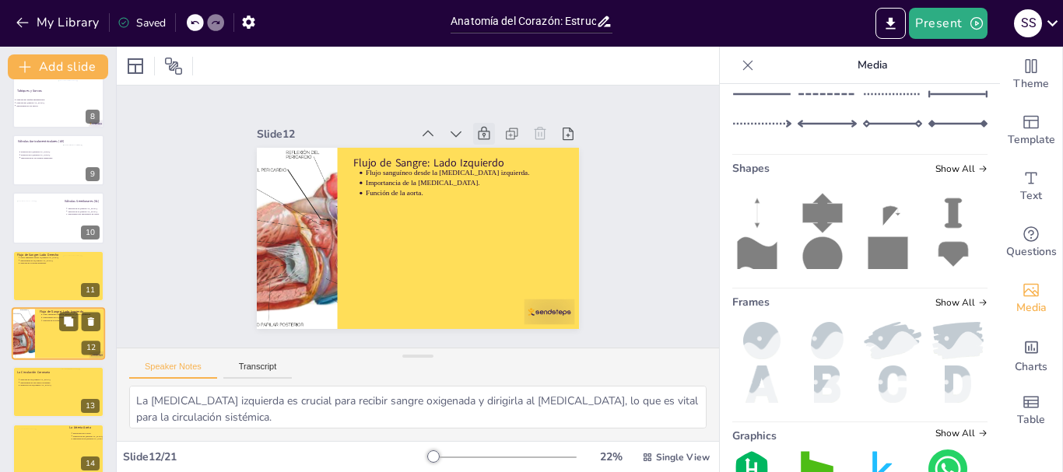
scroll to position [479, 0]
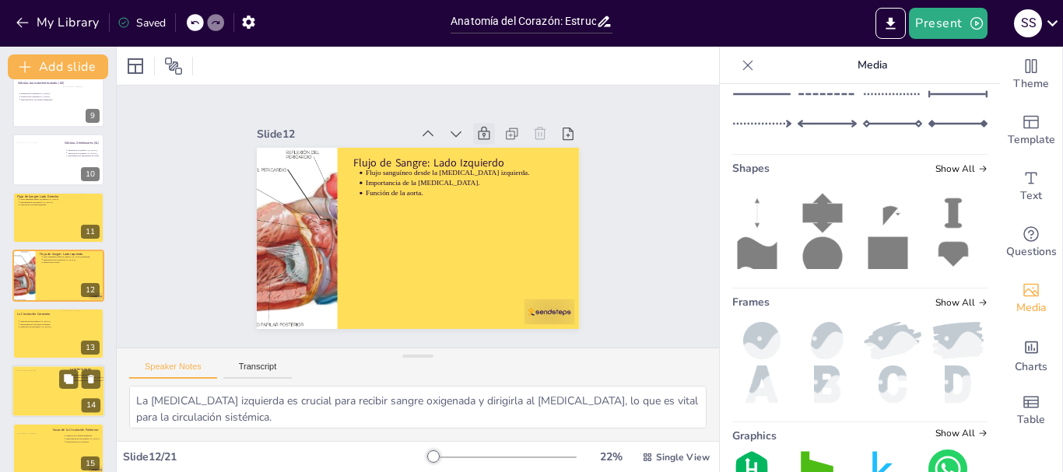
click at [61, 399] on div at bounding box center [58, 391] width 93 height 53
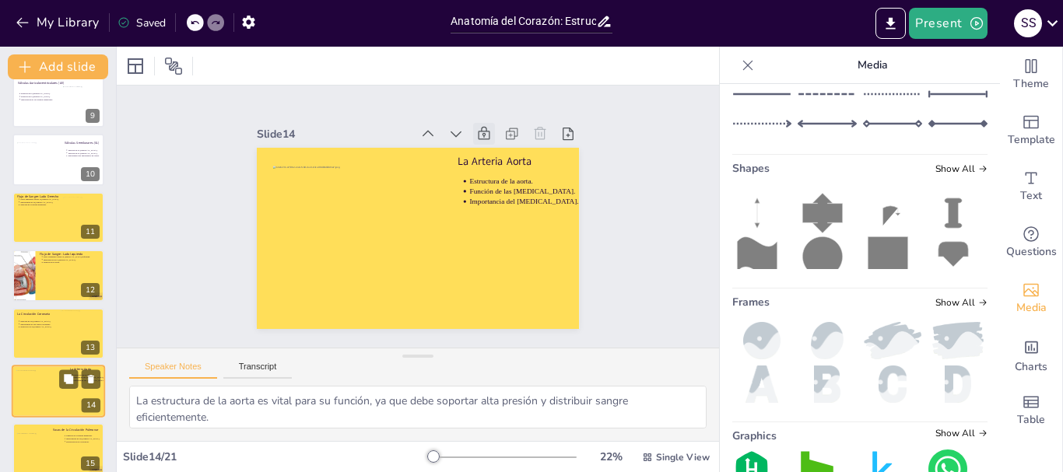
scroll to position [595, 0]
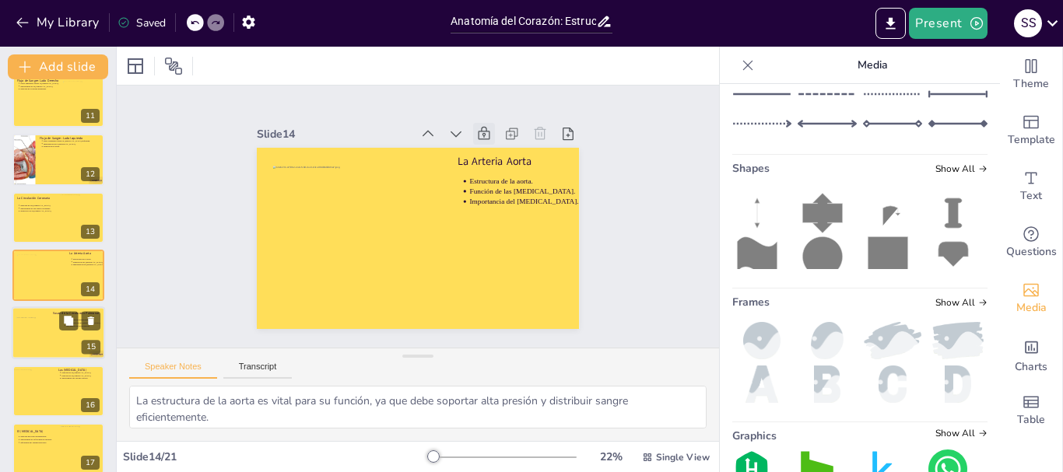
click at [61, 341] on div at bounding box center [58, 333] width 93 height 53
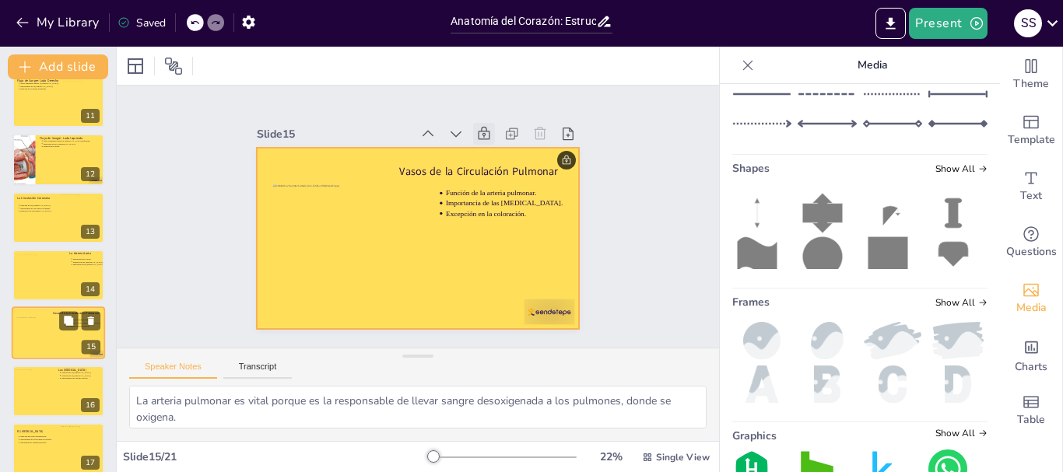
click at [68, 307] on div at bounding box center [58, 333] width 93 height 53
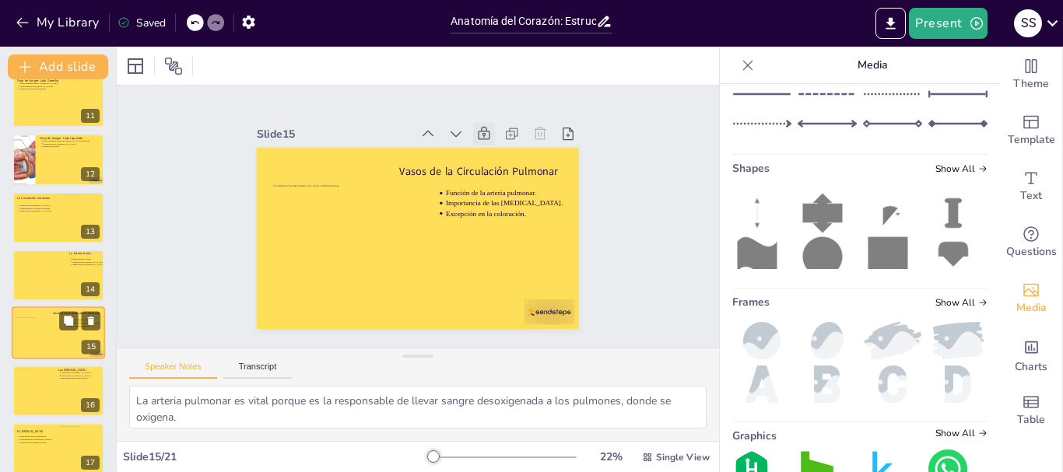
scroll to position [652, 0]
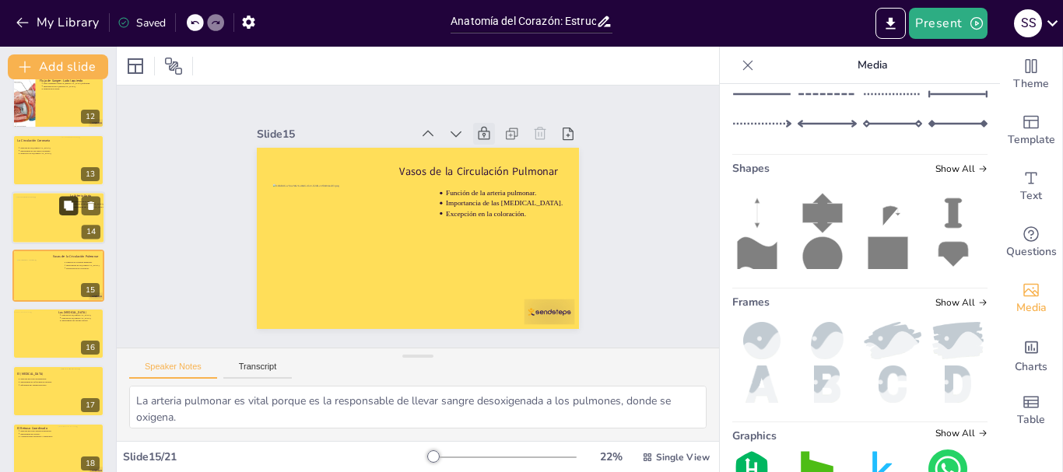
click at [69, 213] on button at bounding box center [68, 205] width 19 height 19
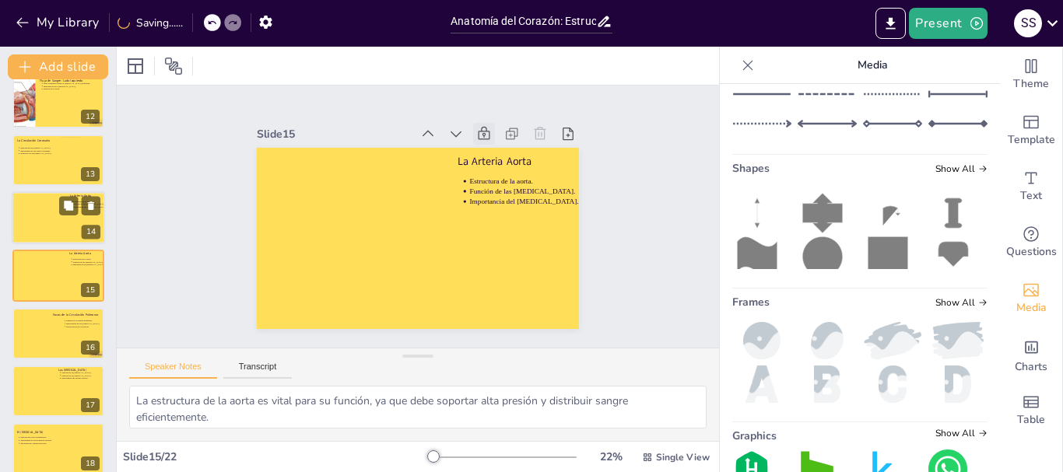
scroll to position [497, 0]
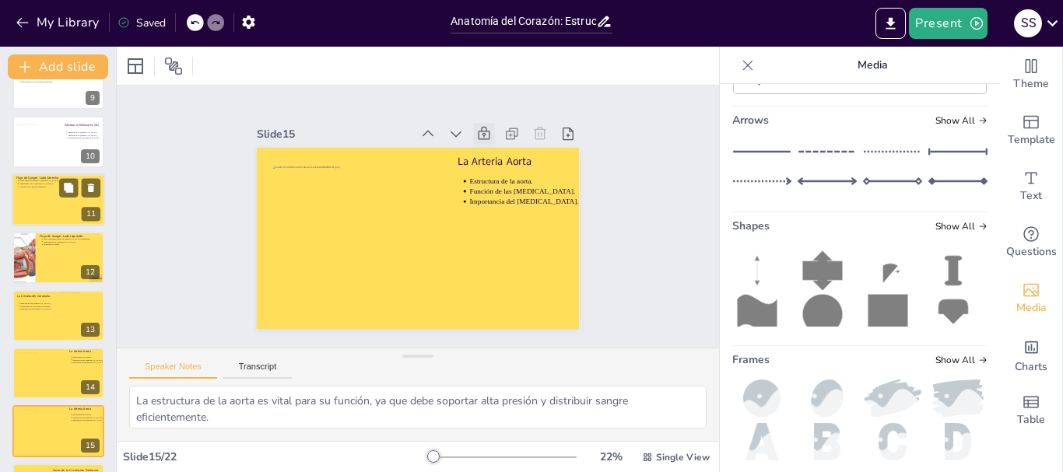
click at [38, 200] on div at bounding box center [58, 200] width 93 height 53
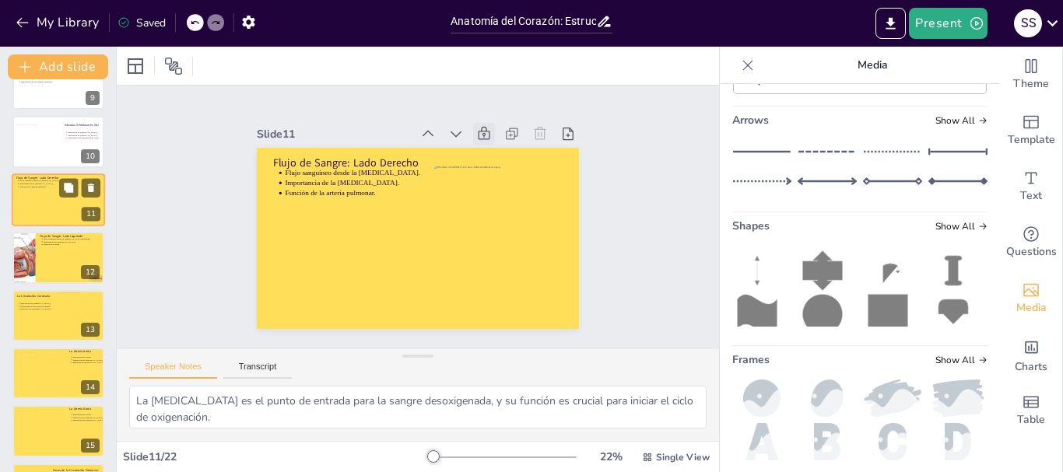
scroll to position [420, 0]
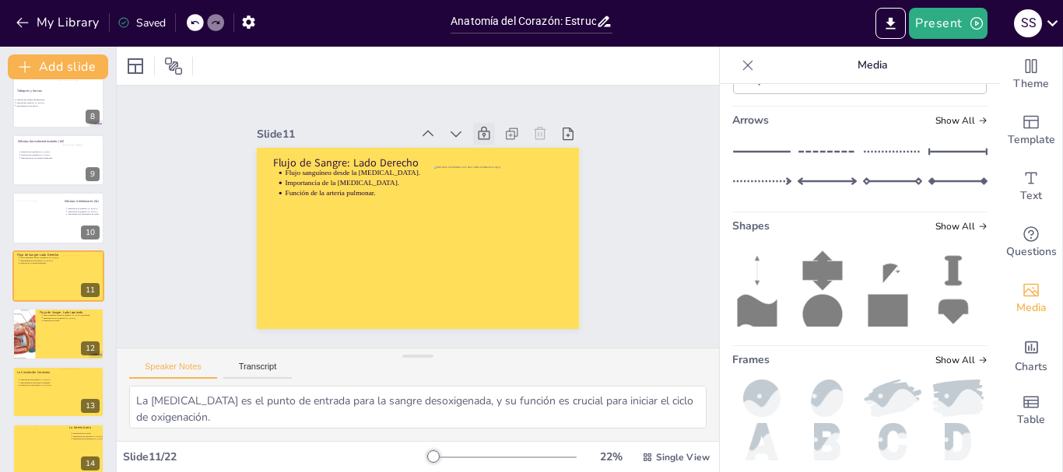
click at [48, 170] on div at bounding box center [58, 160] width 92 height 51
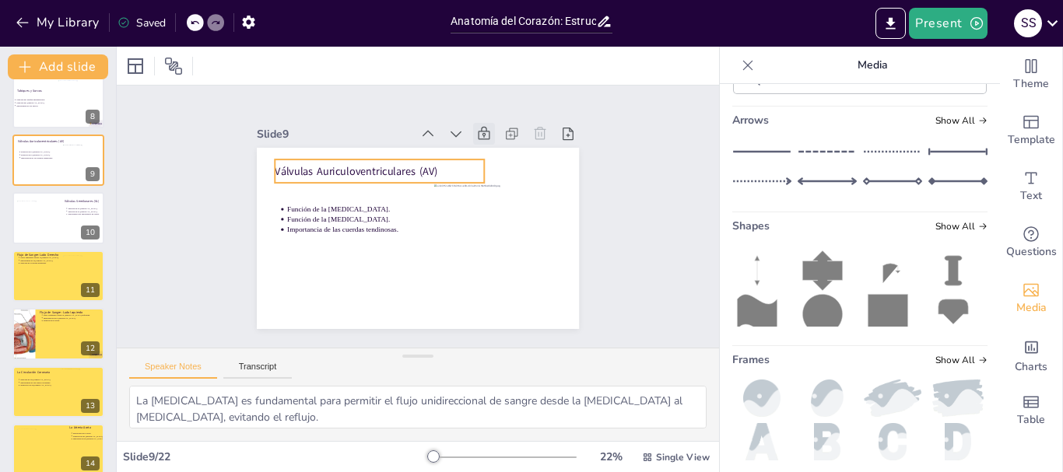
scroll to position [305, 0]
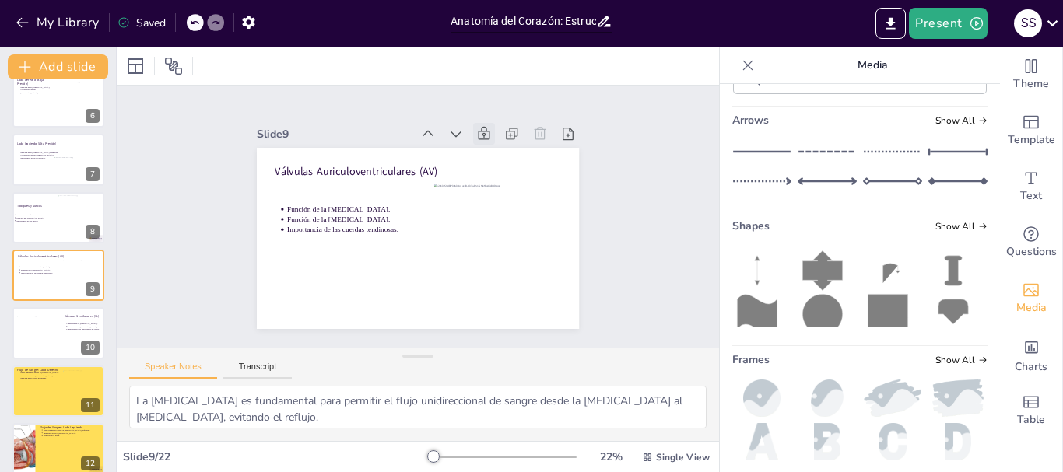
click at [511, 188] on icon at bounding box center [522, 199] width 22 height 22
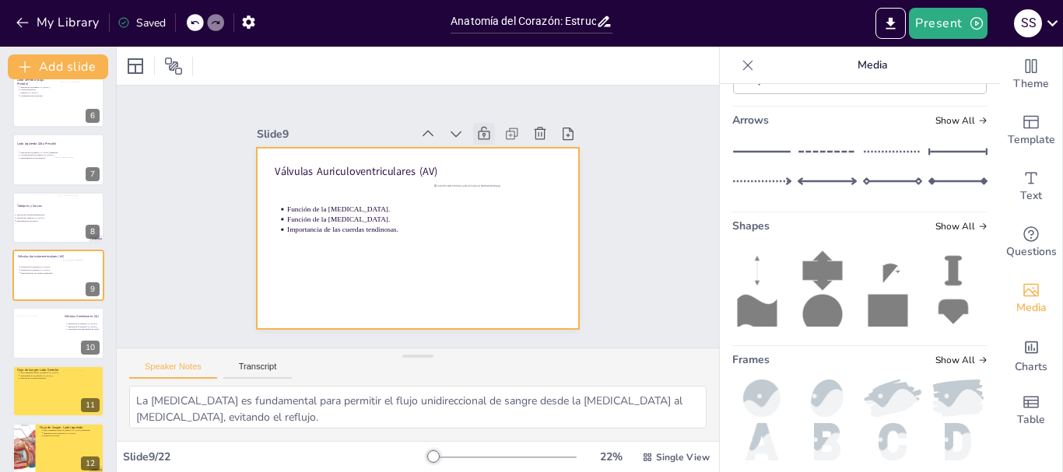
click at [359, 290] on div at bounding box center [398, 223] width 272 height 363
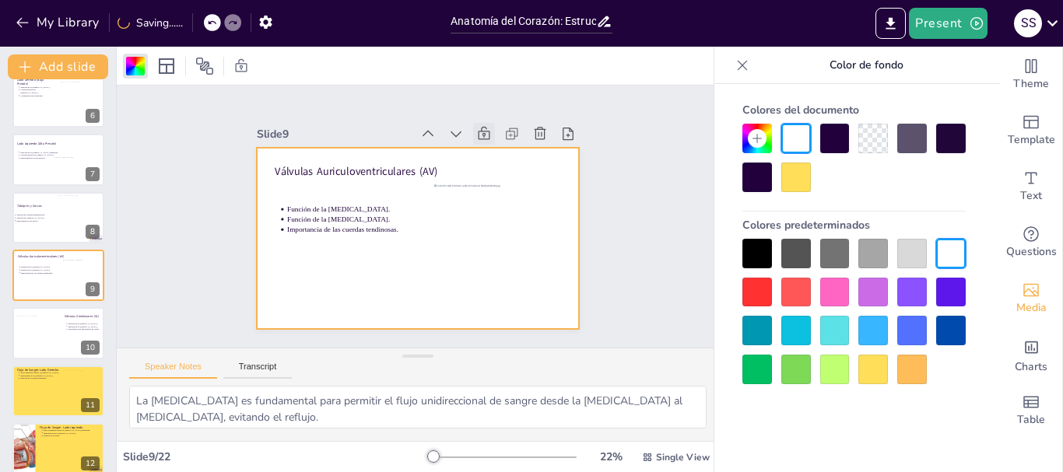
click at [877, 370] on div at bounding box center [874, 370] width 30 height 30
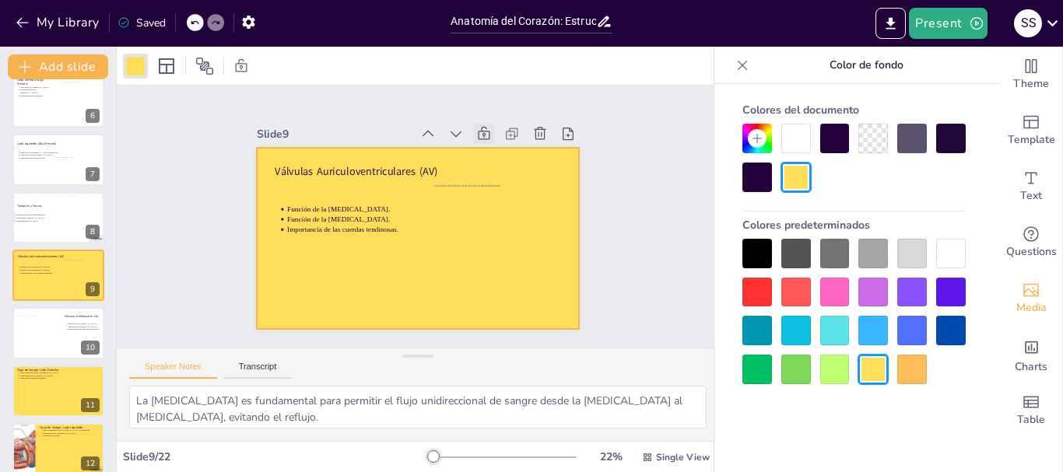
click at [499, 149] on icon at bounding box center [506, 157] width 15 height 16
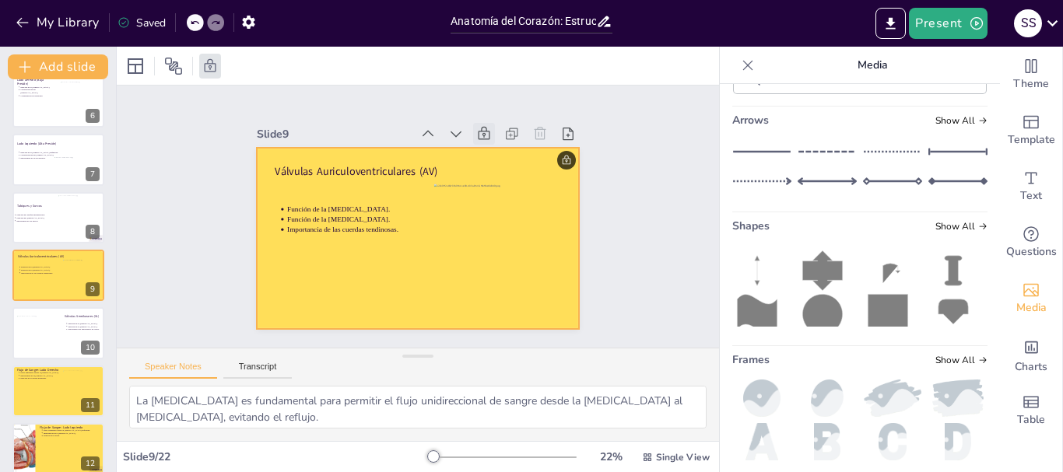
click at [34, 234] on div at bounding box center [58, 217] width 92 height 51
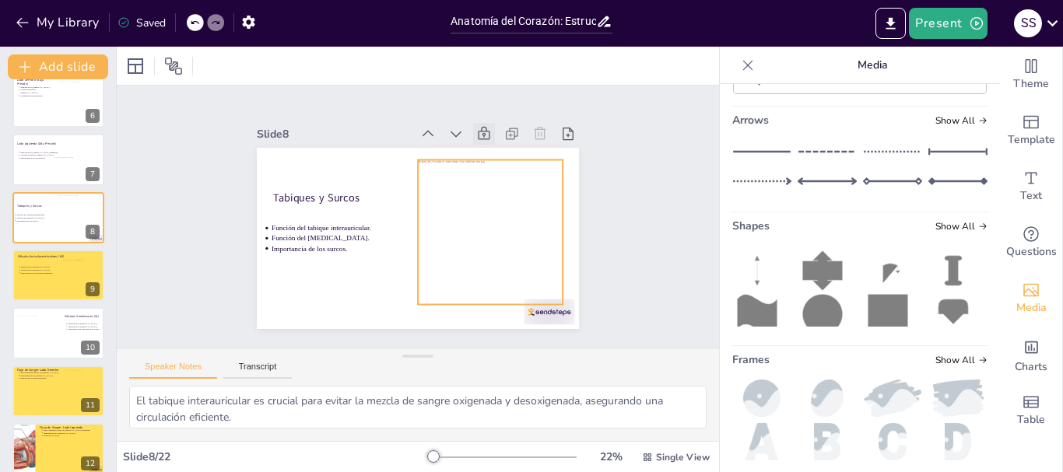
scroll to position [247, 0]
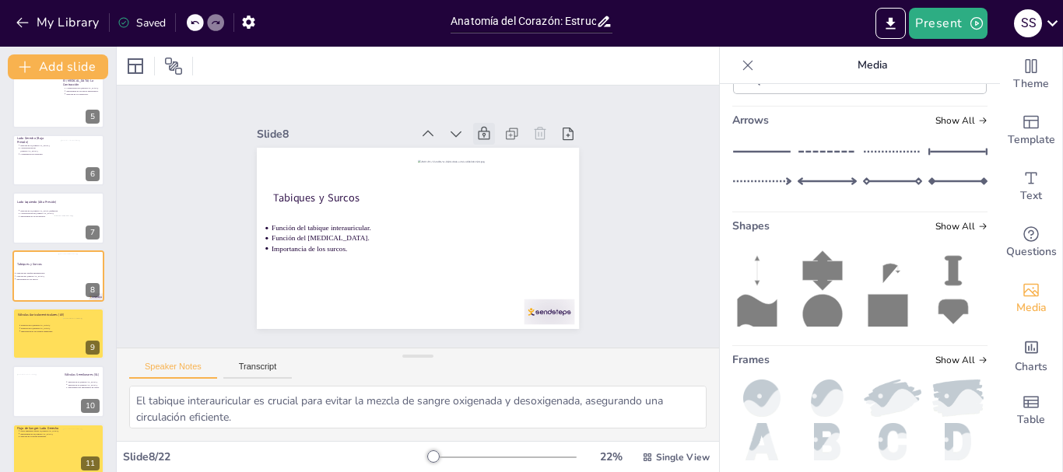
click at [499, 149] on icon at bounding box center [506, 157] width 15 height 16
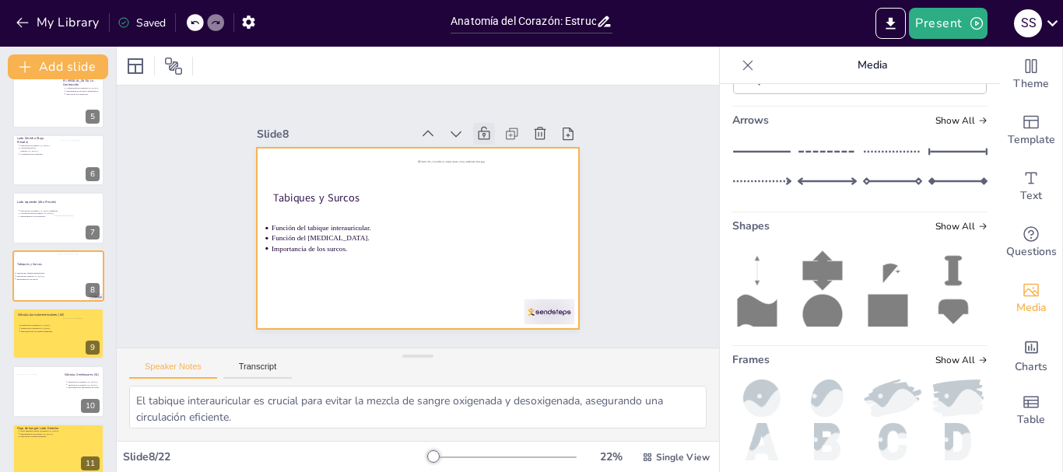
click at [371, 289] on div at bounding box center [413, 238] width 353 height 244
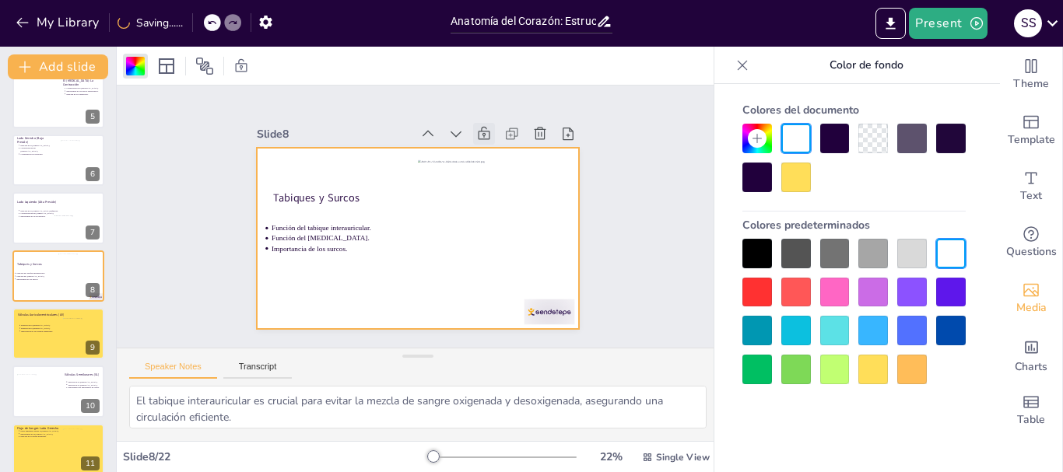
click at [880, 367] on div at bounding box center [874, 370] width 30 height 30
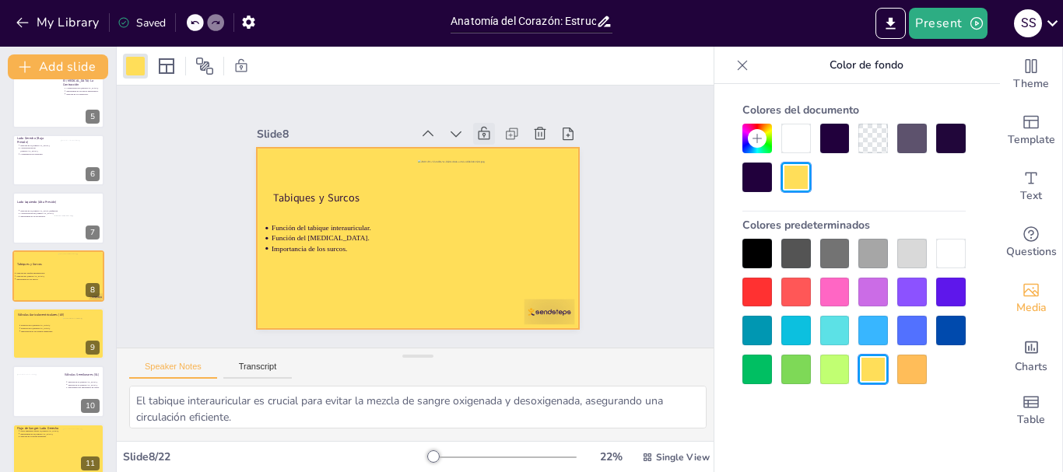
click at [484, 132] on icon at bounding box center [492, 140] width 17 height 17
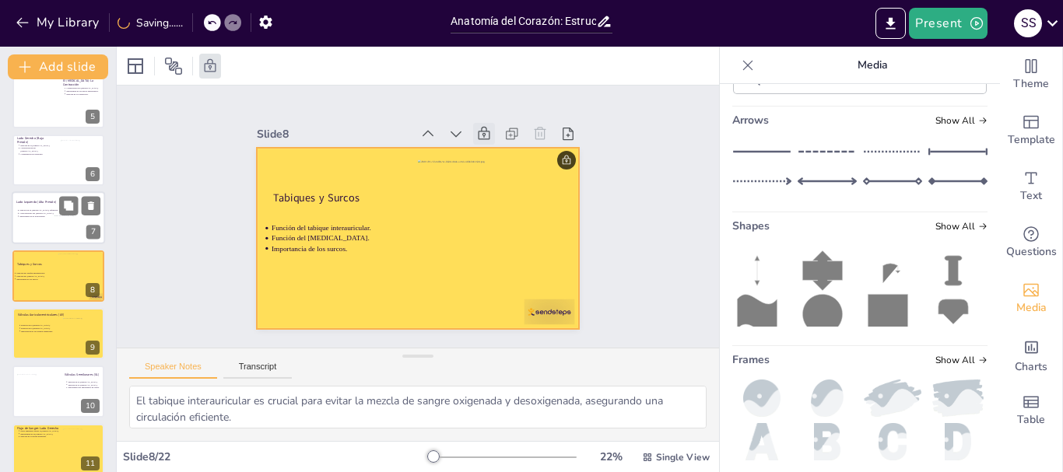
click at [44, 219] on div at bounding box center [58, 218] width 93 height 53
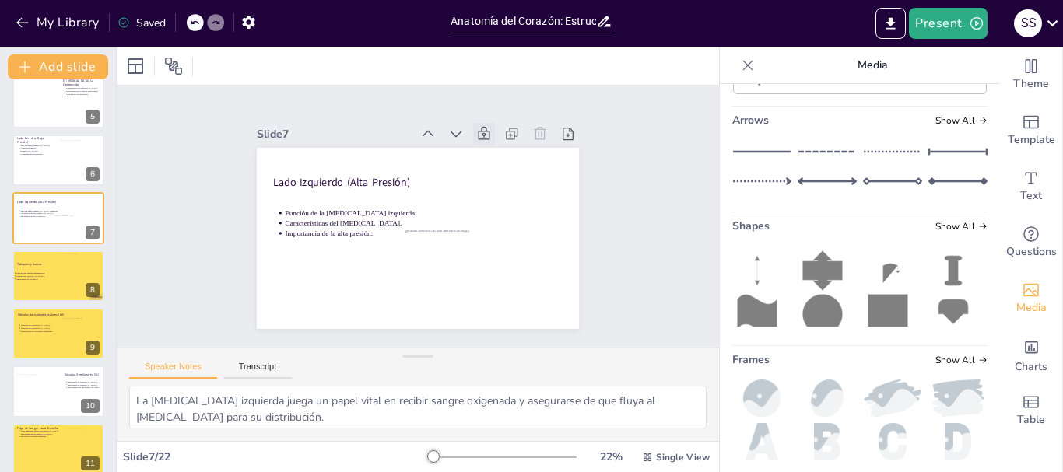
scroll to position [189, 0]
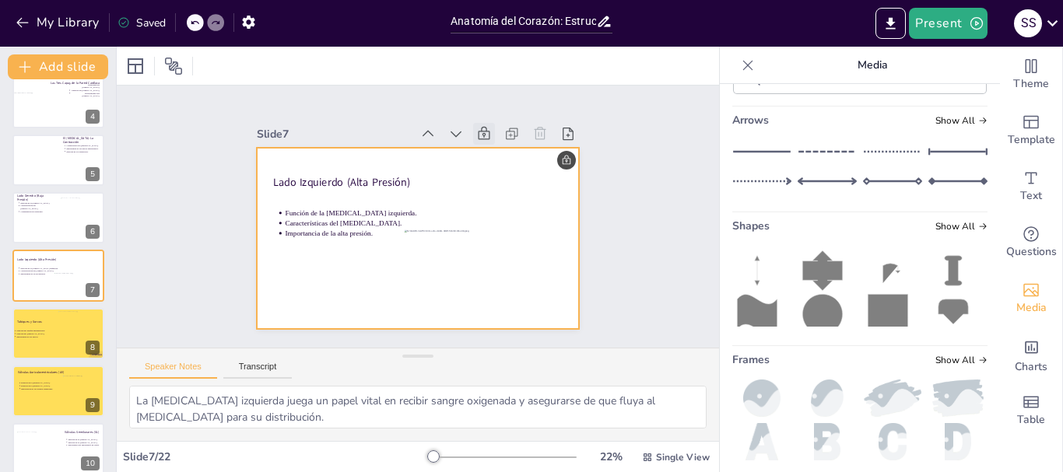
click at [332, 281] on div at bounding box center [409, 236] width 368 height 297
click at [470, 298] on icon at bounding box center [477, 305] width 16 height 15
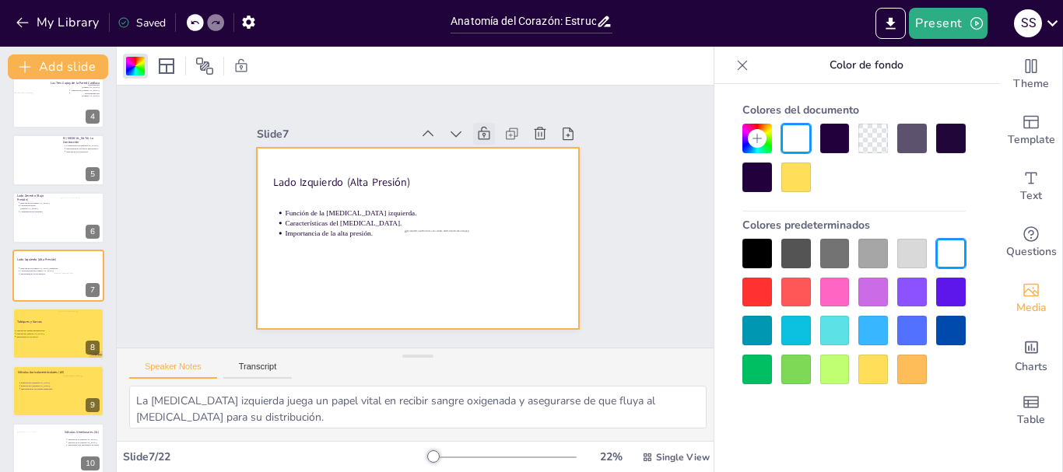
click at [326, 290] on div at bounding box center [415, 239] width 339 height 214
click at [866, 364] on div at bounding box center [874, 370] width 30 height 30
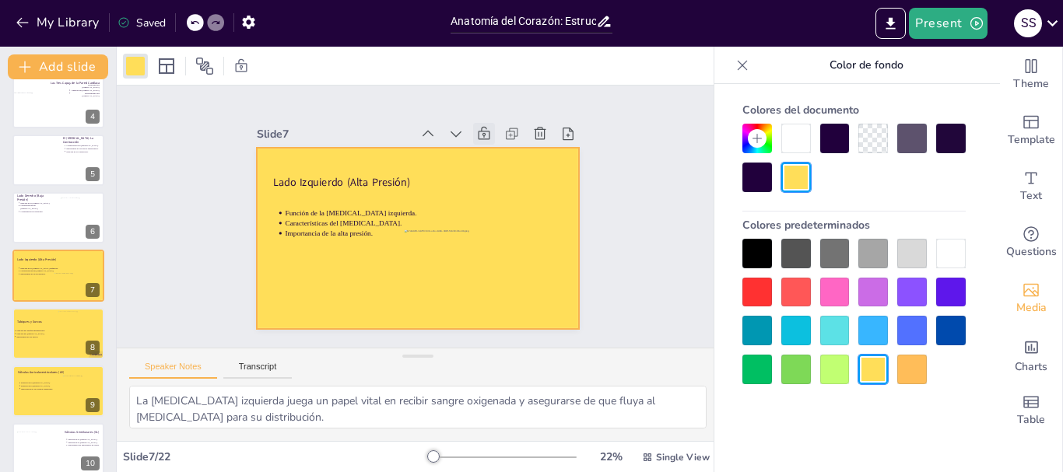
click at [501, 268] on icon at bounding box center [508, 274] width 14 height 13
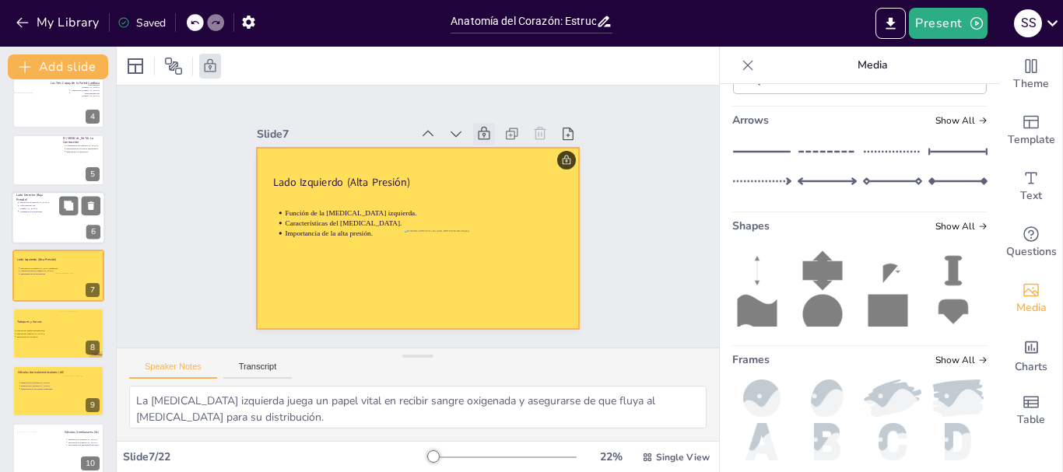
click at [29, 228] on div at bounding box center [58, 217] width 93 height 53
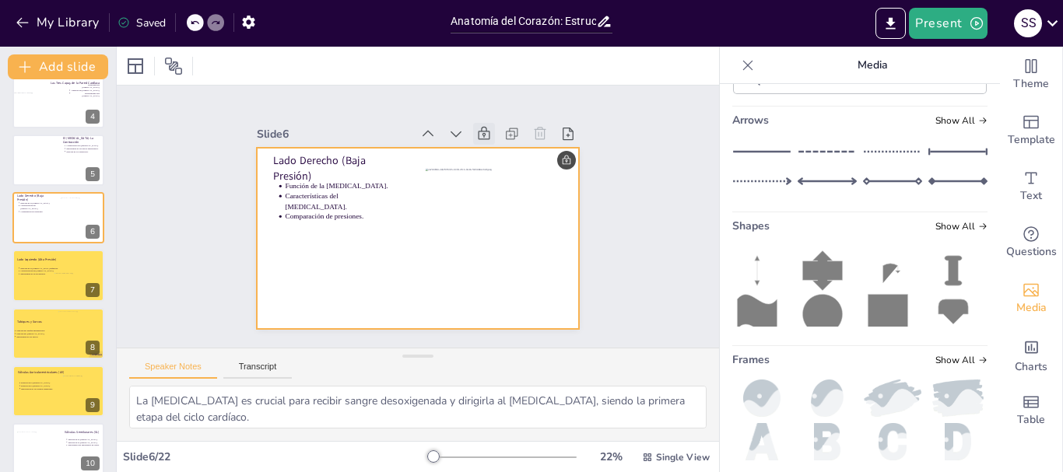
scroll to position [132, 0]
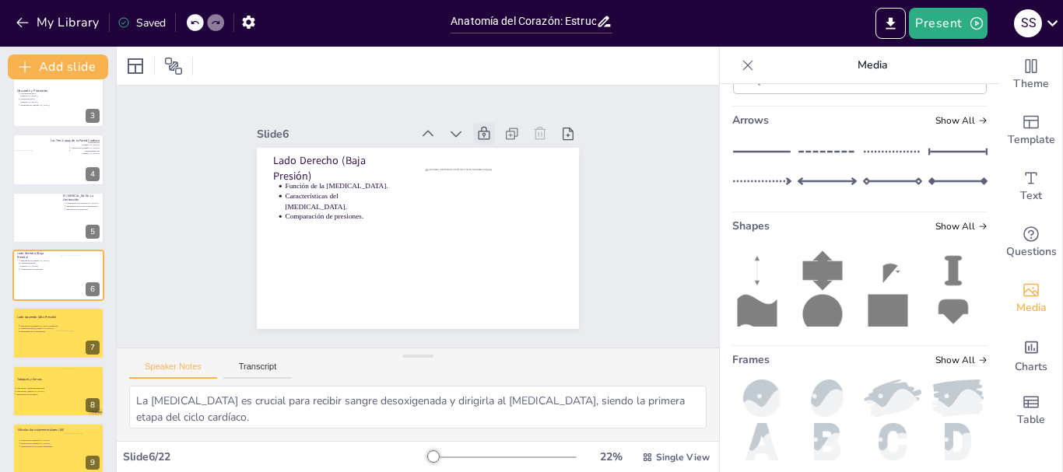
click at [509, 169] on icon at bounding box center [517, 177] width 16 height 17
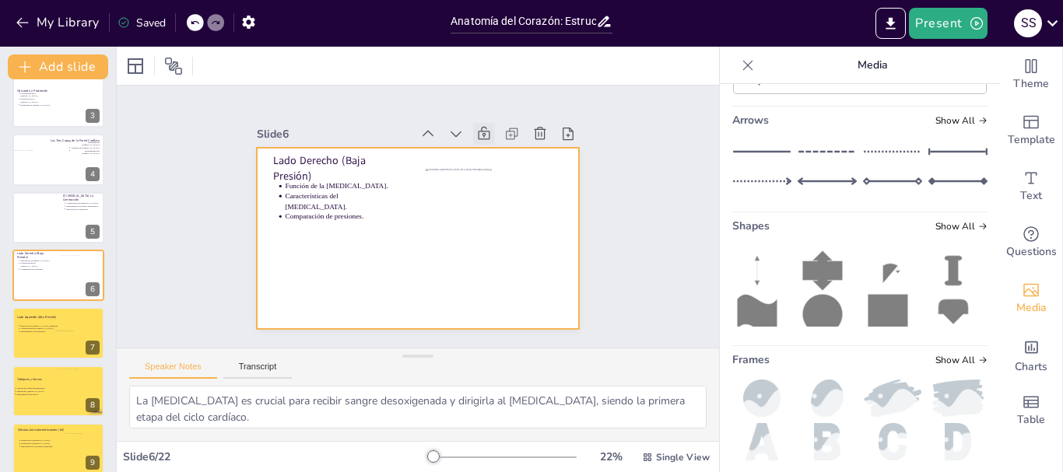
click at [343, 239] on div at bounding box center [409, 237] width 368 height 297
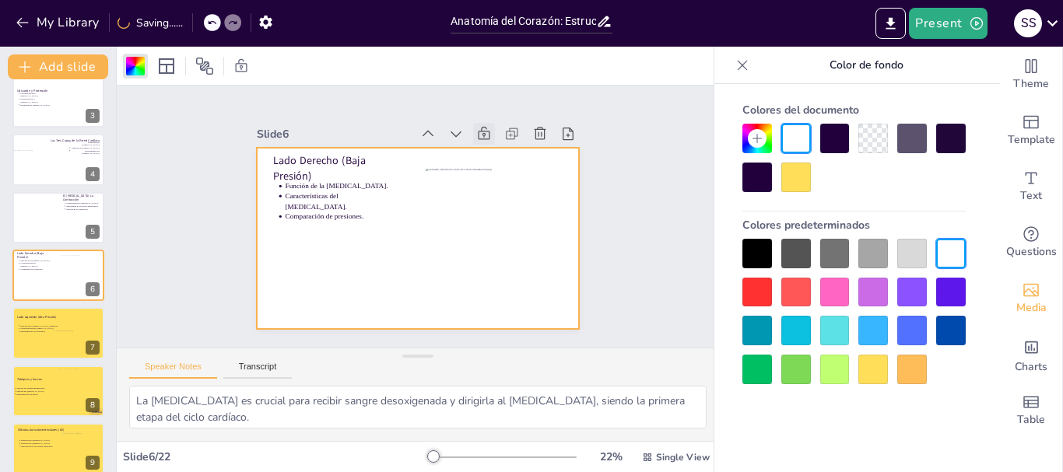
click at [874, 364] on div at bounding box center [874, 370] width 30 height 30
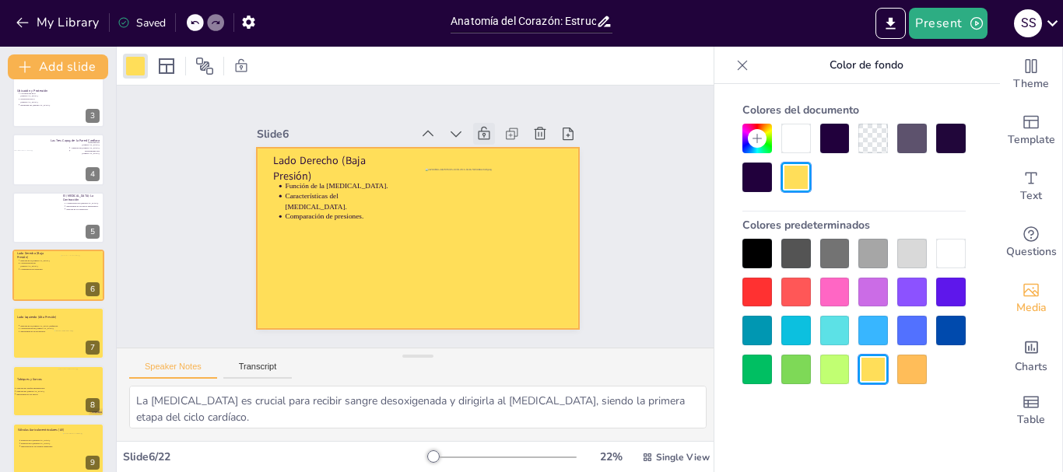
click at [504, 159] on icon at bounding box center [512, 167] width 16 height 17
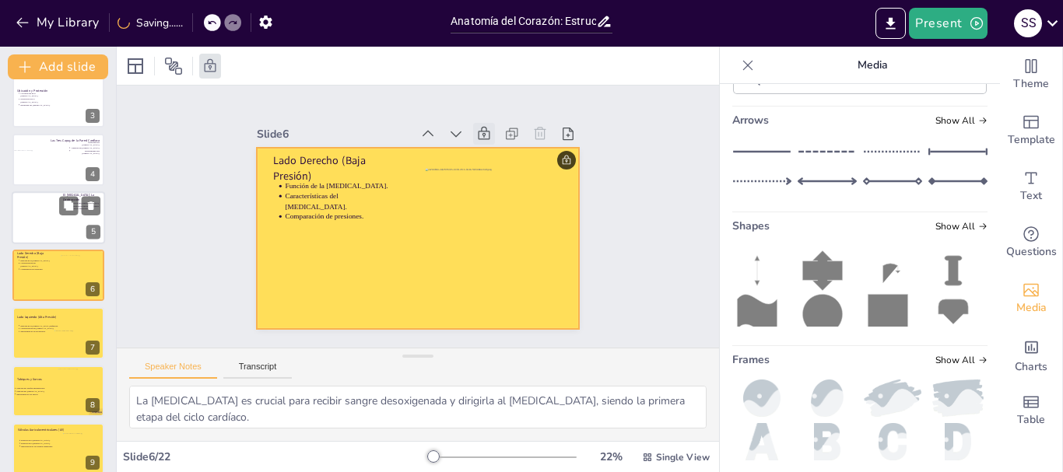
click at [63, 227] on div at bounding box center [58, 217] width 93 height 53
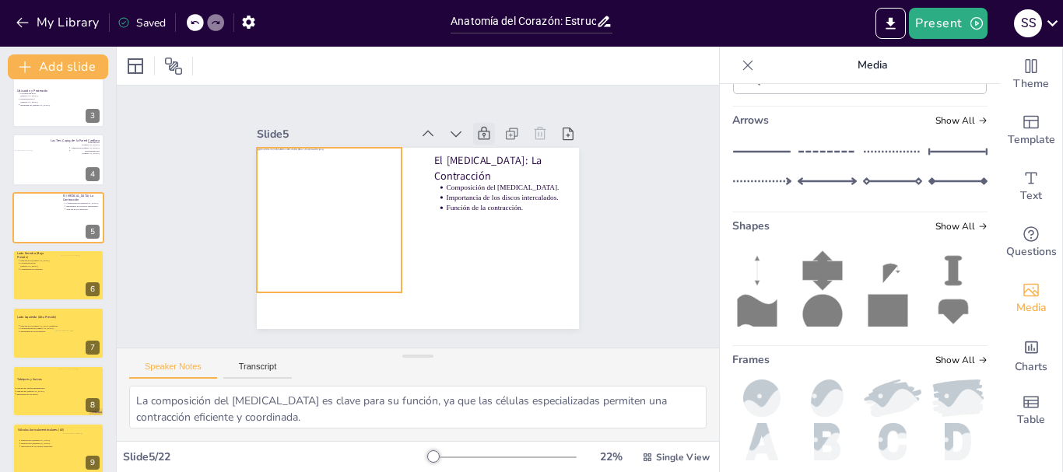
scroll to position [73, 0]
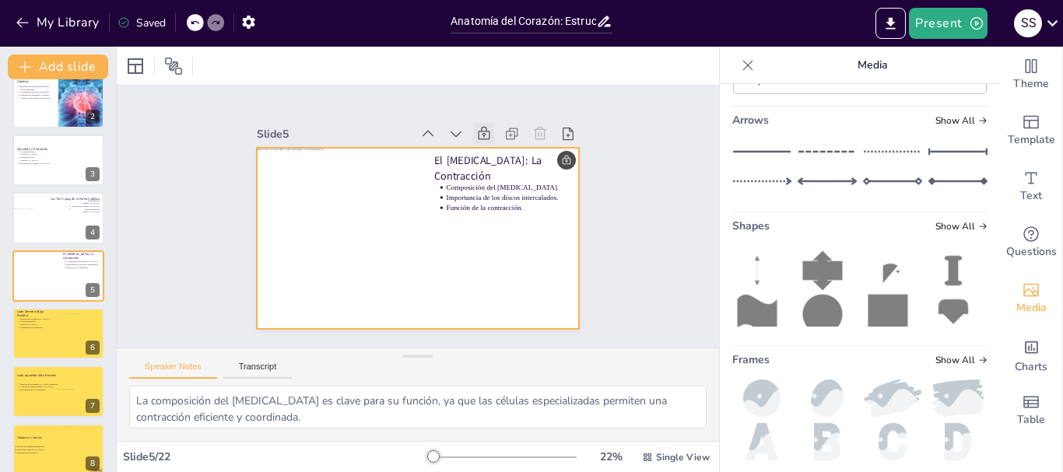
click at [435, 256] on div at bounding box center [397, 212] width 244 height 353
click at [497, 149] on icon at bounding box center [506, 158] width 19 height 19
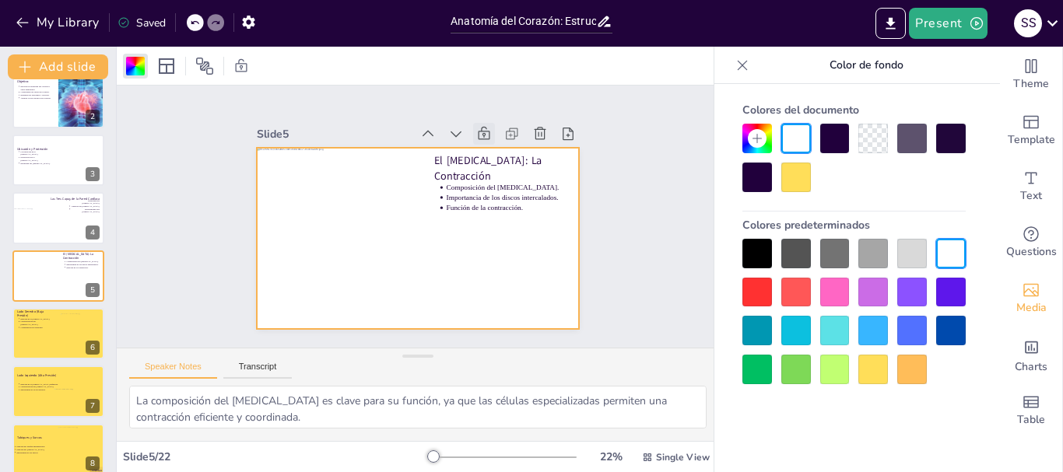
click at [866, 373] on div at bounding box center [874, 370] width 30 height 30
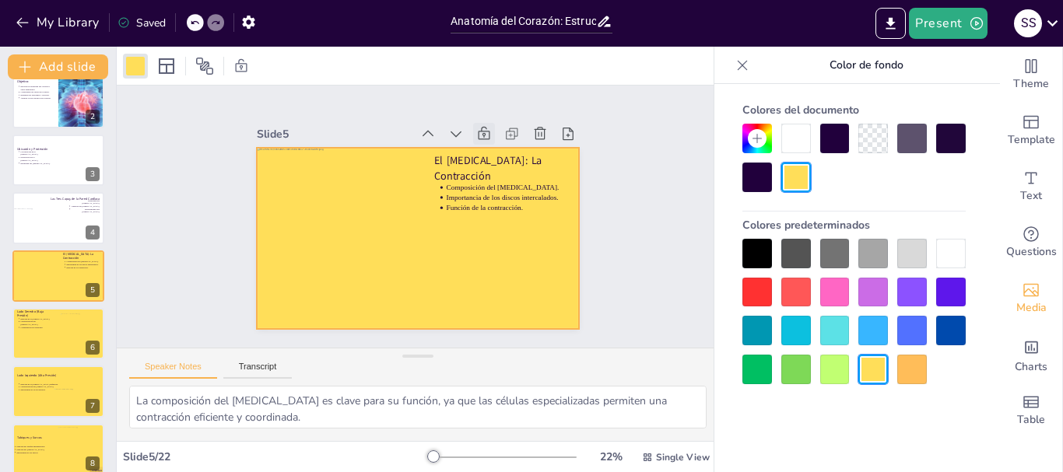
click at [493, 141] on icon at bounding box center [500, 149] width 14 height 16
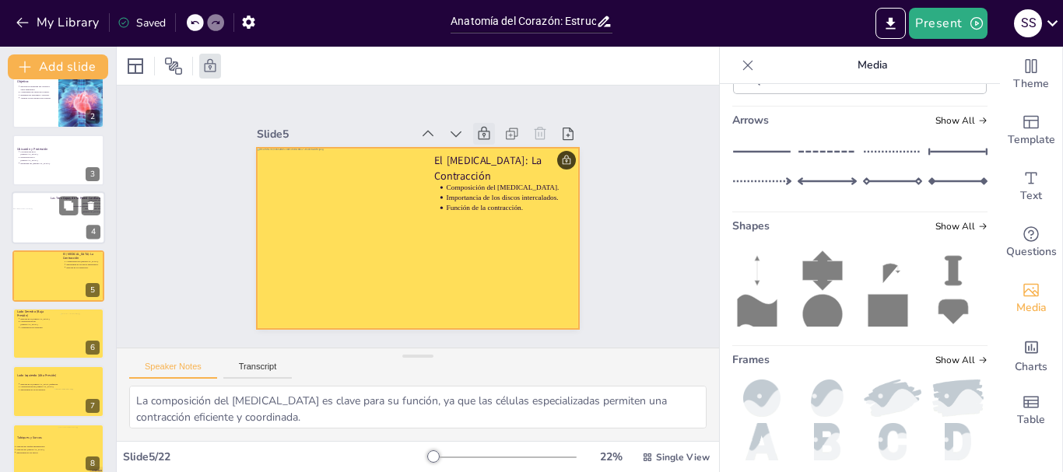
click at [76, 231] on div at bounding box center [58, 217] width 93 height 53
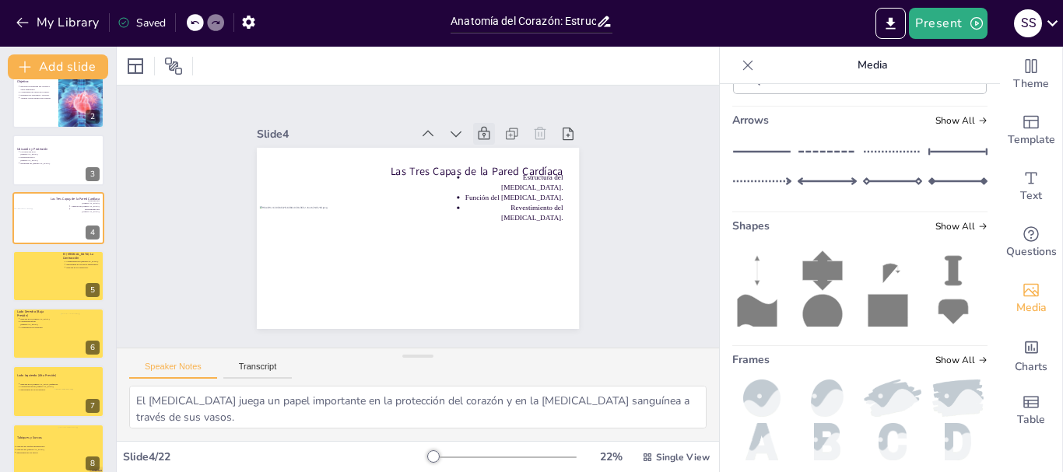
scroll to position [16, 0]
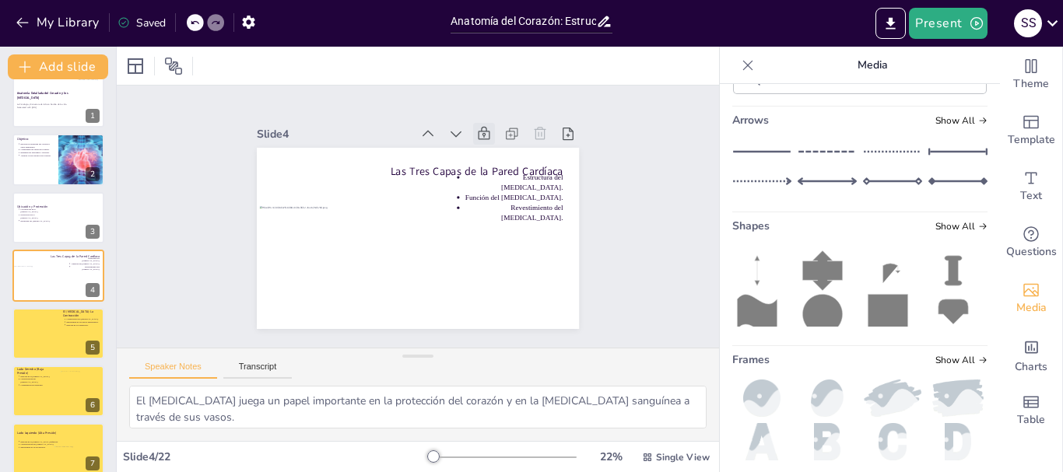
click at [484, 133] on icon at bounding box center [492, 141] width 17 height 17
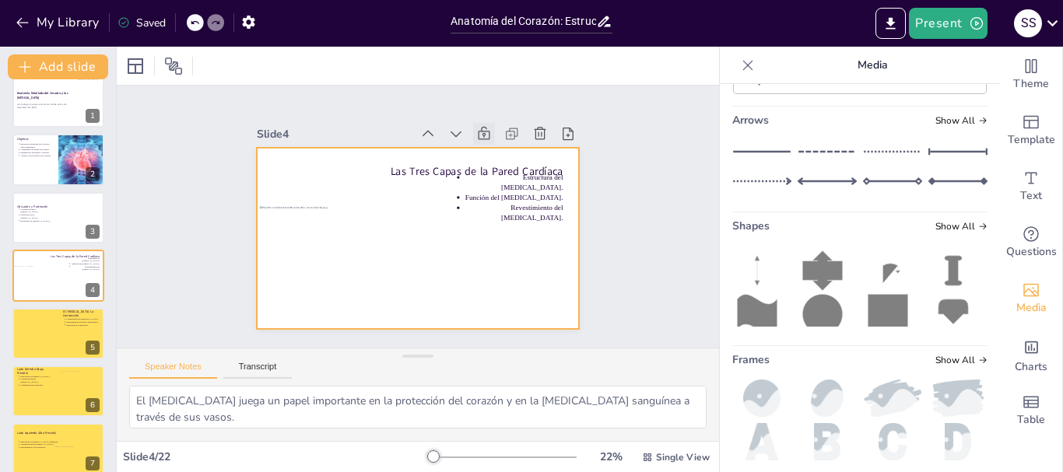
click at [514, 296] on div at bounding box center [411, 237] width 363 height 272
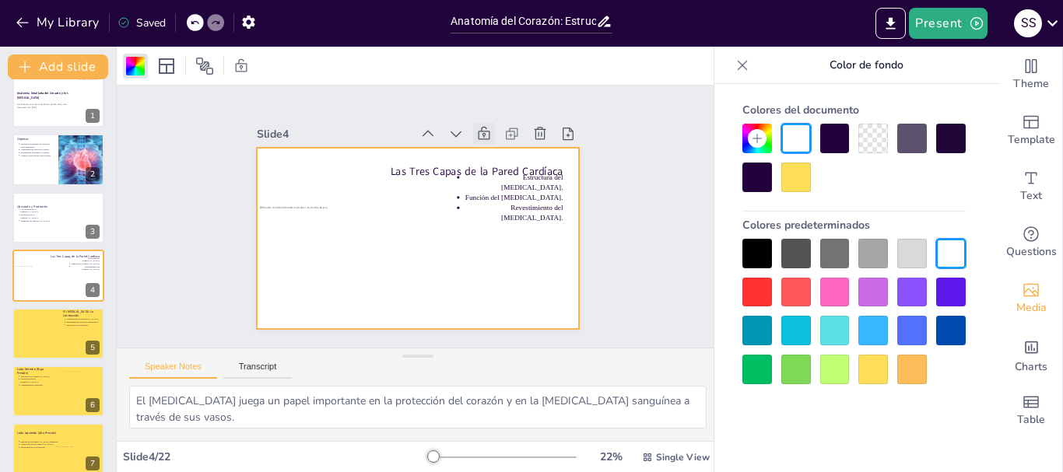
click at [868, 359] on div at bounding box center [874, 370] width 30 height 30
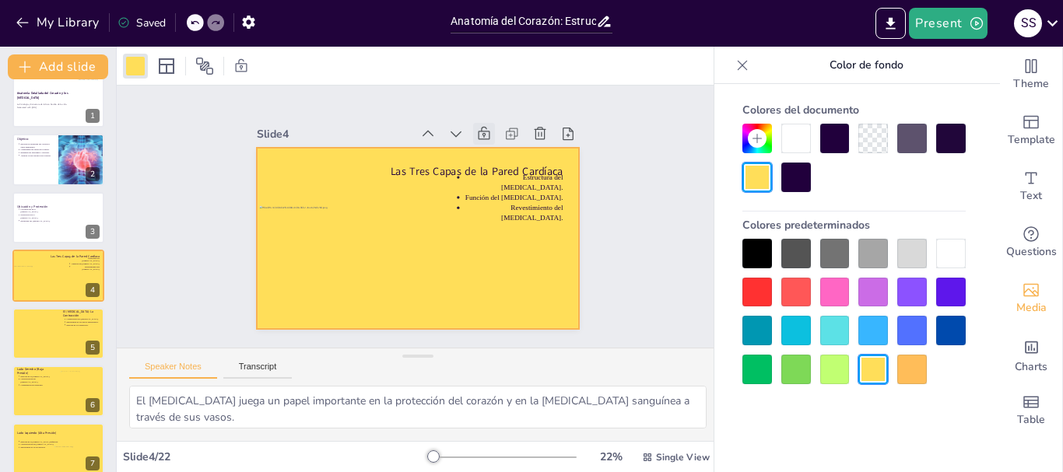
click at [504, 159] on icon at bounding box center [512, 167] width 16 height 17
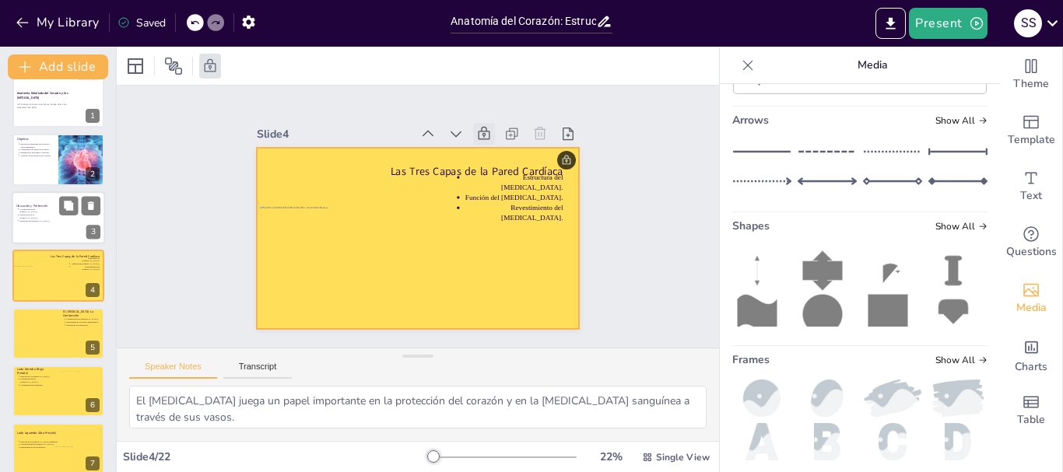
click at [26, 226] on div "Localización en el mediastino. Protección por el pericardio. Estructura del per…" at bounding box center [33, 215] width 34 height 34
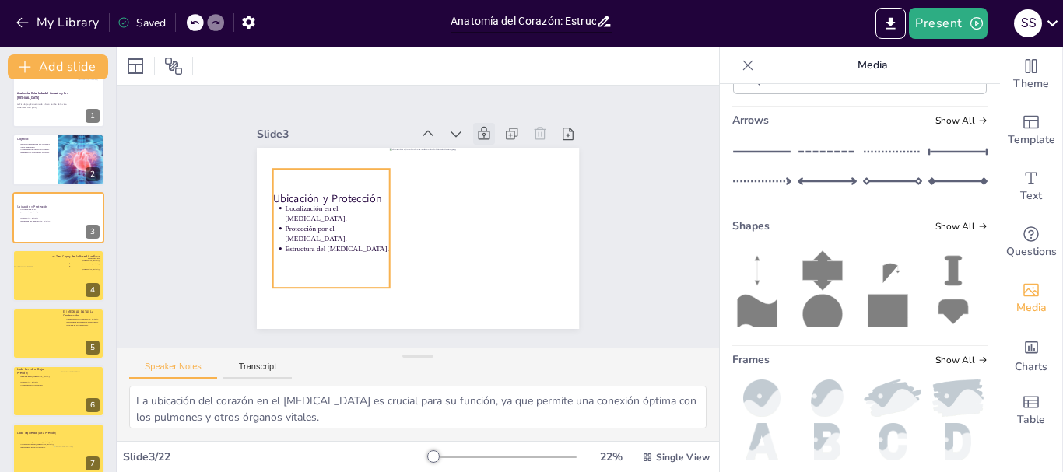
scroll to position [0, 0]
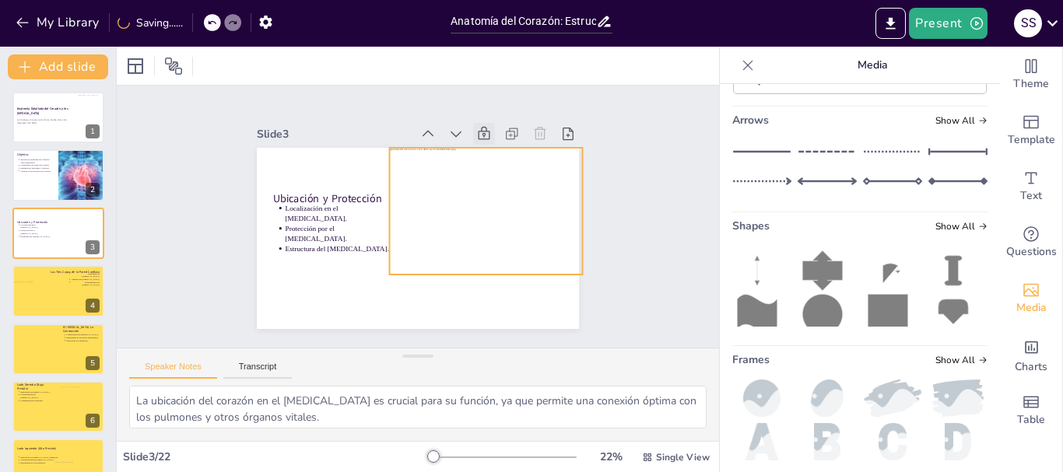
click at [332, 244] on div "Localización en el mediastino. Protección por el pericardio. Estructura del per…" at bounding box center [351, 160] width 167 height 167
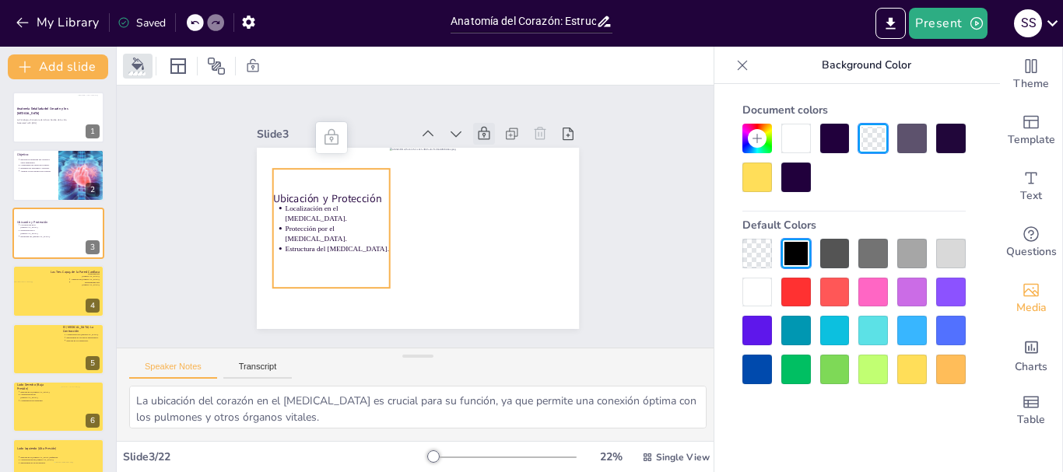
click at [499, 149] on icon at bounding box center [506, 157] width 15 height 16
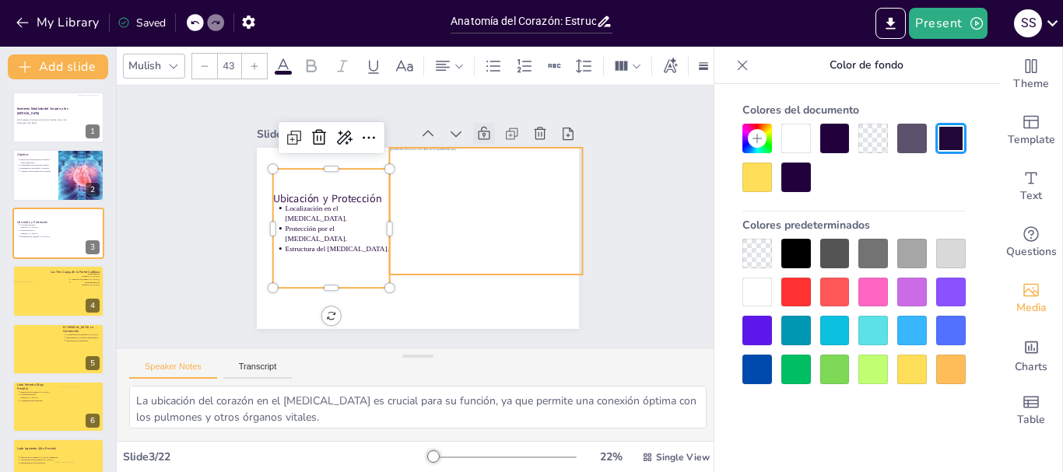
click at [398, 300] on div at bounding box center [411, 237] width 363 height 272
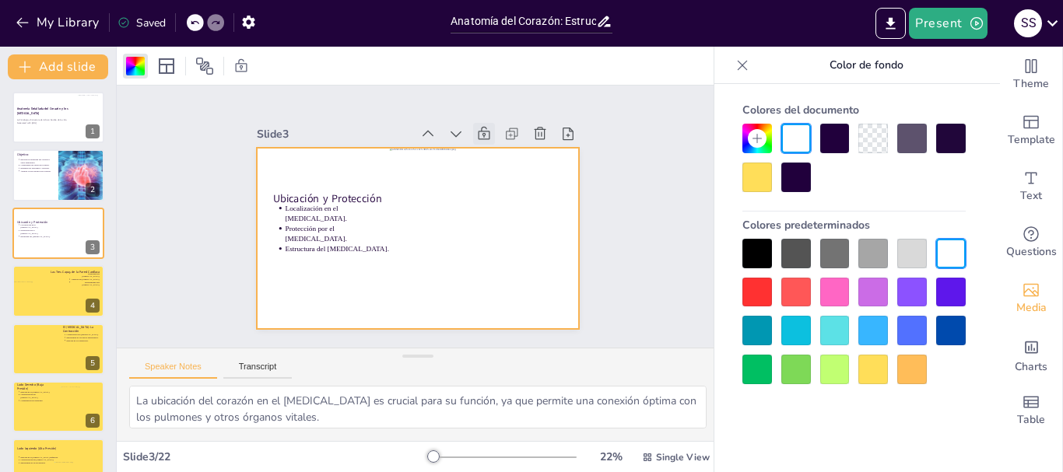
click at [867, 365] on div at bounding box center [874, 370] width 30 height 30
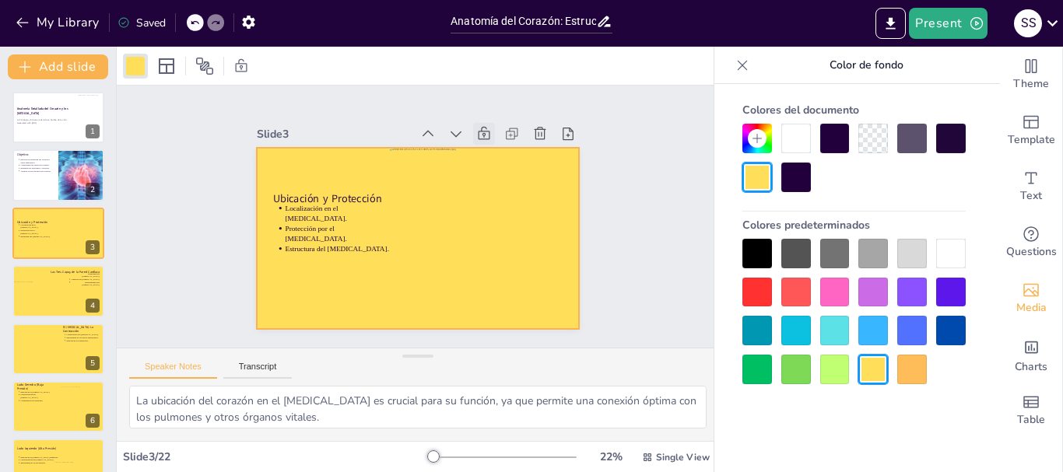
click at [491, 140] on icon at bounding box center [500, 149] width 19 height 19
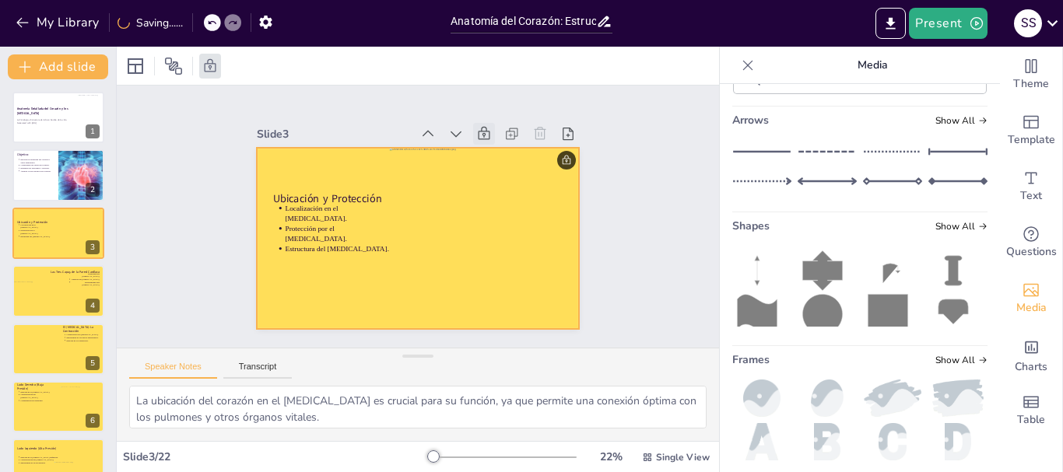
click at [36, 186] on div at bounding box center [58, 174] width 92 height 51
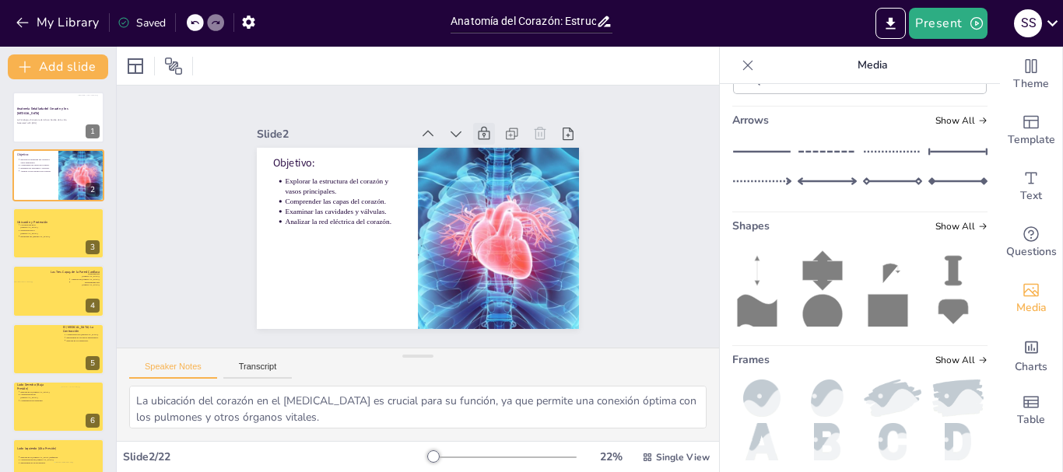
type textarea "Este punto enfatiza la importancia de entender cómo se organiza el corazón y lo…"
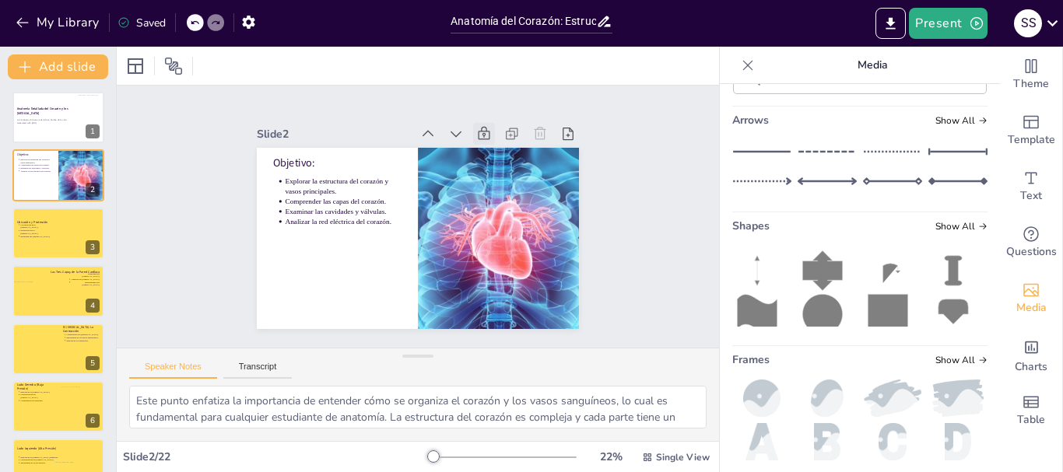
click at [499, 149] on icon at bounding box center [506, 157] width 15 height 16
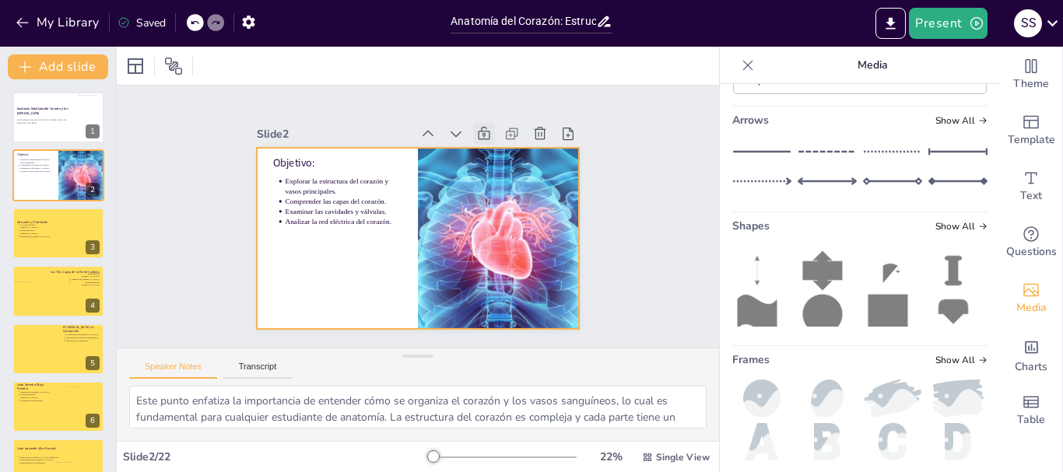
click at [305, 291] on div at bounding box center [411, 237] width 363 height 272
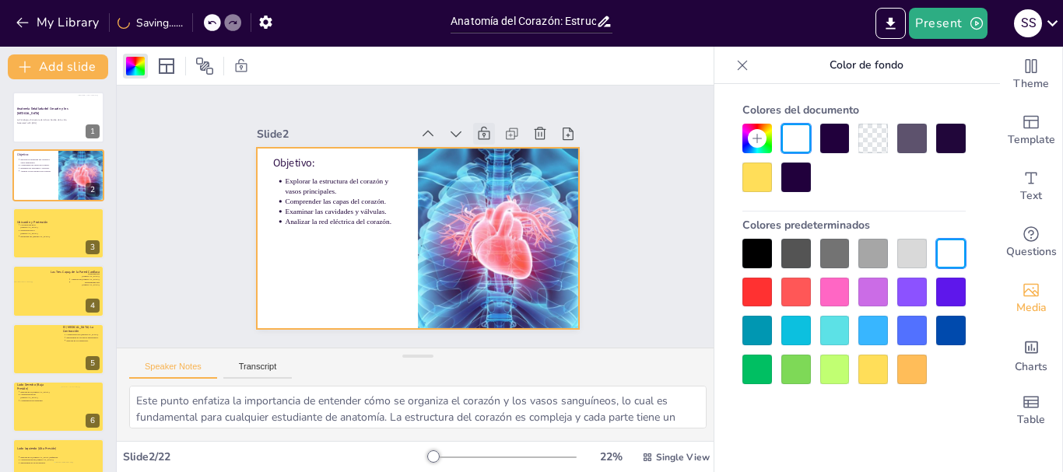
click at [867, 373] on div at bounding box center [874, 370] width 30 height 30
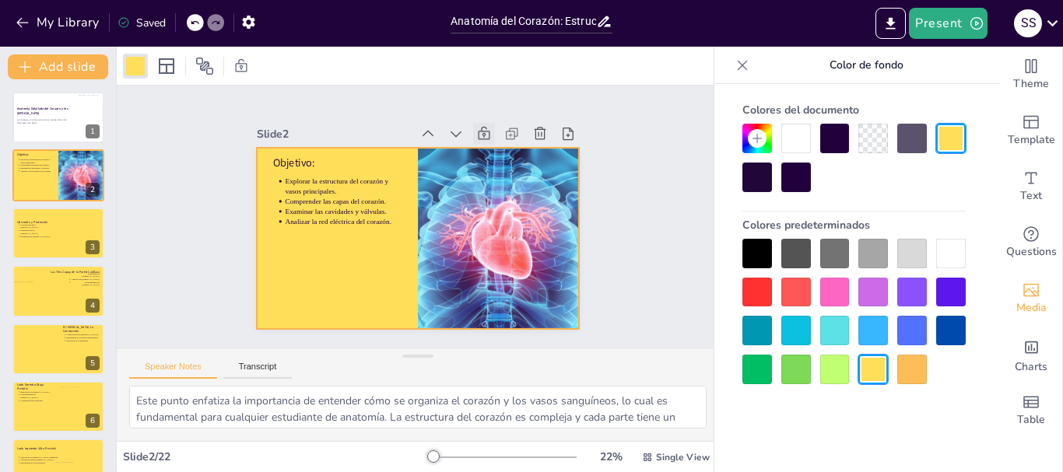
click at [484, 132] on icon at bounding box center [492, 140] width 17 height 17
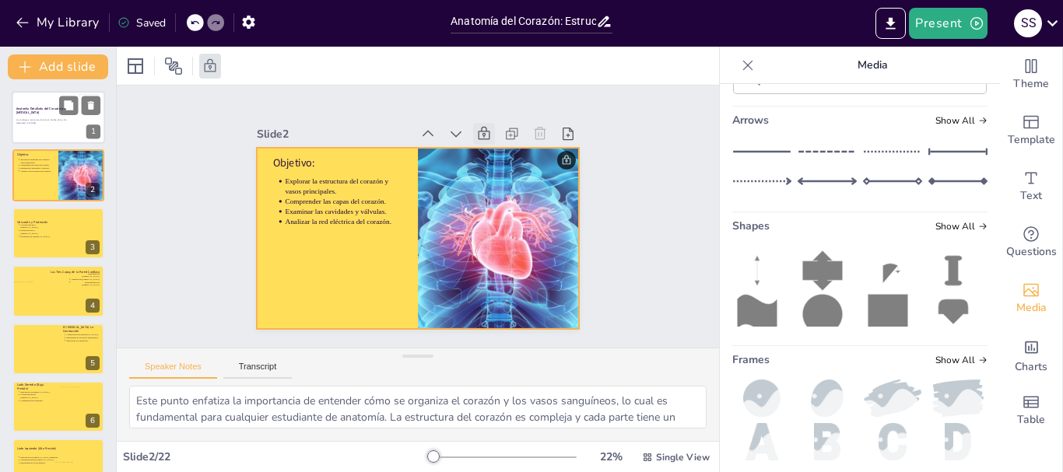
click at [66, 128] on div "Anatomía Detallada del Corazón y los [MEDICAL_DATA]" at bounding box center [46, 111] width 61 height 36
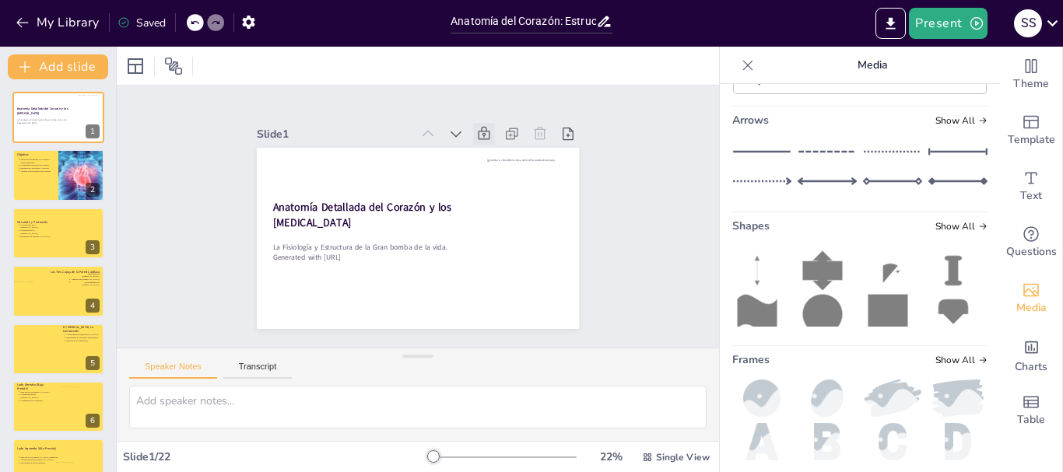
click at [513, 211] on icon at bounding box center [524, 222] width 22 height 22
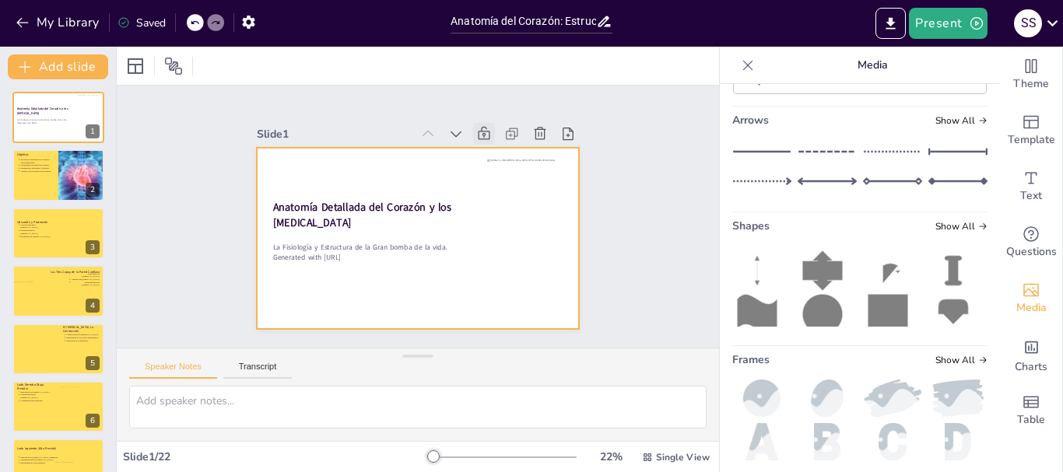
click at [393, 296] on div at bounding box center [402, 202] width 350 height 361
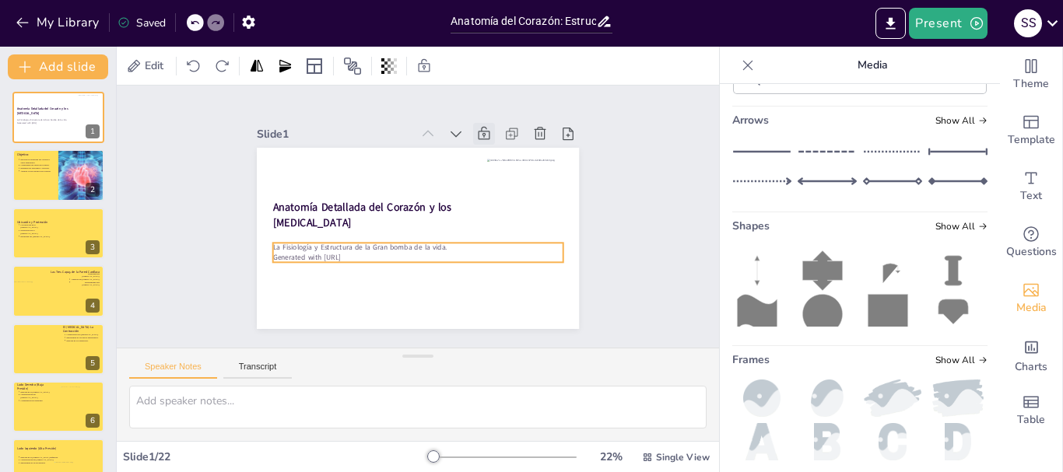
click at [399, 307] on div at bounding box center [413, 238] width 353 height 244
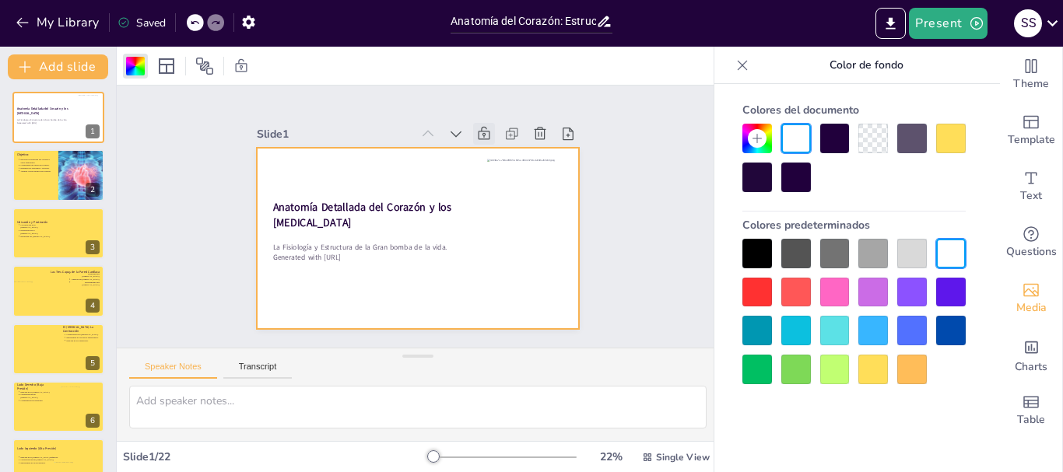
click at [883, 364] on div at bounding box center [874, 370] width 30 height 30
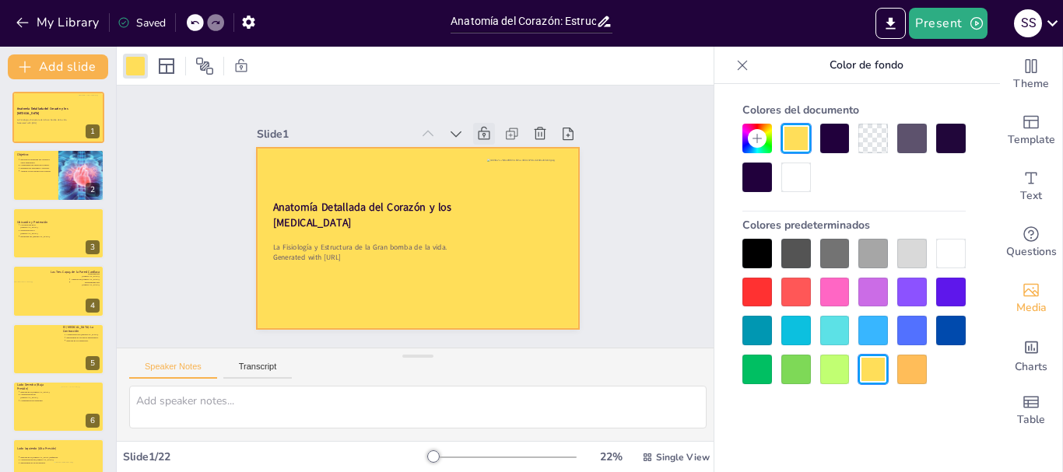
click at [499, 149] on icon at bounding box center [506, 157] width 15 height 16
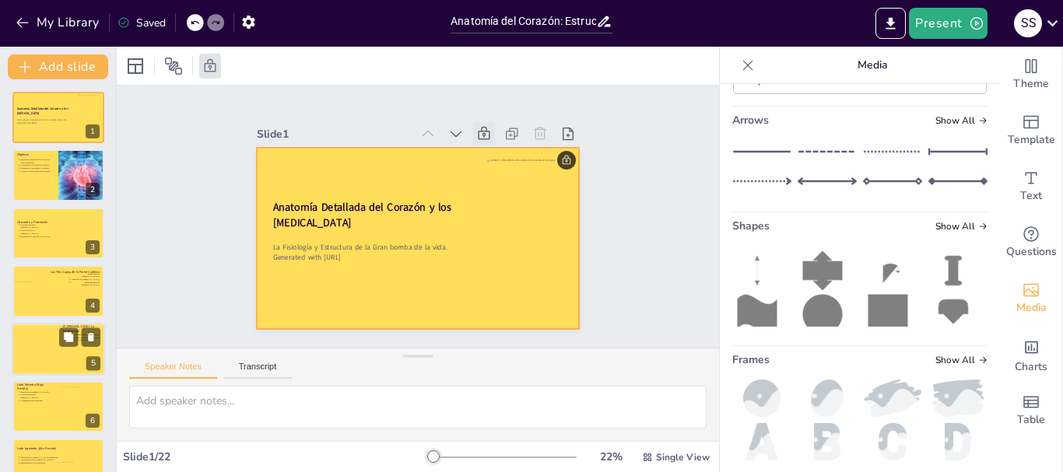
scroll to position [311, 0]
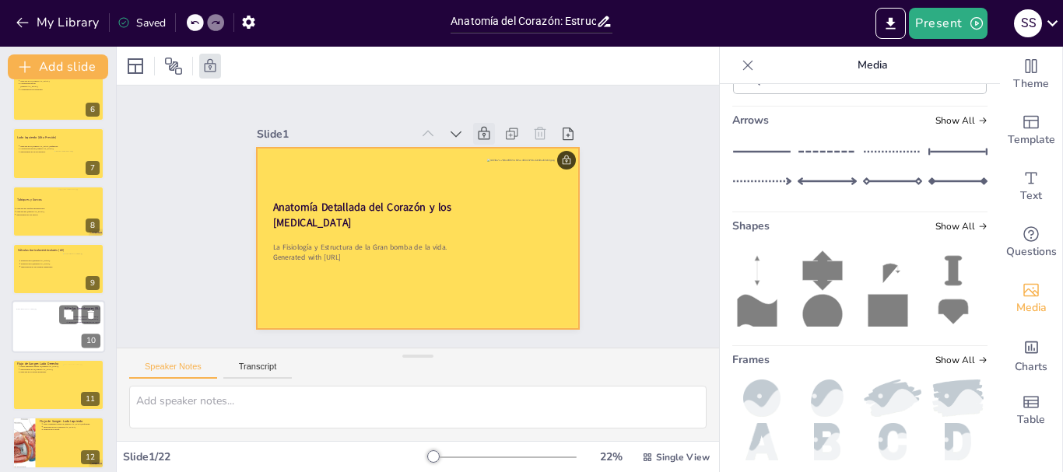
click at [68, 340] on div at bounding box center [58, 327] width 93 height 53
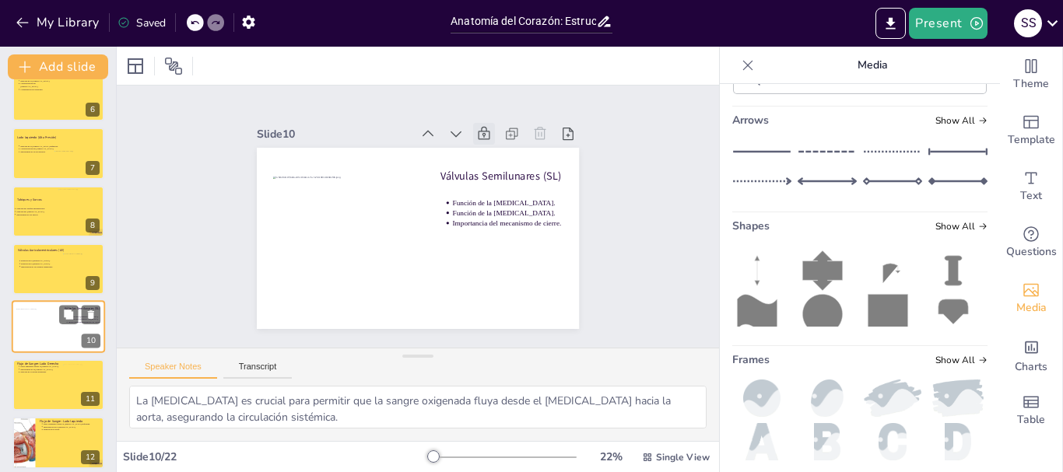
scroll to position [363, 0]
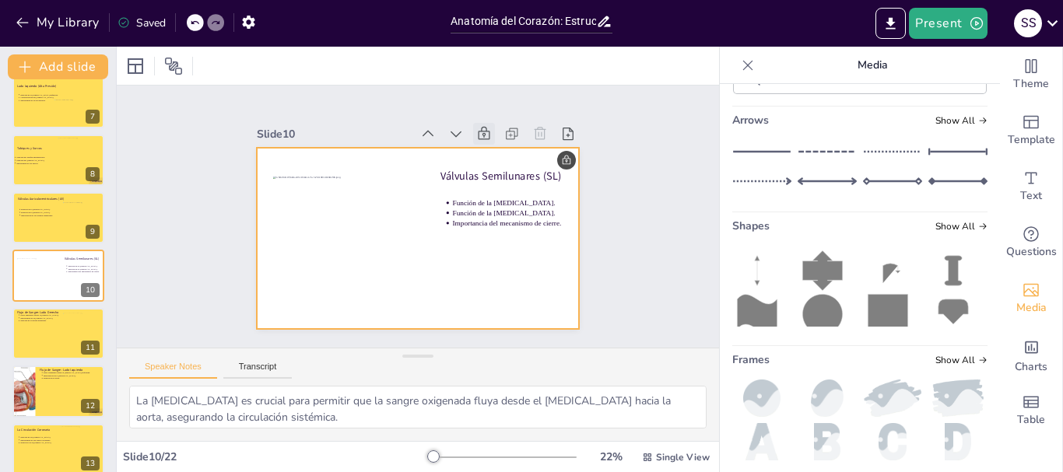
click at [534, 300] on div at bounding box center [415, 239] width 339 height 214
click at [509, 169] on icon at bounding box center [517, 177] width 16 height 17
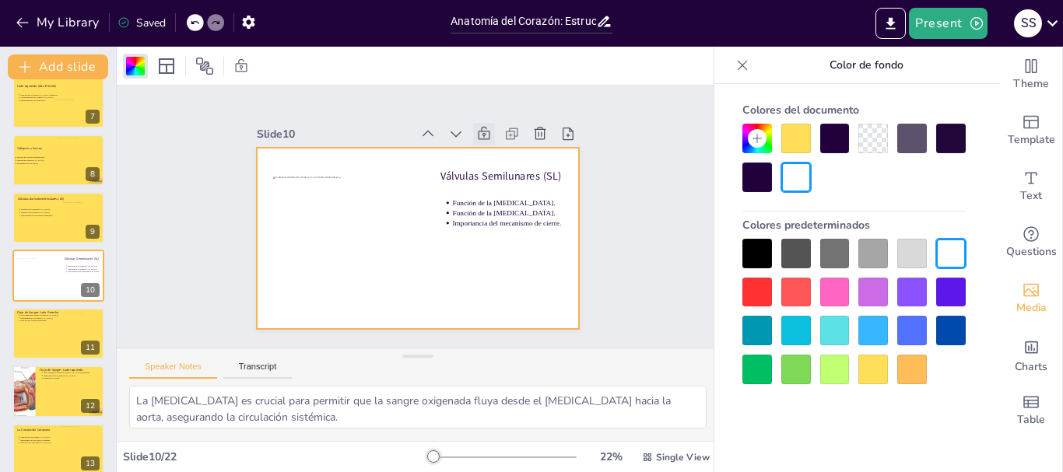
click at [898, 374] on div at bounding box center [912, 370] width 30 height 30
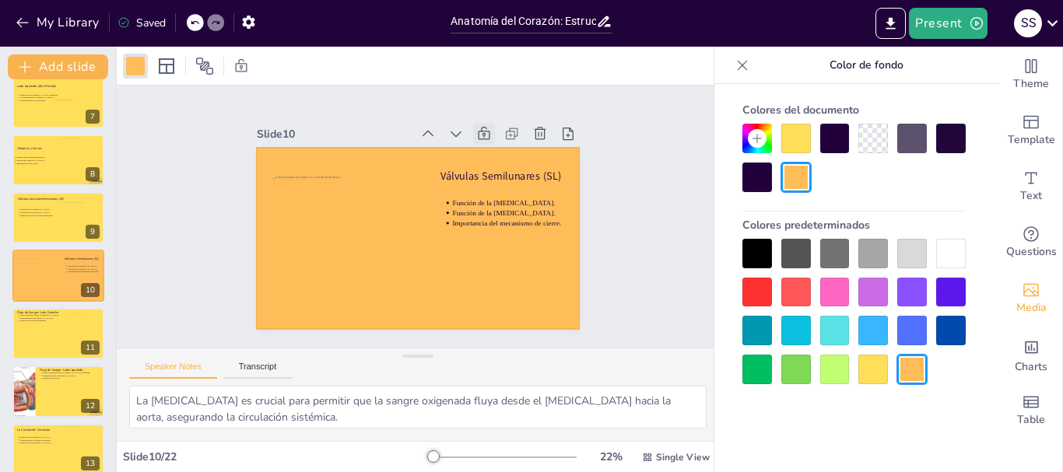
click at [877, 371] on div at bounding box center [874, 370] width 30 height 30
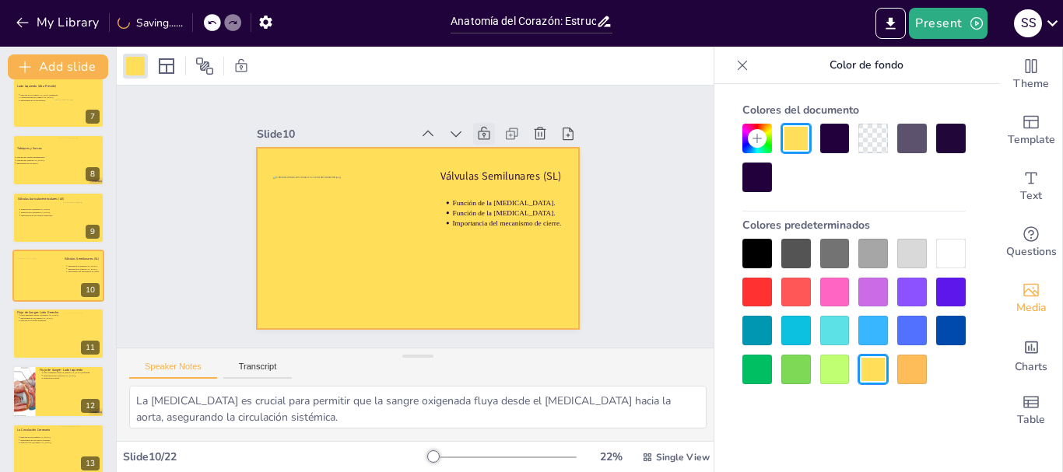
click at [497, 149] on icon at bounding box center [506, 158] width 19 height 19
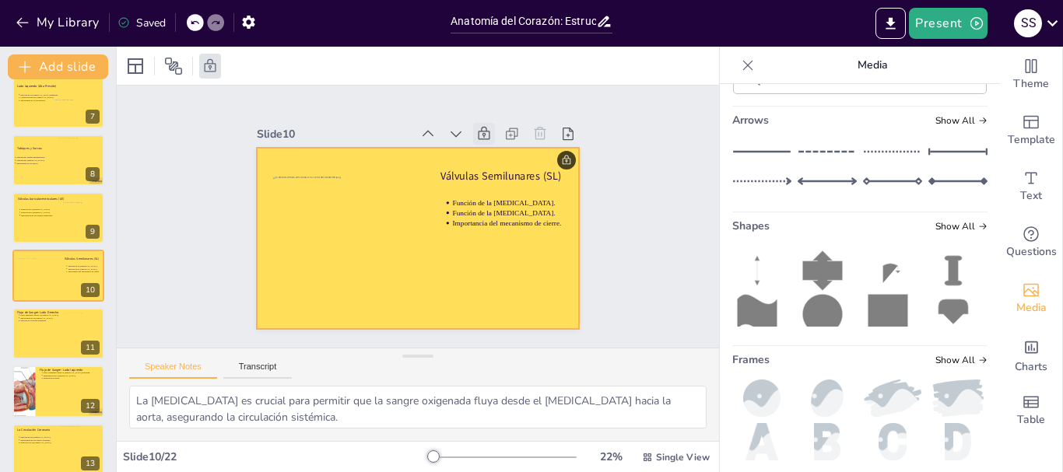
scroll to position [441, 0]
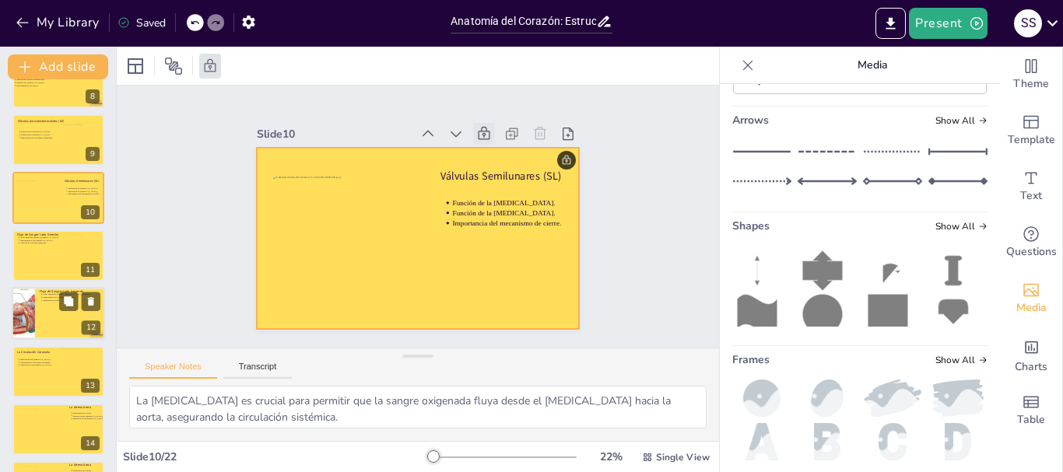
click at [67, 318] on div at bounding box center [58, 313] width 93 height 53
type textarea "La [MEDICAL_DATA] izquierda es crucial para recibir sangre oxigenada y dirigirl…"
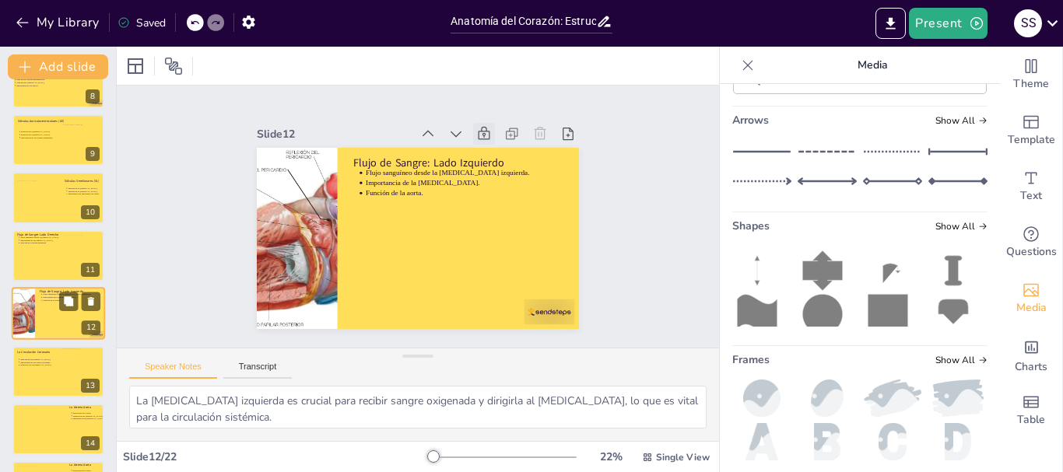
scroll to position [479, 0]
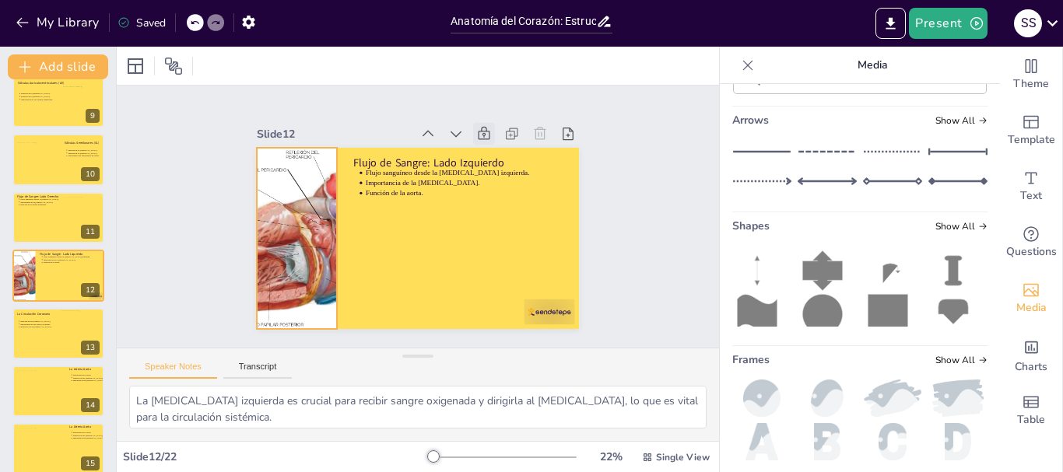
click at [255, 218] on div at bounding box center [302, 176] width 338 height 300
click at [490, 140] on icon at bounding box center [499, 149] width 19 height 19
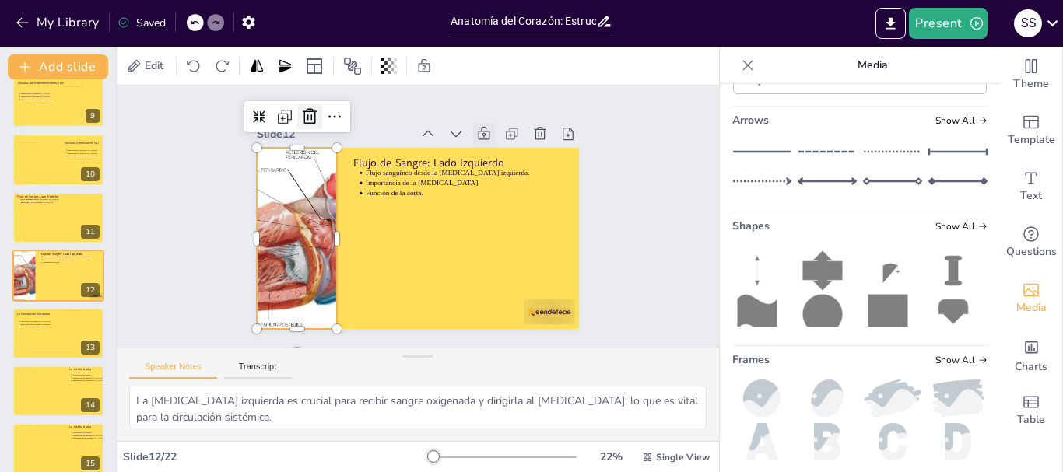
click at [334, 100] on icon at bounding box center [345, 87] width 23 height 23
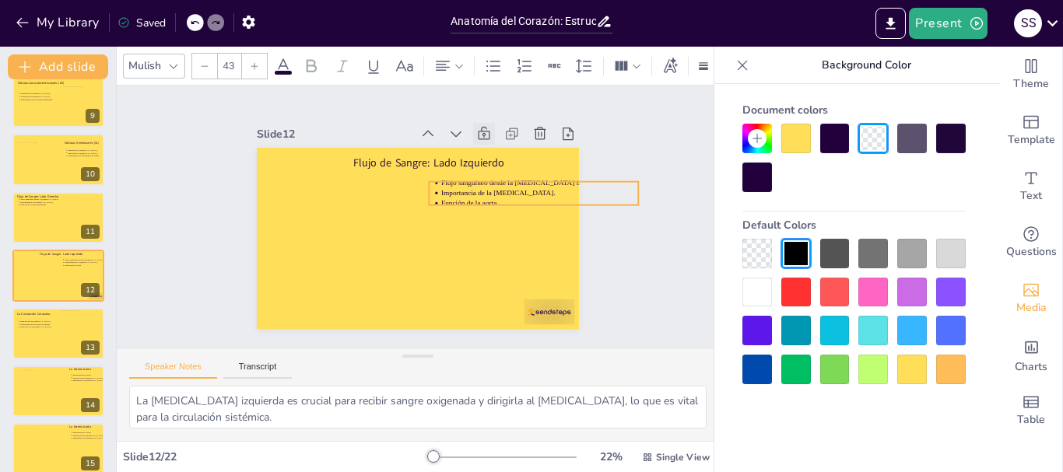
drag, startPoint x: 449, startPoint y: 167, endPoint x: 475, endPoint y: 174, distance: 26.8
click at [451, 245] on p "Flujo sanguíneo desde la [MEDICAL_DATA] izquierda." at bounding box center [425, 342] width 51 height 195
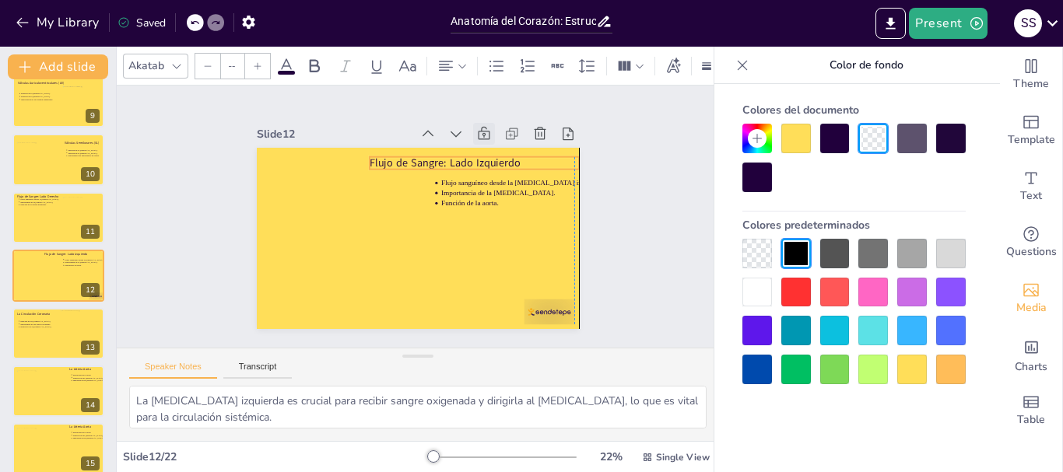
type input "64"
drag, startPoint x: 443, startPoint y: 153, endPoint x: 510, endPoint y: 269, distance: 134.6
click at [493, 153] on p "Flujo de Sangre: Lado Izquierdo" at bounding box center [515, 182] width 208 height 58
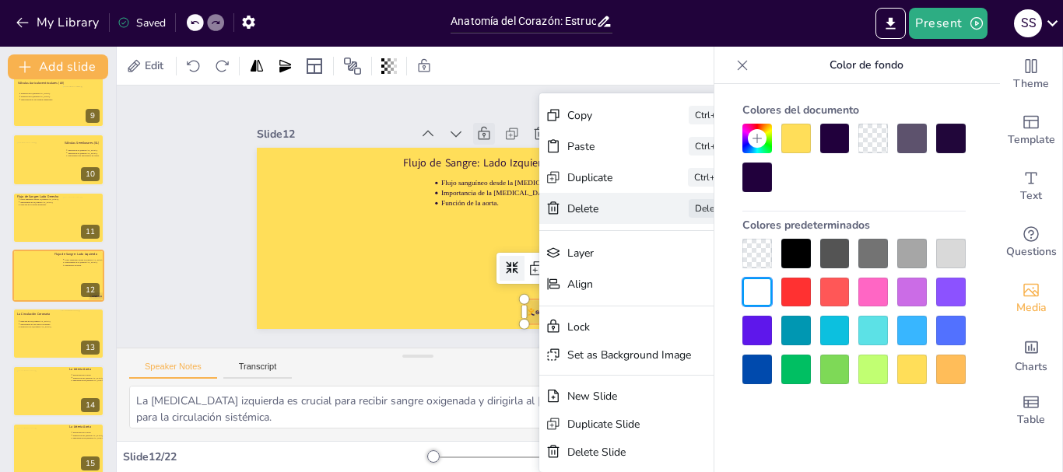
click at [661, 341] on div "Delete" at bounding box center [700, 356] width 79 height 30
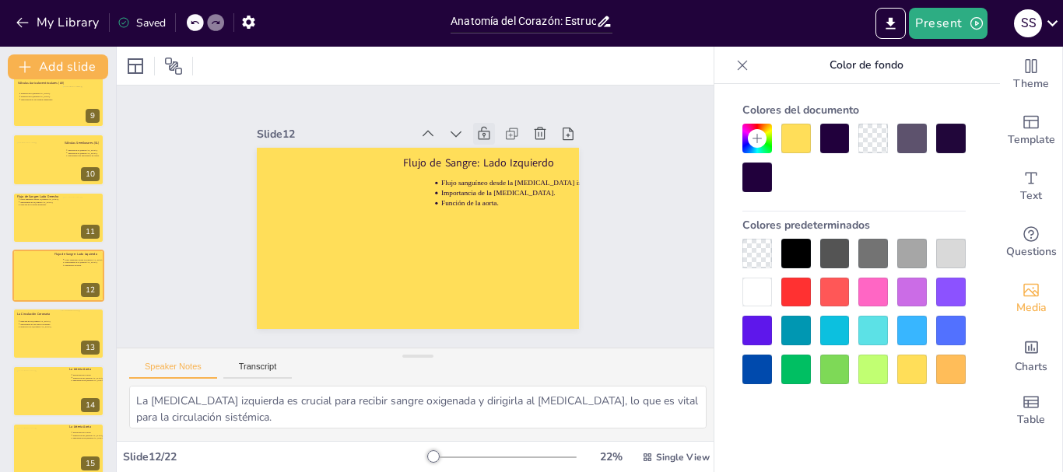
click at [739, 68] on icon at bounding box center [743, 65] width 10 height 10
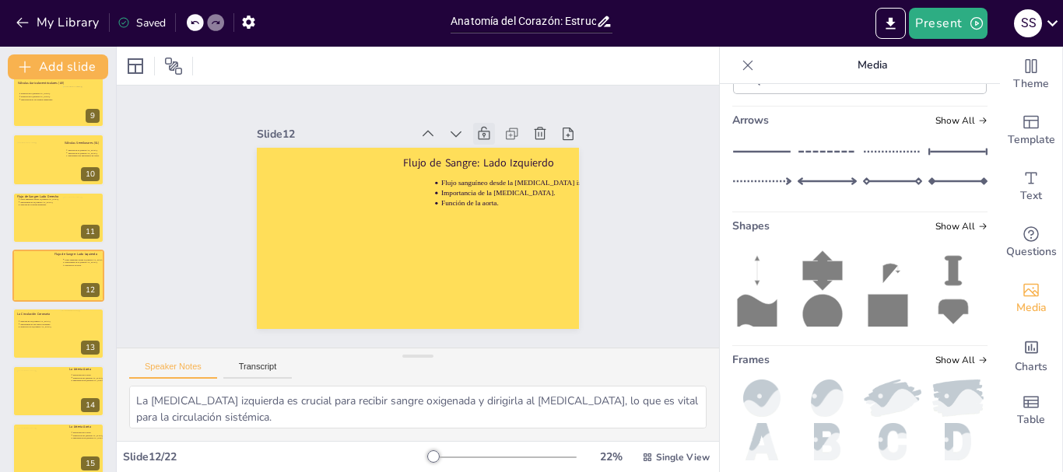
scroll to position [0, 0]
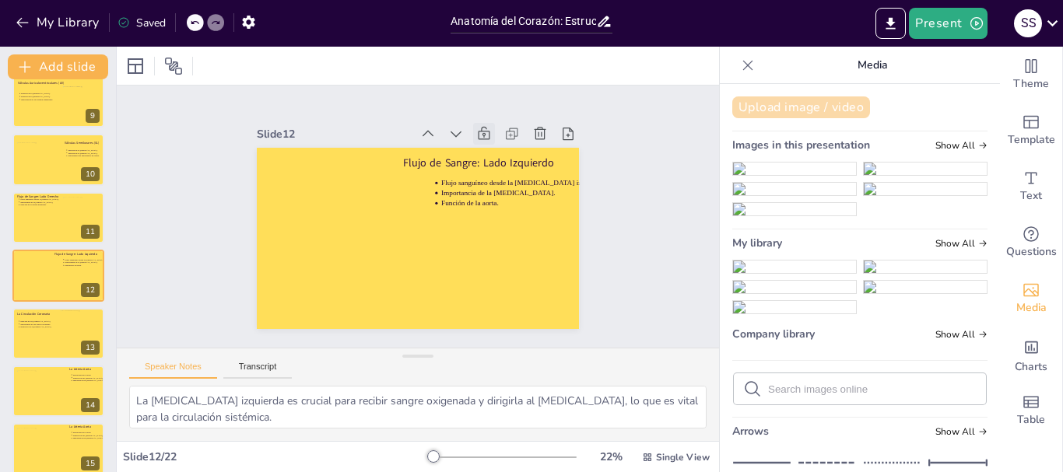
click at [782, 108] on button "Upload image / video" at bounding box center [801, 108] width 138 height 22
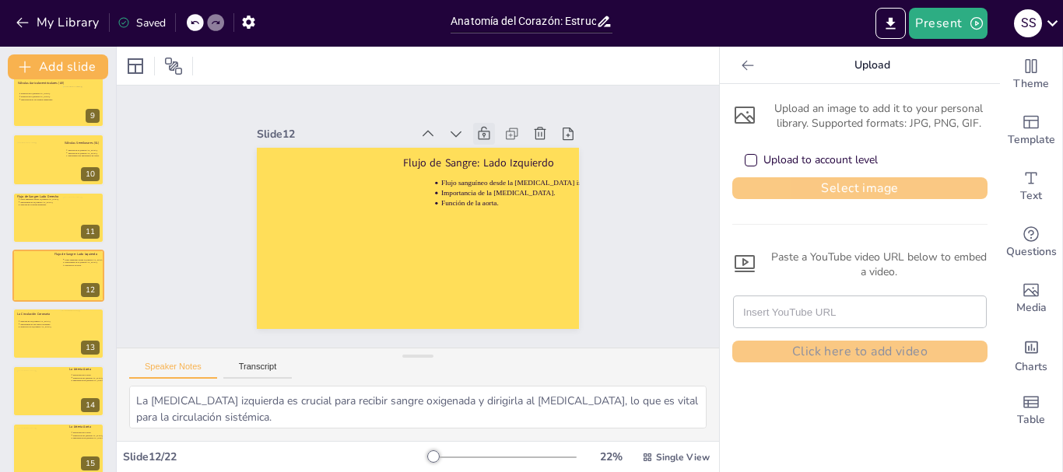
click at [796, 185] on button "Select image" at bounding box center [859, 188] width 255 height 22
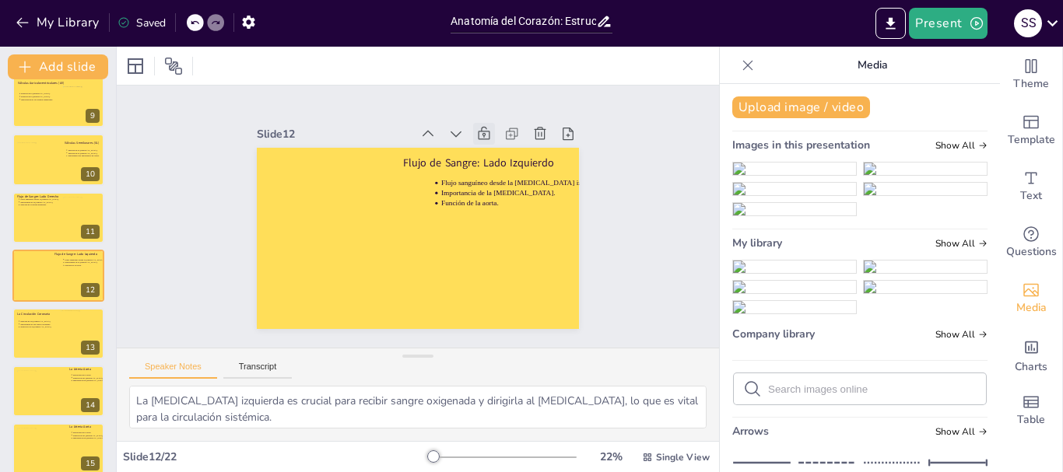
scroll to position [311, 0]
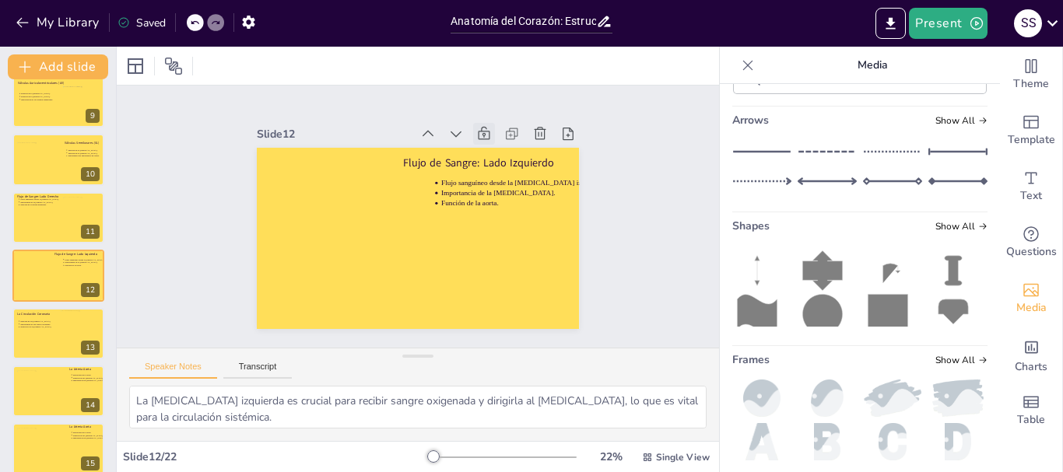
drag, startPoint x: 437, startPoint y: 243, endPoint x: 360, endPoint y: 252, distance: 77.6
click at [360, 252] on div at bounding box center [339, 223] width 183 height 183
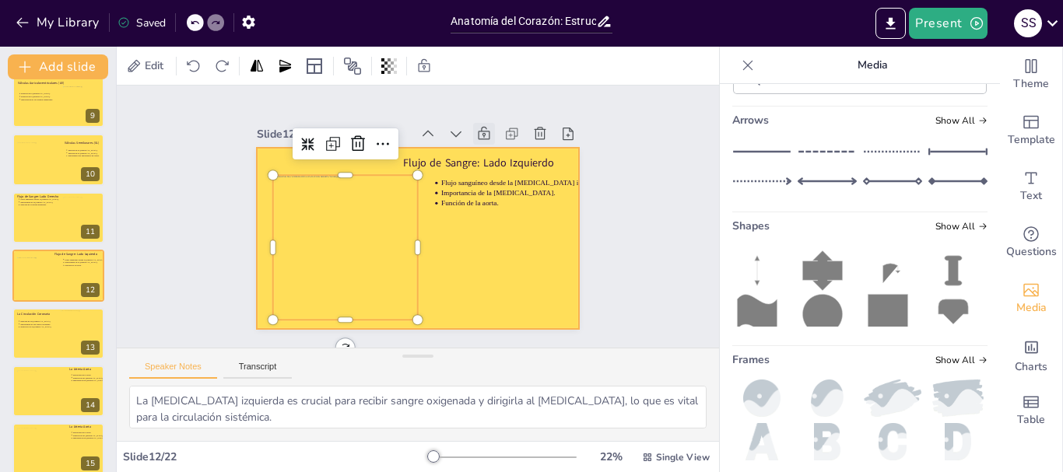
click at [462, 265] on div at bounding box center [413, 238] width 353 height 244
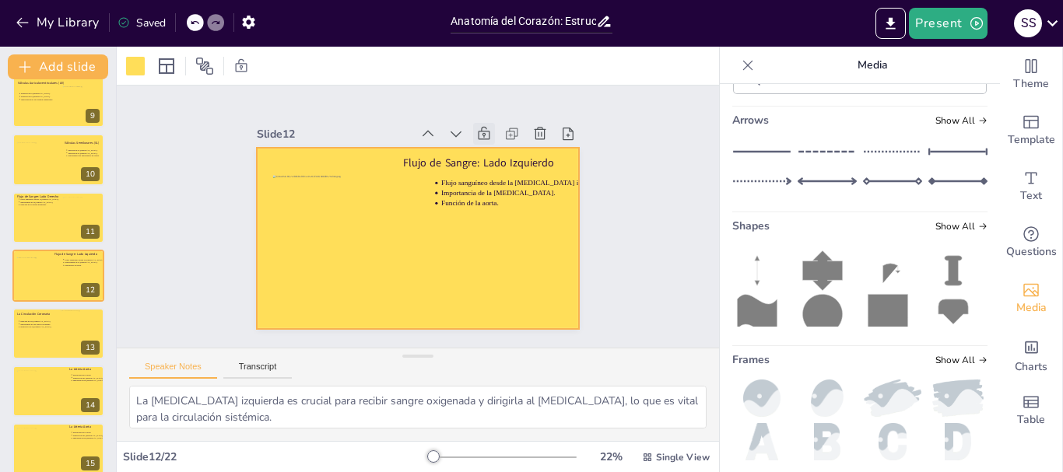
click at [150, 22] on div "Saved" at bounding box center [142, 23] width 48 height 15
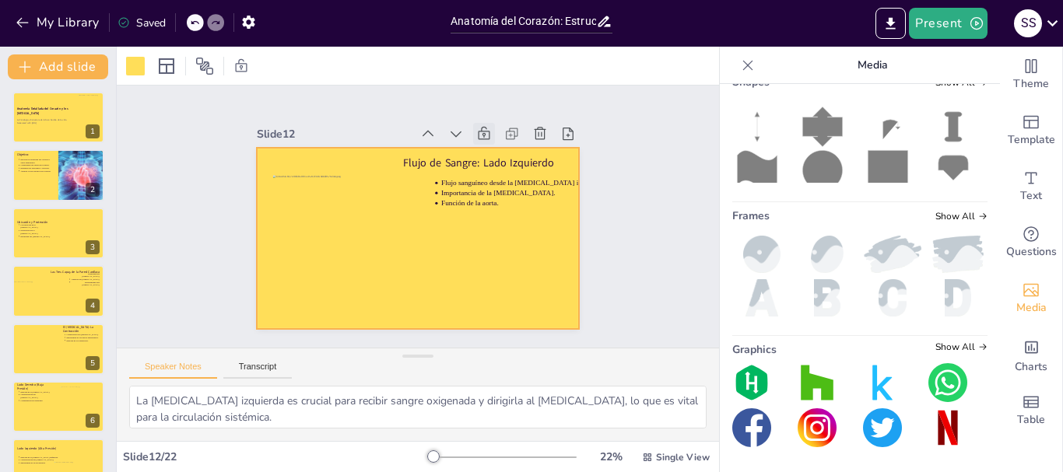
scroll to position [1012, 0]
click at [47, 138] on div at bounding box center [58, 117] width 93 height 53
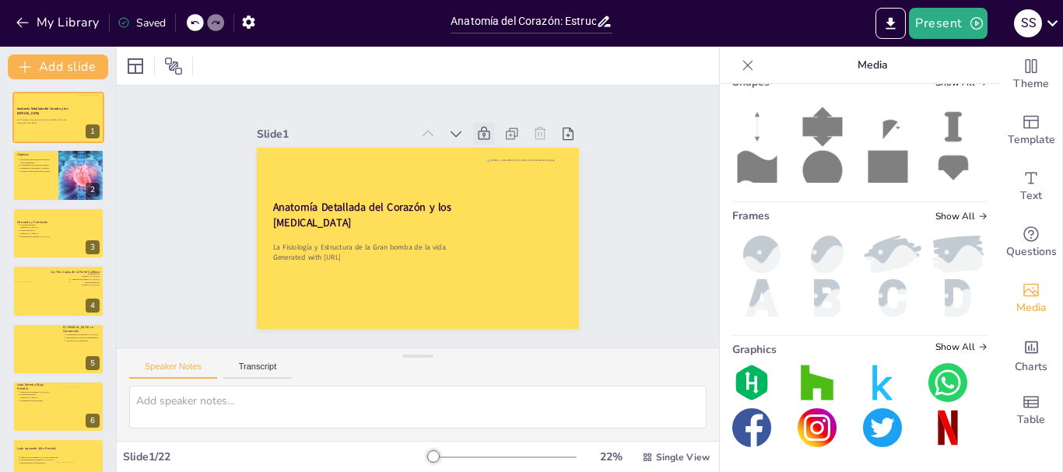
click at [755, 117] on icon at bounding box center [757, 114] width 5 height 5
click at [803, 146] on icon at bounding box center [823, 127] width 40 height 40
click at [504, 159] on icon at bounding box center [512, 167] width 16 height 17
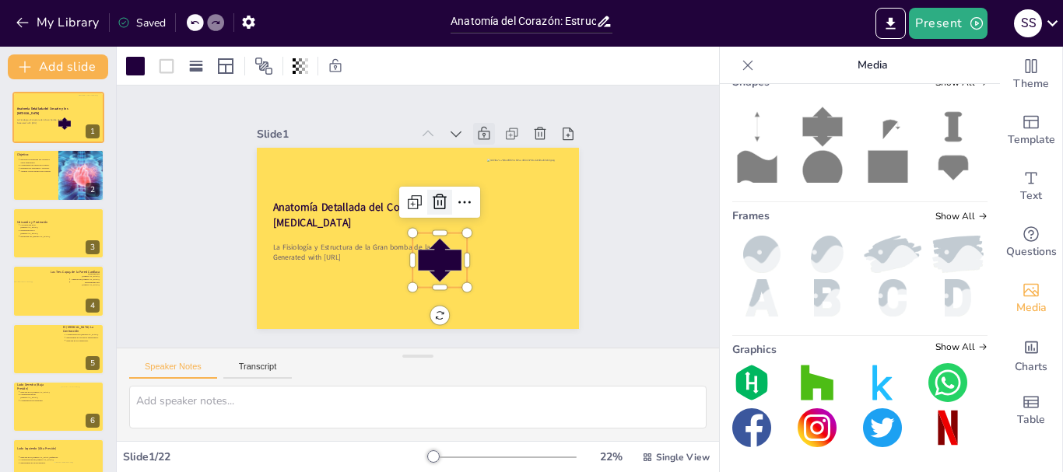
click at [431, 200] on icon at bounding box center [443, 212] width 25 height 25
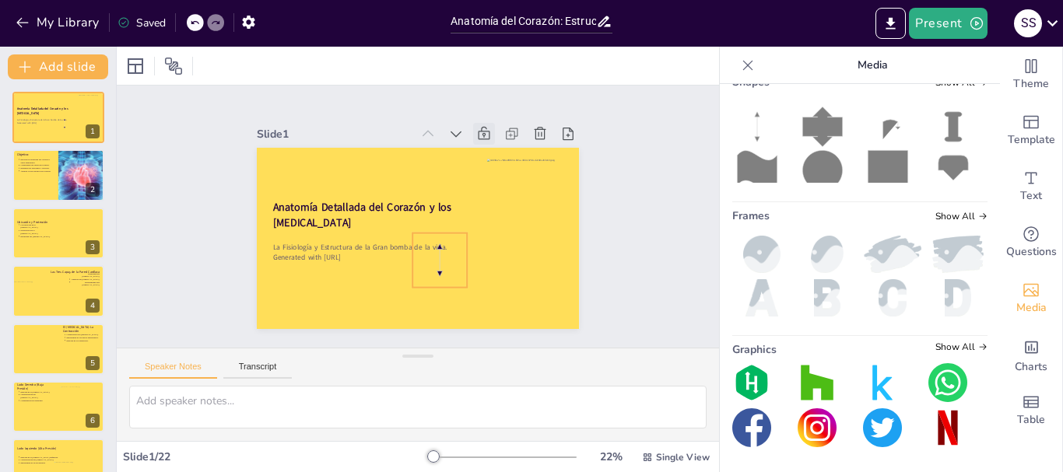
click at [424, 249] on icon at bounding box center [425, 264] width 68 height 68
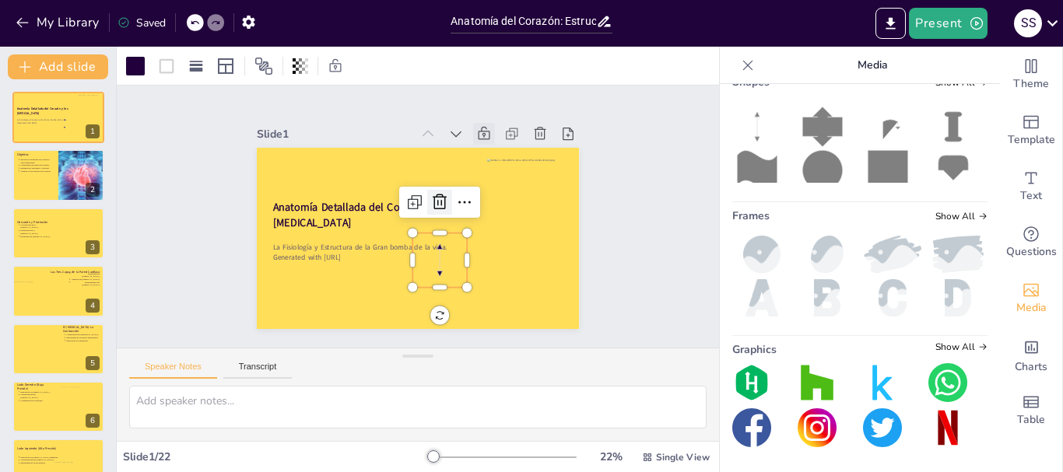
click at [434, 205] on icon at bounding box center [443, 215] width 19 height 20
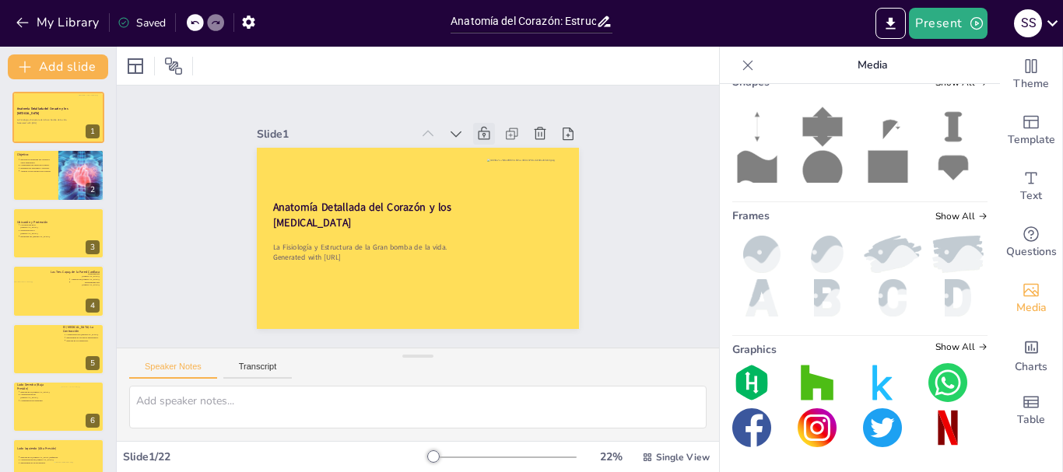
click at [512, 179] on icon at bounding box center [520, 187] width 17 height 17
click at [940, 26] on button "Present" at bounding box center [948, 23] width 78 height 31
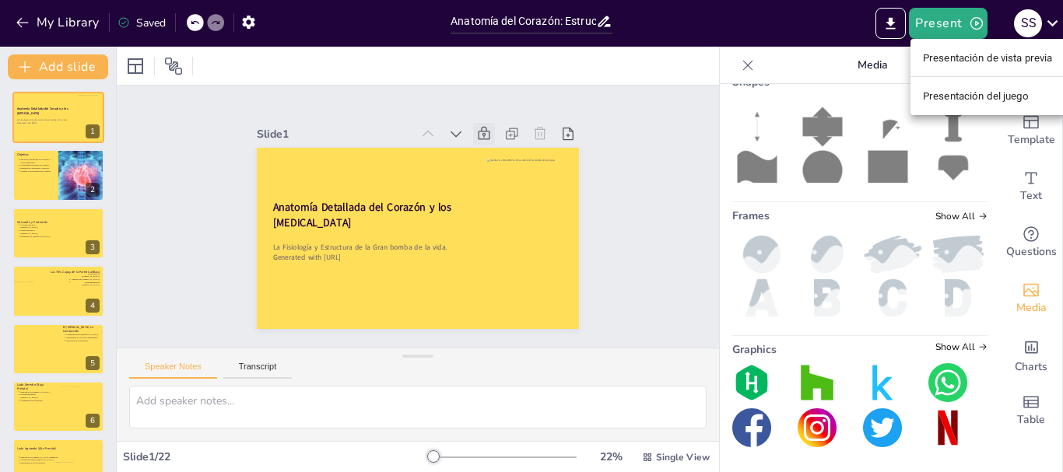
click at [984, 60] on font "Presentación de vista previa" at bounding box center [988, 58] width 130 height 12
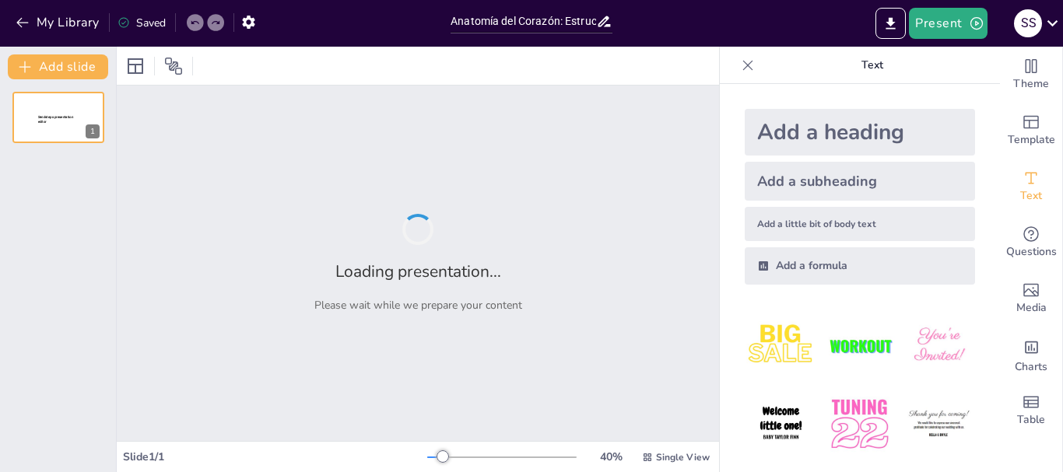
type input "Anatomía del Corazón: Estructura y Función de la Gran Bomba Vital"
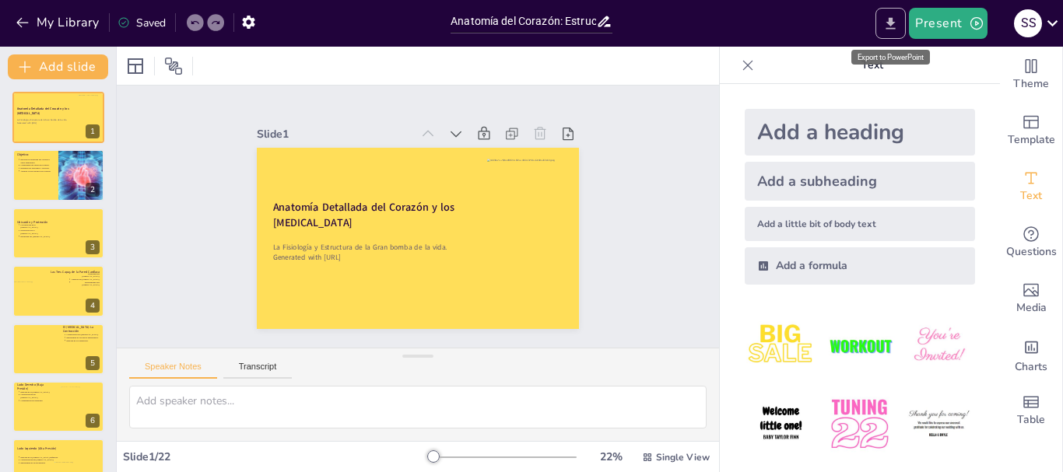
click at [887, 18] on icon "Export to PowerPoint" at bounding box center [891, 24] width 16 height 16
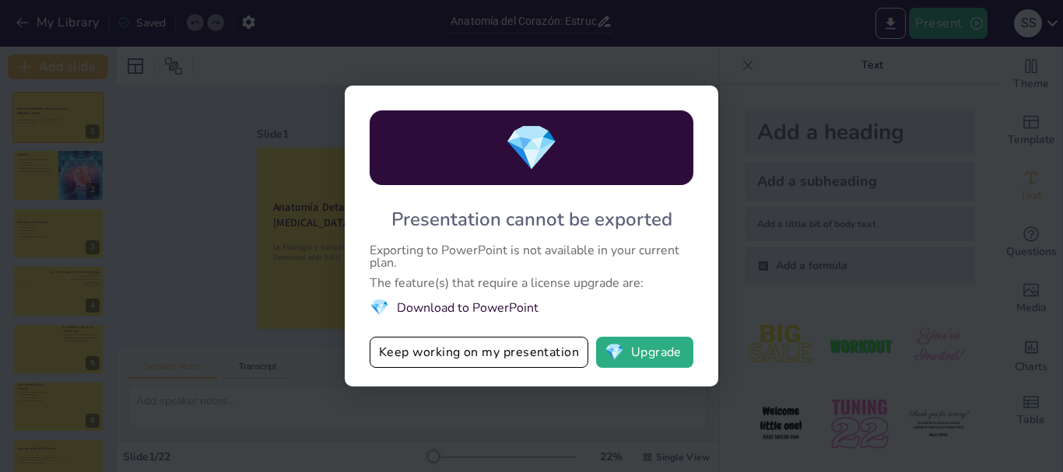
click at [549, 356] on button "Keep working on my presentation" at bounding box center [479, 352] width 219 height 31
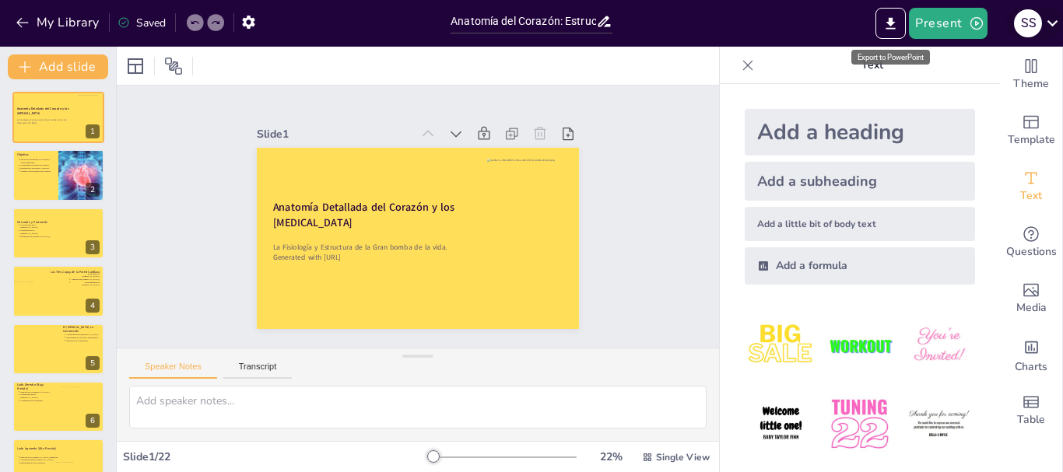
click at [1052, 16] on icon at bounding box center [1052, 22] width 21 height 21
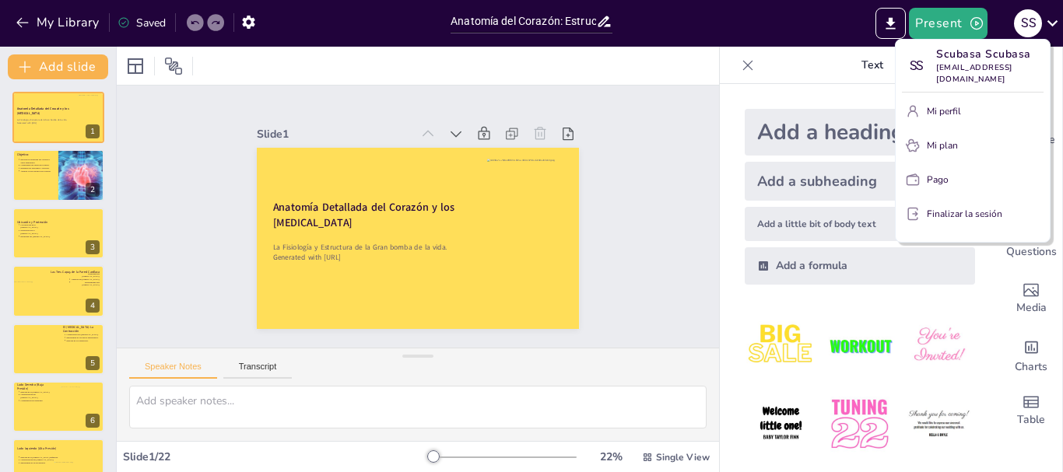
click at [671, 61] on div at bounding box center [531, 236] width 1063 height 472
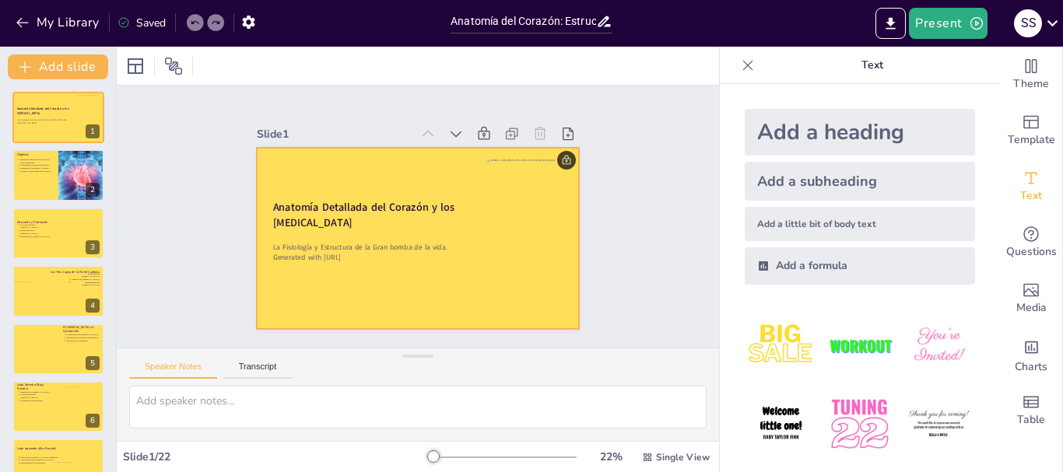
click at [438, 244] on p "La Fisiología y Estructura de la Gran bomba de la vida." at bounding box center [408, 247] width 279 height 100
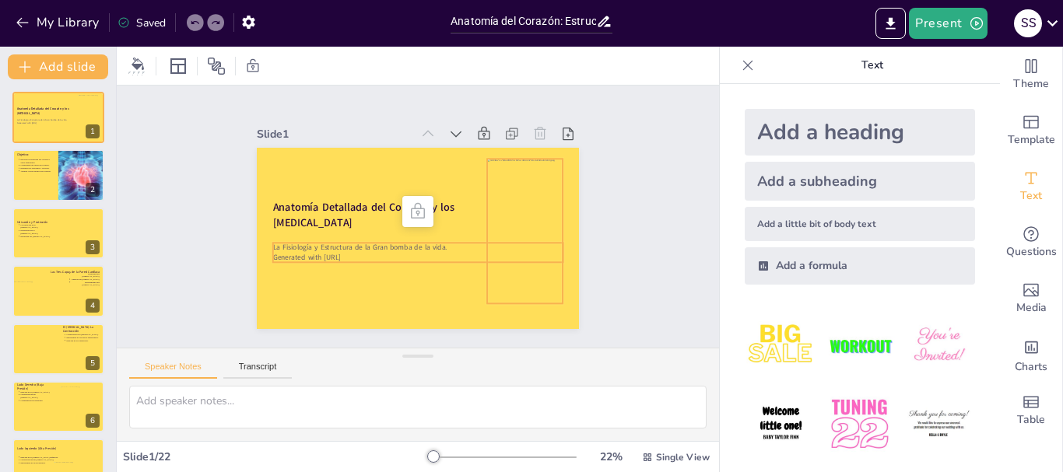
click at [453, 159] on div "Anatomía Detallada del Corazón y los [MEDICAL_DATA]" at bounding box center [388, 188] width 239 height 232
click at [339, 188] on icon at bounding box center [329, 197] width 19 height 19
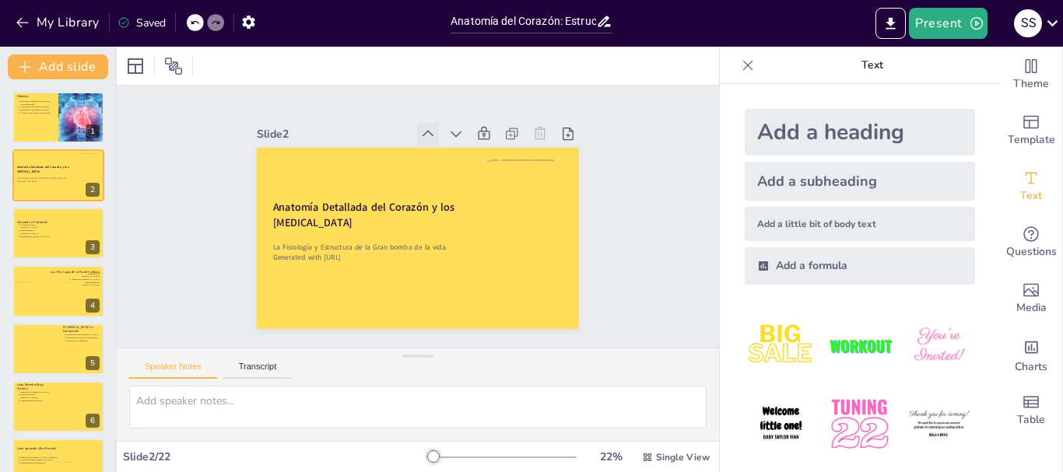
click at [470, 151] on icon at bounding box center [481, 162] width 22 height 22
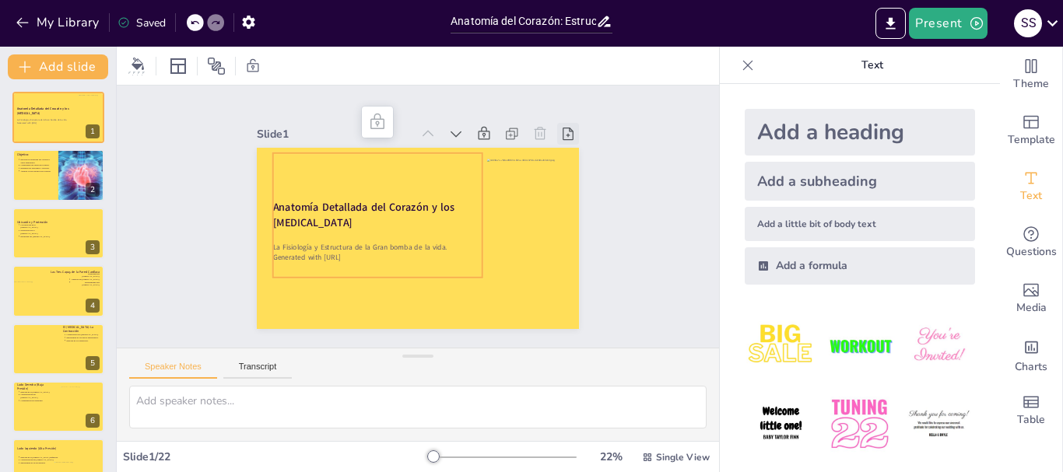
click at [573, 158] on icon at bounding box center [582, 167] width 19 height 19
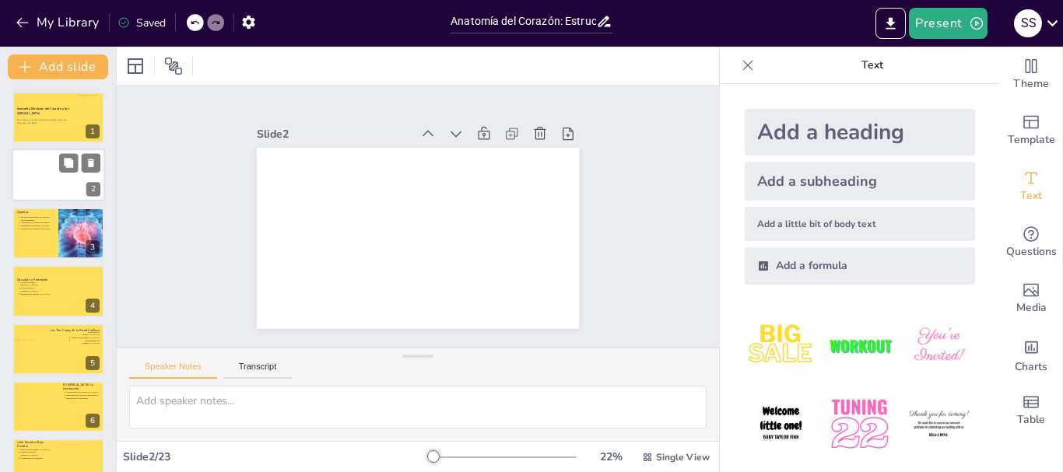
click at [43, 172] on div at bounding box center [58, 175] width 93 height 53
click at [86, 158] on icon at bounding box center [91, 163] width 11 height 11
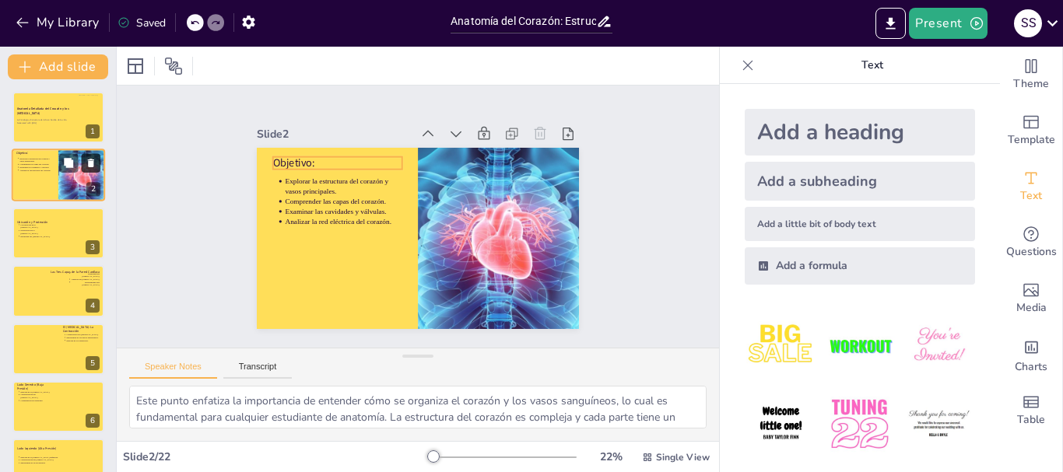
type textarea "Este punto enfatiza la importancia de entender cómo se organiza el corazón y lo…"
click at [943, 22] on button "Present" at bounding box center [948, 23] width 78 height 31
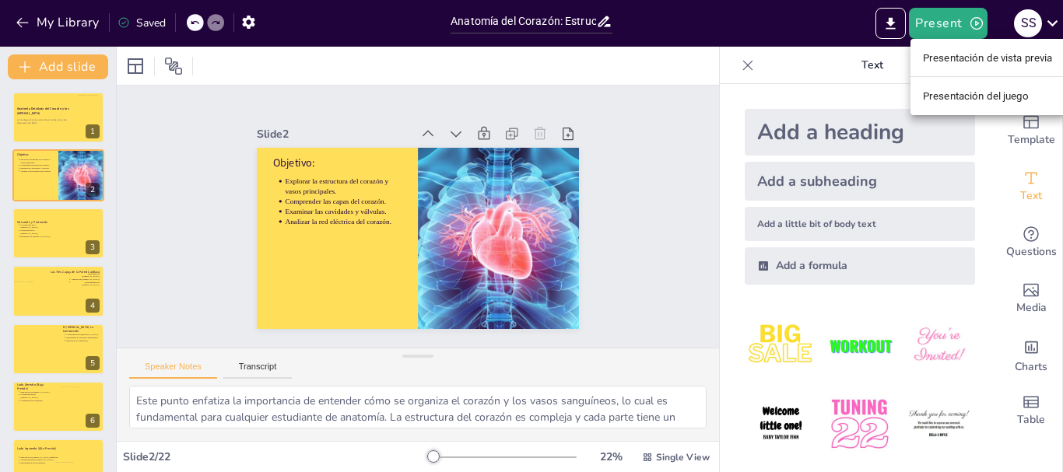
click at [980, 97] on font "Presentación del juego" at bounding box center [976, 96] width 106 height 12
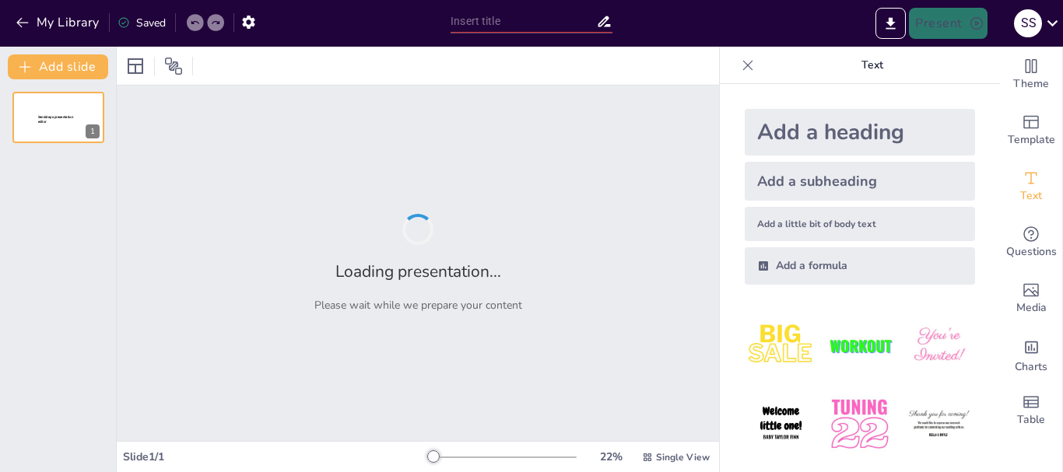
type input "Anatomía del Corazón: Estructura y Función de la Gran Bomba Vital"
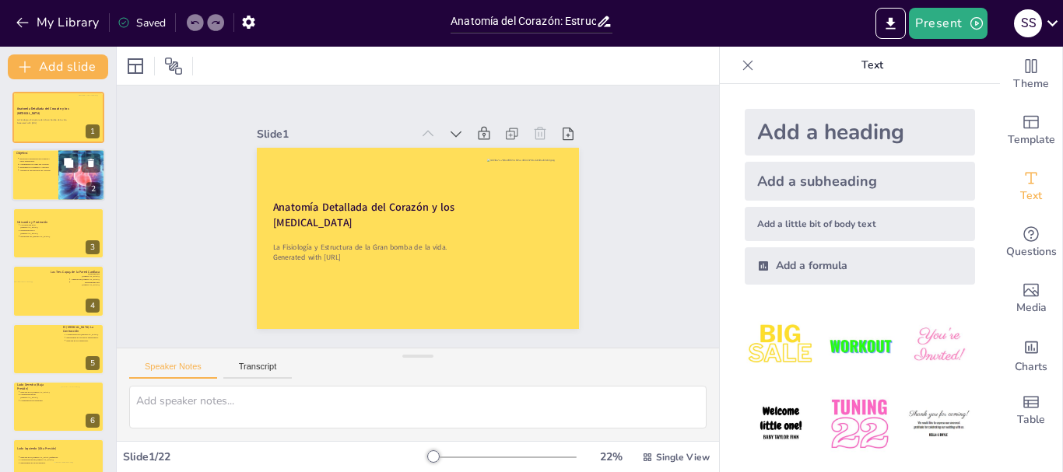
click at [37, 187] on div at bounding box center [58, 175] width 93 height 53
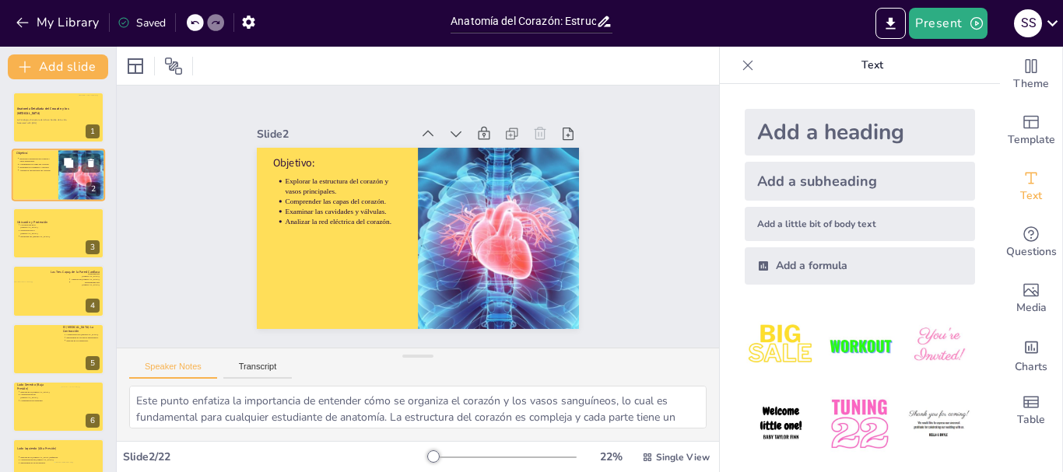
type textarea "Este punto enfatiza la importancia de entender cómo se organiza el corazón y lo…"
click at [51, 121] on p "La Fisiología y Estructura de la Gran bomba de la vida." at bounding box center [58, 120] width 84 height 3
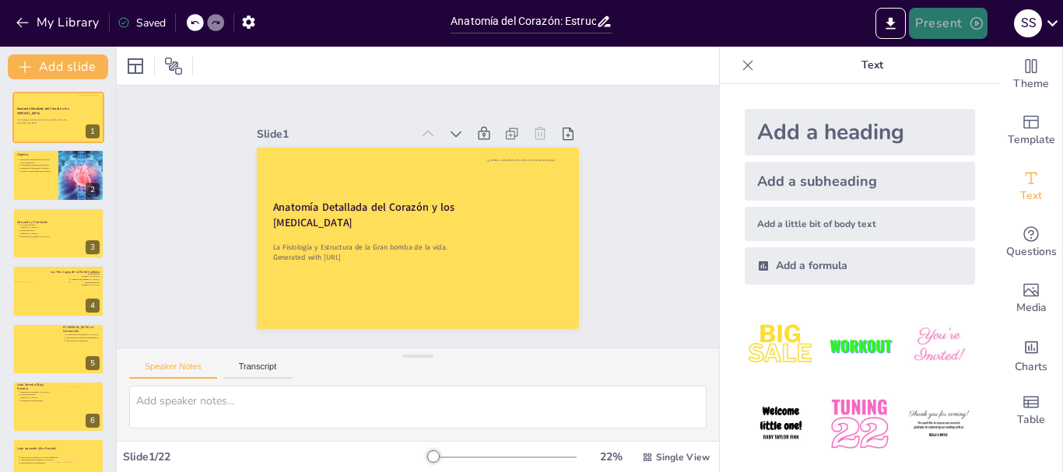
click at [963, 19] on button "Present" at bounding box center [948, 23] width 78 height 31
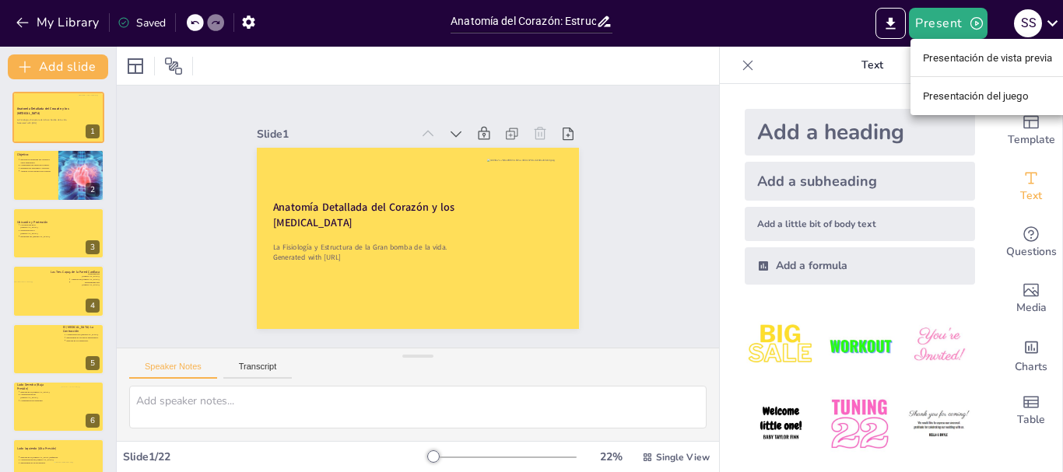
click at [982, 58] on font "Presentación de vista previa" at bounding box center [988, 58] width 130 height 12
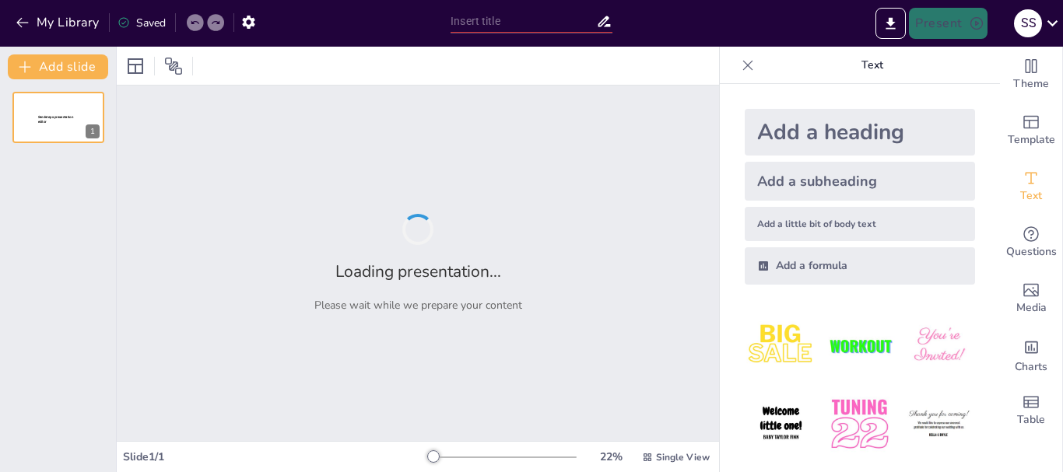
type input "Anatomía del Corazón: Estructura y Función de la Gran Bomba Vital"
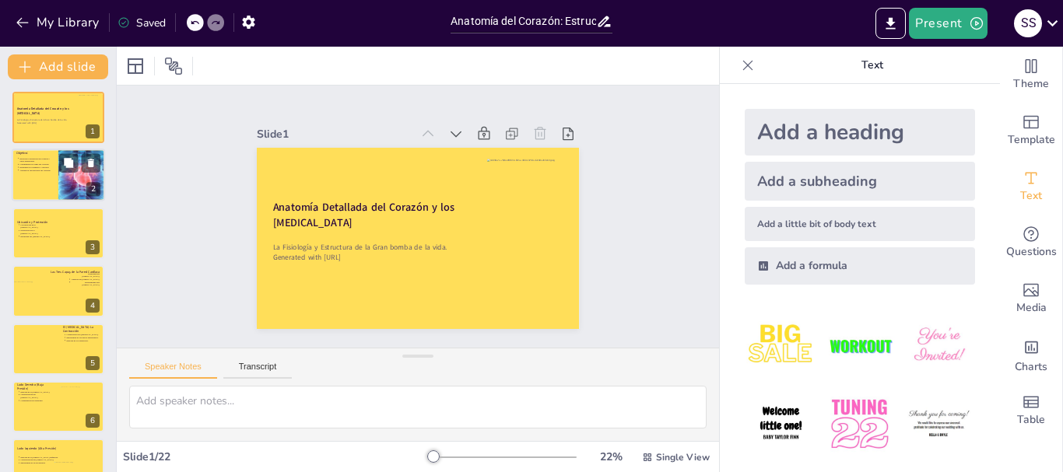
click at [36, 179] on div at bounding box center [58, 175] width 93 height 53
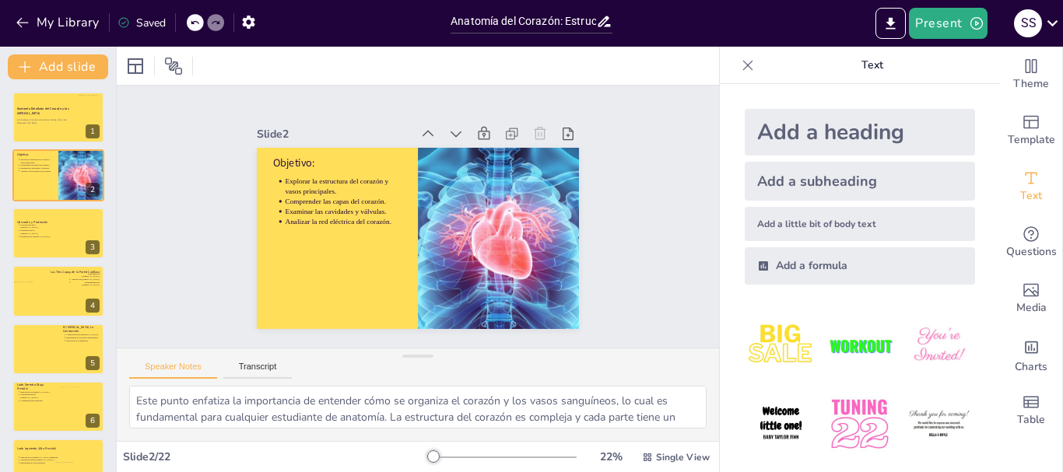
type textarea "Este punto enfatiza la importancia de entender cómo se organiza el corazón y lo…"
click at [944, 23] on button "Present" at bounding box center [948, 23] width 78 height 31
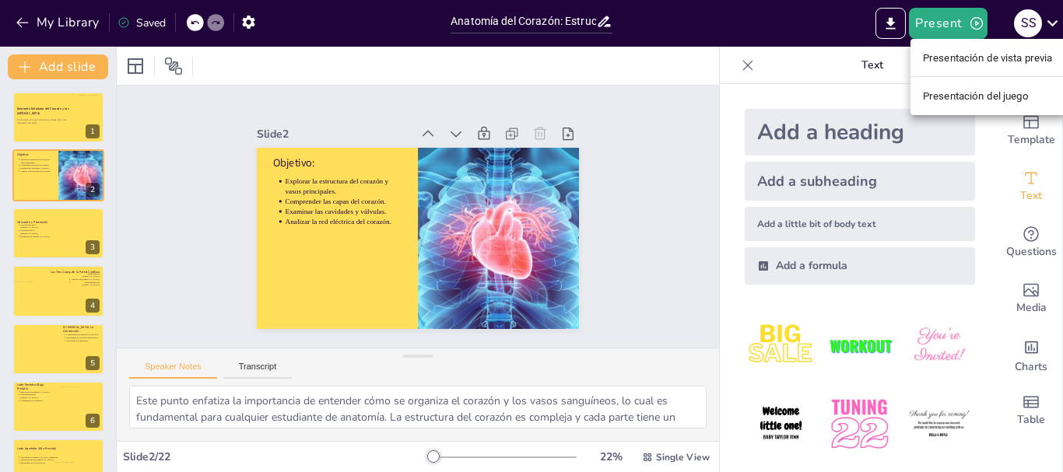
click at [950, 58] on font "Presentación de vista previa" at bounding box center [988, 58] width 130 height 12
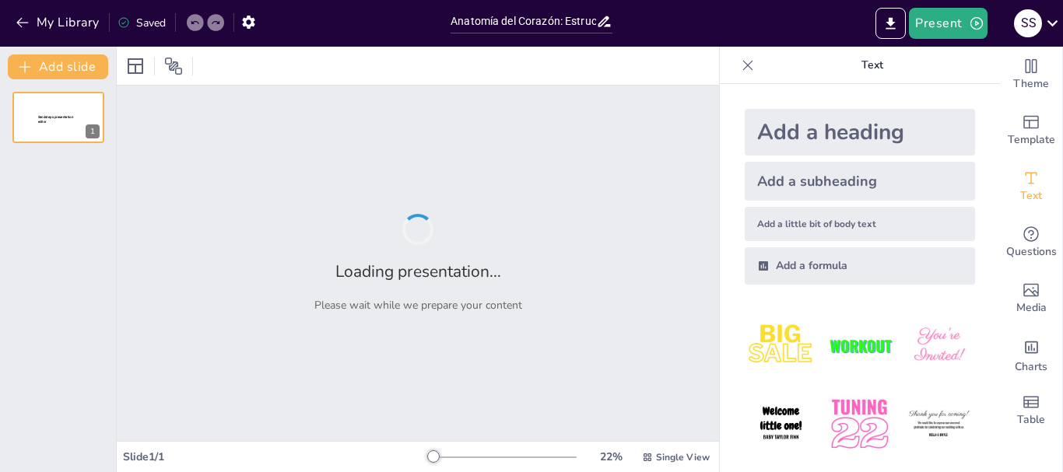
type input "Anatomía del Corazón: Estructura y Función de la Gran Bomba Vital"
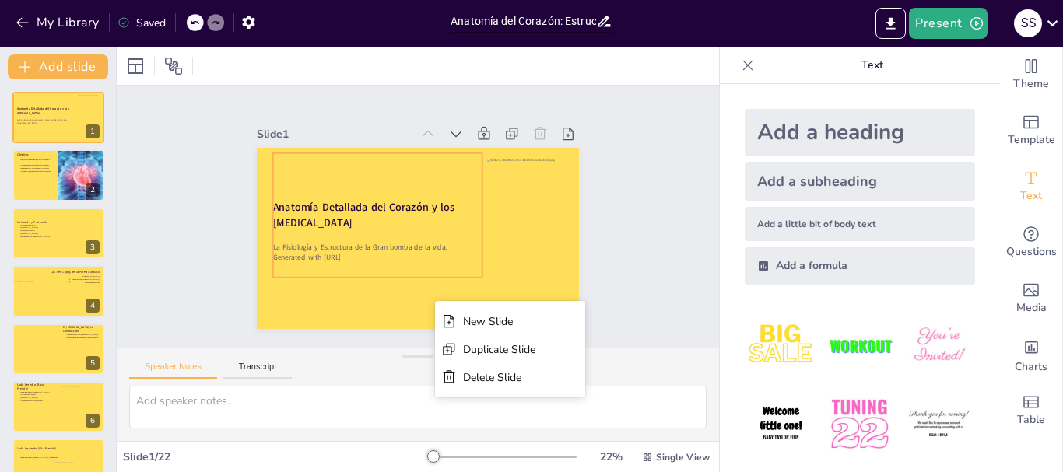
click at [420, 308] on div at bounding box center [411, 237] width 363 height 272
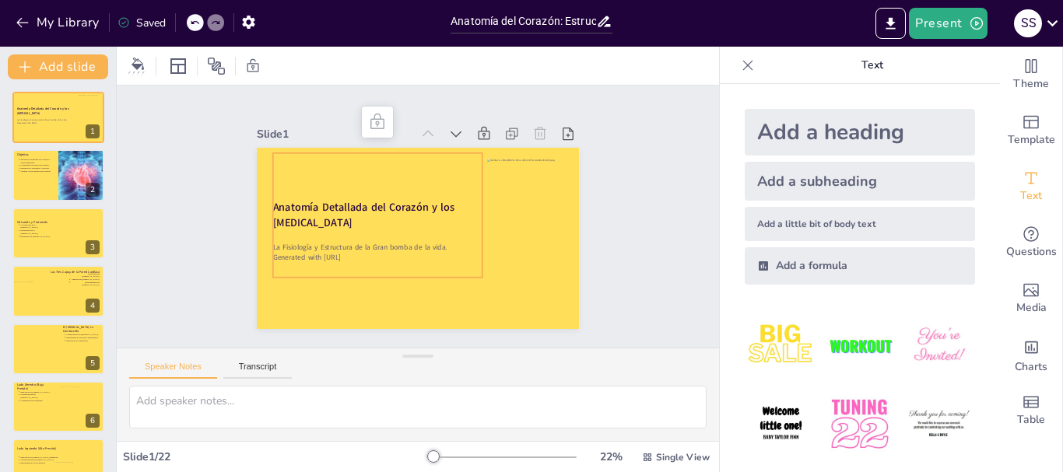
click at [740, 65] on icon at bounding box center [748, 66] width 16 height 16
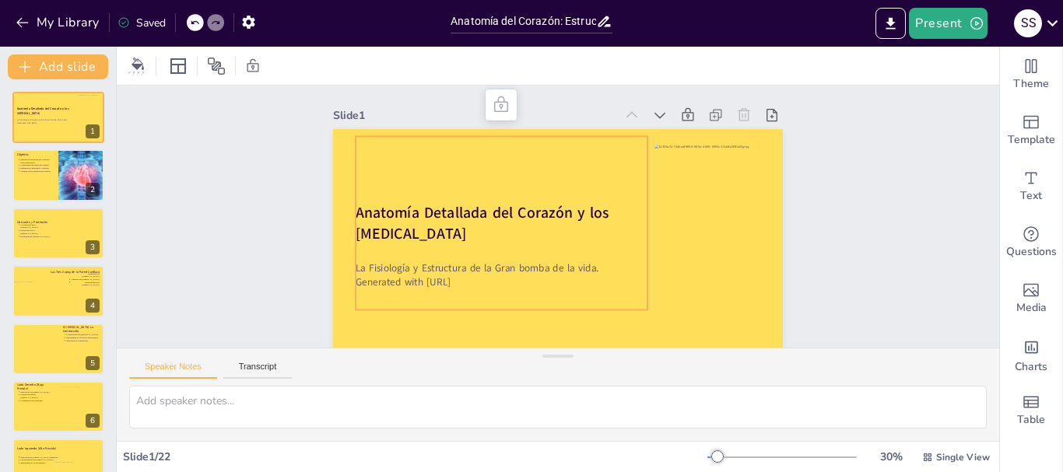
scroll to position [46, 0]
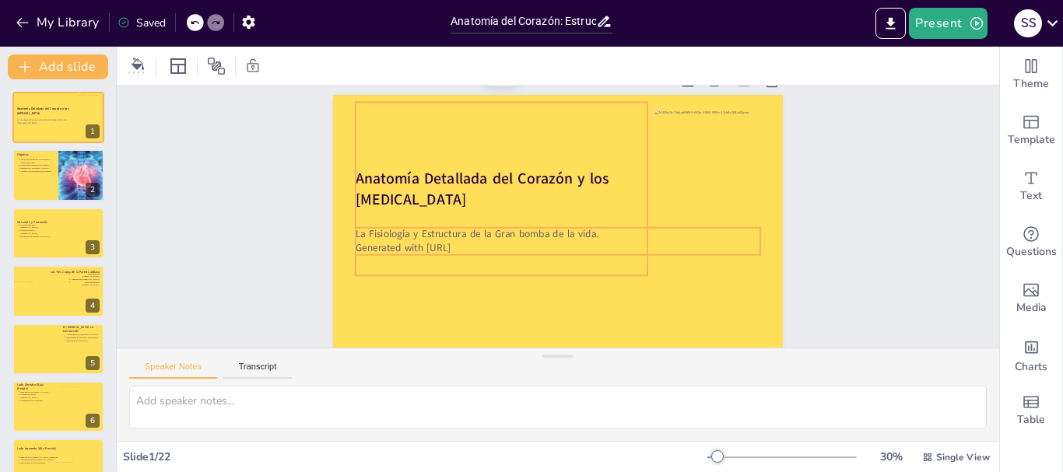
click at [478, 234] on p "Generated with [URL]" at bounding box center [543, 244] width 358 height 215
click at [469, 236] on p "Generated with [URL]" at bounding box center [536, 241] width 311 height 282
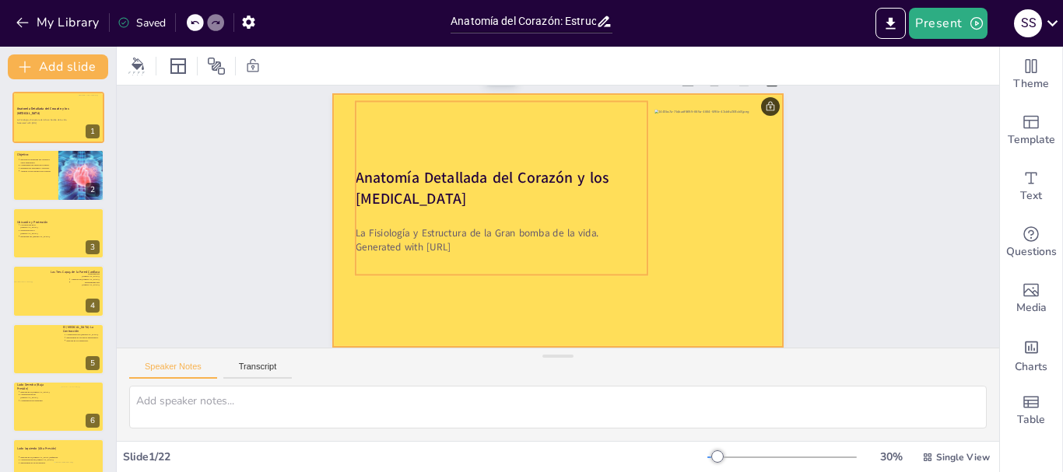
scroll to position [0, 0]
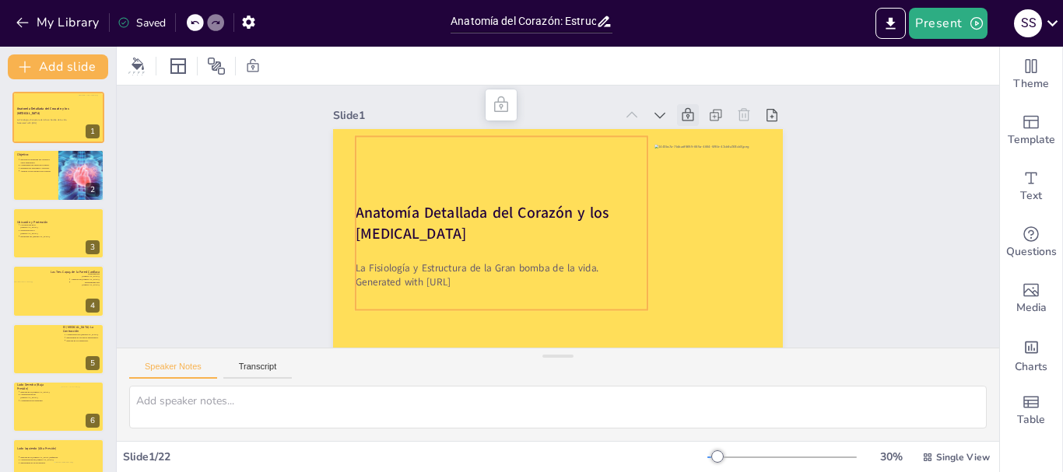
click at [706, 152] on icon at bounding box center [713, 160] width 15 height 16
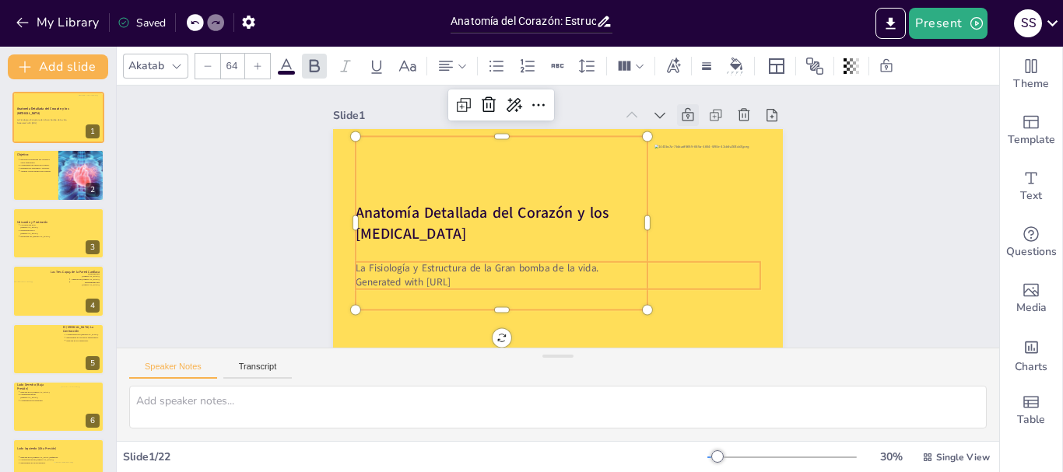
click at [474, 283] on p "Generated with [URL]" at bounding box center [519, 270] width 336 height 249
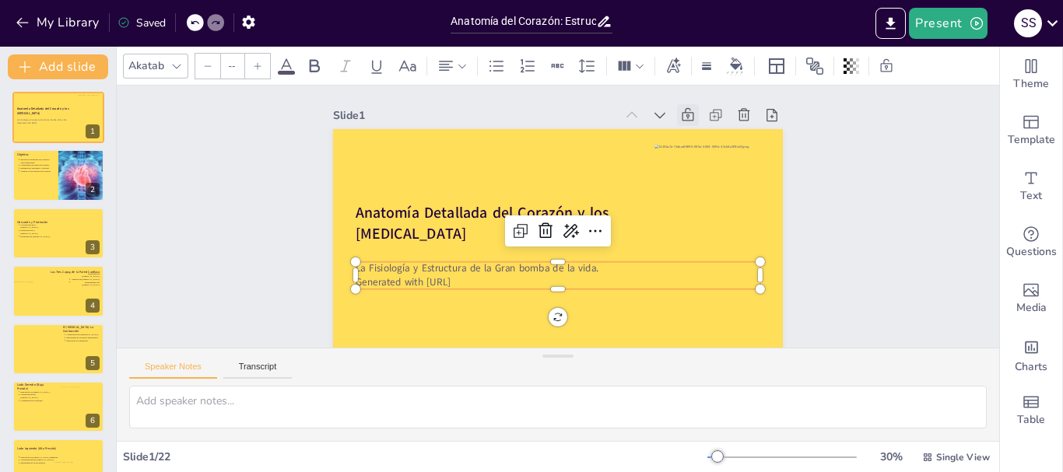
type input "43"
click at [485, 283] on p "Generated with [URL]" at bounding box center [492, 216] width 14 height 405
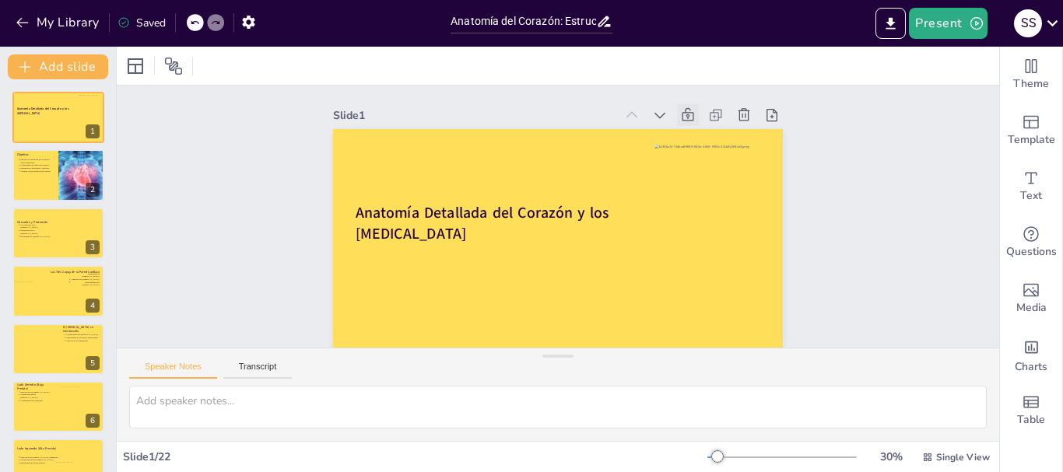
click at [195, 19] on icon at bounding box center [194, 22] width 9 height 9
click at [464, 279] on p "Generated with [URL]" at bounding box center [531, 276] width 376 height 177
click at [464, 279] on p "Generated with [URL]" at bounding box center [519, 164] width 335 height 250
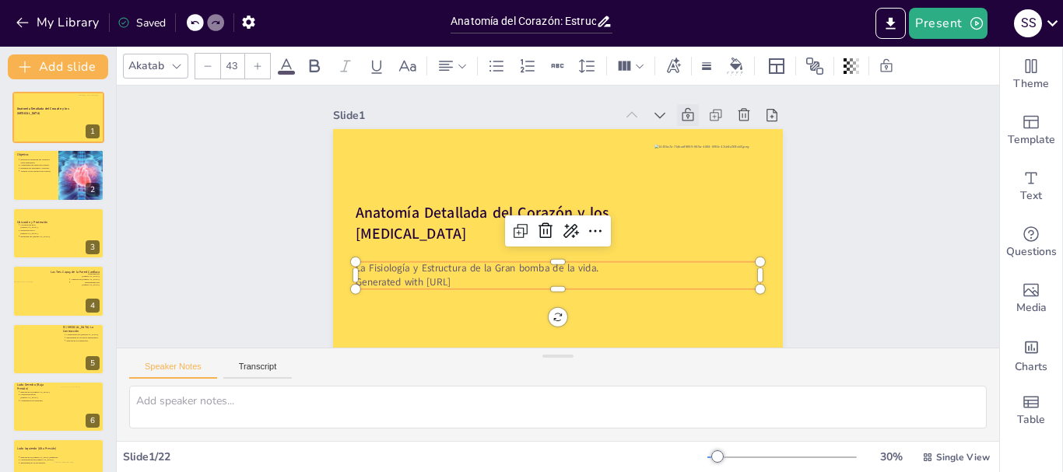
click at [471, 284] on p "Generated with [URL]" at bounding box center [531, 276] width 376 height 177
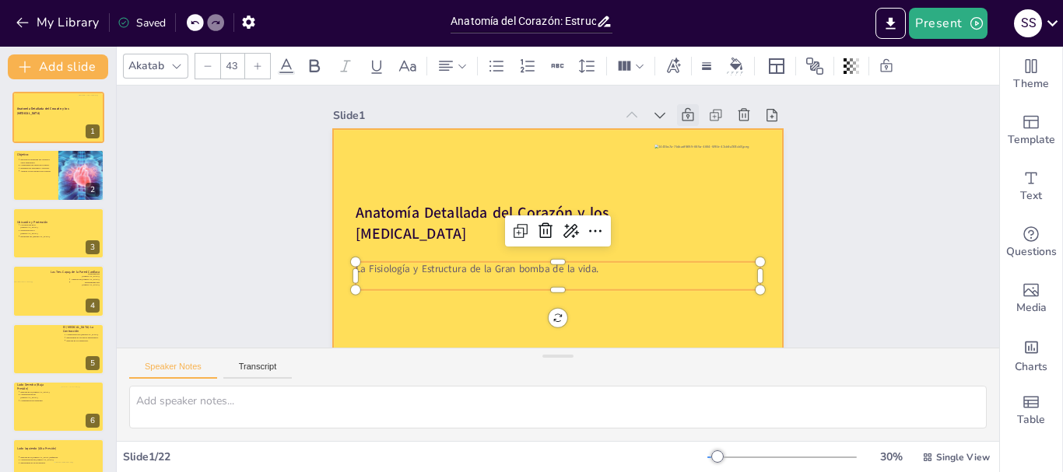
click at [469, 311] on div at bounding box center [532, 246] width 504 height 489
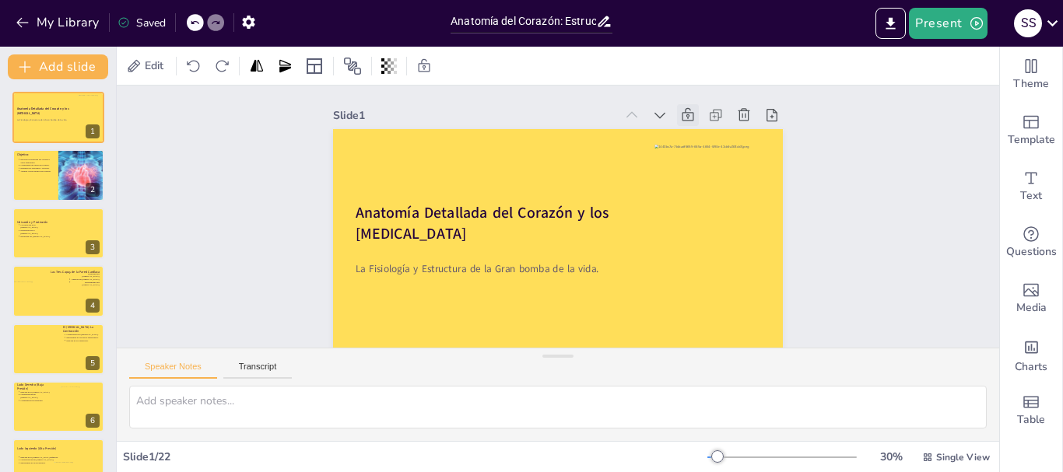
click at [673, 327] on icon at bounding box center [672, 335] width 17 height 17
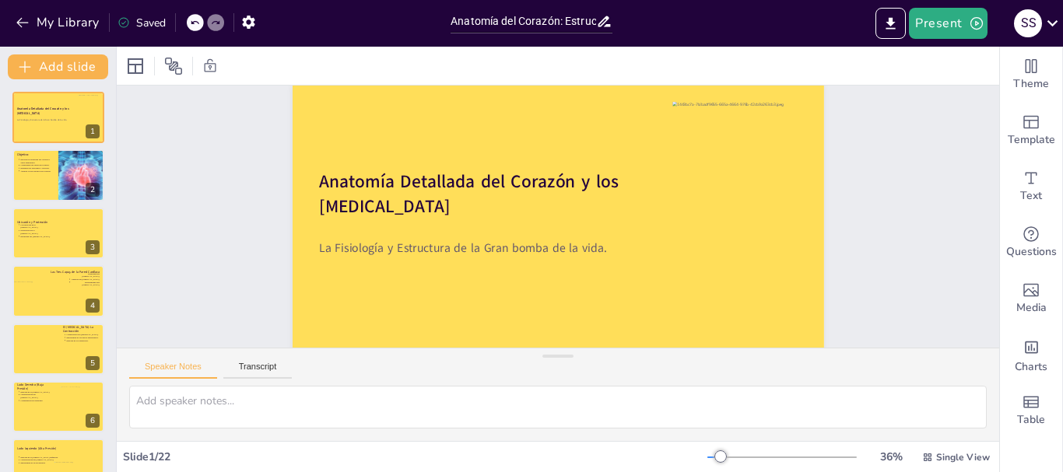
scroll to position [54, 0]
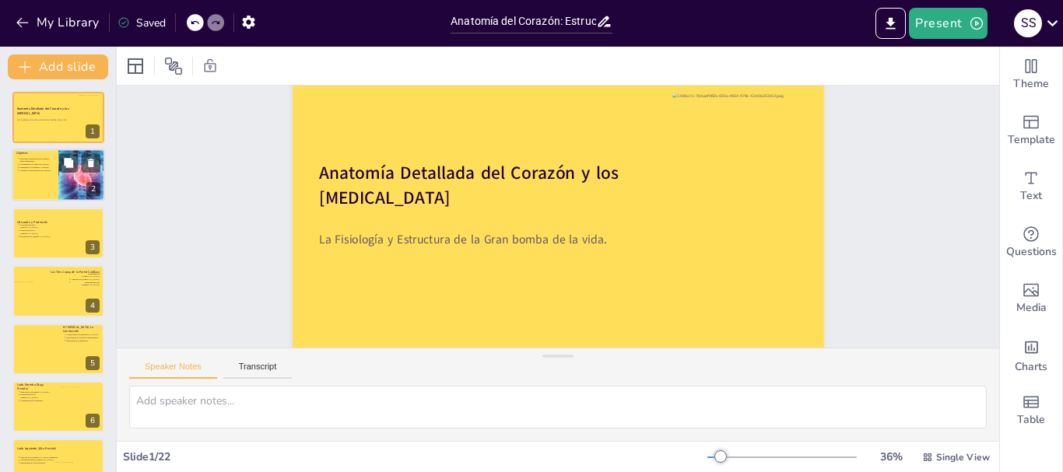
click at [44, 180] on div at bounding box center [58, 175] width 93 height 53
type textarea "Este punto enfatiza la importancia de entender cómo se organiza el corazón y lo…"
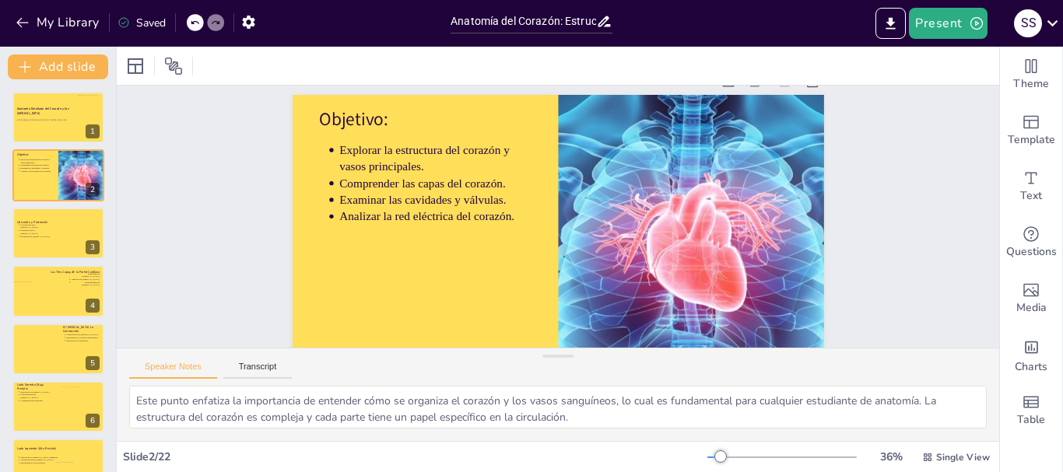
scroll to position [37, 0]
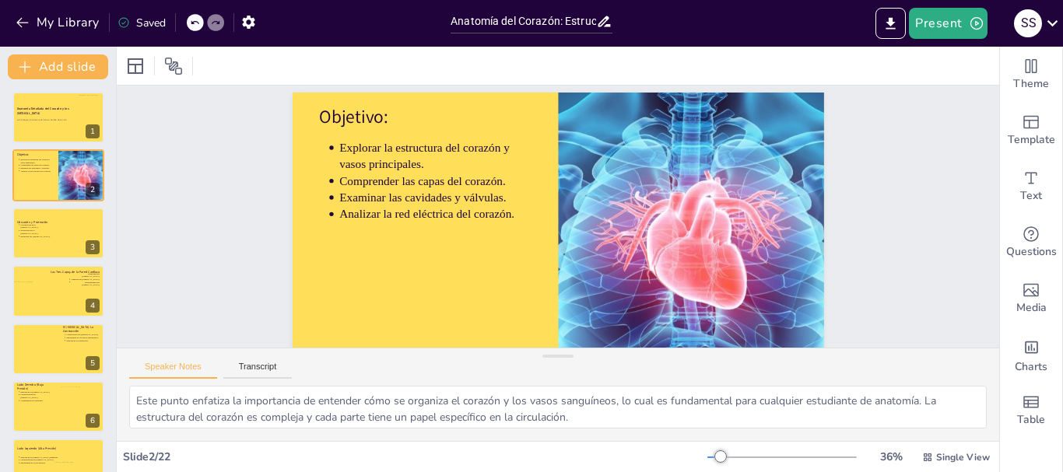
click at [65, 128] on div "Anatomía Detallada del Corazón y los [MEDICAL_DATA]" at bounding box center [47, 110] width 60 height 35
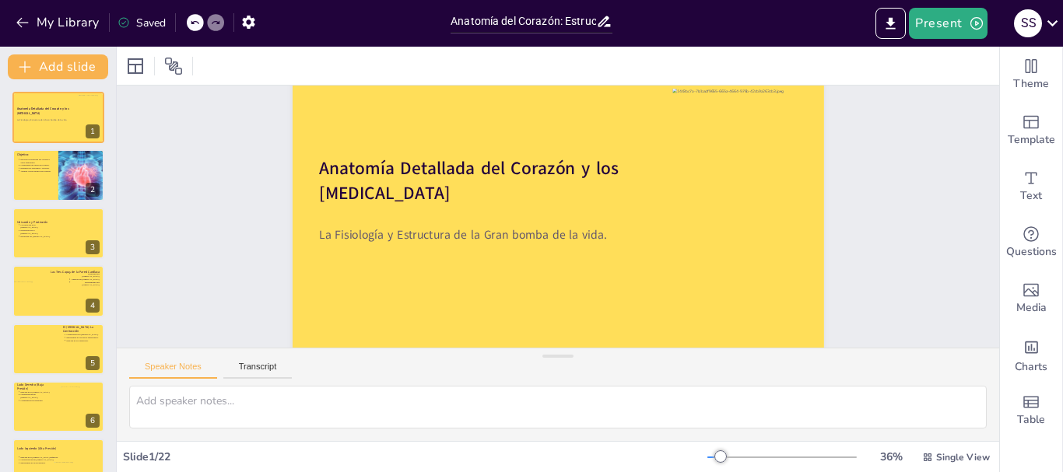
scroll to position [58, 0]
click at [451, 304] on div at bounding box center [554, 215] width 403 height 582
click at [33, 185] on div at bounding box center [58, 174] width 92 height 51
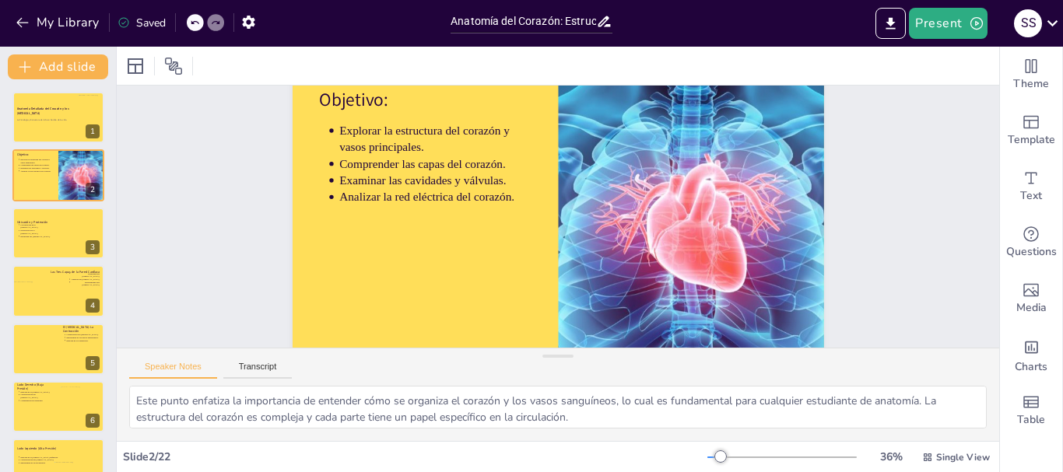
scroll to position [45, 0]
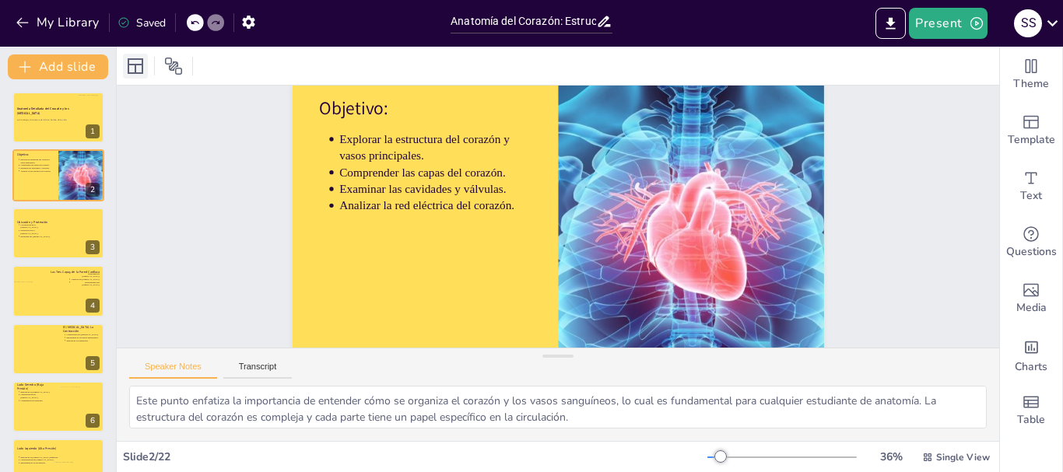
click at [138, 65] on icon at bounding box center [135, 66] width 19 height 19
click at [30, 248] on div at bounding box center [58, 233] width 93 height 53
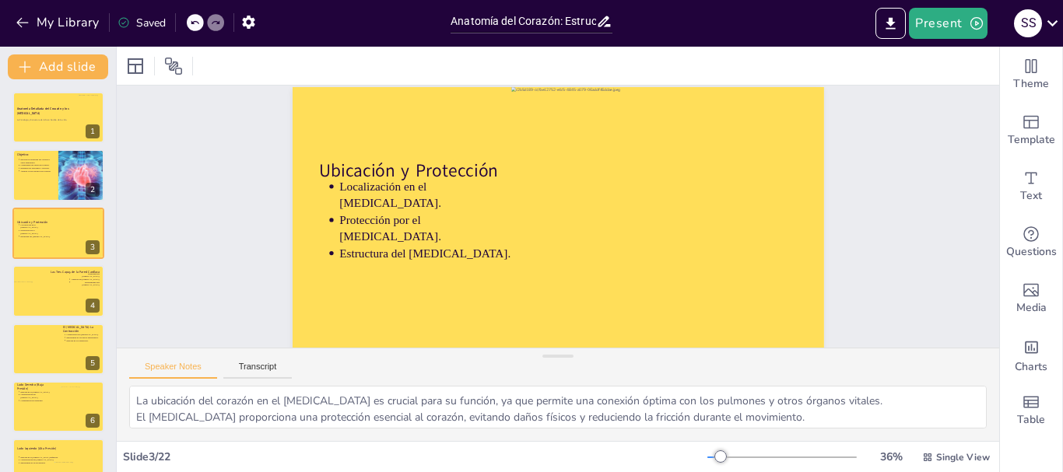
scroll to position [44, 0]
click at [73, 303] on div at bounding box center [58, 290] width 92 height 51
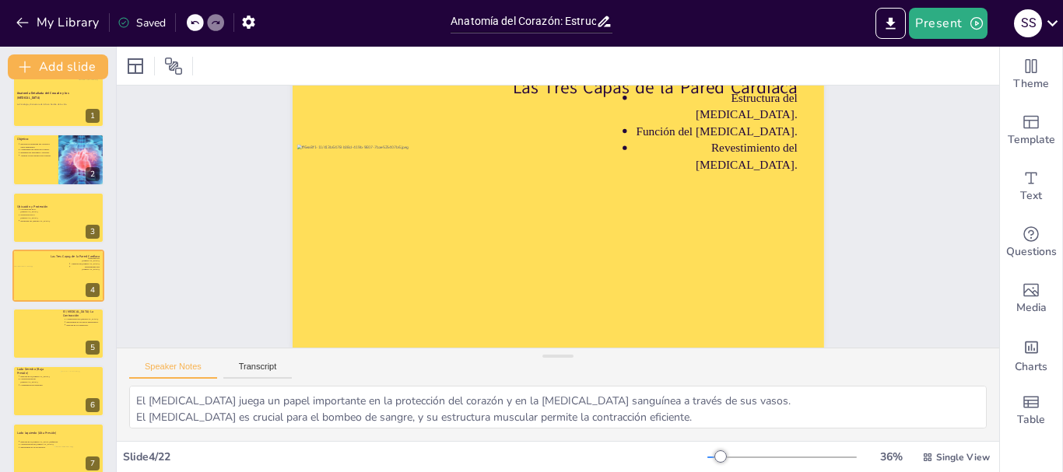
scroll to position [75, 0]
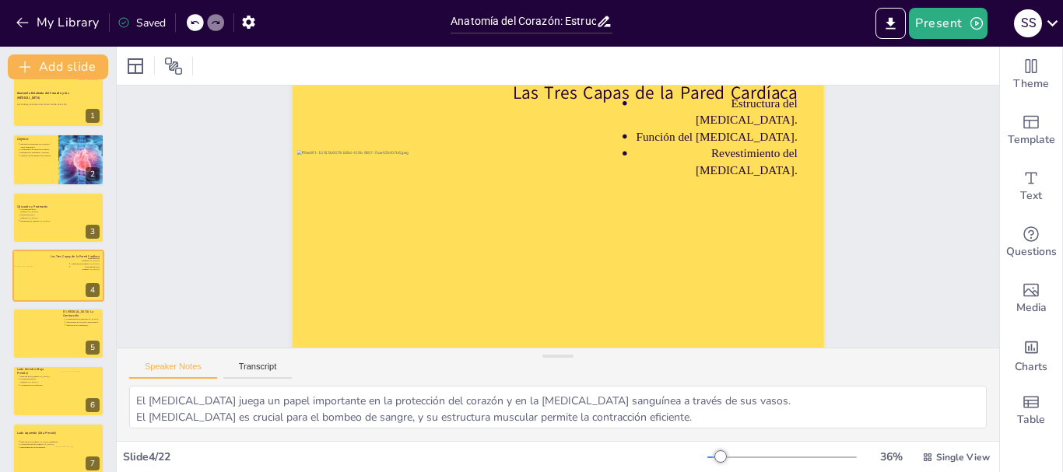
click at [67, 337] on div at bounding box center [58, 333] width 92 height 51
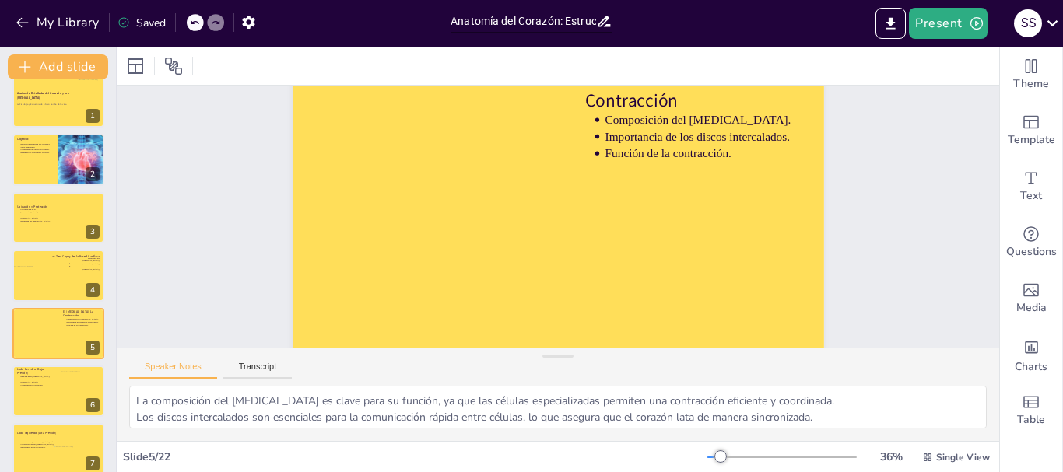
scroll to position [0, 0]
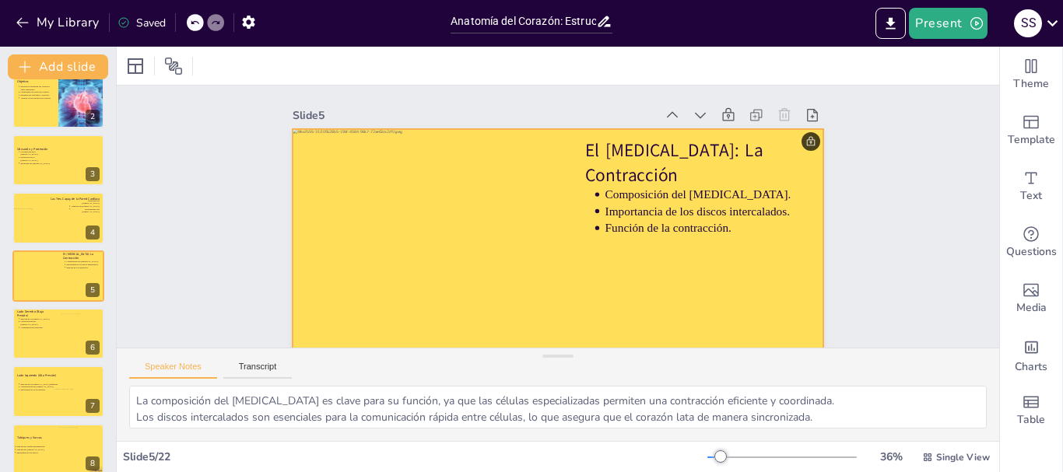
click at [701, 269] on div at bounding box center [522, 166] width 606 height 554
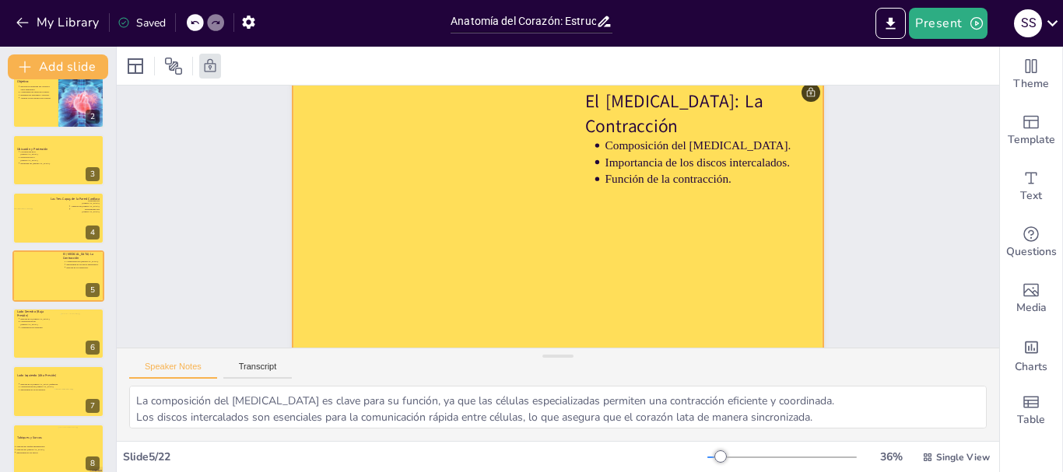
scroll to position [46, 0]
click at [51, 339] on div at bounding box center [58, 333] width 93 height 53
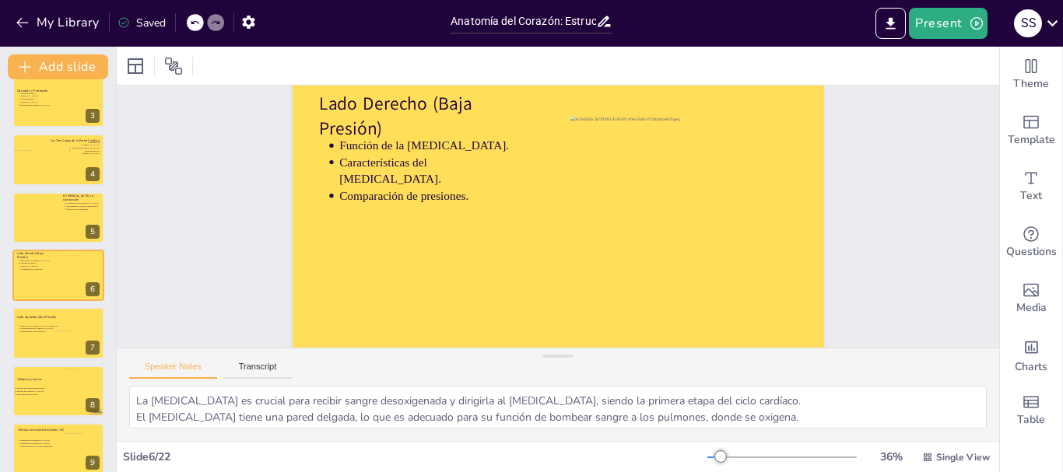
scroll to position [49, 0]
click at [35, 339] on div at bounding box center [58, 332] width 92 height 51
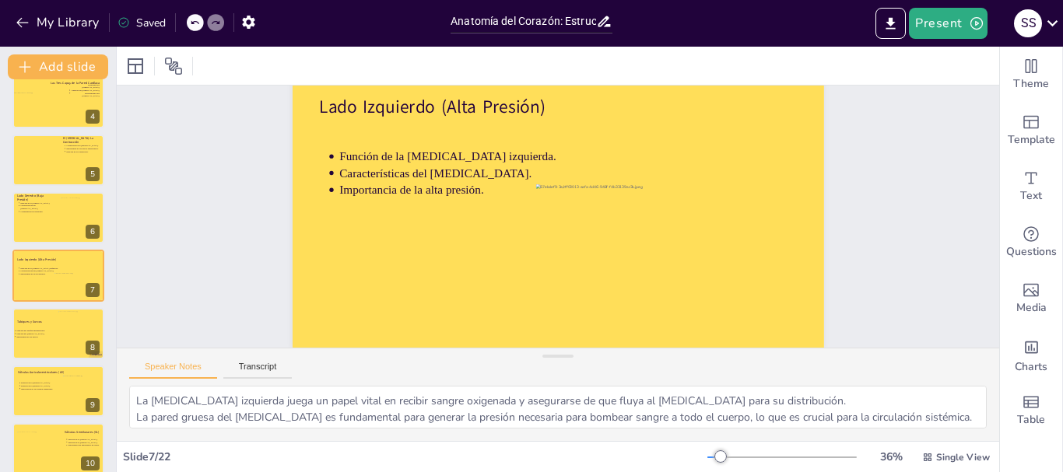
scroll to position [86, 0]
click at [30, 344] on div at bounding box center [58, 333] width 93 height 53
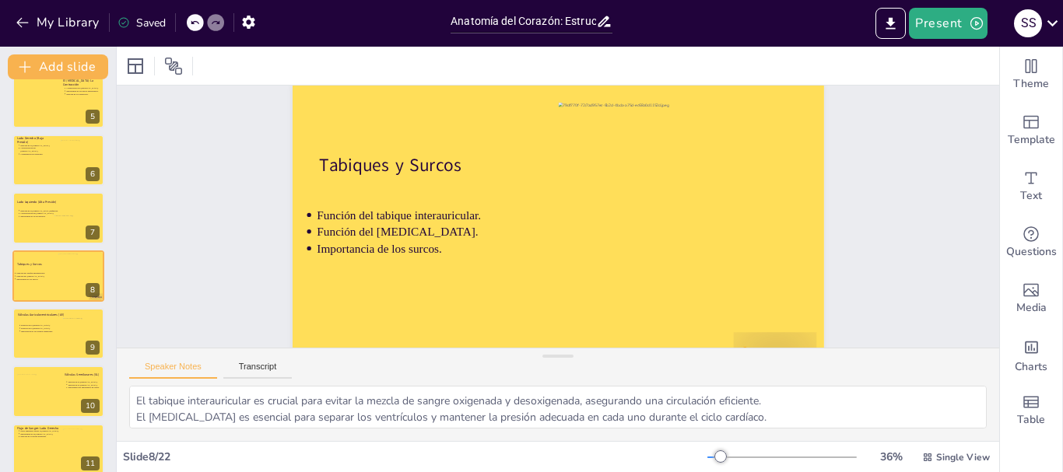
scroll to position [51, 0]
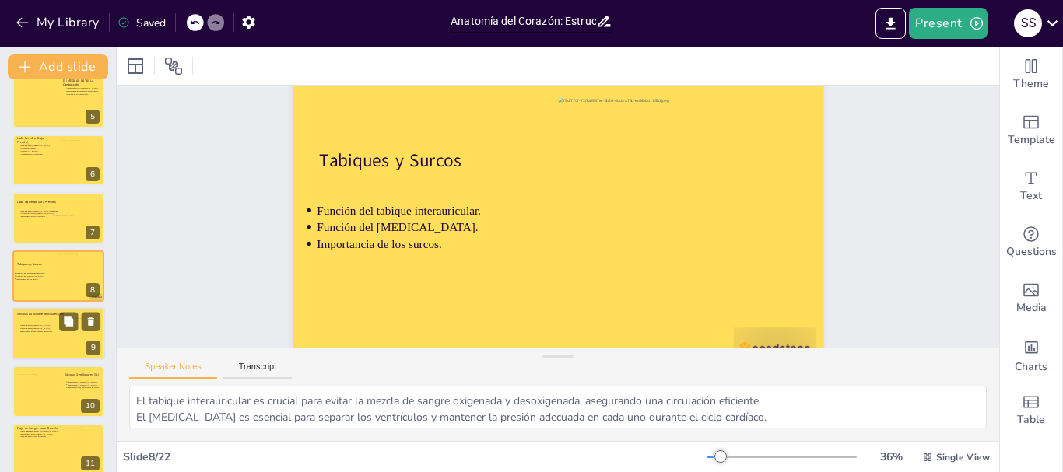
click at [54, 337] on div at bounding box center [58, 333] width 93 height 53
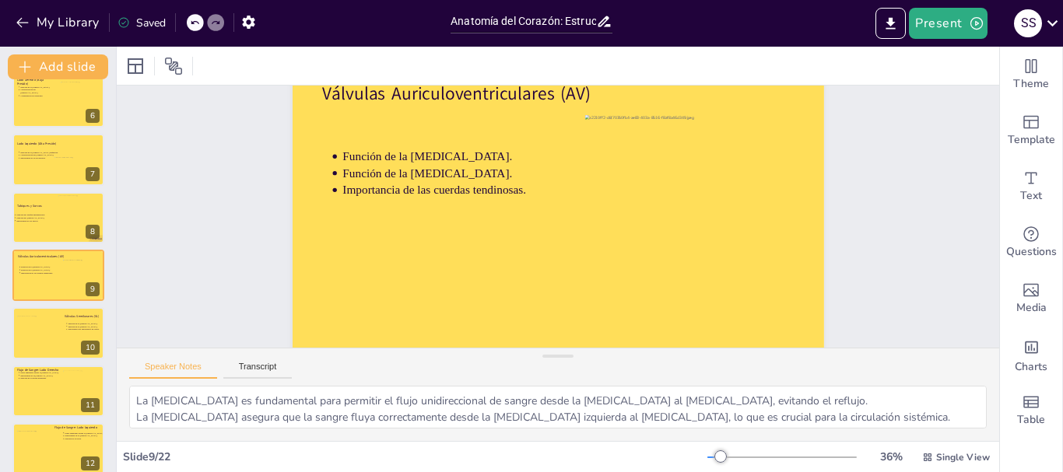
scroll to position [72, 0]
click at [66, 342] on div at bounding box center [58, 333] width 93 height 53
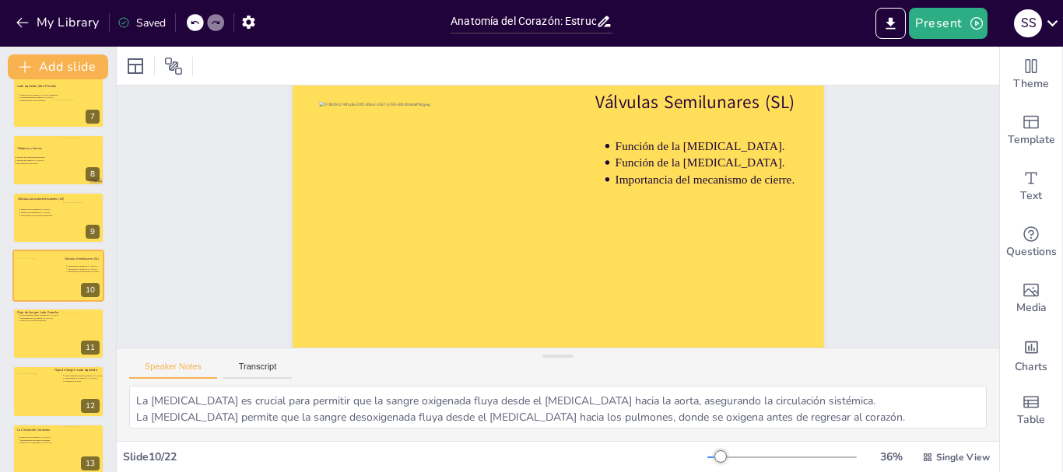
scroll to position [76, 0]
click at [48, 340] on div at bounding box center [58, 333] width 93 height 53
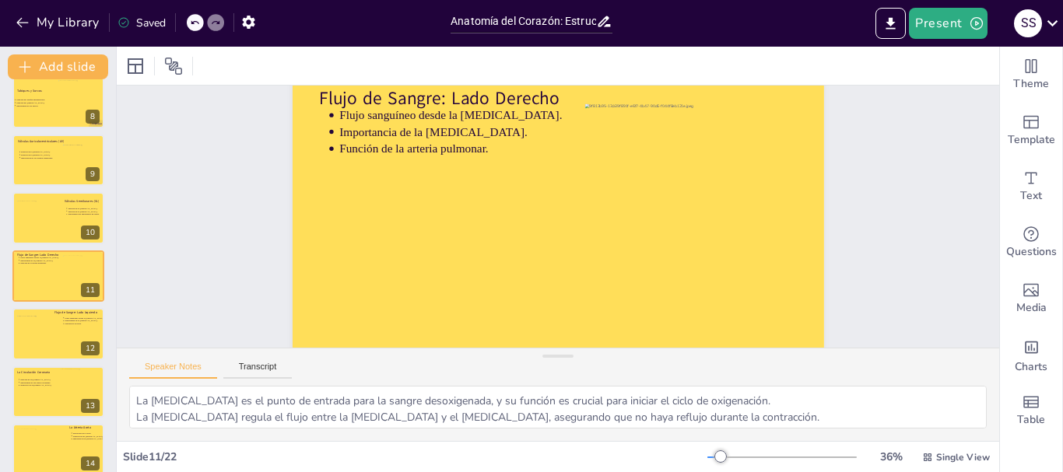
scroll to position [59, 0]
click at [327, 283] on div at bounding box center [556, 219] width 610 height 525
click at [67, 337] on div at bounding box center [58, 333] width 93 height 53
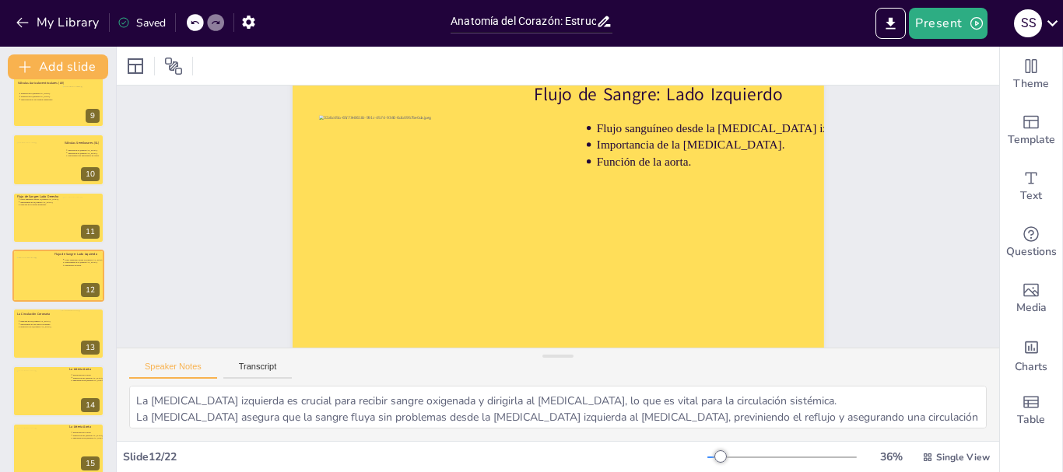
click at [29, 342] on div at bounding box center [58, 333] width 92 height 51
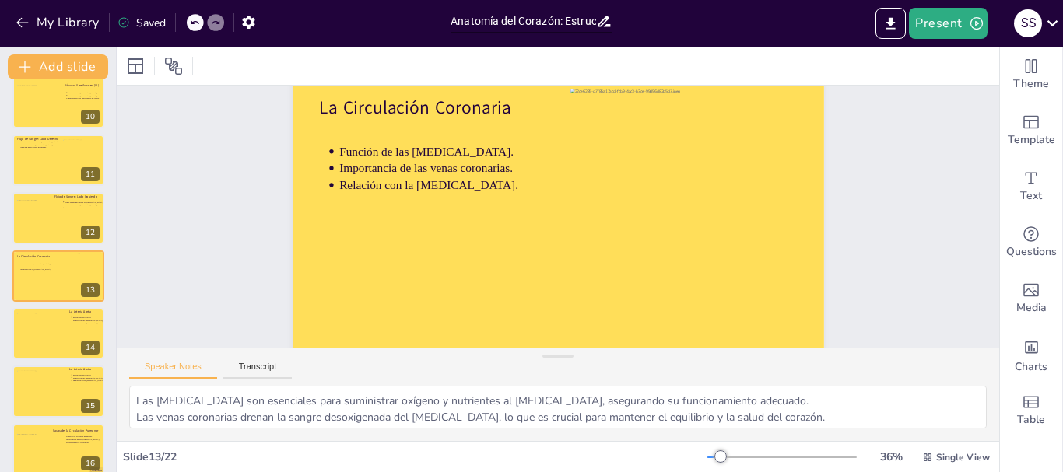
scroll to position [58, 0]
drag, startPoint x: 982, startPoint y: 232, endPoint x: 982, endPoint y: 220, distance: 12.5
click at [73, 339] on div at bounding box center [58, 333] width 93 height 53
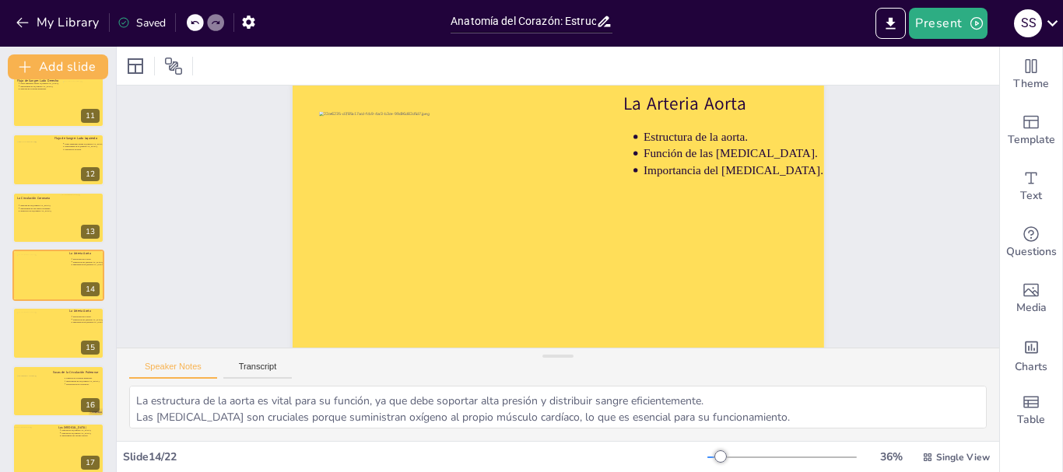
scroll to position [45, 0]
click at [605, 248] on div at bounding box center [553, 233] width 598 height 448
click at [65, 325] on icon at bounding box center [68, 321] width 11 height 11
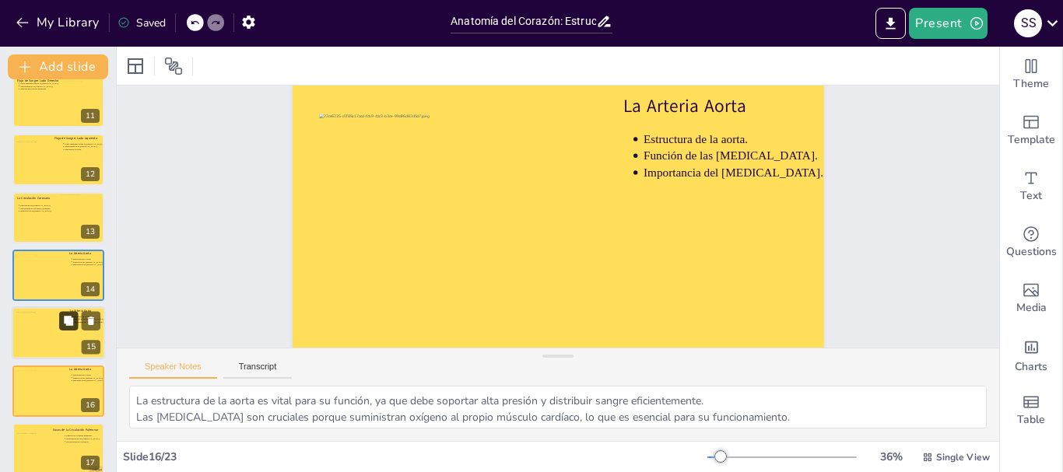
scroll to position [62, 0]
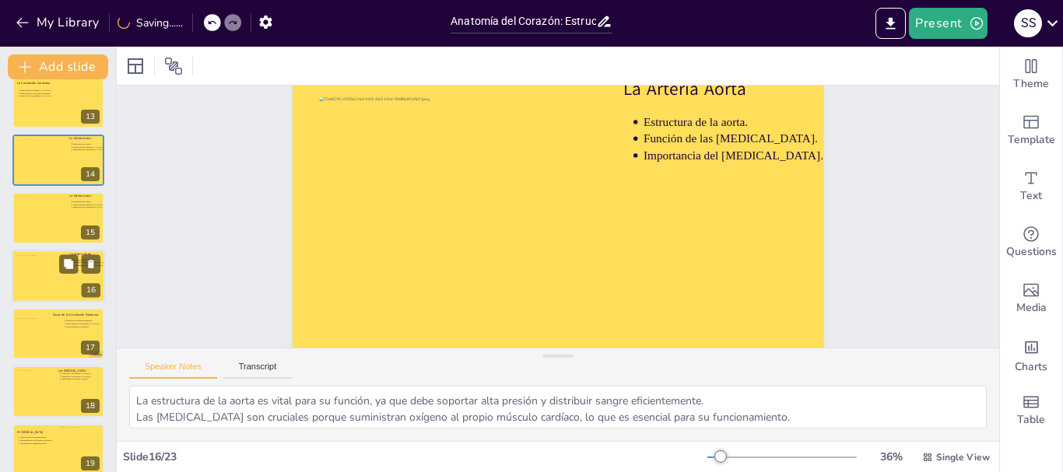
click at [68, 285] on div at bounding box center [58, 276] width 93 height 53
click at [70, 285] on div at bounding box center [58, 276] width 93 height 53
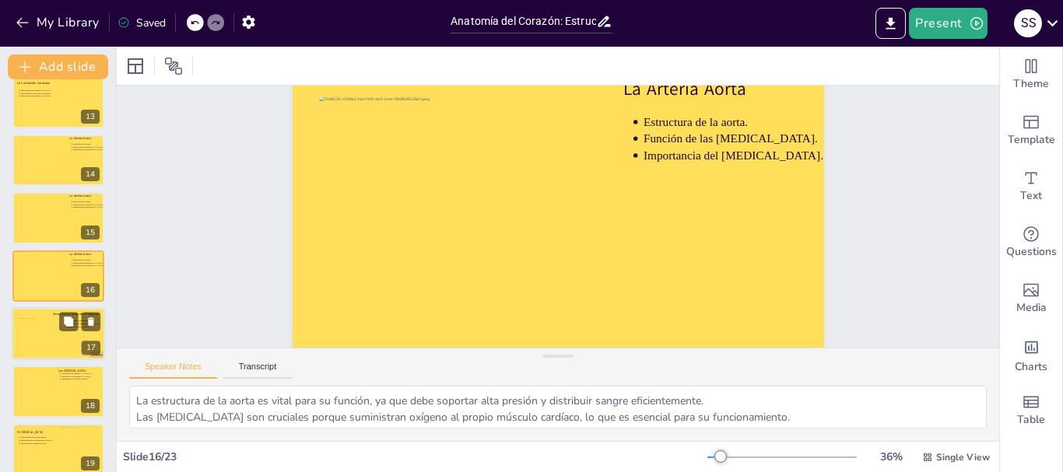
click at [67, 344] on div at bounding box center [58, 333] width 93 height 53
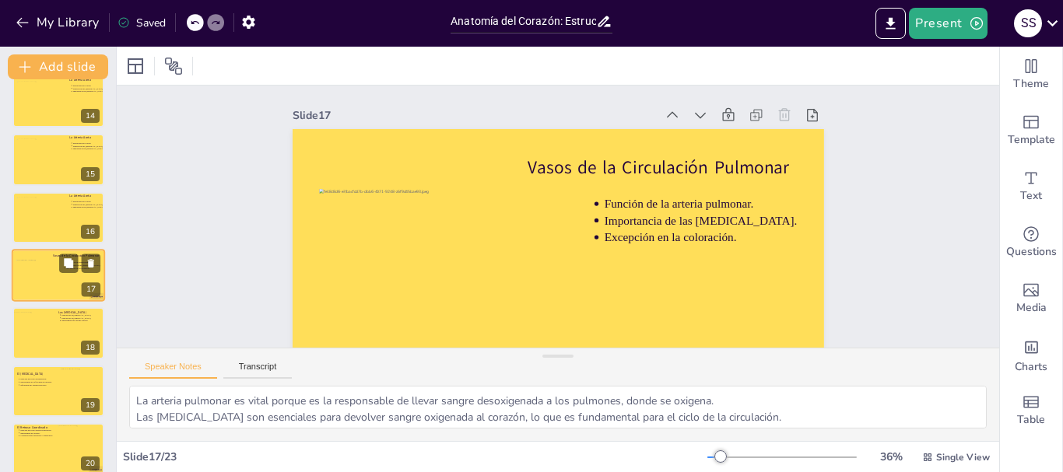
scroll to position [690, 0]
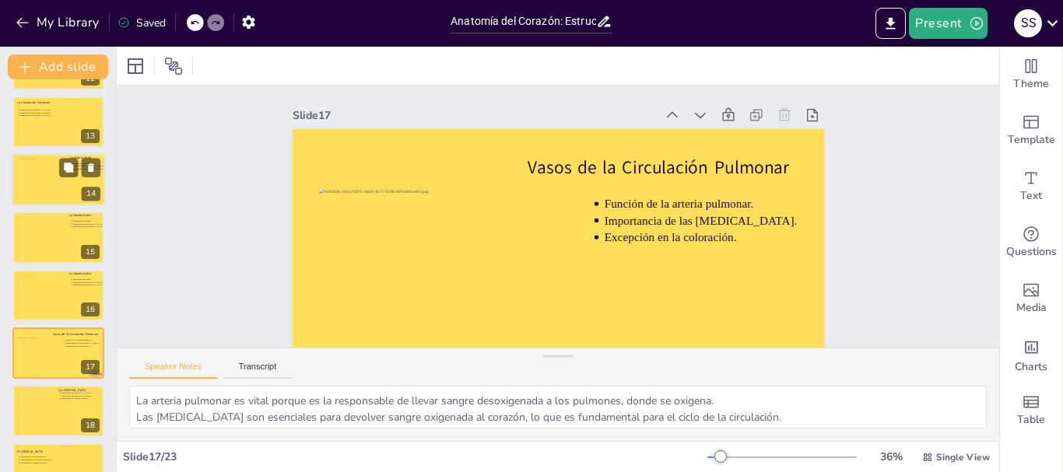
click at [66, 183] on div at bounding box center [58, 179] width 93 height 53
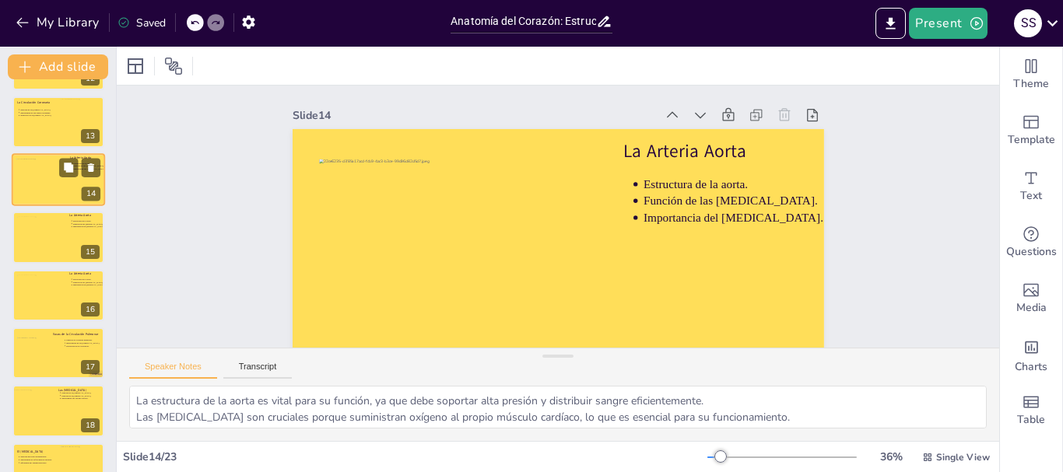
scroll to position [595, 0]
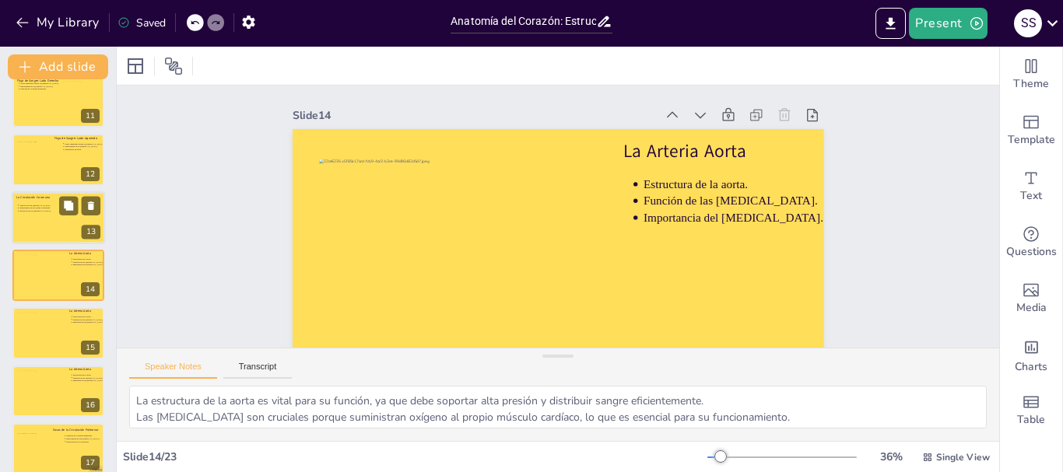
click at [38, 224] on div at bounding box center [58, 217] width 93 height 53
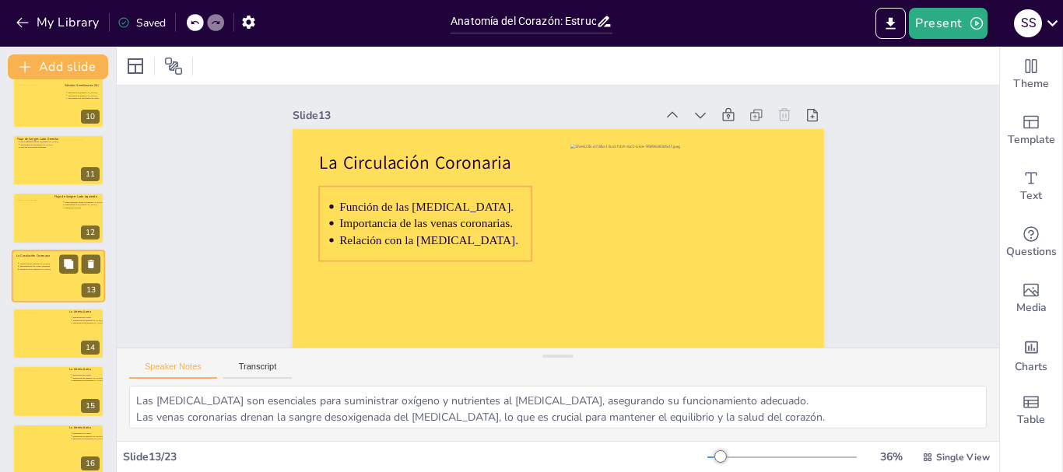
scroll to position [614, 0]
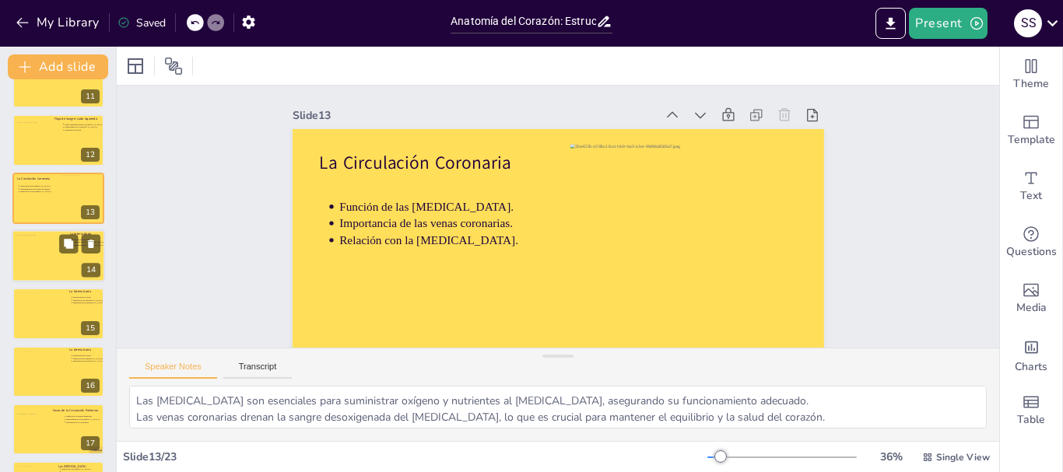
click at [64, 269] on div at bounding box center [58, 256] width 93 height 53
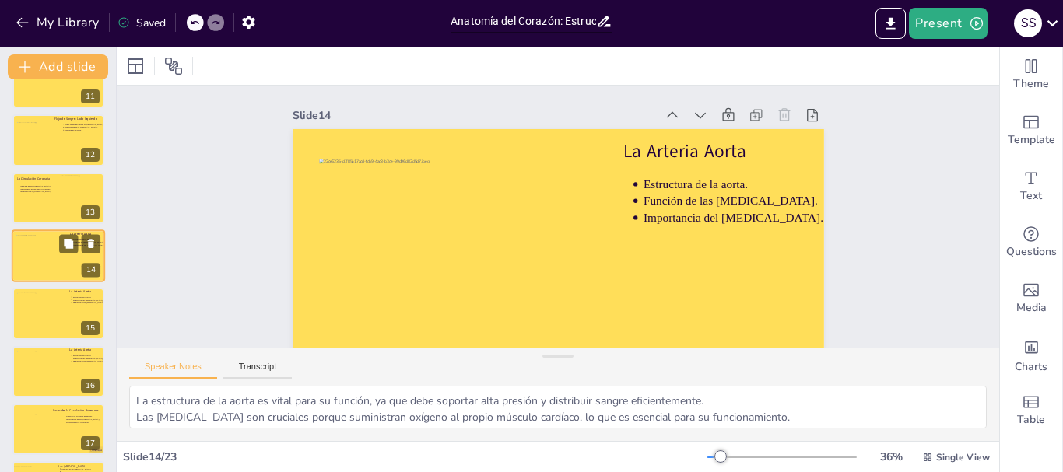
scroll to position [595, 0]
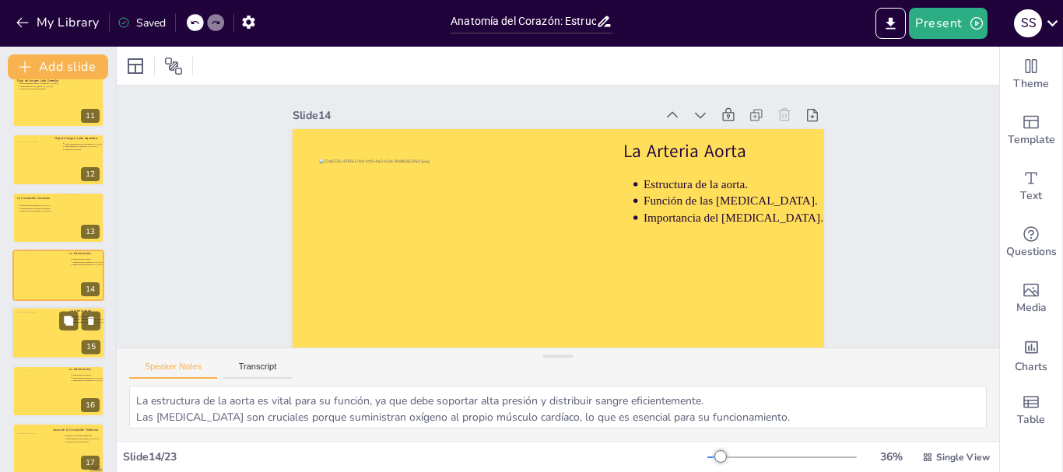
click at [65, 343] on div at bounding box center [58, 333] width 93 height 53
click at [71, 340] on div at bounding box center [58, 333] width 93 height 53
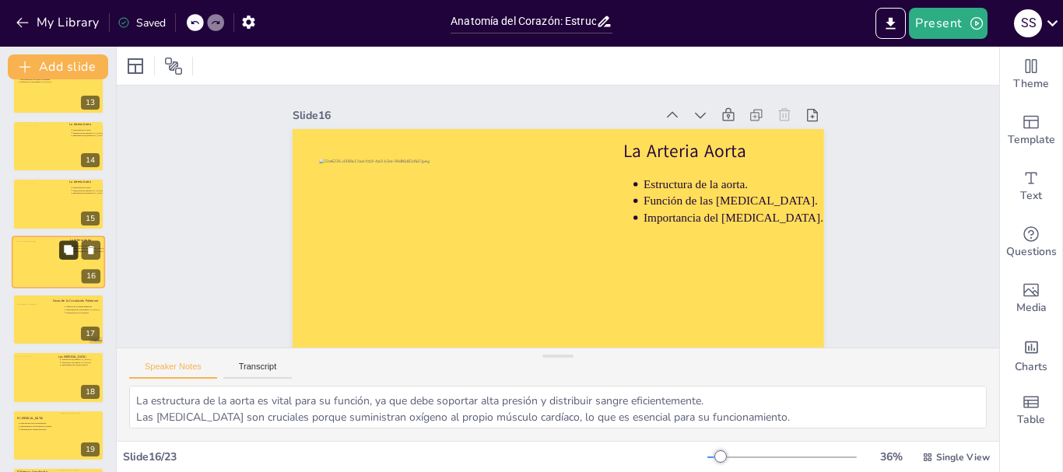
scroll to position [646, 0]
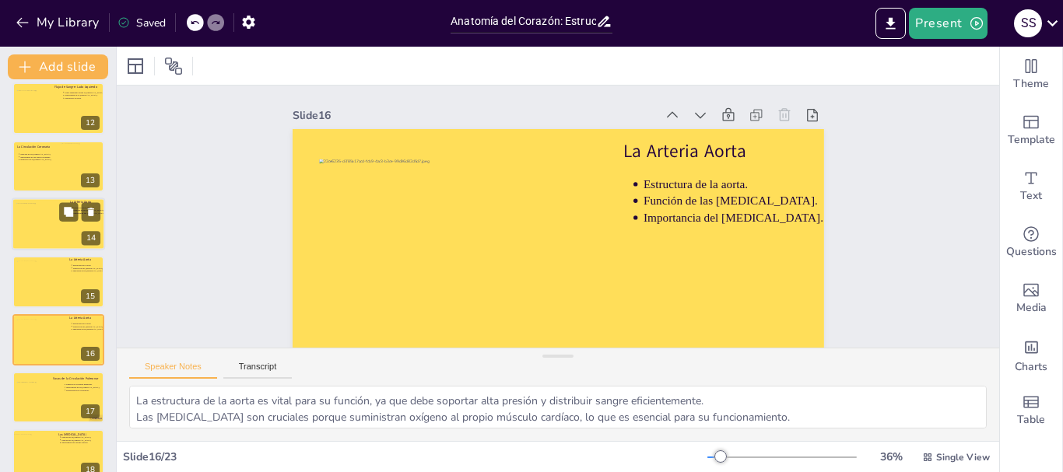
click at [67, 234] on div at bounding box center [58, 224] width 93 height 53
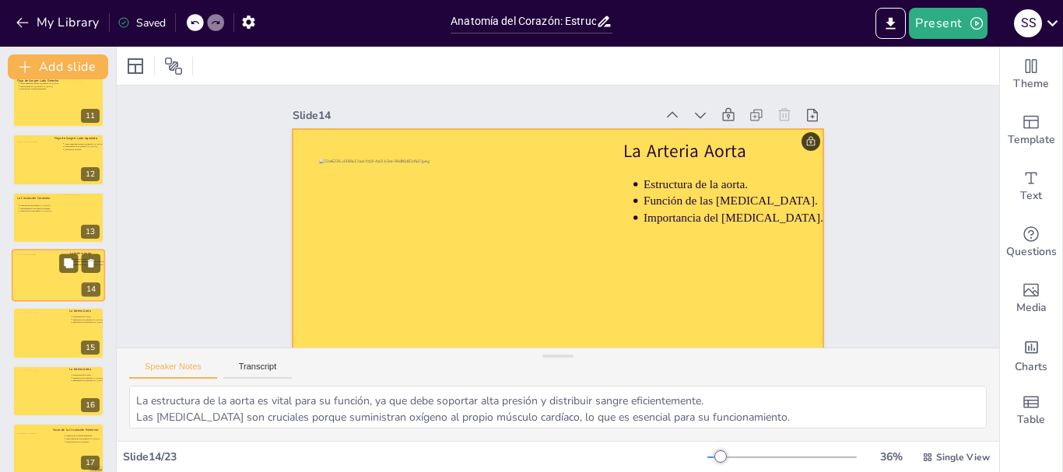
click at [63, 283] on div at bounding box center [58, 275] width 93 height 53
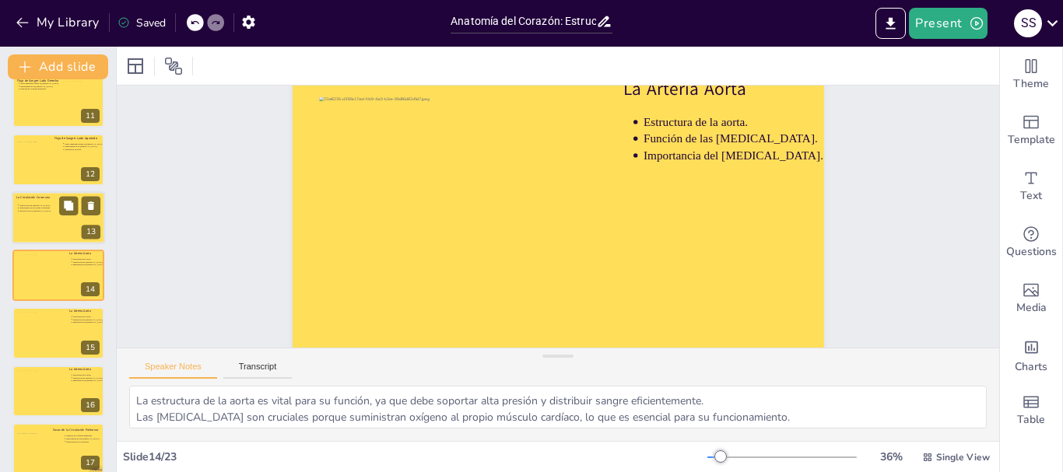
click at [41, 233] on div at bounding box center [58, 217] width 93 height 53
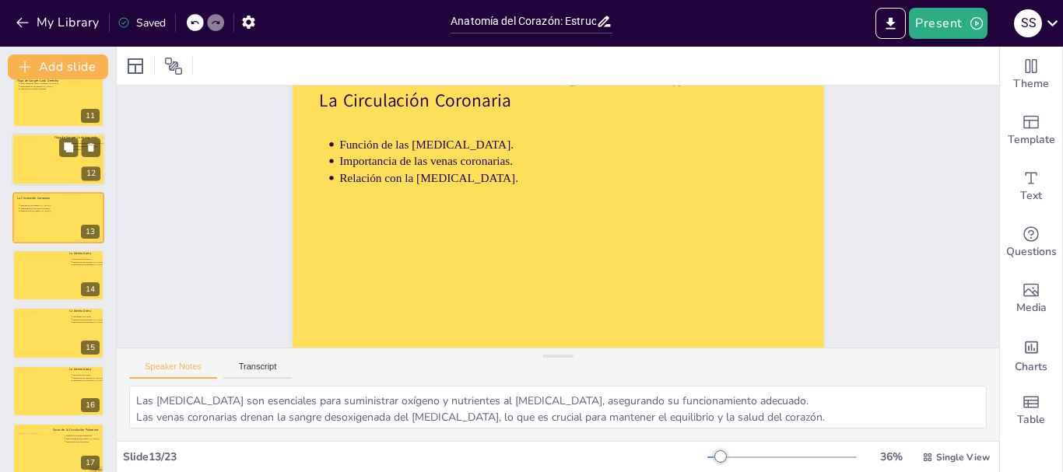
scroll to position [0, 0]
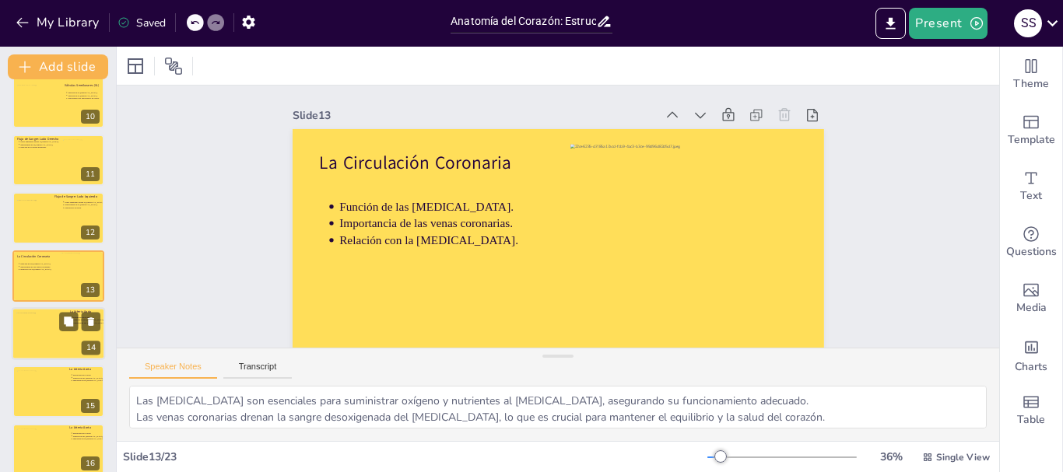
click at [68, 339] on div at bounding box center [58, 333] width 93 height 53
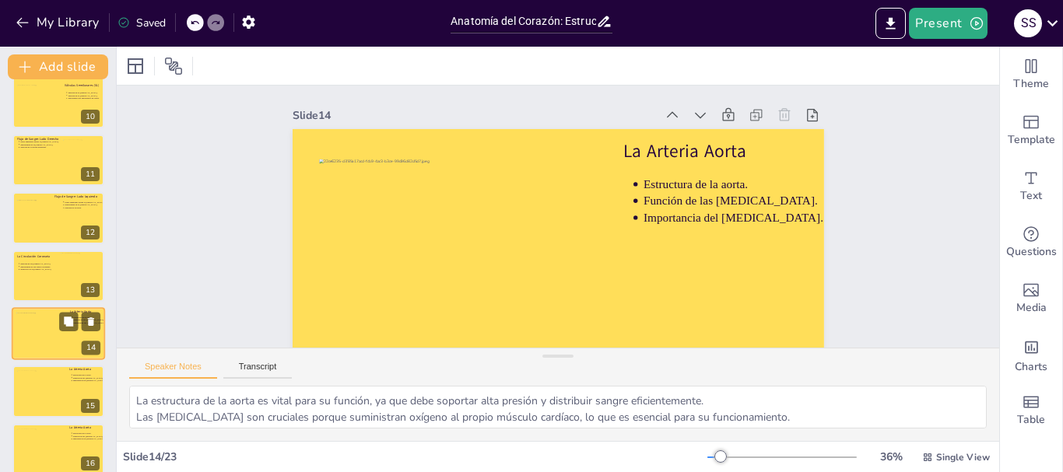
scroll to position [595, 0]
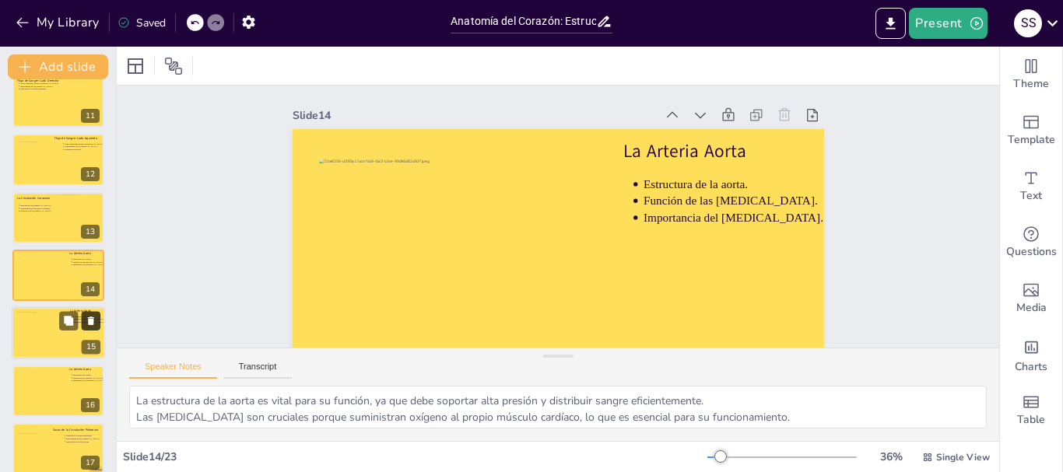
click at [90, 321] on icon at bounding box center [91, 322] width 6 height 9
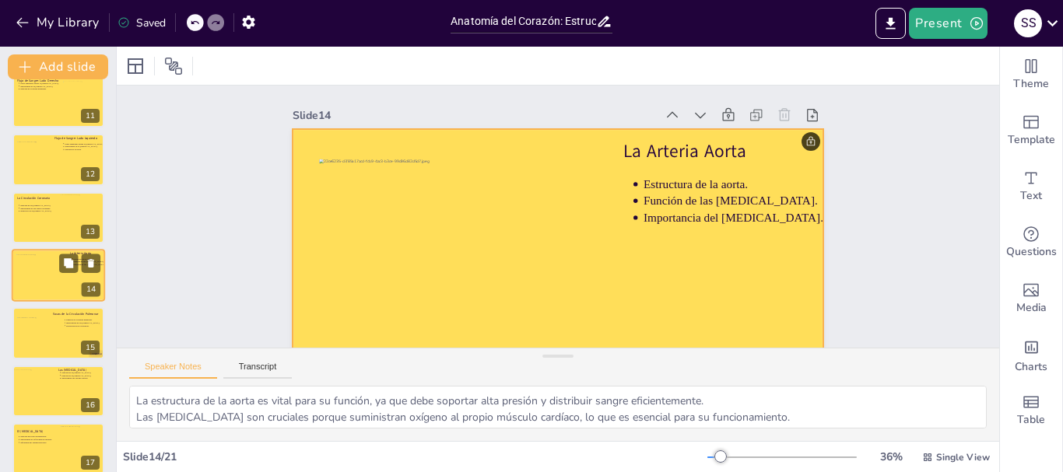
click at [67, 280] on div at bounding box center [58, 275] width 93 height 53
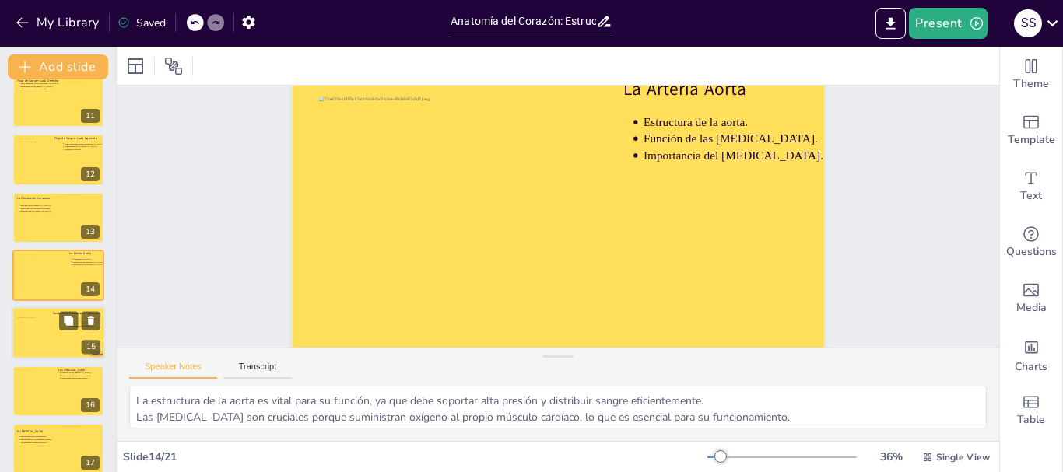
click at [63, 346] on div at bounding box center [58, 333] width 93 height 53
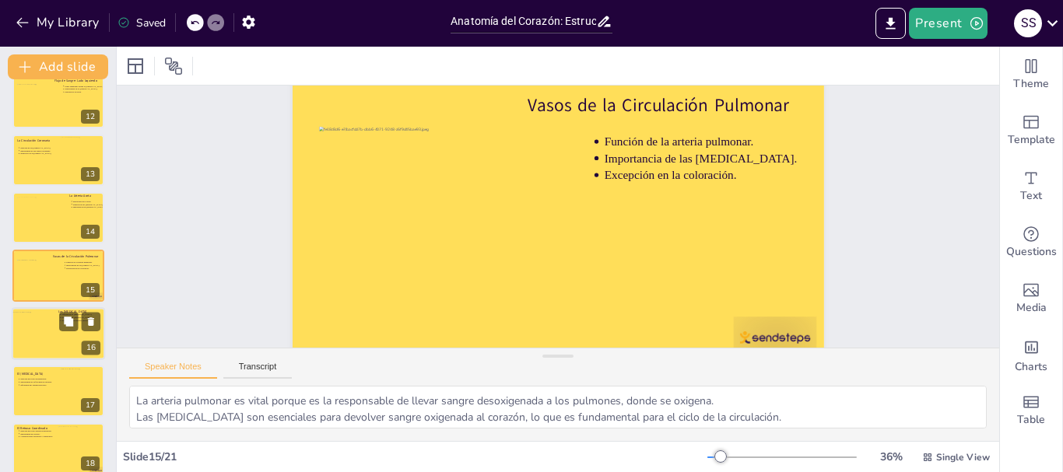
click at [58, 339] on div at bounding box center [58, 333] width 93 height 53
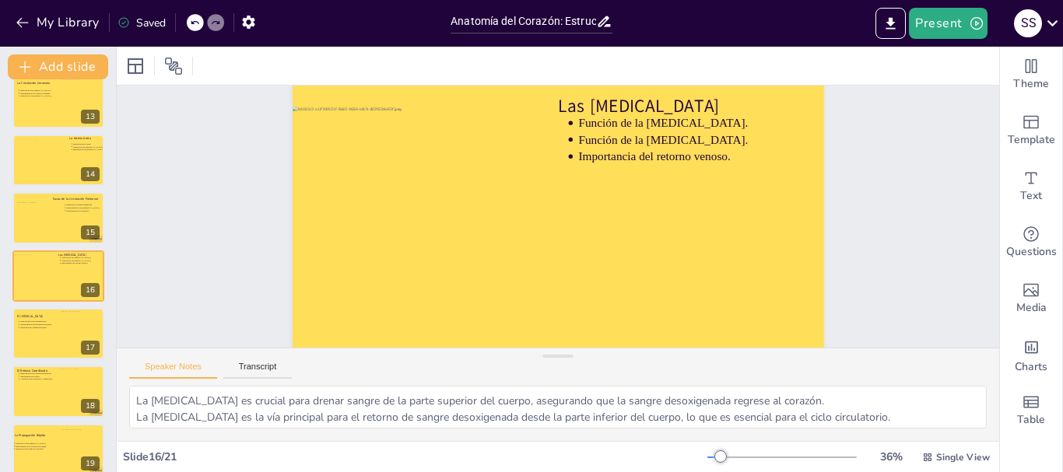
scroll to position [53, 0]
click at [23, 342] on div at bounding box center [58, 333] width 92 height 51
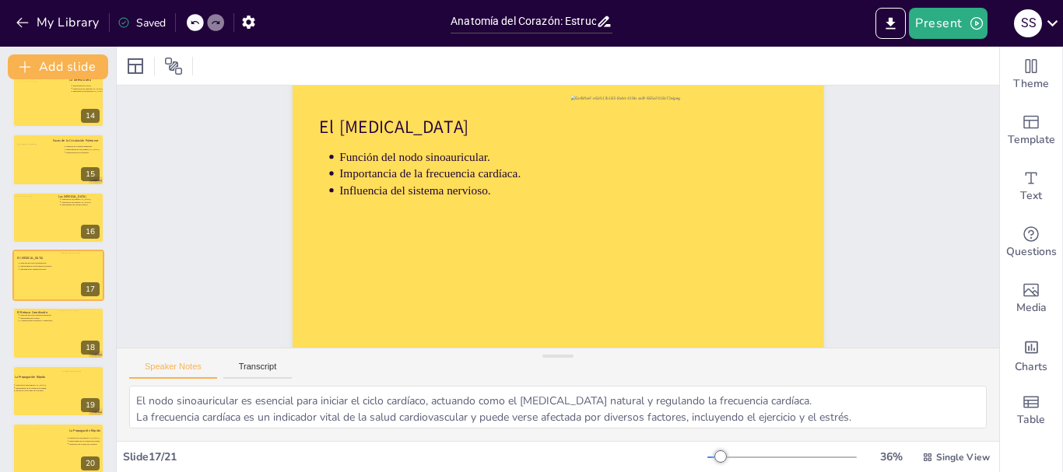
scroll to position [51, 0]
click at [29, 340] on div at bounding box center [58, 333] width 93 height 53
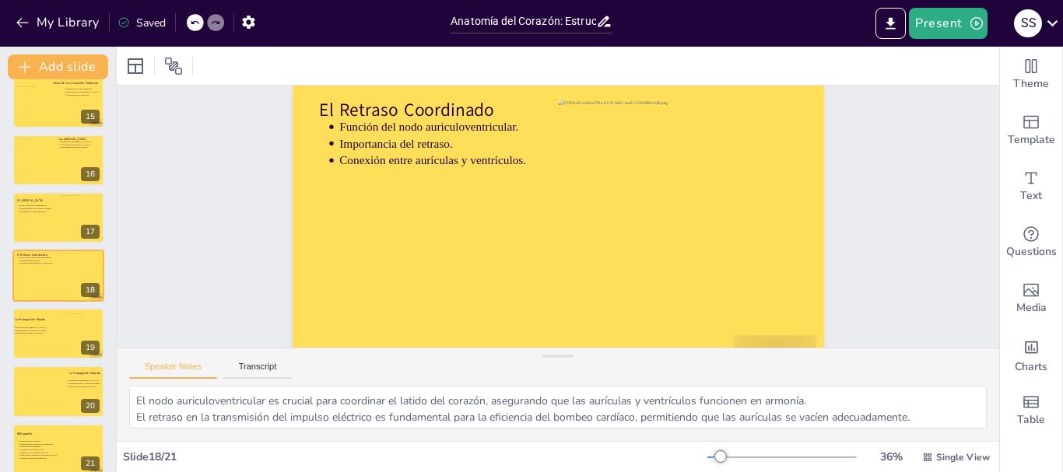
scroll to position [44, 0]
click at [42, 344] on div at bounding box center [58, 333] width 93 height 53
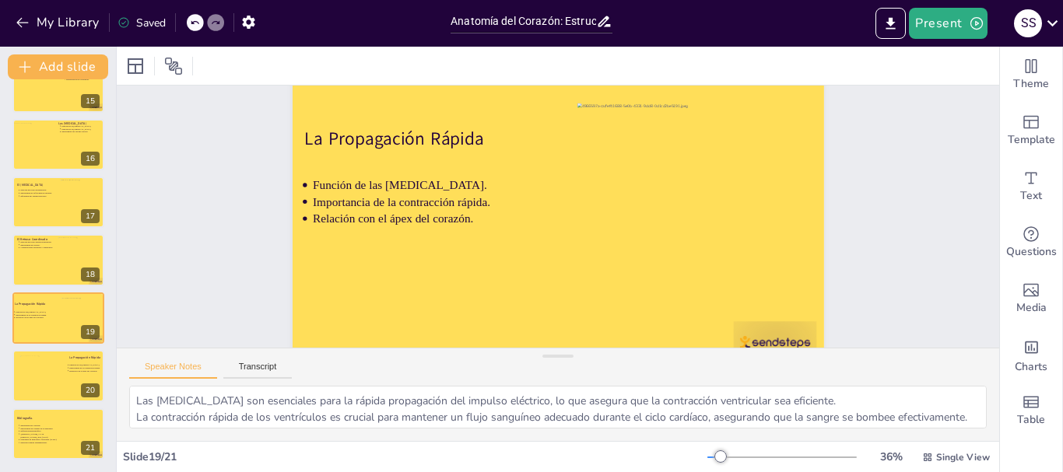
scroll to position [61, 0]
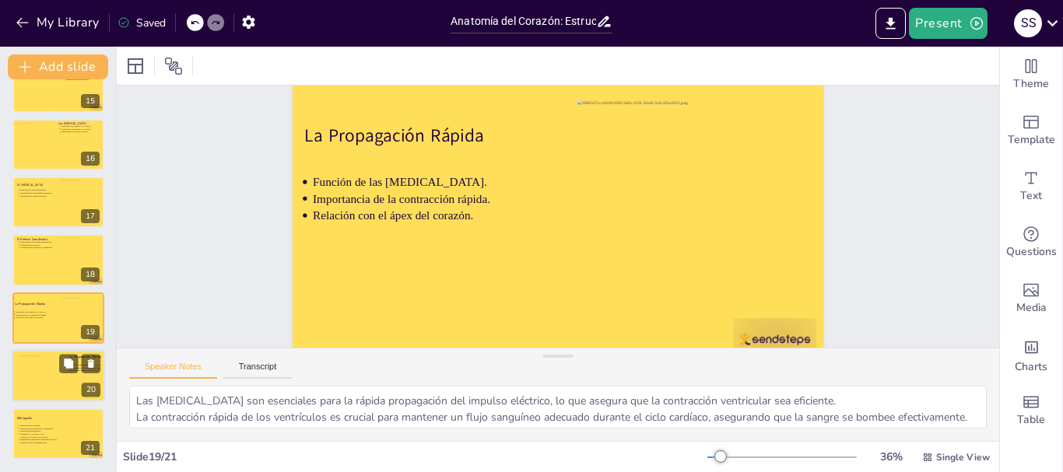
click at [75, 381] on div at bounding box center [58, 375] width 93 height 53
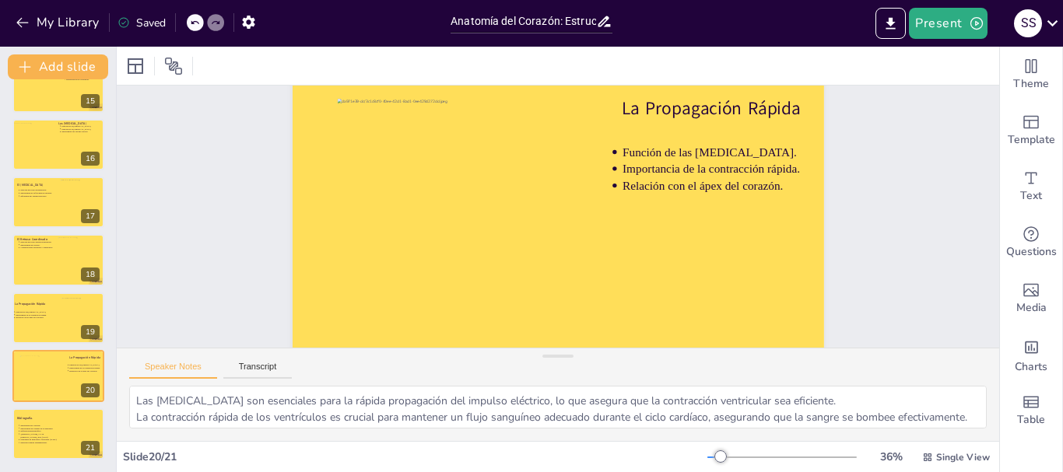
scroll to position [68, 0]
click at [73, 425] on icon at bounding box center [68, 422] width 11 height 11
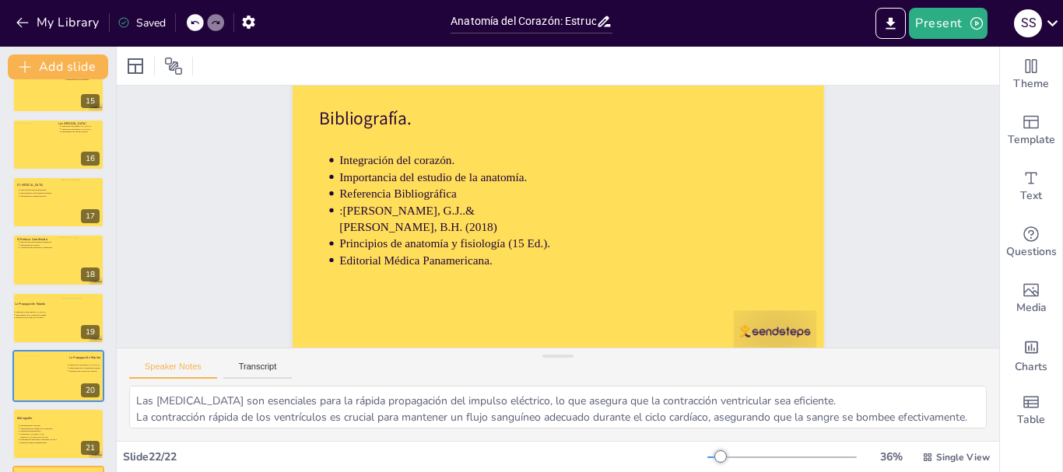
type textarea "La integración de las diversas partes del corazón es fundamental para su funcio…"
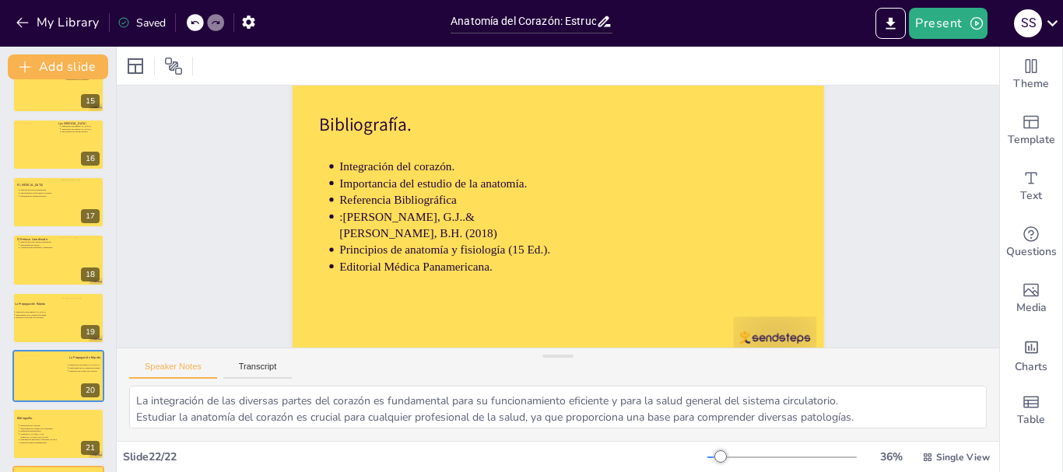
scroll to position [899, 0]
